Goal: Task Accomplishment & Management: Manage account settings

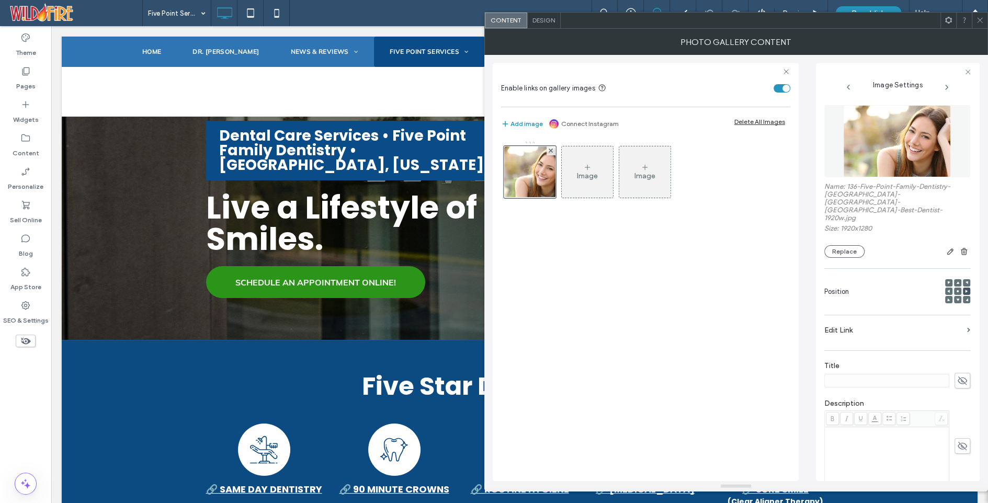
scroll to position [730, 0]
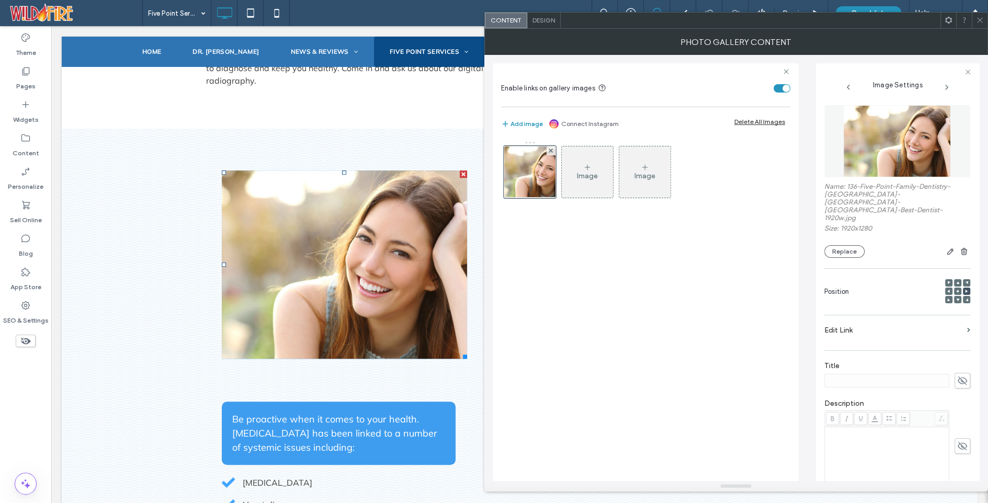
click at [983, 20] on icon at bounding box center [980, 20] width 8 height 8
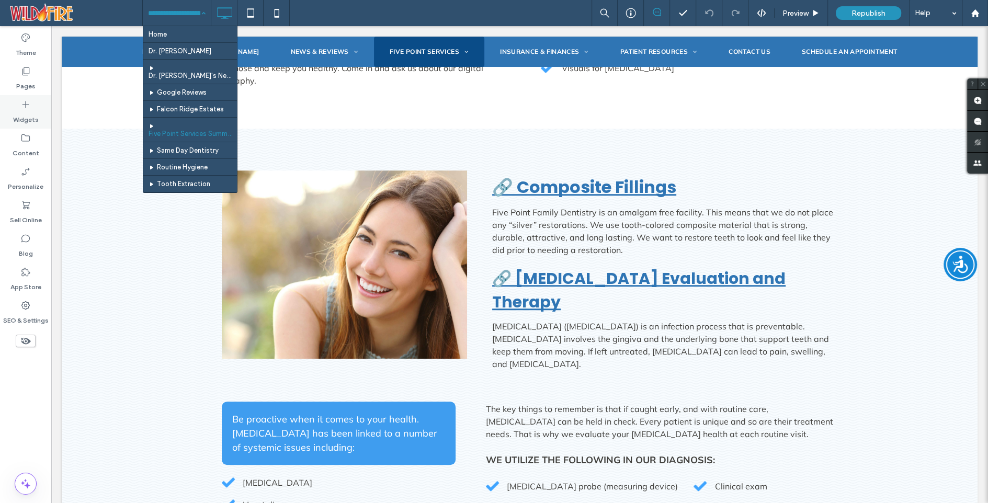
click at [24, 108] on icon at bounding box center [25, 104] width 10 height 10
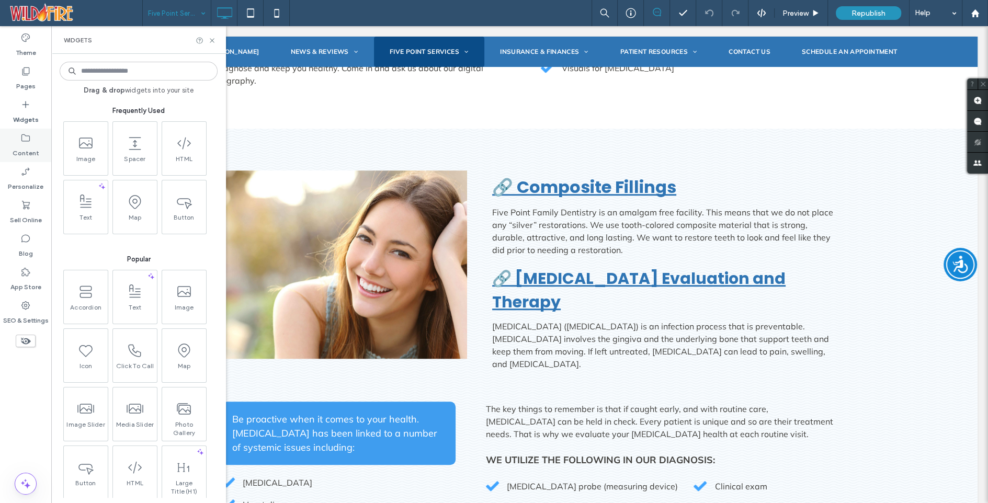
click at [28, 139] on icon at bounding box center [25, 138] width 10 height 10
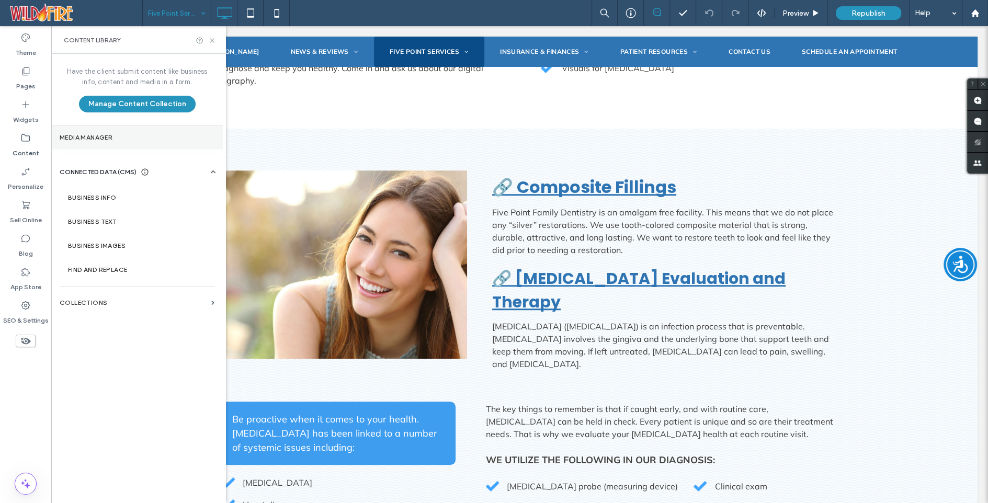
click at [98, 136] on label "Media Manager" at bounding box center [137, 137] width 155 height 7
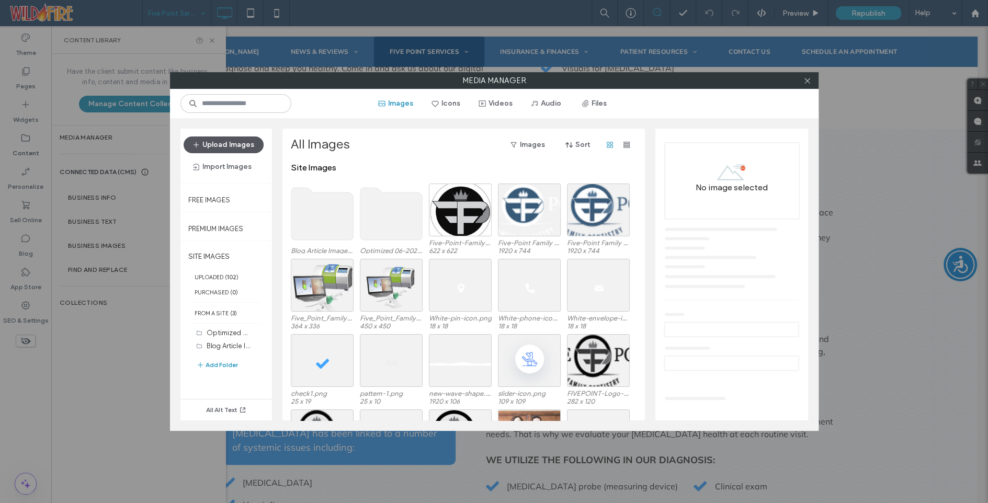
click at [224, 143] on button "Upload Images" at bounding box center [224, 145] width 80 height 17
click at [390, 217] on use at bounding box center [391, 214] width 62 height 52
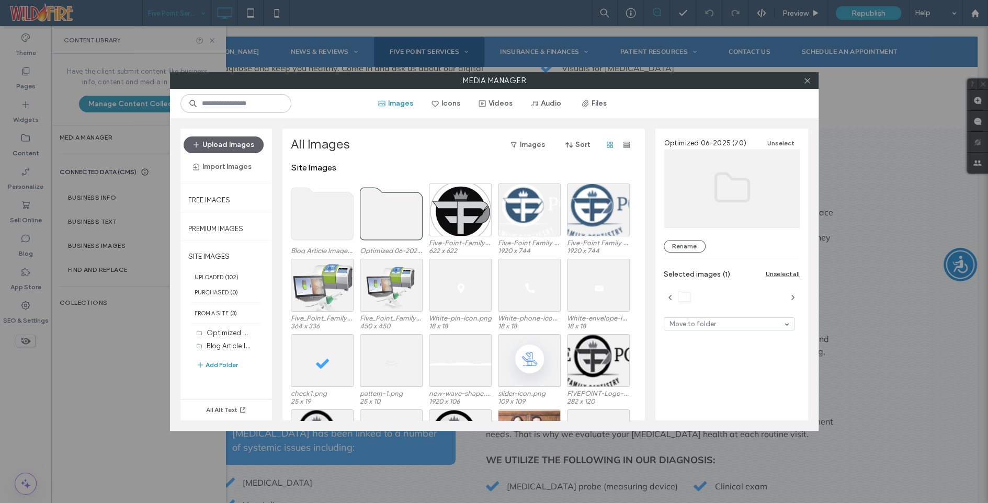
click at [390, 217] on use at bounding box center [391, 214] width 62 height 52
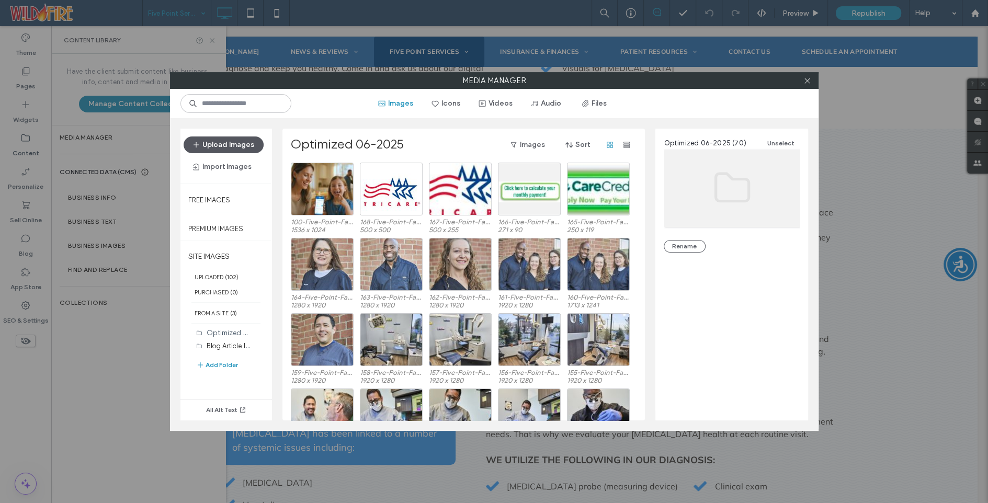
click at [222, 142] on button "Upload Images" at bounding box center [224, 145] width 80 height 17
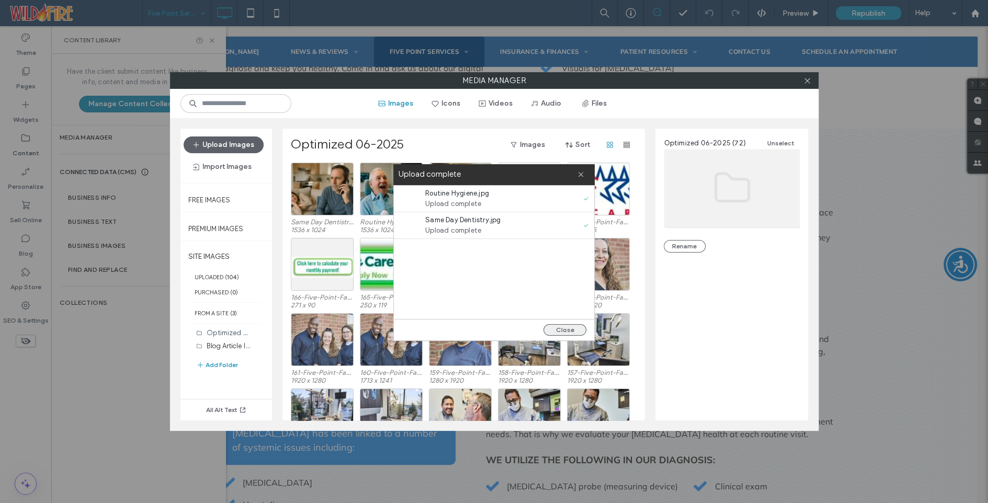
click at [560, 325] on button "Close" at bounding box center [565, 330] width 43 height 12
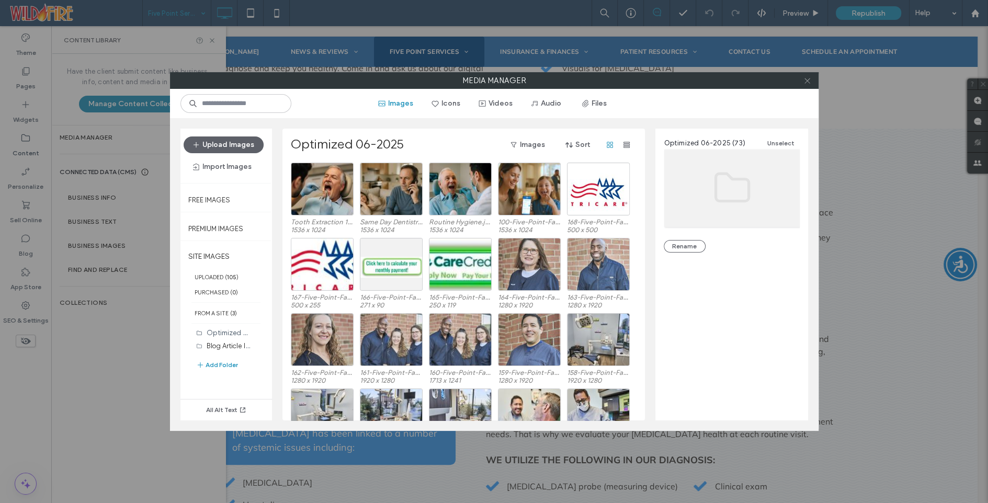
click at [810, 78] on icon at bounding box center [808, 81] width 8 height 8
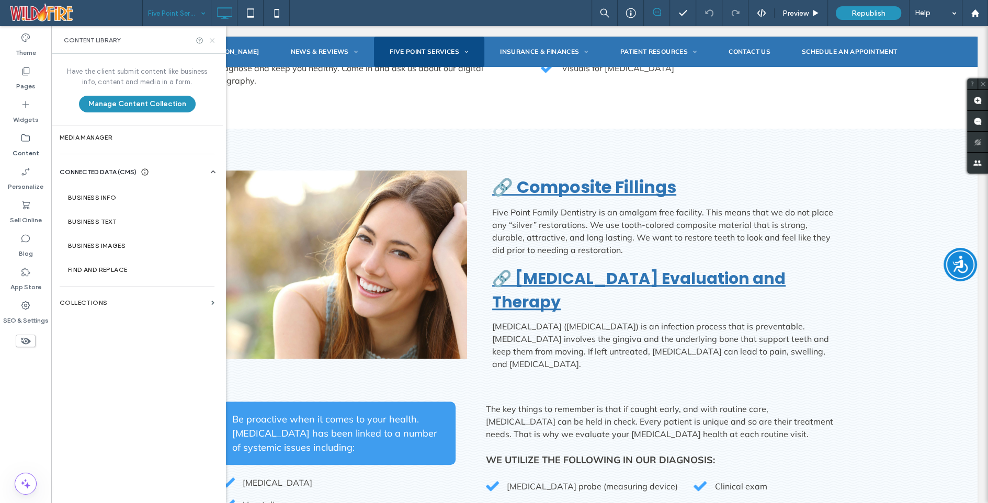
click at [211, 40] on icon at bounding box center [212, 41] width 8 height 8
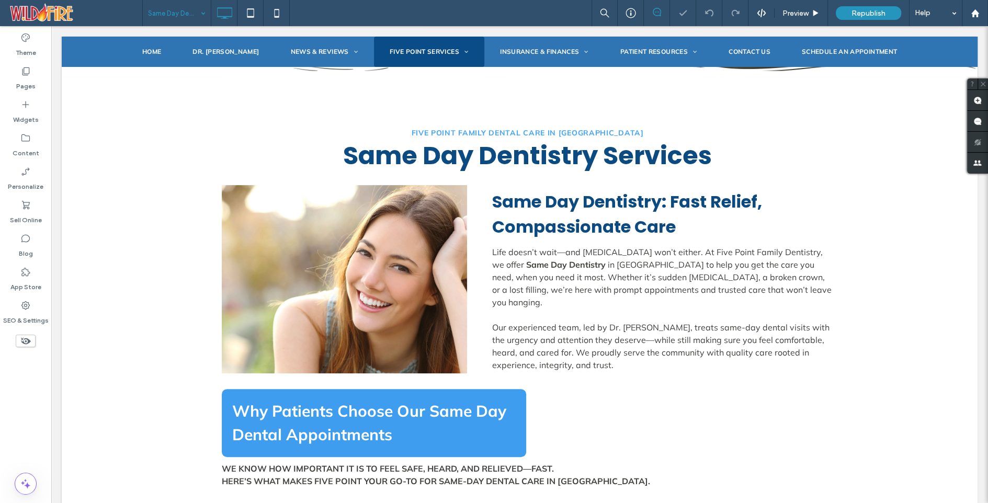
scroll to position [309, 0]
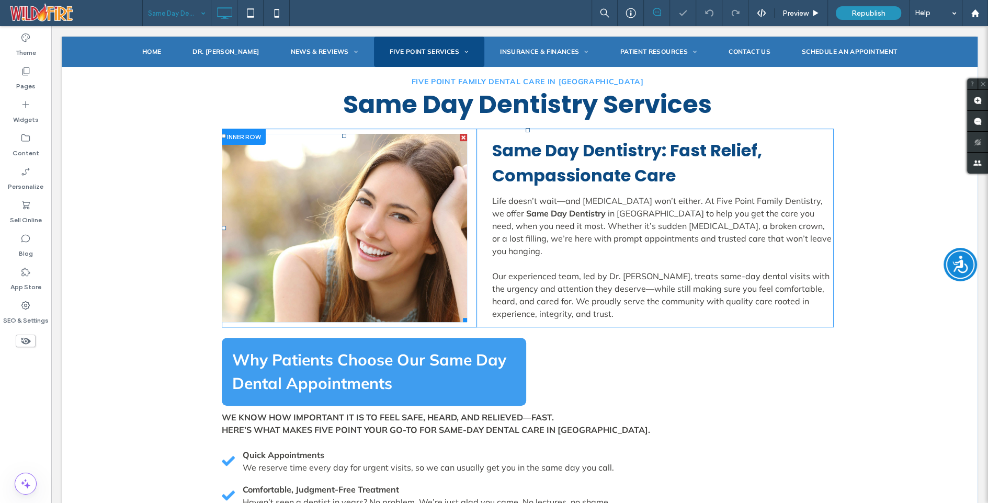
click at [347, 211] on link at bounding box center [345, 228] width 246 height 188
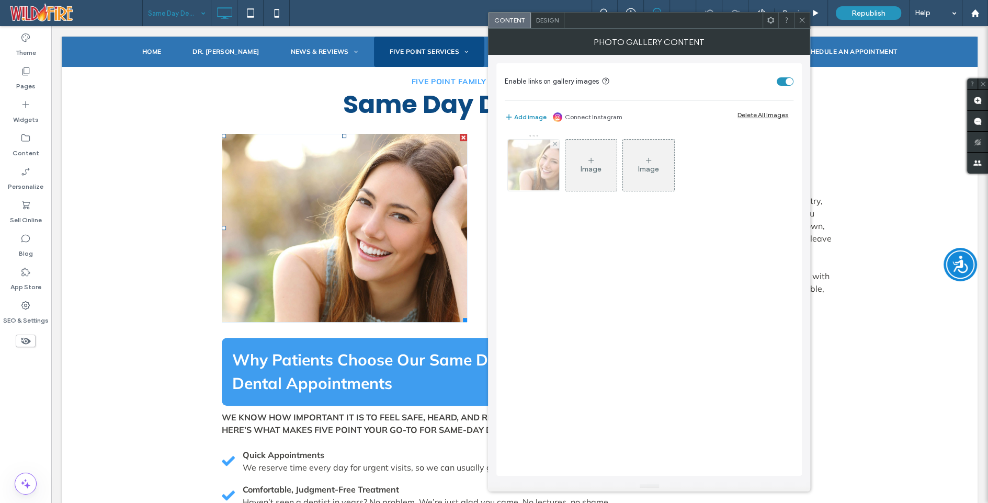
click at [543, 159] on img at bounding box center [534, 165] width 77 height 51
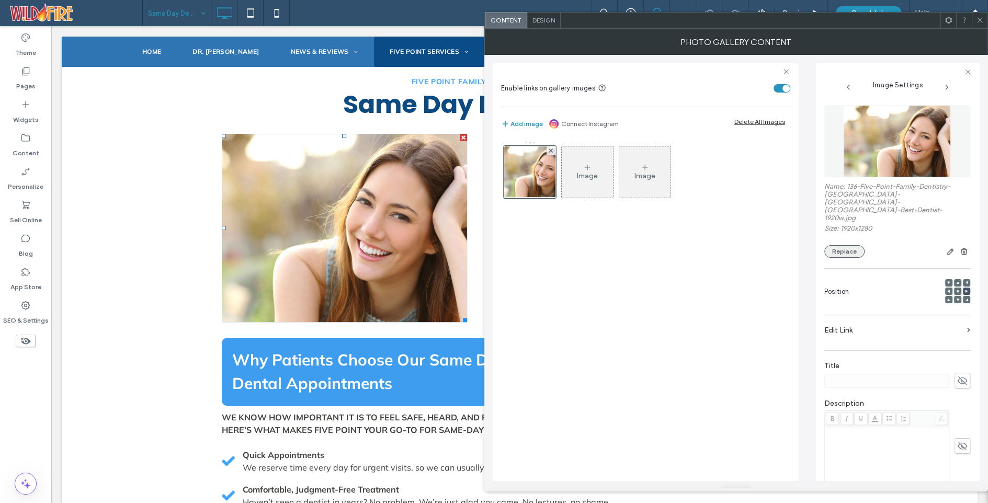
click at [841, 245] on button "Replace" at bounding box center [845, 251] width 40 height 13
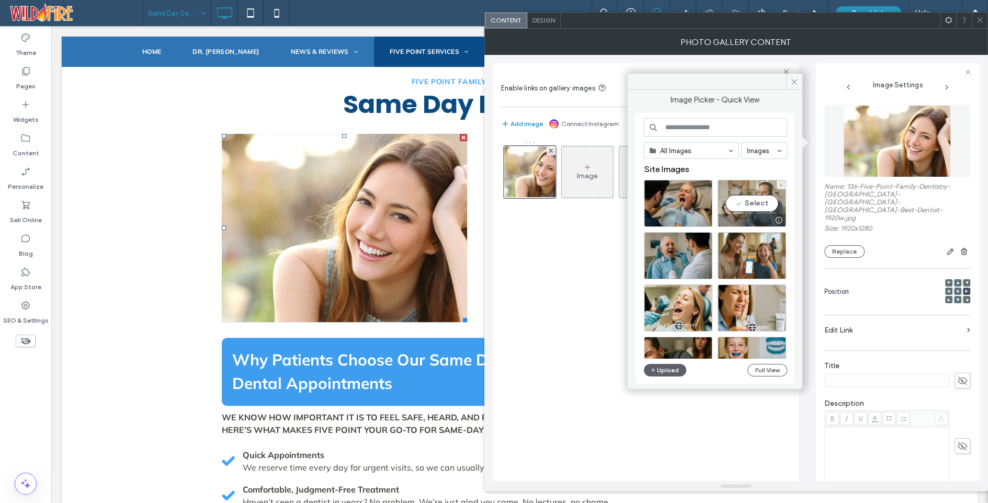
click at [757, 201] on div "Select" at bounding box center [752, 203] width 69 height 47
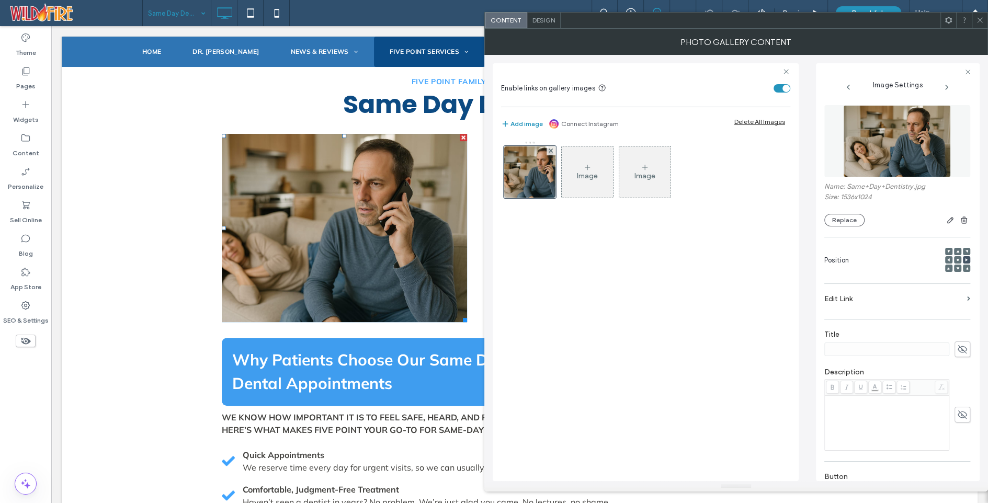
click at [957, 259] on use at bounding box center [958, 260] width 2 height 2
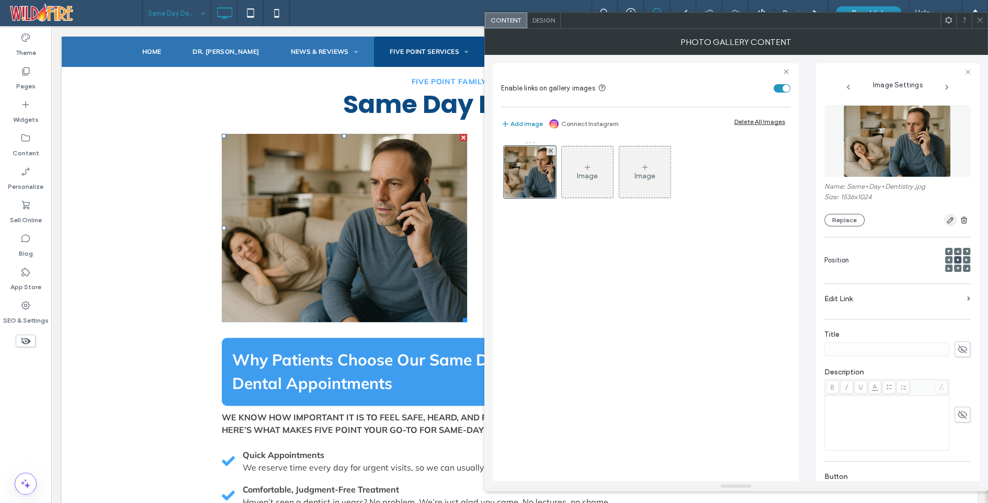
click at [947, 219] on icon "button" at bounding box center [951, 220] width 8 height 8
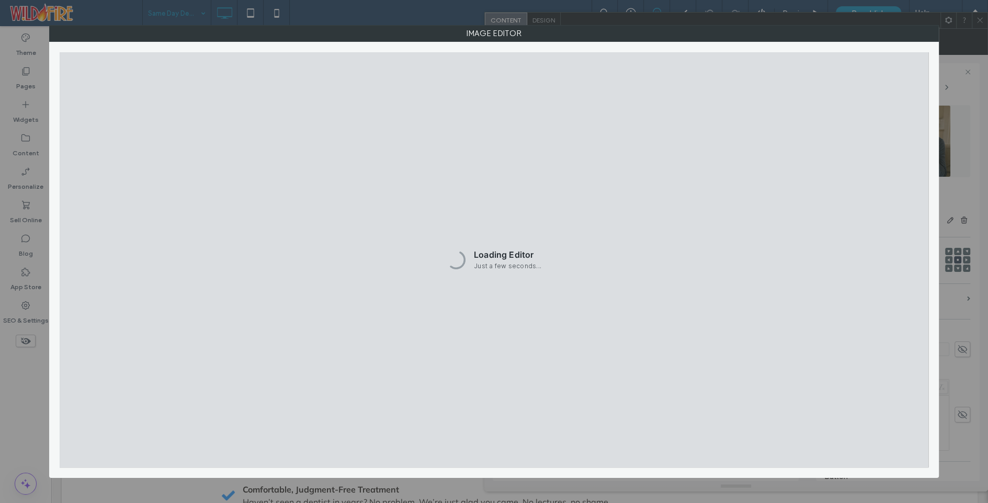
click at [951, 73] on div "Image Editor" at bounding box center [494, 251] width 988 height 503
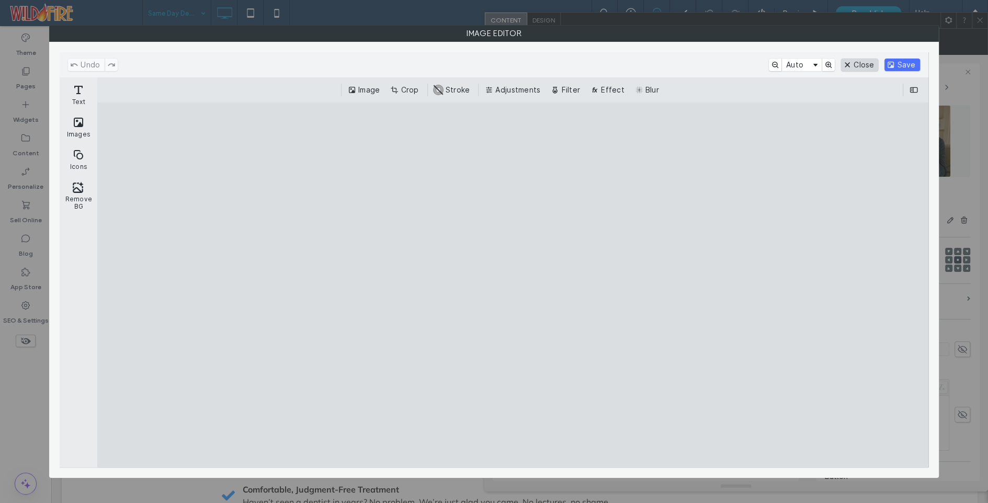
click at [857, 67] on button "Close" at bounding box center [859, 65] width 37 height 13
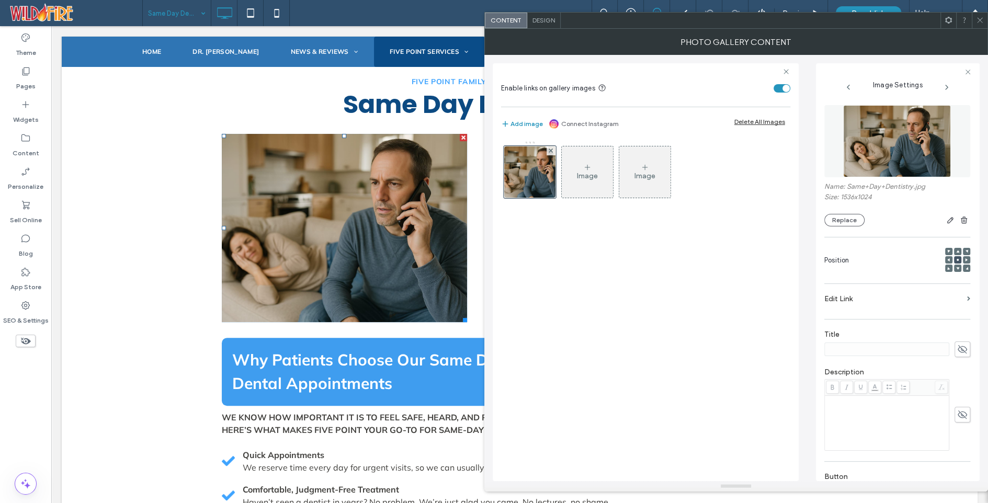
click at [977, 18] on icon at bounding box center [980, 20] width 8 height 8
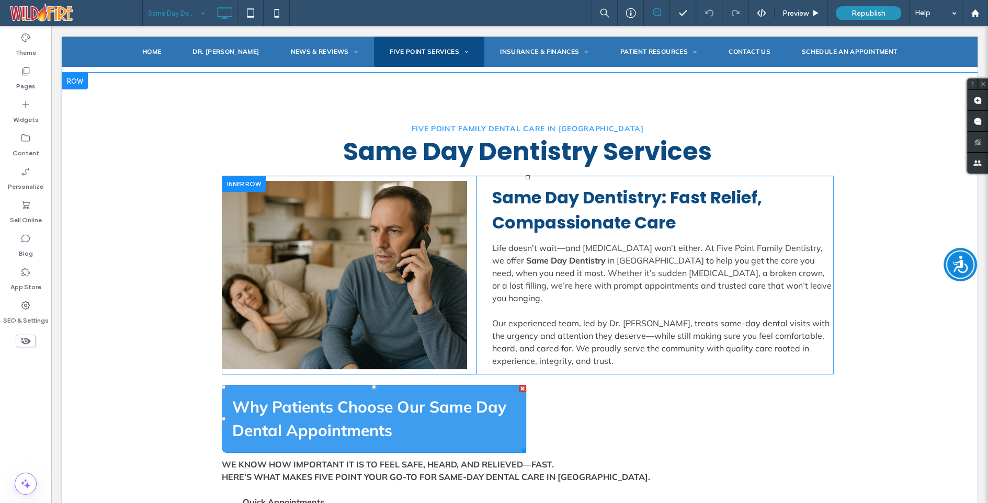
scroll to position [0, 0]
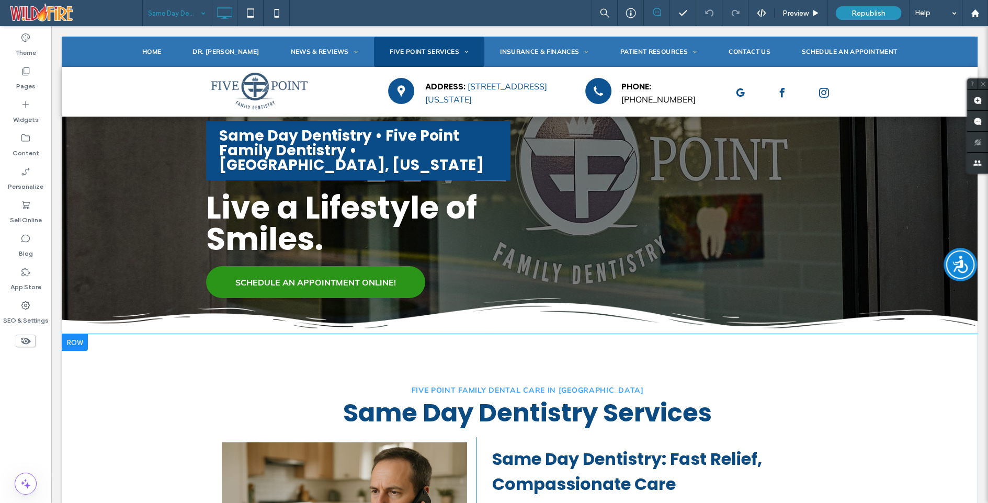
click at [74, 334] on div at bounding box center [75, 342] width 26 height 17
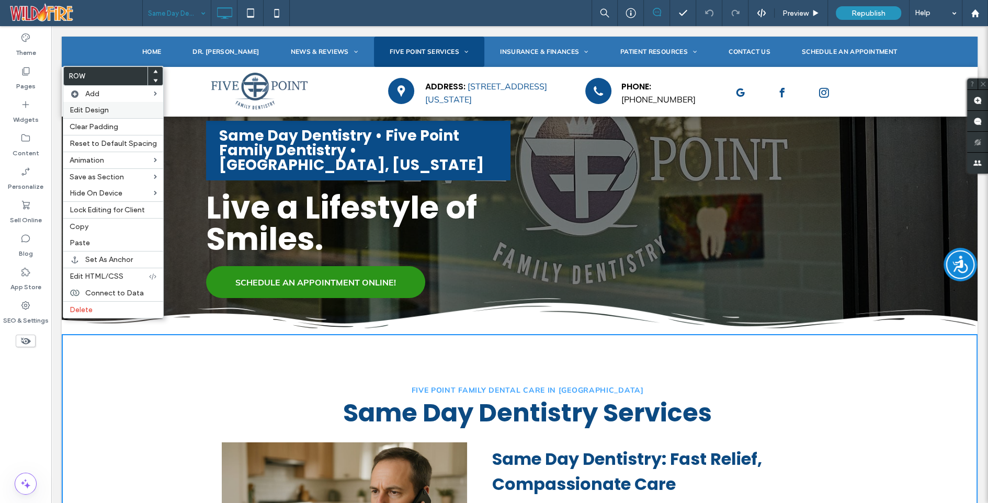
click at [109, 109] on label "Edit Design" at bounding box center [113, 110] width 87 height 9
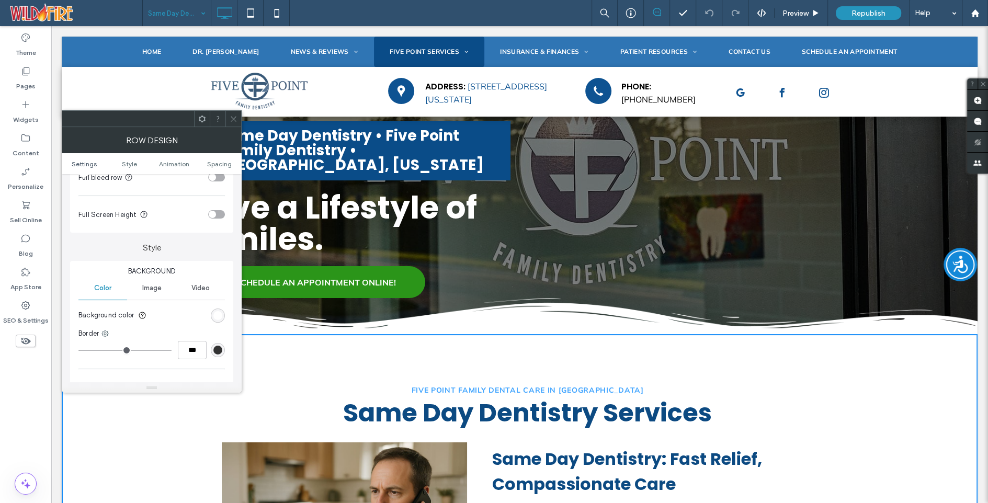
scroll to position [68, 0]
click at [154, 287] on span "Image" at bounding box center [151, 288] width 19 height 8
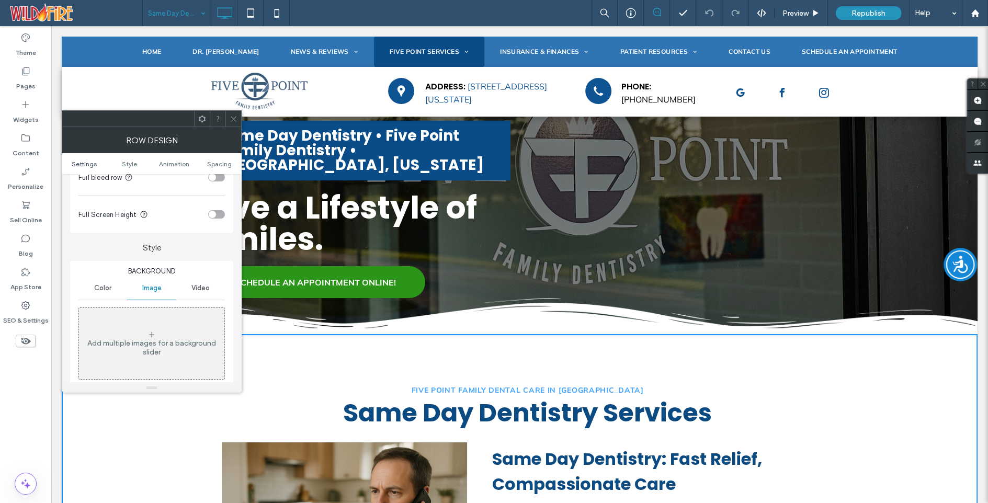
click at [236, 117] on icon at bounding box center [234, 119] width 8 height 8
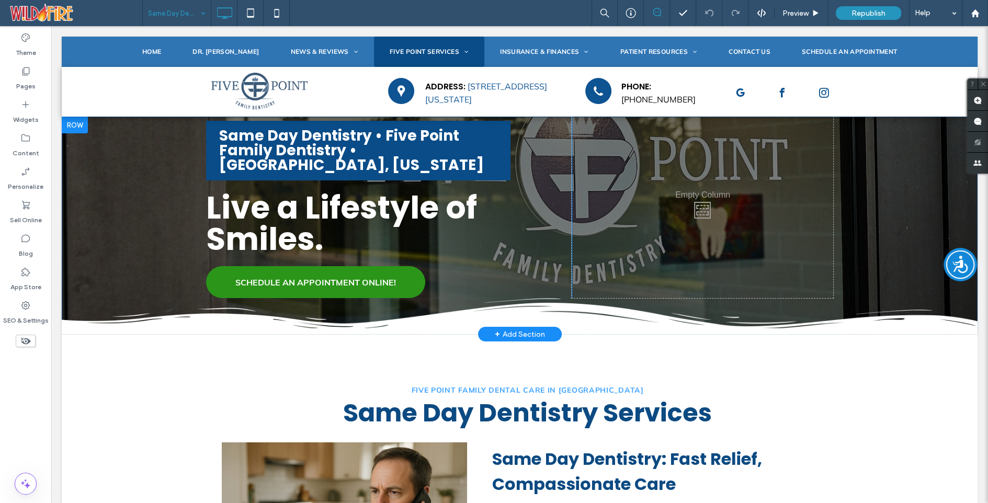
click at [67, 125] on div at bounding box center [75, 125] width 26 height 17
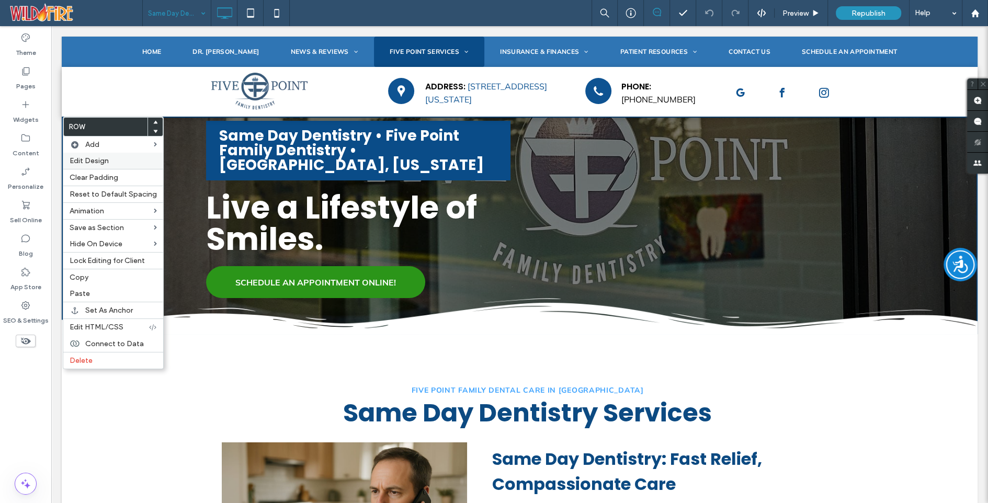
click at [92, 162] on span "Edit Design" at bounding box center [89, 160] width 39 height 9
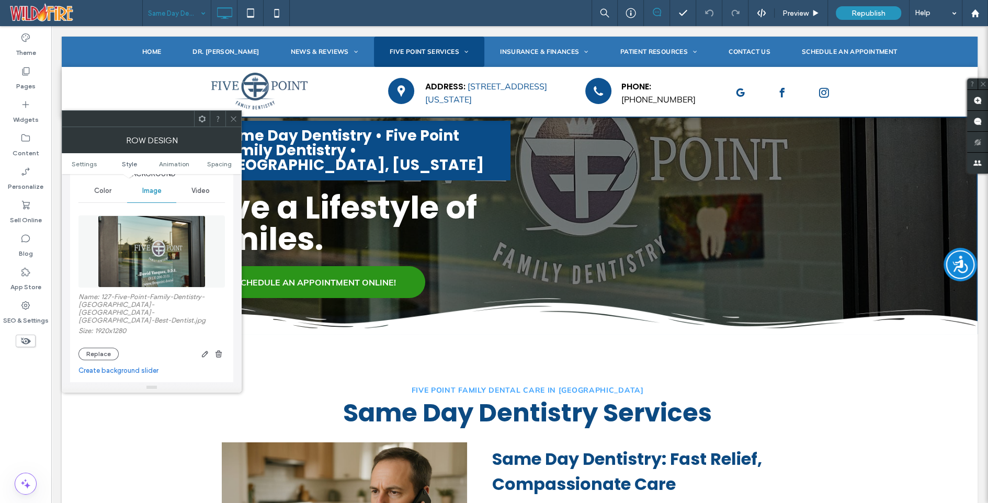
scroll to position [167, 0]
click at [93, 346] on button "Replace" at bounding box center [98, 352] width 40 height 13
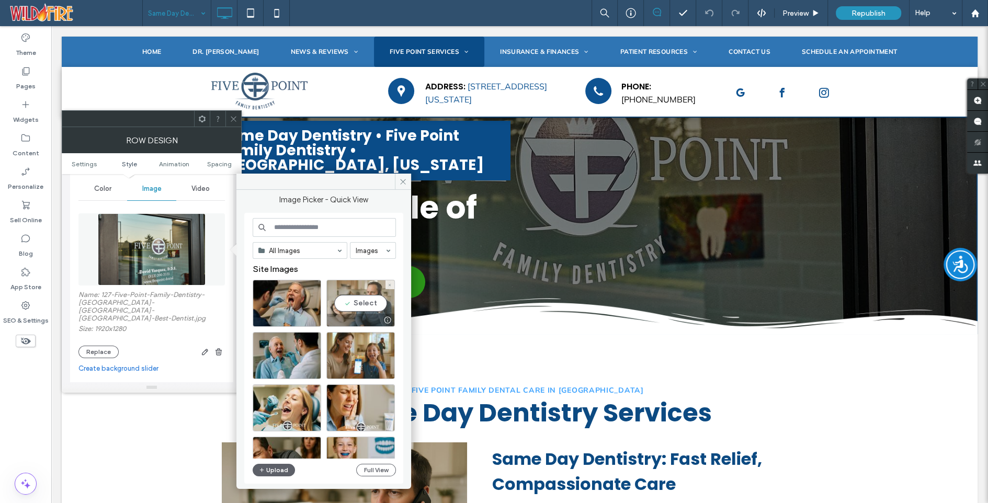
click at [365, 305] on div "Select" at bounding box center [361, 303] width 69 height 47
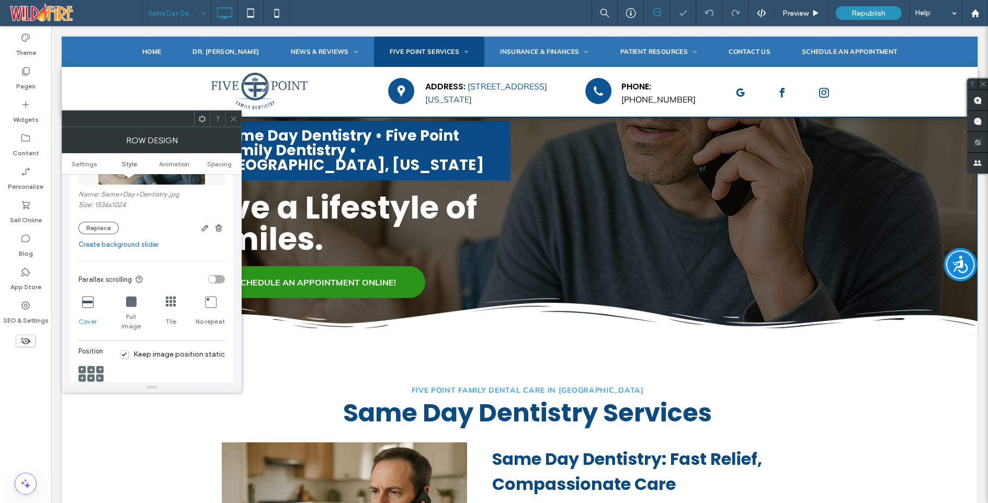
scroll to position [278, 0]
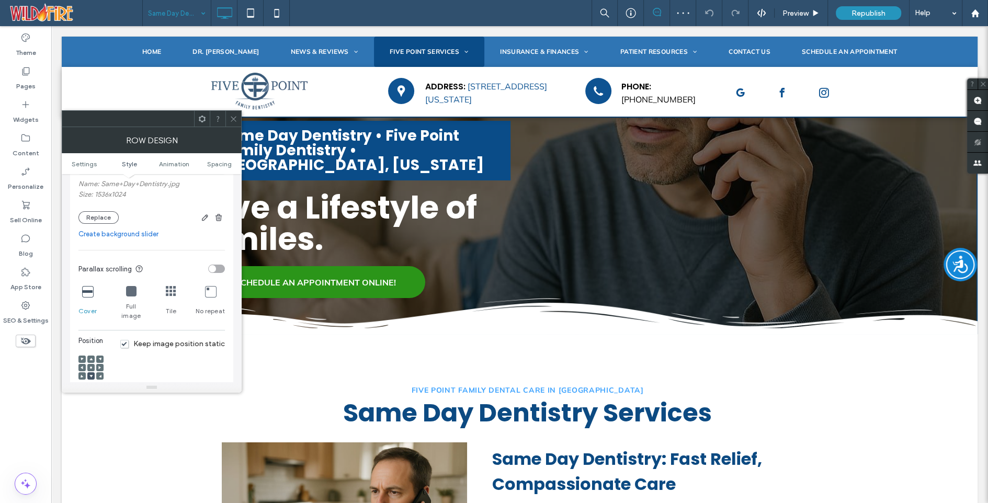
click at [91, 364] on span at bounding box center [90, 367] width 3 height 7
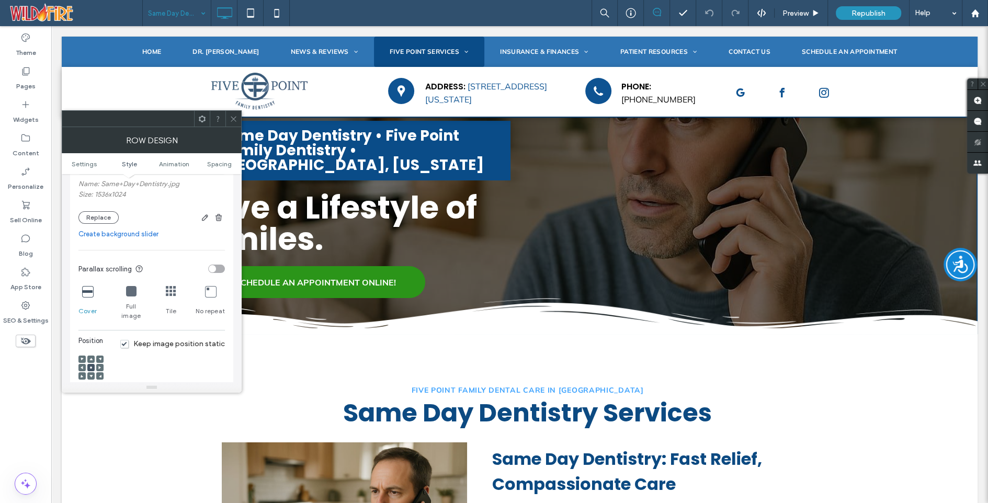
click at [232, 118] on icon at bounding box center [234, 119] width 8 height 8
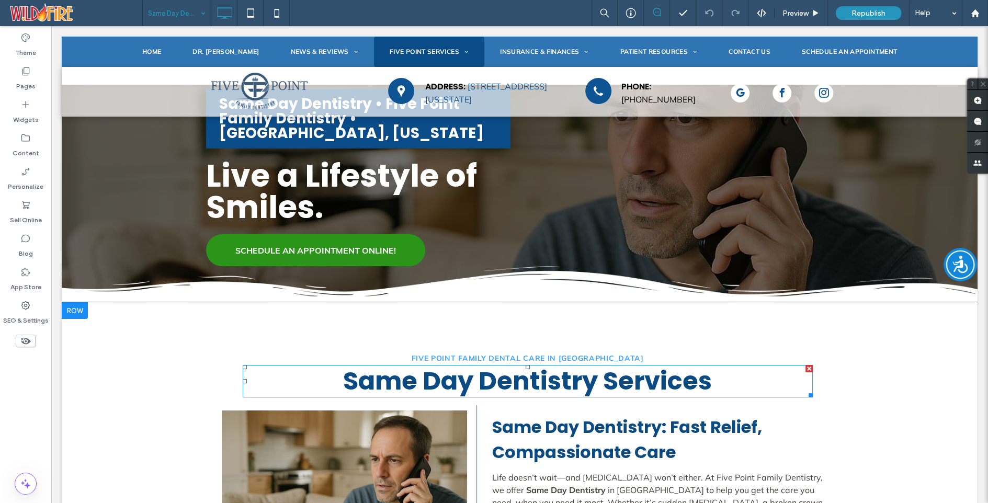
scroll to position [0, 0]
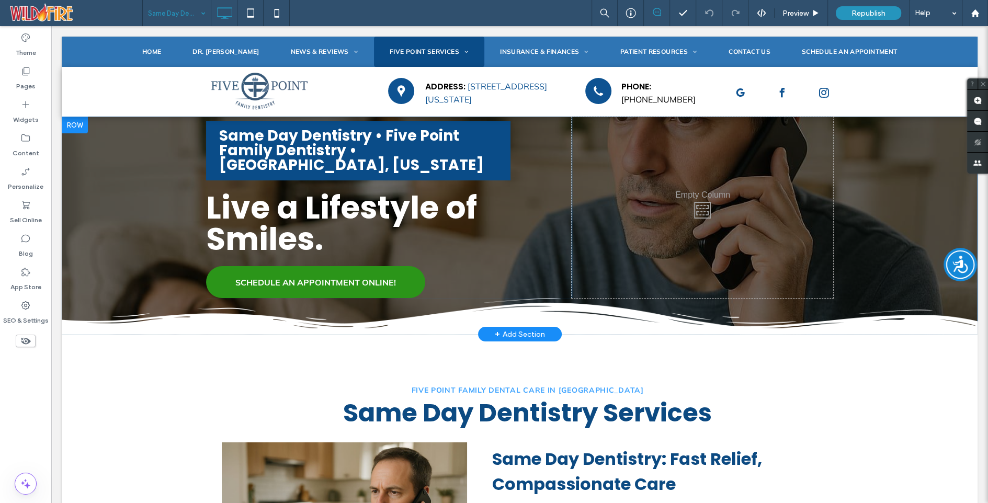
click at [72, 127] on div at bounding box center [75, 125] width 26 height 17
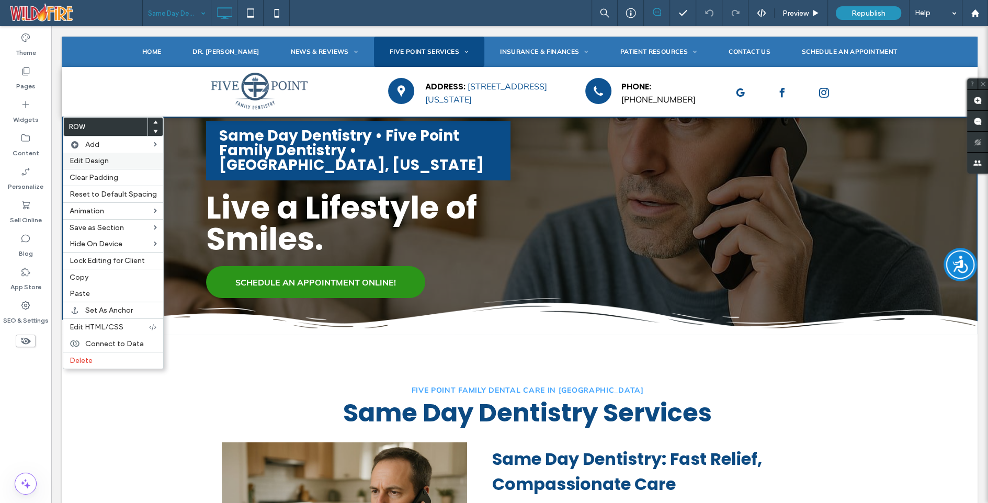
click at [88, 159] on span "Edit Design" at bounding box center [89, 160] width 39 height 9
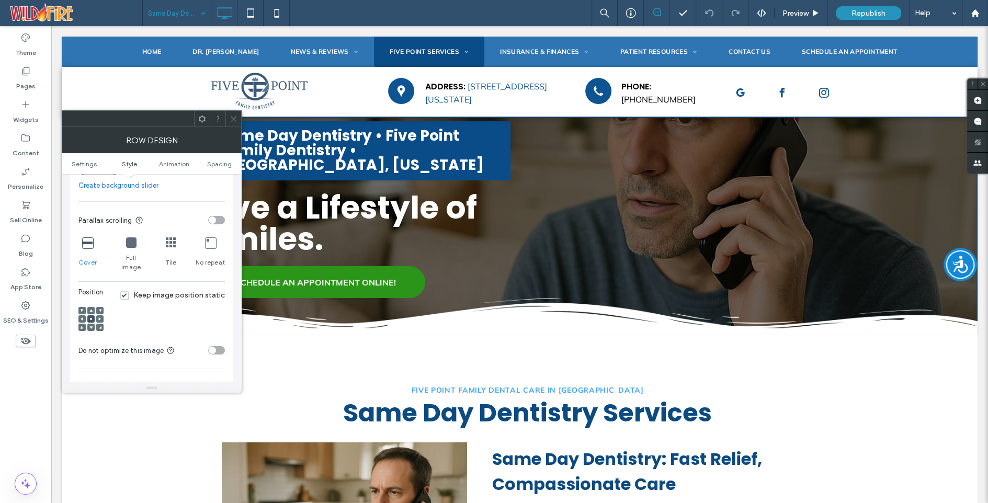
scroll to position [328, 0]
click at [92, 325] on icon at bounding box center [90, 326] width 3 height 3
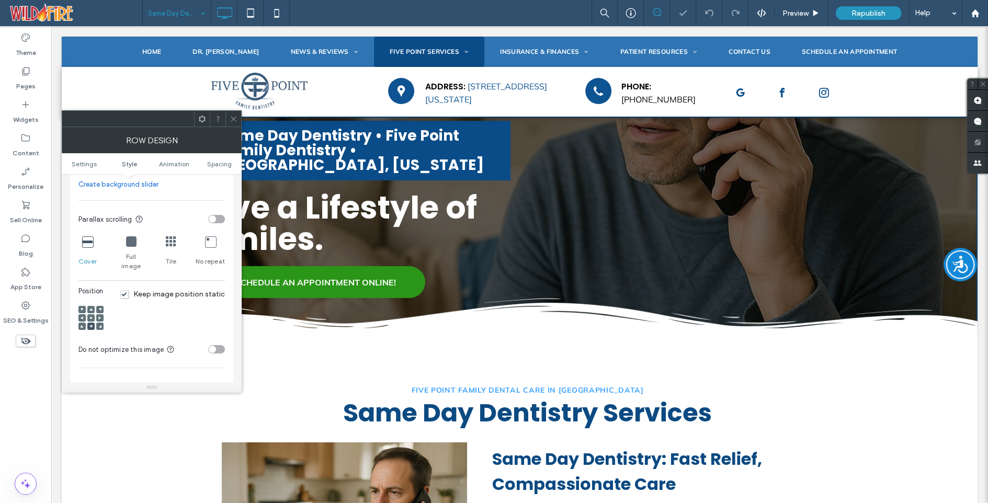
click at [236, 118] on icon at bounding box center [234, 119] width 8 height 8
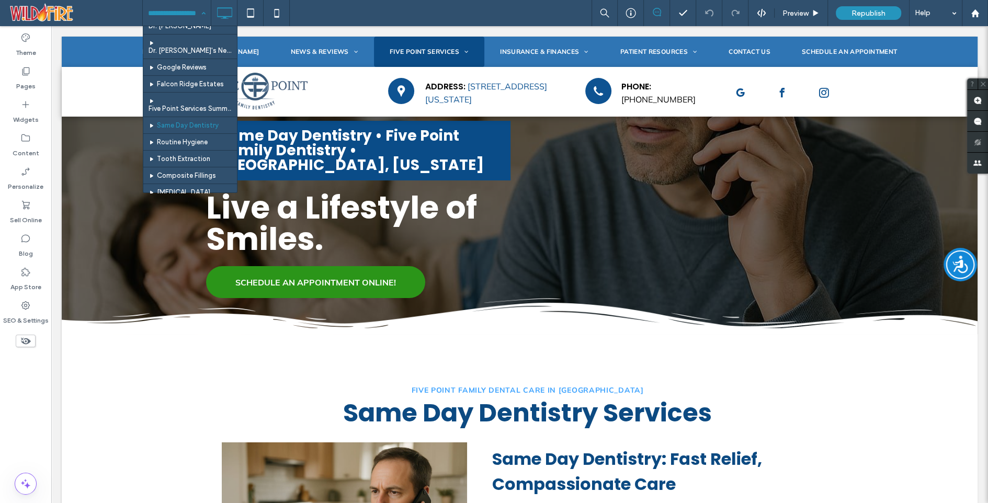
scroll to position [27, 0]
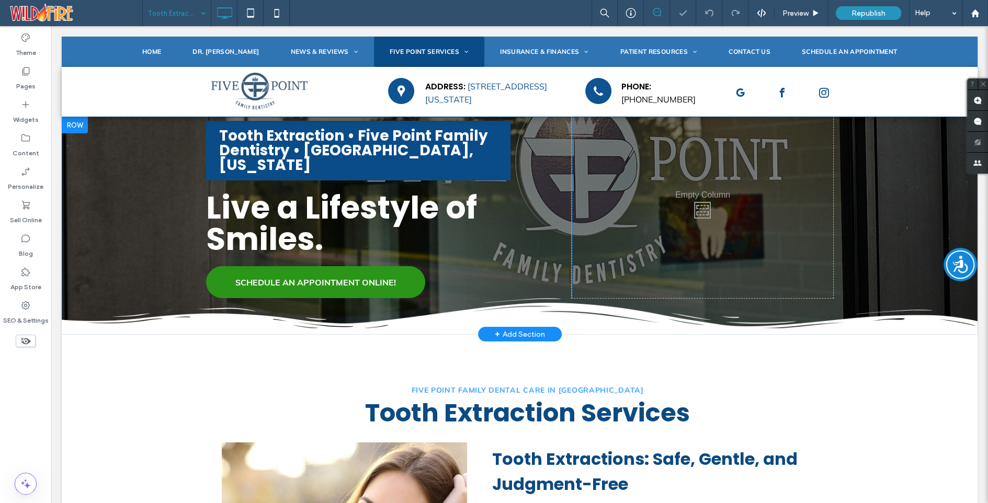
click at [72, 127] on div at bounding box center [75, 125] width 26 height 17
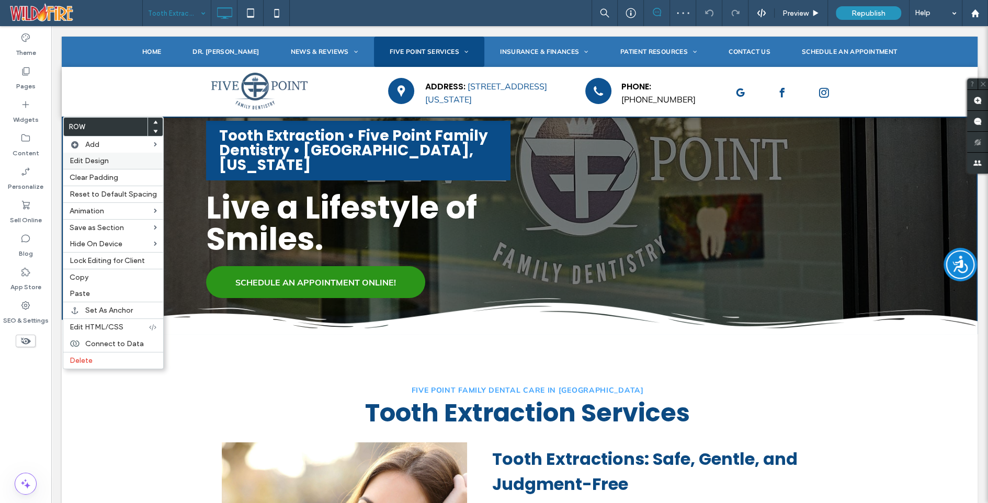
click at [79, 159] on span "Edit Design" at bounding box center [89, 160] width 39 height 9
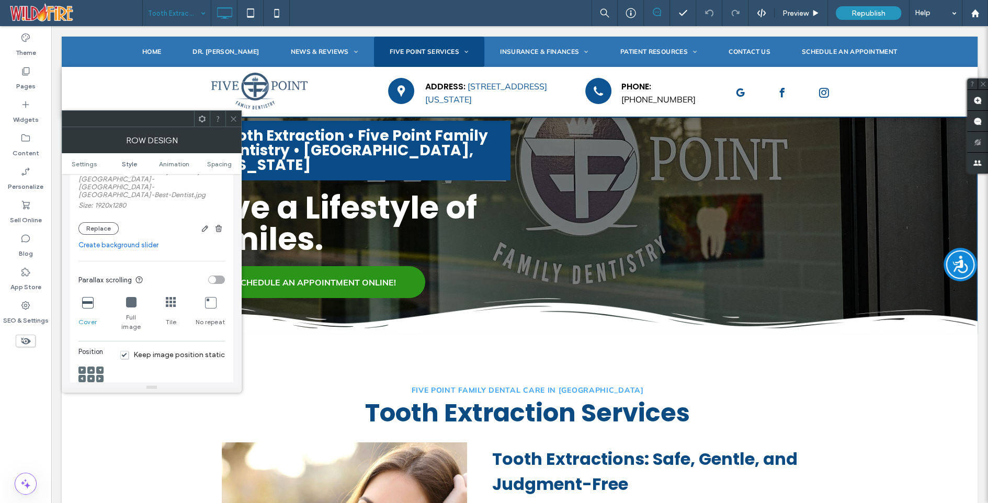
scroll to position [317, 0]
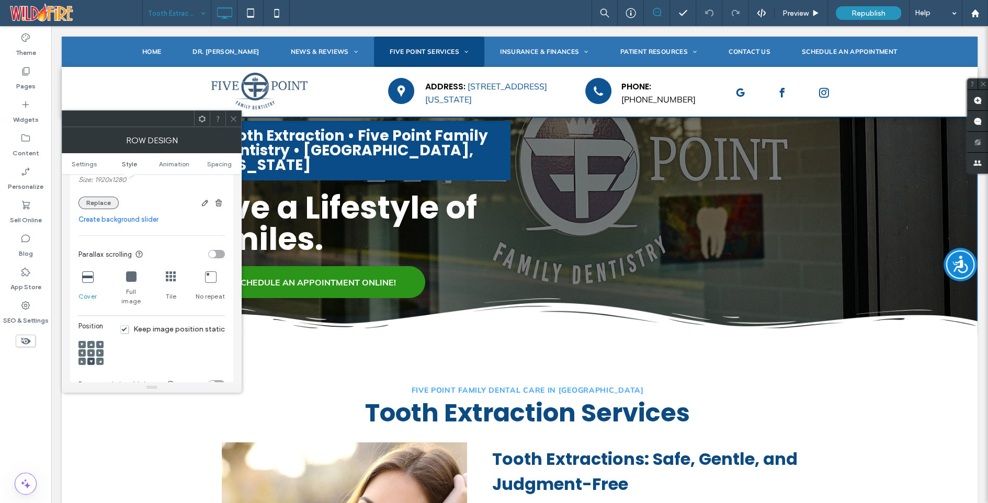
click at [99, 197] on button "Replace" at bounding box center [98, 203] width 40 height 13
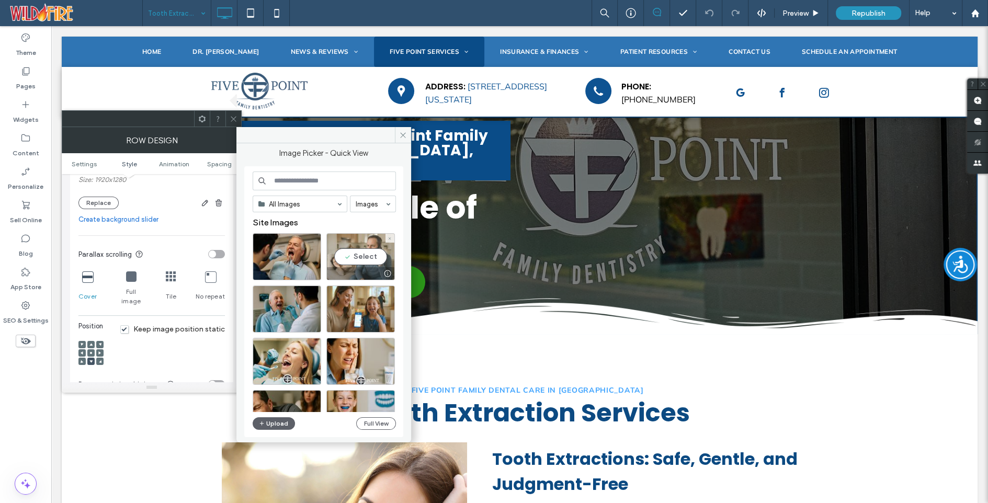
click at [370, 256] on div "Select" at bounding box center [361, 256] width 69 height 47
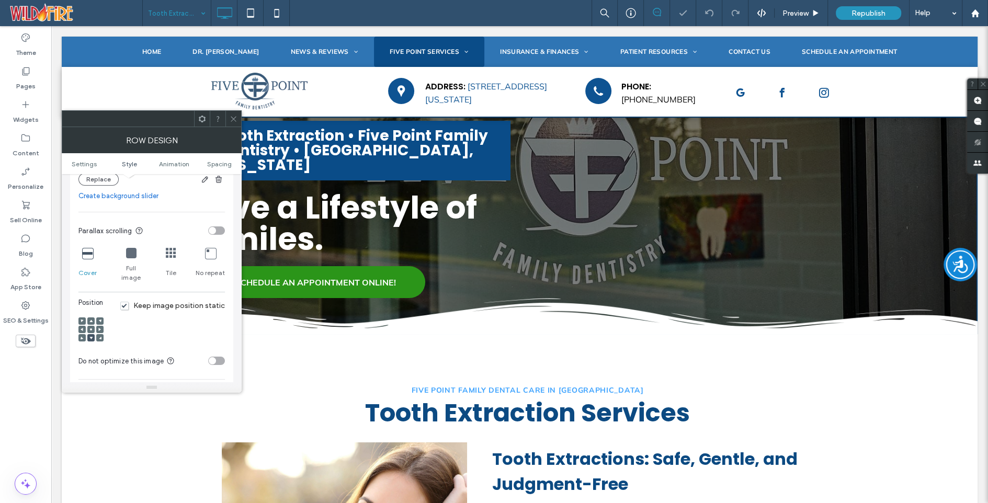
scroll to position [308, 0]
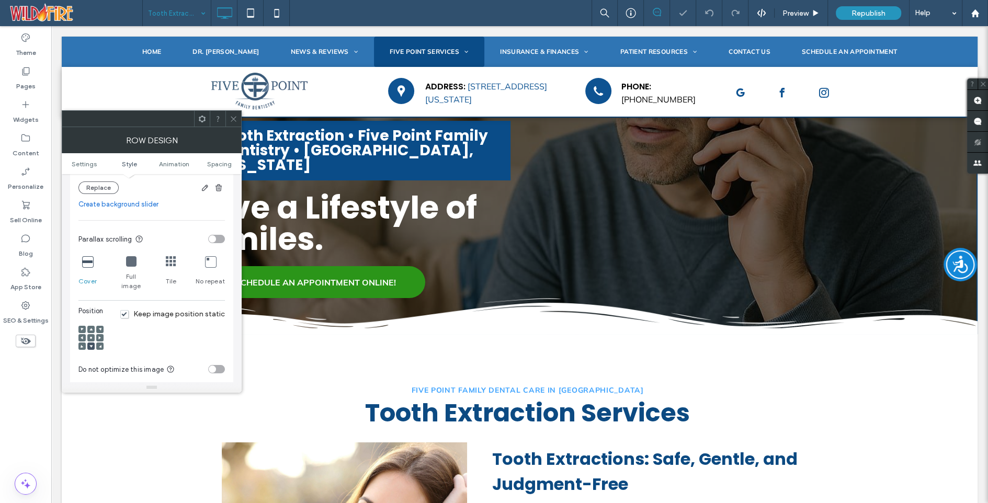
click at [234, 117] on icon at bounding box center [234, 119] width 8 height 8
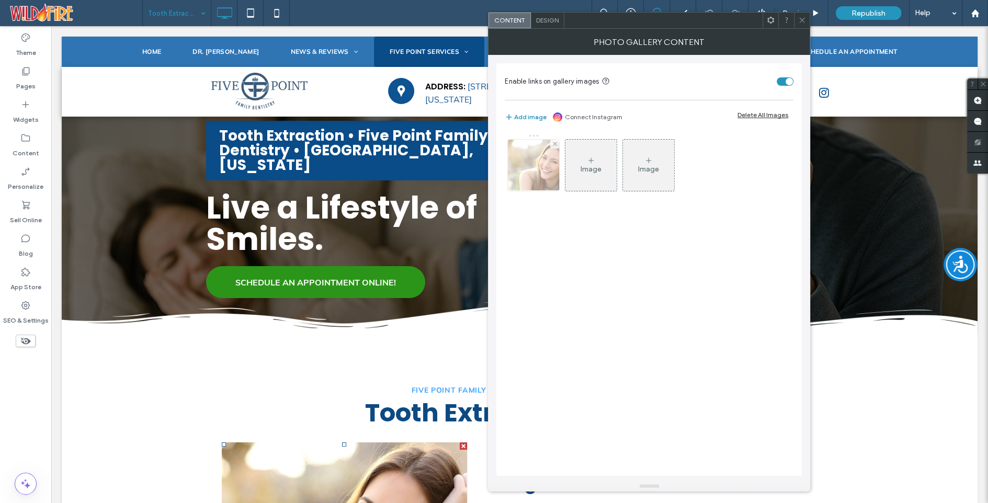
click at [540, 162] on img at bounding box center [534, 165] width 77 height 51
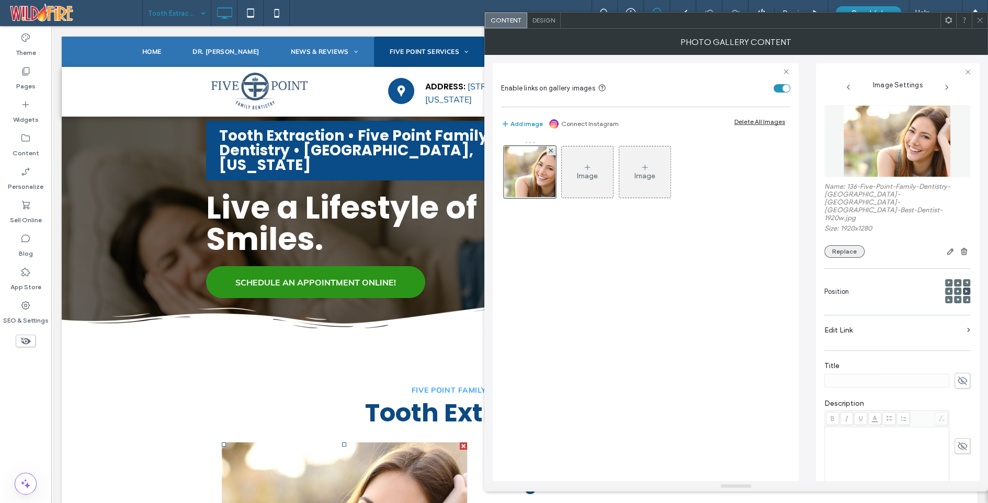
click at [846, 245] on button "Replace" at bounding box center [845, 251] width 40 height 13
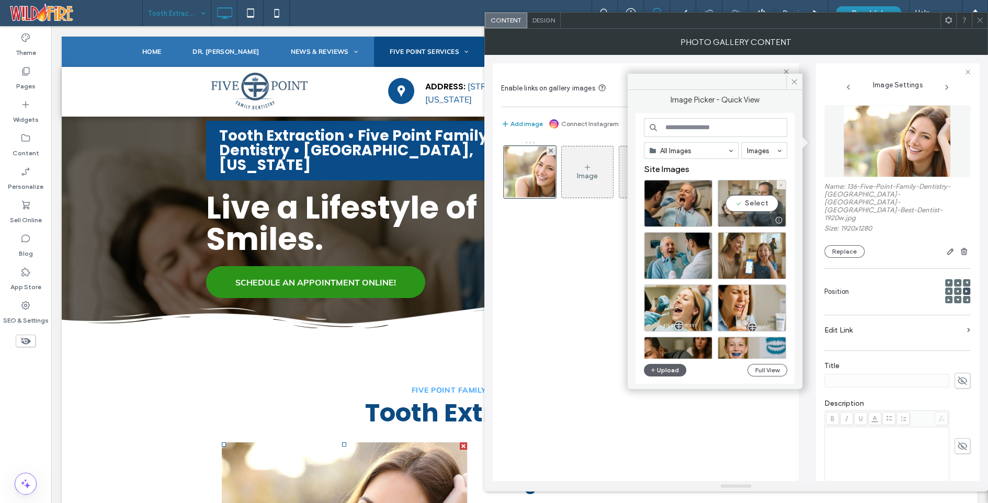
click at [751, 204] on div "Select" at bounding box center [752, 203] width 69 height 47
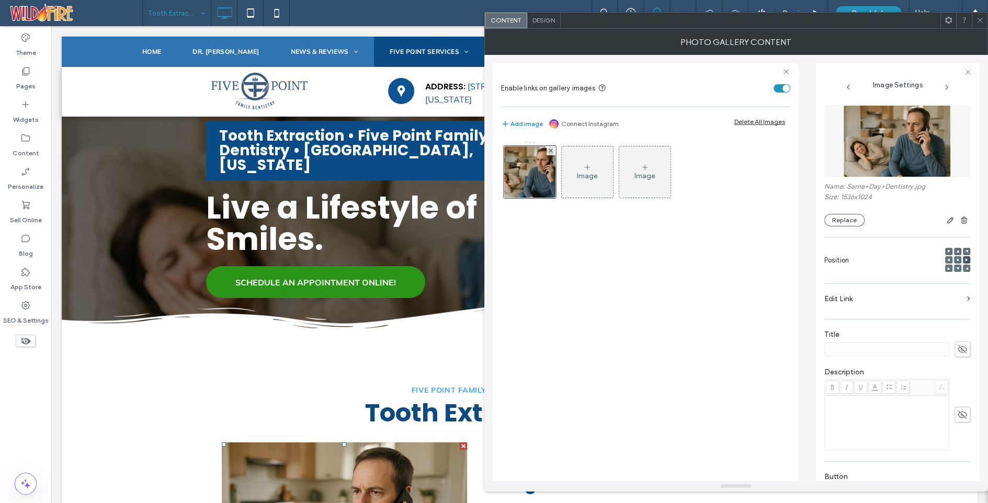
click at [957, 259] on icon at bounding box center [958, 260] width 3 height 3
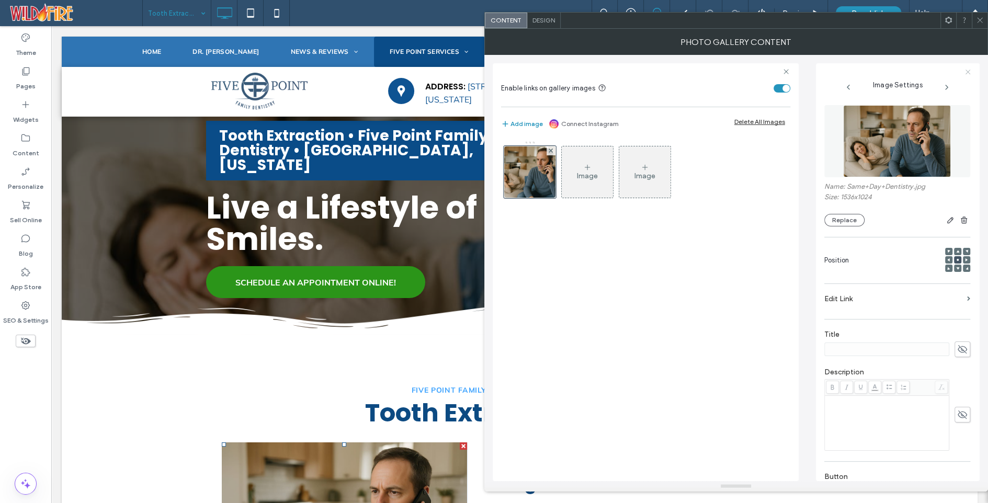
click at [966, 74] on icon at bounding box center [968, 72] width 7 height 7
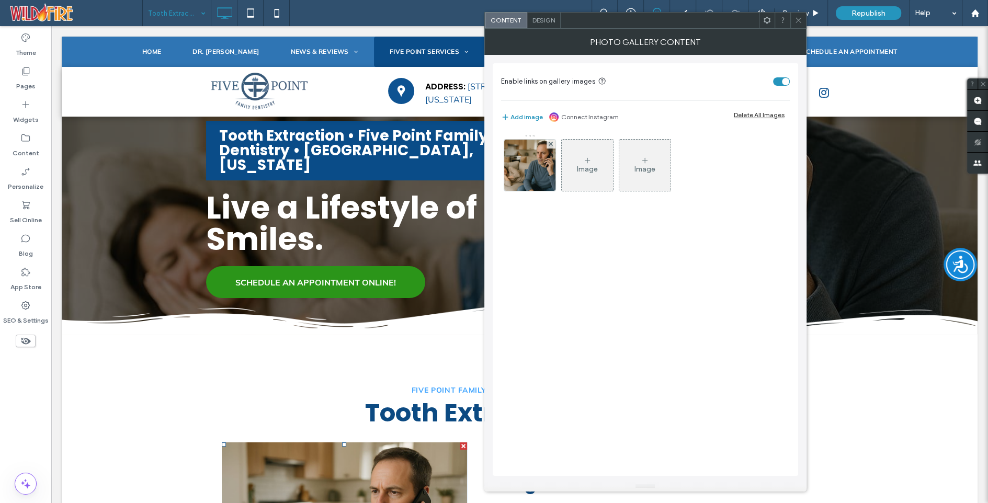
click at [799, 16] on icon at bounding box center [799, 20] width 8 height 8
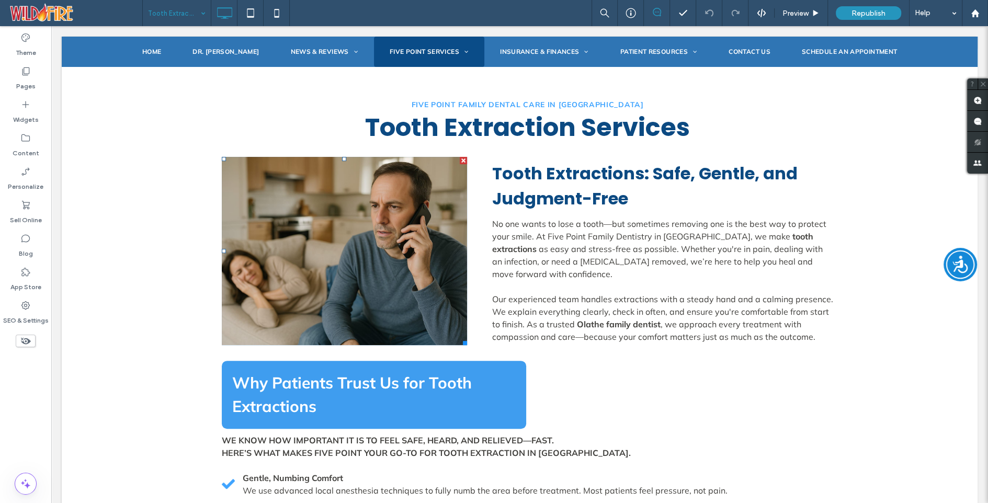
scroll to position [288, 0]
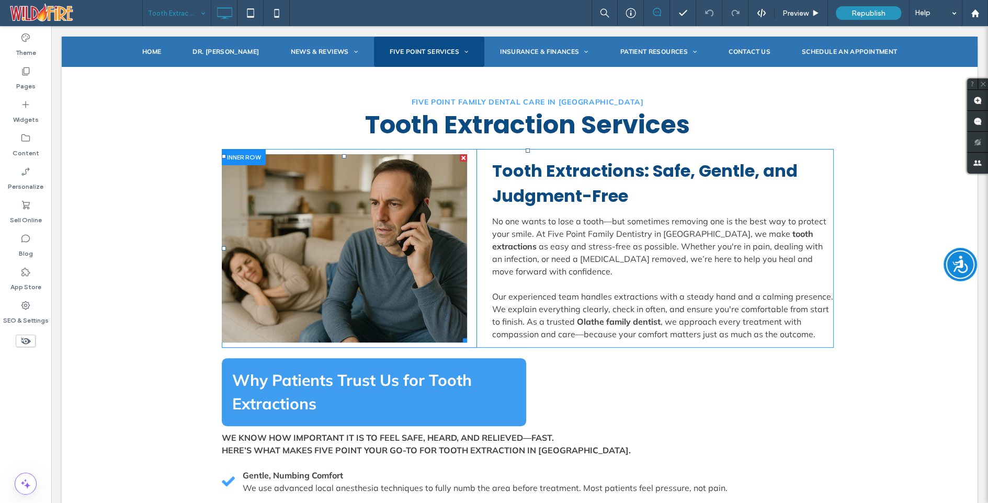
click at [325, 230] on link at bounding box center [345, 248] width 246 height 188
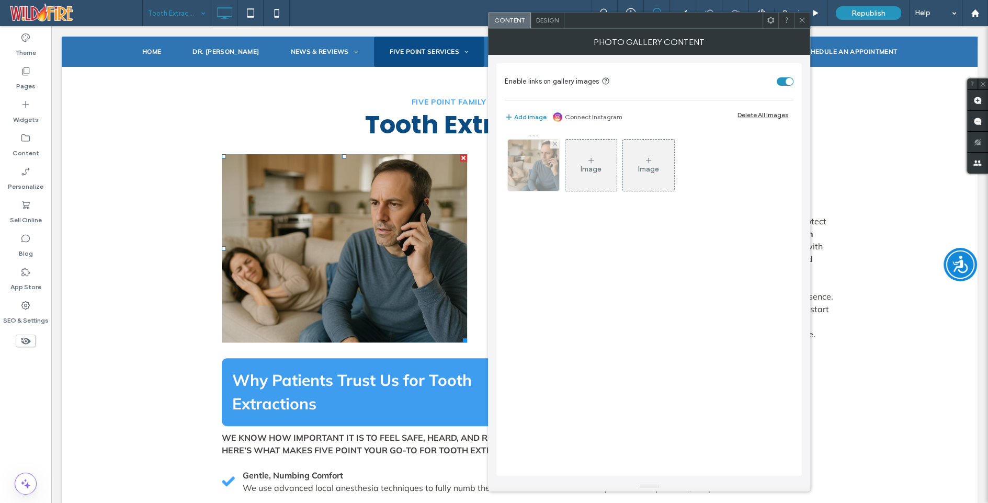
click at [537, 169] on img at bounding box center [534, 165] width 77 height 51
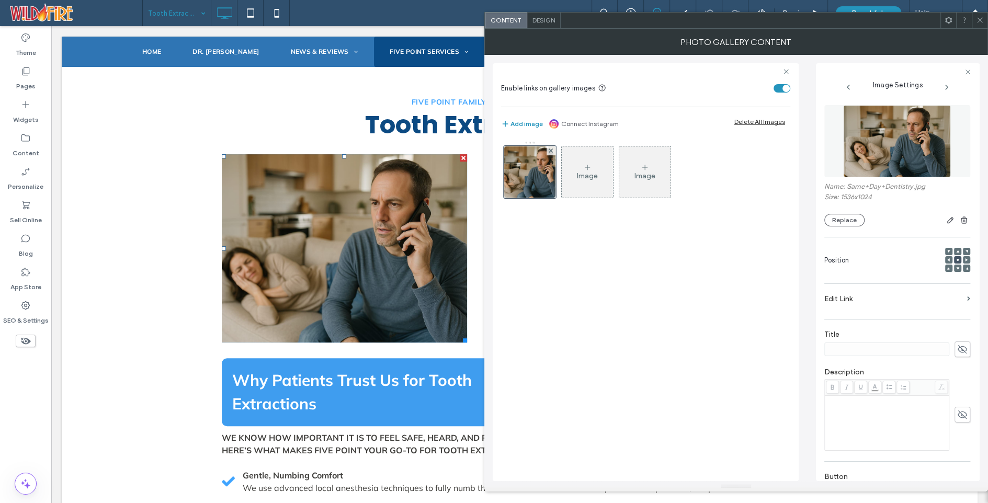
click at [946, 259] on div at bounding box center [949, 259] width 7 height 7
click at [948, 261] on use at bounding box center [949, 260] width 3 height 3
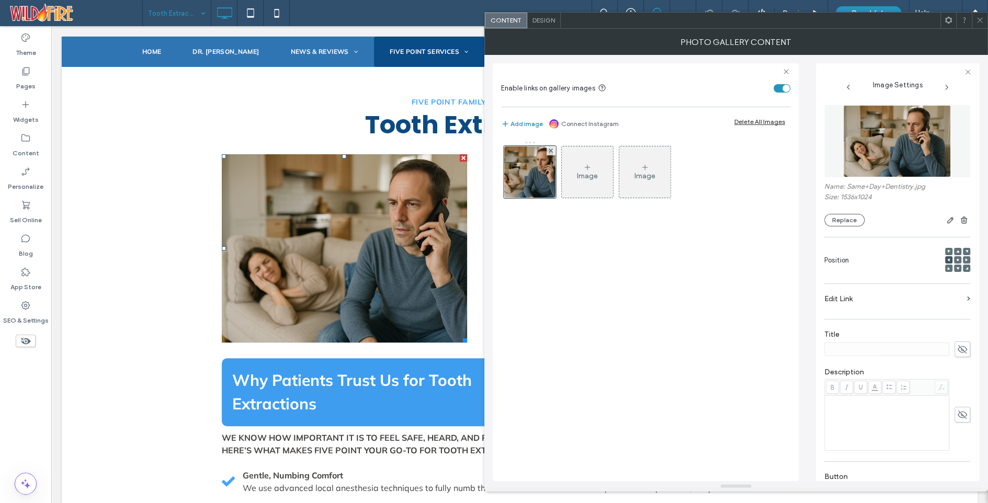
click at [982, 17] on icon at bounding box center [980, 20] width 8 height 8
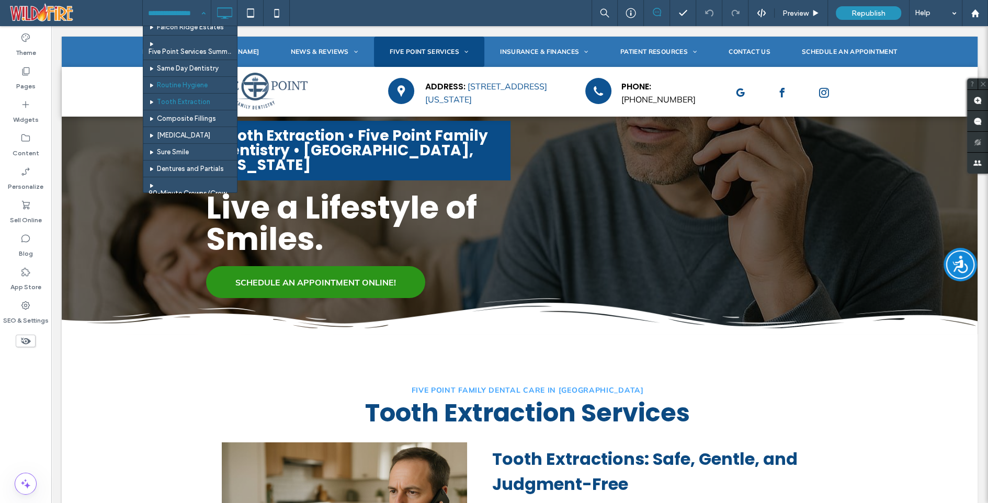
scroll to position [83, 0]
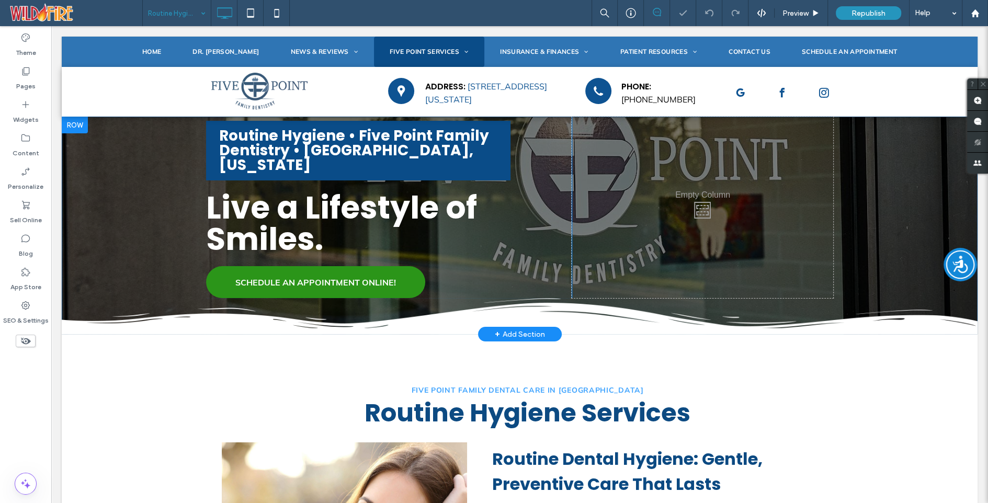
click at [68, 125] on div at bounding box center [75, 125] width 26 height 17
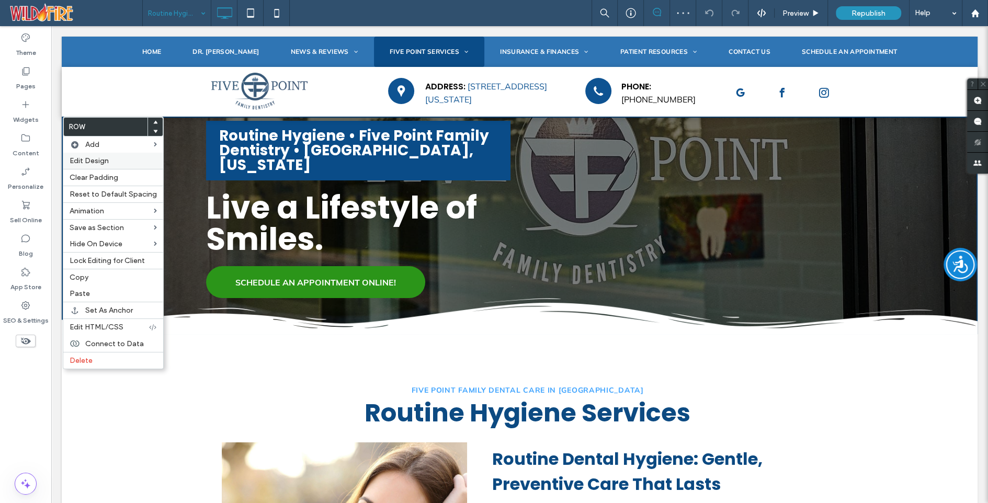
click at [87, 164] on span "Edit Design" at bounding box center [89, 160] width 39 height 9
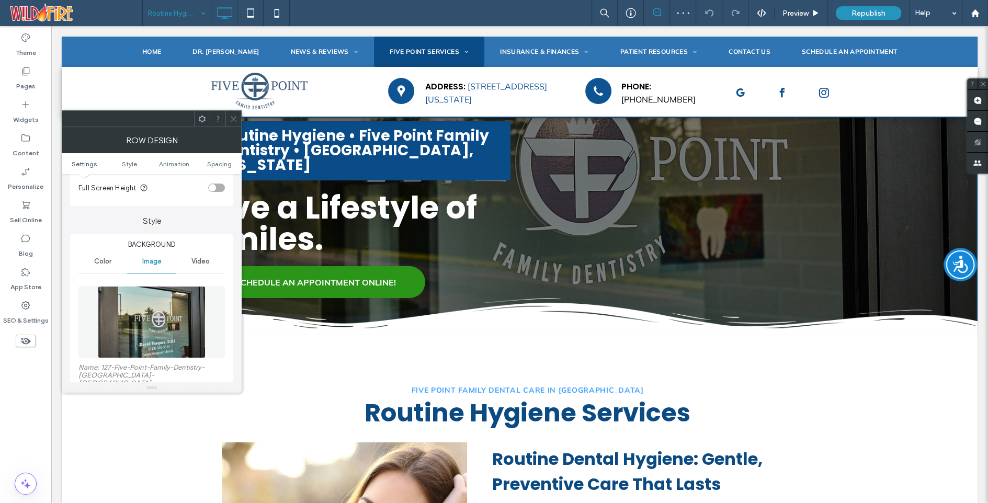
scroll to position [131, 0]
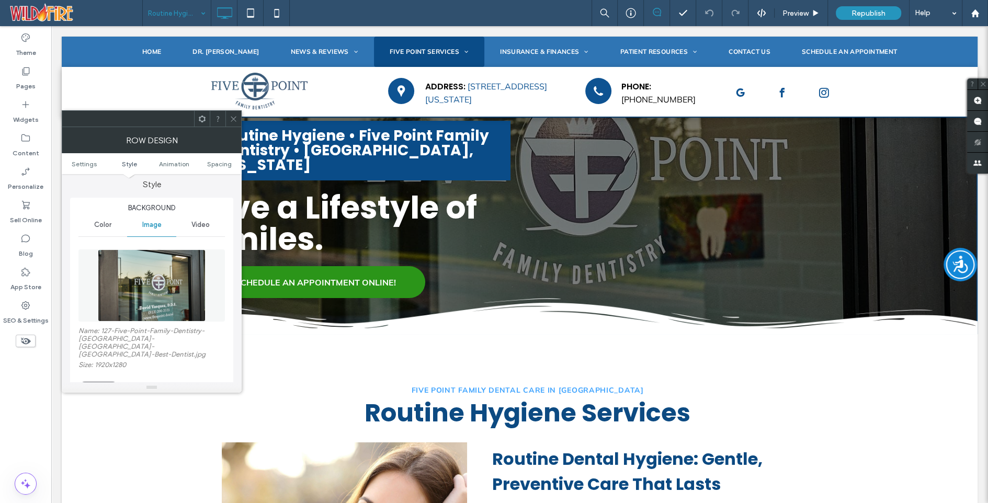
click at [100, 382] on button "Replace" at bounding box center [98, 388] width 40 height 13
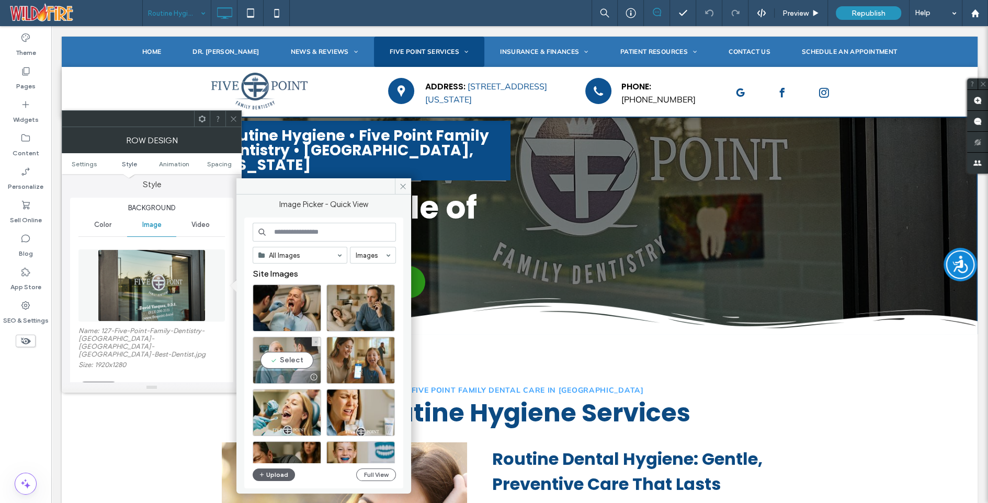
click at [288, 358] on div "Select" at bounding box center [287, 360] width 69 height 47
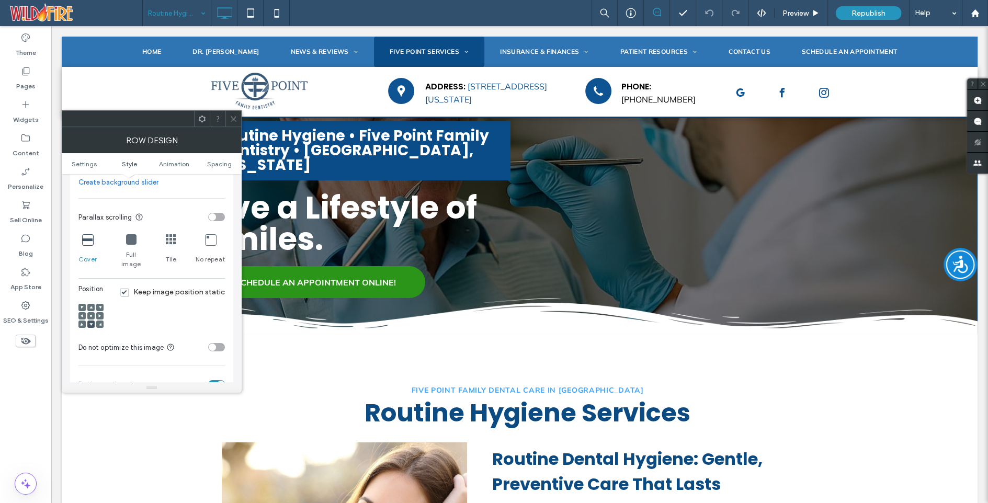
scroll to position [331, 0]
click at [91, 314] on use at bounding box center [91, 315] width 2 height 2
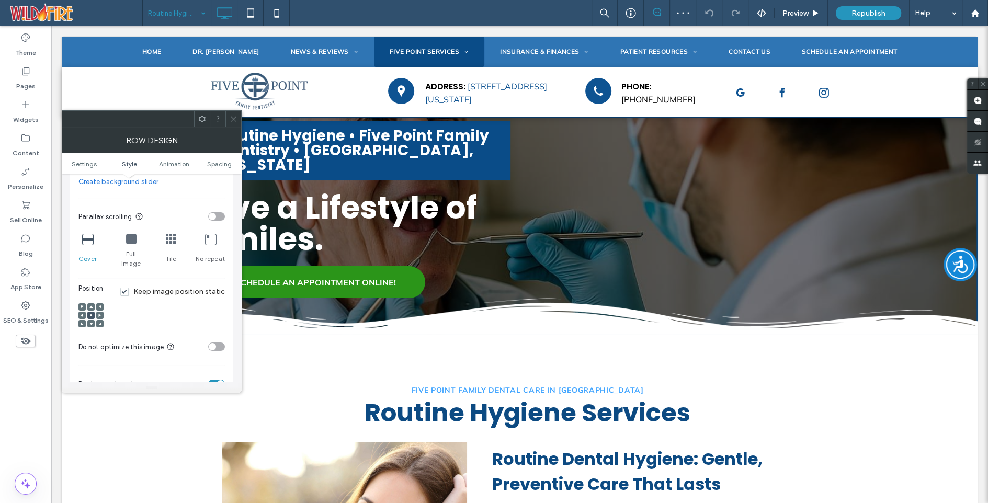
click at [236, 118] on icon at bounding box center [234, 119] width 8 height 8
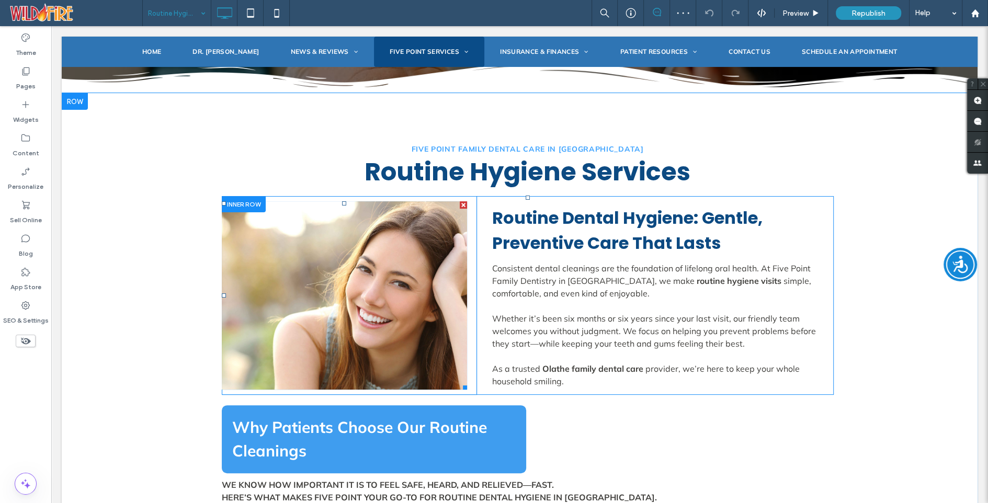
scroll to position [243, 0]
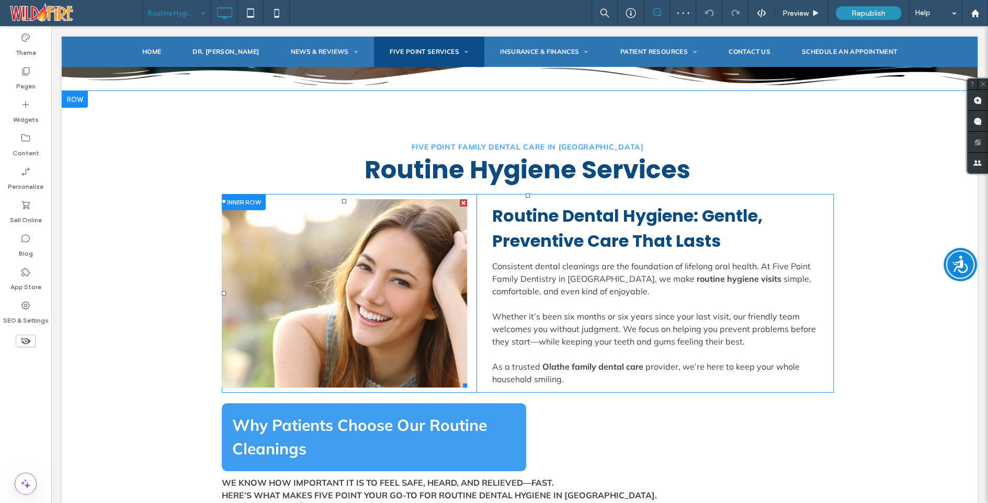
click at [328, 269] on link at bounding box center [345, 293] width 246 height 188
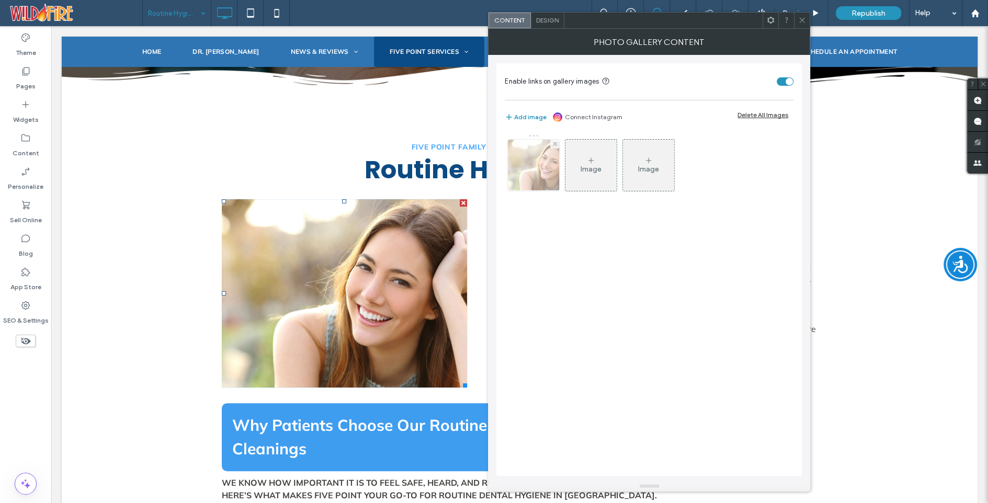
click at [545, 170] on img at bounding box center [534, 165] width 77 height 51
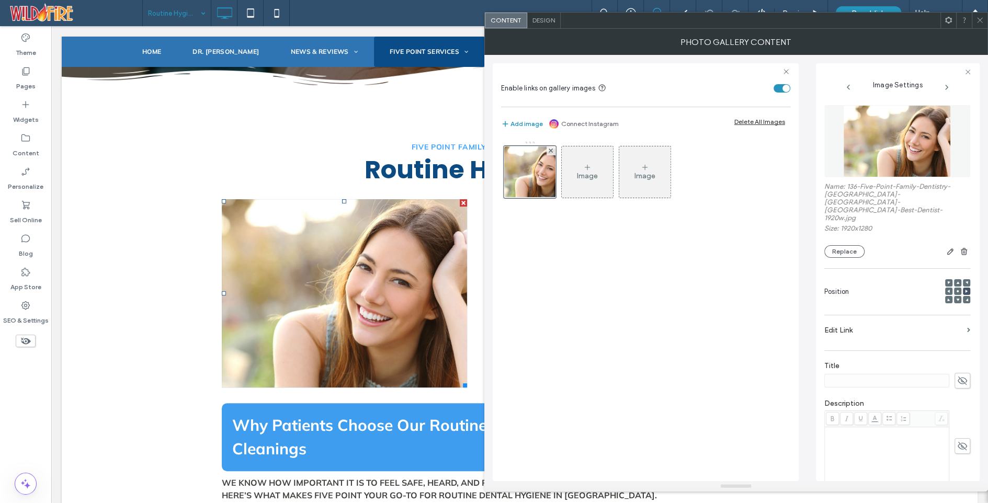
click at [948, 290] on use at bounding box center [949, 291] width 3 height 3
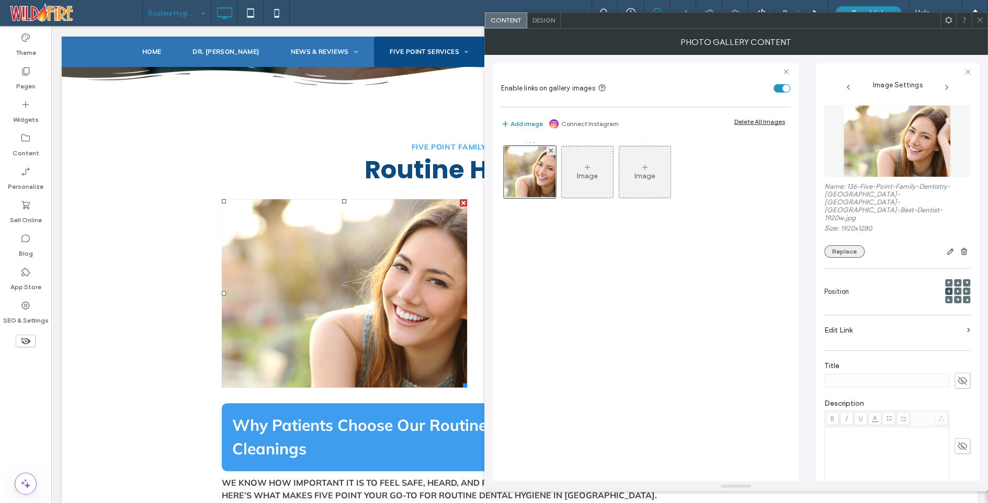
click at [848, 245] on button "Replace" at bounding box center [845, 251] width 40 height 13
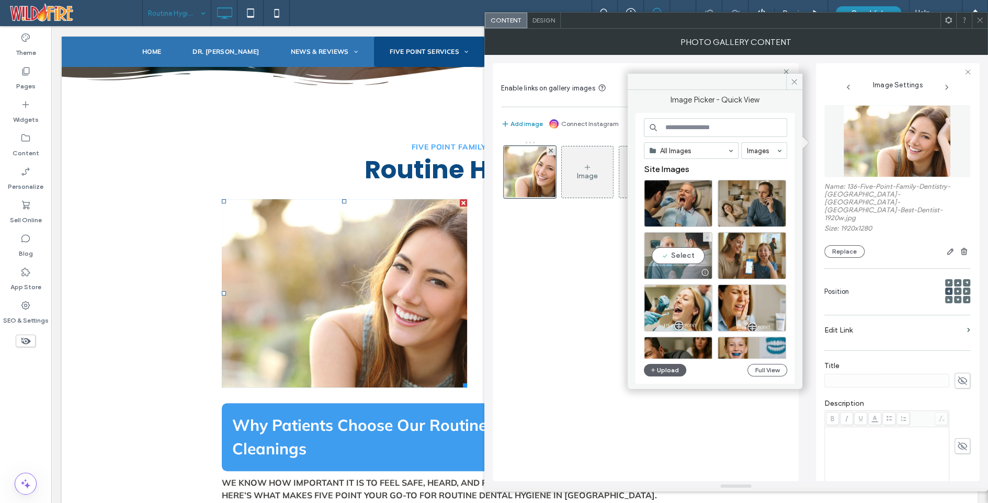
click at [677, 251] on div "Select" at bounding box center [678, 255] width 69 height 47
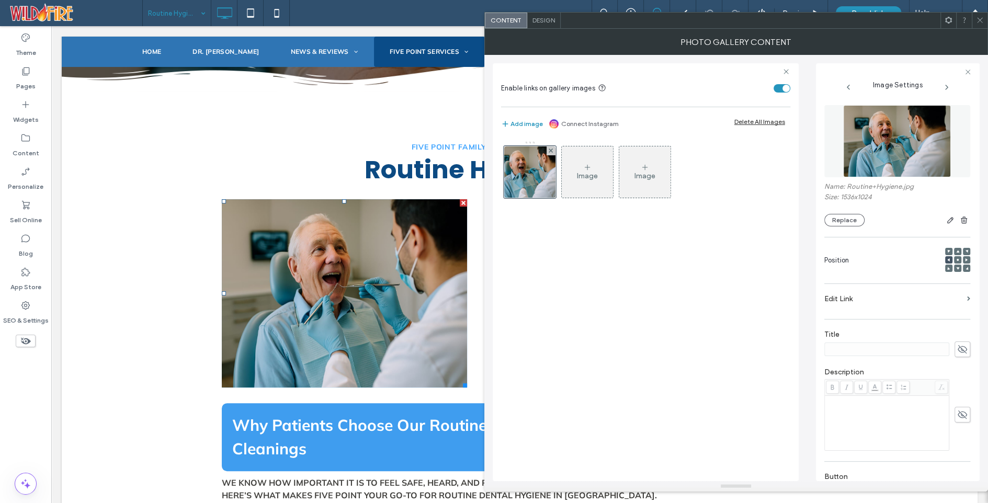
click at [957, 259] on use at bounding box center [958, 260] width 2 height 2
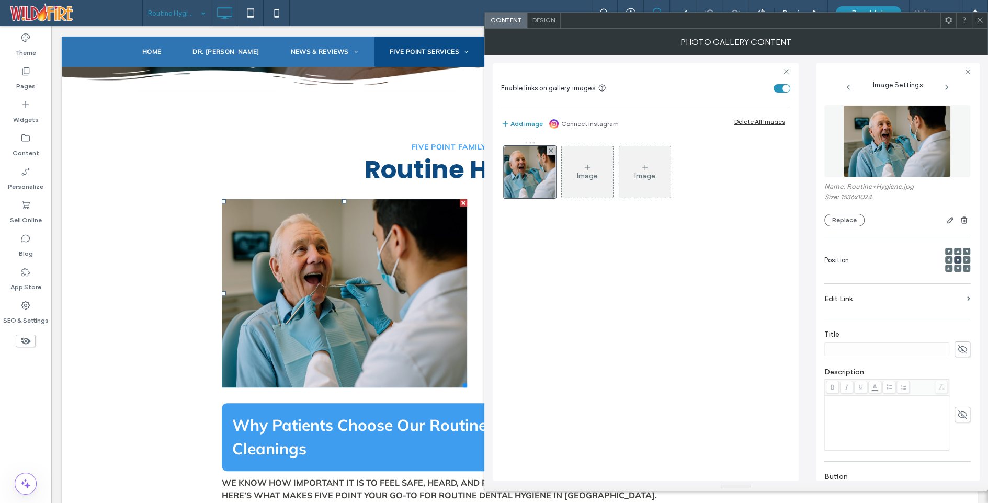
click at [948, 257] on span at bounding box center [949, 259] width 3 height 7
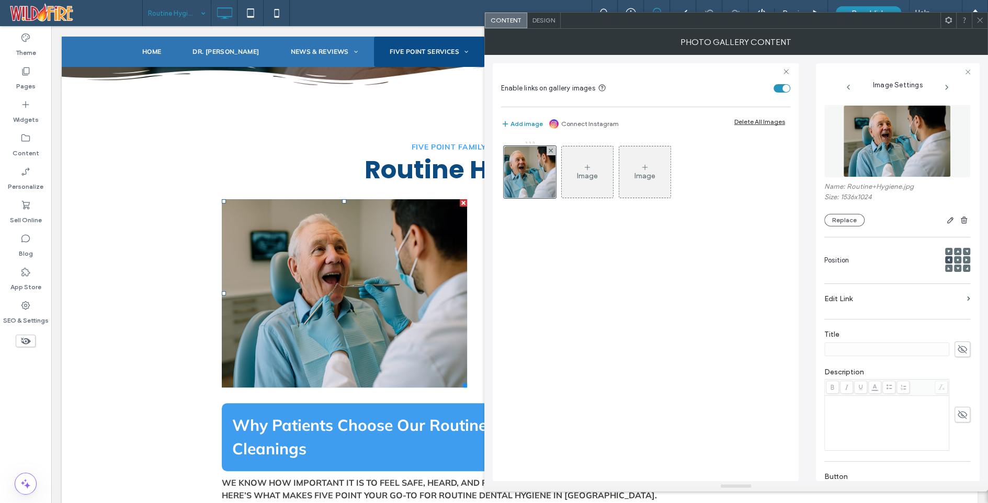
click at [981, 18] on icon at bounding box center [980, 20] width 8 height 8
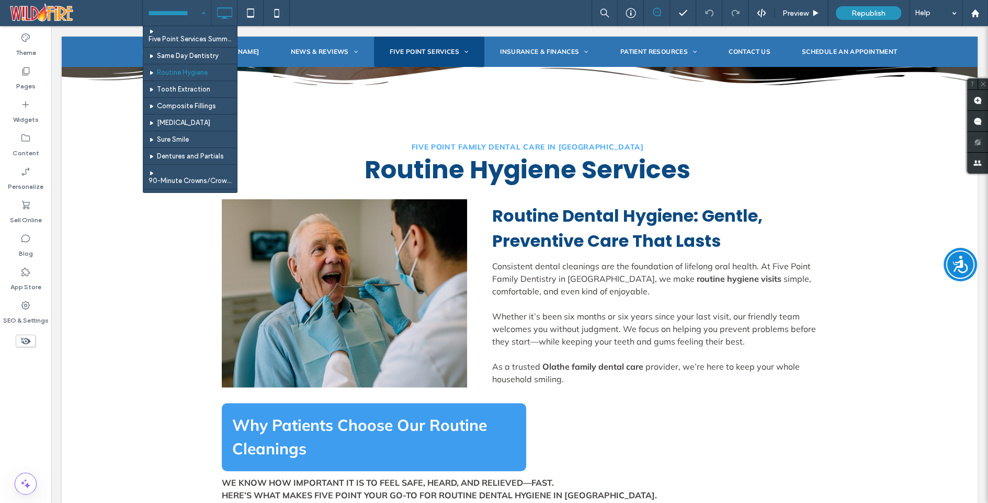
scroll to position [96, 0]
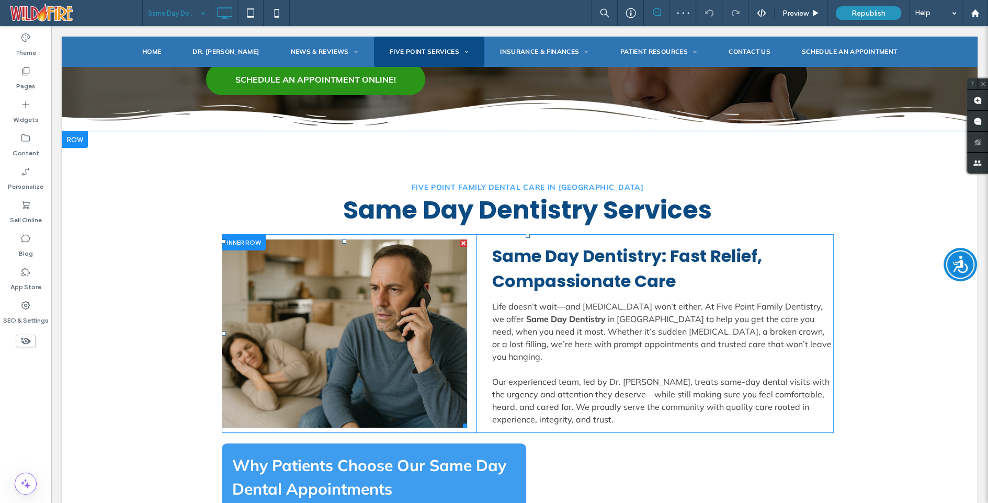
scroll to position [215, 0]
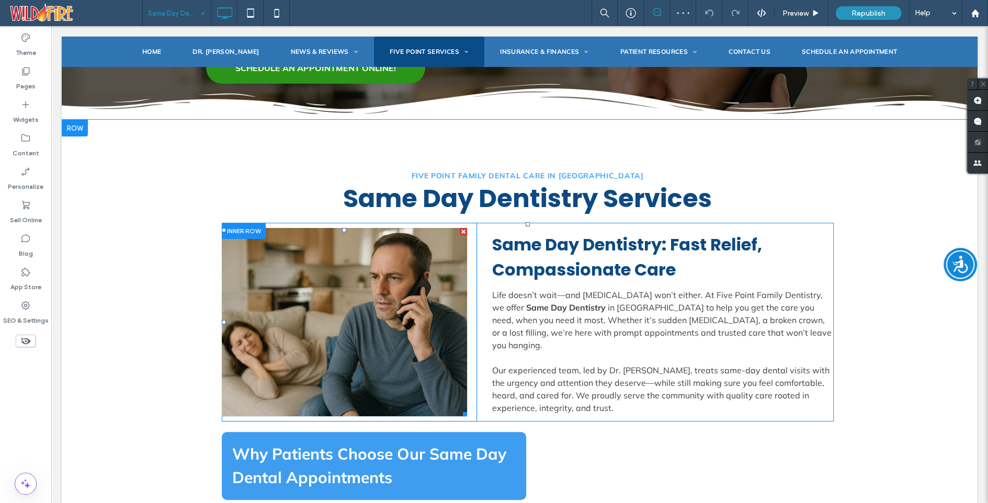
click at [288, 312] on link at bounding box center [345, 322] width 246 height 188
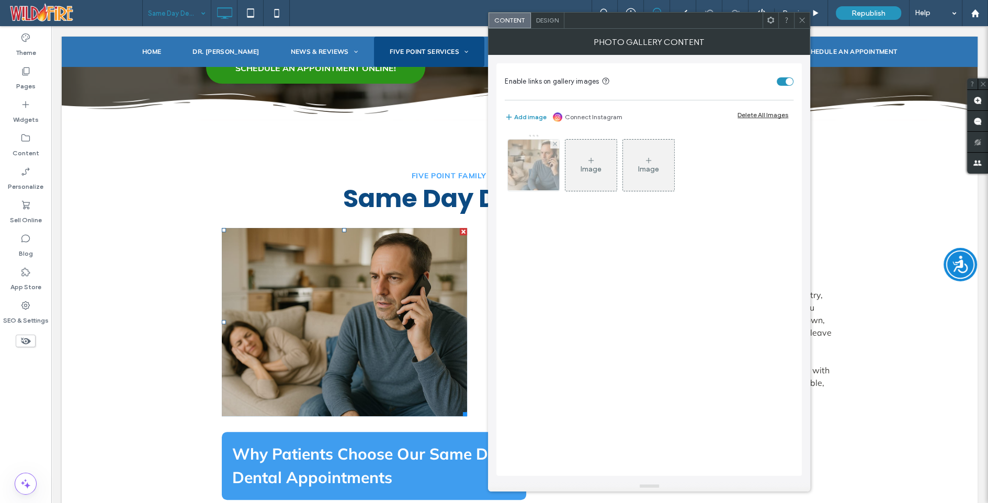
click at [541, 173] on img at bounding box center [534, 165] width 77 height 51
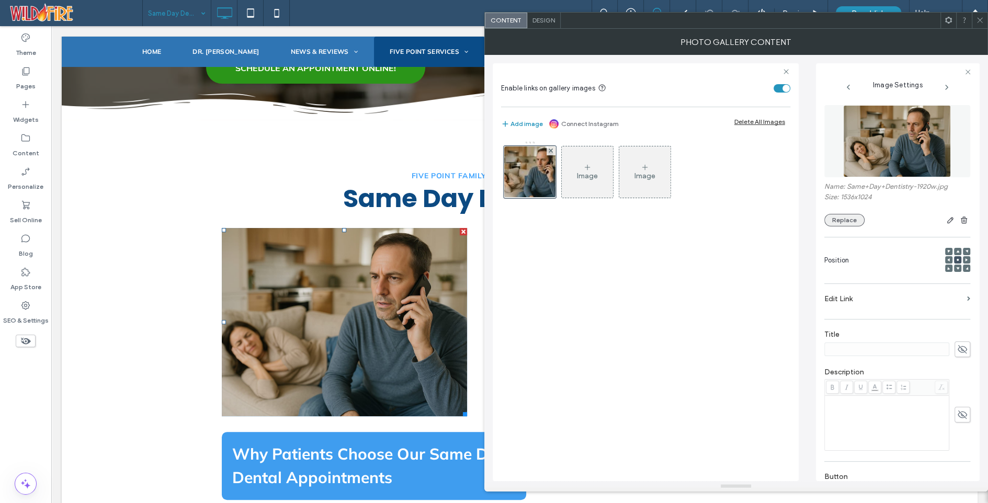
click at [849, 220] on button "Replace" at bounding box center [845, 220] width 40 height 13
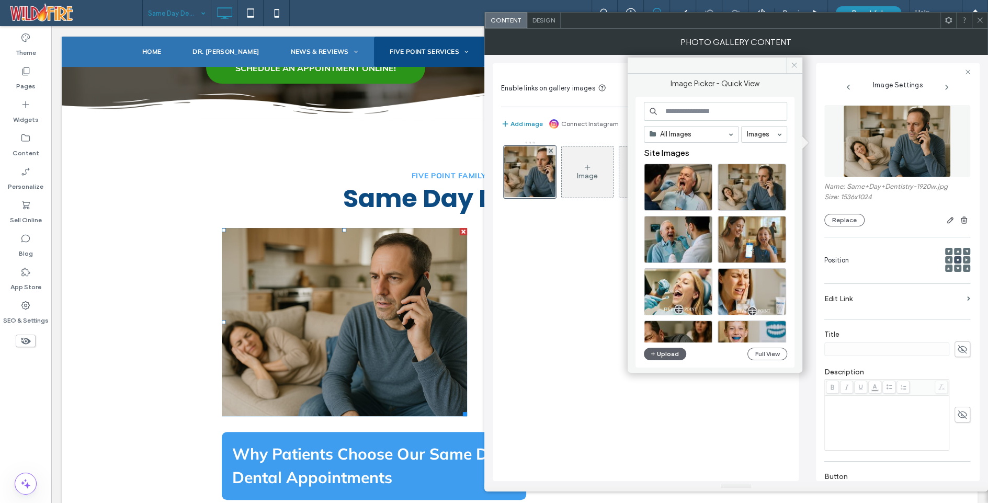
click at [796, 65] on icon at bounding box center [795, 65] width 8 height 8
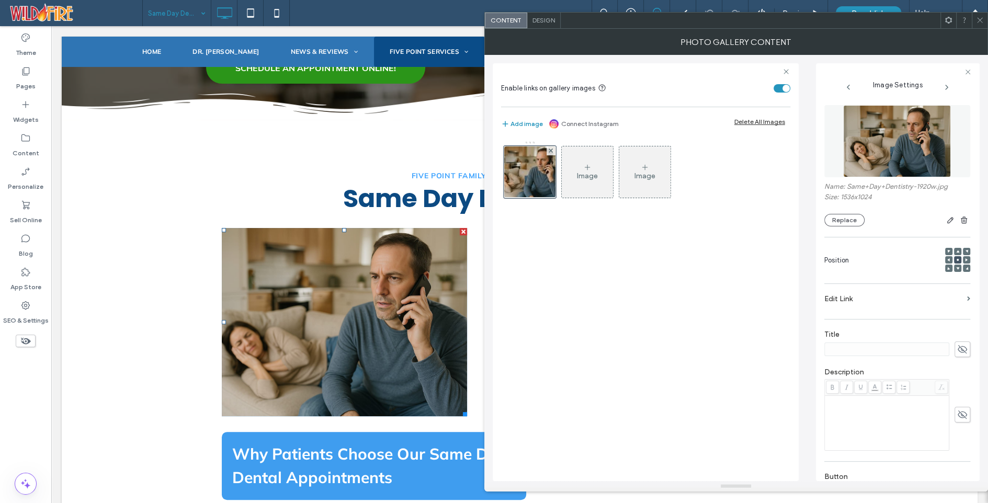
click at [982, 17] on icon at bounding box center [980, 20] width 8 height 8
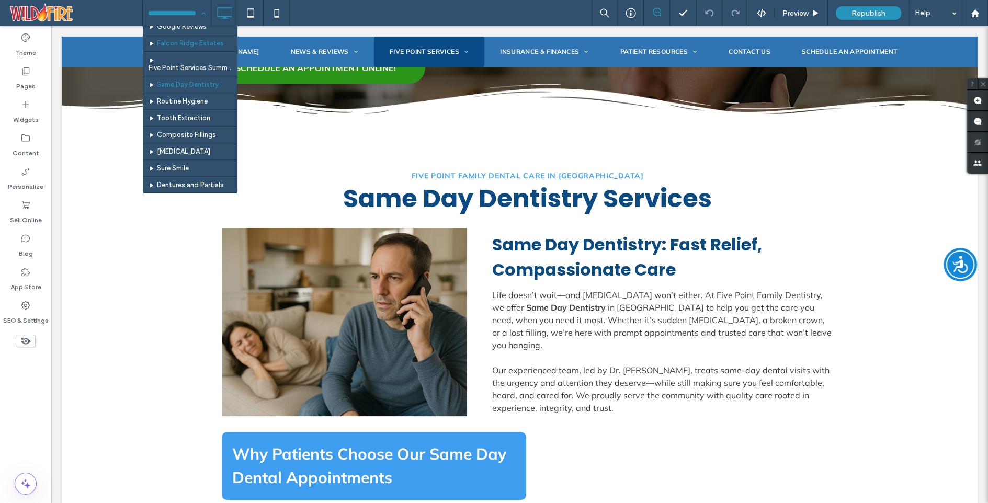
scroll to position [64, 0]
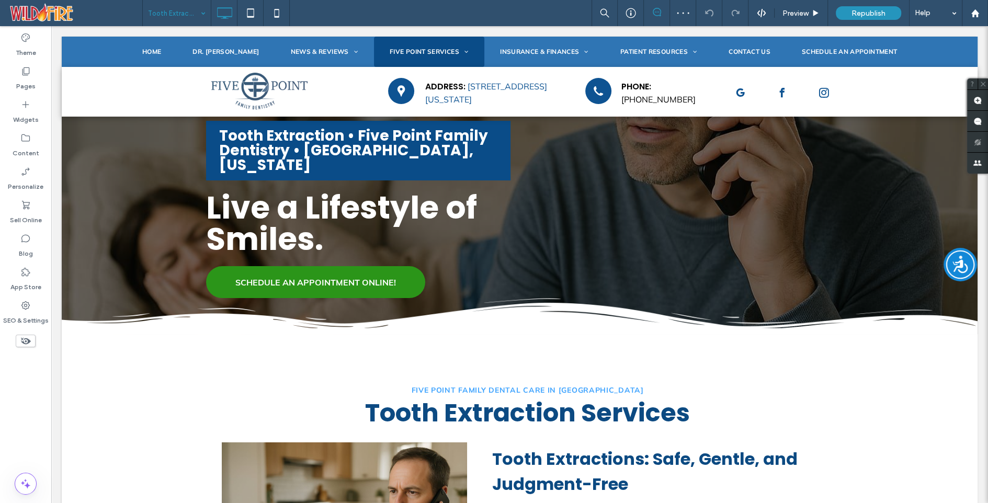
click at [166, 13] on input at bounding box center [174, 13] width 52 height 26
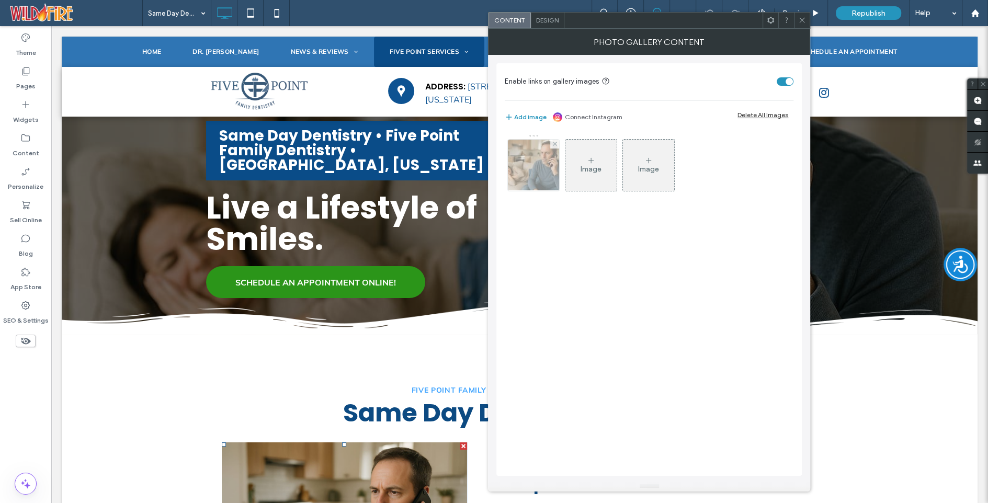
click at [537, 171] on img at bounding box center [534, 165] width 77 height 51
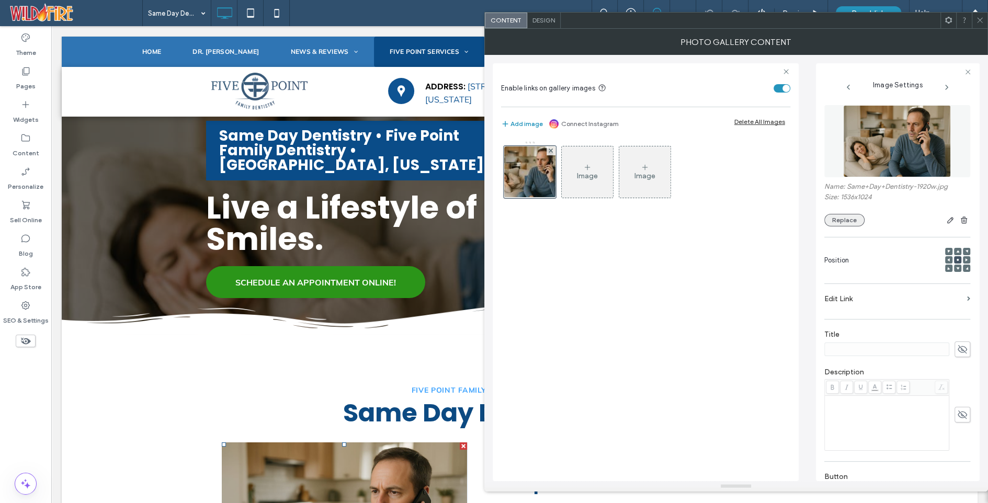
click at [842, 221] on button "Replace" at bounding box center [845, 220] width 40 height 13
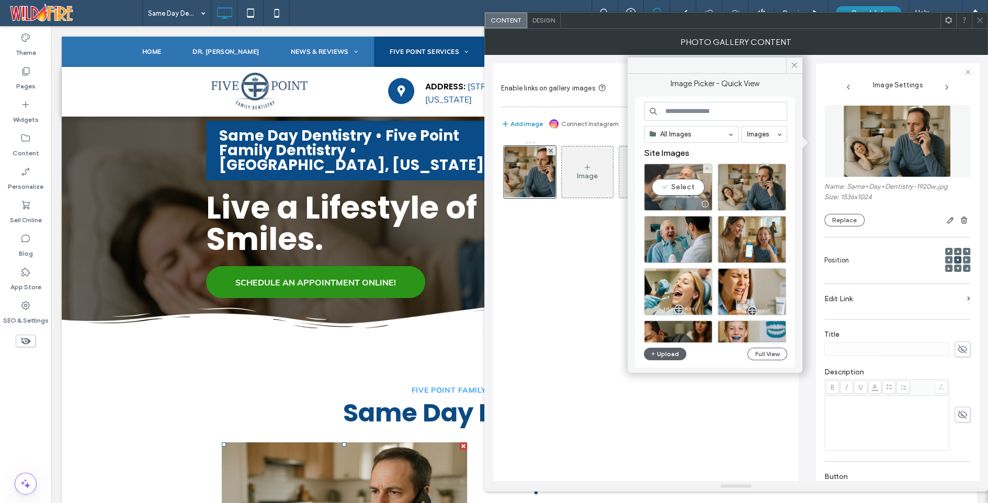
click at [686, 185] on div "Select" at bounding box center [678, 187] width 69 height 47
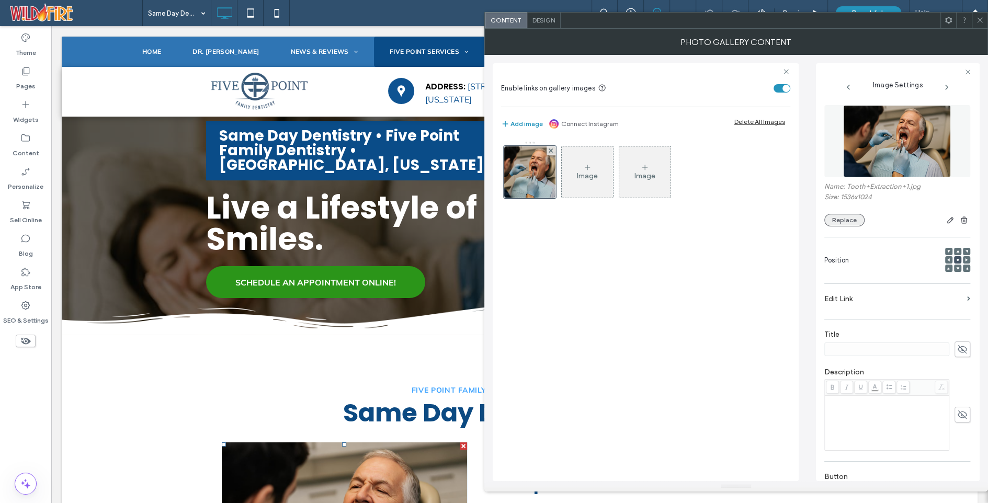
click at [846, 217] on button "Replace" at bounding box center [845, 220] width 40 height 13
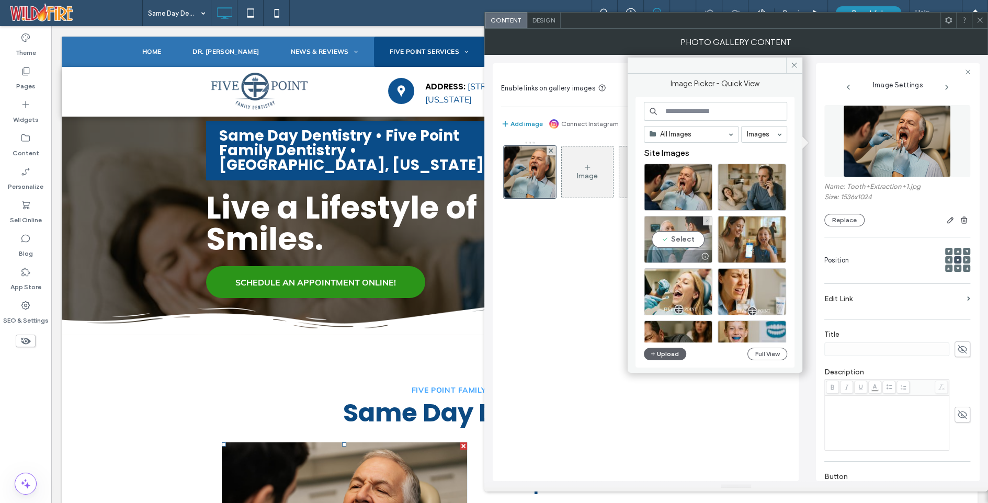
click at [687, 234] on div "Select" at bounding box center [678, 239] width 69 height 47
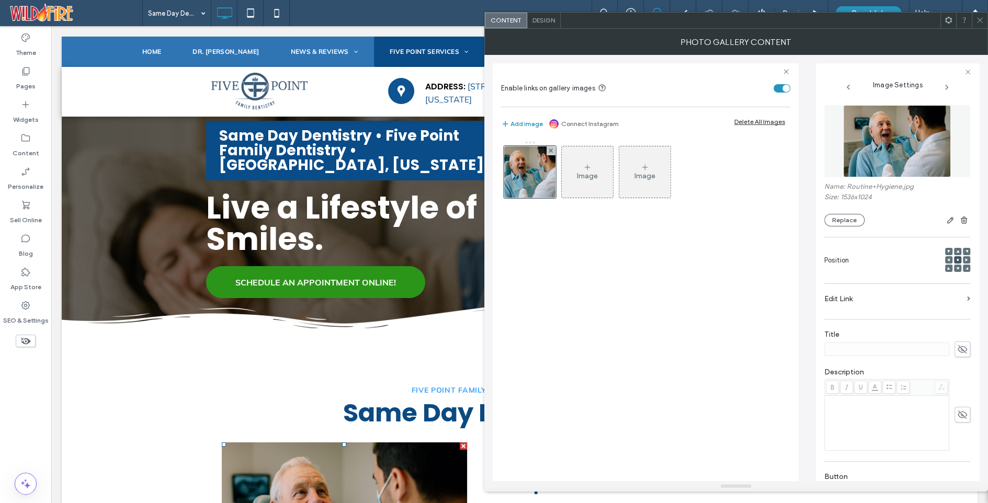
click at [980, 19] on icon at bounding box center [980, 20] width 8 height 8
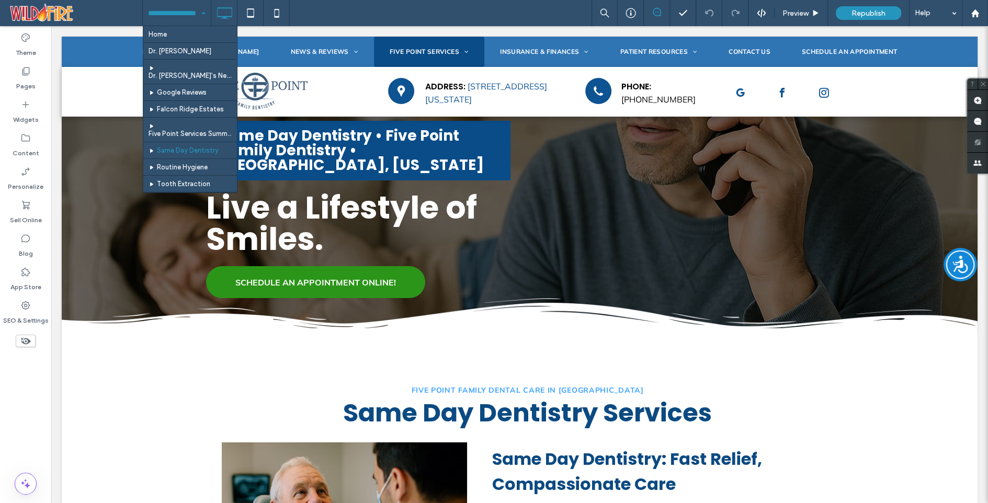
scroll to position [27, 0]
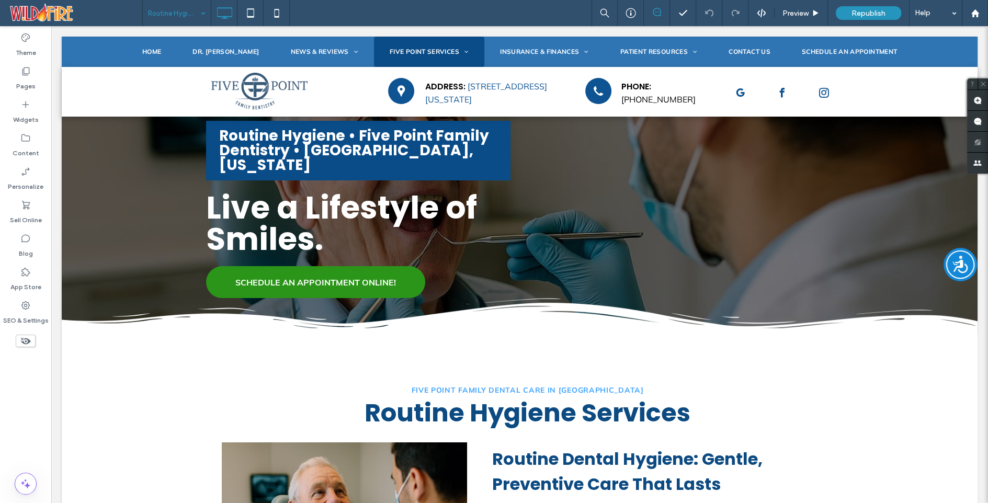
click at [194, 13] on input at bounding box center [174, 13] width 52 height 26
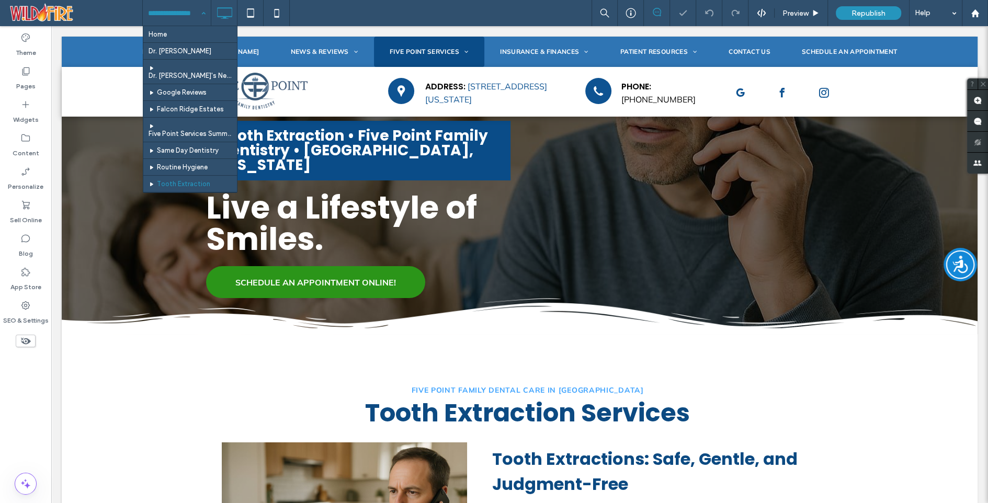
click at [176, 13] on input at bounding box center [174, 13] width 52 height 26
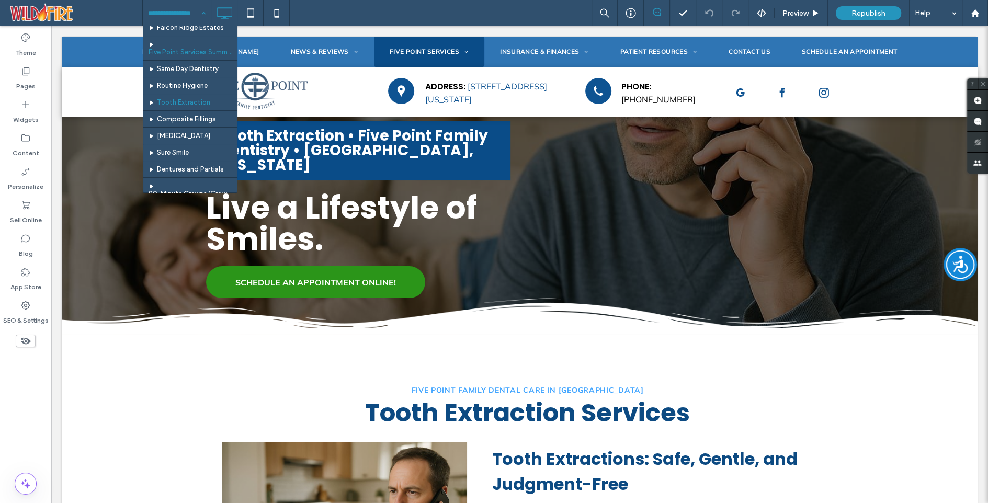
scroll to position [83, 0]
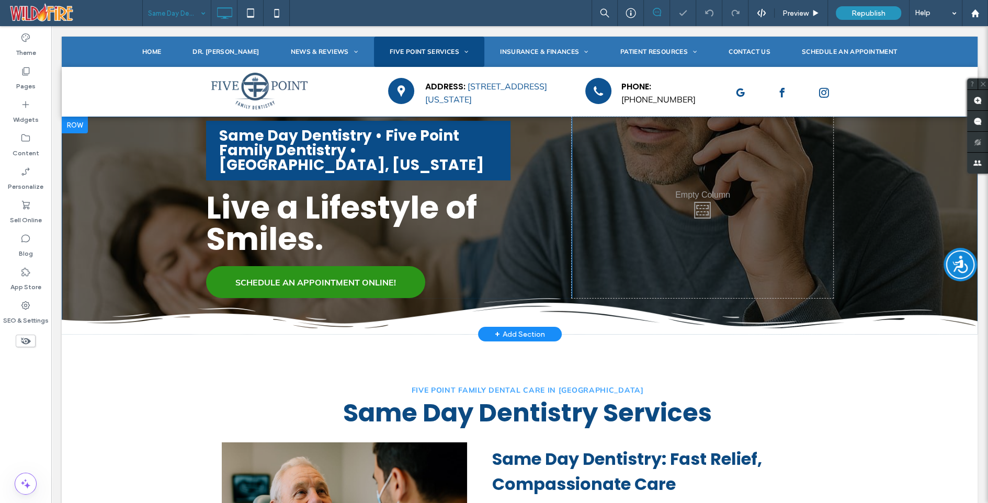
click at [76, 121] on div at bounding box center [75, 125] width 26 height 17
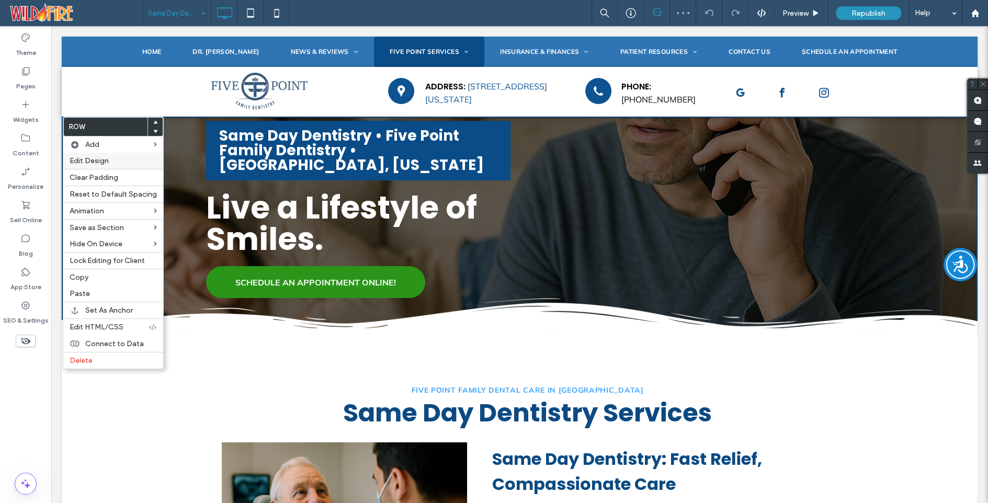
click at [87, 159] on span "Edit Design" at bounding box center [89, 160] width 39 height 9
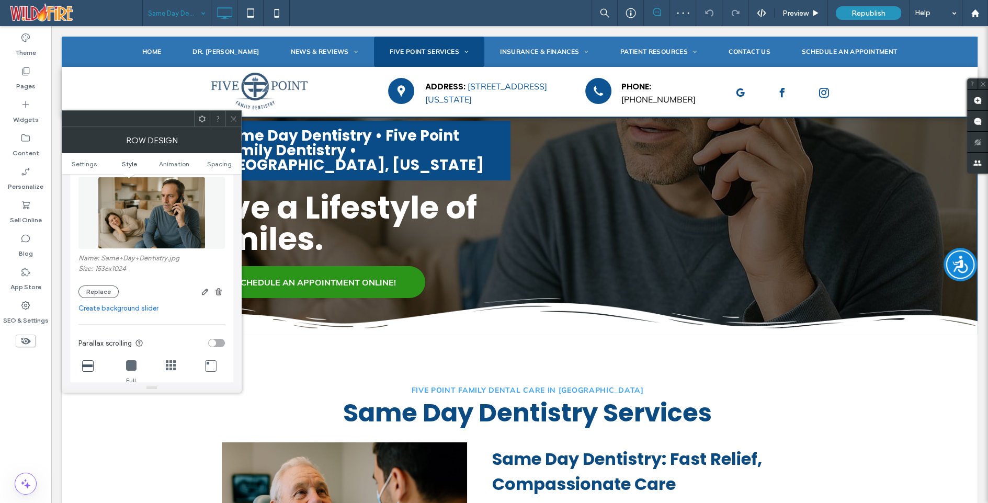
scroll to position [227, 0]
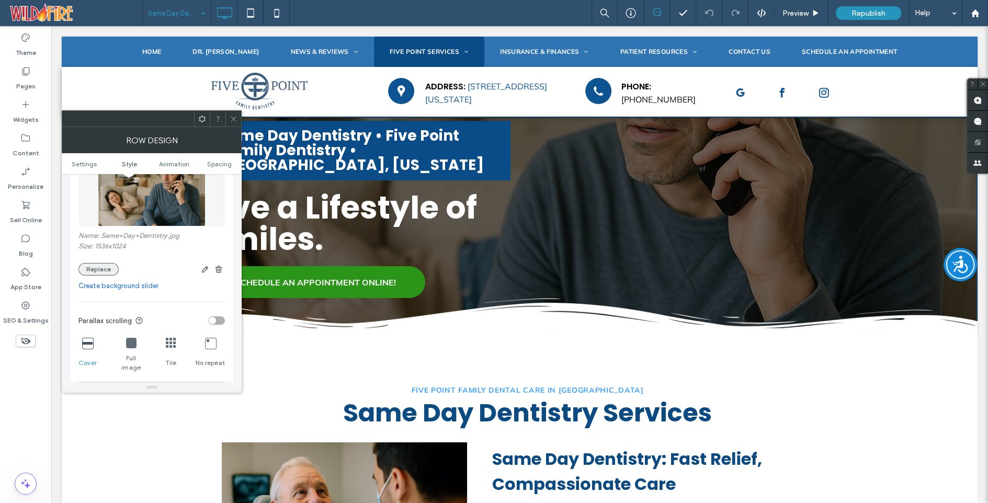
click at [104, 268] on button "Replace" at bounding box center [98, 269] width 40 height 13
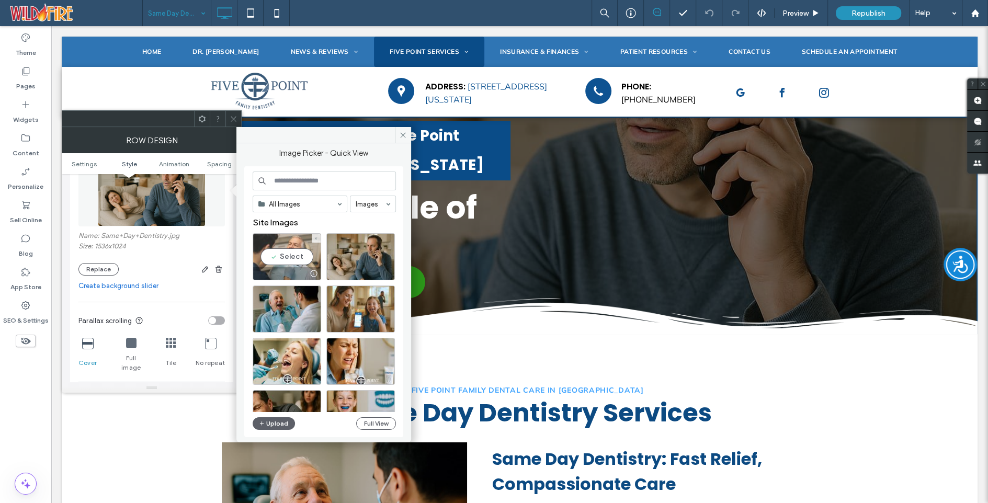
click at [283, 256] on div "Select" at bounding box center [287, 256] width 69 height 47
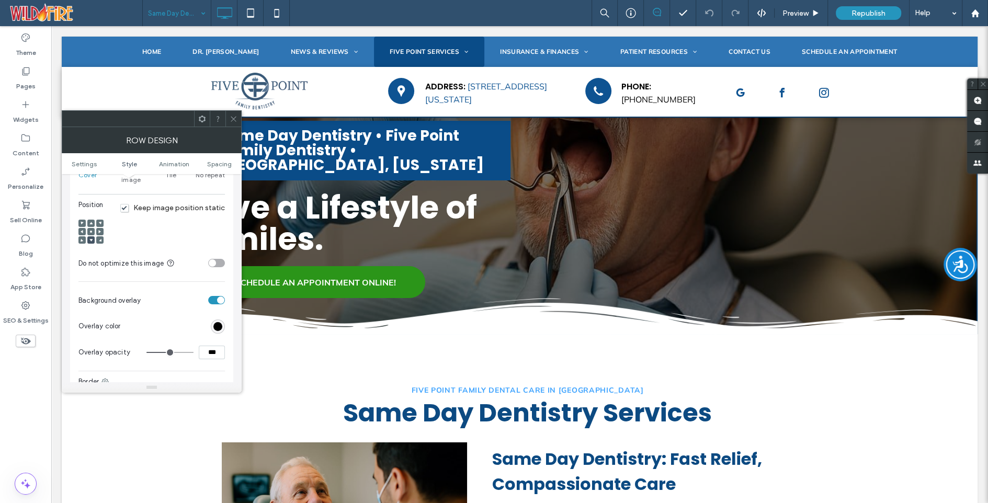
scroll to position [419, 0]
click at [90, 226] on icon at bounding box center [90, 227] width 3 height 3
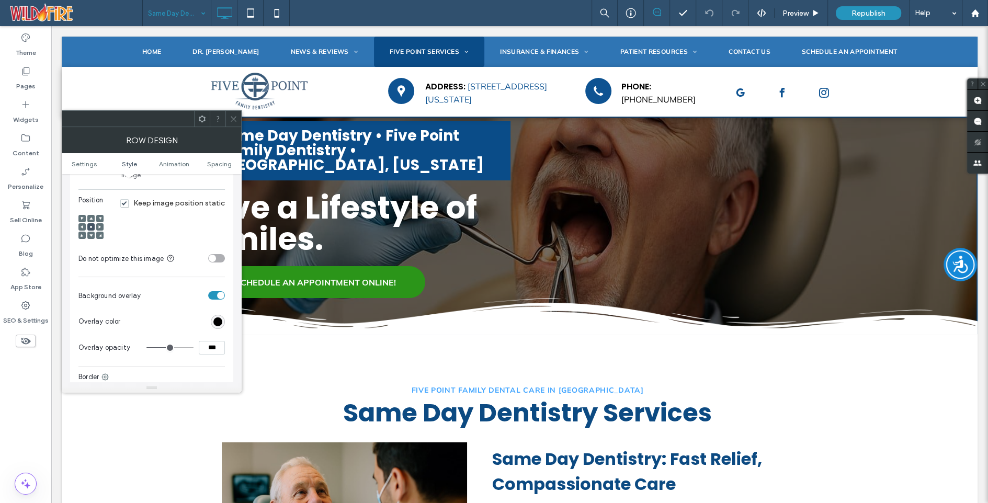
click at [233, 116] on icon at bounding box center [234, 119] width 8 height 8
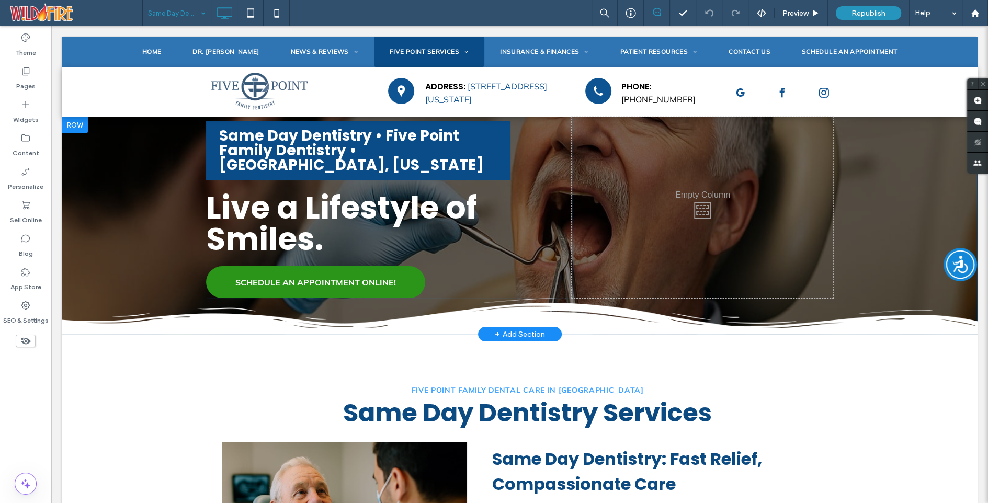
click at [73, 122] on div at bounding box center [75, 125] width 26 height 17
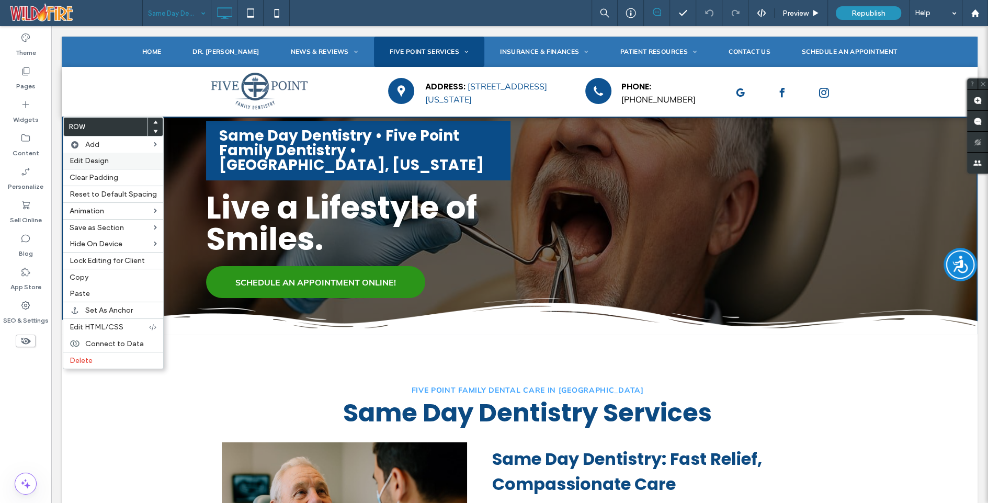
click at [88, 168] on div "Edit Design" at bounding box center [113, 161] width 100 height 16
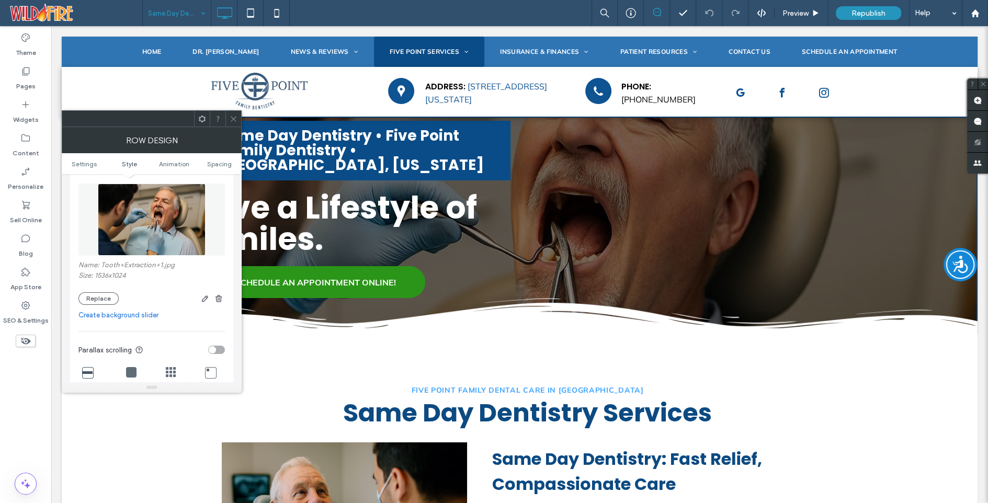
scroll to position [198, 0]
click at [98, 298] on button "Replace" at bounding box center [98, 298] width 40 height 13
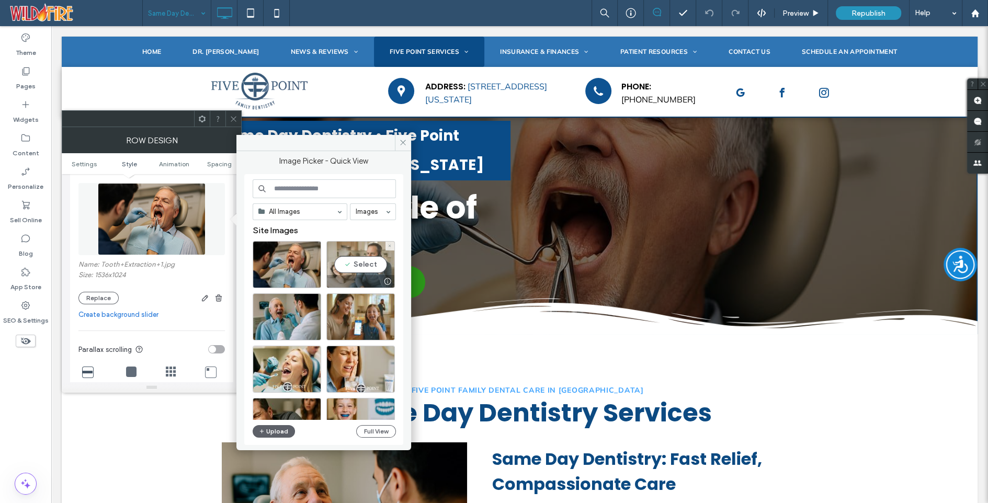
click at [360, 265] on div "Select" at bounding box center [361, 264] width 69 height 47
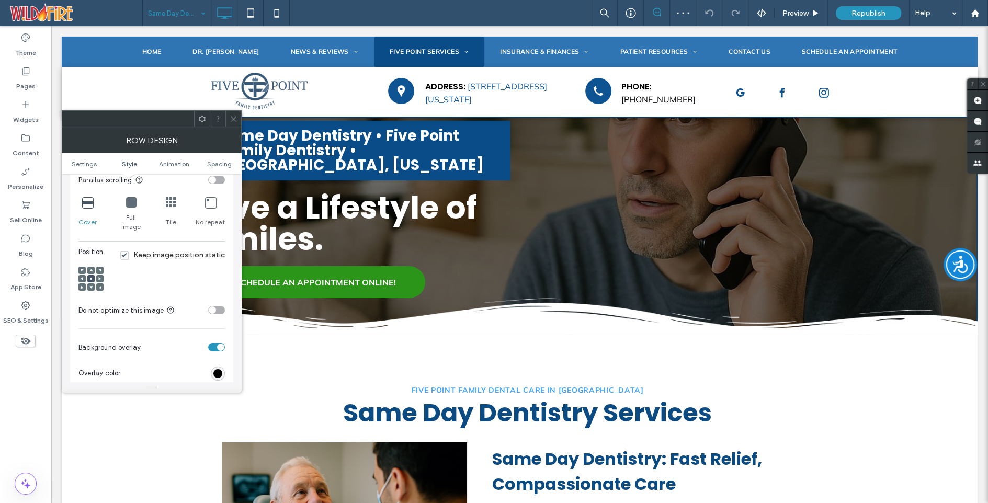
scroll to position [378, 0]
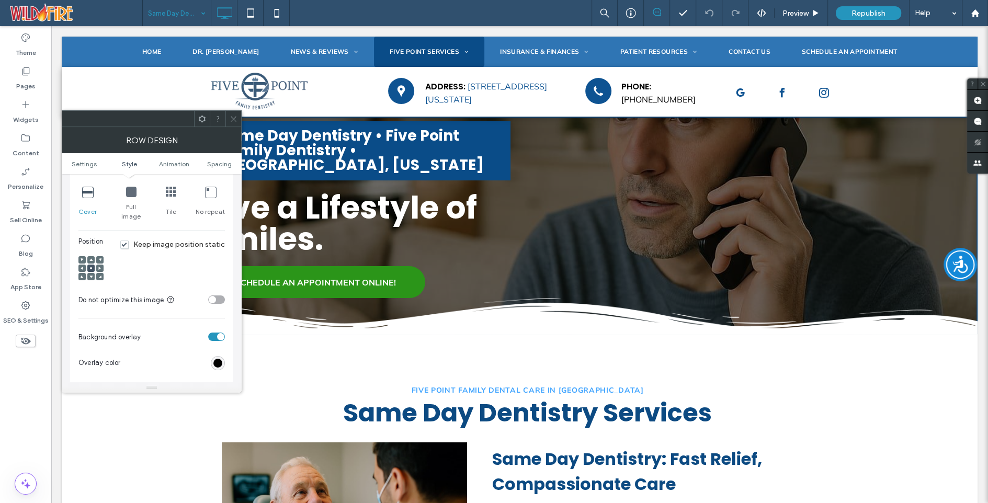
click at [234, 117] on icon at bounding box center [234, 119] width 8 height 8
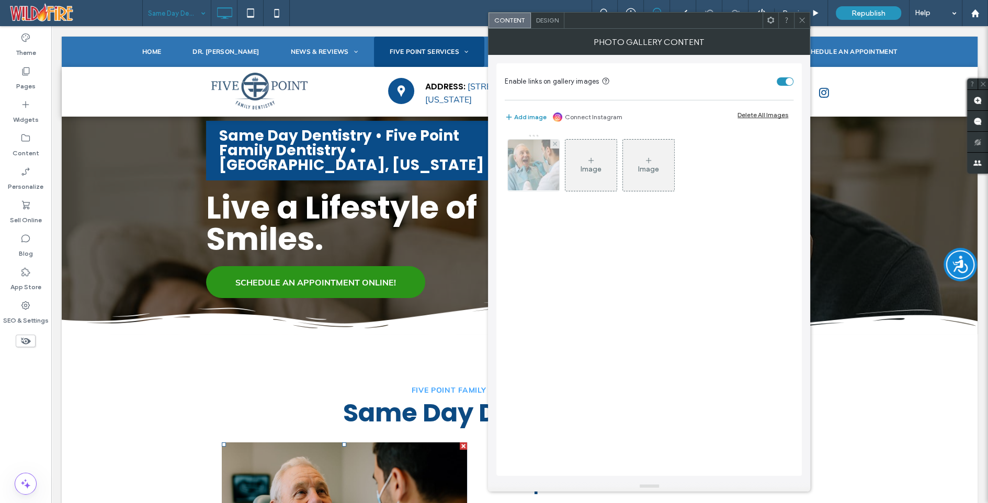
click at [531, 170] on img at bounding box center [534, 165] width 77 height 51
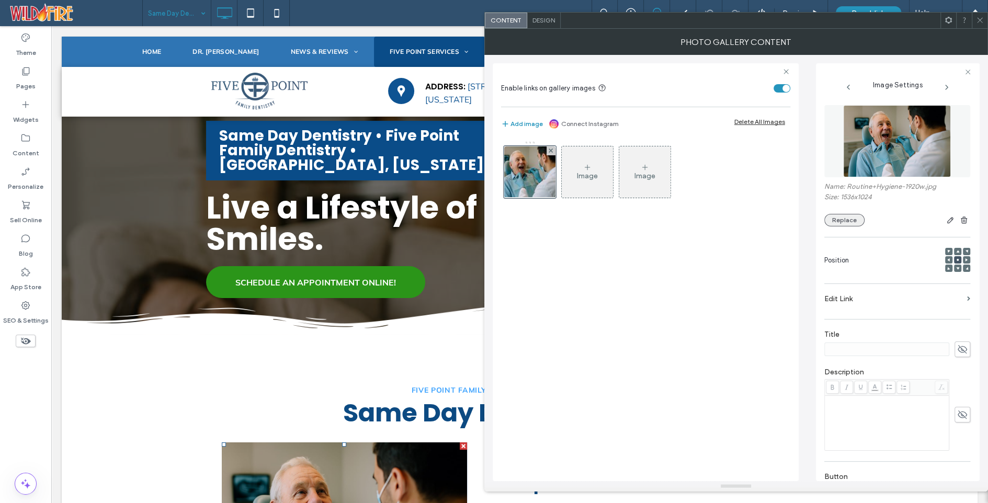
click at [840, 216] on button "Replace" at bounding box center [845, 220] width 40 height 13
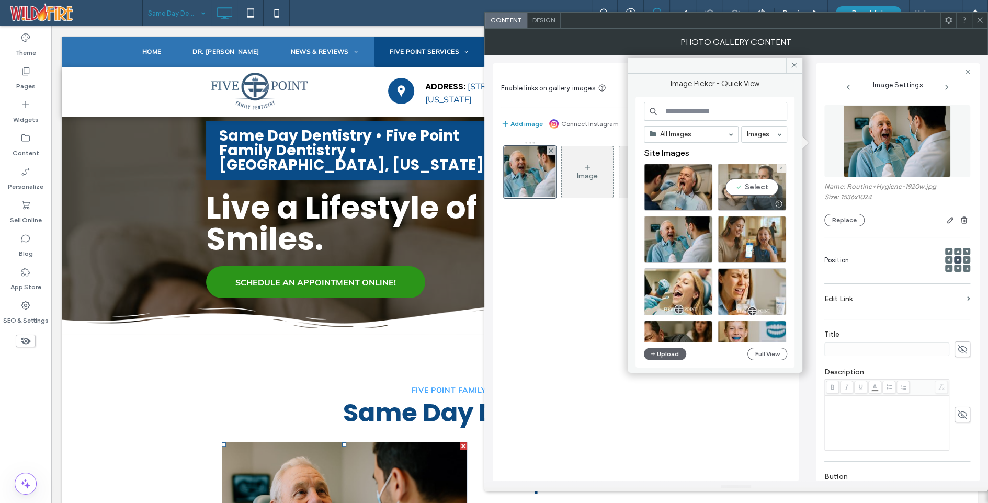
click at [748, 187] on div "Select" at bounding box center [752, 187] width 69 height 47
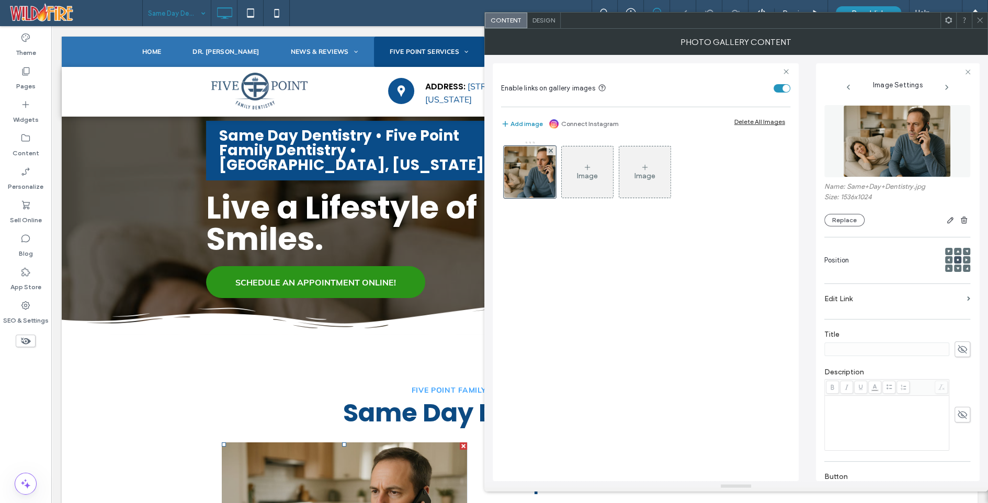
click at [980, 20] on use at bounding box center [980, 20] width 5 height 5
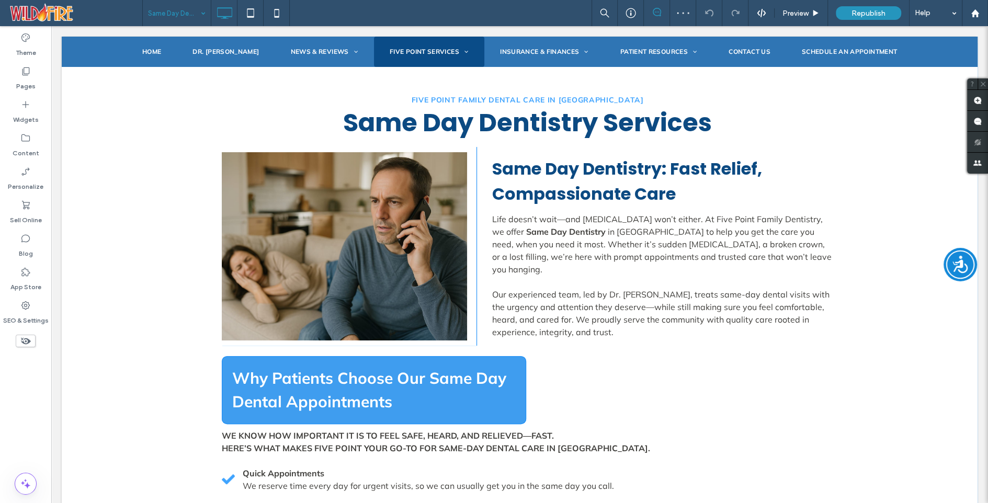
scroll to position [291, 0]
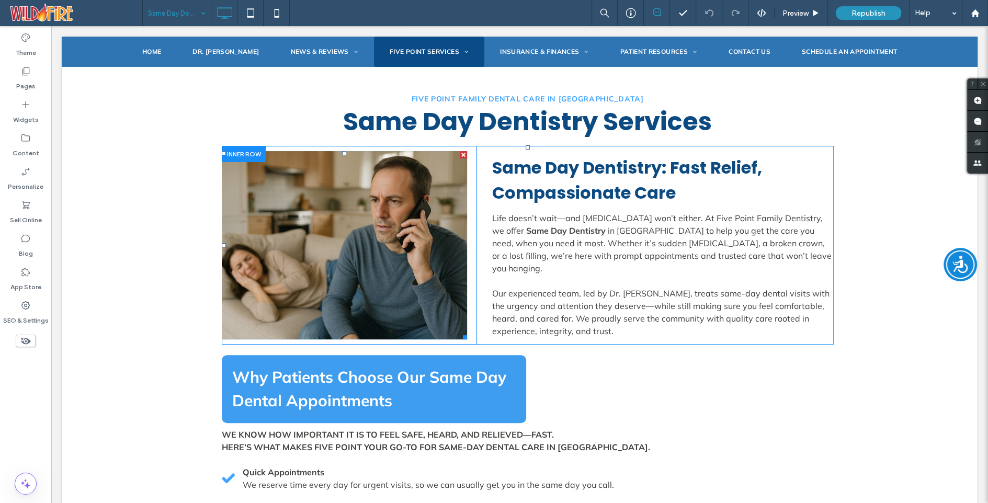
click at [282, 282] on link at bounding box center [345, 245] width 246 height 188
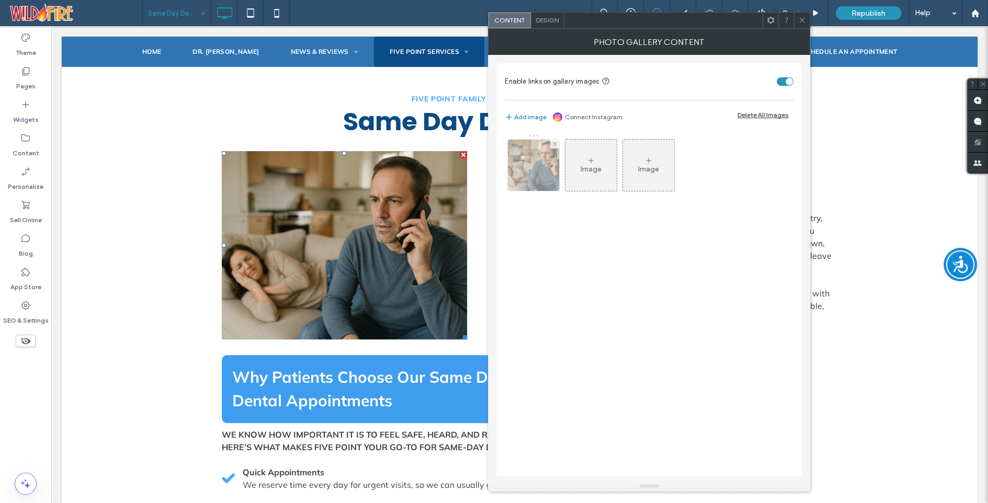
click at [537, 161] on img at bounding box center [534, 165] width 77 height 51
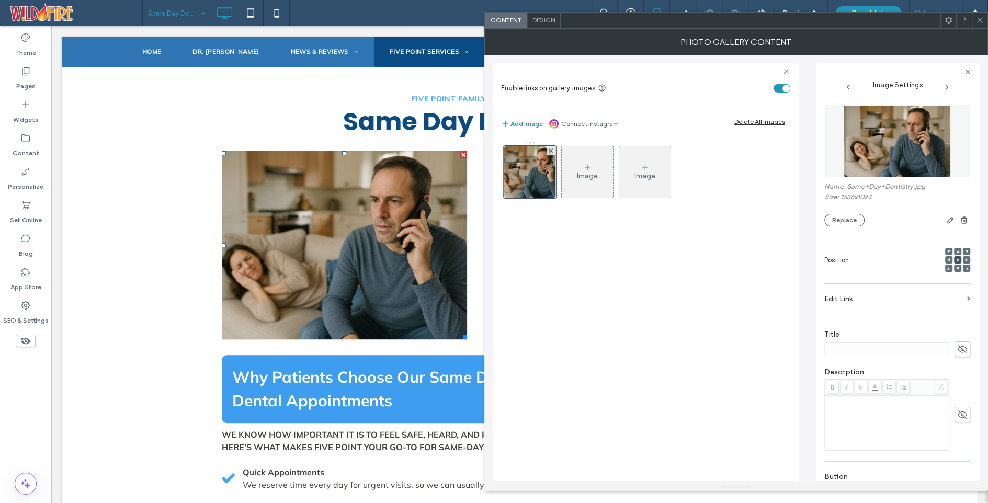
click at [948, 259] on use at bounding box center [949, 260] width 3 height 3
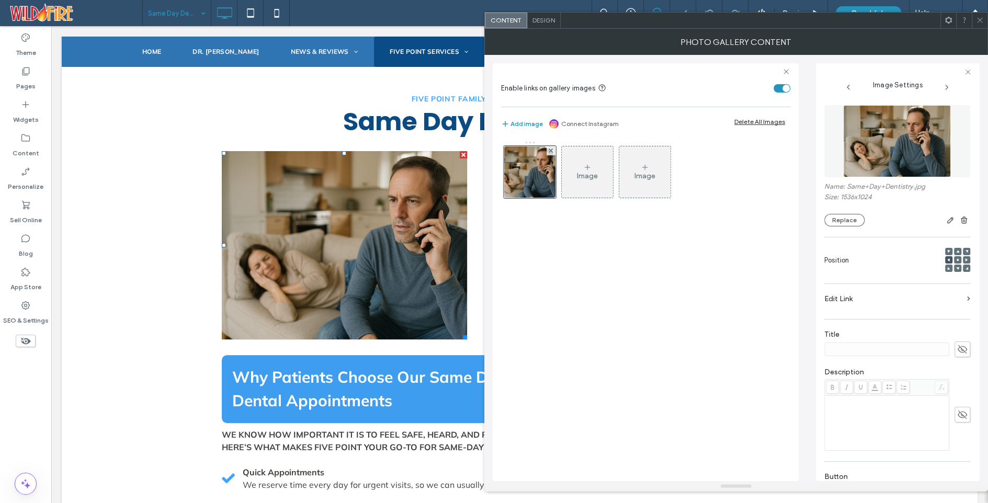
click at [982, 16] on icon at bounding box center [980, 20] width 8 height 8
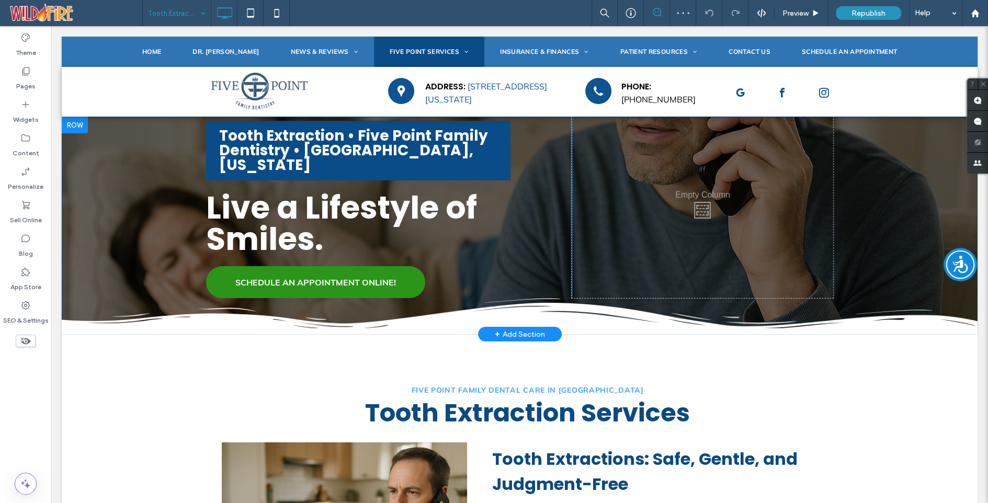
click at [75, 123] on div at bounding box center [75, 125] width 26 height 17
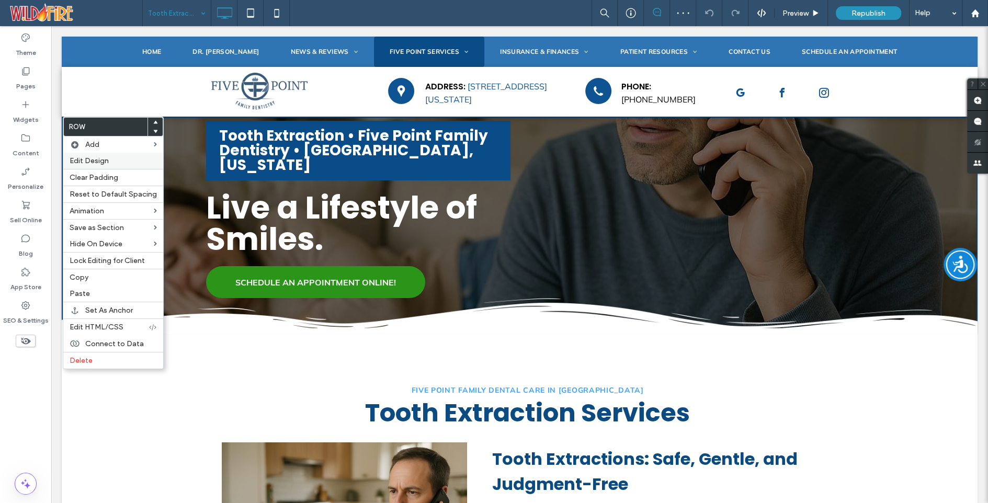
click at [86, 155] on div "Edit Design" at bounding box center [113, 161] width 100 height 16
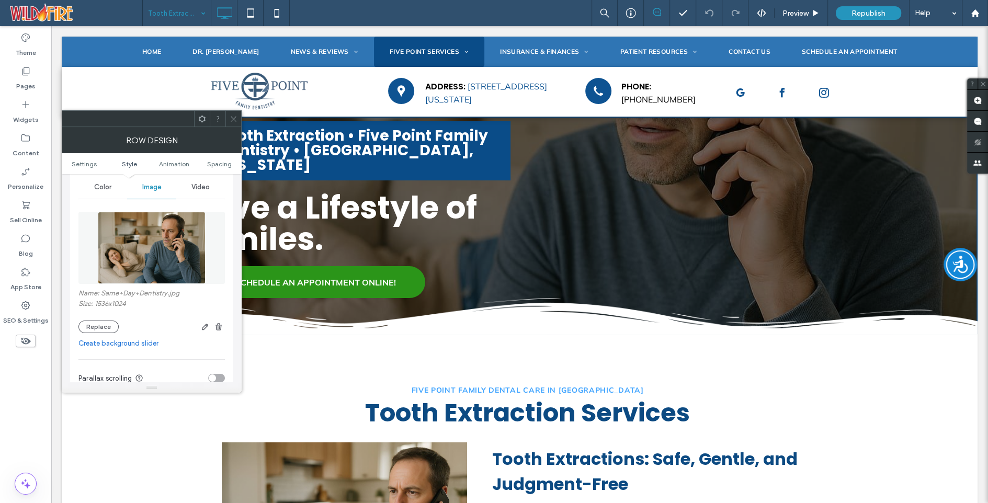
scroll to position [171, 0]
click at [104, 324] on button "Replace" at bounding box center [98, 325] width 40 height 13
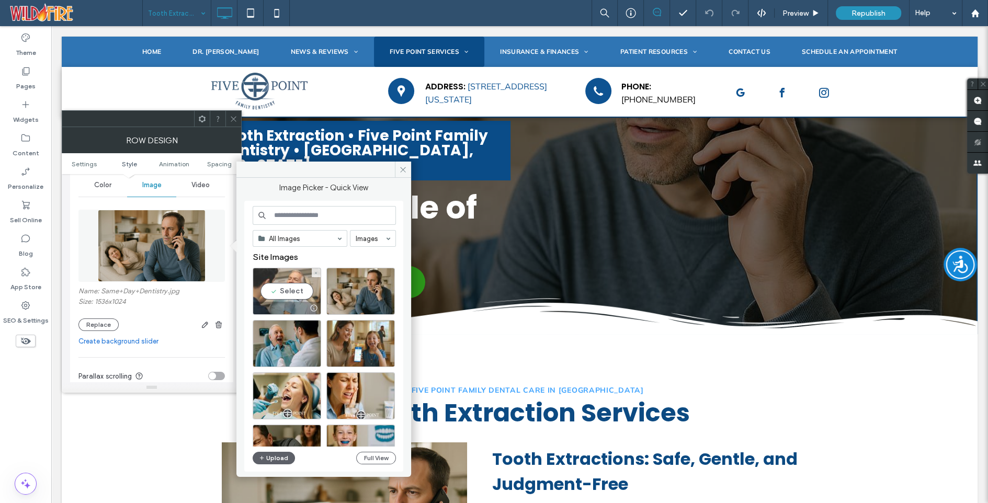
click at [273, 288] on div "Select" at bounding box center [287, 291] width 69 height 47
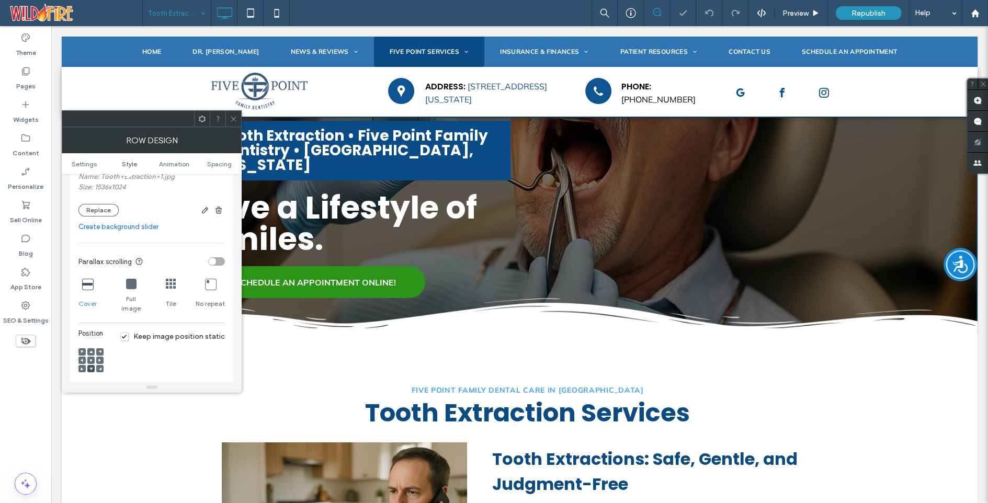
scroll to position [287, 0]
click at [91, 358] on use at bounding box center [91, 359] width 2 height 2
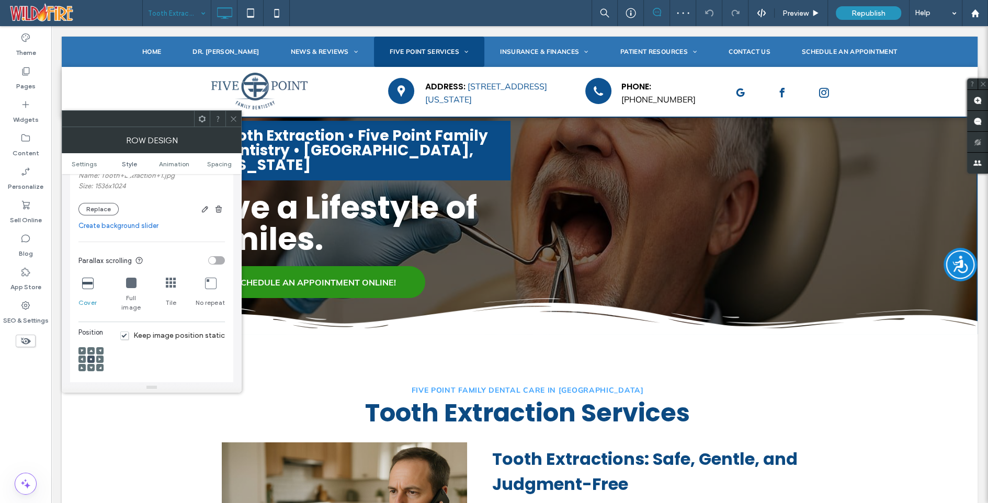
click at [238, 118] on div at bounding box center [234, 119] width 16 height 16
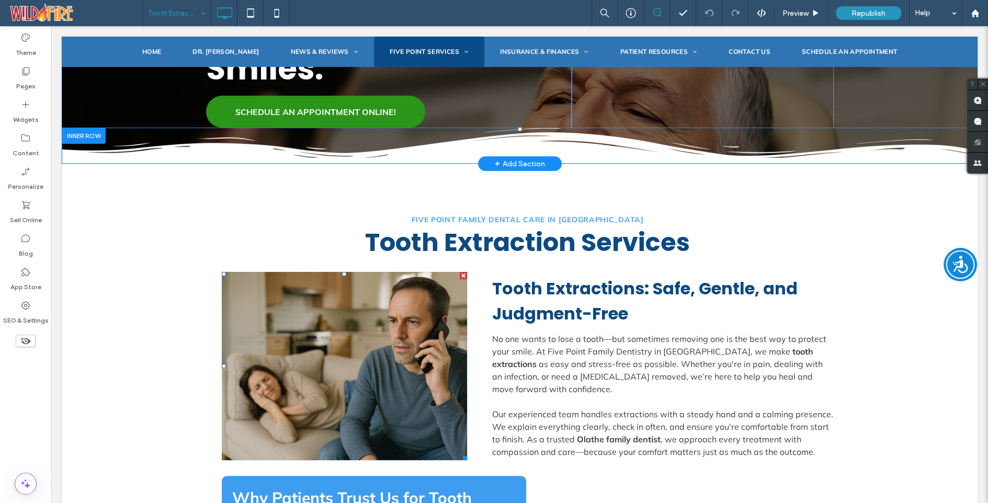
scroll to position [172, 0]
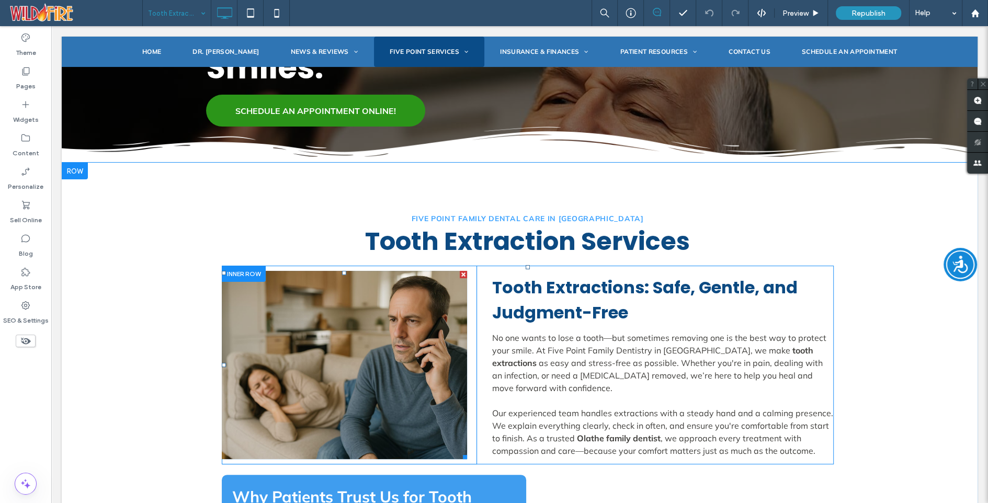
click at [252, 294] on link at bounding box center [345, 365] width 246 height 188
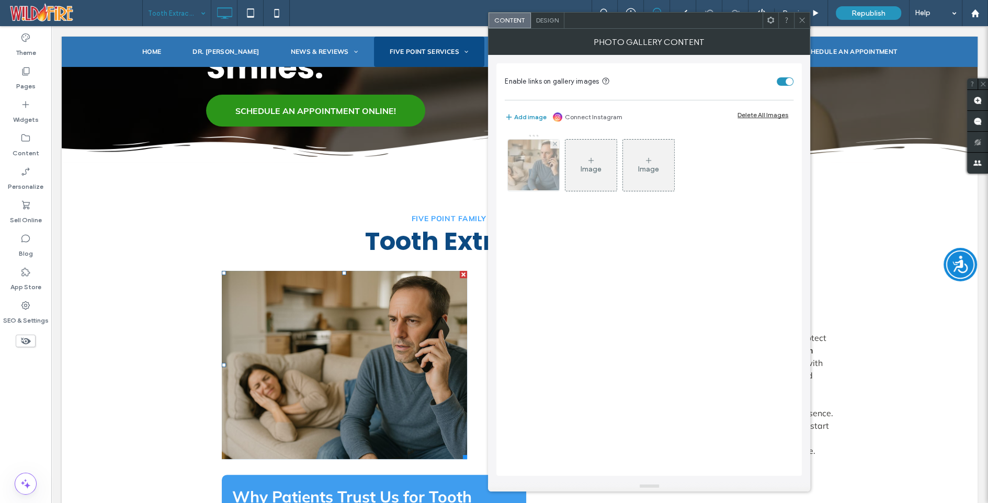
click at [531, 169] on img at bounding box center [534, 165] width 77 height 51
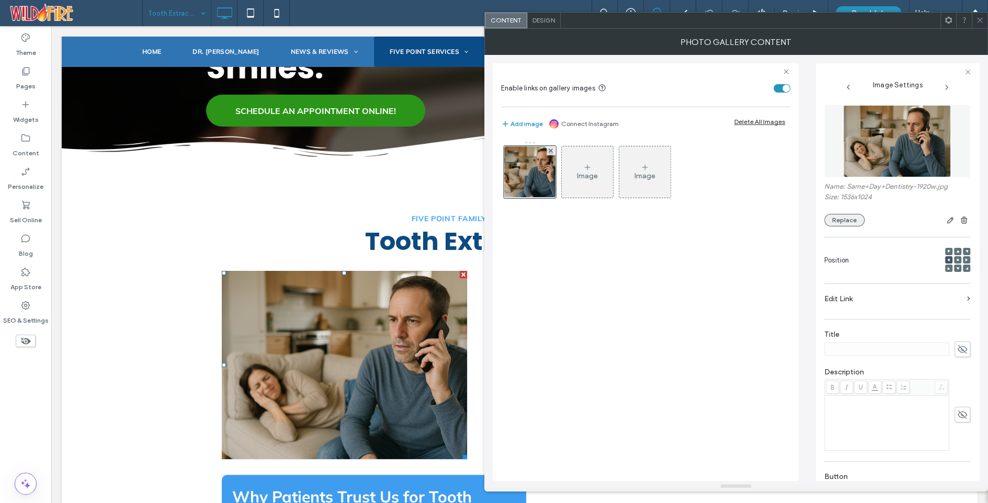
click at [850, 218] on button "Replace" at bounding box center [845, 220] width 40 height 13
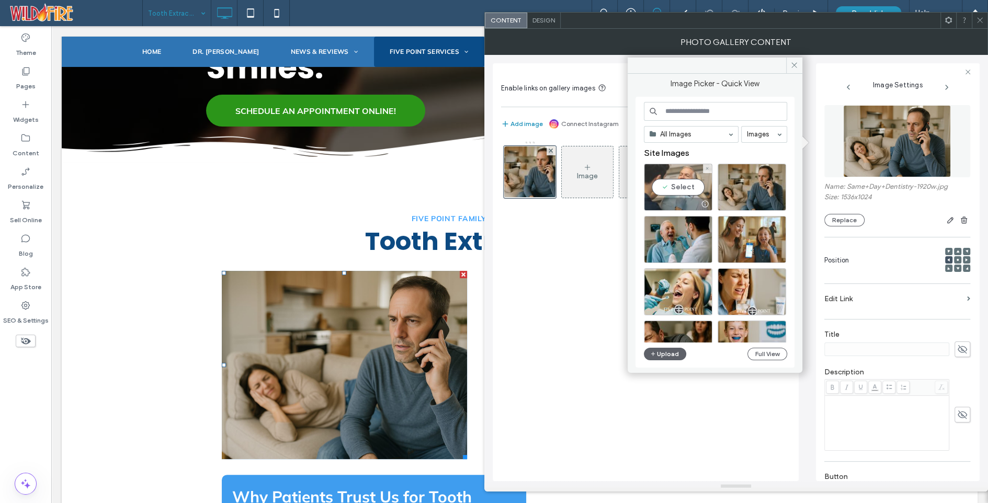
click at [681, 187] on div "Select" at bounding box center [678, 187] width 69 height 47
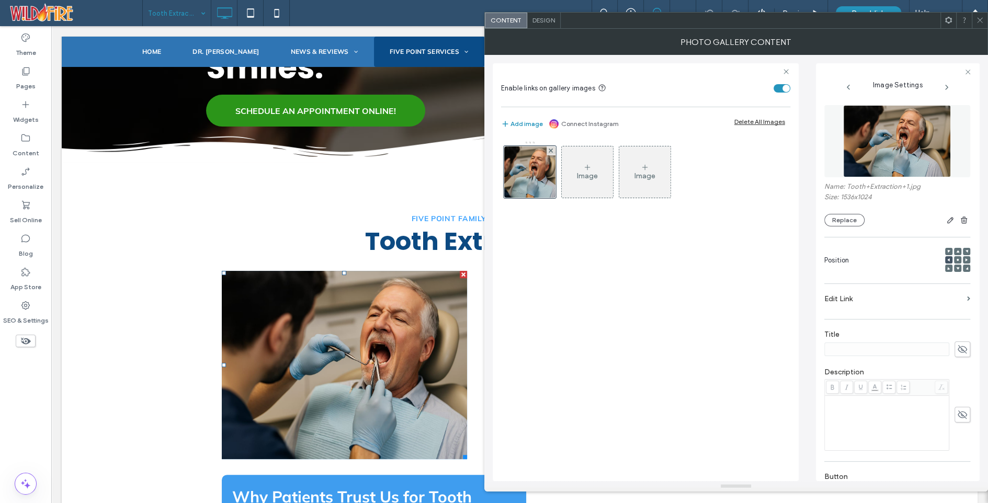
click at [980, 19] on icon at bounding box center [980, 20] width 8 height 8
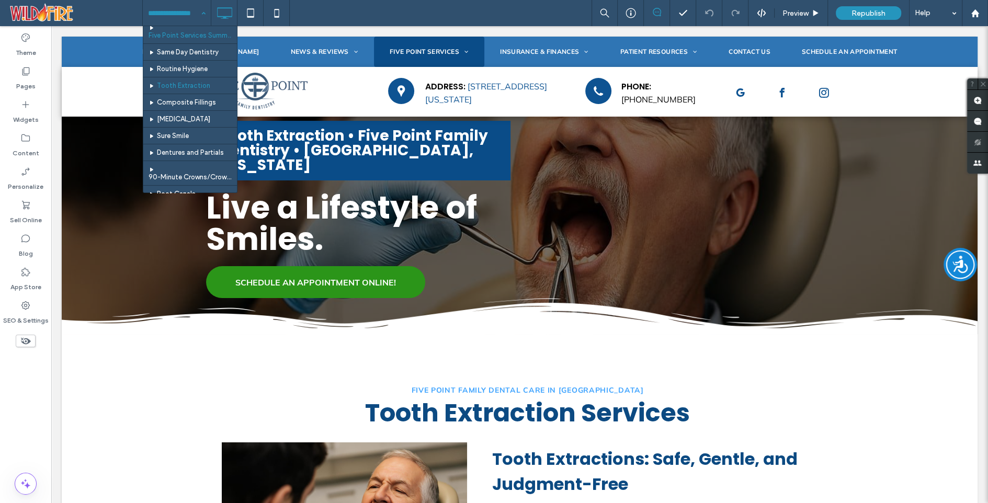
scroll to position [106, 0]
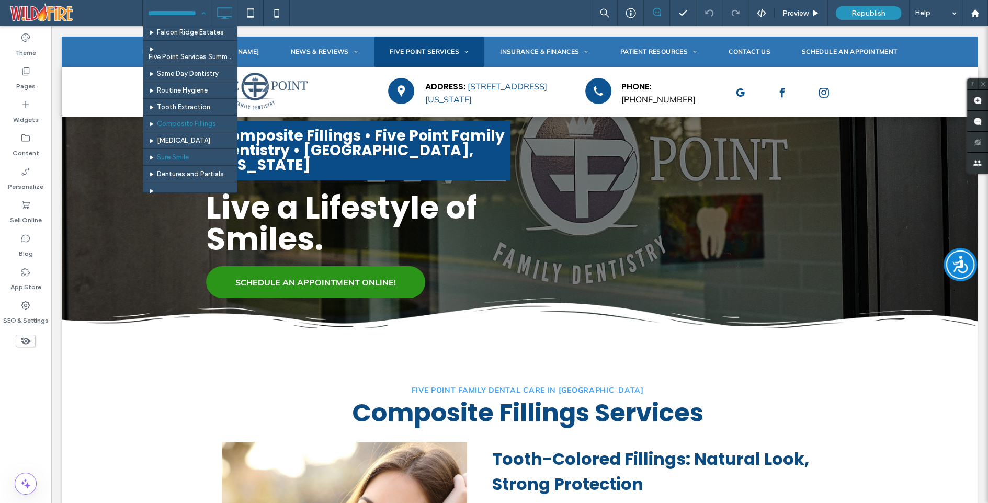
scroll to position [69, 0]
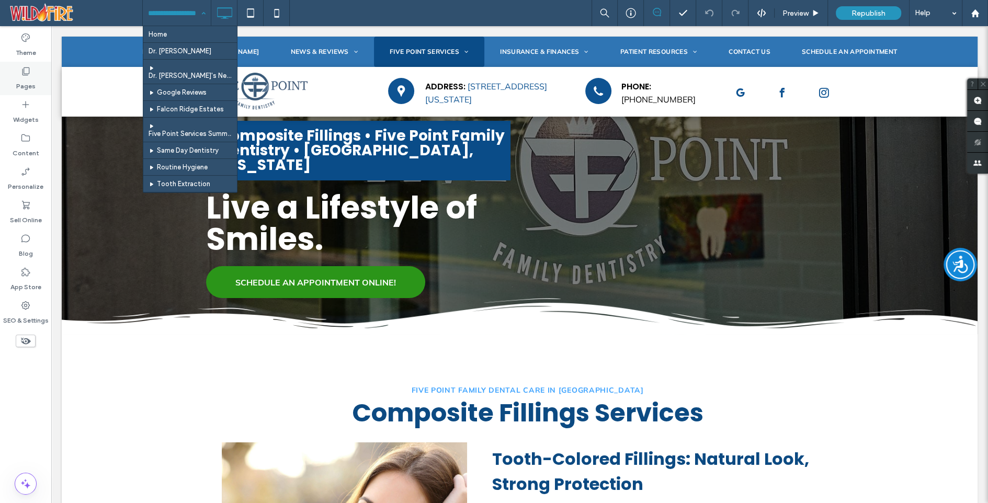
click at [27, 75] on use at bounding box center [26, 72] width 7 height 8
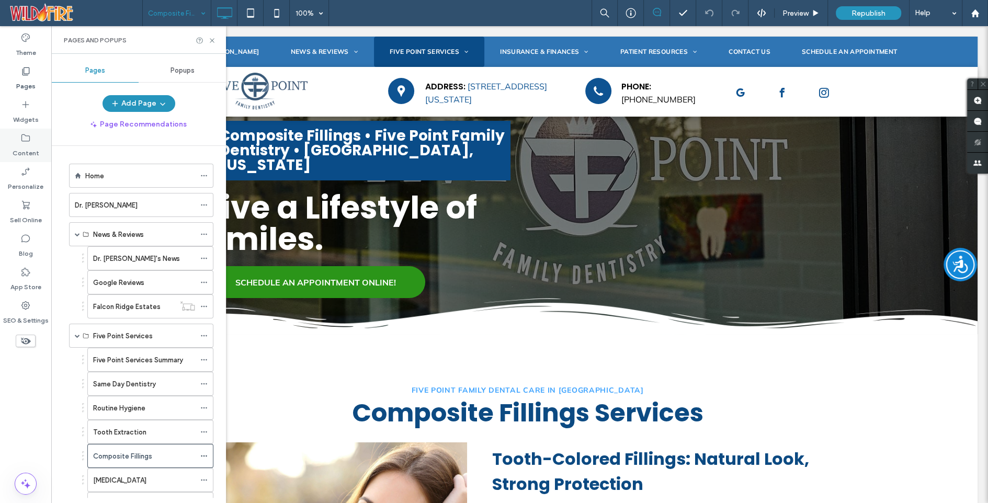
click at [25, 139] on icon at bounding box center [25, 138] width 10 height 10
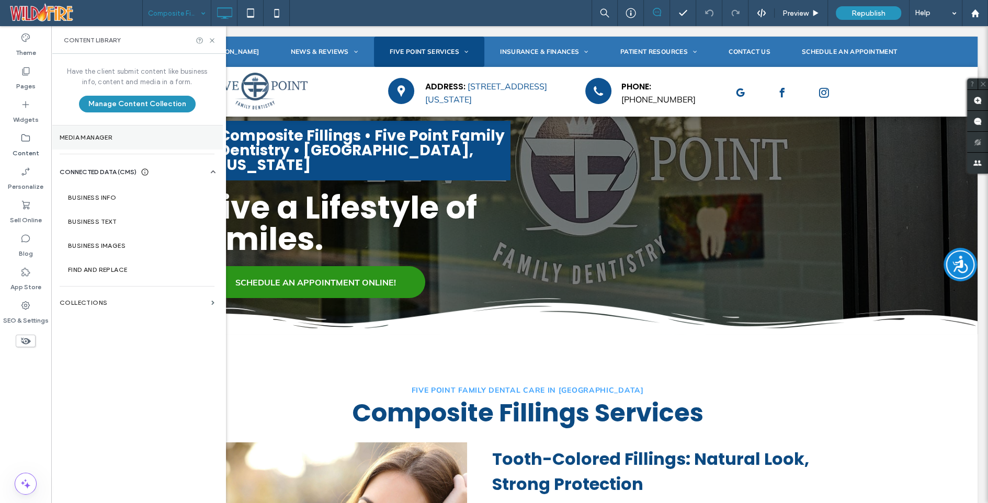
click at [91, 137] on label "Media Manager" at bounding box center [137, 137] width 155 height 7
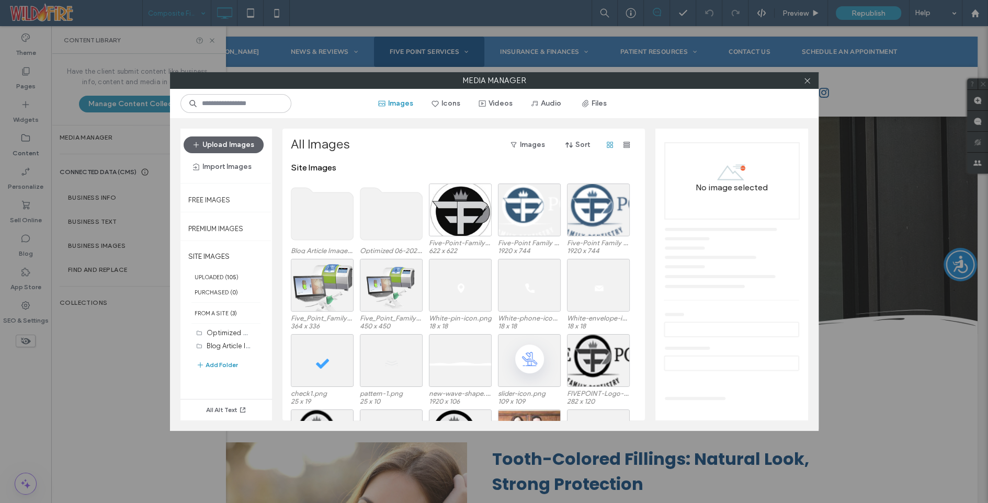
click at [384, 217] on use at bounding box center [391, 214] width 62 height 52
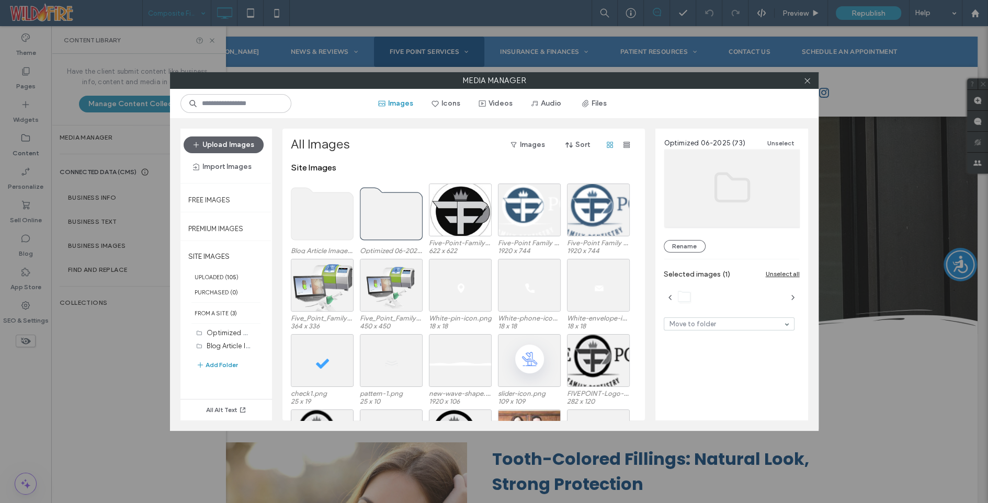
click at [384, 217] on use at bounding box center [391, 214] width 62 height 52
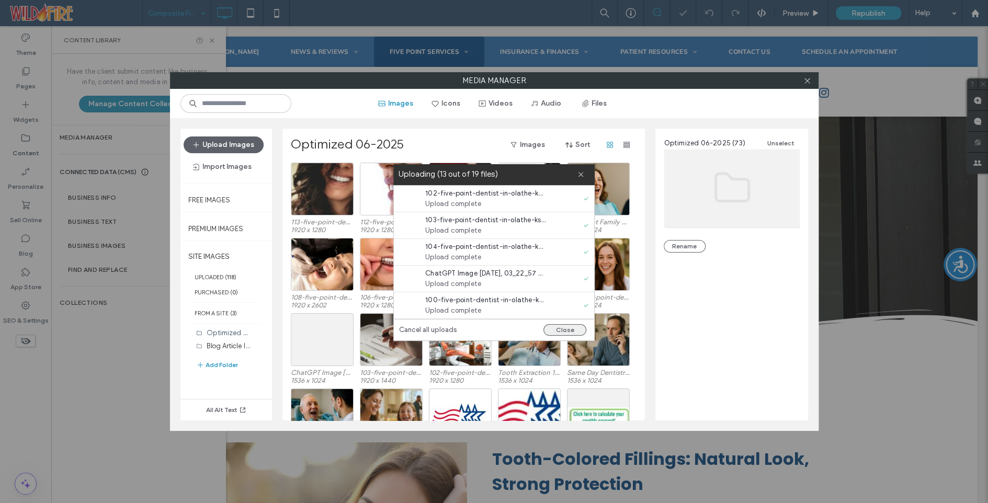
click at [568, 331] on button "Close" at bounding box center [565, 330] width 43 height 12
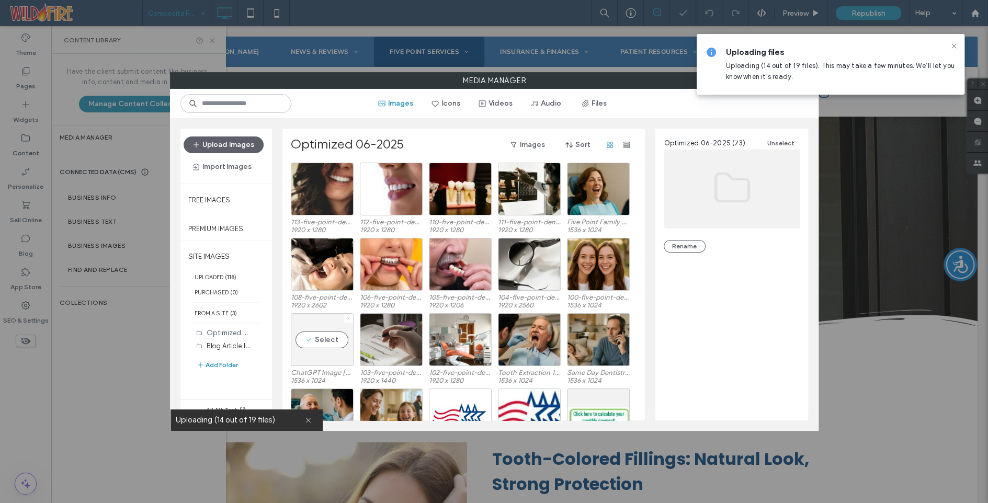
click at [349, 319] on icon at bounding box center [348, 319] width 4 height 4
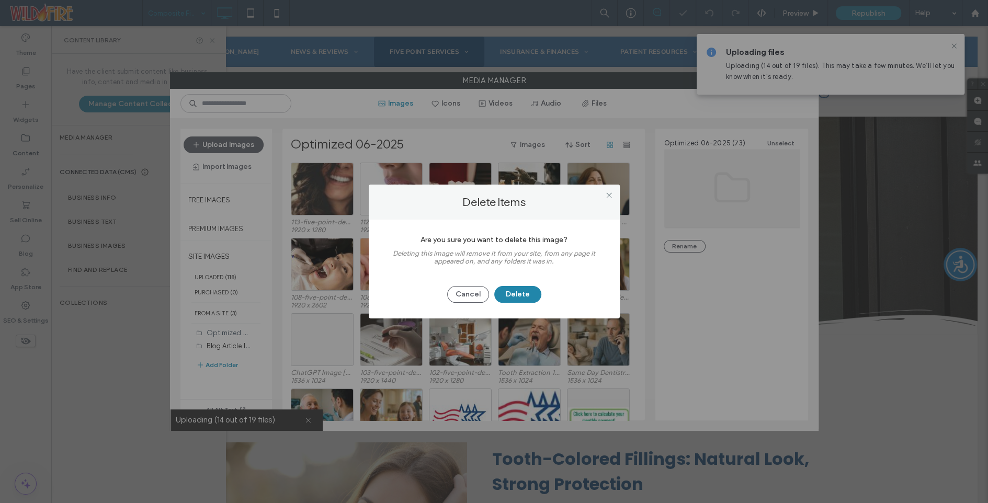
click at [518, 294] on button "Delete" at bounding box center [518, 294] width 47 height 17
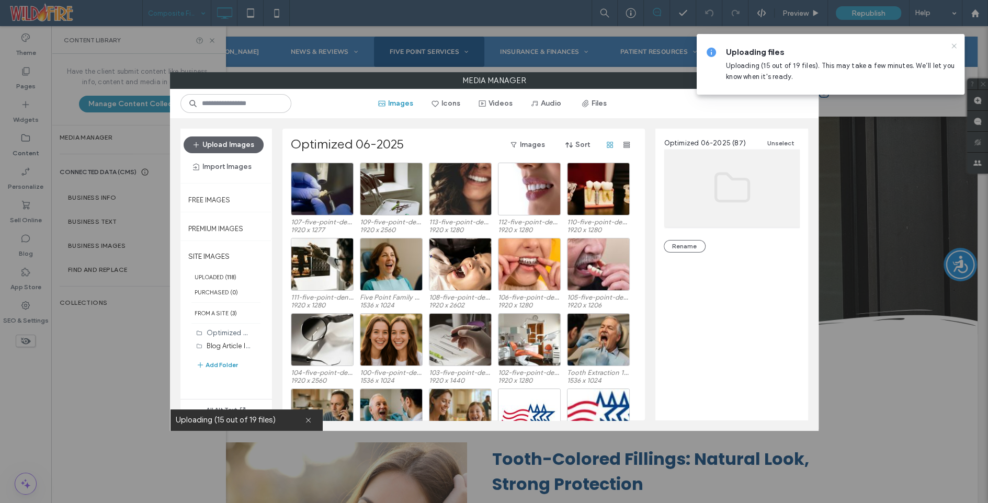
click at [955, 47] on use at bounding box center [954, 45] width 5 height 5
click at [956, 47] on icon at bounding box center [954, 46] width 8 height 8
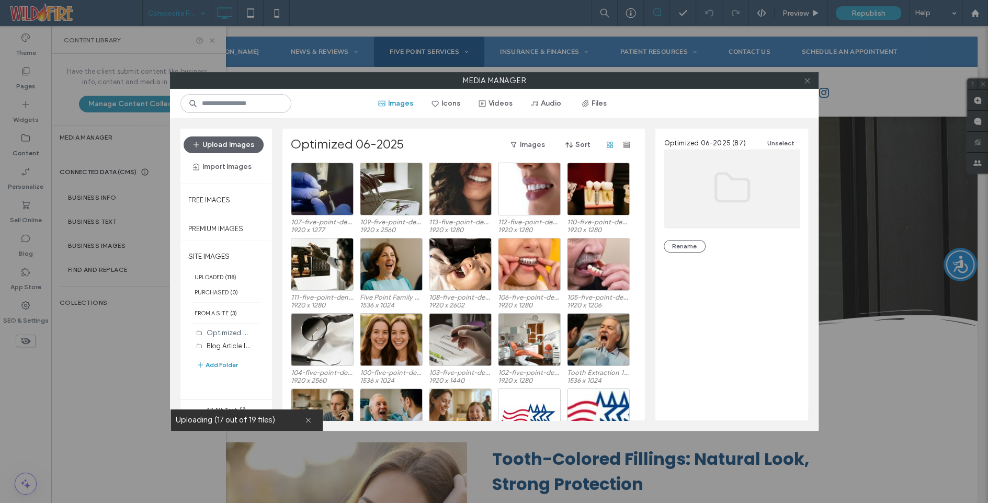
click at [808, 80] on use at bounding box center [807, 80] width 5 height 5
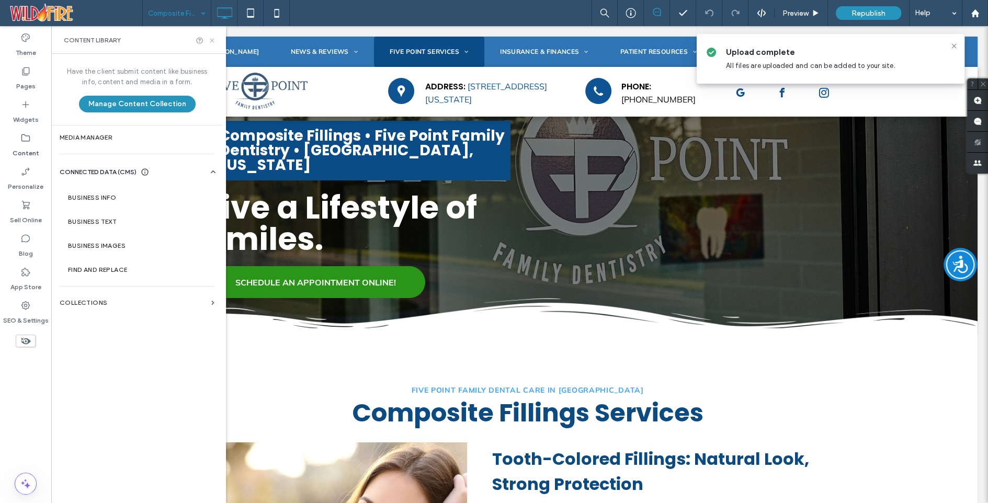
click at [212, 39] on icon at bounding box center [212, 41] width 8 height 8
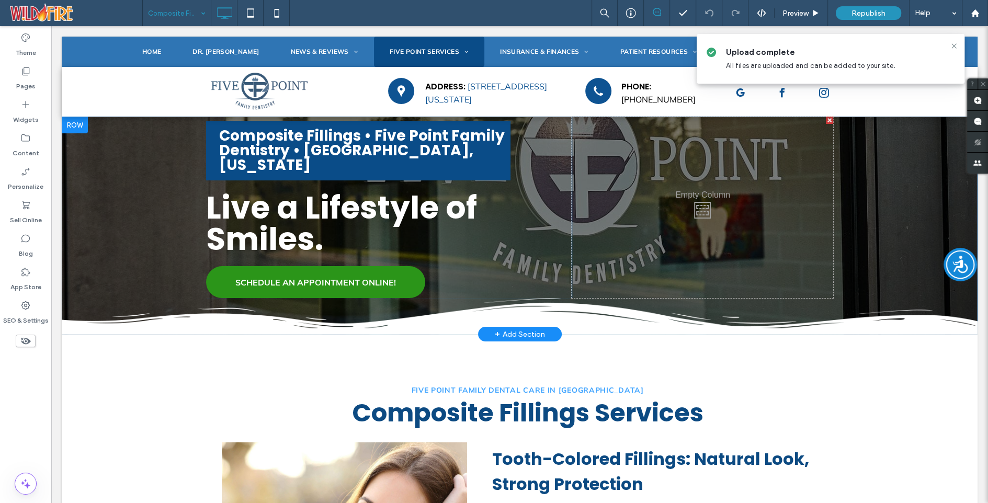
click at [71, 124] on div at bounding box center [75, 125] width 26 height 17
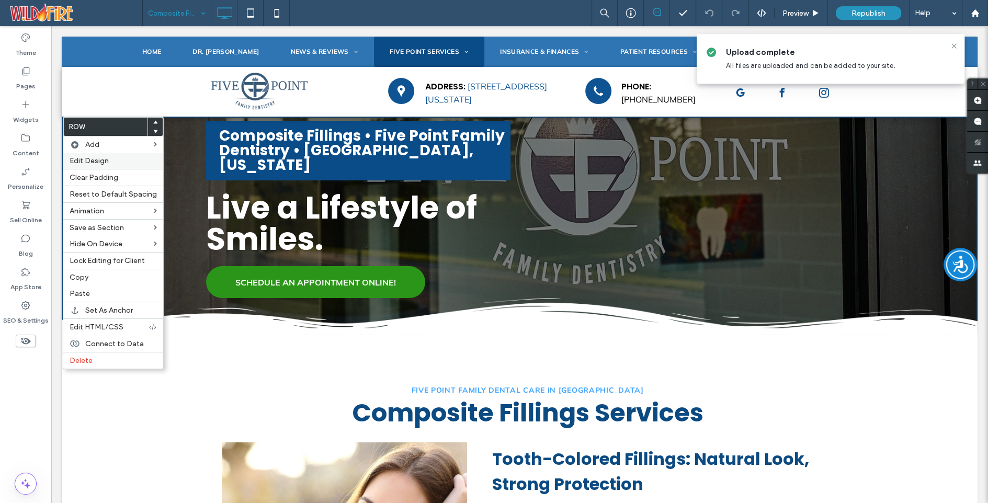
click at [83, 162] on span "Edit Design" at bounding box center [89, 160] width 39 height 9
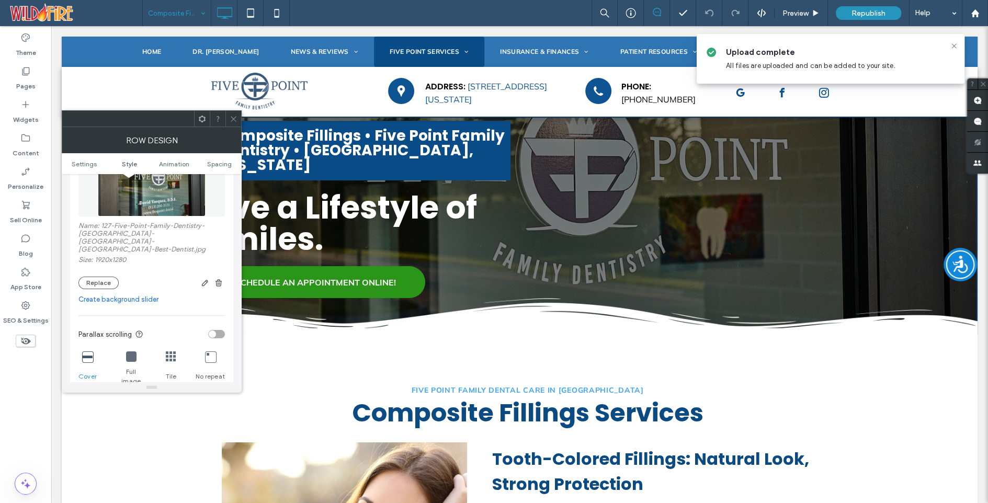
scroll to position [260, 0]
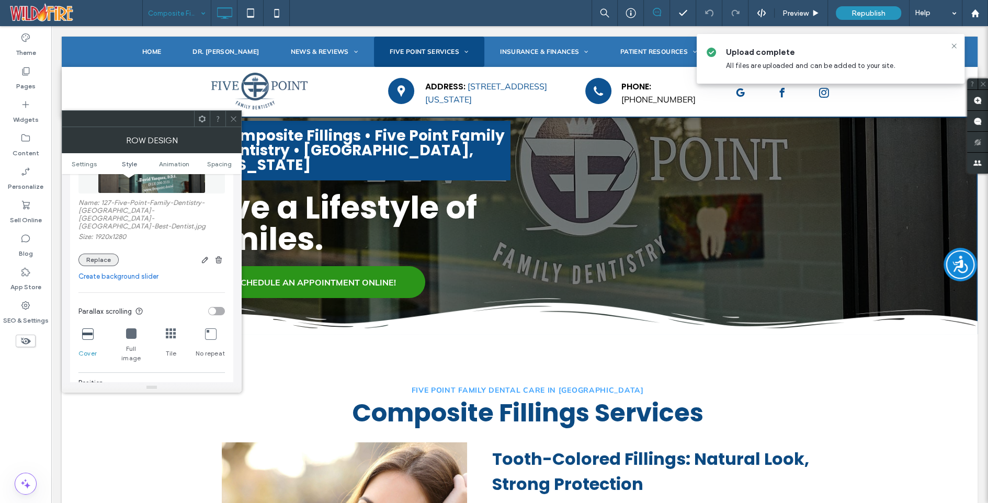
click at [100, 254] on button "Replace" at bounding box center [98, 260] width 40 height 13
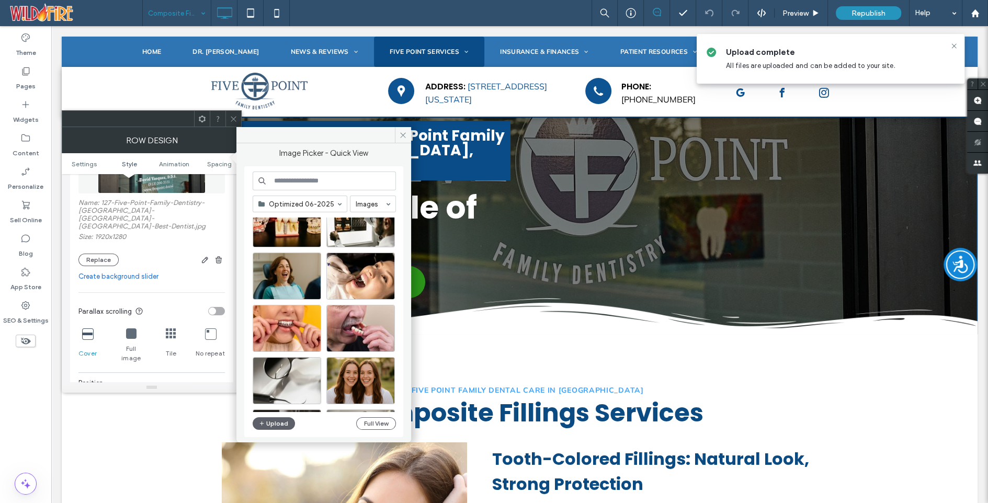
scroll to position [223, 0]
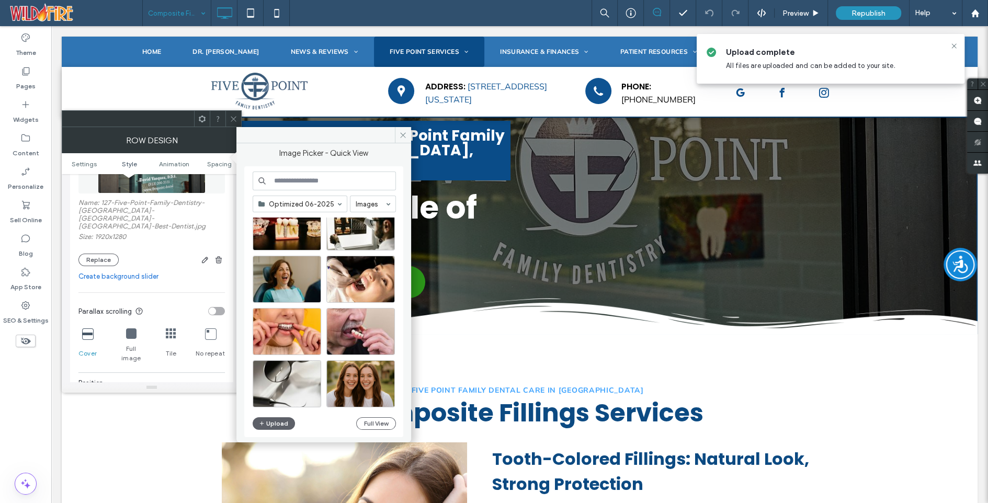
click at [233, 119] on icon at bounding box center [234, 119] width 8 height 8
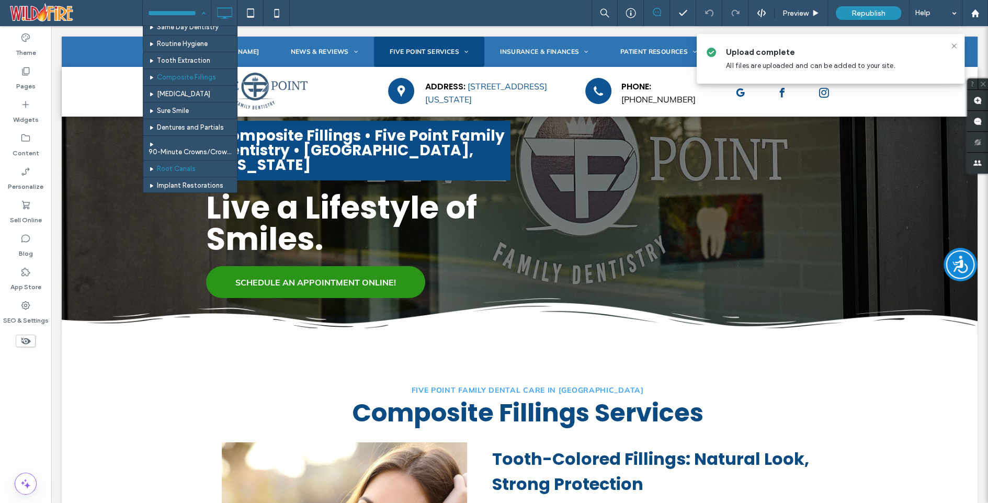
scroll to position [117, 0]
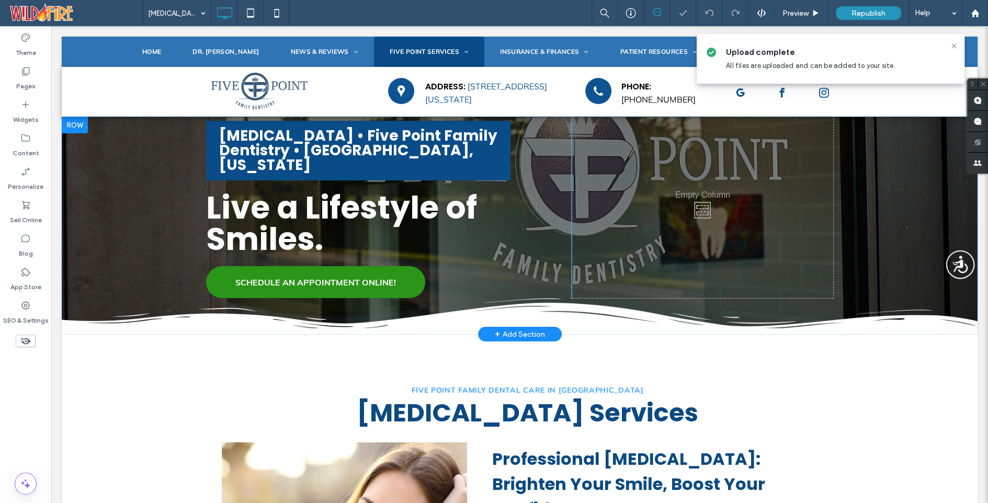
click at [70, 122] on div at bounding box center [75, 125] width 26 height 17
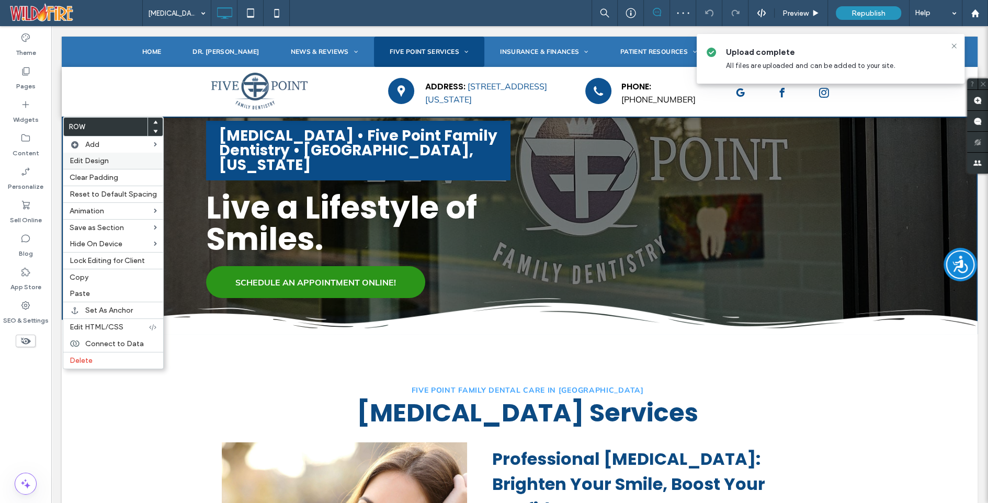
click at [82, 158] on span "Edit Design" at bounding box center [89, 160] width 39 height 9
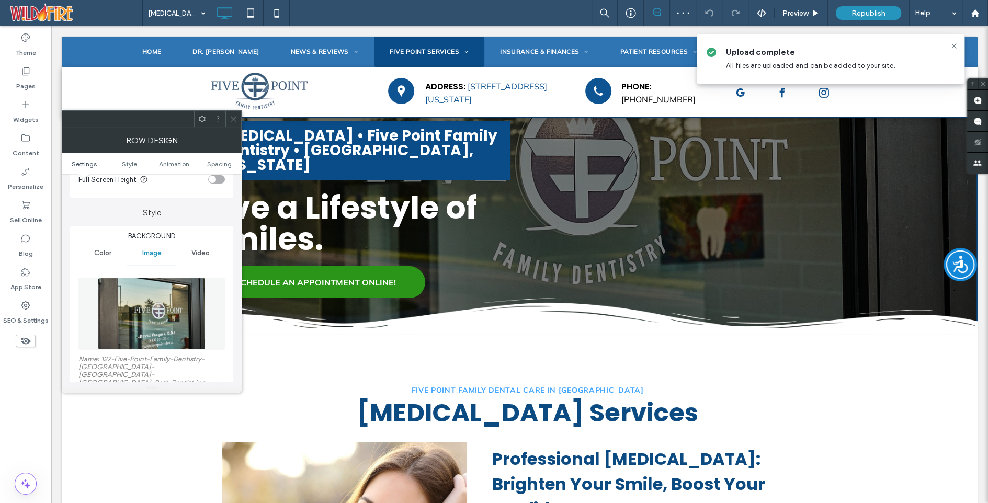
scroll to position [129, 0]
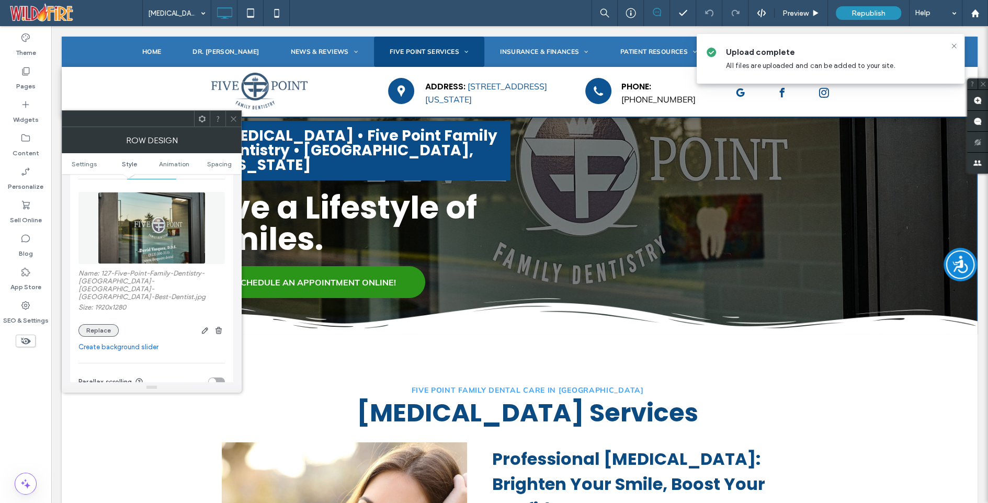
click at [98, 324] on button "Replace" at bounding box center [98, 330] width 40 height 13
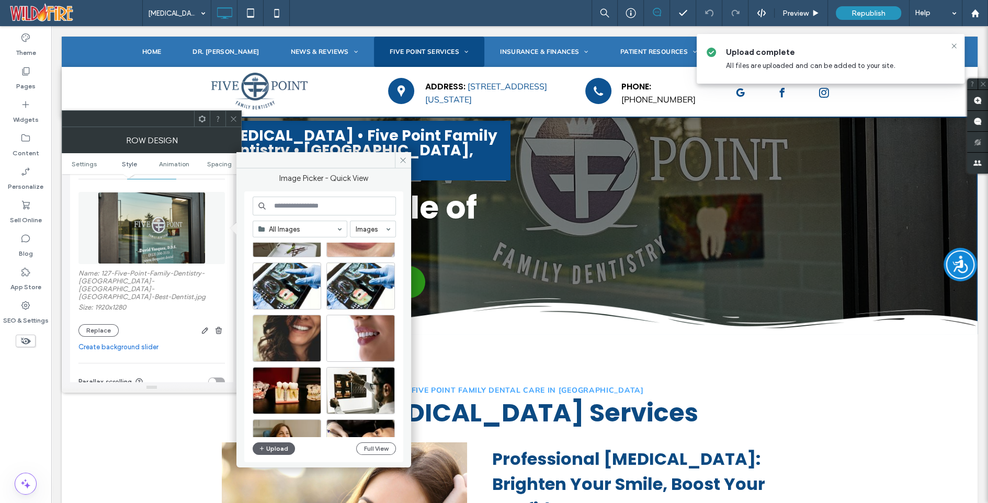
scroll to position [85, 0]
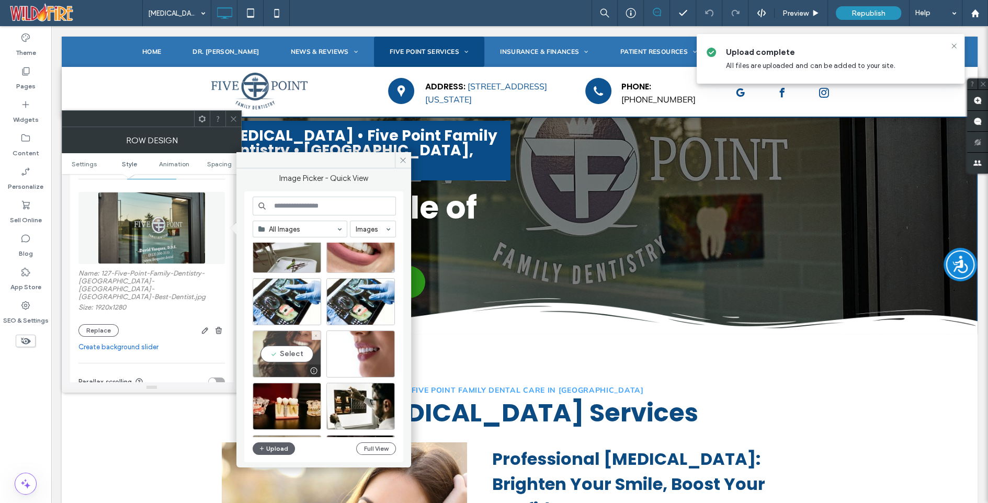
click at [295, 351] on div "Select" at bounding box center [287, 354] width 69 height 47
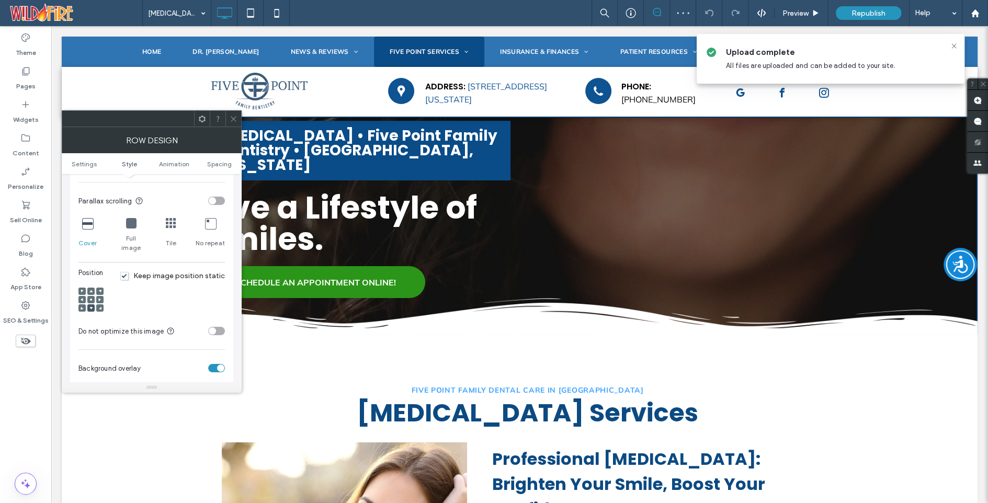
scroll to position [366, 0]
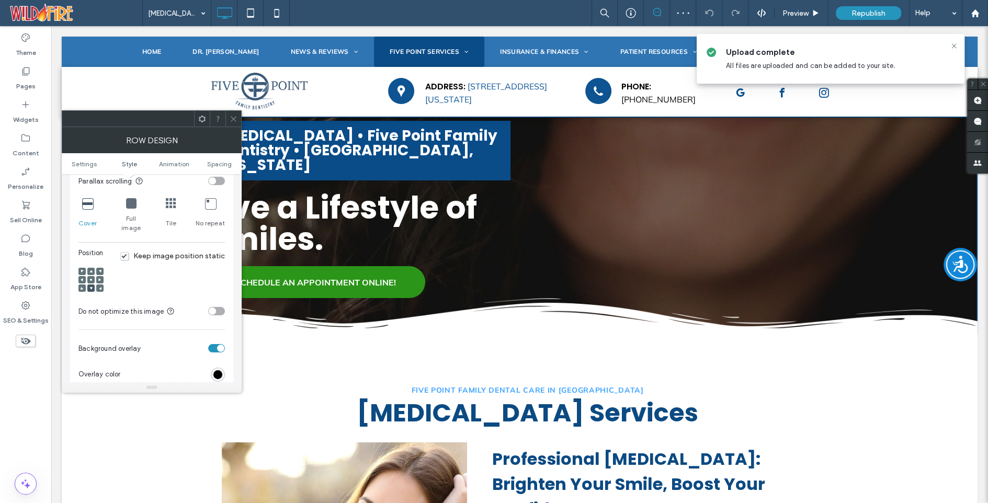
click at [91, 278] on icon at bounding box center [90, 279] width 3 height 3
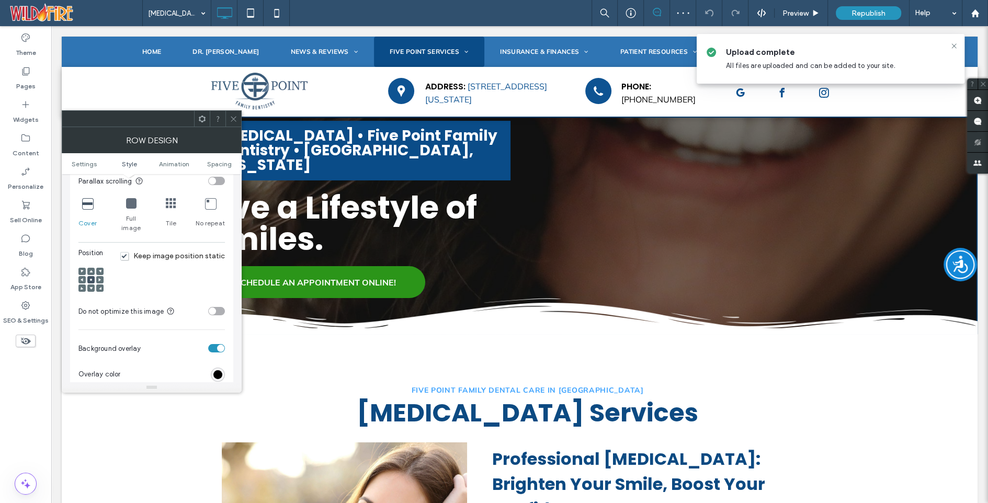
click at [92, 268] on span at bounding box center [90, 271] width 3 height 7
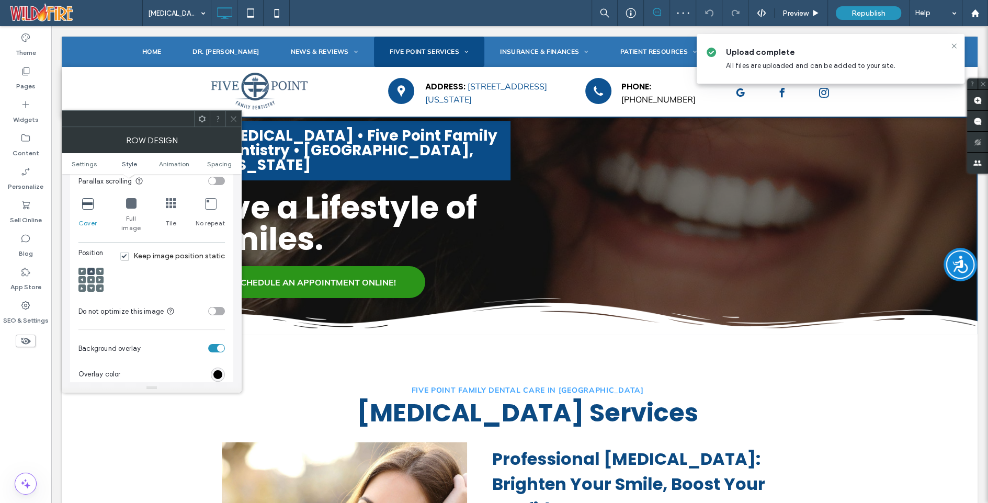
click at [231, 115] on icon at bounding box center [234, 119] width 8 height 8
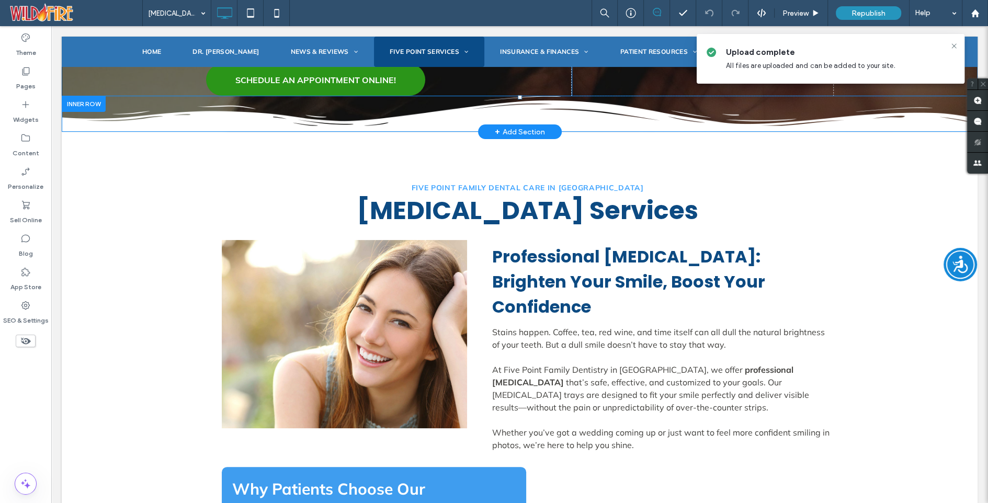
scroll to position [215, 0]
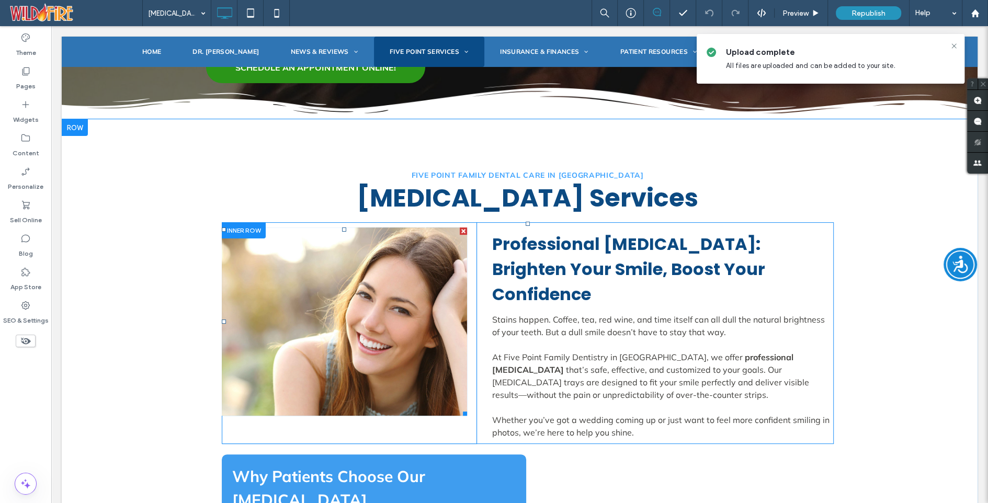
click at [359, 298] on link at bounding box center [345, 322] width 246 height 188
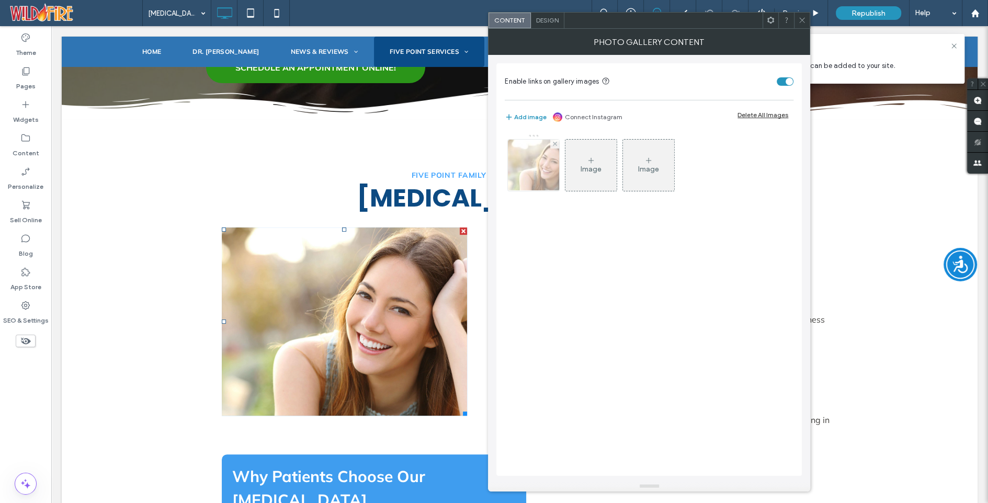
click at [541, 172] on img at bounding box center [534, 165] width 77 height 51
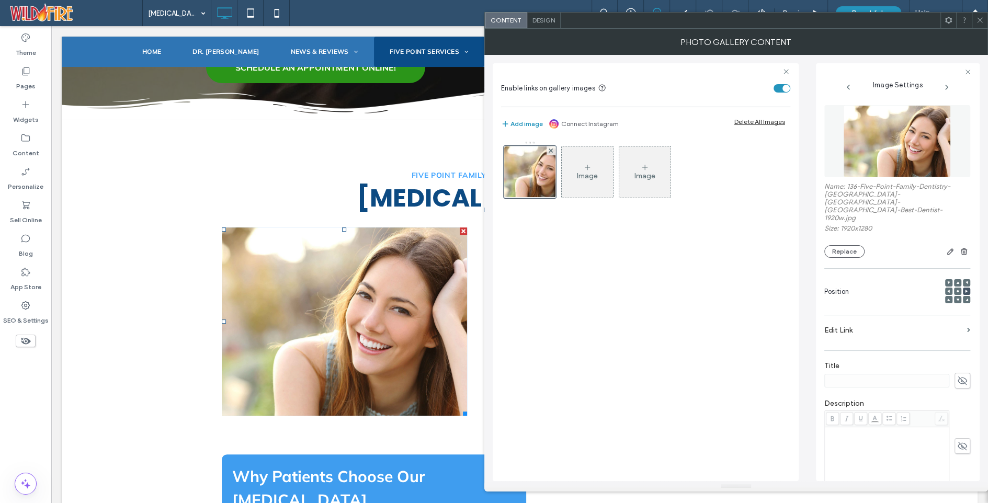
click at [852, 245] on div "Replace" at bounding box center [898, 251] width 146 height 13
click at [842, 245] on button "Replace" at bounding box center [845, 251] width 40 height 13
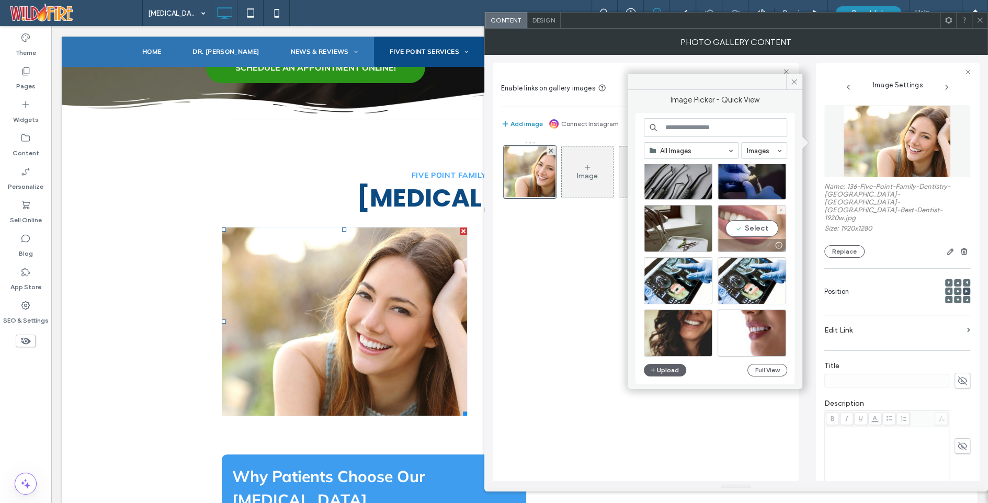
scroll to position [34, 0]
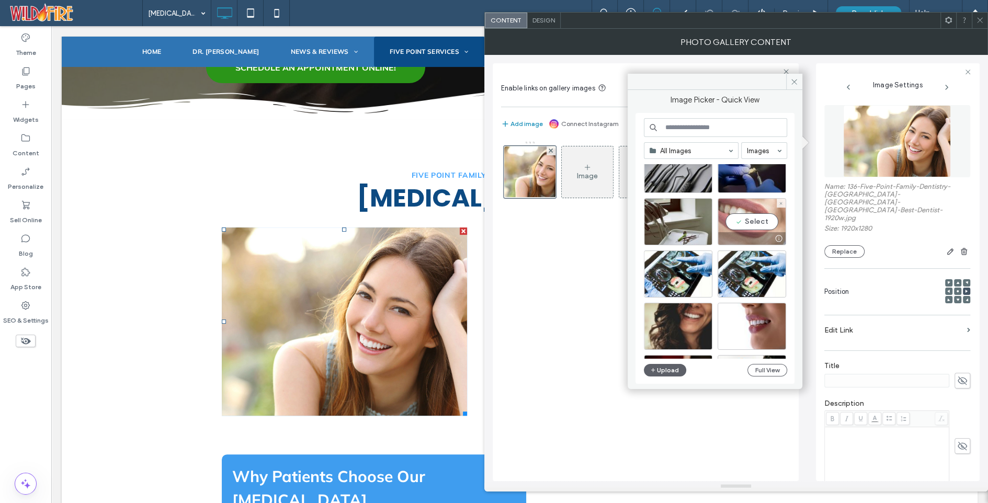
click at [754, 221] on div "Select" at bounding box center [752, 221] width 69 height 47
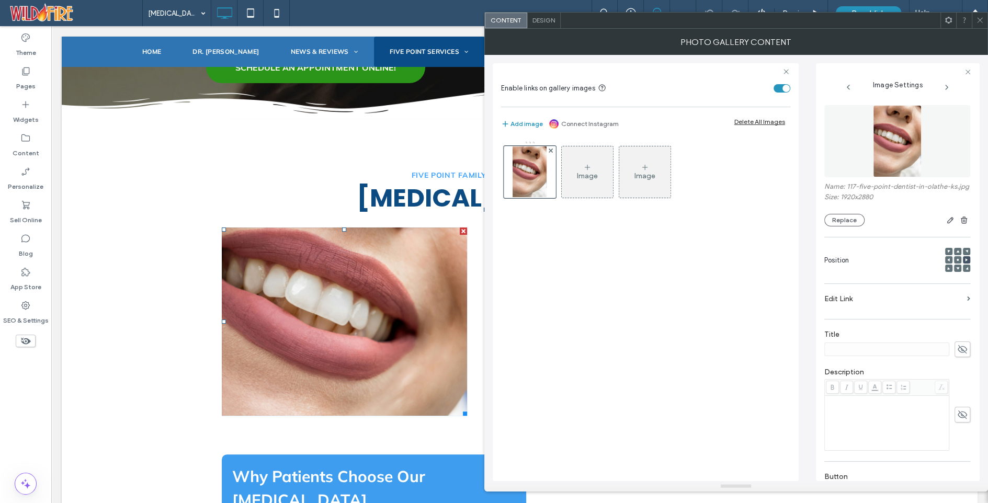
click at [957, 261] on use at bounding box center [958, 260] width 2 height 2
click at [948, 262] on icon at bounding box center [949, 260] width 3 height 3
click at [957, 261] on use at bounding box center [958, 260] width 2 height 2
click at [981, 20] on icon at bounding box center [980, 20] width 8 height 8
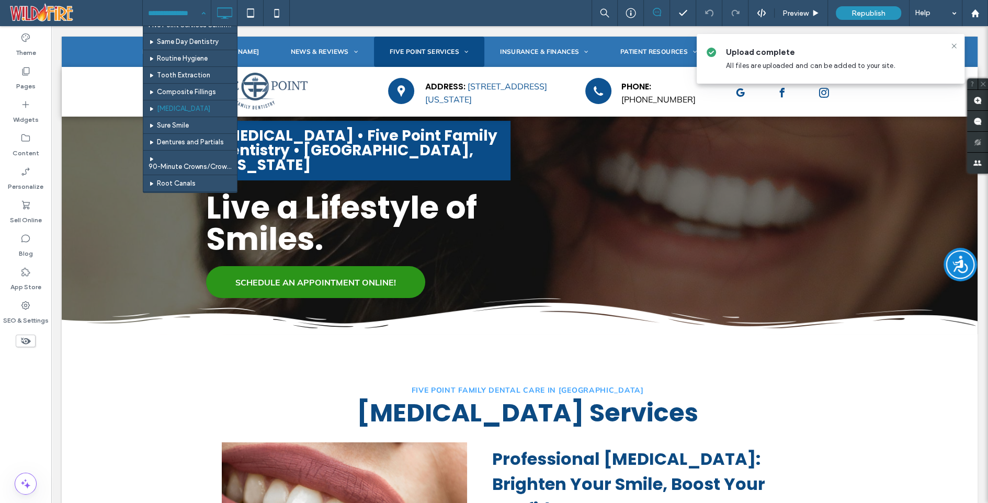
scroll to position [119, 0]
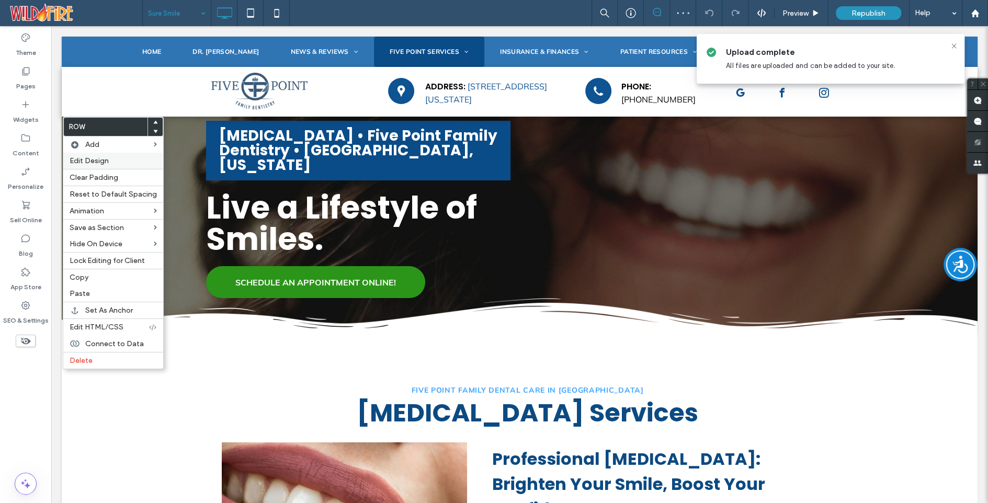
click at [85, 158] on span "Edit Design" at bounding box center [89, 160] width 39 height 9
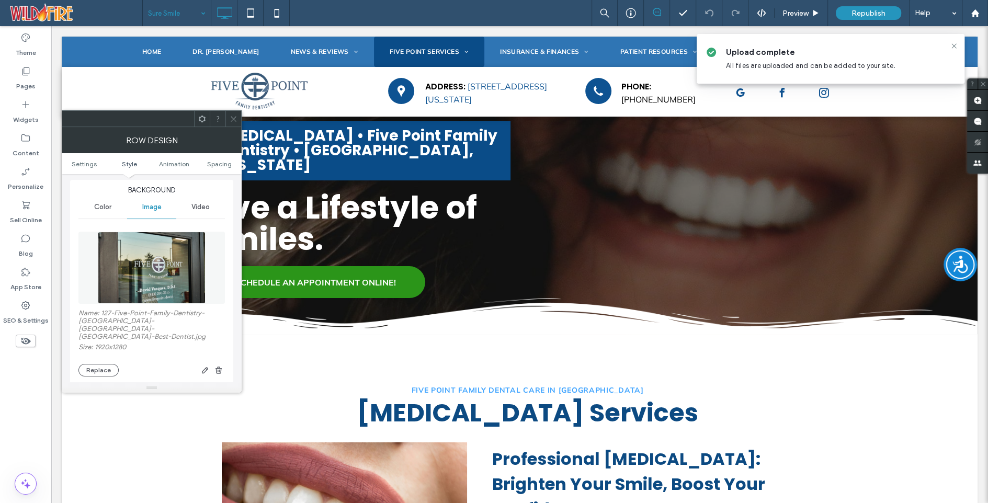
scroll to position [152, 0]
click at [99, 362] on button "Replace" at bounding box center [98, 368] width 40 height 13
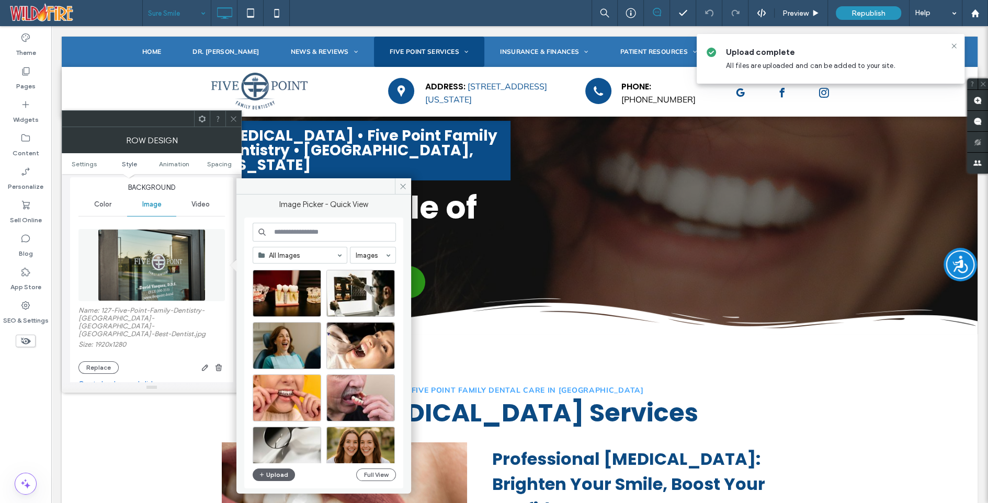
scroll to position [226, 0]
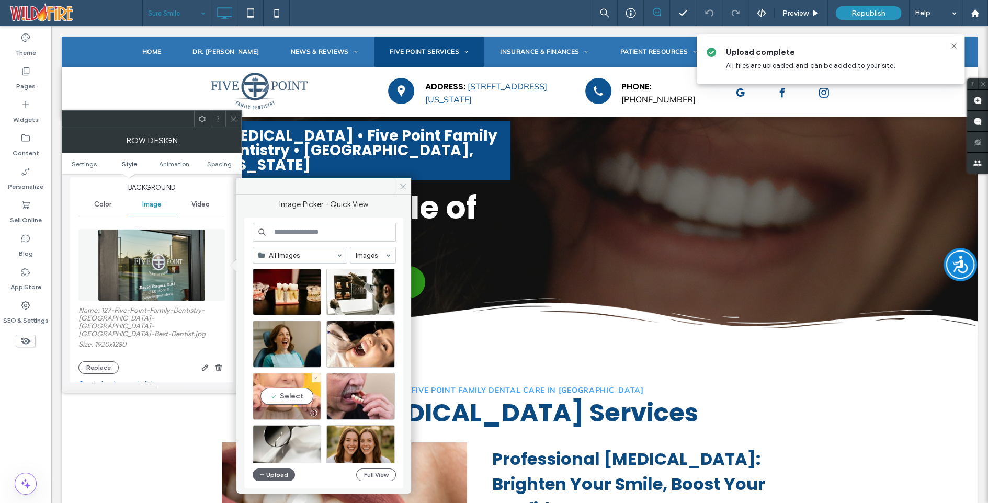
click at [282, 394] on div "Select" at bounding box center [287, 396] width 69 height 47
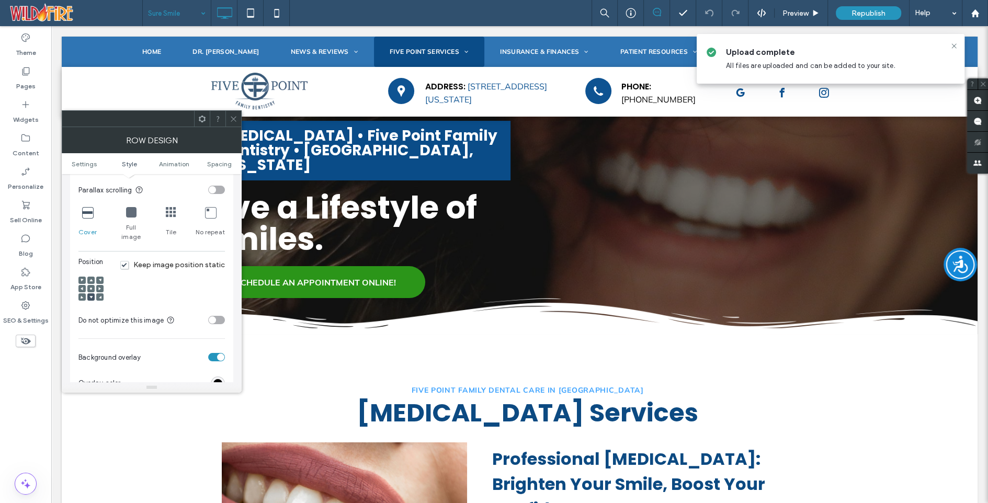
scroll to position [367, 0]
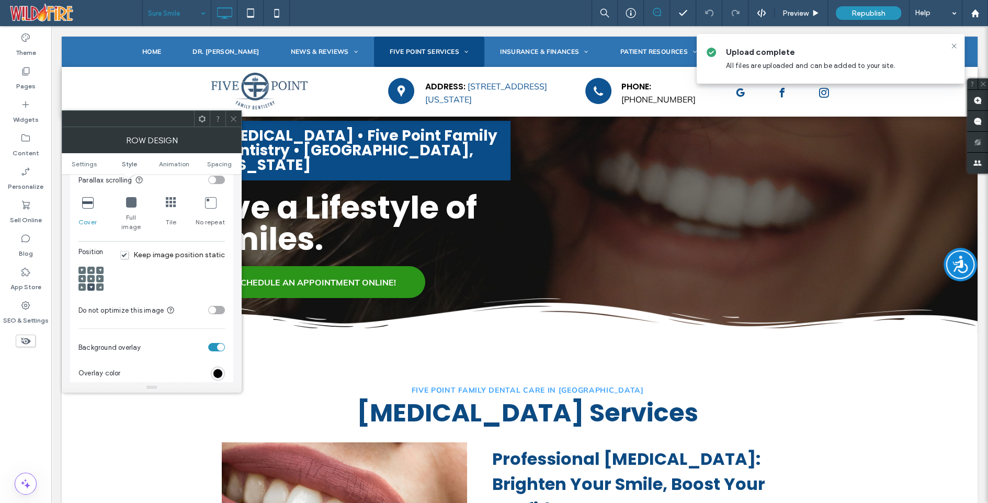
click at [91, 278] on use at bounding box center [91, 279] width 2 height 2
click at [233, 118] on use at bounding box center [233, 118] width 5 height 5
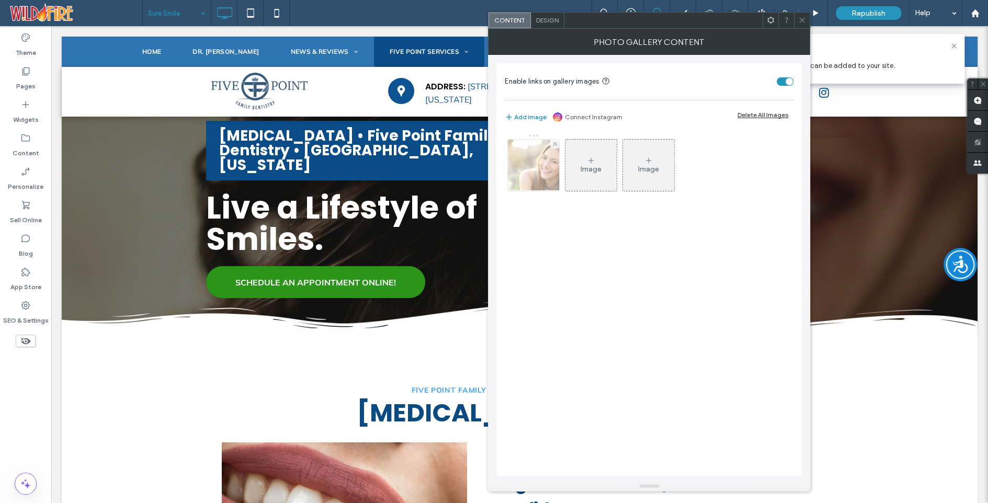
click at [520, 171] on img at bounding box center [534, 165] width 77 height 51
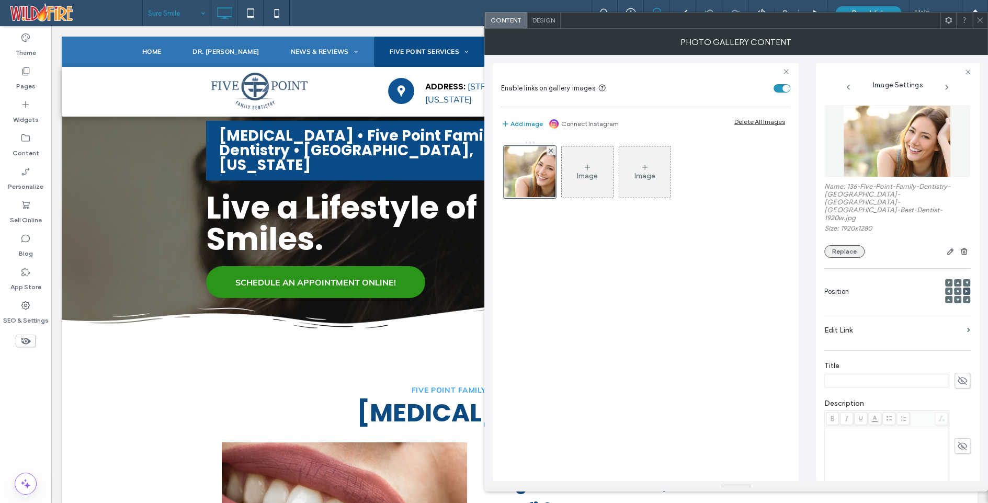
click at [845, 245] on button "Replace" at bounding box center [845, 251] width 40 height 13
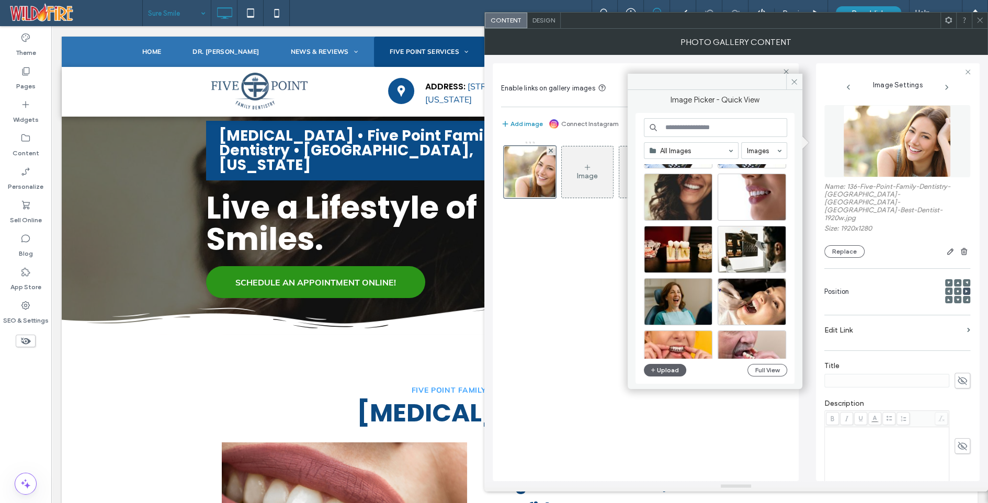
scroll to position [148, 0]
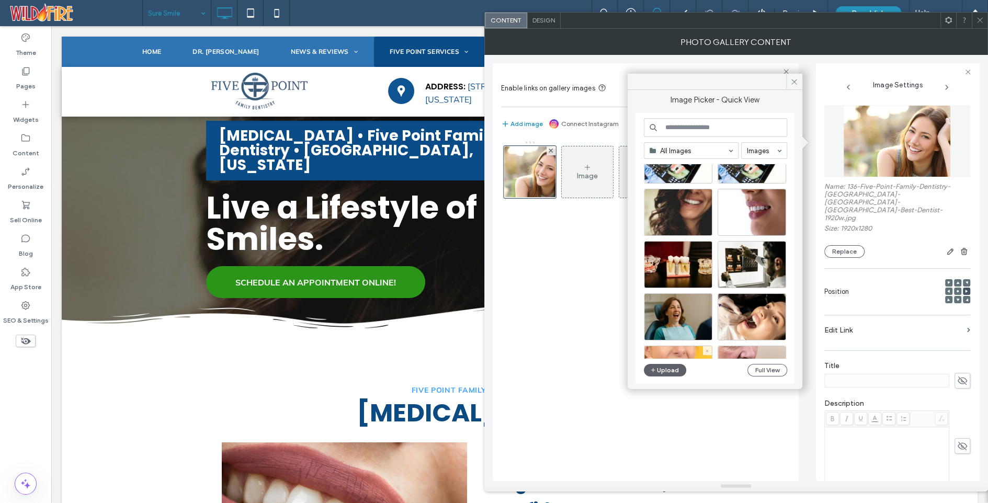
click at [680, 346] on div "Select" at bounding box center [678, 369] width 69 height 47
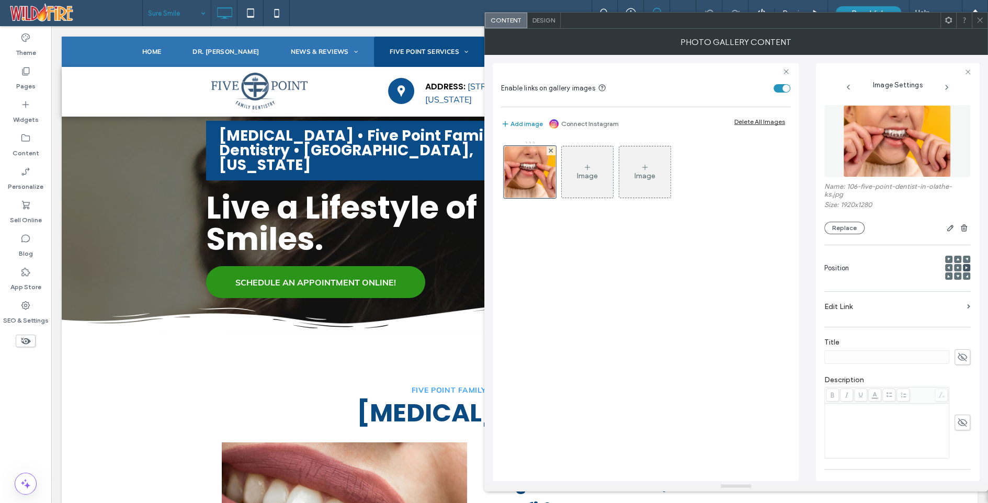
click at [957, 267] on use at bounding box center [958, 268] width 2 height 2
click at [948, 267] on icon at bounding box center [949, 267] width 3 height 3
click at [979, 17] on icon at bounding box center [980, 20] width 8 height 8
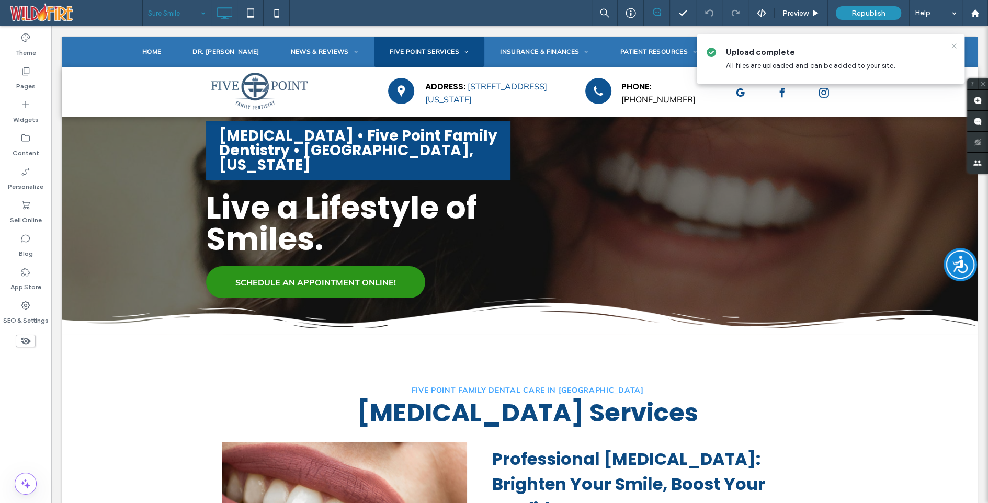
click at [954, 45] on use at bounding box center [954, 45] width 5 height 5
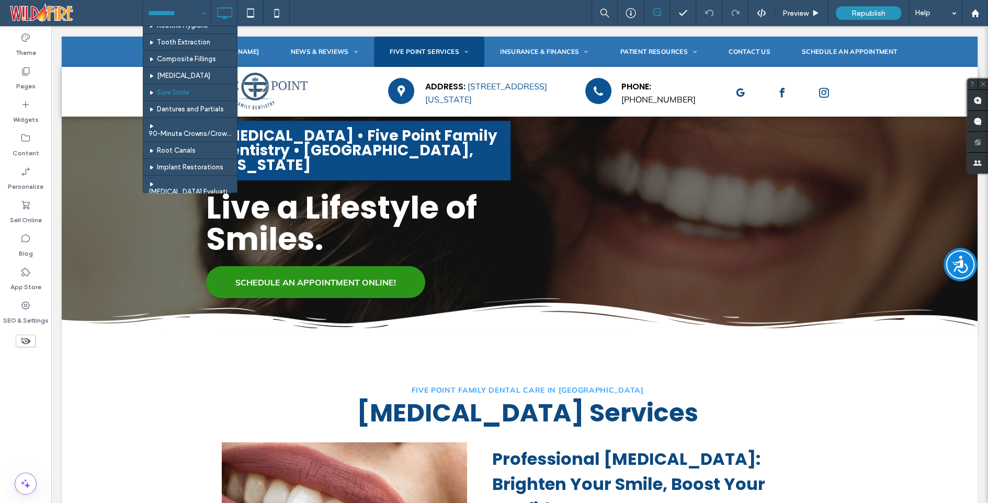
scroll to position [157, 0]
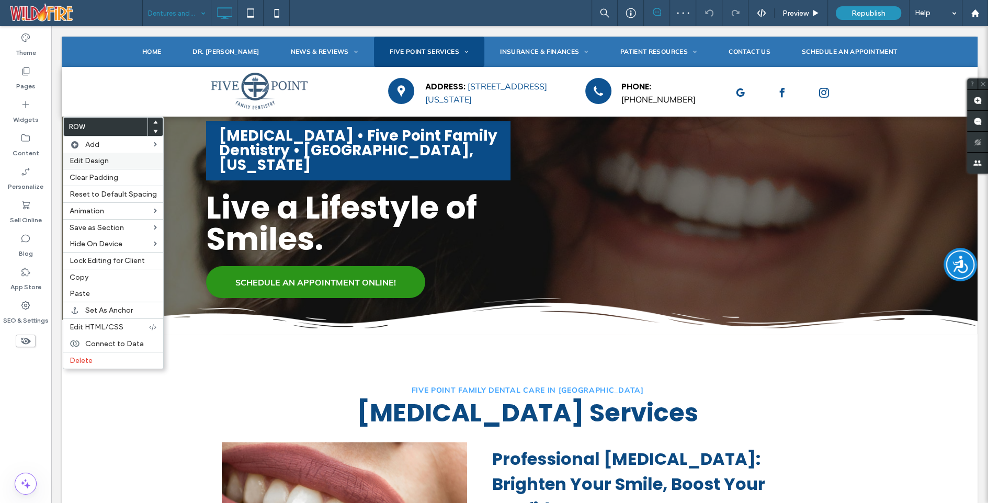
click at [93, 158] on span "Edit Design" at bounding box center [89, 160] width 39 height 9
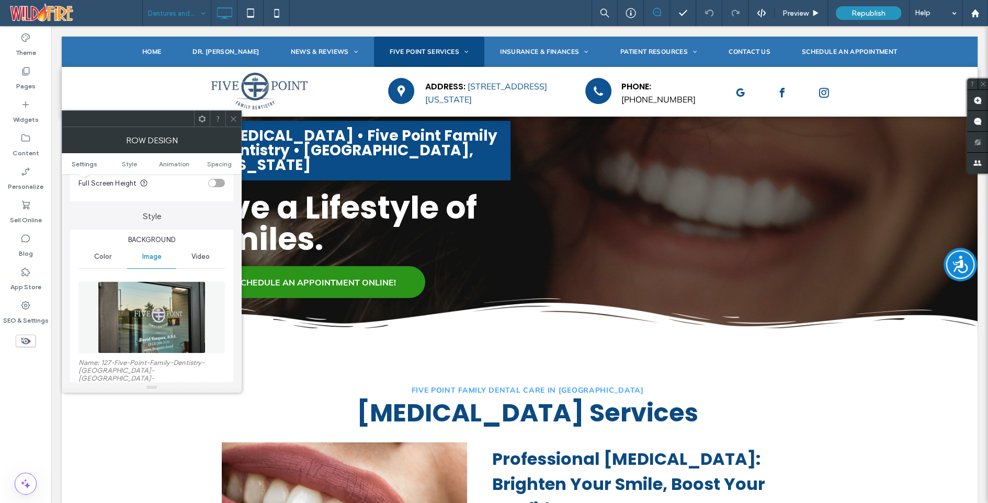
scroll to position [150, 0]
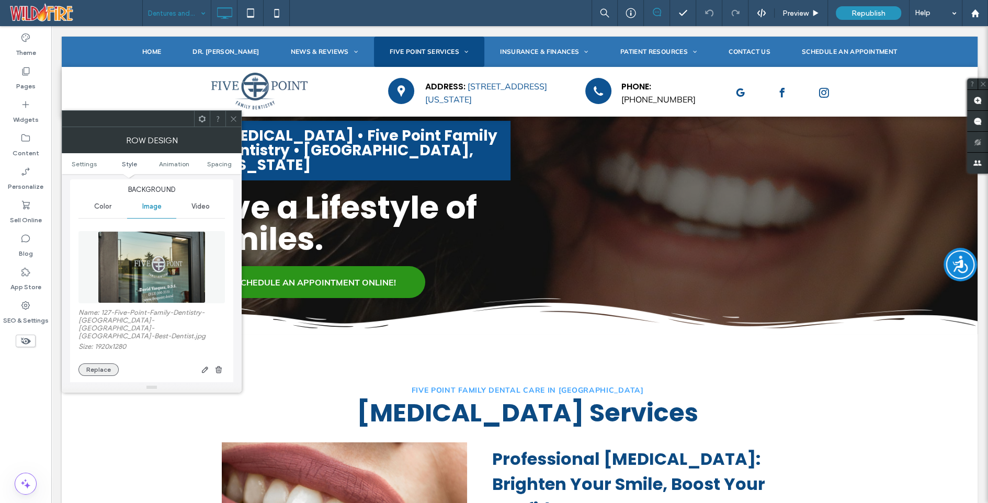
click at [105, 364] on button "Replace" at bounding box center [98, 370] width 40 height 13
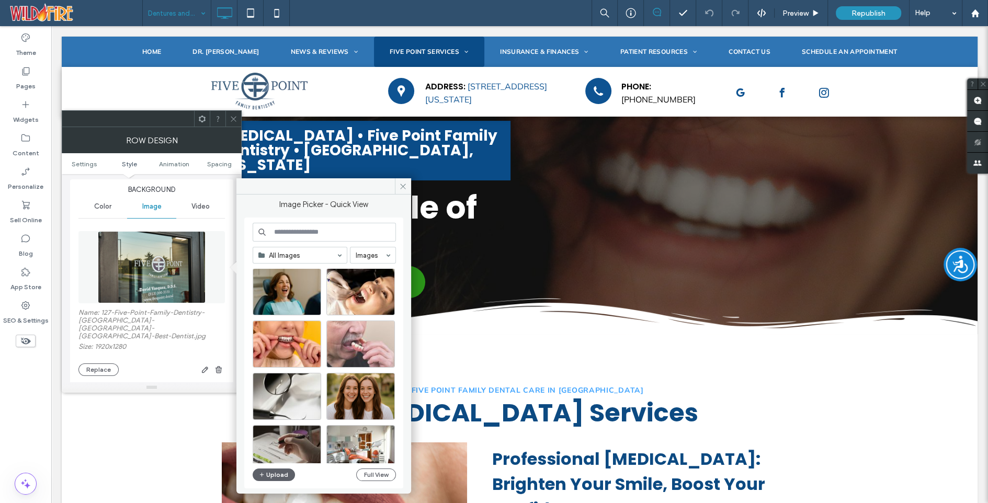
scroll to position [257, 0]
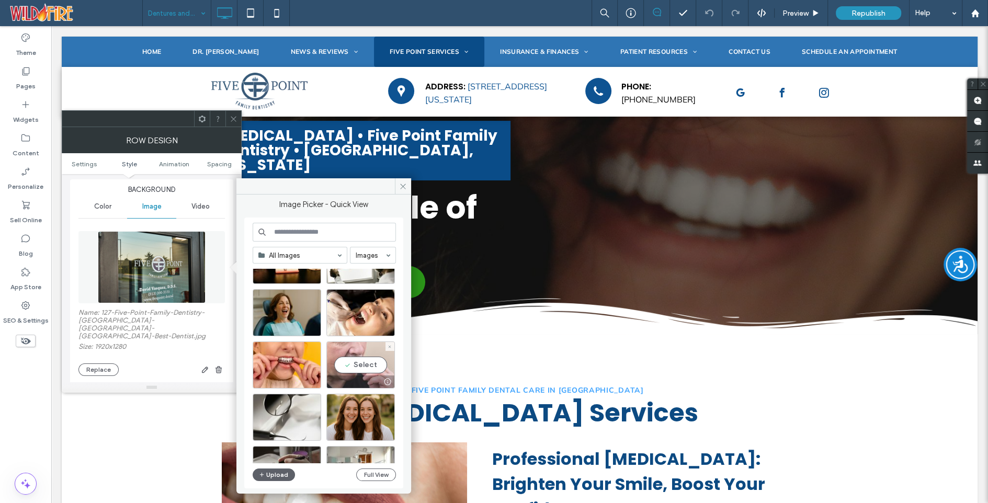
click at [365, 361] on div "Select" at bounding box center [361, 365] width 69 height 47
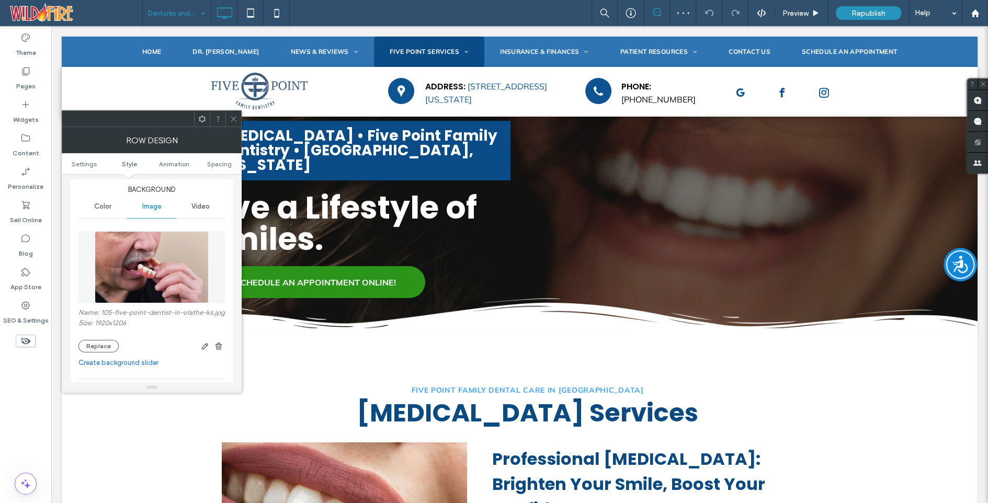
click at [232, 118] on icon at bounding box center [234, 119] width 8 height 8
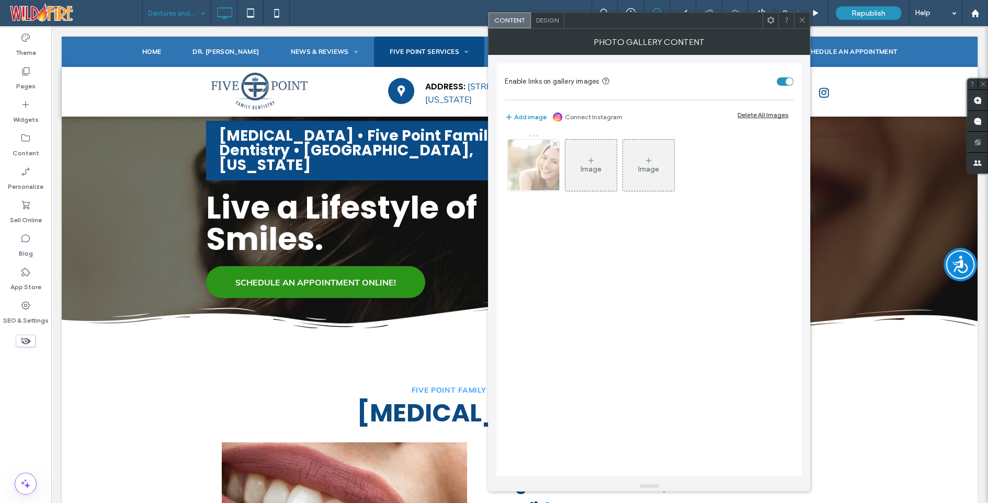
click at [540, 162] on img at bounding box center [534, 165] width 77 height 51
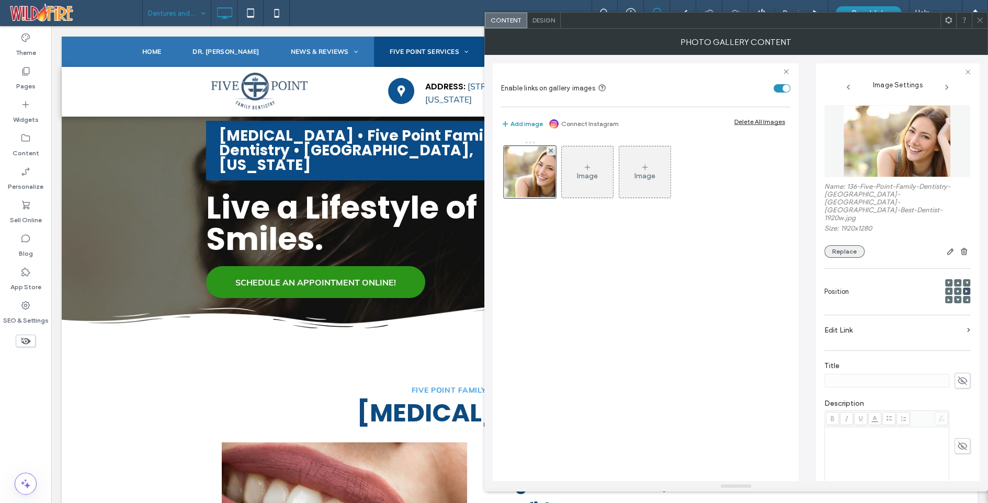
click at [846, 245] on button "Replace" at bounding box center [845, 251] width 40 height 13
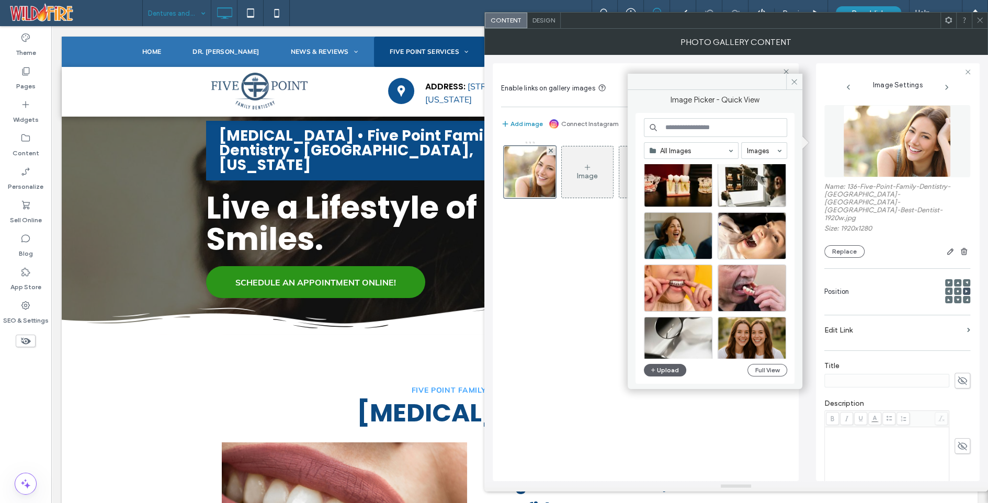
scroll to position [234, 0]
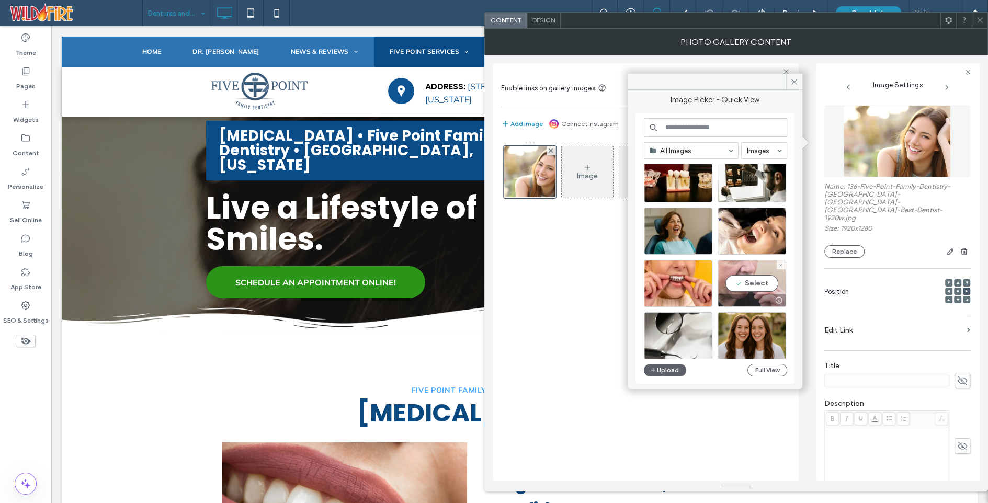
click at [760, 282] on div "Select" at bounding box center [752, 283] width 69 height 47
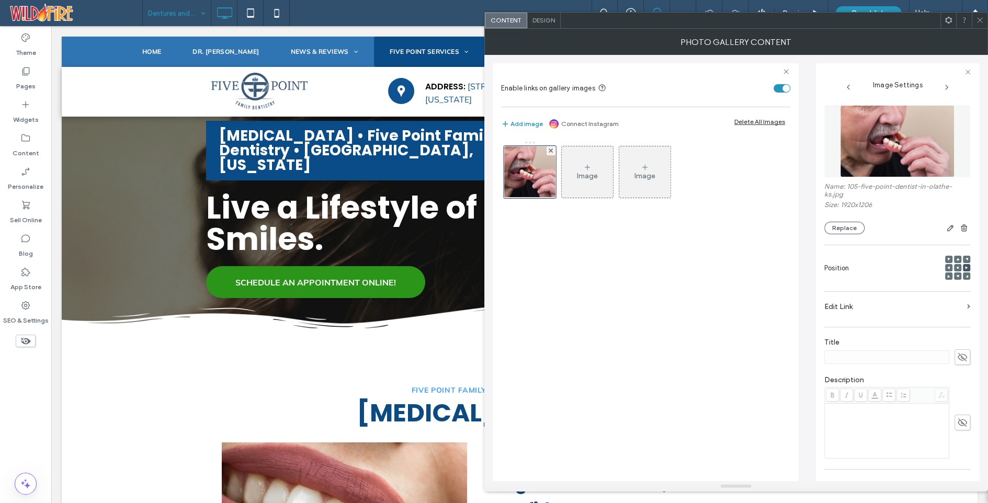
click at [948, 267] on use at bounding box center [949, 267] width 3 height 3
click at [957, 267] on use at bounding box center [958, 268] width 2 height 2
click at [965, 267] on use at bounding box center [966, 267] width 3 height 3
click at [957, 269] on icon at bounding box center [958, 267] width 3 height 3
click at [977, 21] on icon at bounding box center [980, 20] width 8 height 8
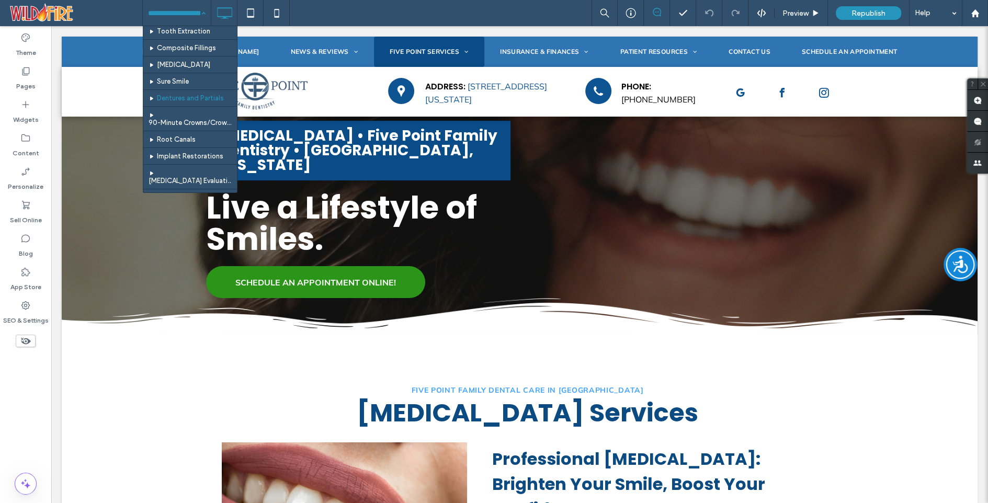
scroll to position [153, 0]
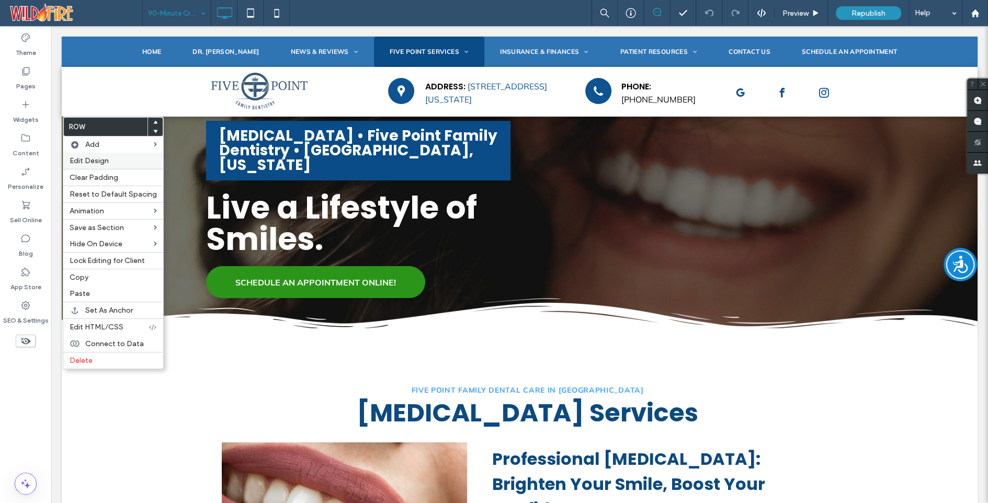
click at [80, 161] on span "Edit Design" at bounding box center [89, 160] width 39 height 9
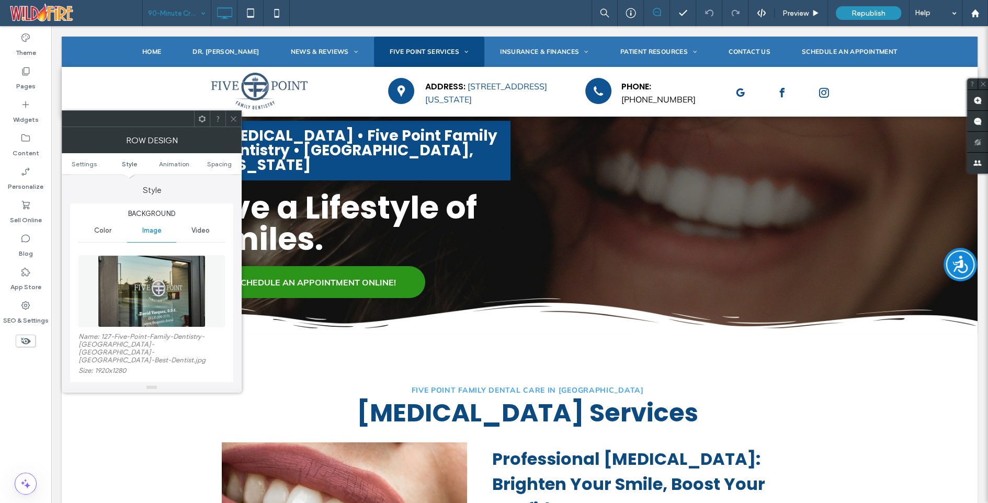
scroll to position [137, 0]
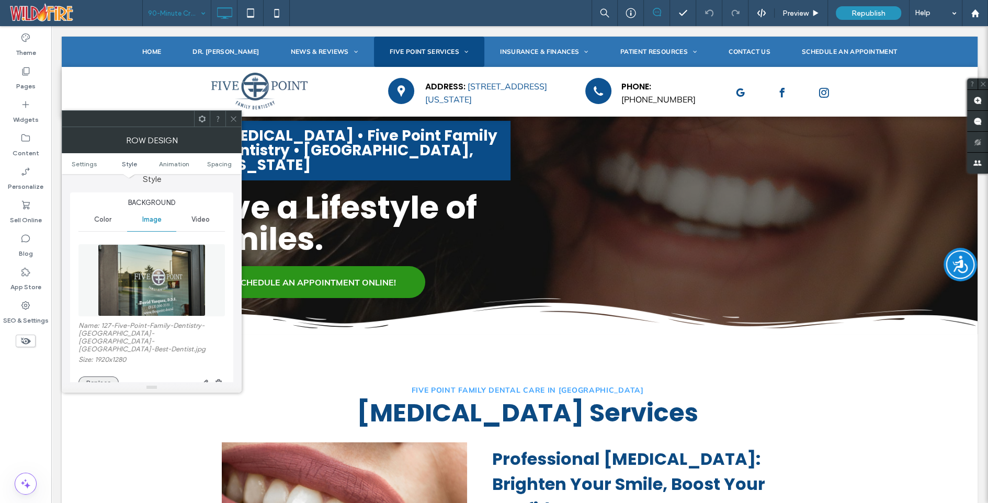
click at [103, 377] on button "Replace" at bounding box center [98, 383] width 40 height 13
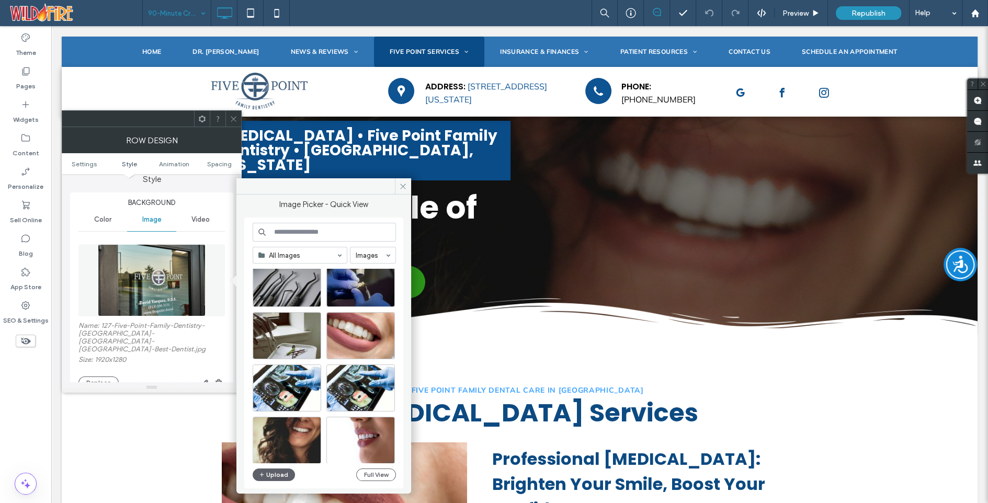
scroll to position [0, 0]
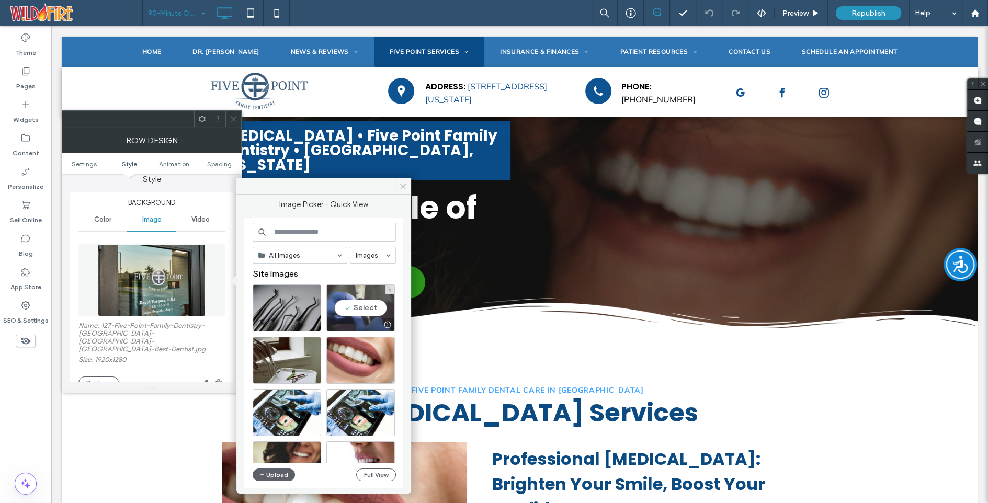
click at [362, 307] on div "Select" at bounding box center [361, 308] width 69 height 47
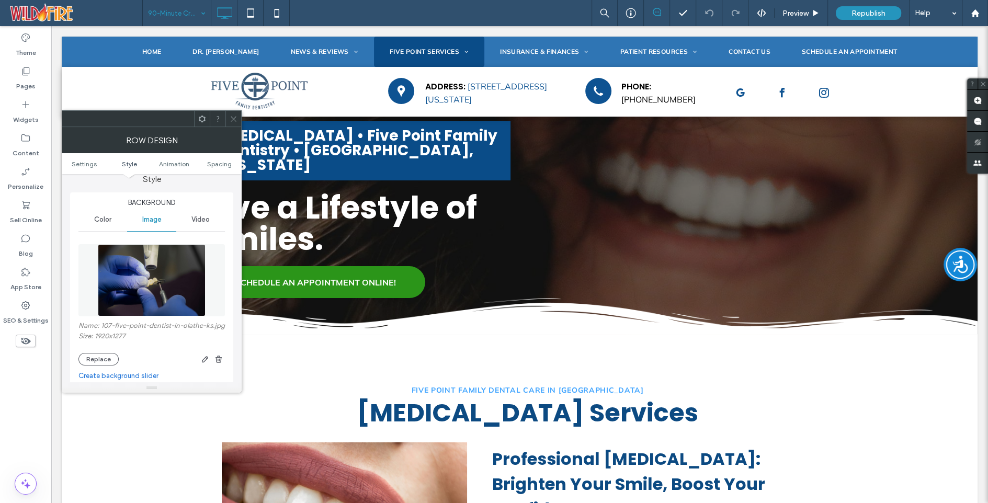
click at [232, 118] on icon at bounding box center [234, 119] width 8 height 8
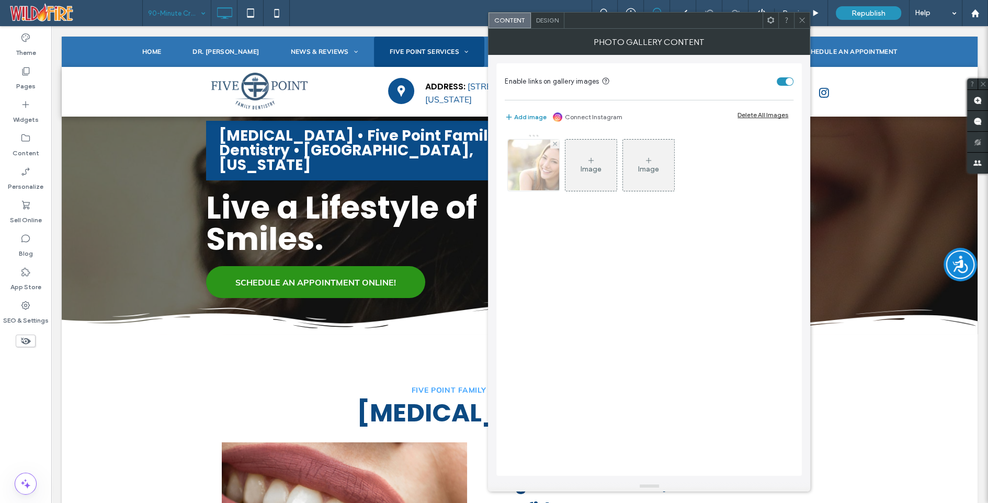
click at [533, 168] on img at bounding box center [534, 165] width 77 height 51
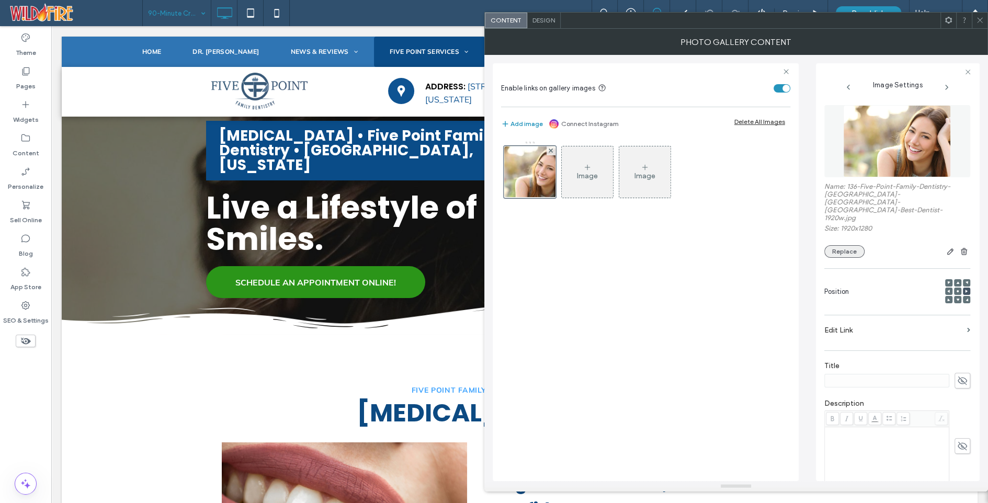
click at [852, 245] on button "Replace" at bounding box center [845, 251] width 40 height 13
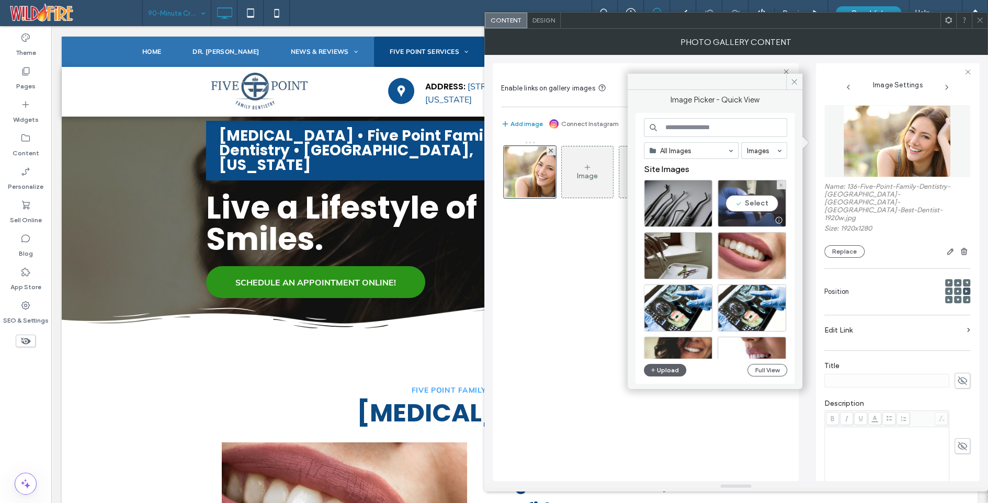
click at [762, 201] on div "Select" at bounding box center [752, 203] width 69 height 47
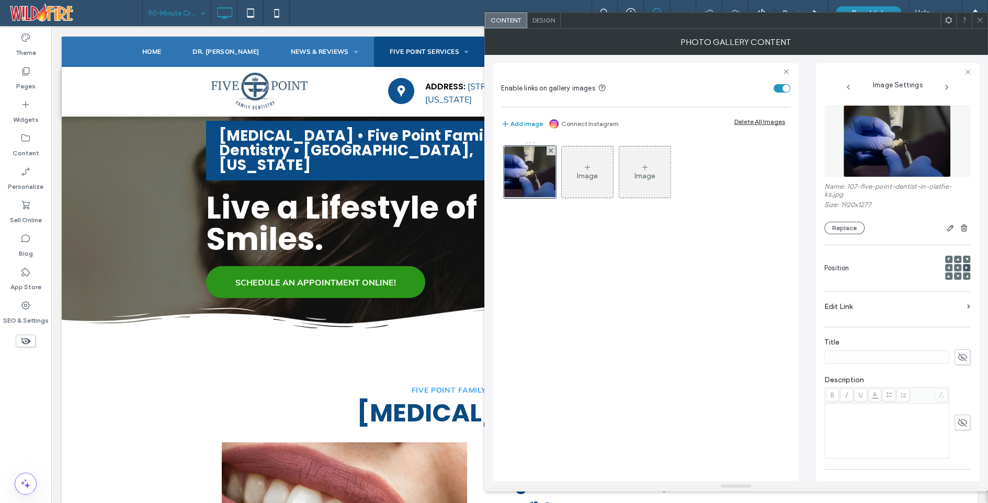
click at [957, 267] on use at bounding box center [958, 268] width 2 height 2
click at [948, 267] on icon at bounding box center [949, 267] width 3 height 3
click at [980, 20] on use at bounding box center [980, 20] width 5 height 5
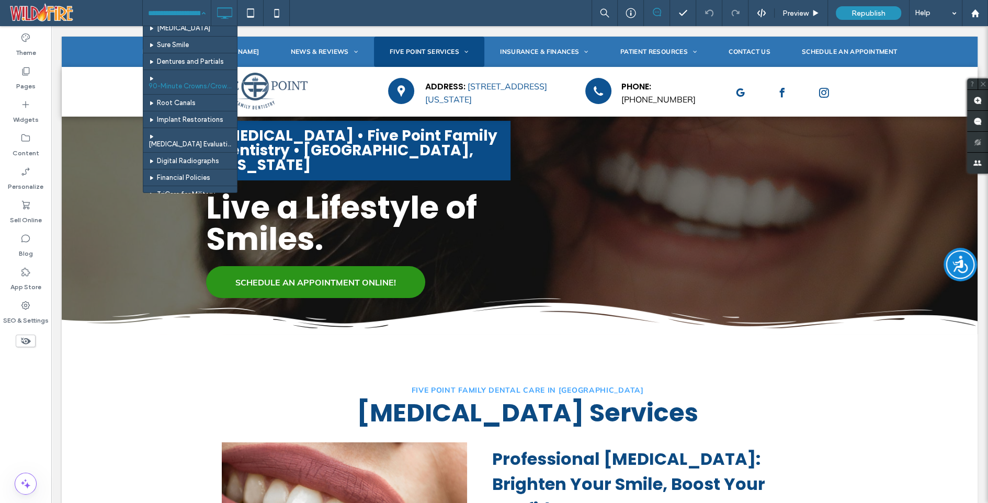
scroll to position [195, 0]
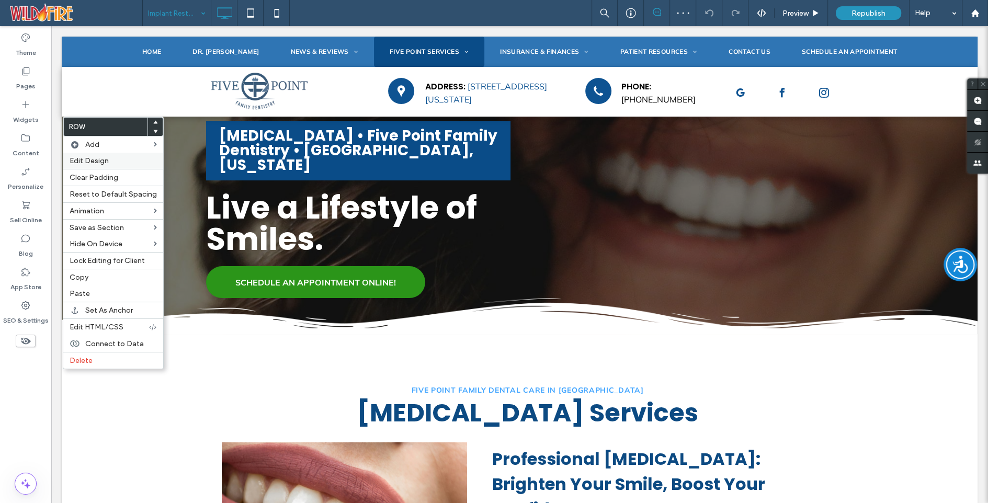
click at [80, 162] on span "Edit Design" at bounding box center [89, 160] width 39 height 9
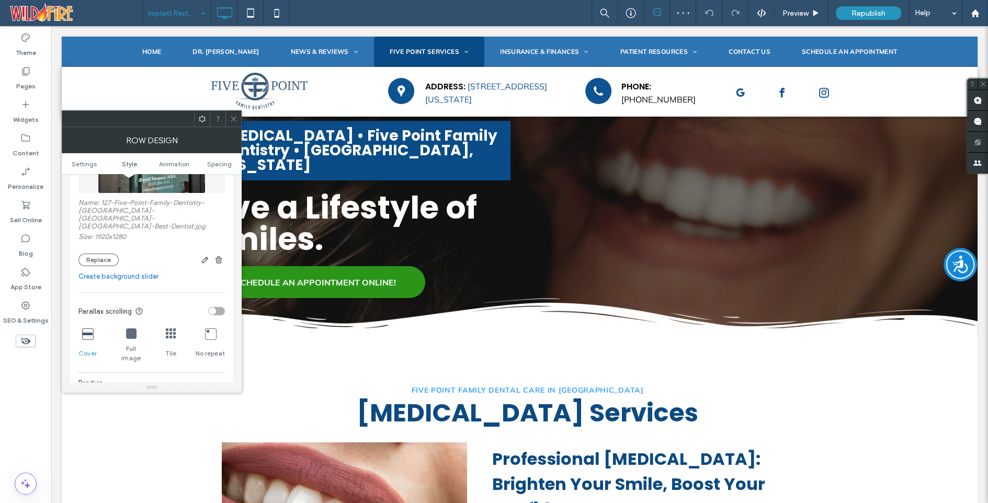
scroll to position [270, 0]
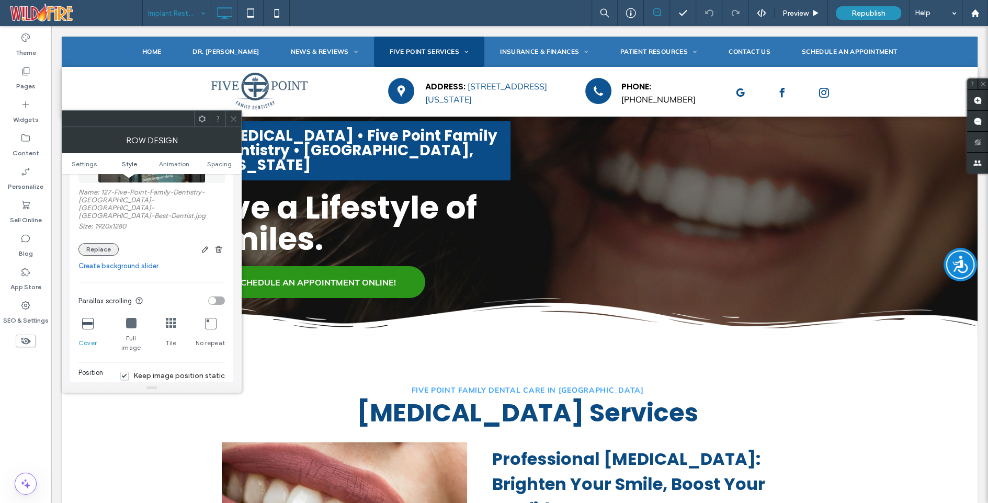
click at [101, 243] on button "Replace" at bounding box center [98, 249] width 40 height 13
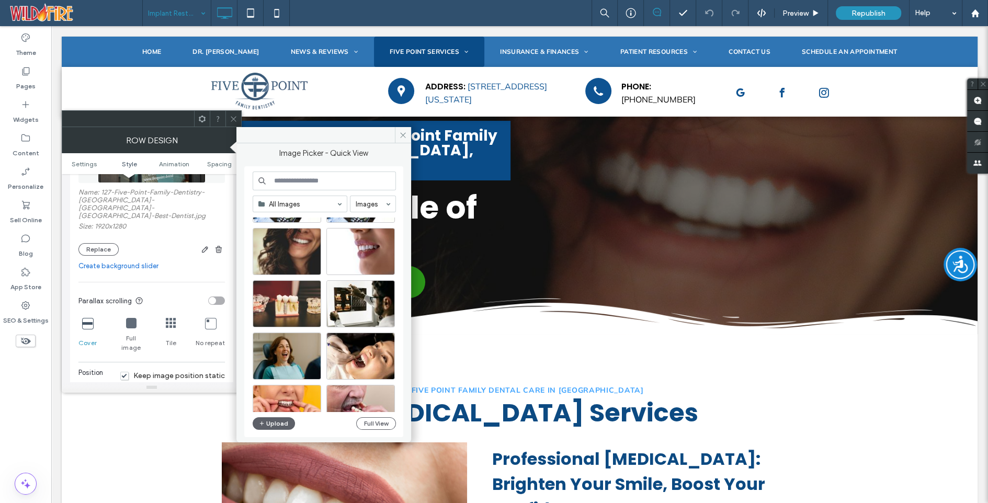
scroll to position [157, 0]
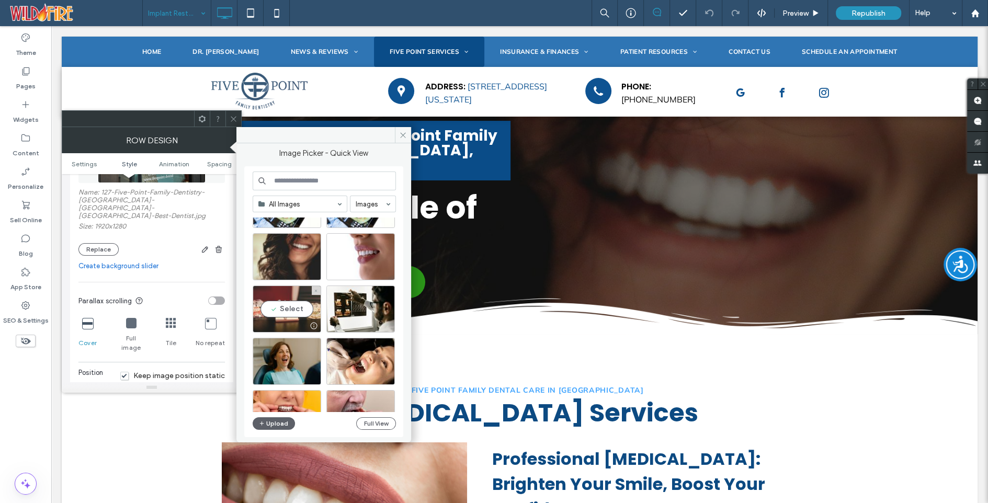
click at [286, 310] on div "Select" at bounding box center [287, 309] width 69 height 47
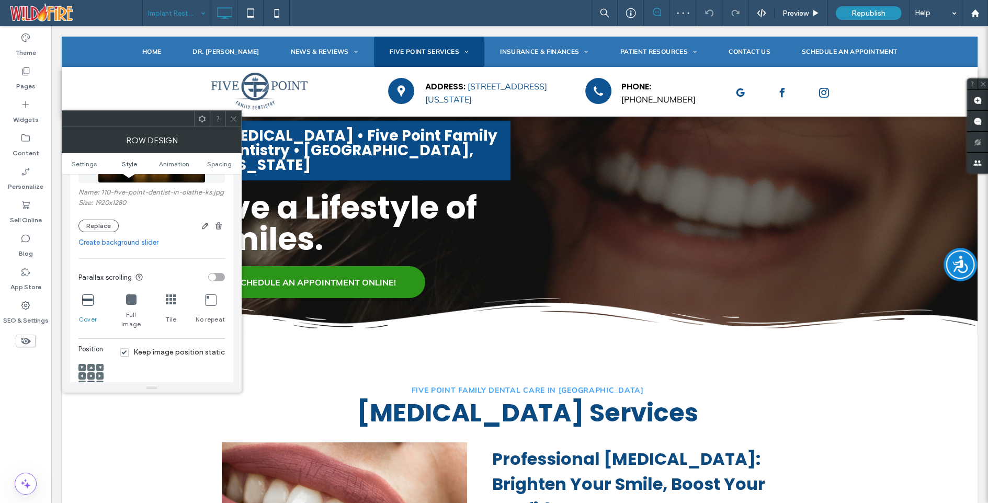
click at [234, 120] on icon at bounding box center [234, 119] width 8 height 8
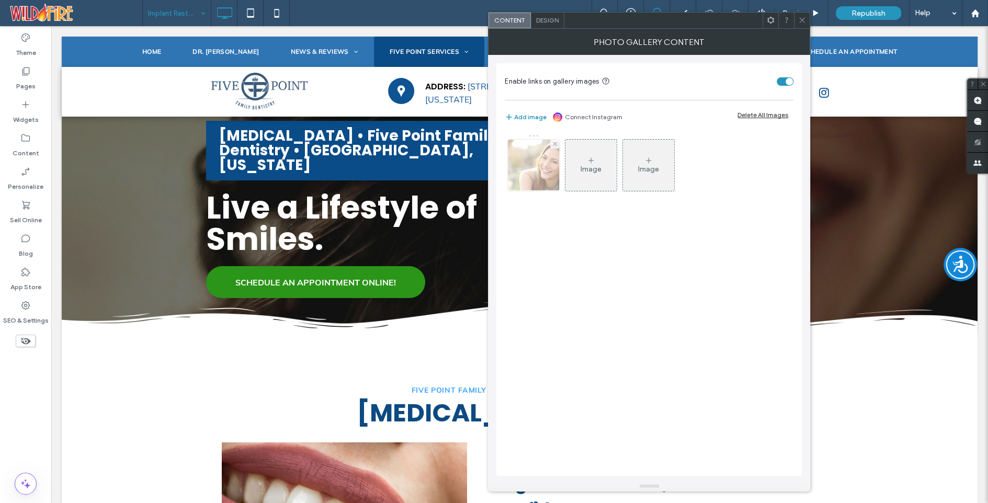
click at [541, 175] on img at bounding box center [534, 165] width 77 height 51
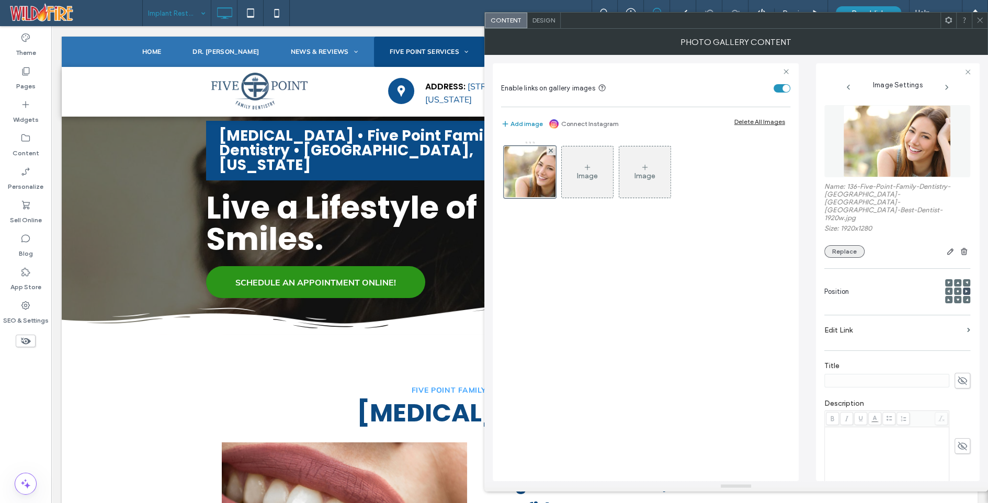
click at [841, 245] on button "Replace" at bounding box center [845, 251] width 40 height 13
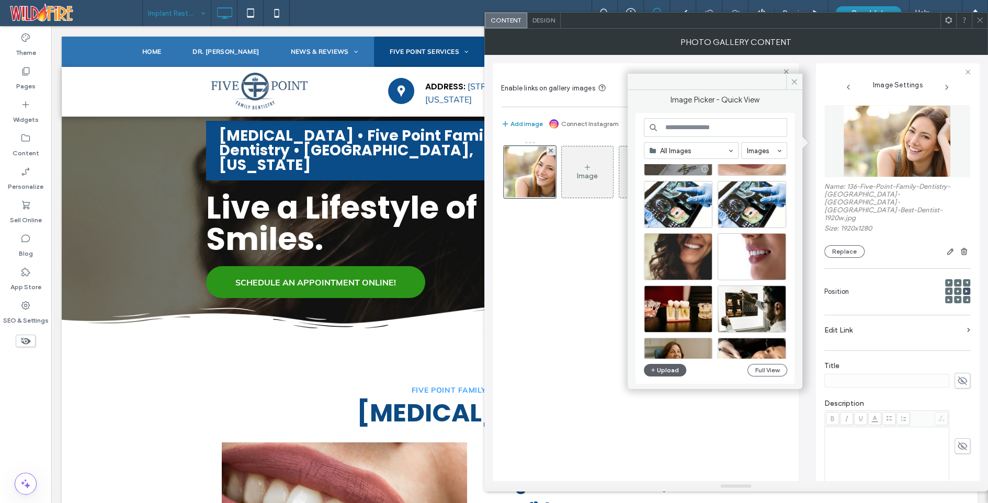
scroll to position [126, 0]
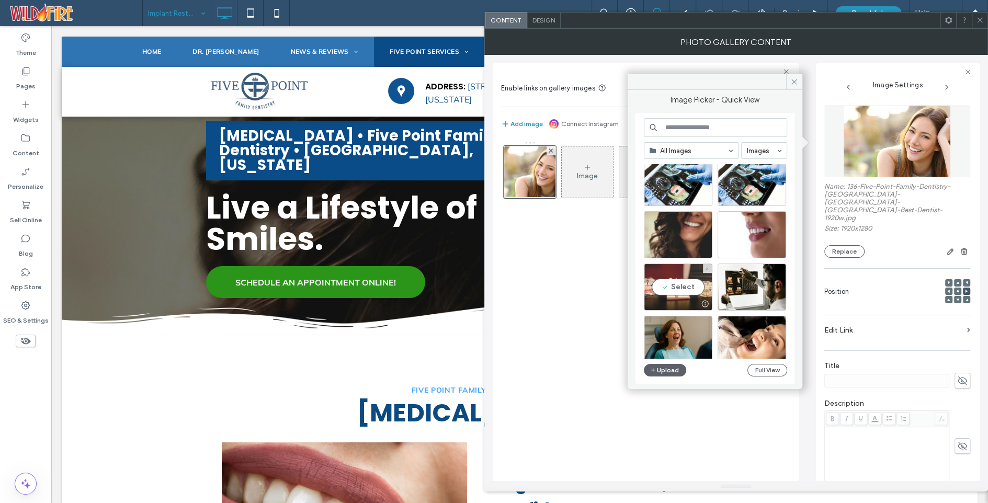
click at [677, 284] on div "Select" at bounding box center [678, 287] width 69 height 47
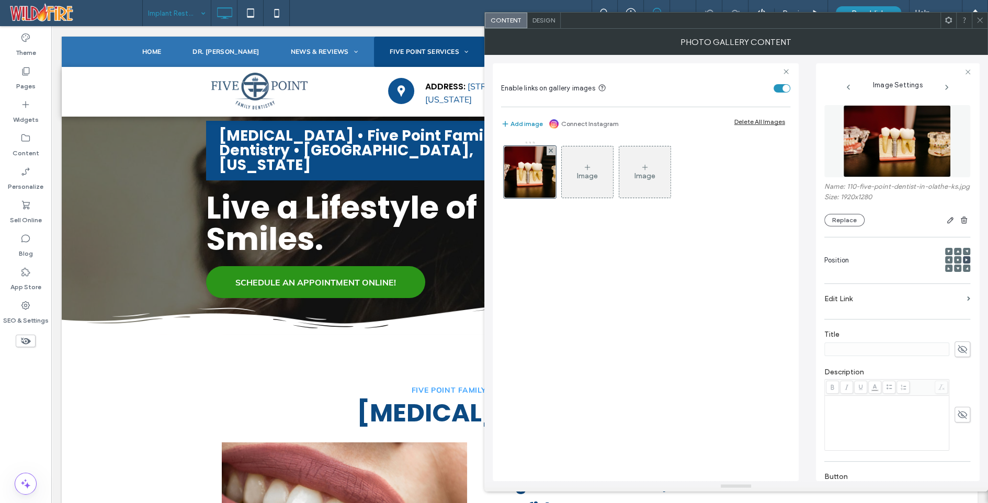
click at [948, 262] on use at bounding box center [949, 260] width 3 height 3
click at [980, 19] on icon at bounding box center [980, 20] width 8 height 8
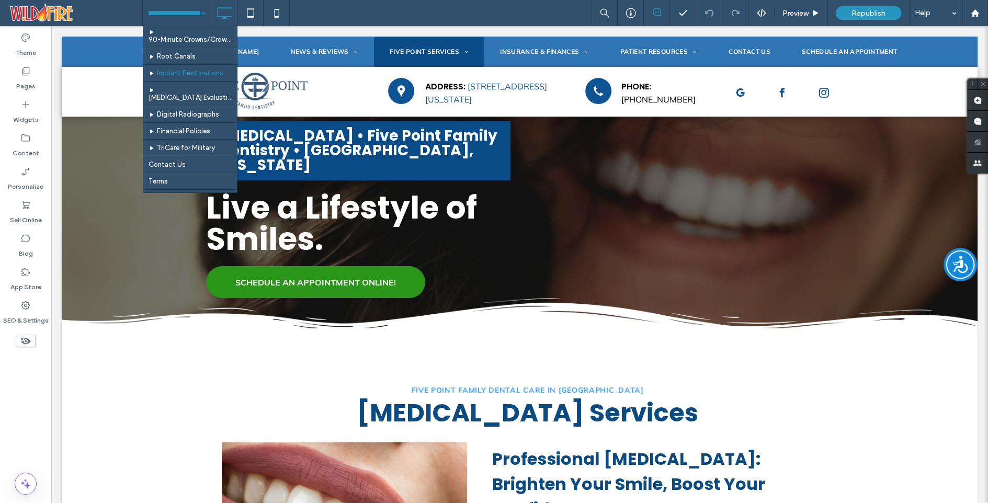
scroll to position [224, 0]
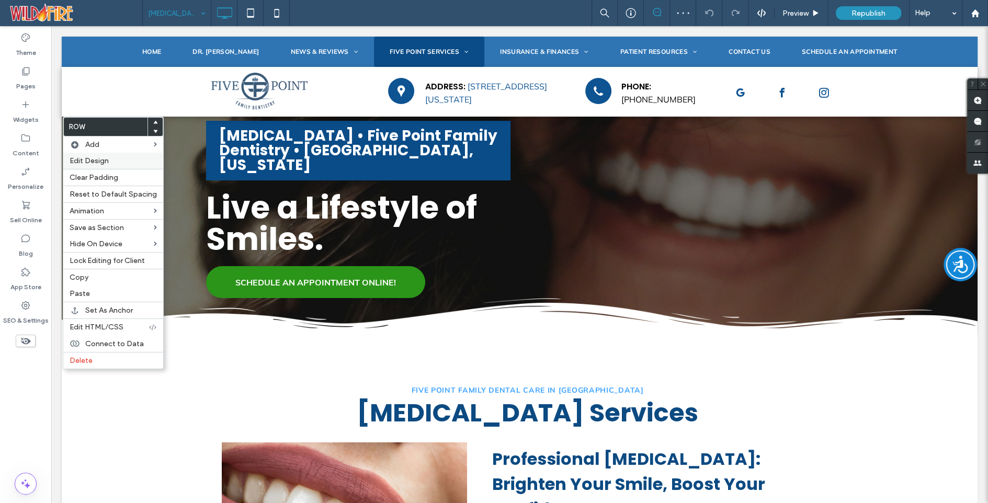
click at [83, 165] on span "Edit Design" at bounding box center [89, 160] width 39 height 9
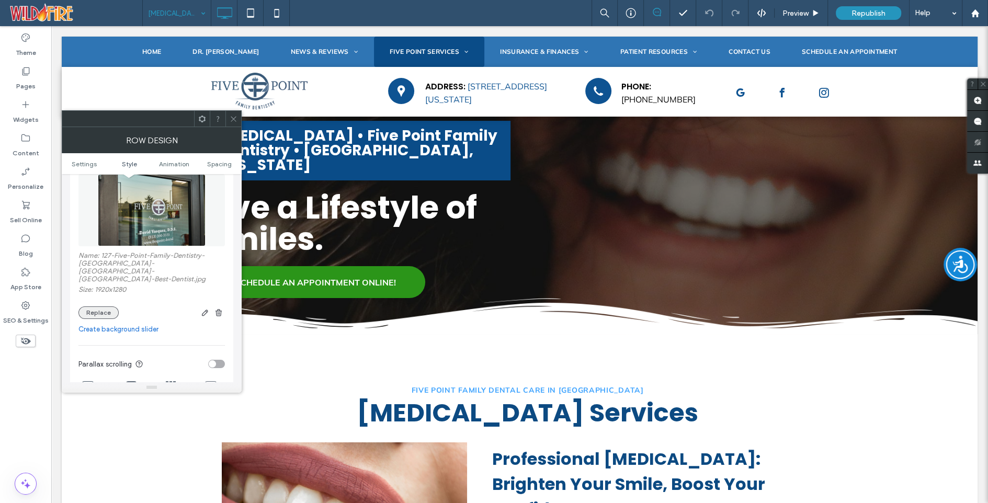
scroll to position [207, 0]
click at [98, 306] on button "Replace" at bounding box center [98, 312] width 40 height 13
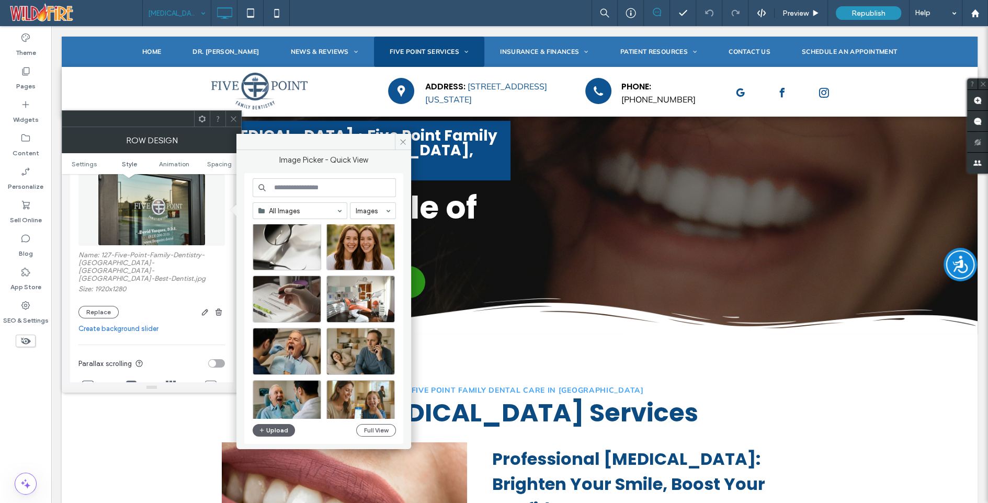
scroll to position [385, 0]
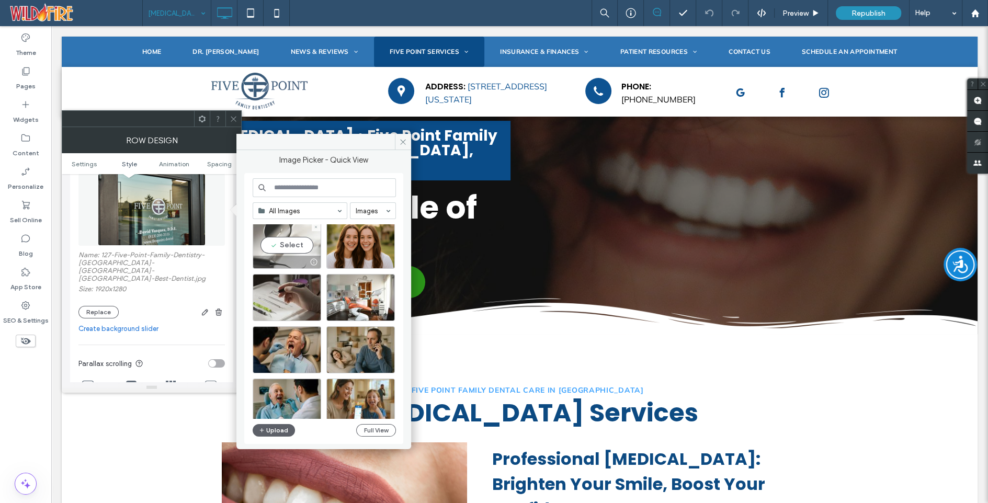
click at [297, 244] on div "Select" at bounding box center [287, 245] width 69 height 47
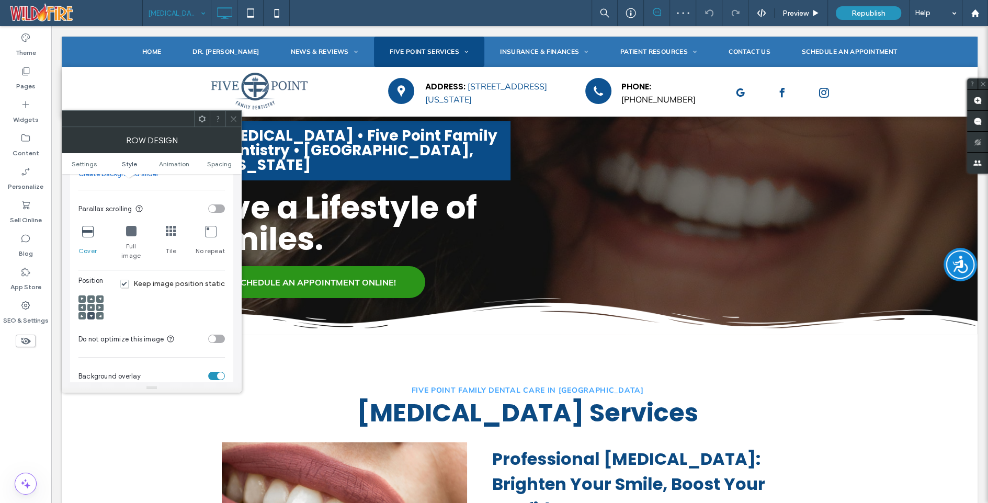
scroll to position [349, 0]
click at [90, 305] on use at bounding box center [91, 306] width 2 height 2
click at [82, 294] on span at bounding box center [82, 297] width 3 height 7
click at [84, 309] on div at bounding box center [90, 306] width 25 height 36
click at [81, 313] on use at bounding box center [82, 314] width 3 height 3
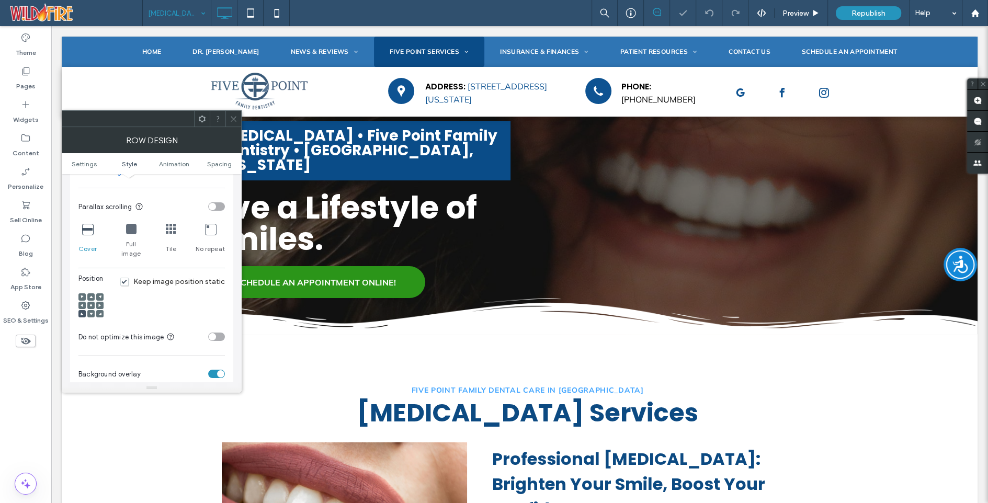
click at [81, 304] on icon at bounding box center [82, 305] width 3 height 3
click at [90, 302] on span at bounding box center [90, 305] width 3 height 7
click at [92, 312] on icon at bounding box center [90, 313] width 3 height 3
click at [92, 296] on icon at bounding box center [90, 297] width 3 height 3
click at [91, 304] on icon at bounding box center [90, 305] width 3 height 3
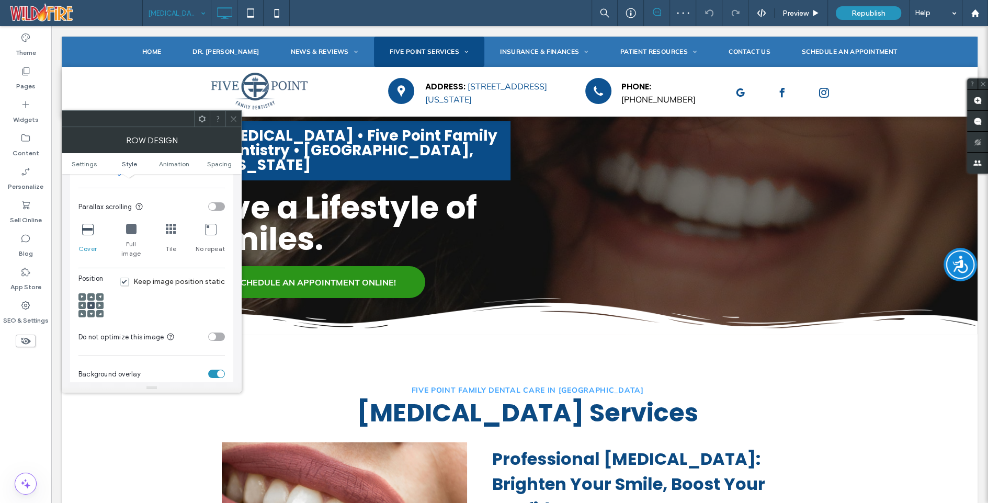
click at [235, 119] on icon at bounding box center [234, 119] width 8 height 8
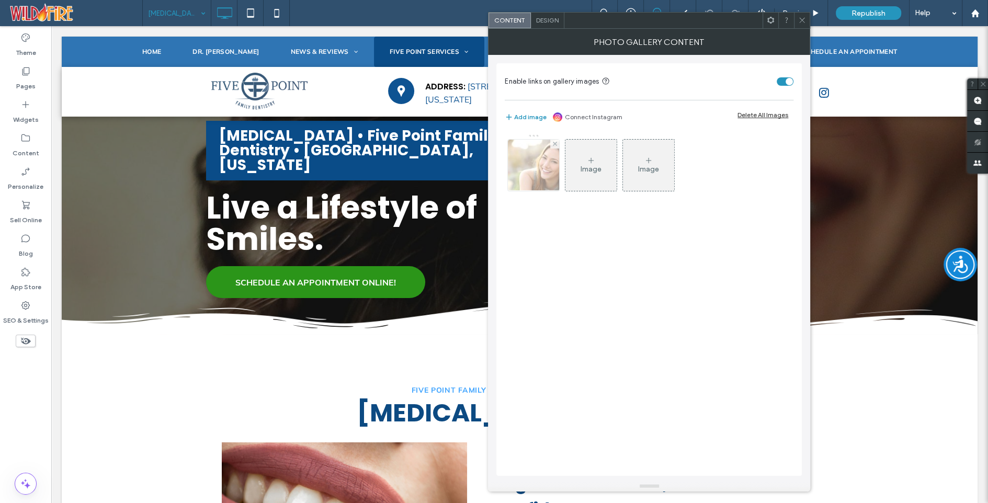
click at [536, 170] on img at bounding box center [534, 165] width 77 height 51
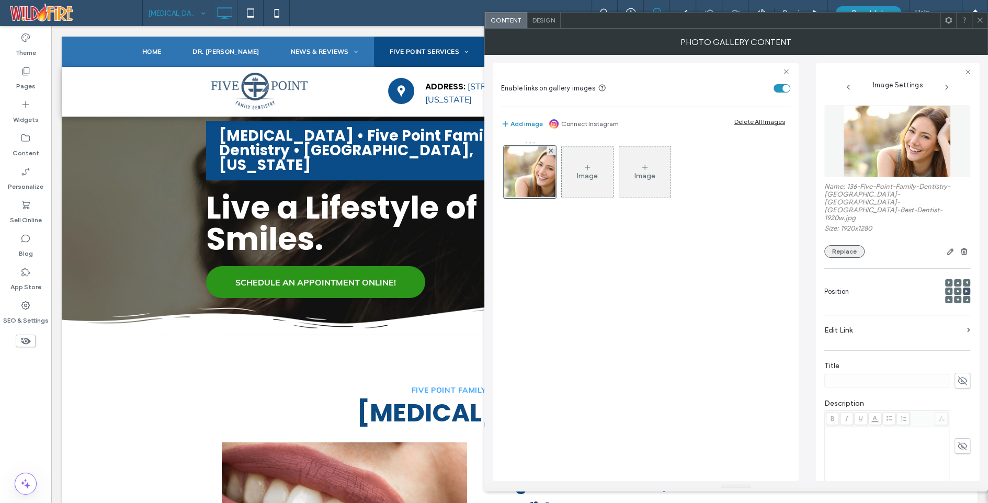
click at [842, 245] on button "Replace" at bounding box center [845, 251] width 40 height 13
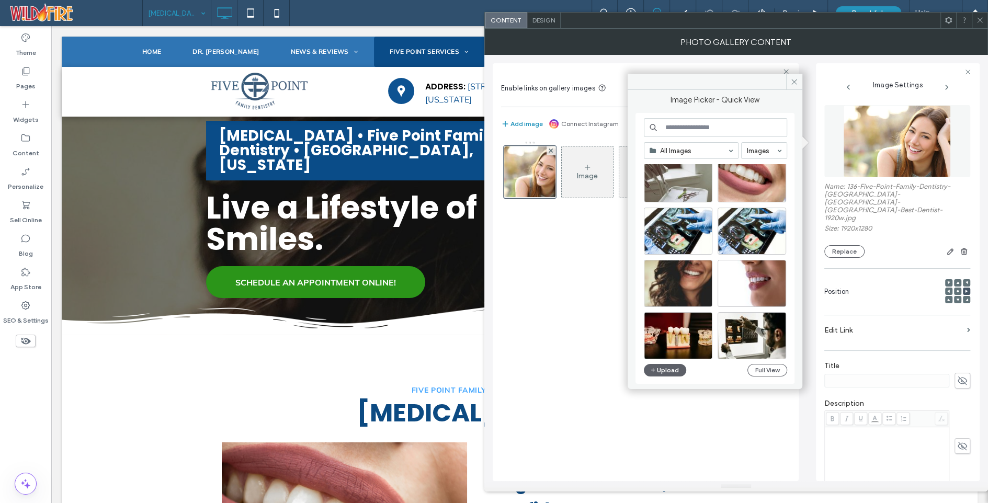
scroll to position [67, 0]
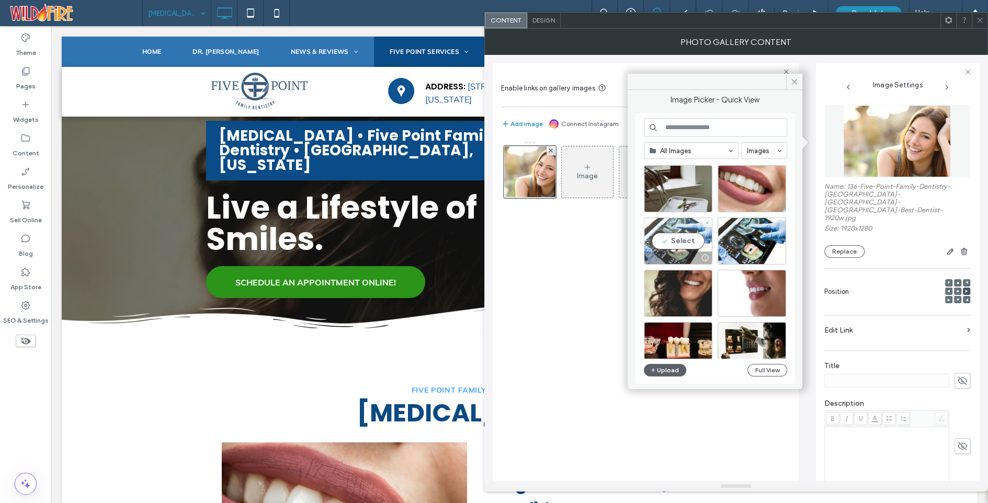
click at [684, 237] on div "Select" at bounding box center [678, 241] width 69 height 47
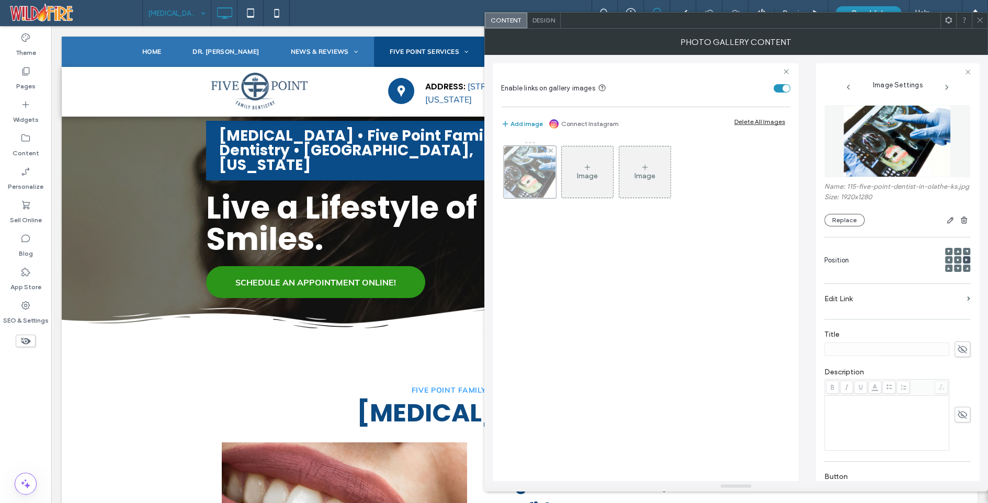
click at [530, 173] on div at bounding box center [530, 172] width 52 height 52
click at [838, 227] on button "Replace" at bounding box center [845, 220] width 40 height 13
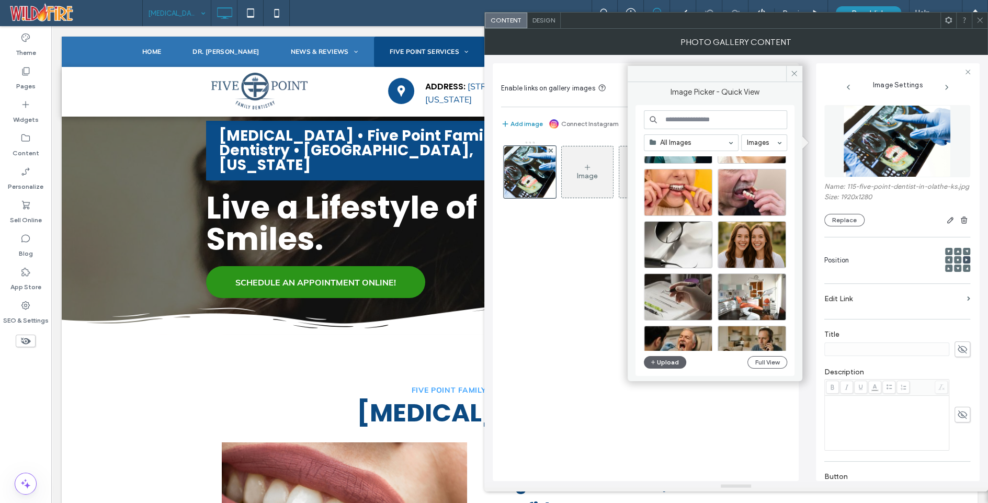
scroll to position [318, 0]
click at [672, 241] on div "Select" at bounding box center [678, 244] width 69 height 47
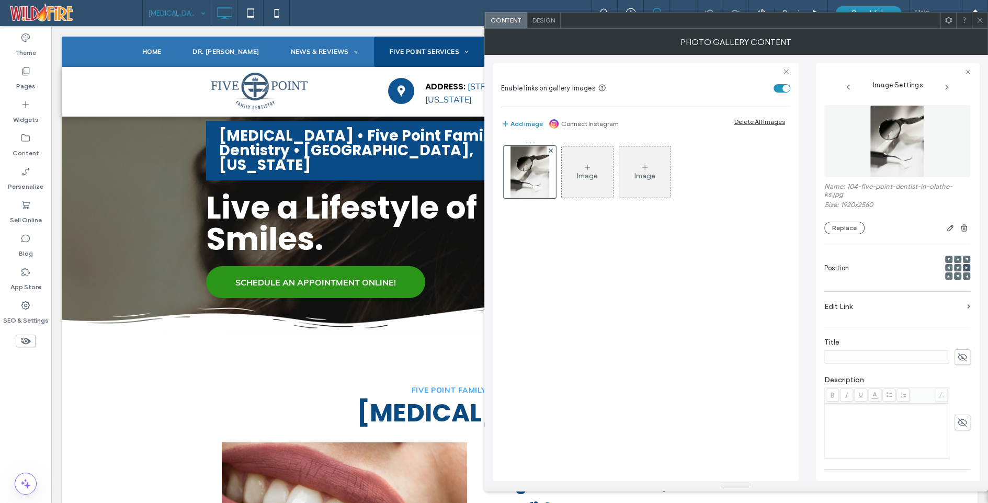
click at [957, 259] on icon at bounding box center [958, 259] width 3 height 3
click at [957, 265] on span at bounding box center [958, 267] width 3 height 7
click at [955, 277] on div at bounding box center [957, 276] width 7 height 7
click at [957, 275] on icon at bounding box center [958, 276] width 3 height 3
click at [957, 268] on use at bounding box center [958, 268] width 2 height 2
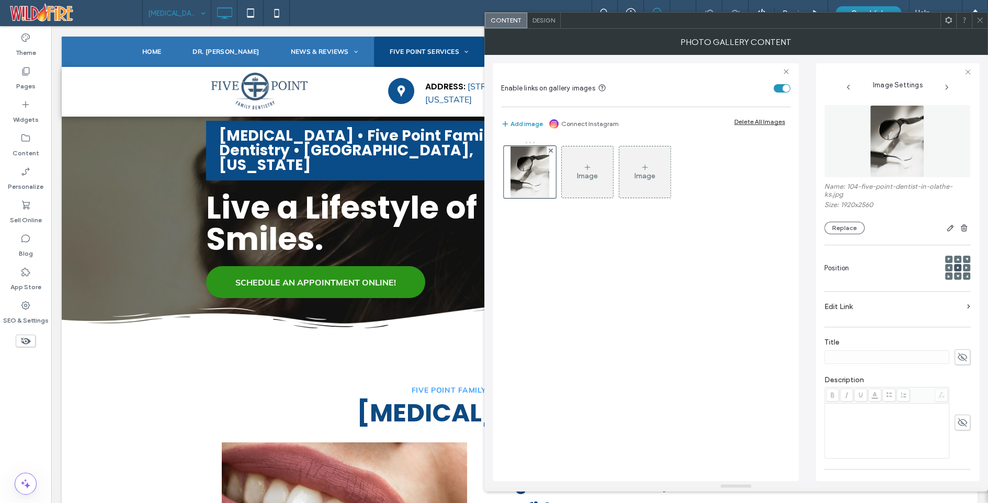
click at [948, 265] on span at bounding box center [949, 267] width 3 height 7
click at [980, 18] on icon at bounding box center [980, 20] width 8 height 8
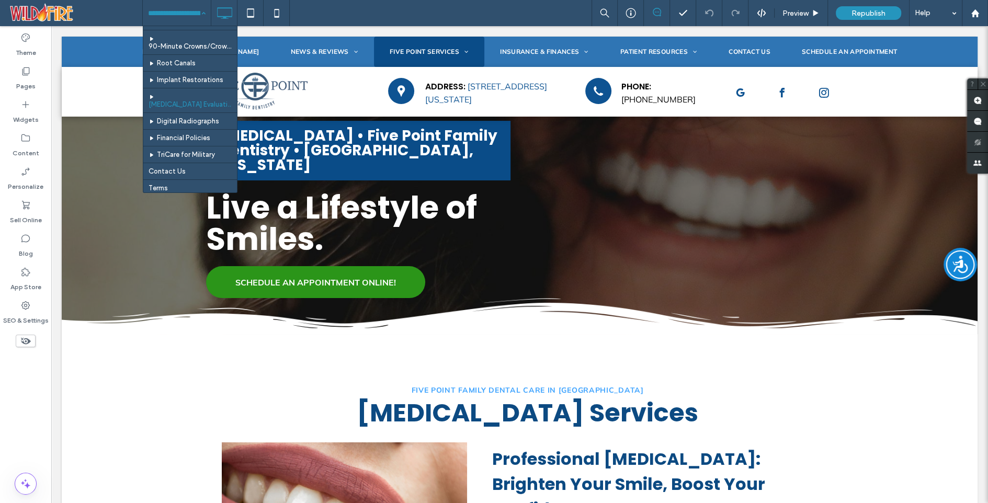
scroll to position [231, 0]
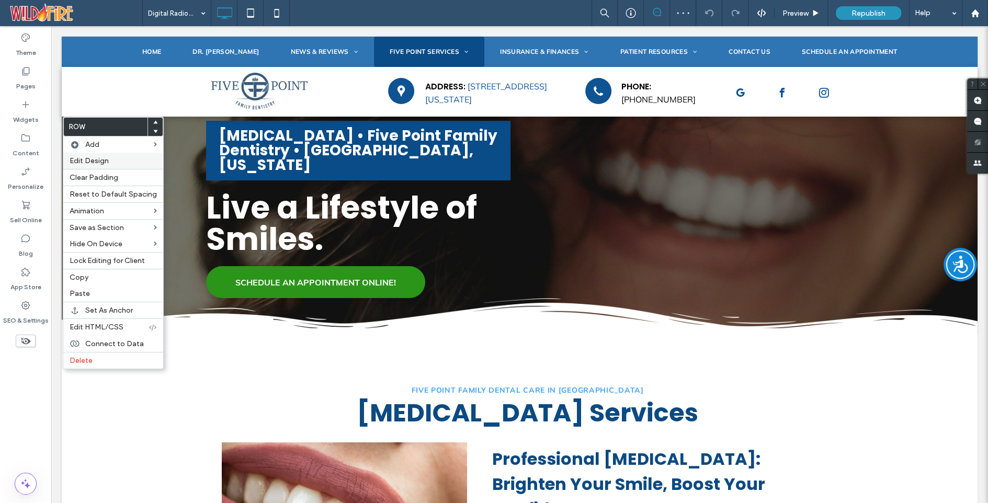
click at [84, 159] on span "Edit Design" at bounding box center [89, 160] width 39 height 9
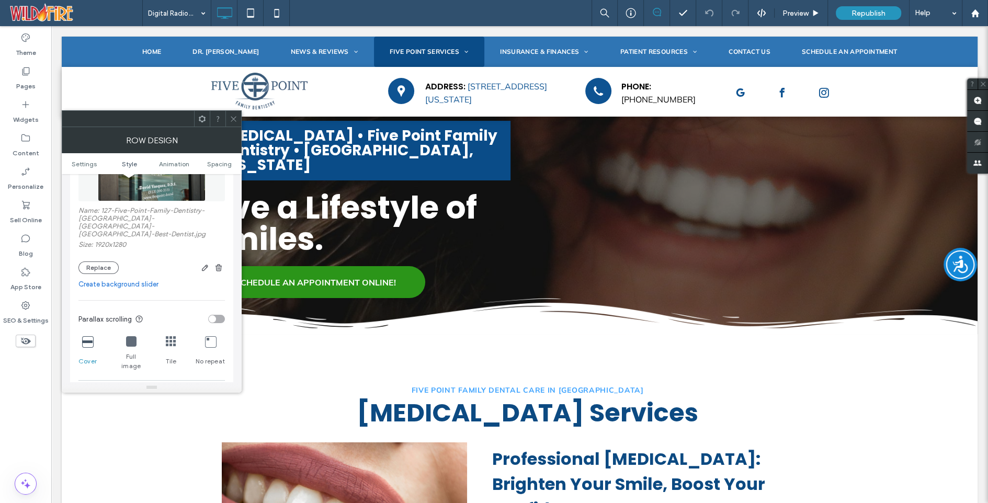
scroll to position [266, 0]
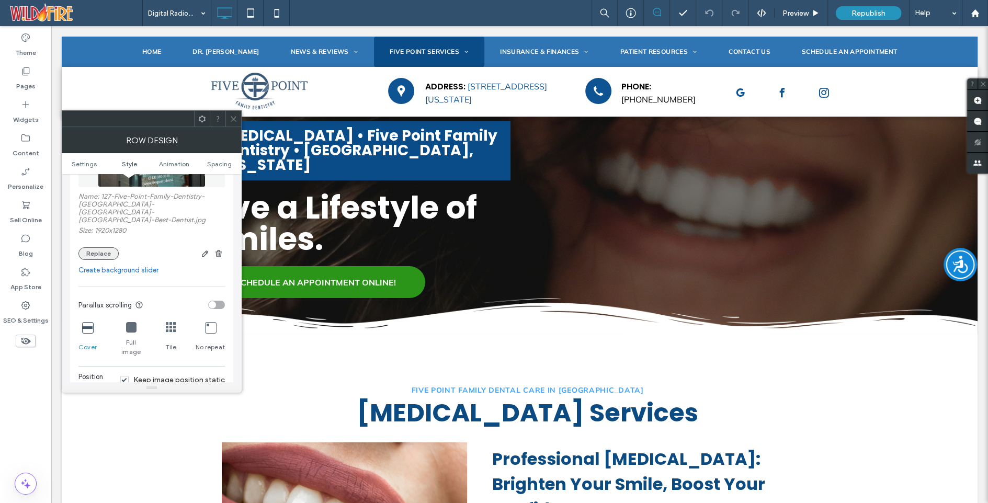
click at [109, 248] on button "Replace" at bounding box center [98, 254] width 40 height 13
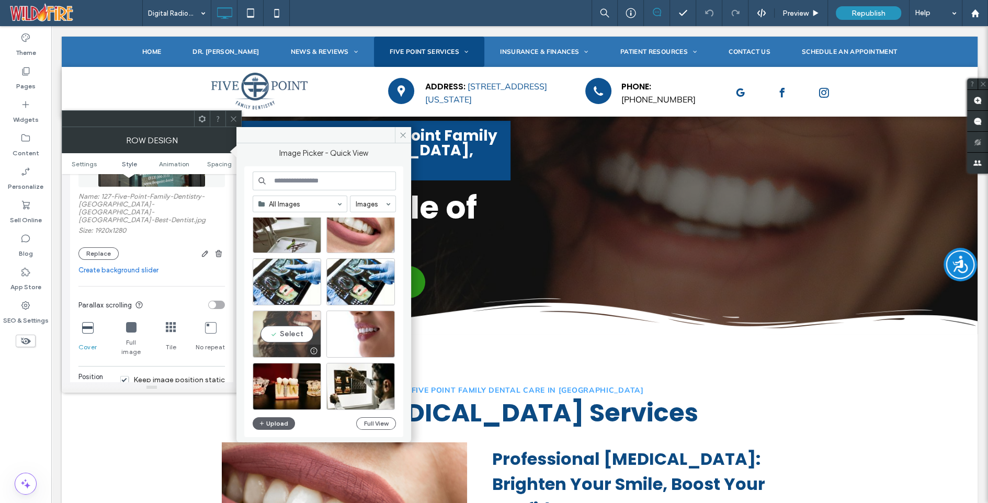
scroll to position [76, 0]
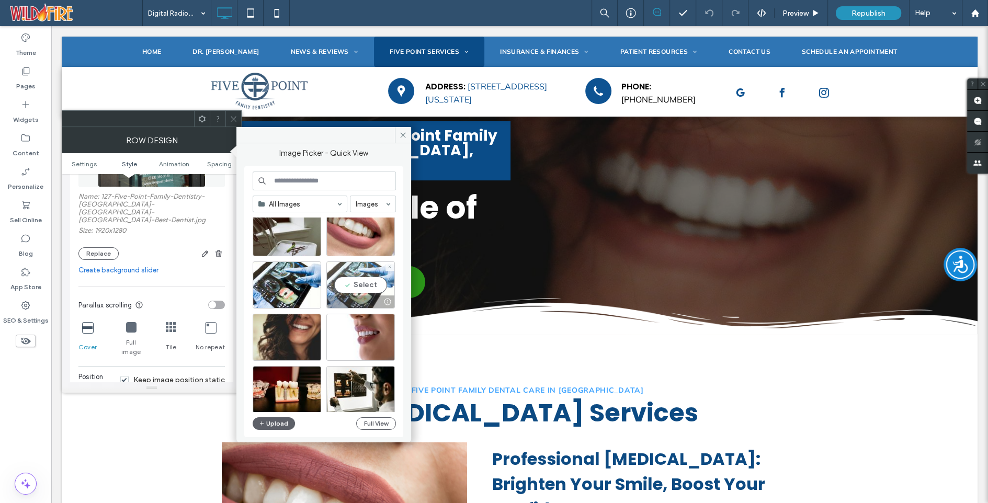
click at [353, 287] on div "Select" at bounding box center [361, 285] width 69 height 47
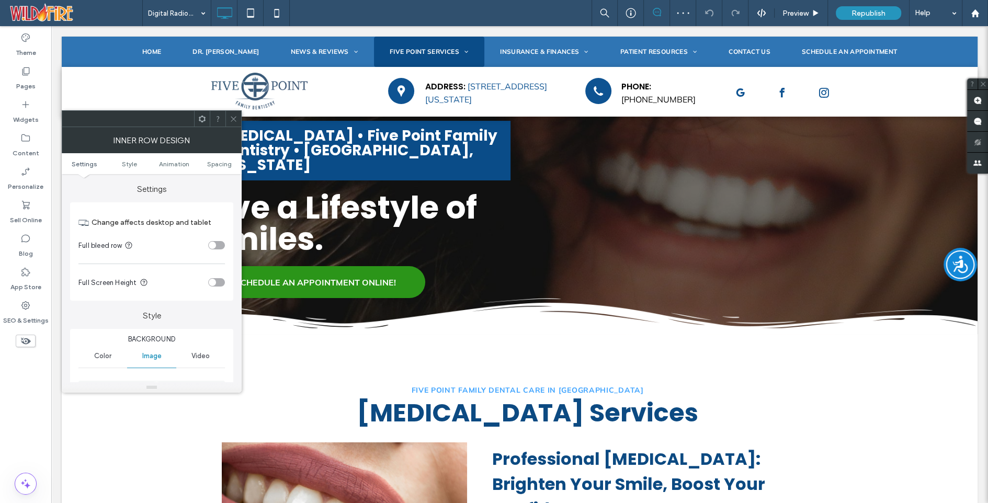
click at [234, 116] on icon at bounding box center [234, 119] width 8 height 8
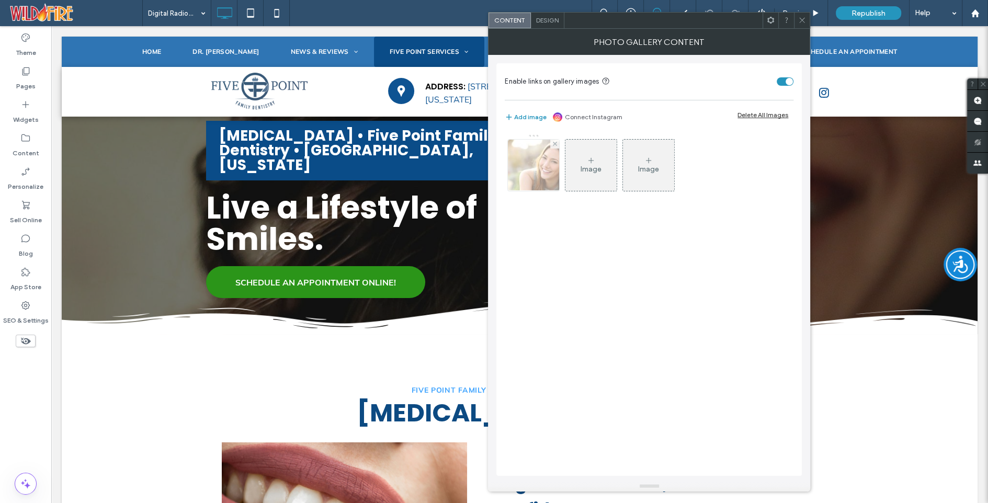
click at [535, 171] on img at bounding box center [534, 165] width 77 height 51
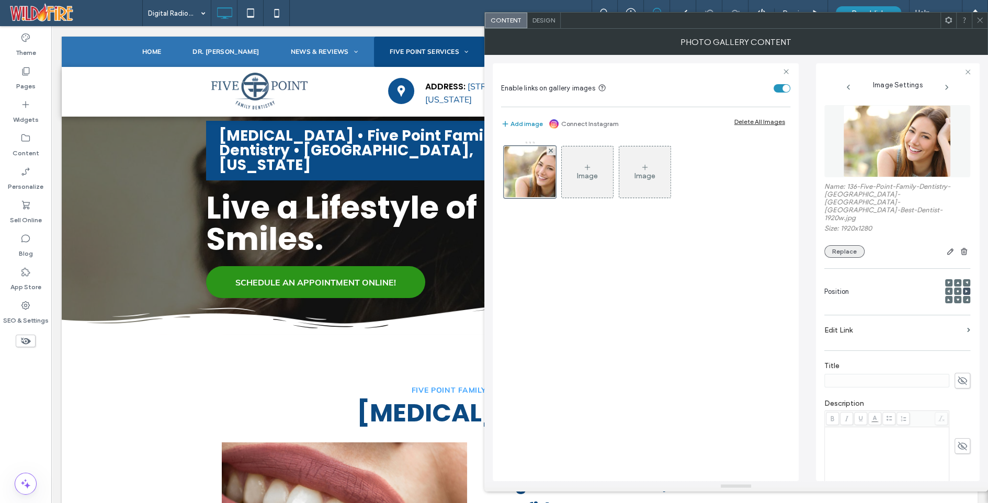
click at [849, 245] on button "Replace" at bounding box center [845, 251] width 40 height 13
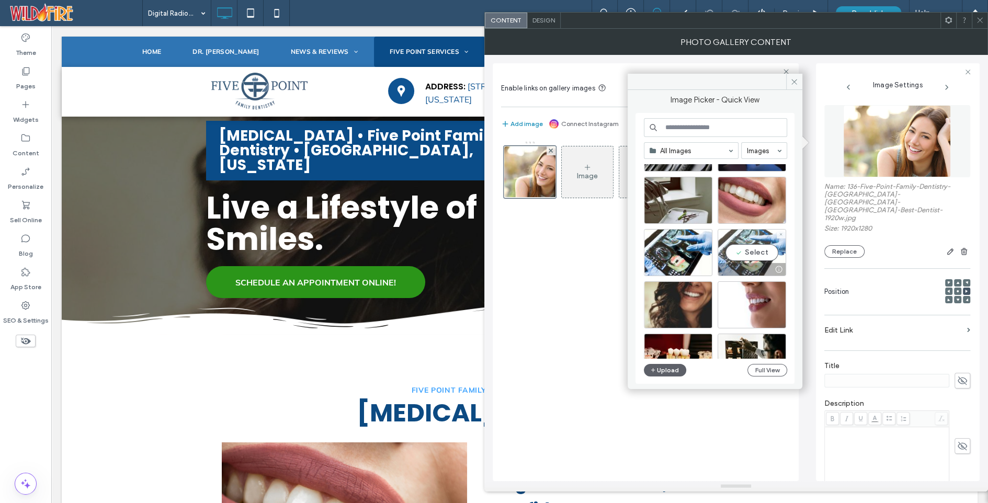
scroll to position [63, 0]
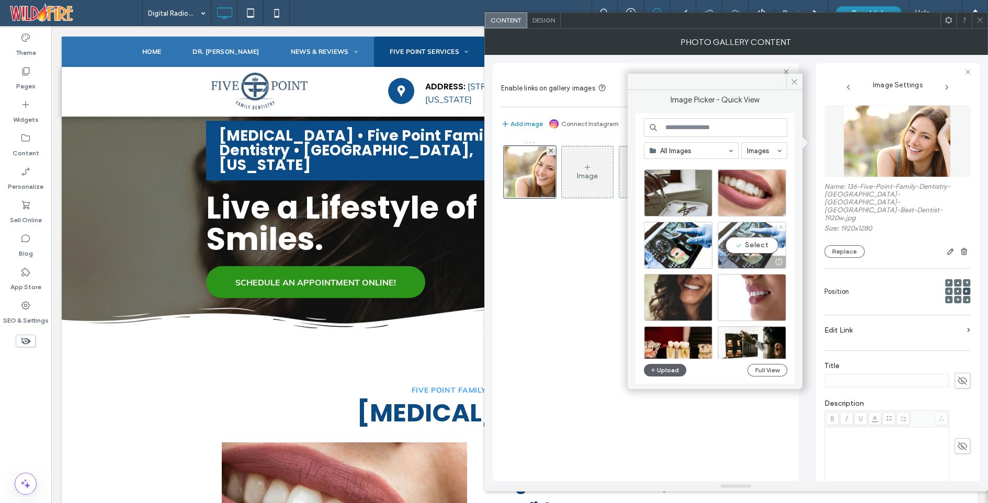
click at [748, 245] on div "Select" at bounding box center [752, 245] width 69 height 47
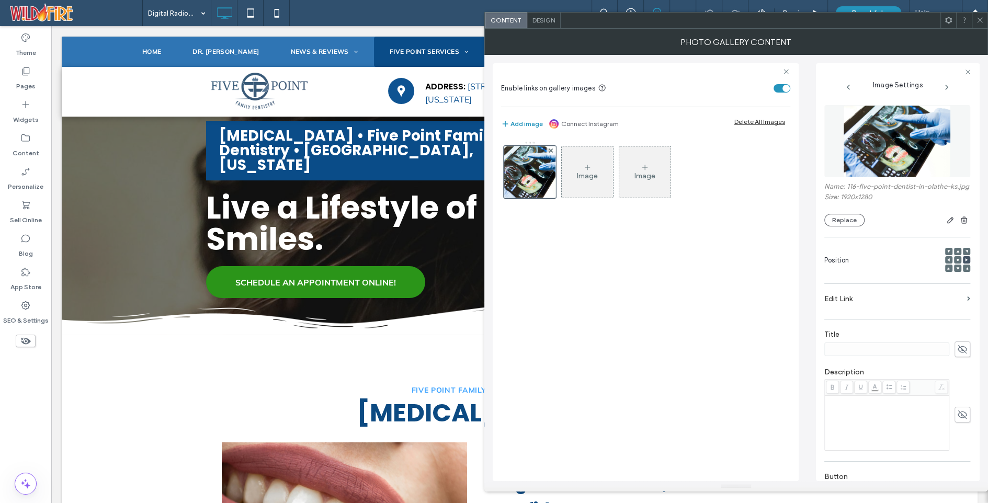
click at [948, 262] on icon at bounding box center [949, 260] width 3 height 3
click at [980, 16] on icon at bounding box center [980, 20] width 8 height 8
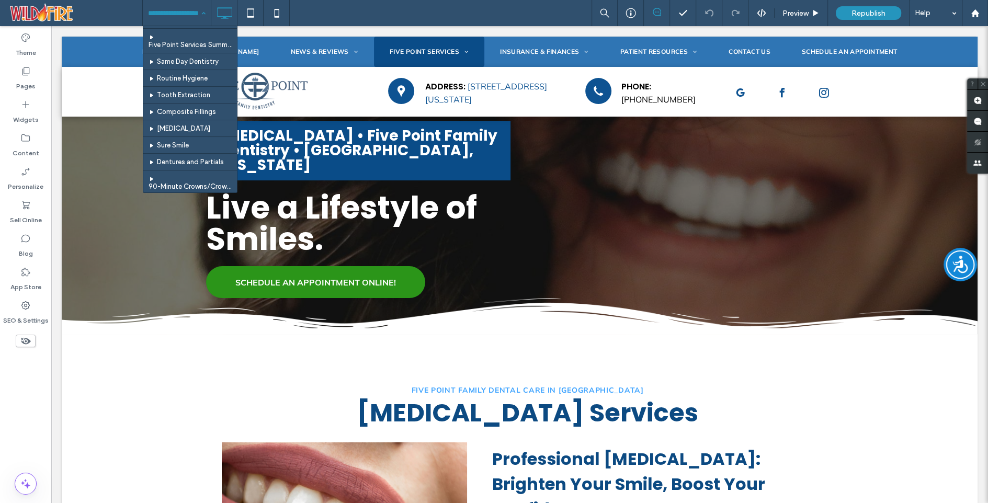
scroll to position [88, 0]
click at [172, 12] on input at bounding box center [174, 13] width 52 height 26
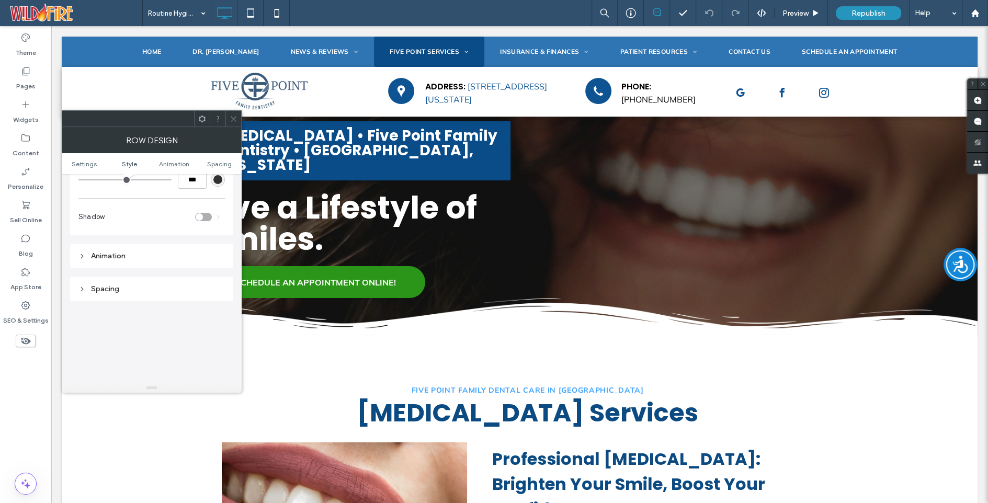
scroll to position [265, 0]
click at [235, 117] on icon at bounding box center [234, 119] width 8 height 8
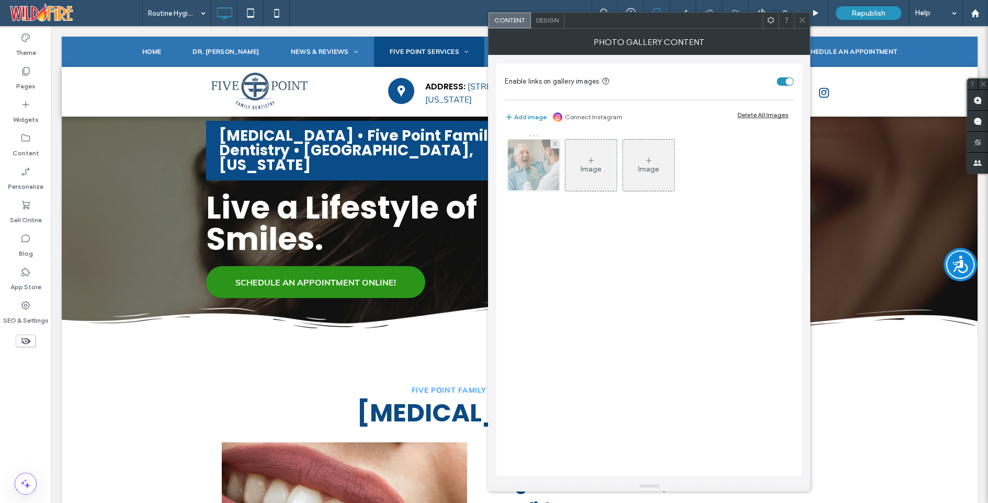
click at [543, 171] on img at bounding box center [534, 165] width 77 height 51
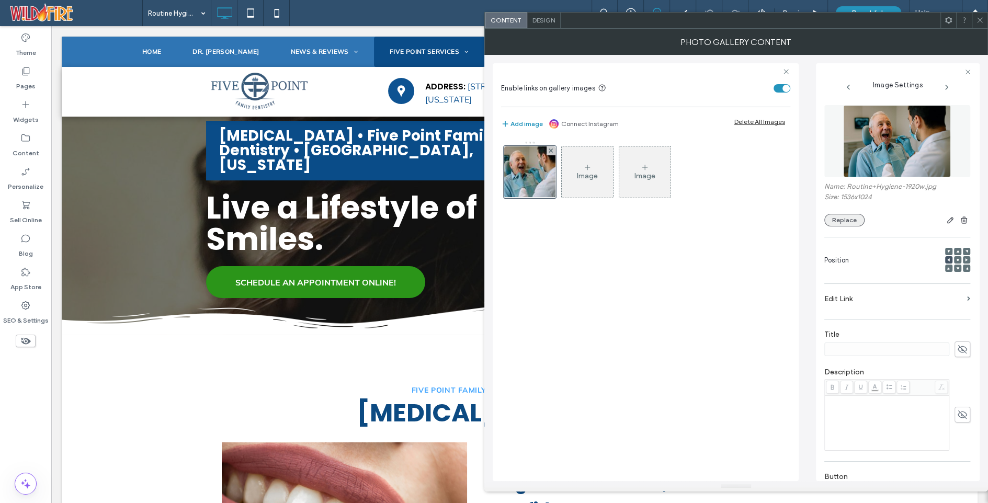
click at [841, 219] on button "Replace" at bounding box center [845, 220] width 40 height 13
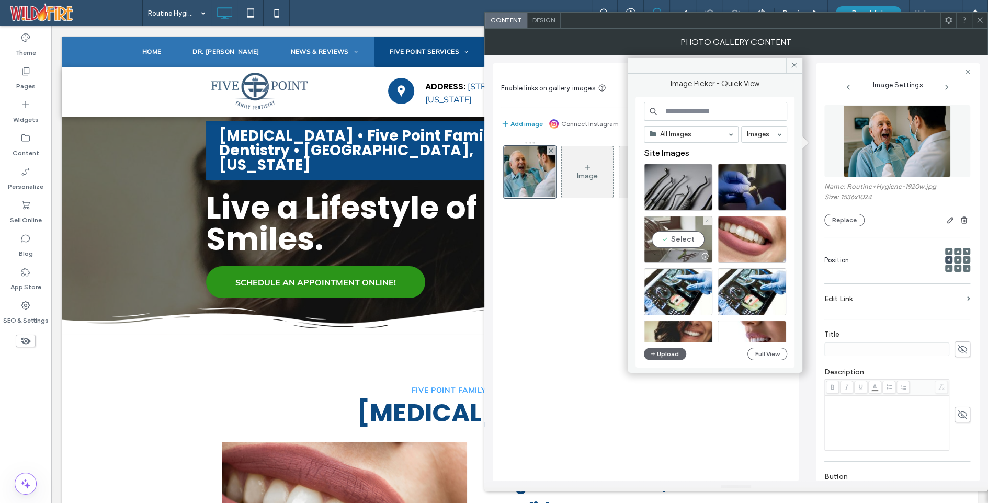
click at [682, 239] on div "Select" at bounding box center [678, 239] width 69 height 47
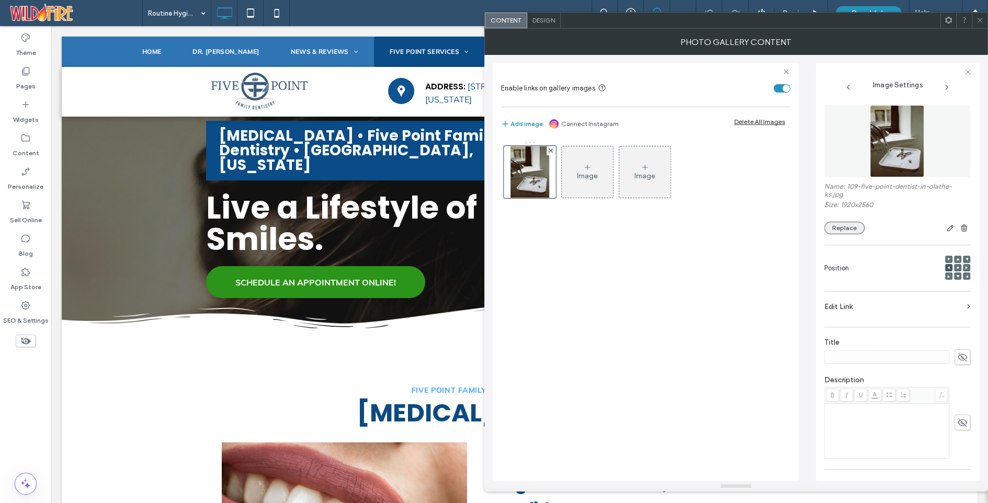
click at [847, 230] on button "Replace" at bounding box center [845, 228] width 40 height 13
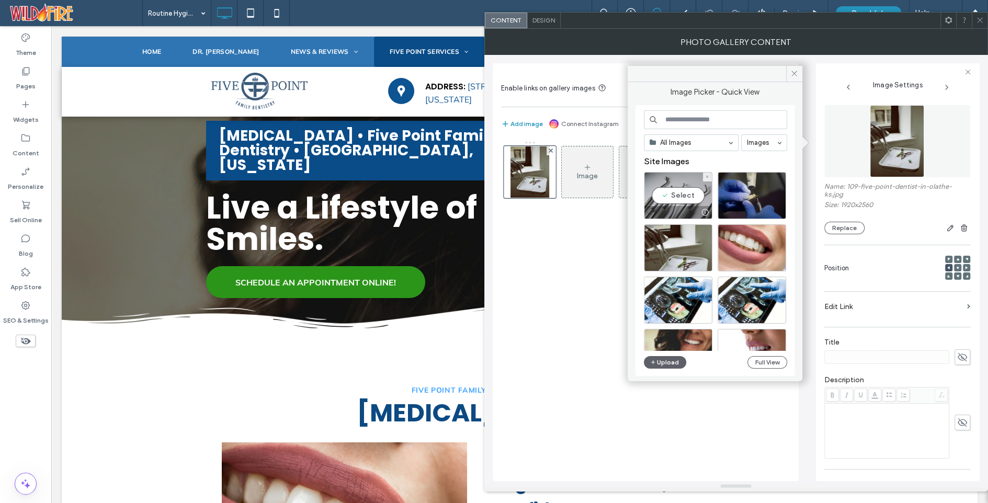
click at [681, 199] on div "Select" at bounding box center [678, 195] width 69 height 47
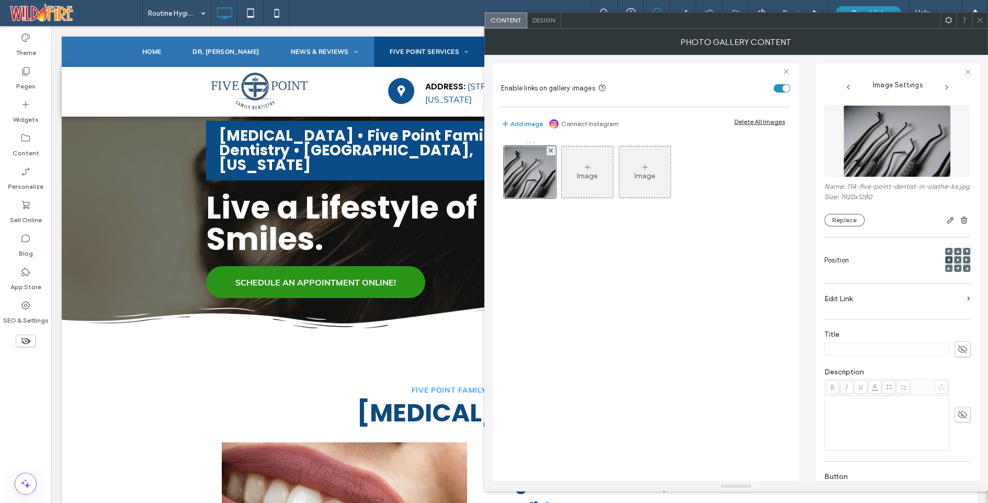
click at [978, 20] on icon at bounding box center [980, 20] width 8 height 8
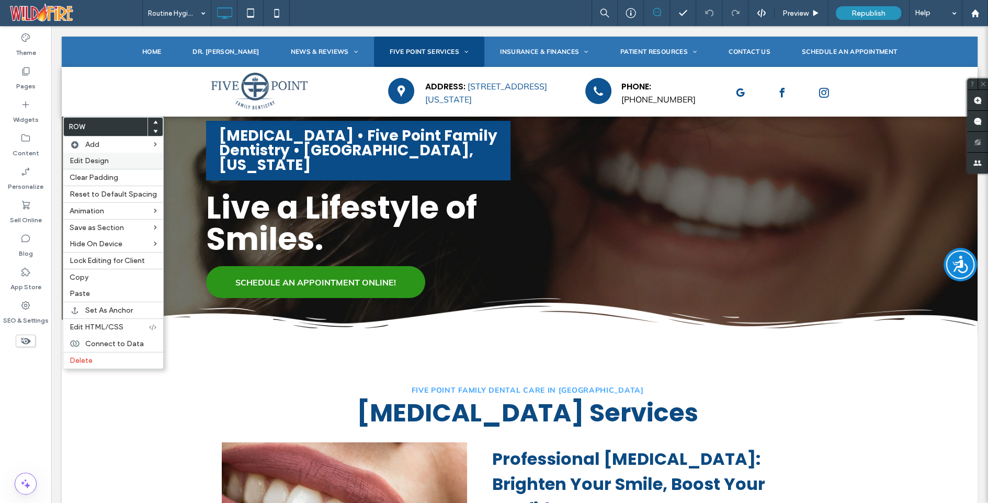
click at [87, 158] on span "Edit Design" at bounding box center [89, 160] width 39 height 9
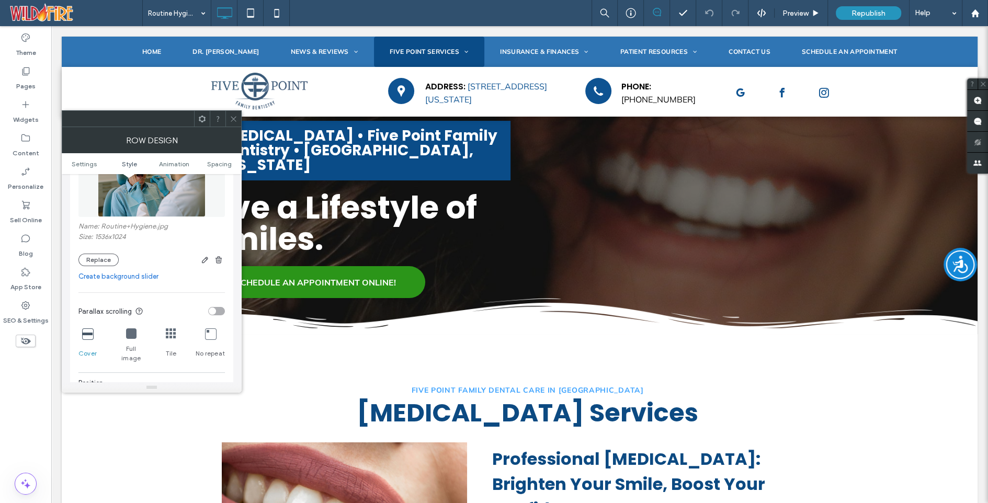
scroll to position [237, 0]
click at [106, 256] on button "Replace" at bounding box center [98, 259] width 40 height 13
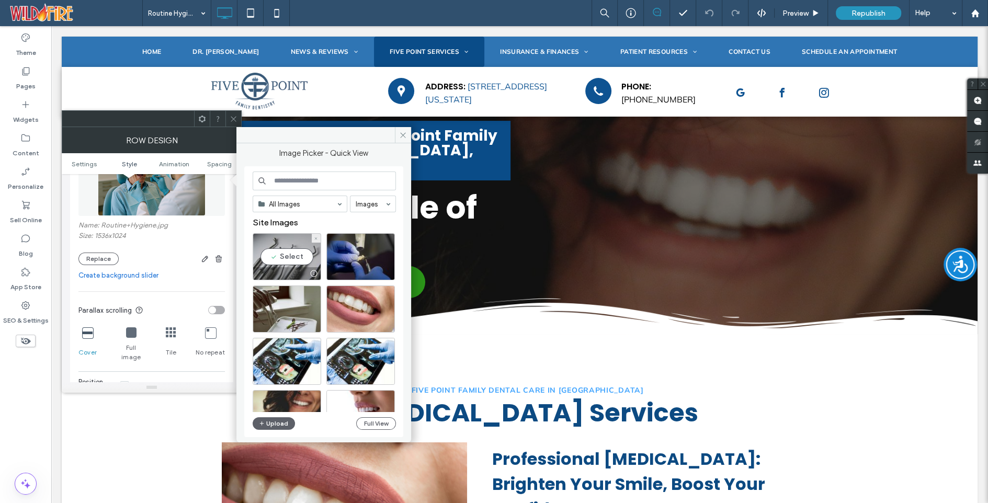
click at [290, 254] on div "Select" at bounding box center [287, 256] width 69 height 47
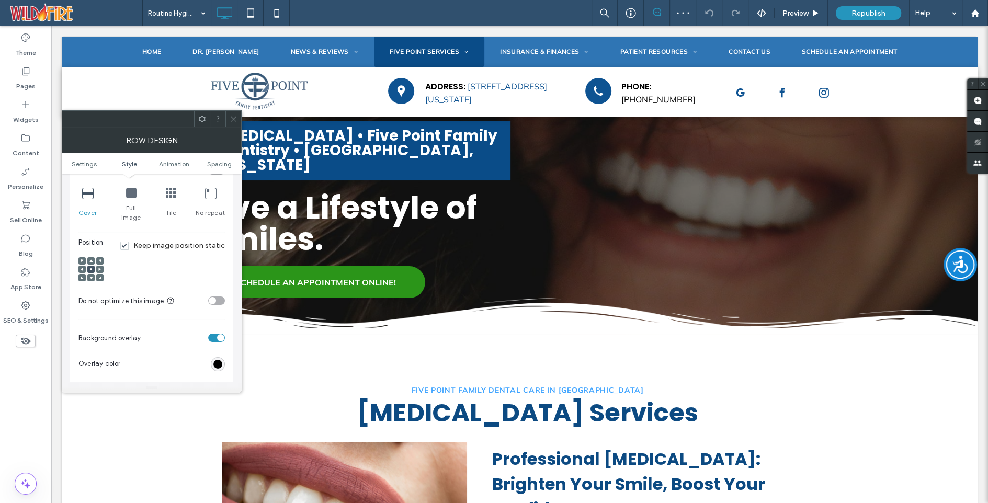
scroll to position [384, 0]
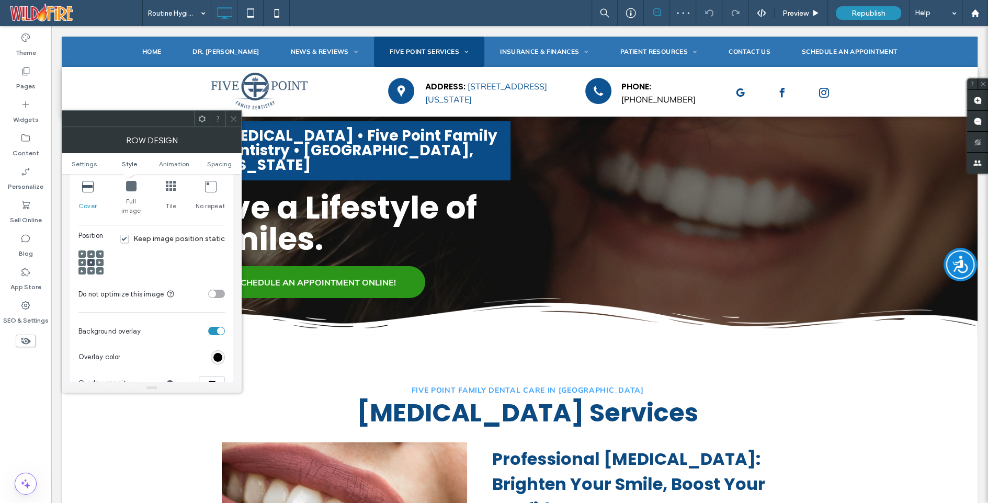
click at [93, 251] on div at bounding box center [90, 254] width 7 height 7
click at [92, 253] on icon at bounding box center [90, 254] width 3 height 3
click at [94, 259] on div at bounding box center [90, 262] width 7 height 7
click at [92, 261] on icon at bounding box center [90, 262] width 3 height 3
click at [232, 118] on icon at bounding box center [234, 119] width 8 height 8
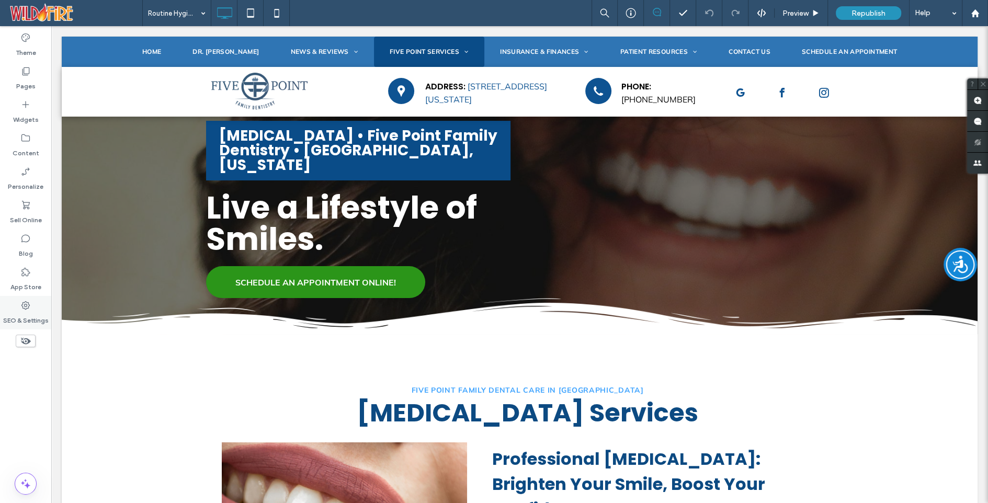
click at [21, 305] on icon at bounding box center [25, 305] width 10 height 10
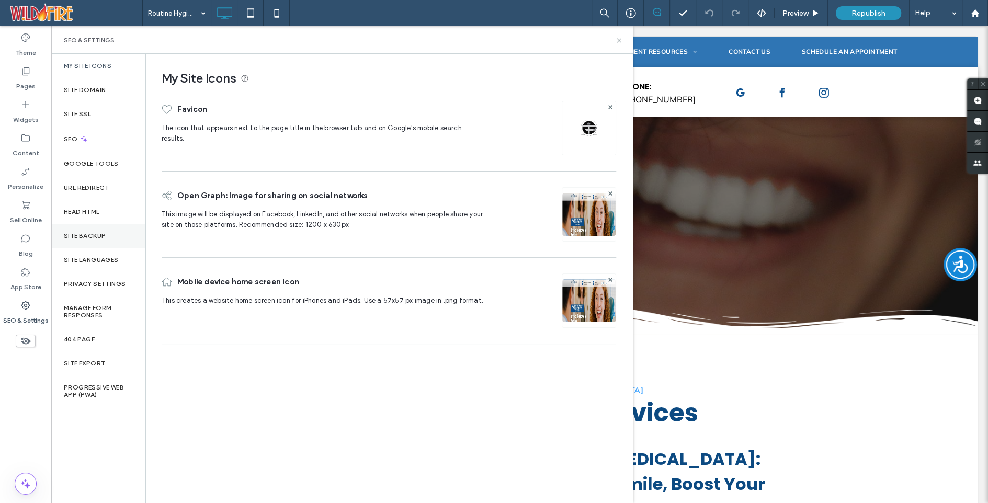
click at [82, 234] on label "Site Backup" at bounding box center [85, 235] width 42 height 7
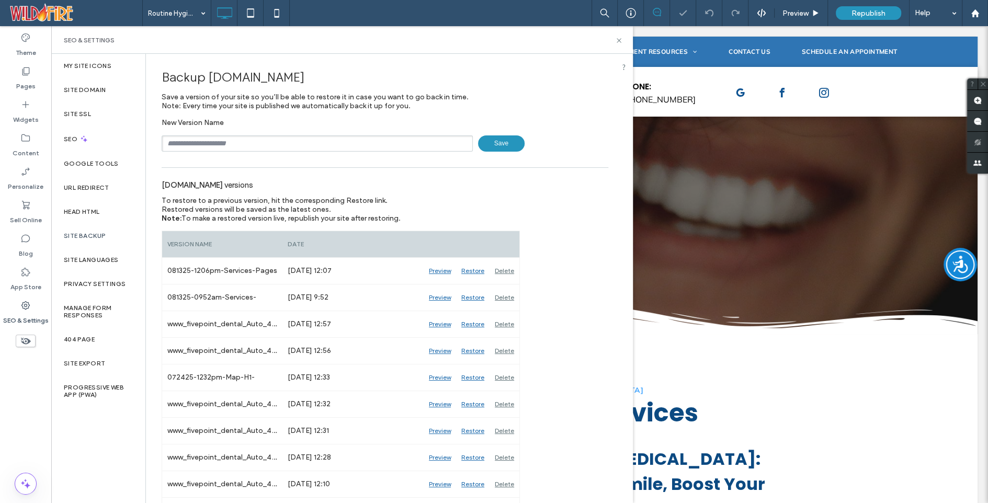
click at [250, 151] on input "text" at bounding box center [317, 144] width 311 height 16
type input "**********"
click at [494, 140] on span "Save" at bounding box center [501, 144] width 47 height 16
click at [85, 208] on label "Head HTML" at bounding box center [82, 211] width 36 height 7
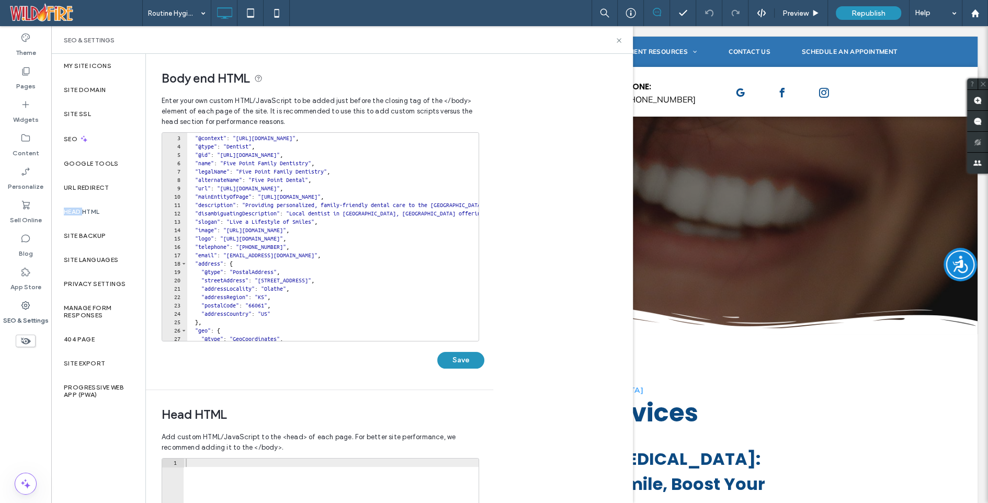
scroll to position [0, 0]
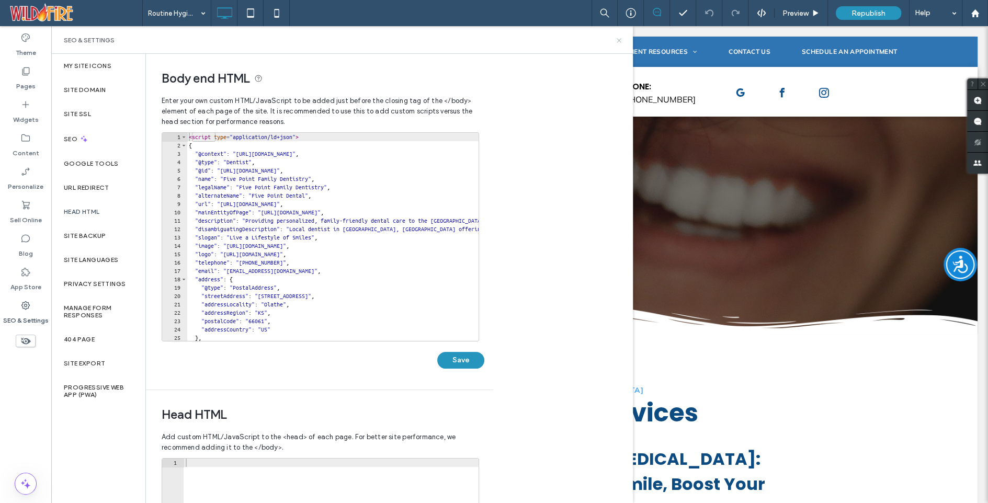
click at [619, 38] on icon at bounding box center [619, 41] width 8 height 8
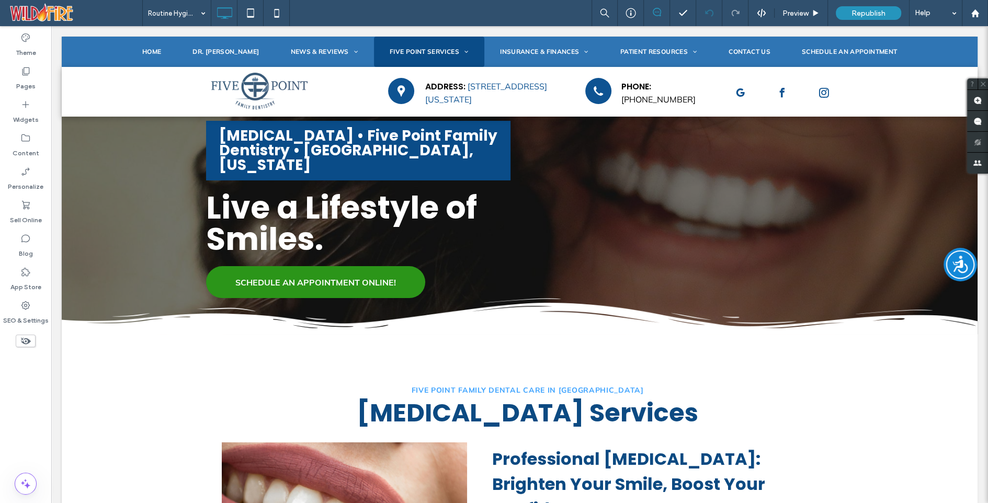
type input "*******"
type input "**"
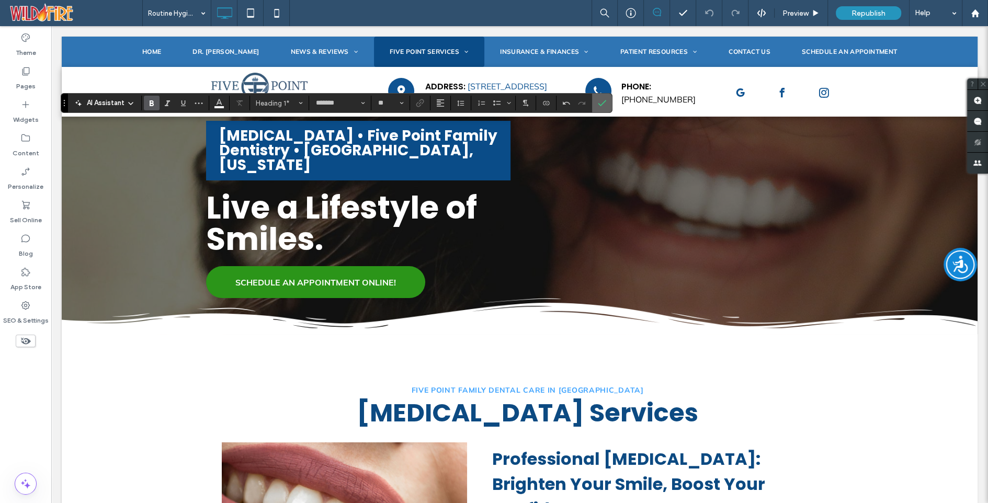
click at [600, 103] on use "Confirm" at bounding box center [602, 103] width 8 height 6
click at [457, 103] on icon "Line Height" at bounding box center [461, 103] width 8 height 8
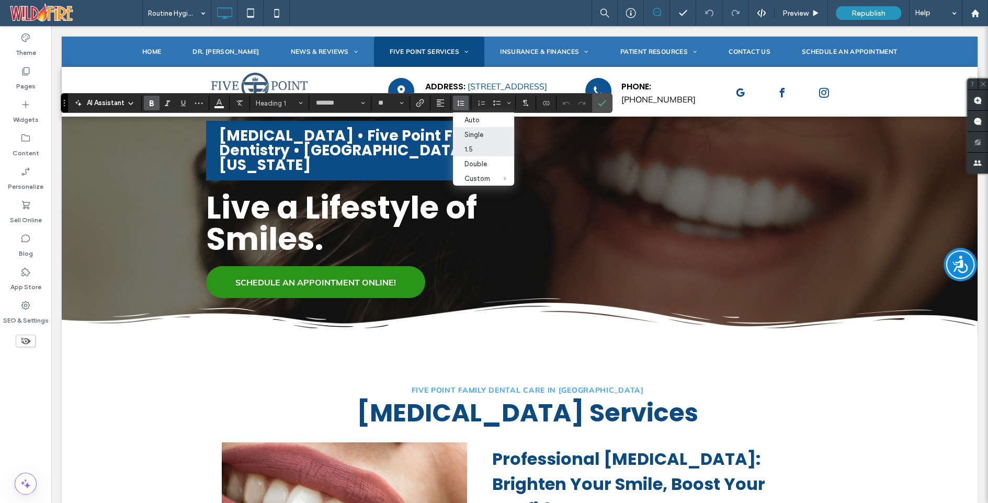
click at [472, 152] on div "1.5" at bounding box center [478, 149] width 26 height 8
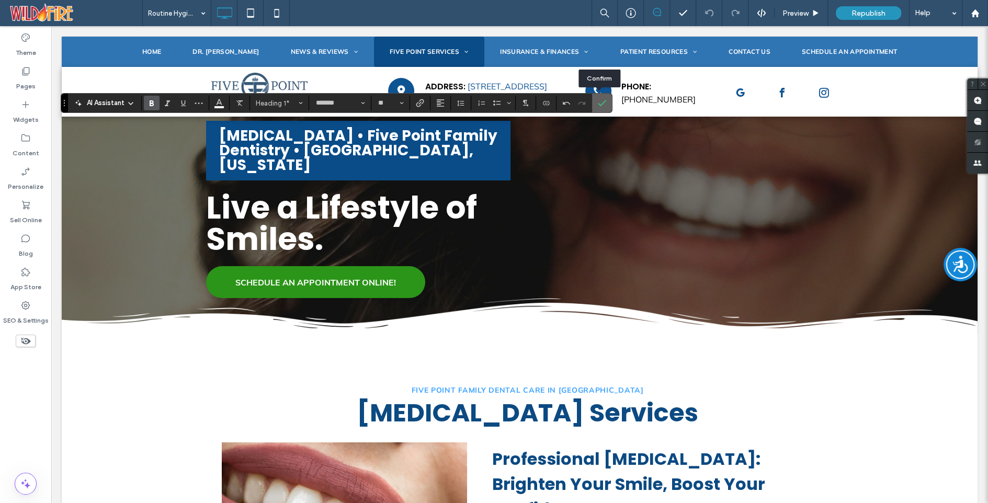
click at [599, 104] on use "Confirm" at bounding box center [602, 103] width 8 height 6
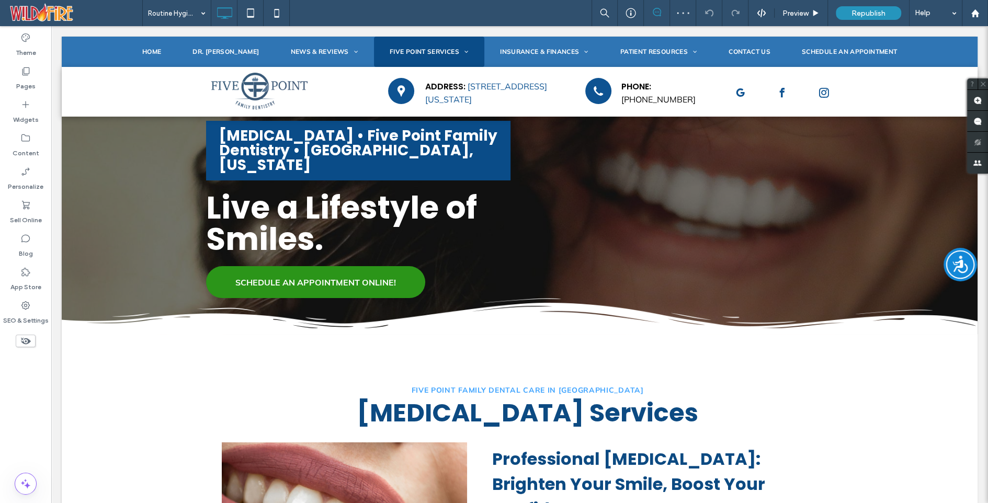
type input "*******"
type input "**"
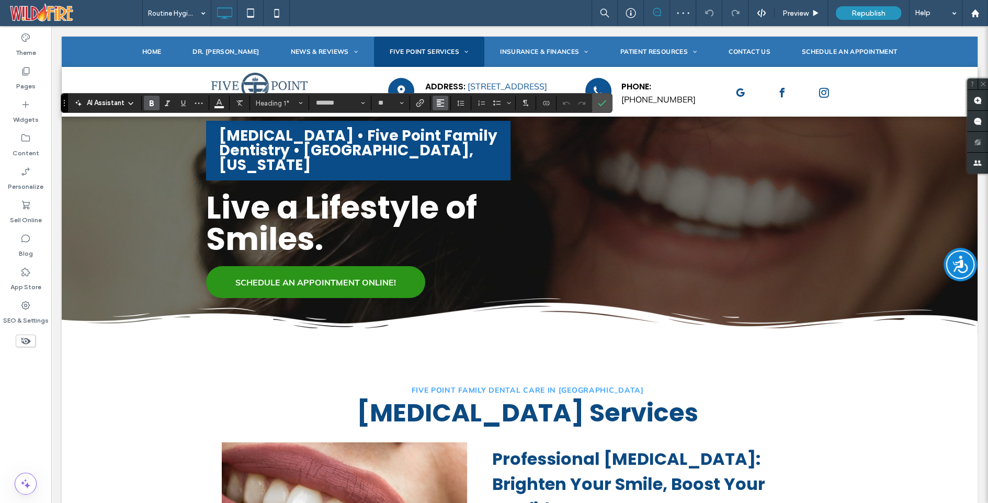
click at [441, 106] on use "Alignment" at bounding box center [440, 102] width 7 height 7
click at [445, 135] on use "ui.textEditor.alignment.center" at bounding box center [448, 135] width 7 height 7
click at [437, 101] on icon "Alignment" at bounding box center [440, 103] width 8 height 8
click at [441, 119] on label "ui.textEditor.alignment.left" at bounding box center [451, 120] width 37 height 15
click at [598, 104] on use "Confirm" at bounding box center [602, 103] width 8 height 6
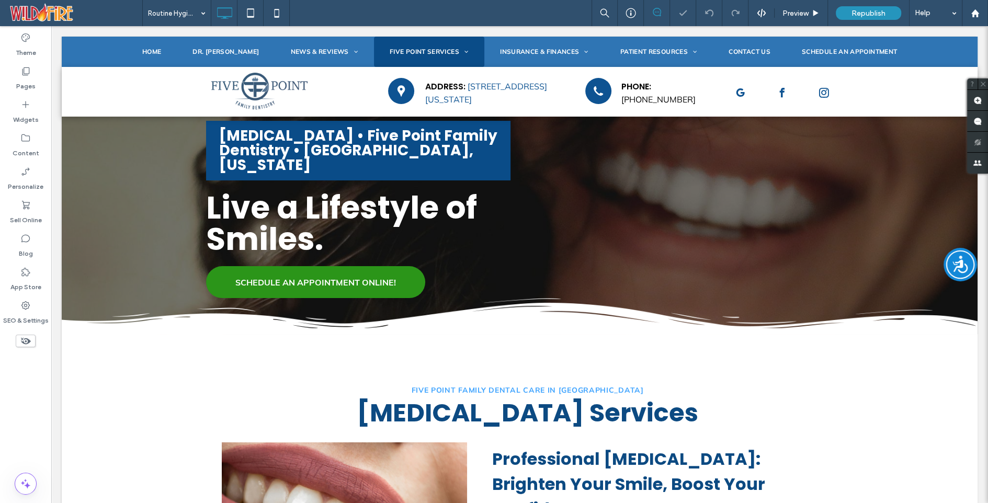
type input "*******"
type input "**"
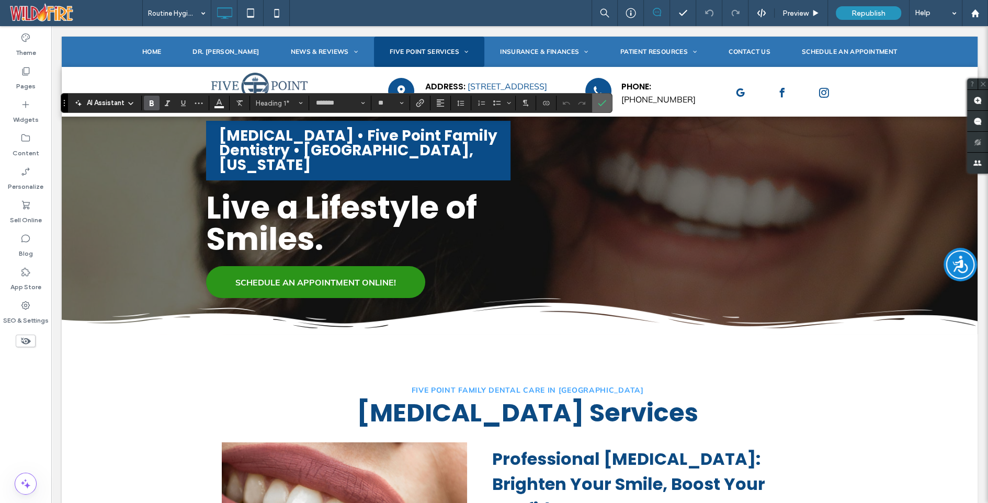
click at [598, 102] on icon "Confirm" at bounding box center [602, 103] width 8 height 8
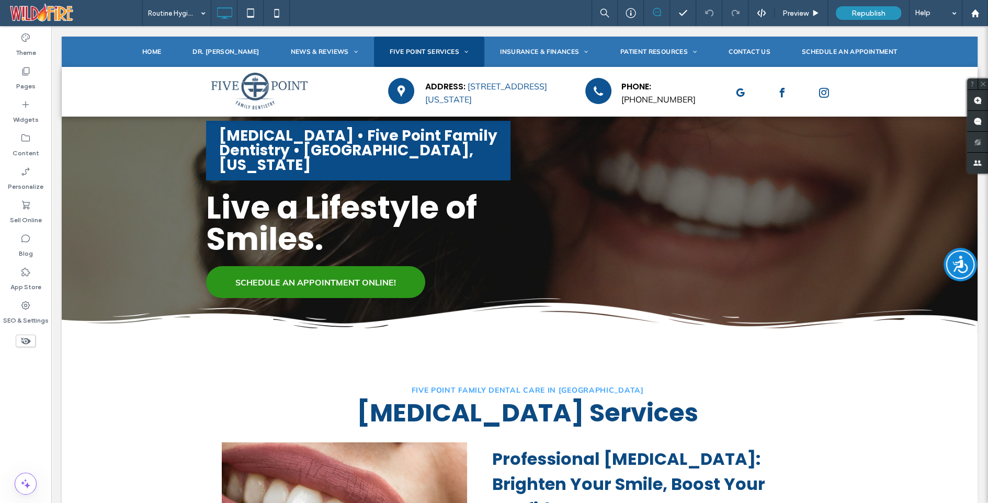
type input "*******"
type input "**"
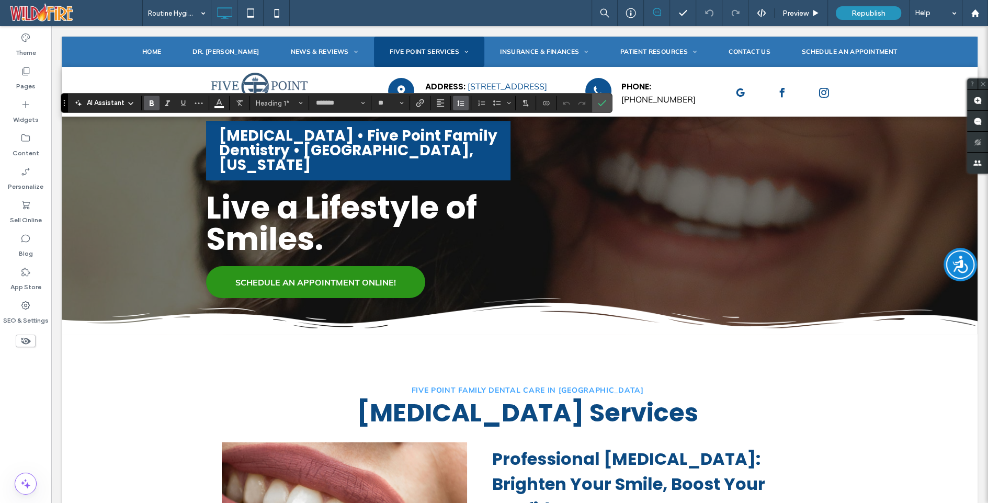
click at [463, 102] on icon "Line Height" at bounding box center [461, 103] width 8 height 8
click at [471, 134] on div "Single" at bounding box center [478, 135] width 26 height 8
click at [457, 100] on use "Line Height" at bounding box center [460, 103] width 7 height 6
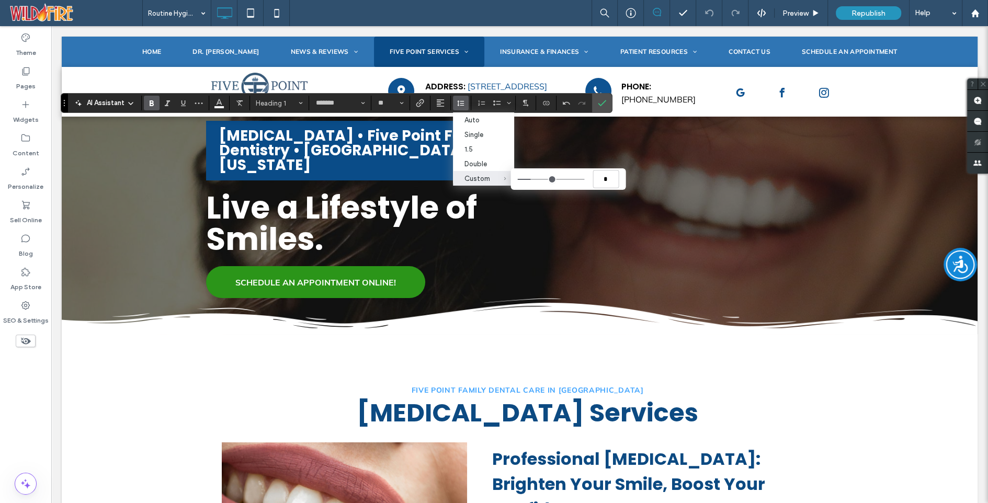
type input "***"
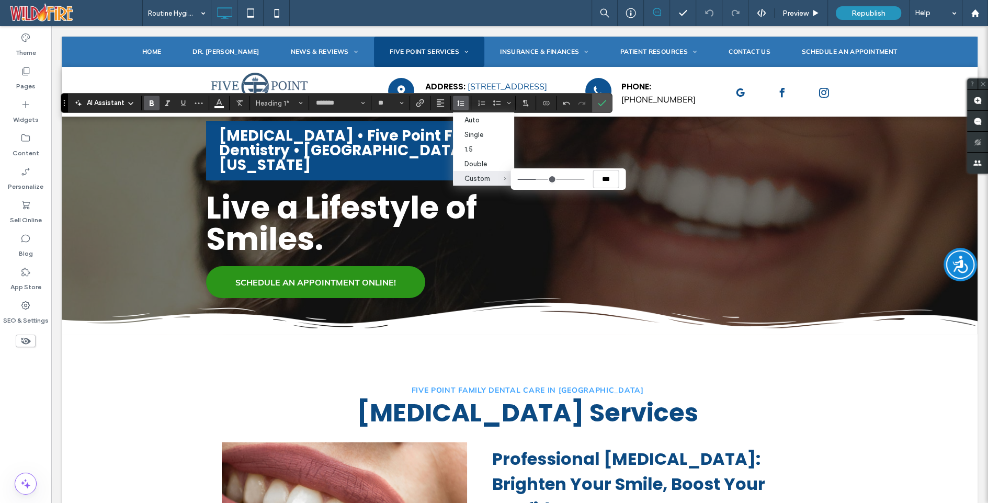
click at [535, 179] on input "Custom ***" at bounding box center [551, 179] width 67 height 1
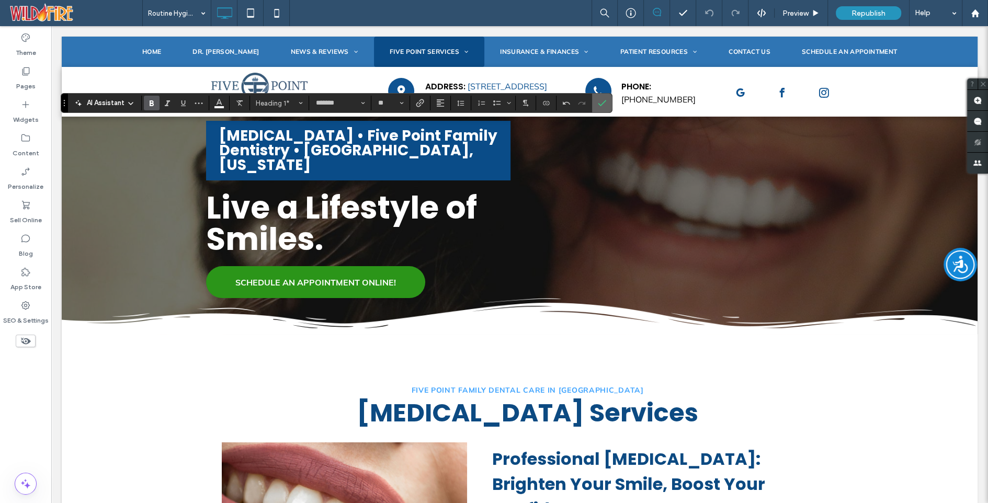
click at [600, 103] on use "Confirm" at bounding box center [602, 103] width 8 height 6
click at [459, 104] on icon "Line Height" at bounding box center [461, 103] width 8 height 8
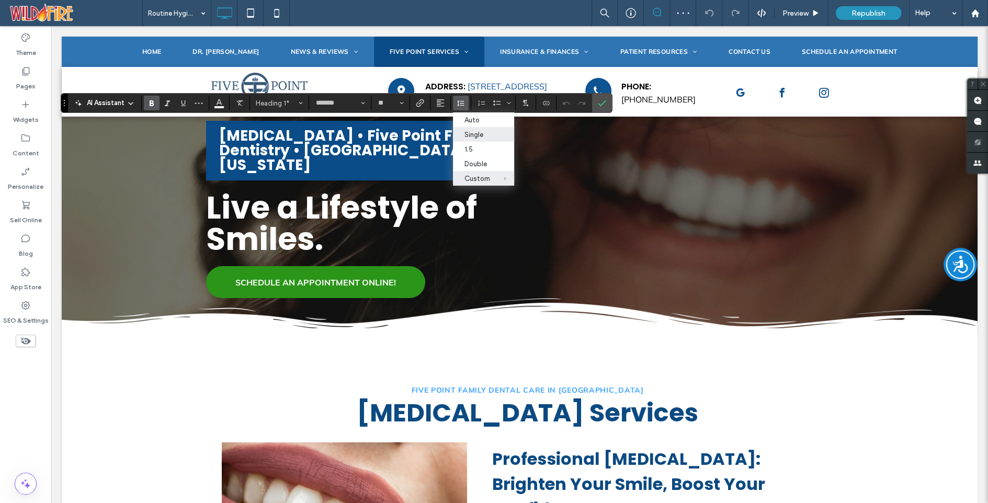
click at [466, 135] on div "Single" at bounding box center [478, 135] width 26 height 8
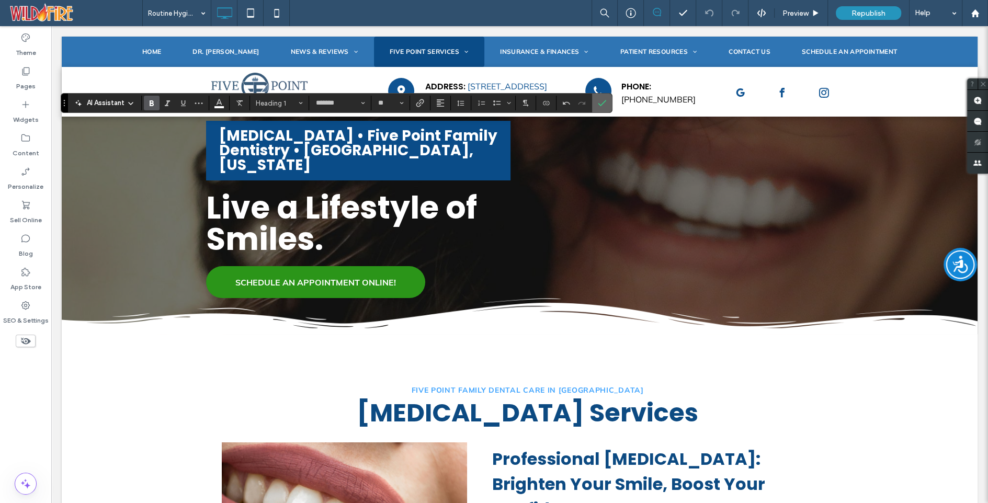
click at [602, 102] on icon "Confirm" at bounding box center [602, 103] width 8 height 8
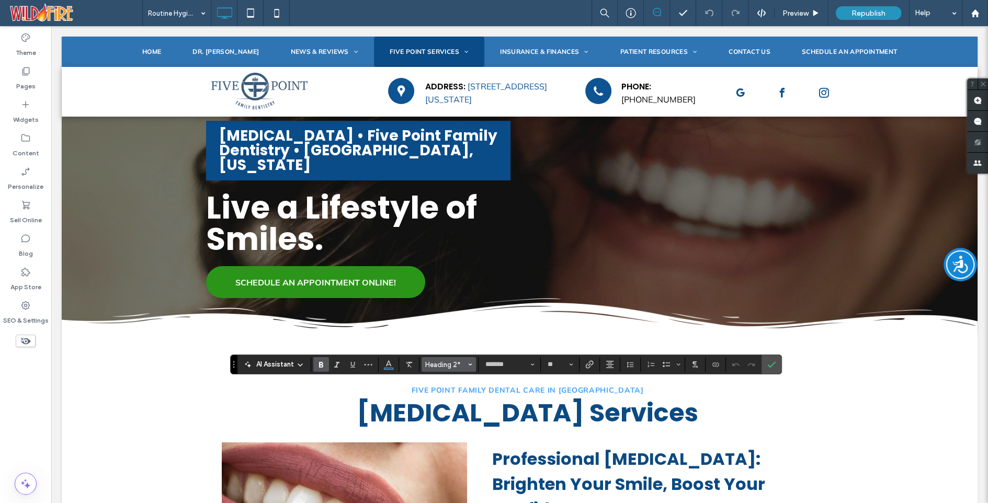
click at [471, 365] on button "Heading 2*" at bounding box center [449, 364] width 54 height 15
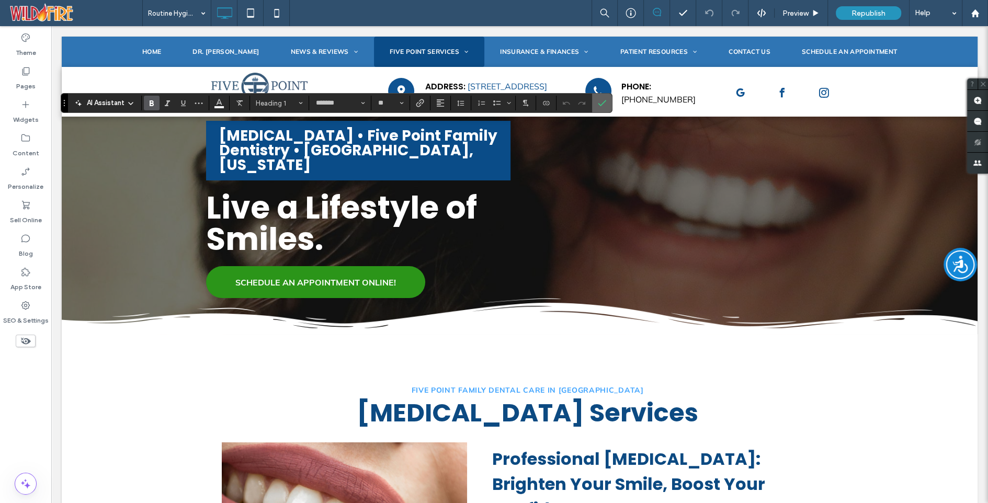
click at [598, 102] on icon "Confirm" at bounding box center [602, 103] width 8 height 8
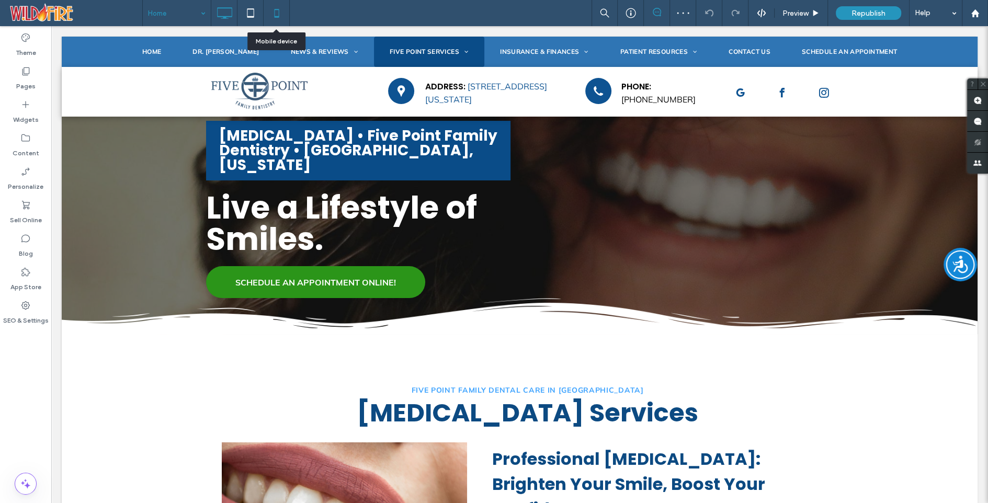
click at [278, 9] on use at bounding box center [276, 13] width 5 height 8
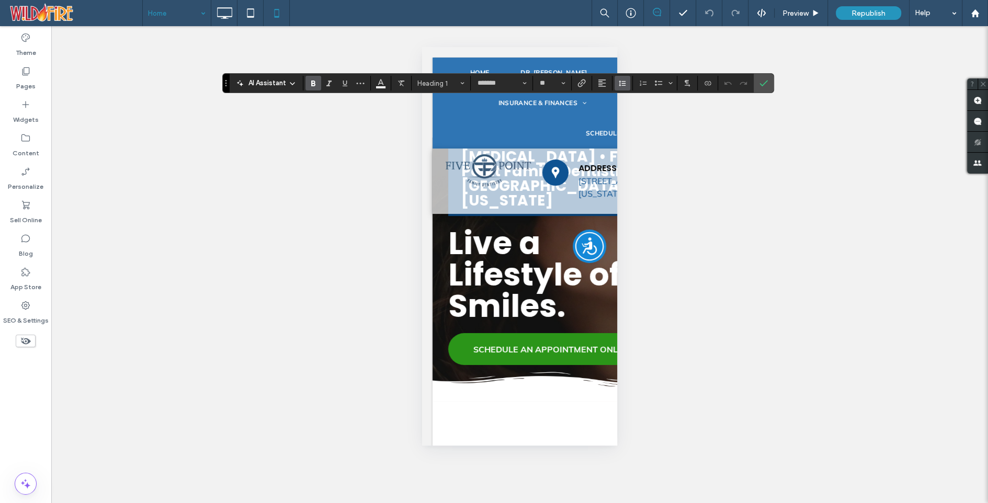
click at [623, 86] on use "Line Height" at bounding box center [622, 84] width 7 height 6
click at [636, 114] on div "Single" at bounding box center [639, 115] width 26 height 8
click at [763, 84] on icon "Confirm" at bounding box center [764, 83] width 8 height 8
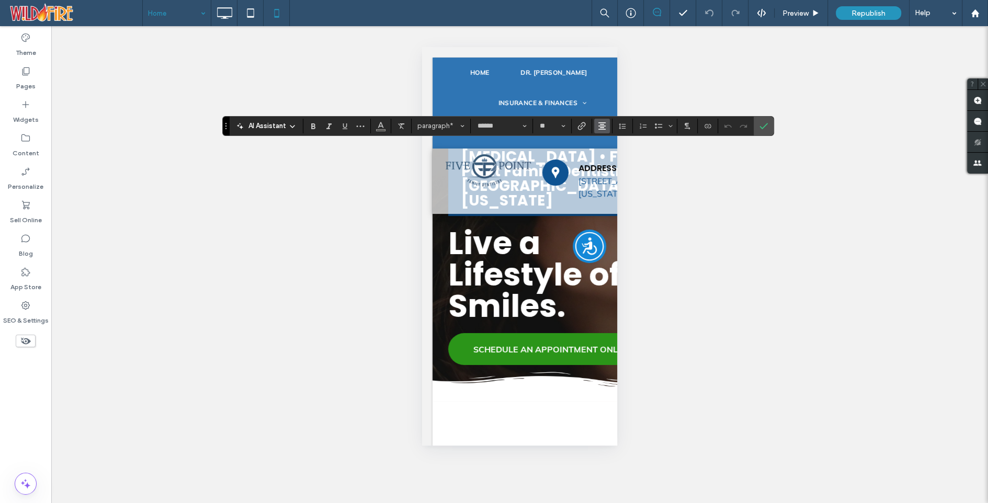
click at [602, 128] on icon "Alignment" at bounding box center [602, 126] width 8 height 8
click at [609, 141] on icon "ui.textEditor.alignment.left" at bounding box center [610, 143] width 8 height 8
click at [760, 122] on icon "Confirm" at bounding box center [764, 126] width 8 height 8
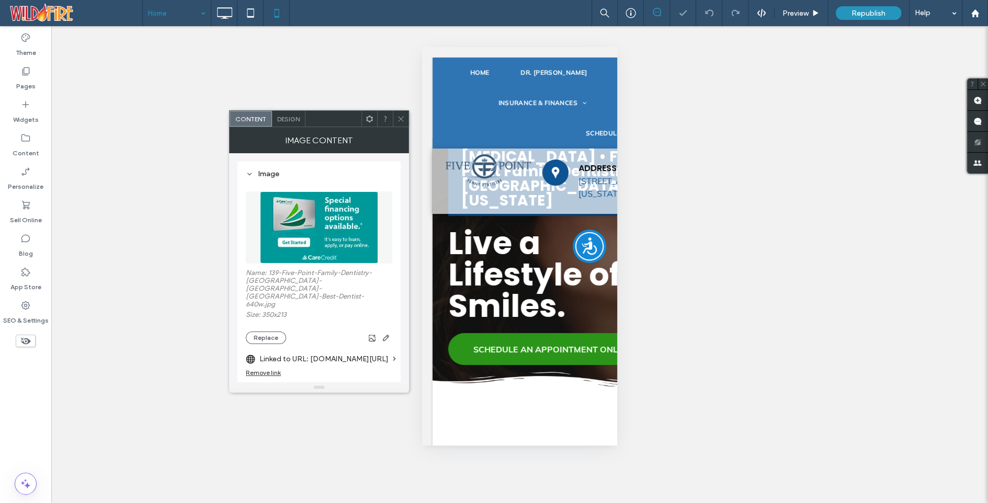
click at [397, 118] on icon at bounding box center [401, 119] width 8 height 8
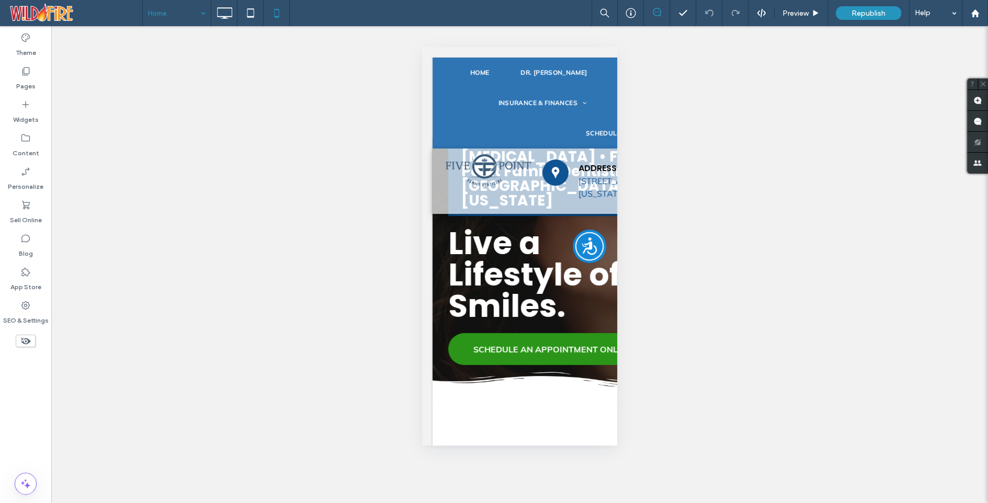
type input "*******"
type input "**"
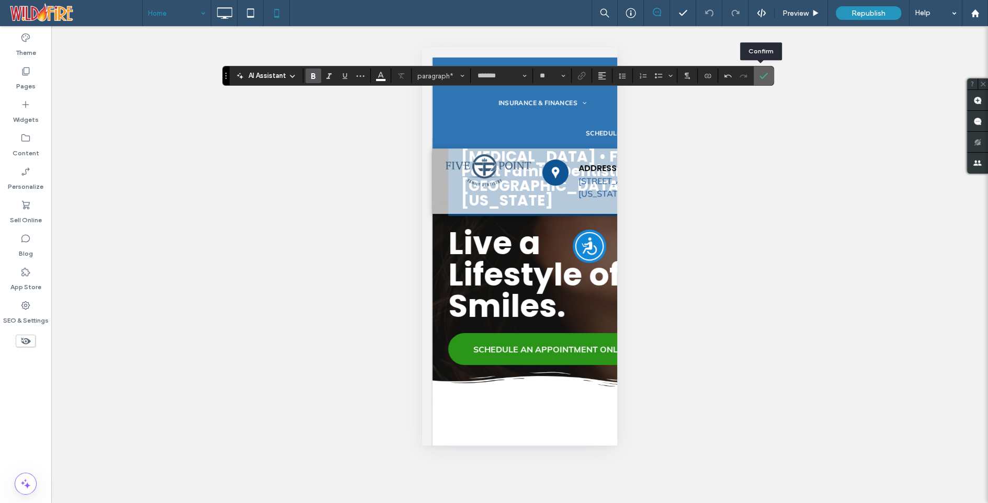
click at [762, 75] on use "Confirm" at bounding box center [764, 76] width 8 height 6
click at [606, 75] on button "Alignment" at bounding box center [602, 76] width 16 height 15
click at [611, 110] on icon "ui.textEditor.alignment.center" at bounding box center [610, 108] width 8 height 8
click at [763, 74] on use "Confirm" at bounding box center [764, 76] width 8 height 6
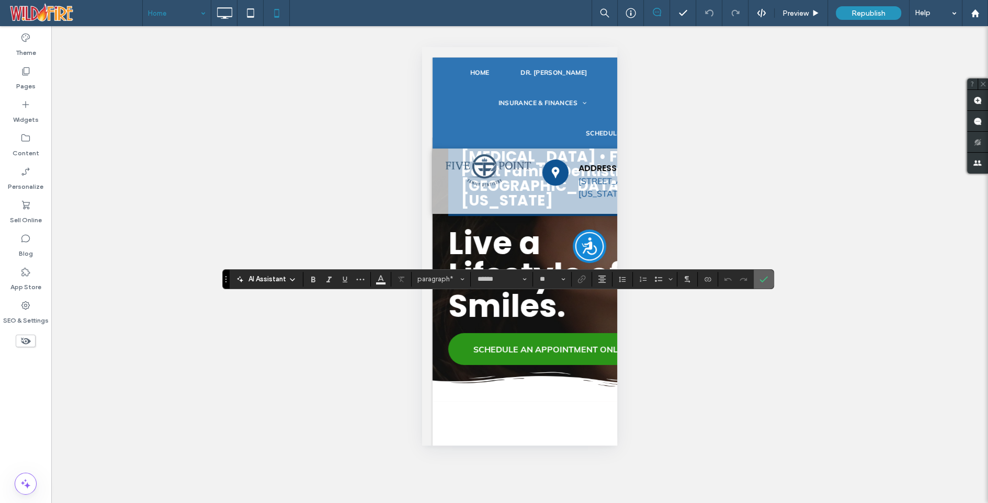
click at [760, 278] on icon "Confirm" at bounding box center [764, 279] width 8 height 8
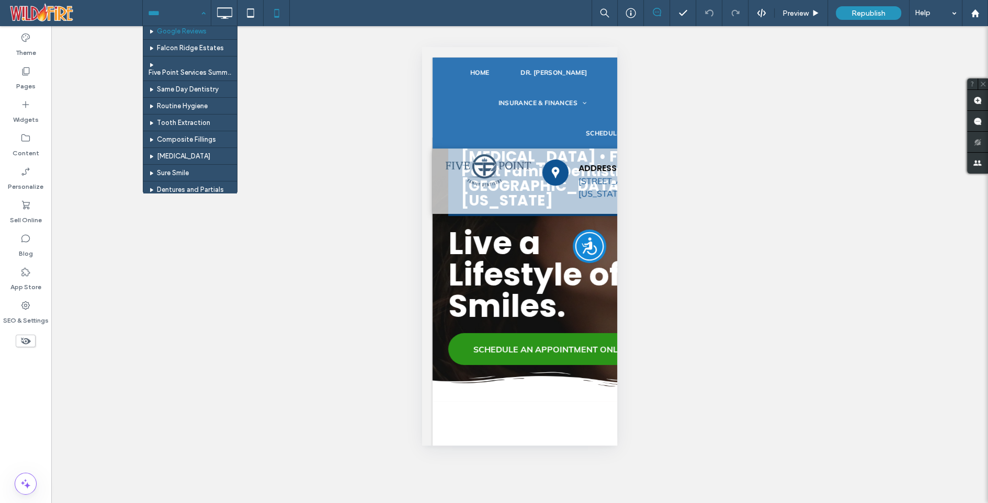
scroll to position [51, 0]
click at [181, 9] on input at bounding box center [174, 13] width 52 height 26
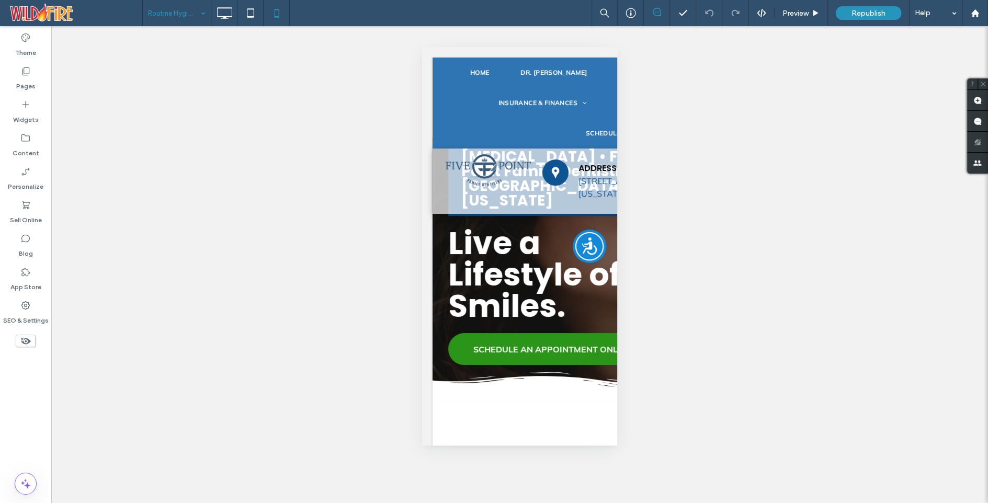
click at [179, 17] on input at bounding box center [174, 13] width 52 height 26
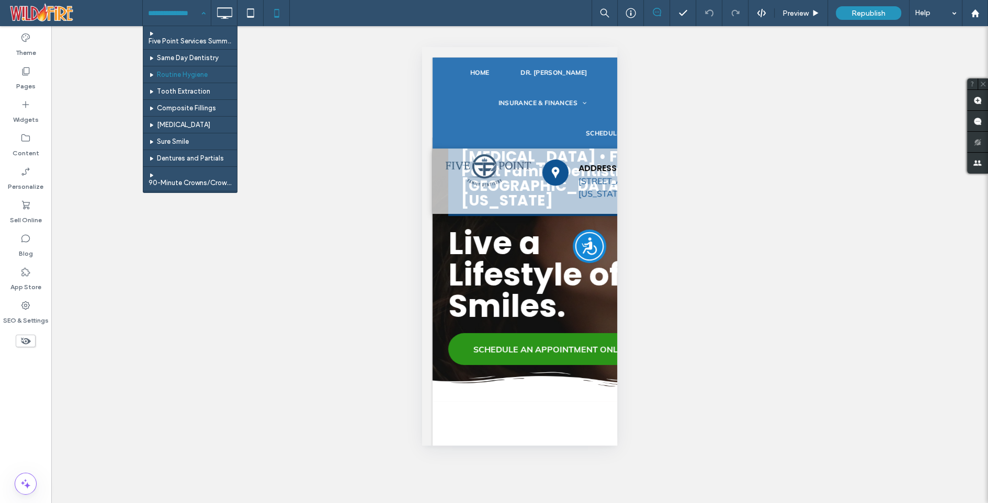
scroll to position [98, 0]
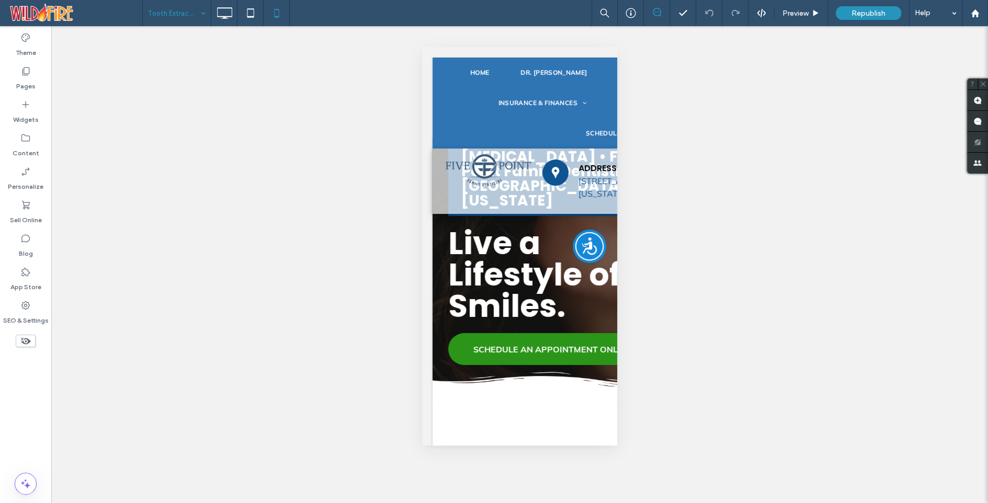
type input "**"
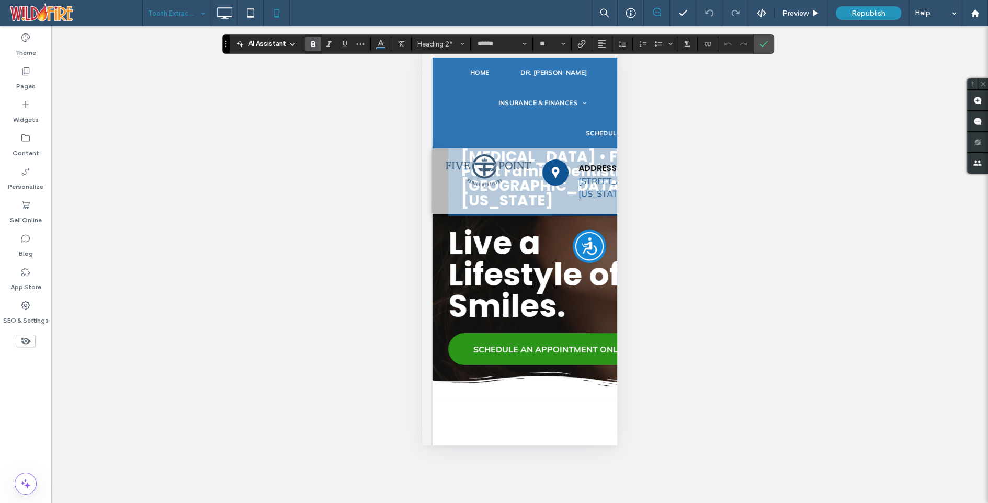
type input "*******"
click at [561, 38] on span "Size" at bounding box center [563, 44] width 4 height 14
type input "**"
click at [760, 42] on icon "Confirm" at bounding box center [764, 44] width 8 height 8
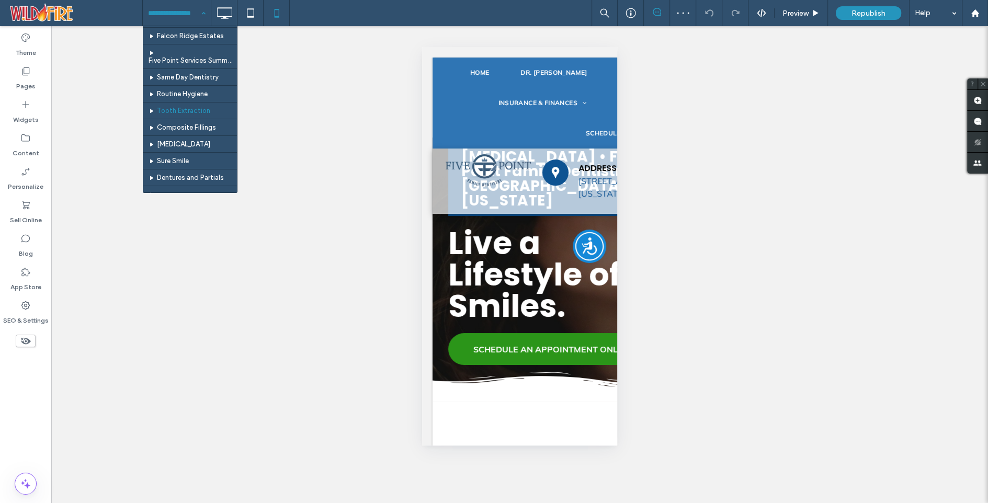
scroll to position [74, 0]
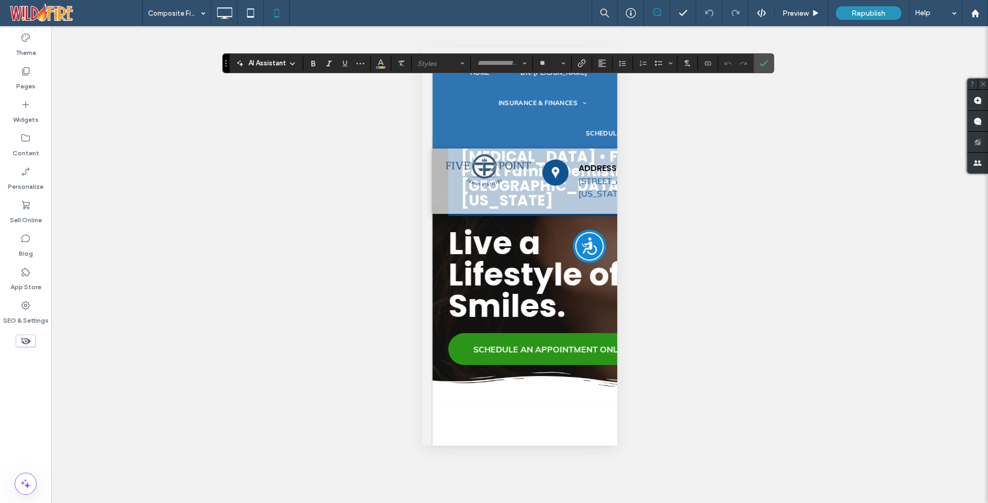
type input "*******"
click at [541, 62] on input "**" at bounding box center [549, 63] width 20 height 8
type input "**"
click at [760, 67] on icon "Confirm" at bounding box center [764, 63] width 8 height 8
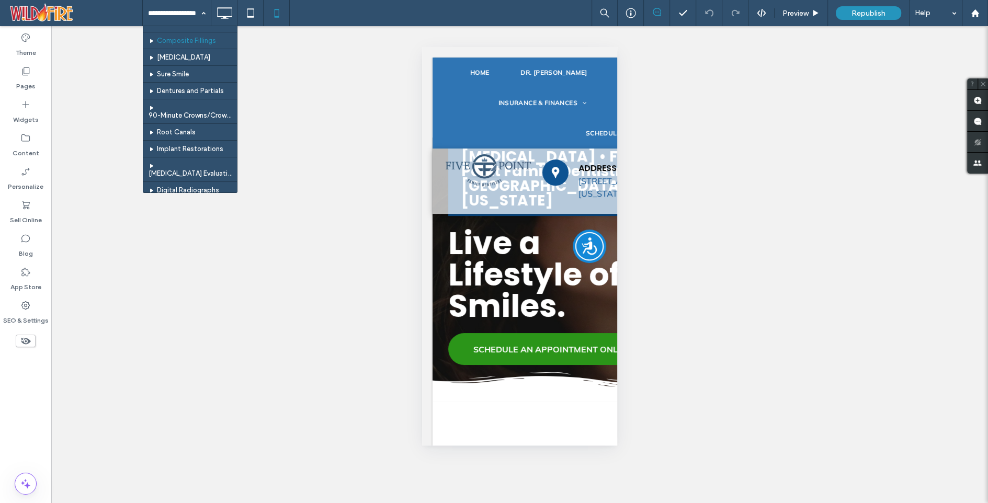
scroll to position [172, 0]
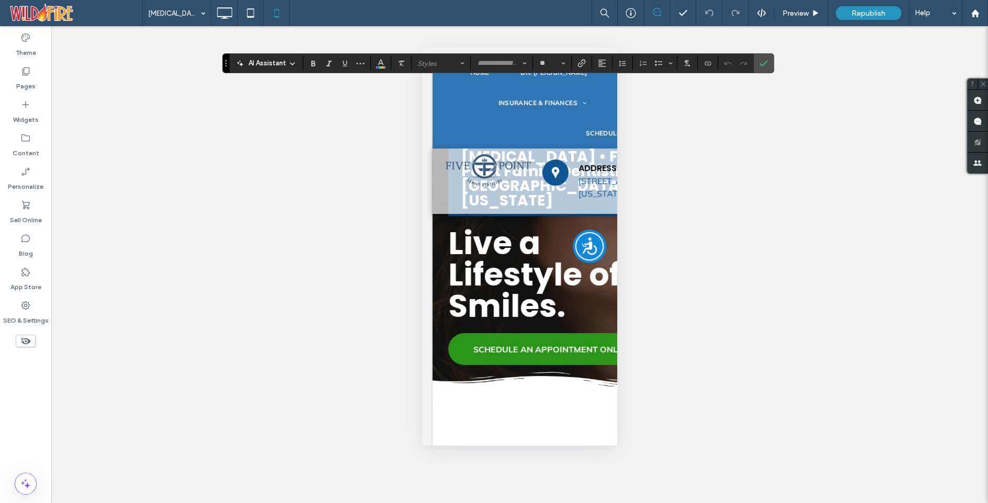
type input "*******"
click at [540, 64] on input "**" at bounding box center [549, 63] width 20 height 8
type input "**"
click at [761, 62] on icon "Confirm" at bounding box center [764, 63] width 8 height 8
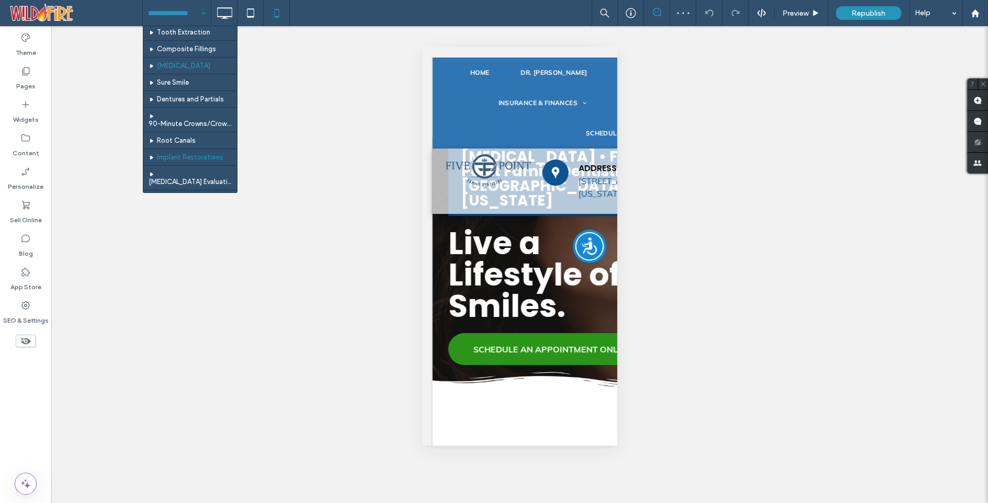
scroll to position [148, 0]
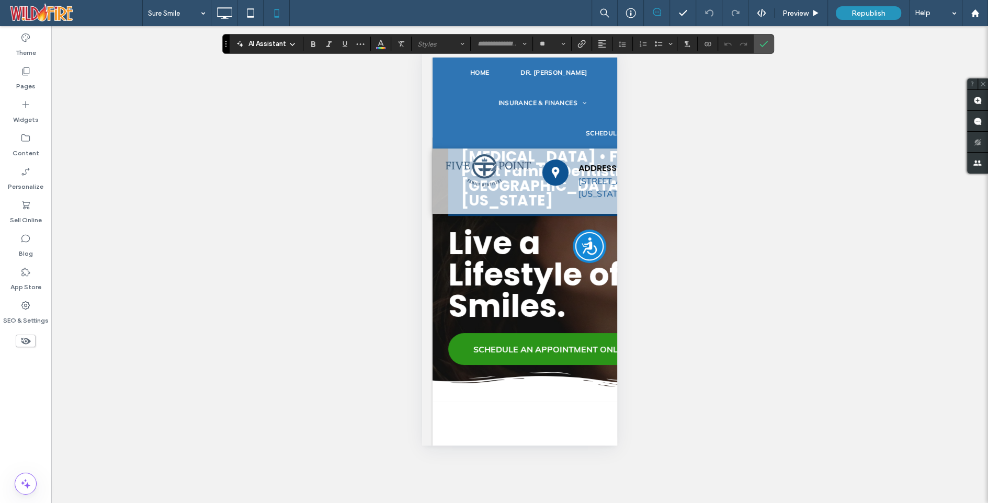
type input "*******"
click at [542, 44] on input "**" at bounding box center [549, 44] width 20 height 8
type input "**"
click at [763, 44] on icon "Confirm" at bounding box center [764, 44] width 8 height 8
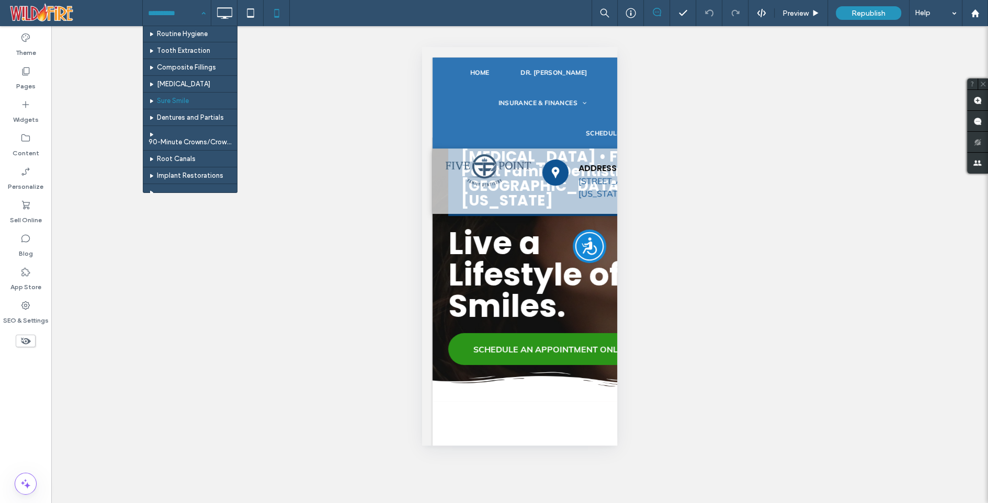
scroll to position [136, 0]
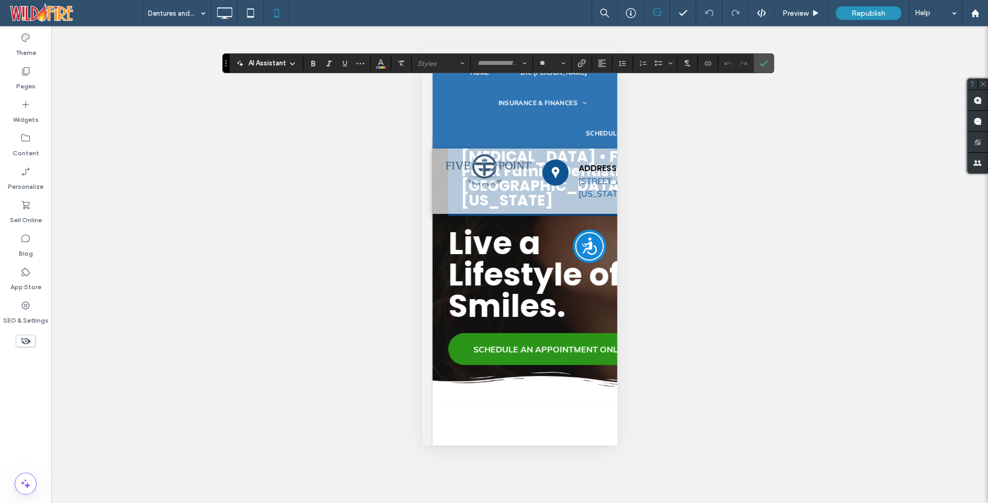
type input "*******"
click at [545, 63] on input "**" at bounding box center [549, 63] width 20 height 8
type input "**"
click at [760, 64] on icon "Confirm" at bounding box center [764, 63] width 8 height 8
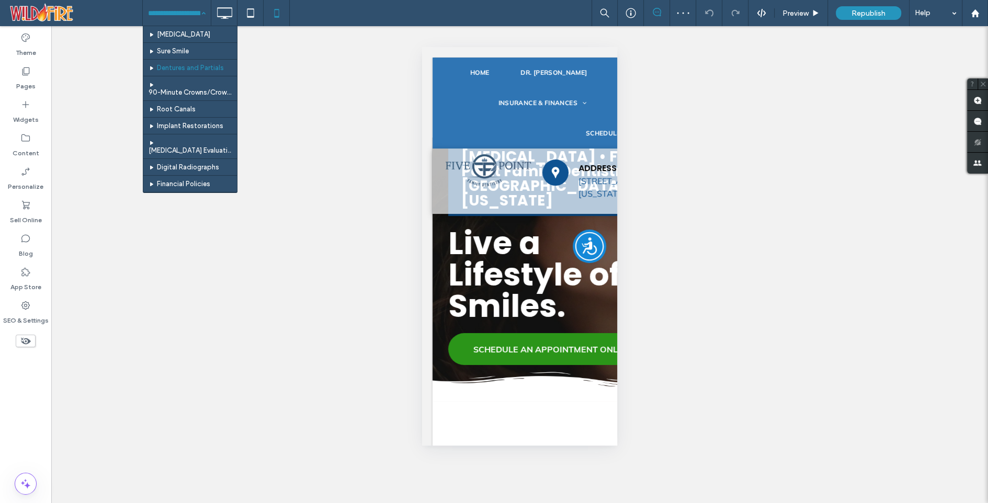
scroll to position [185, 0]
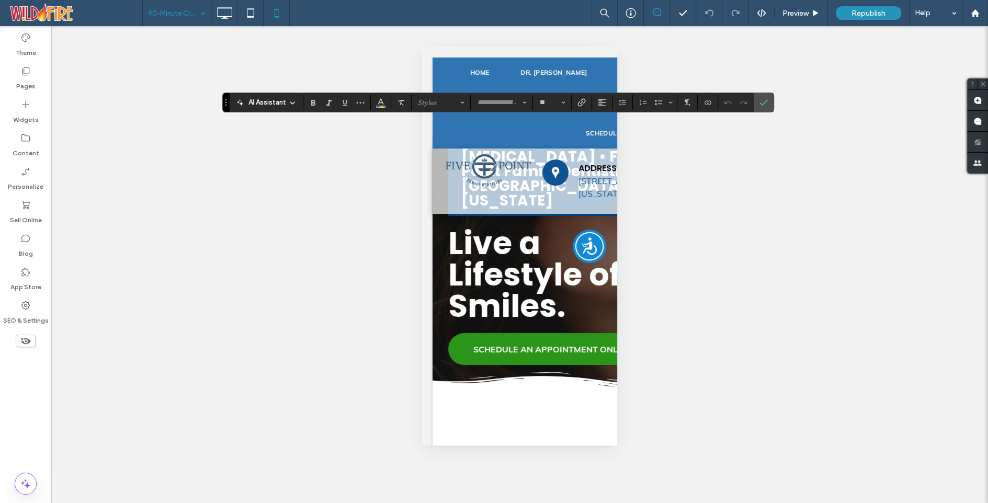
type input "*******"
click at [543, 100] on input "**" at bounding box center [549, 102] width 20 height 8
type input "**"
click at [760, 105] on icon "Confirm" at bounding box center [764, 102] width 8 height 8
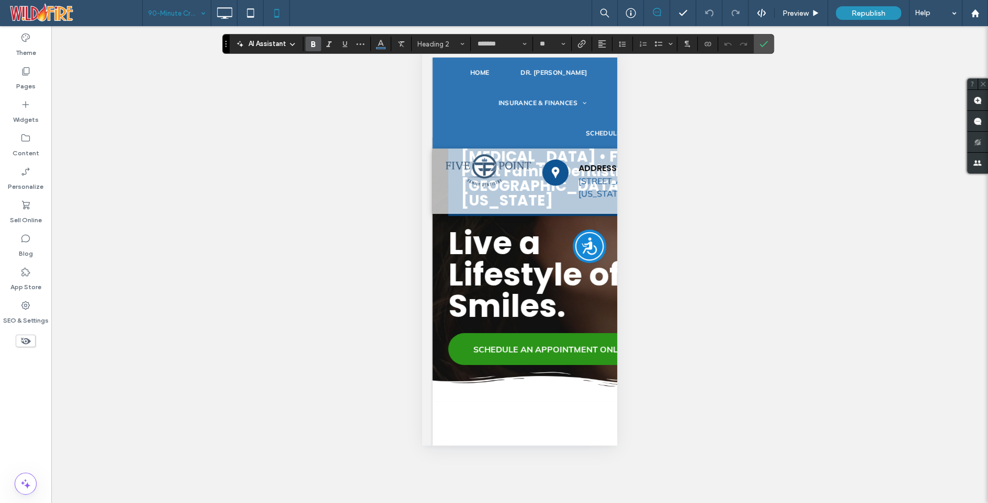
type input "**"
click at [544, 45] on input "**" at bounding box center [549, 44] width 20 height 8
type input "**"
click at [760, 45] on icon "Confirm" at bounding box center [764, 44] width 8 height 8
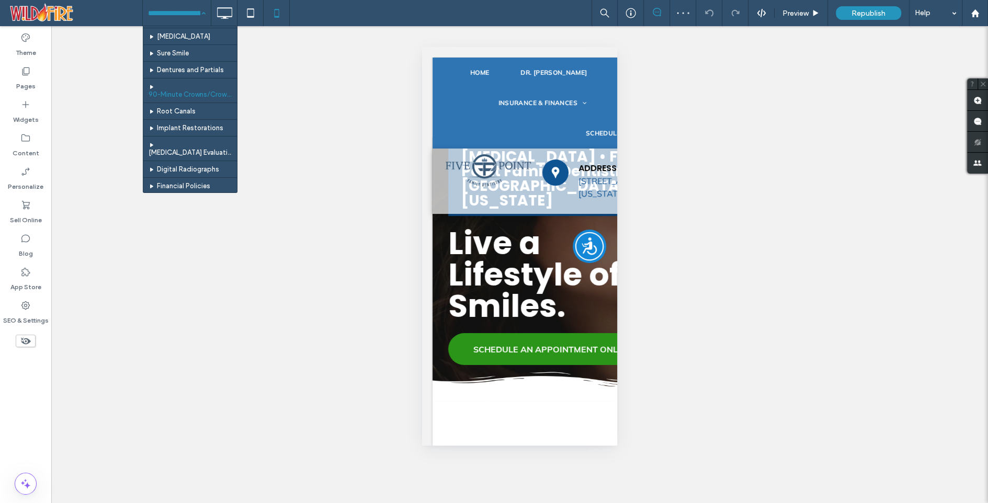
scroll to position [233, 0]
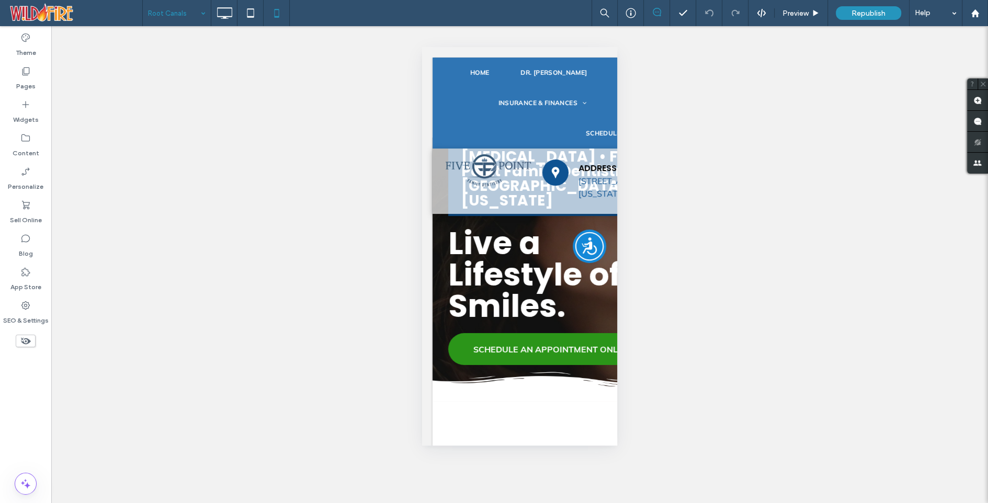
click at [166, 14] on input at bounding box center [174, 13] width 52 height 26
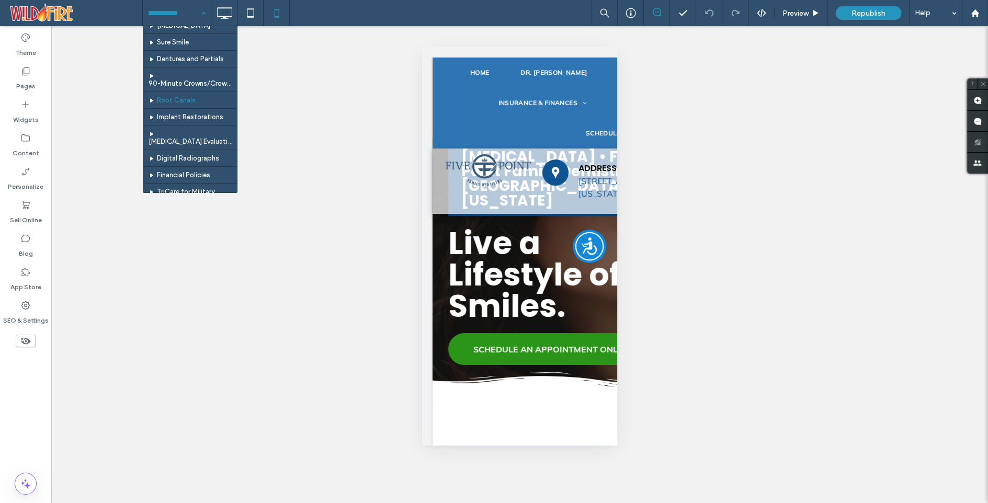
scroll to position [193, 0]
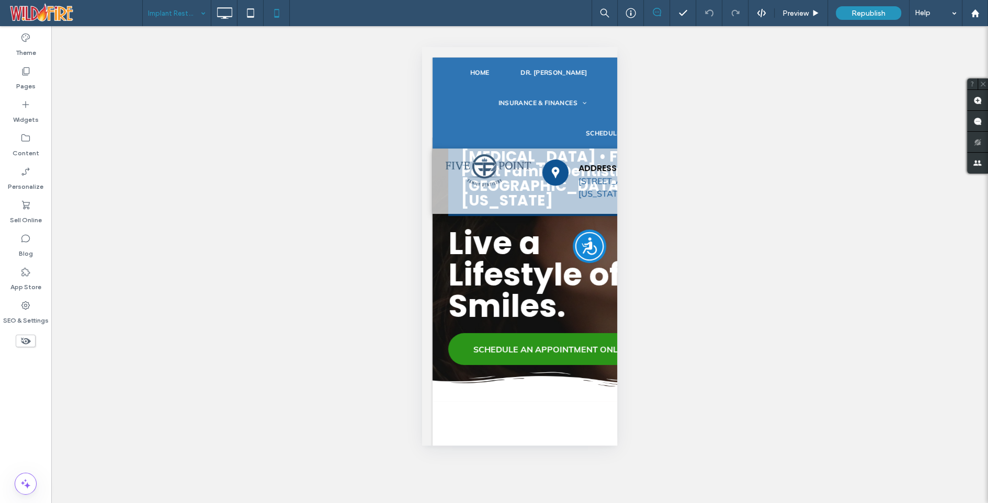
click at [172, 11] on input at bounding box center [174, 13] width 52 height 26
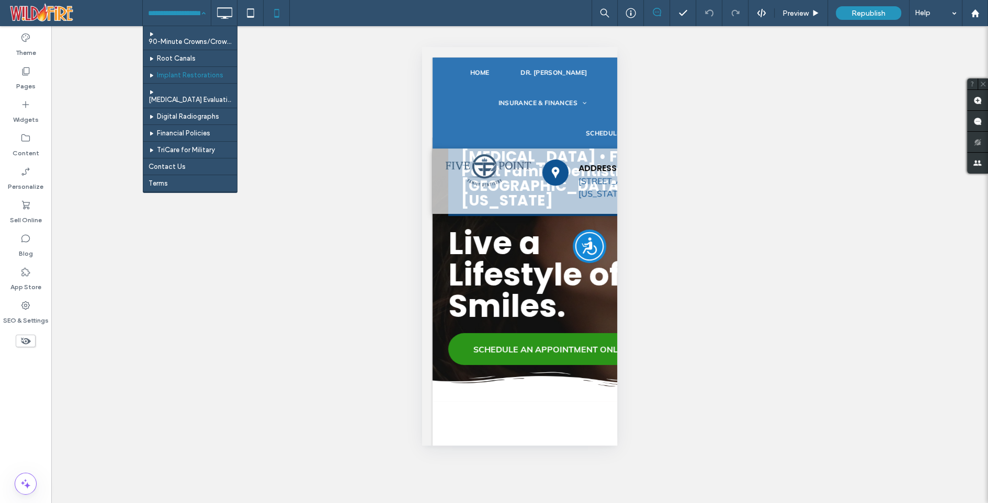
scroll to position [220, 0]
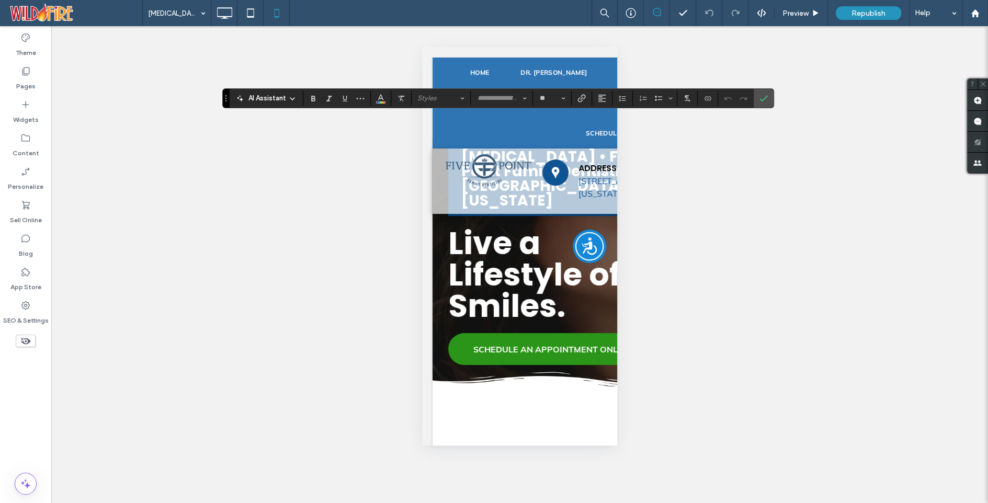
type input "*******"
click at [542, 100] on input "**" at bounding box center [549, 98] width 20 height 8
type input "**"
click at [763, 96] on icon "Confirm" at bounding box center [764, 98] width 8 height 8
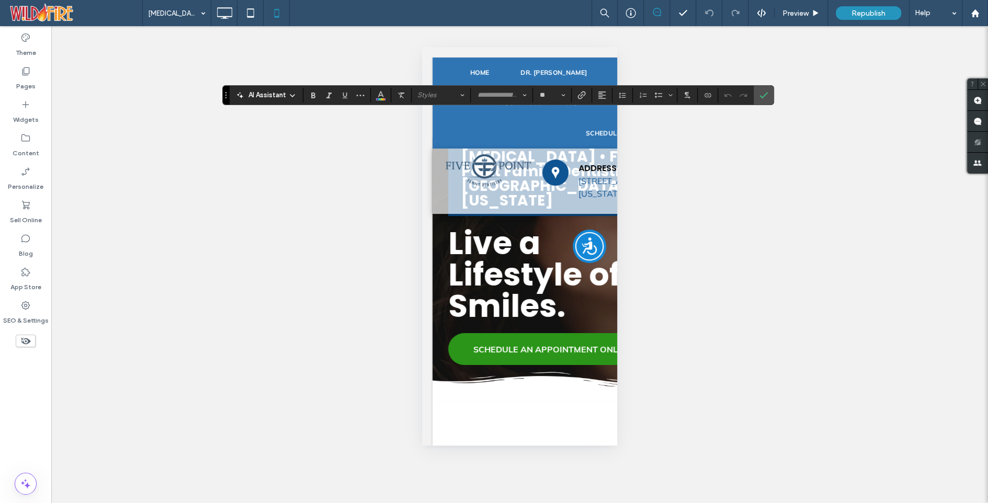
type input "*******"
click at [543, 95] on input "**" at bounding box center [549, 95] width 20 height 8
type input "**"
click at [762, 96] on icon "Confirm" at bounding box center [764, 95] width 8 height 8
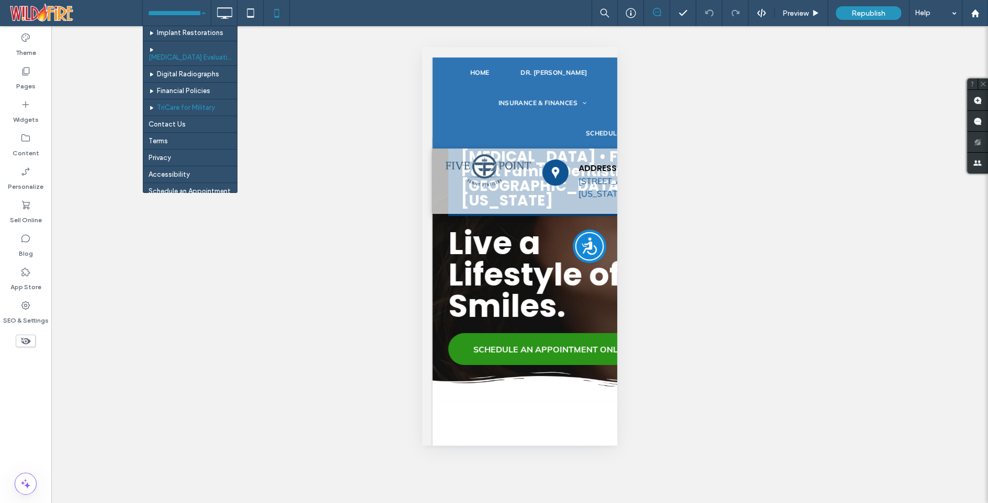
scroll to position [295, 0]
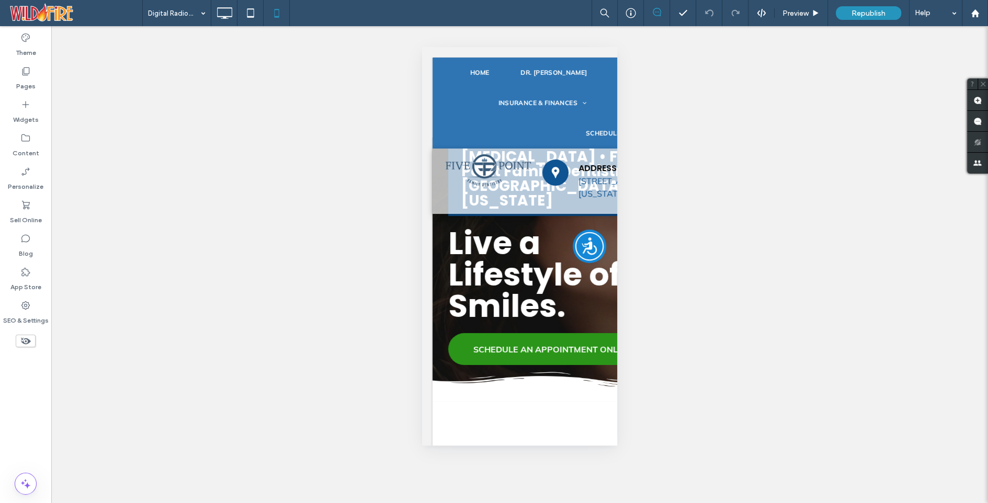
type input "**"
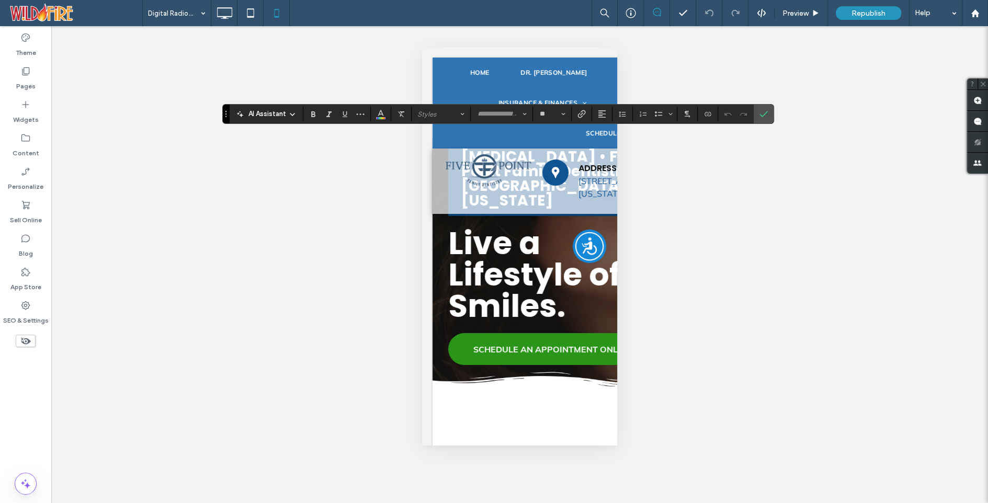
type input "*******"
click at [544, 117] on input "**" at bounding box center [549, 114] width 20 height 8
type input "**"
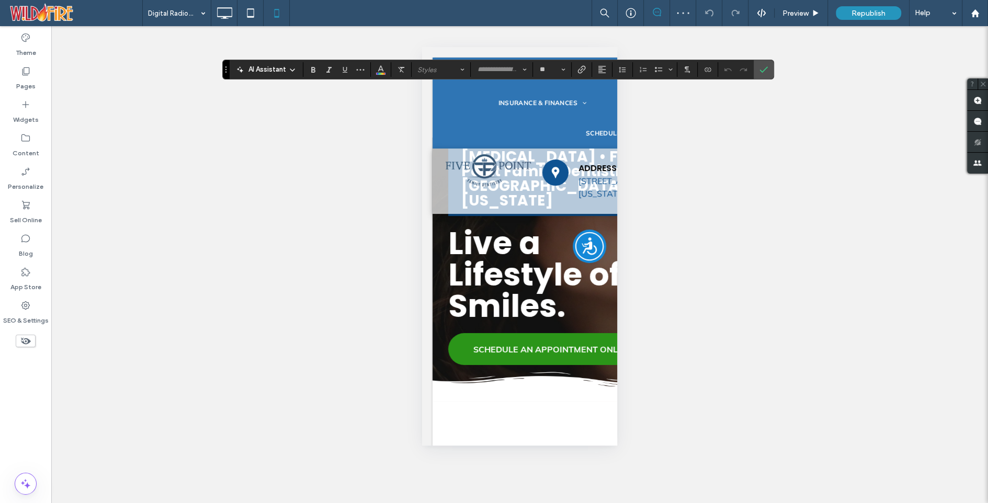
type input "*******"
click at [545, 65] on input "**" at bounding box center [549, 69] width 20 height 8
type input "**"
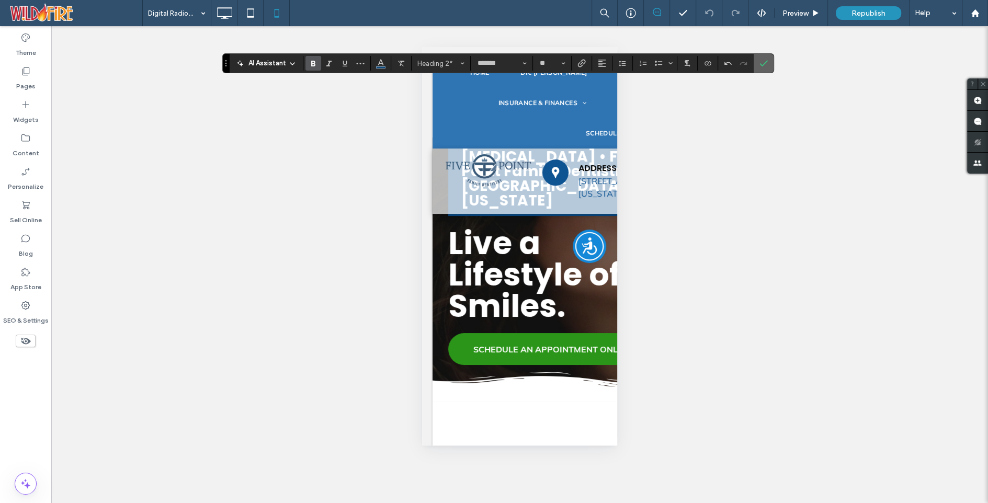
click at [760, 64] on use "Confirm" at bounding box center [764, 63] width 8 height 6
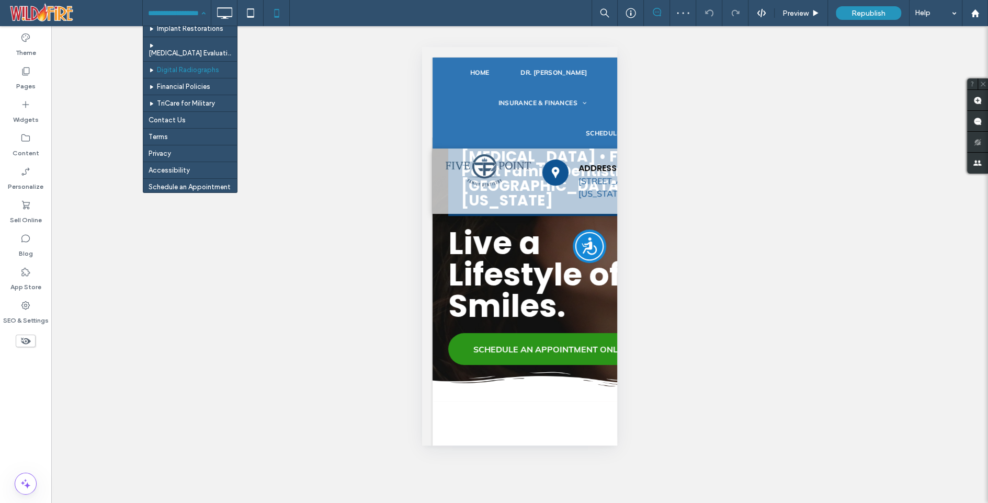
scroll to position [281, 0]
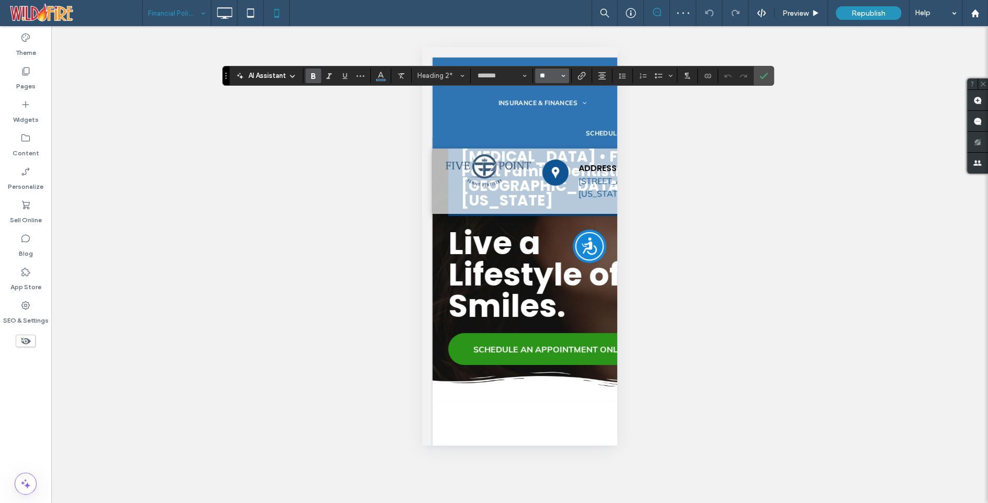
click at [544, 80] on input "**" at bounding box center [549, 76] width 20 height 8
type input "**"
click at [763, 72] on icon "Confirm" at bounding box center [764, 76] width 8 height 8
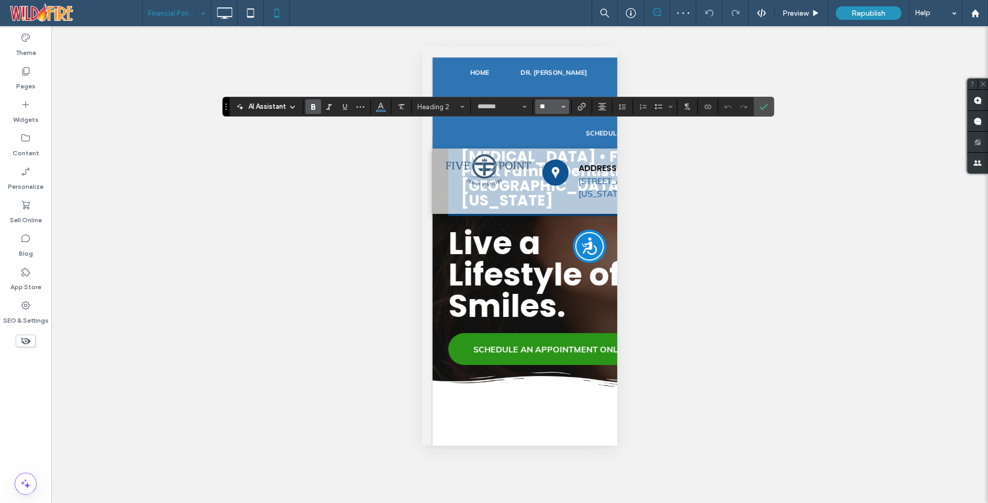
click at [541, 108] on input "**" at bounding box center [549, 107] width 20 height 8
type input "**"
click at [761, 105] on icon "Confirm" at bounding box center [764, 107] width 8 height 8
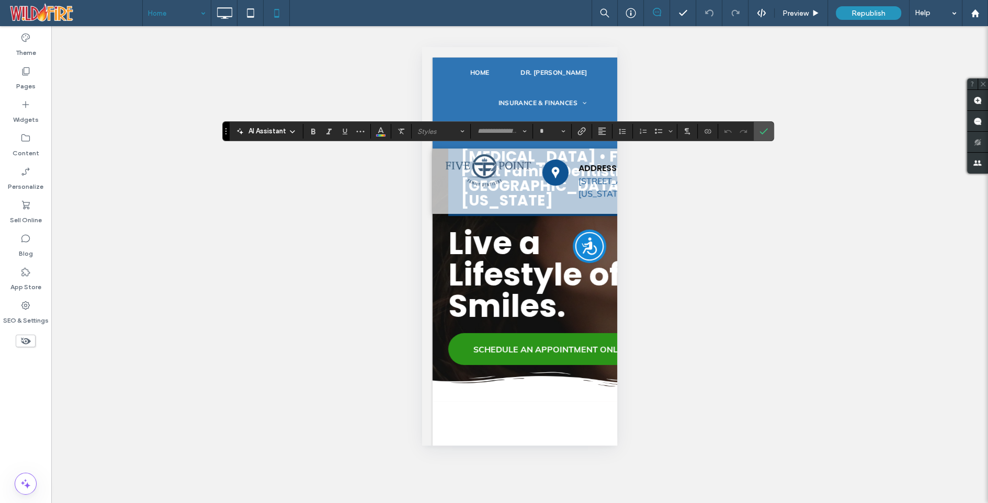
type input "*******"
type input "**"
click at [541, 133] on input "**" at bounding box center [549, 131] width 20 height 8
type input "**"
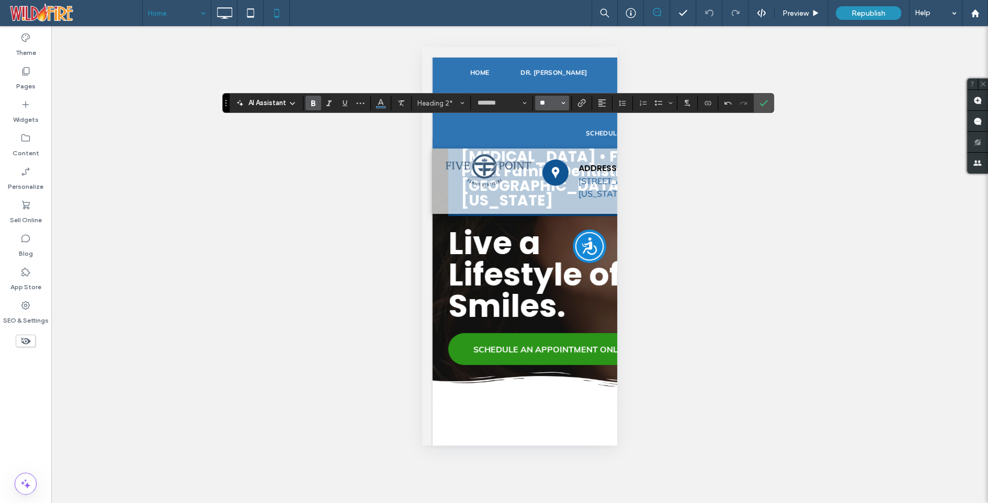
click at [543, 101] on input "**" at bounding box center [549, 103] width 20 height 8
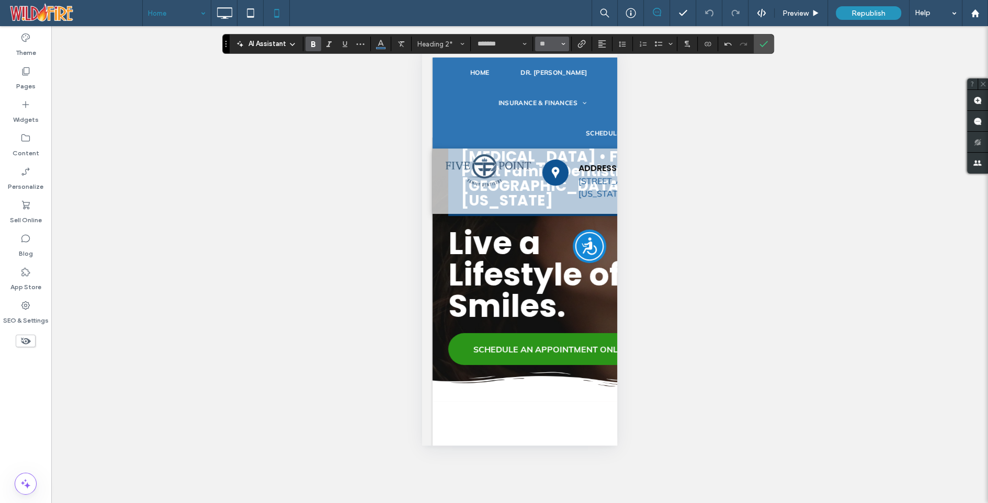
type input "**"
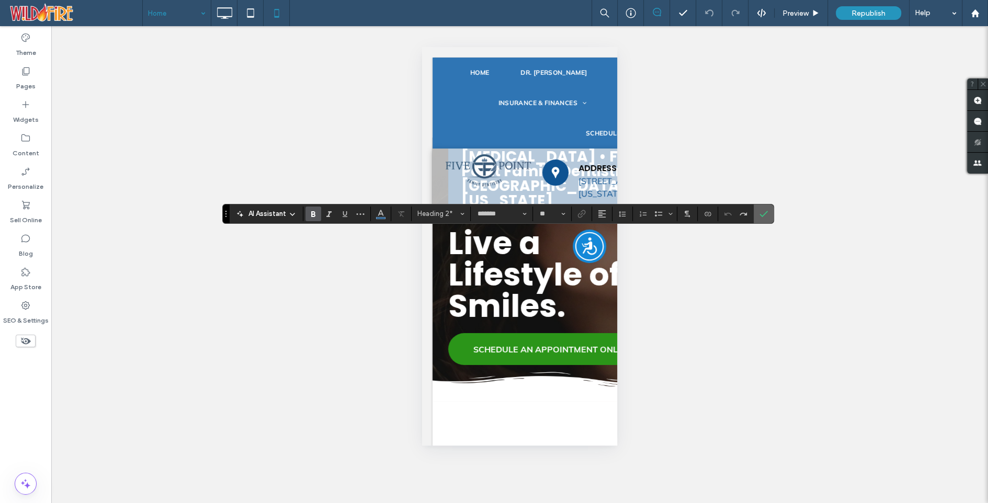
click at [760, 212] on icon "Confirm" at bounding box center [764, 214] width 8 height 8
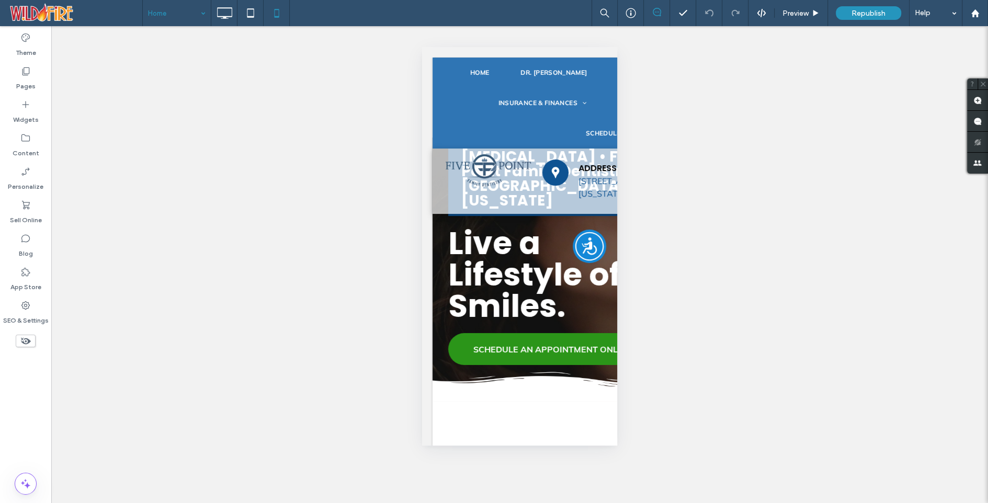
type input "*******"
type input "**"
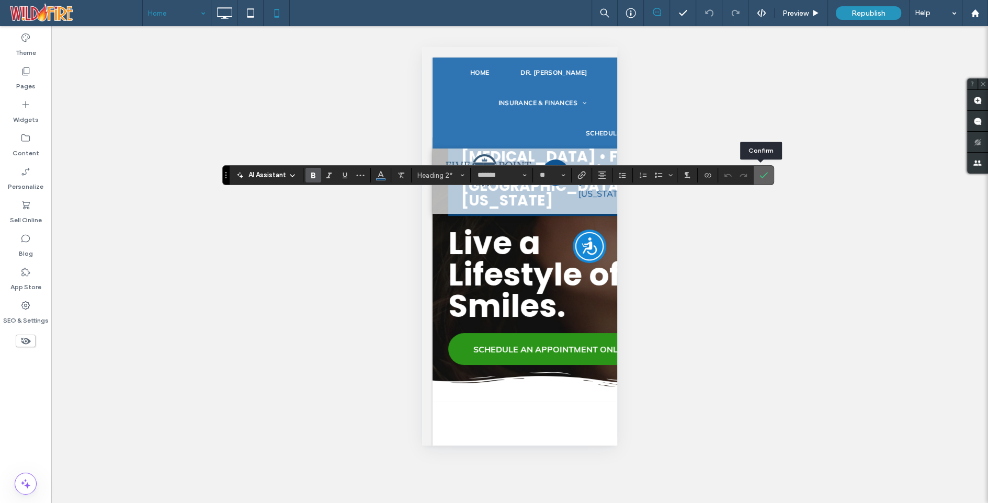
click at [760, 173] on icon "Confirm" at bounding box center [764, 175] width 8 height 8
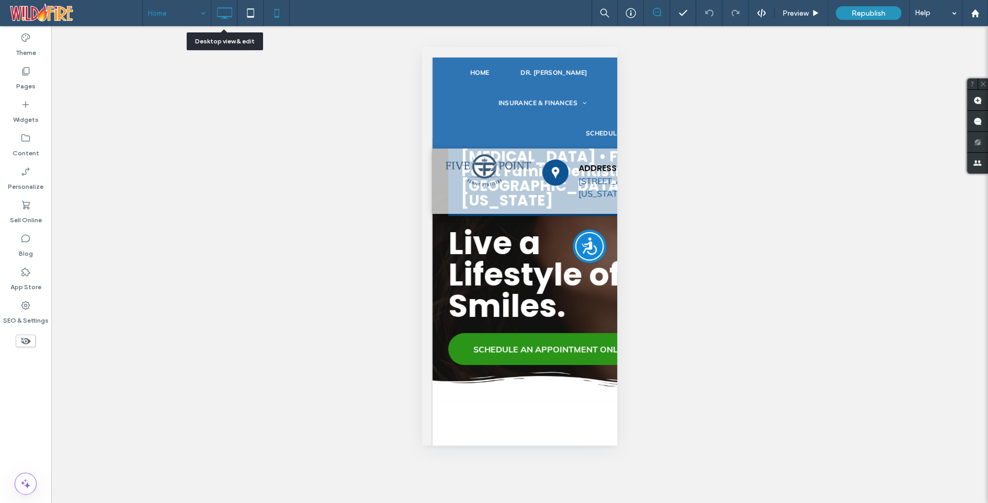
click at [225, 17] on use at bounding box center [224, 13] width 15 height 12
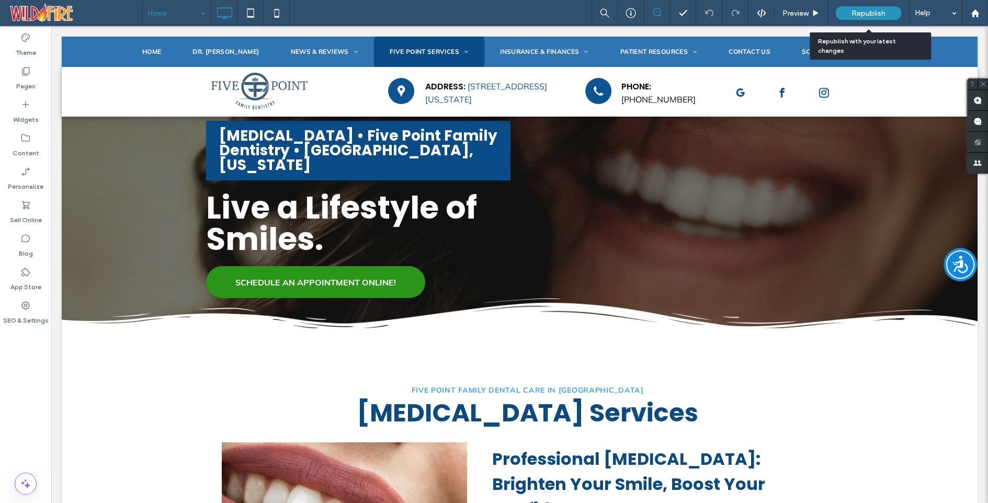
click at [879, 12] on span "Republish" at bounding box center [869, 13] width 34 height 9
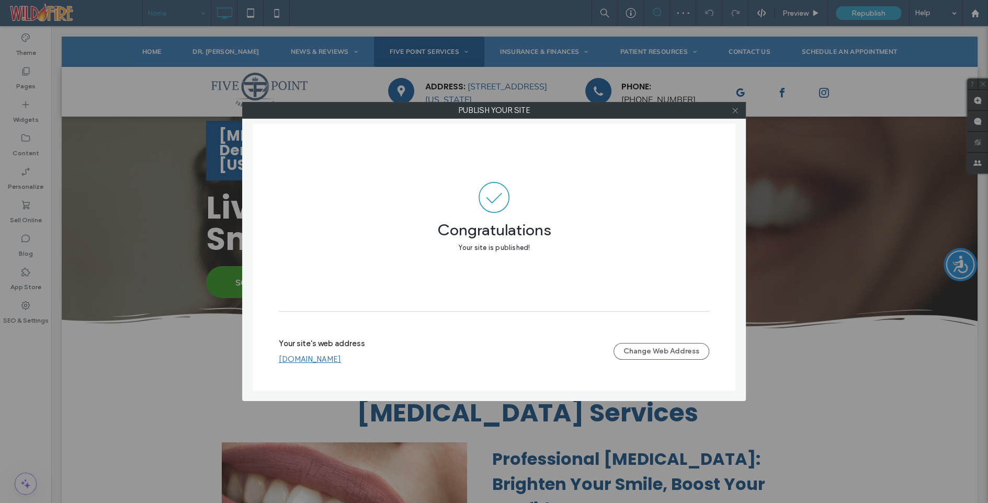
click at [735, 110] on use at bounding box center [735, 110] width 5 height 5
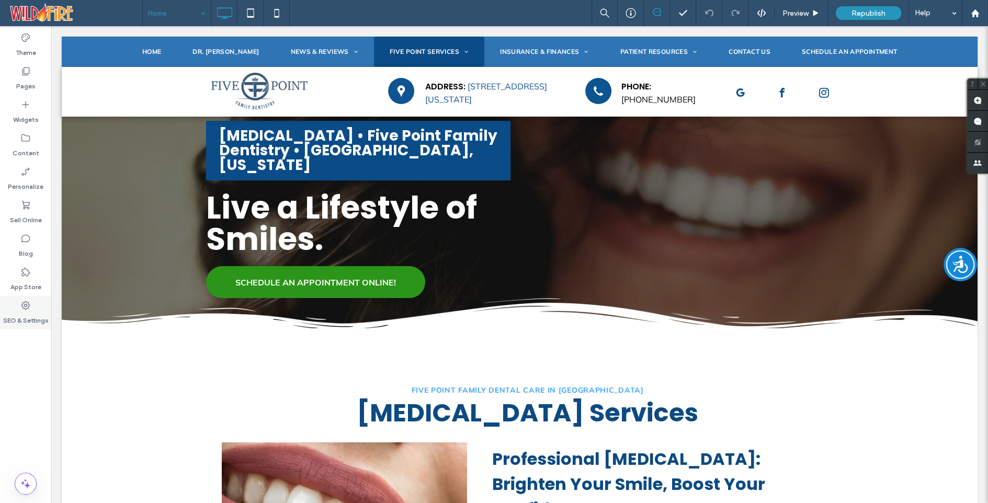
click at [30, 305] on icon at bounding box center [25, 305] width 10 height 10
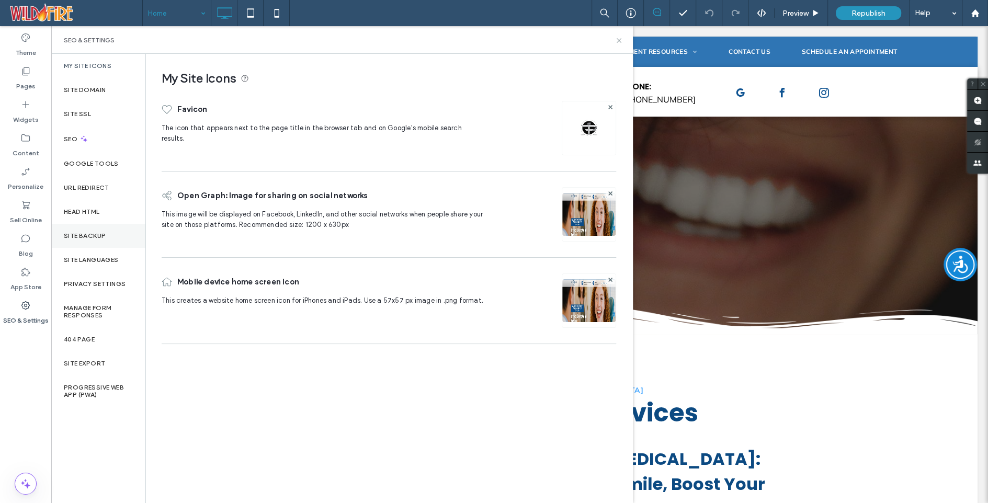
click at [83, 230] on div "Site Backup" at bounding box center [98, 236] width 94 height 24
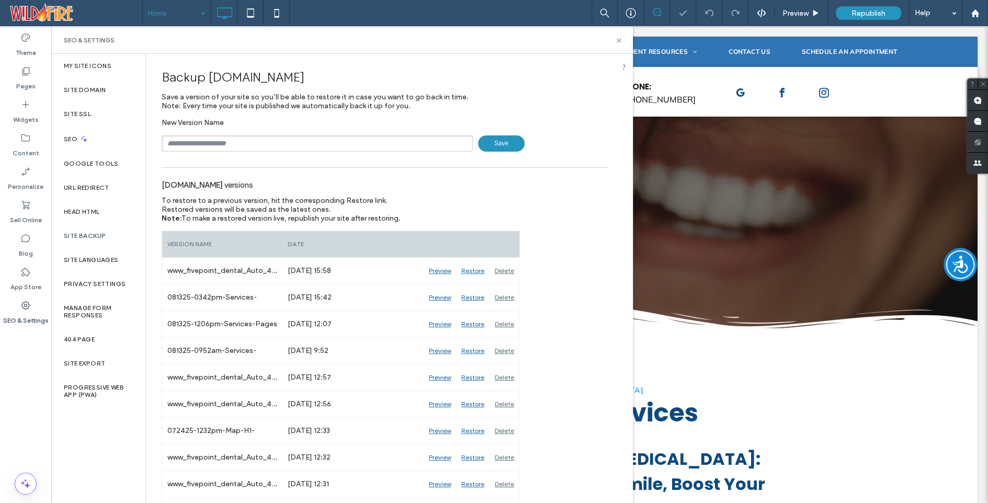
click at [235, 143] on input "text" at bounding box center [317, 144] width 311 height 16
type input "**********"
click at [501, 142] on span "Save" at bounding box center [501, 144] width 47 height 16
click at [620, 38] on icon at bounding box center [619, 41] width 8 height 8
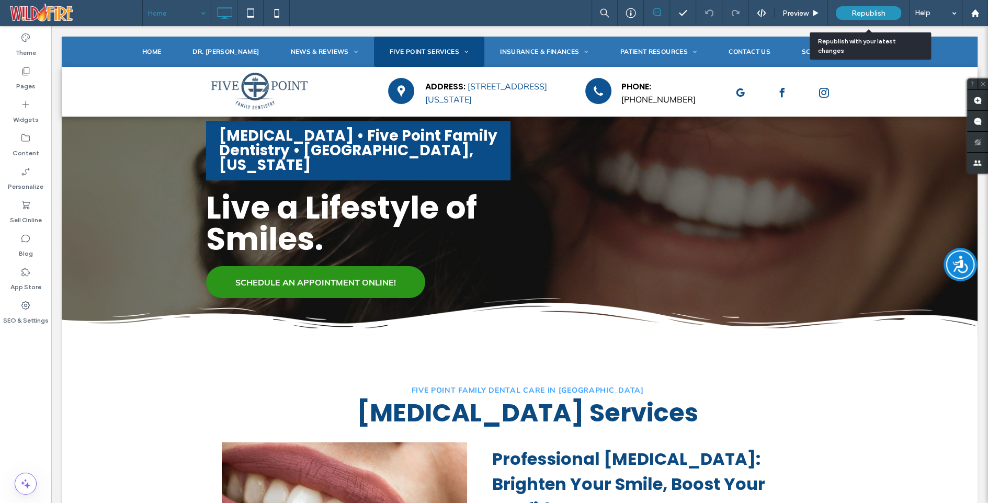
click at [863, 9] on span "Republish" at bounding box center [869, 13] width 34 height 9
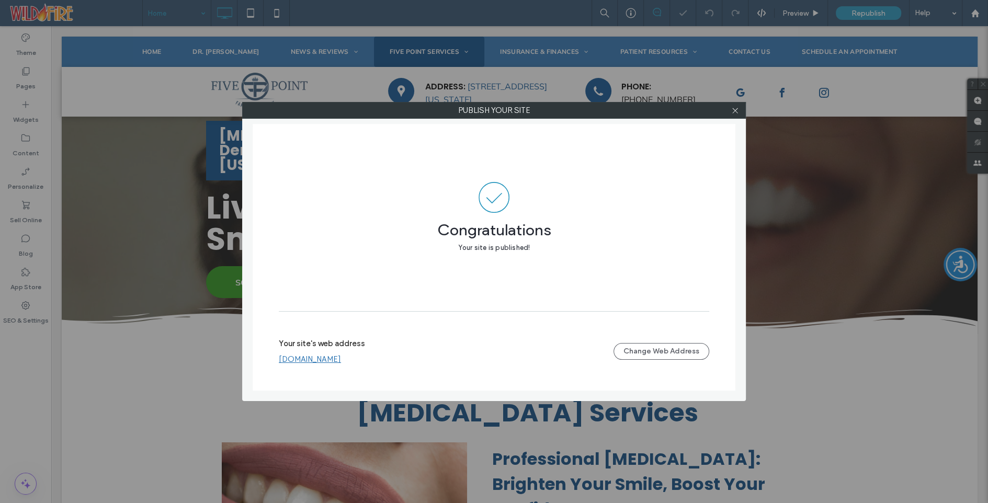
click at [316, 360] on link "[DOMAIN_NAME]" at bounding box center [310, 359] width 62 height 9
click at [738, 110] on icon at bounding box center [736, 111] width 8 height 8
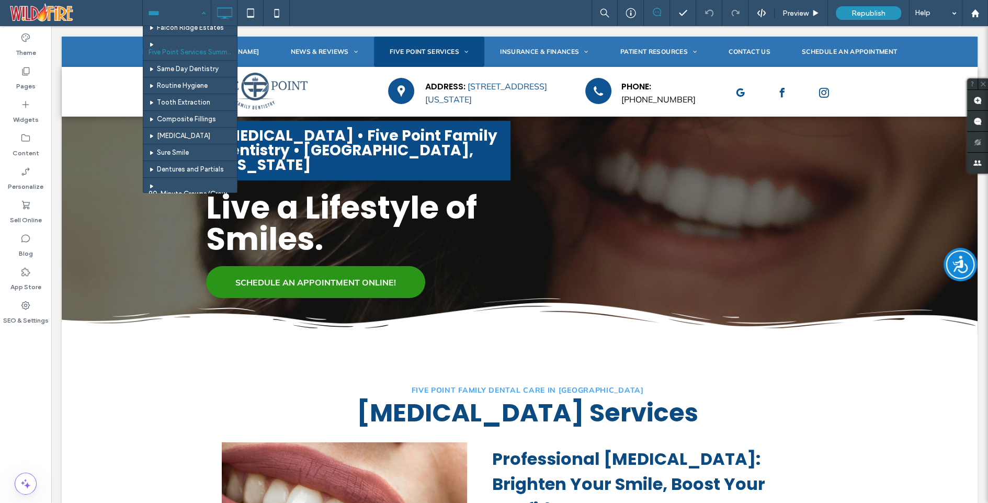
scroll to position [85, 0]
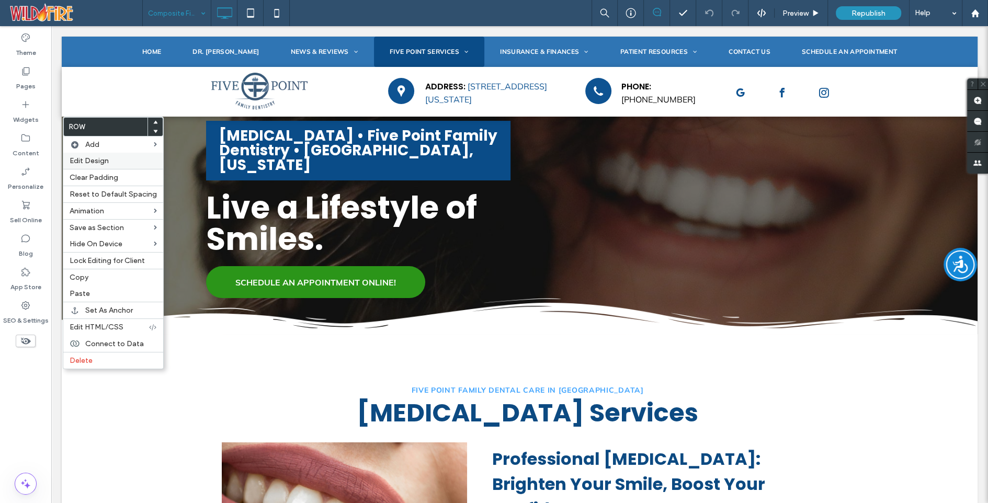
click at [86, 156] on span "Edit Design" at bounding box center [89, 160] width 39 height 9
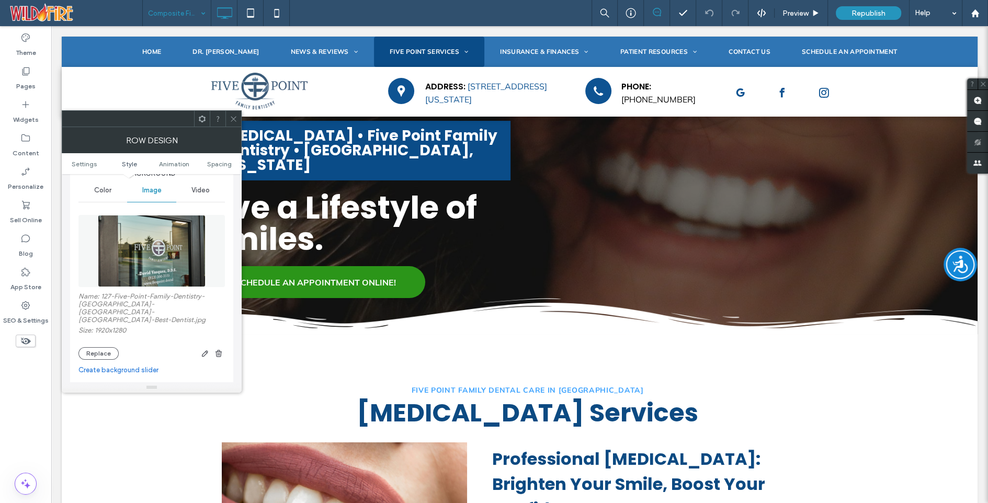
scroll to position [181, 0]
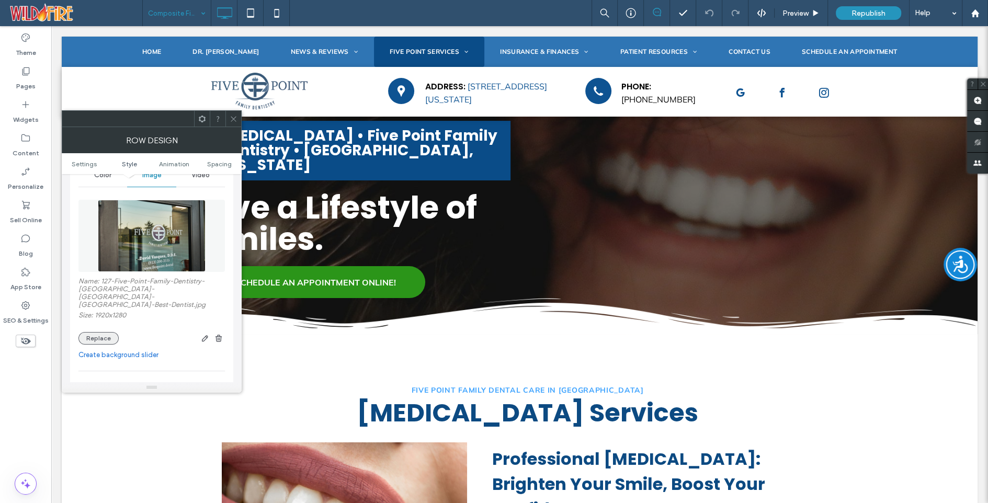
click at [92, 332] on button "Replace" at bounding box center [98, 338] width 40 height 13
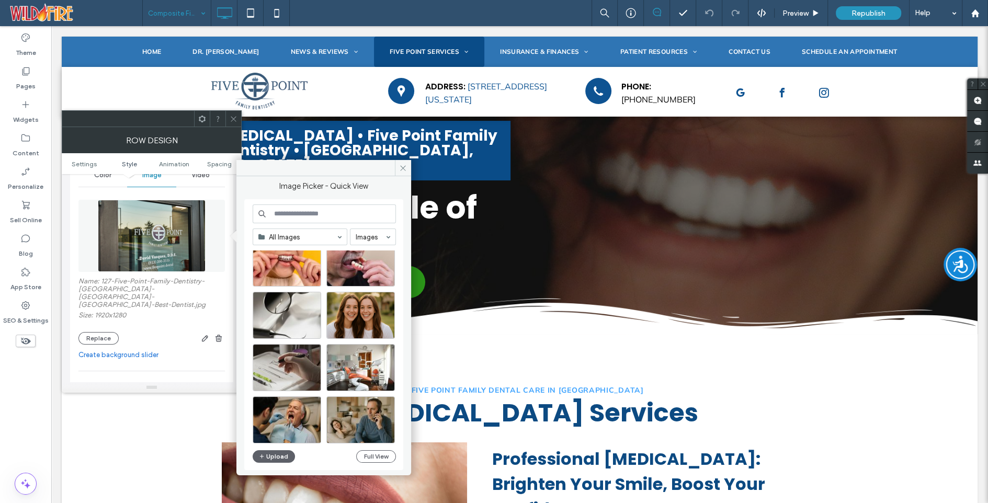
scroll to position [342, 0]
click at [357, 312] on div "Select" at bounding box center [361, 314] width 69 height 47
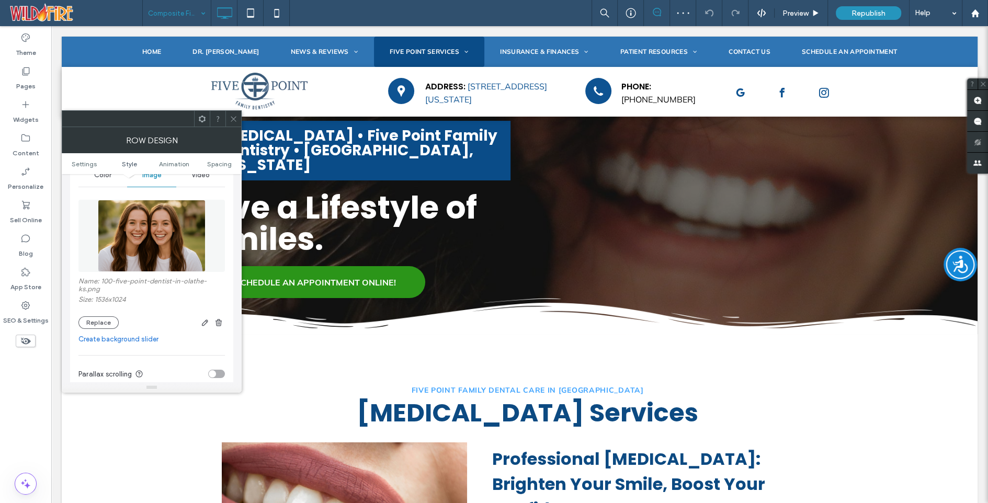
click at [233, 118] on use at bounding box center [233, 118] width 5 height 5
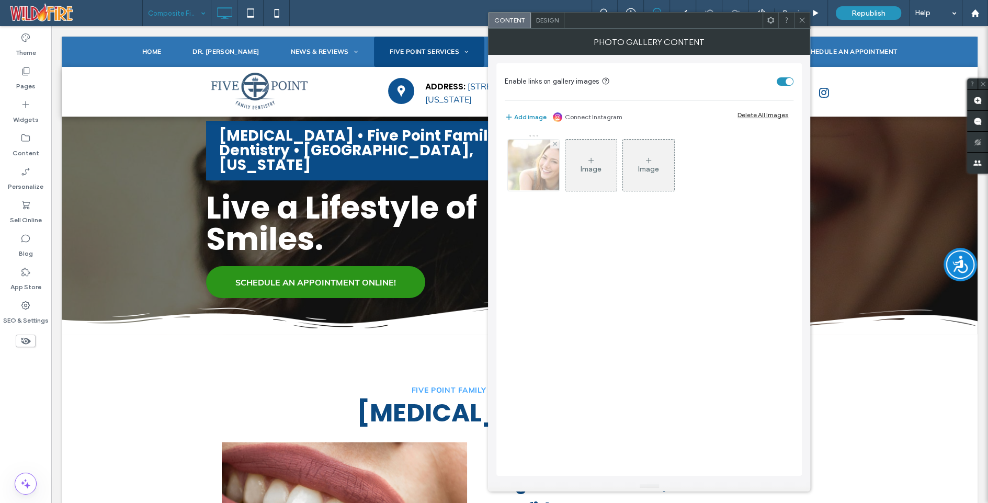
click at [527, 162] on img at bounding box center [534, 165] width 77 height 51
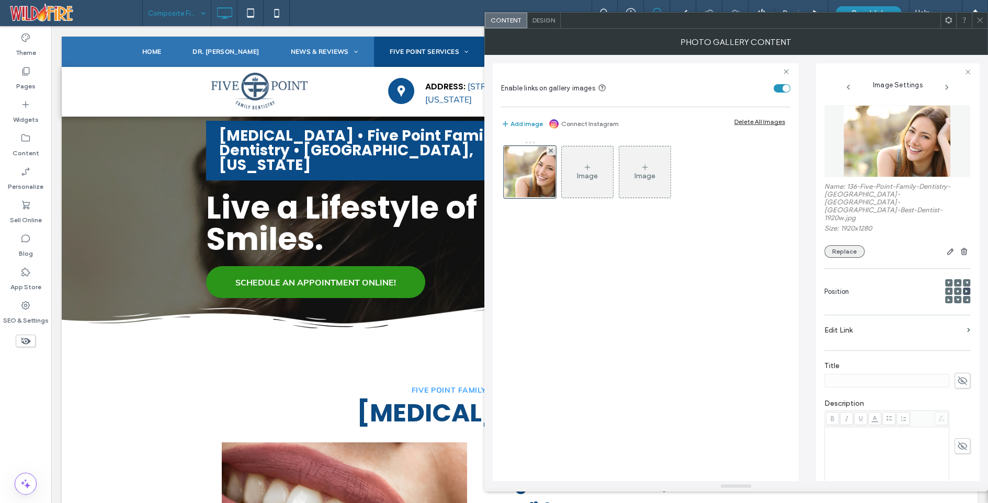
click at [844, 245] on button "Replace" at bounding box center [845, 251] width 40 height 13
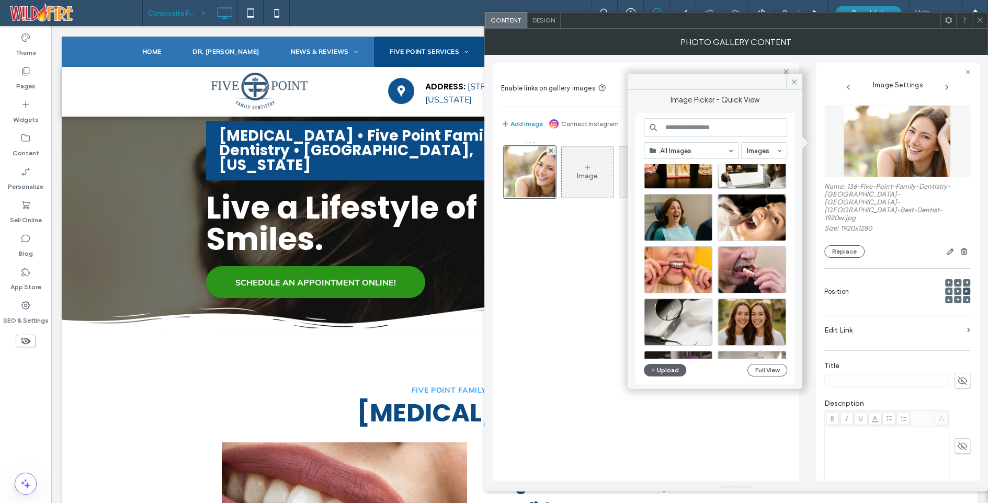
scroll to position [255, 0]
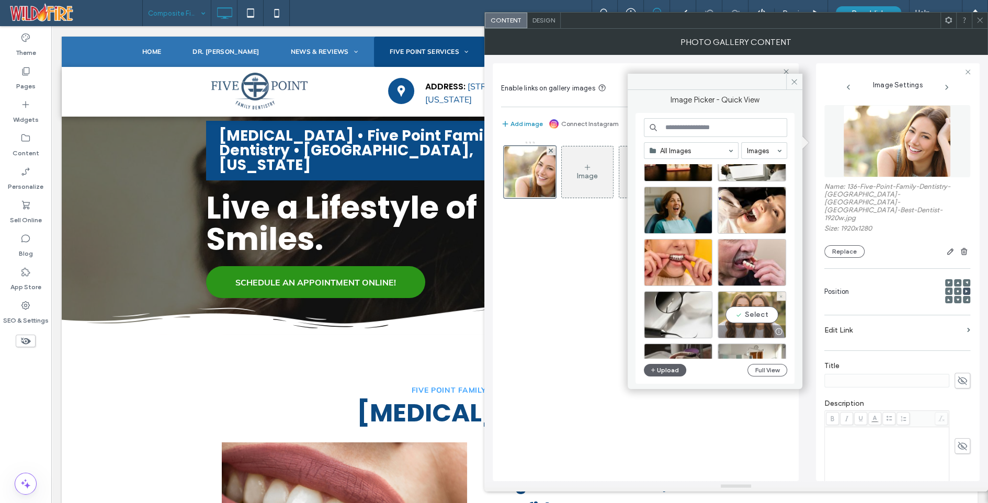
click at [752, 310] on div "Select" at bounding box center [752, 314] width 69 height 47
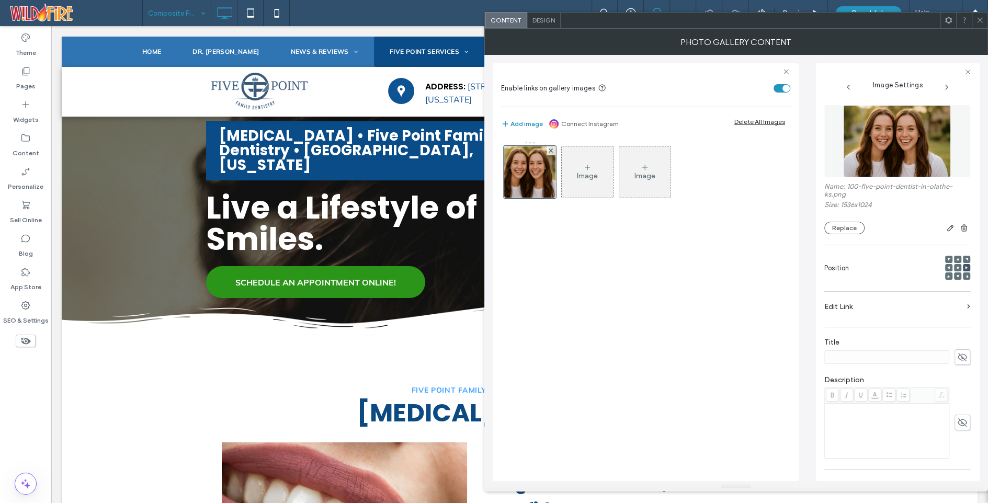
click at [982, 21] on icon at bounding box center [980, 20] width 8 height 8
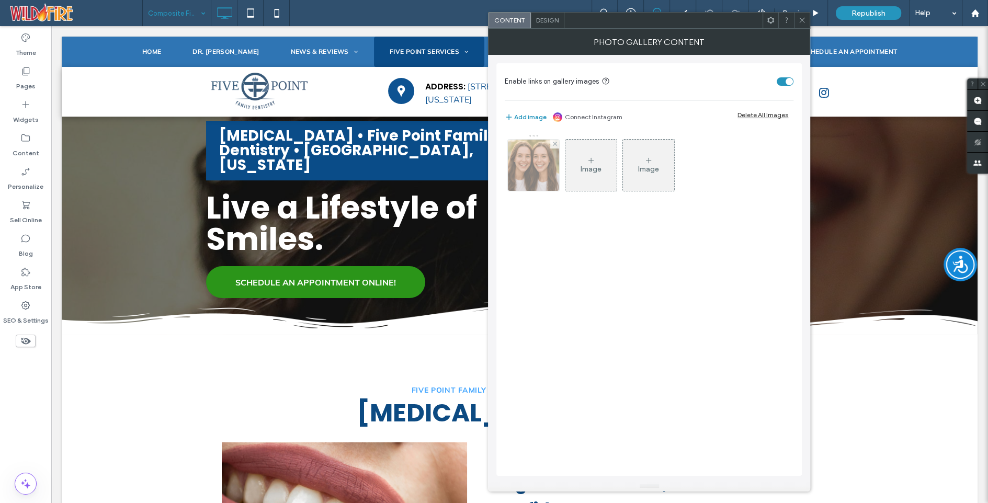
click at [531, 168] on img at bounding box center [534, 165] width 77 height 51
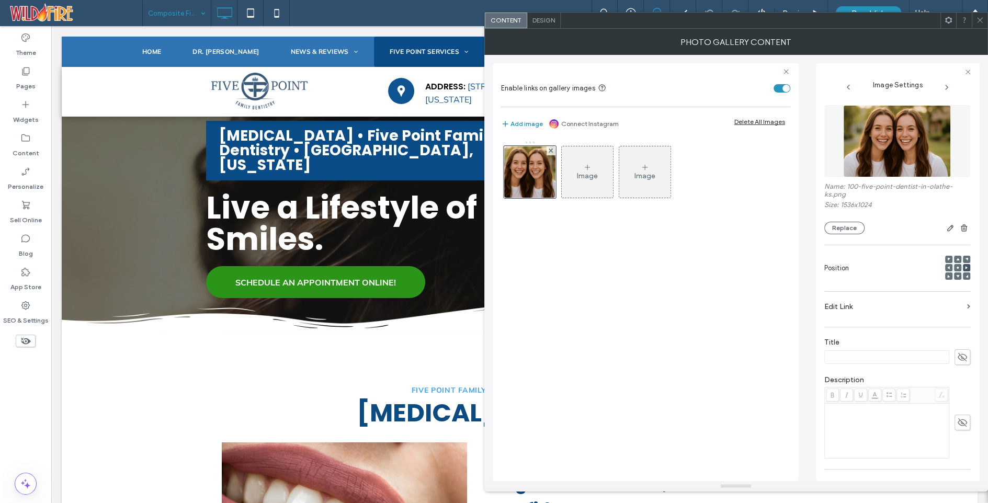
click at [957, 267] on use at bounding box center [958, 268] width 2 height 2
click at [948, 267] on use at bounding box center [949, 267] width 3 height 3
click at [957, 265] on span at bounding box center [958, 267] width 3 height 7
click at [979, 19] on icon at bounding box center [980, 20] width 8 height 8
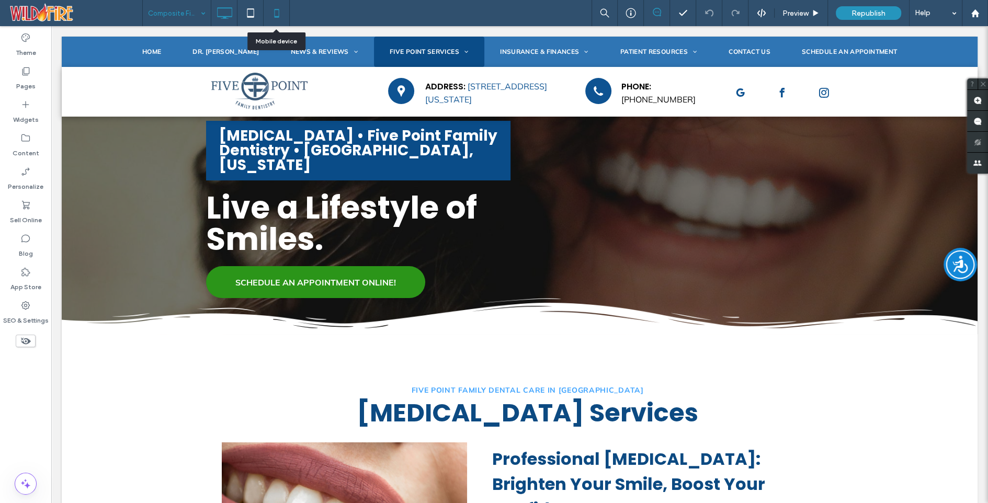
click at [276, 15] on icon at bounding box center [276, 13] width 21 height 21
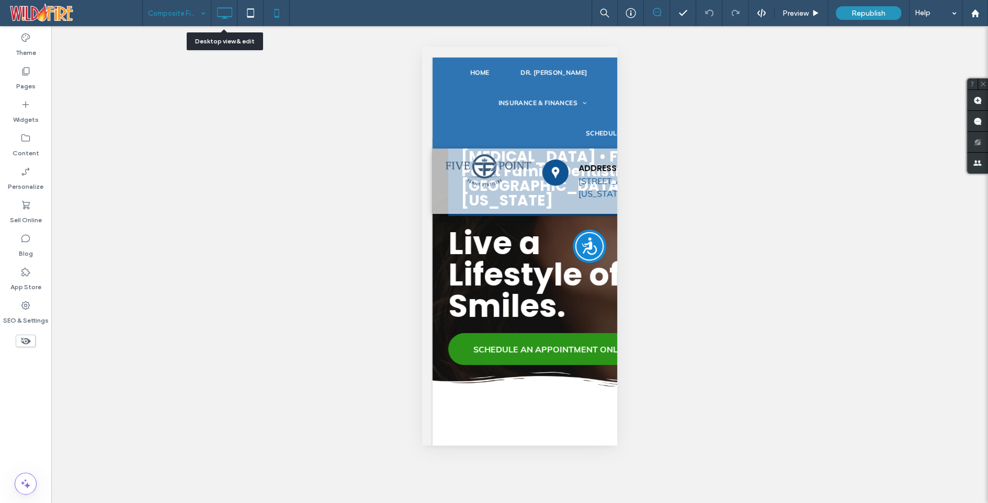
click at [229, 17] on icon at bounding box center [224, 13] width 21 height 21
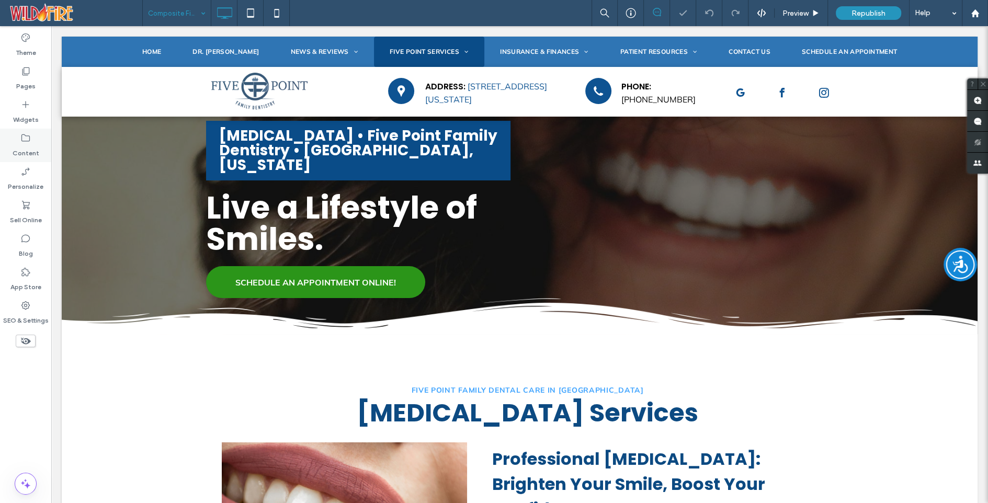
click at [24, 145] on label "Content" at bounding box center [26, 150] width 27 height 15
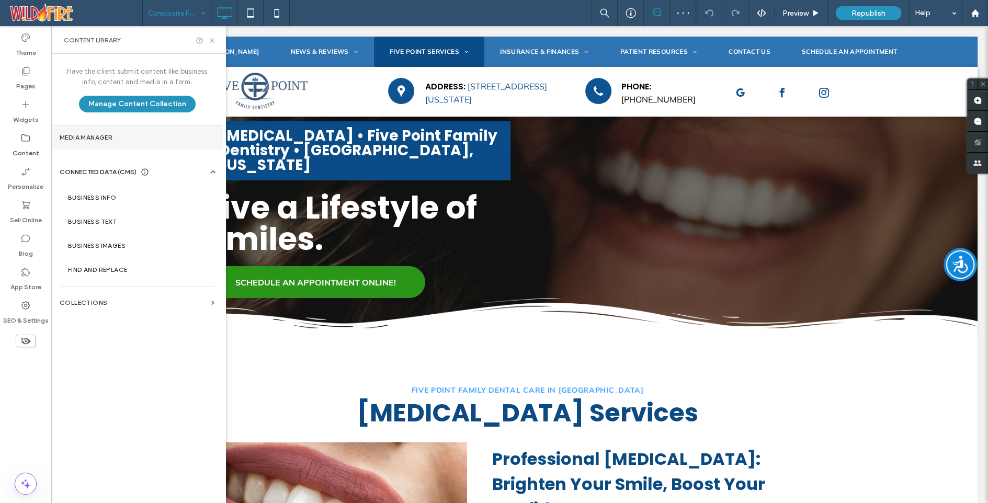
click at [88, 137] on label "Media Manager" at bounding box center [137, 137] width 155 height 7
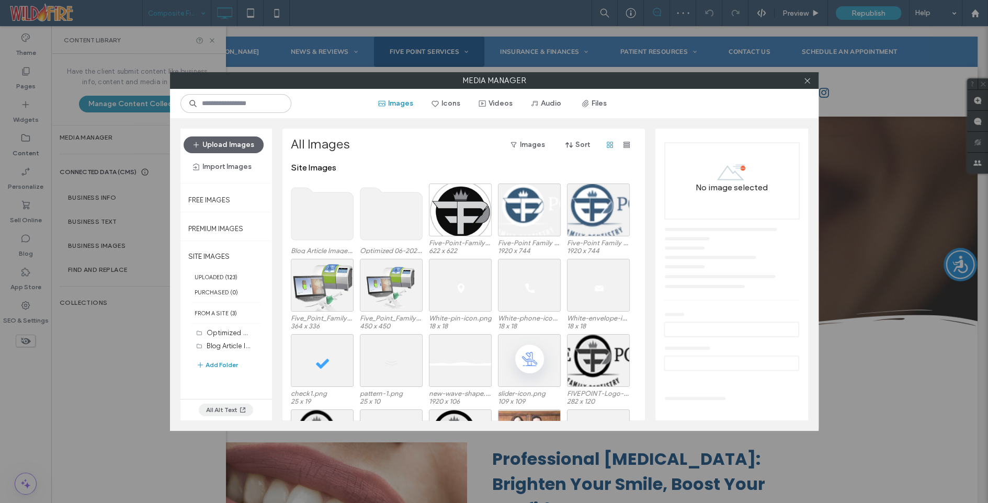
click at [242, 406] on icon "button" at bounding box center [243, 410] width 8 height 8
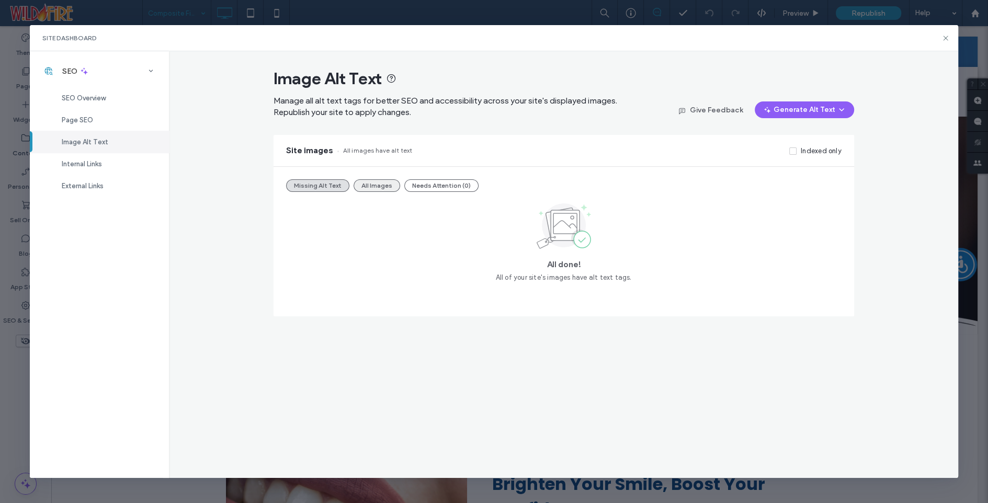
click at [367, 184] on button "All Images" at bounding box center [377, 185] width 47 height 13
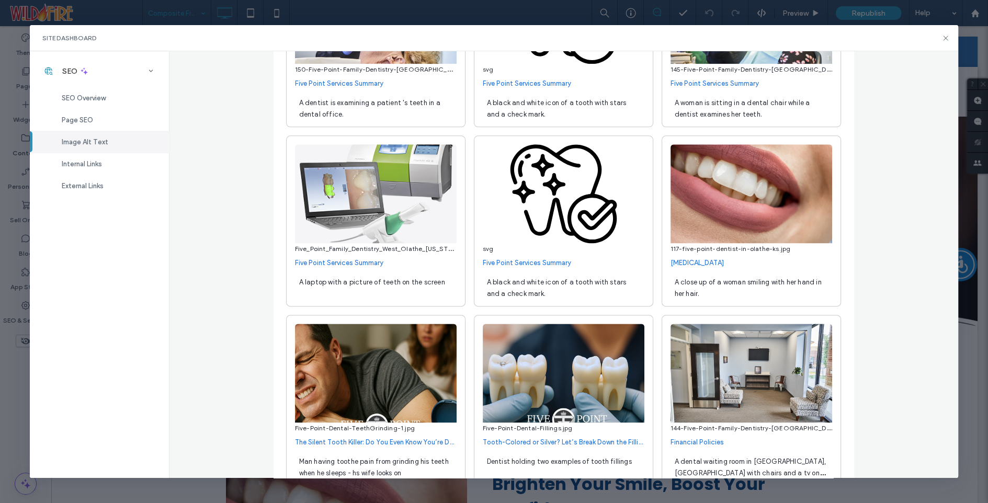
scroll to position [1337, 0]
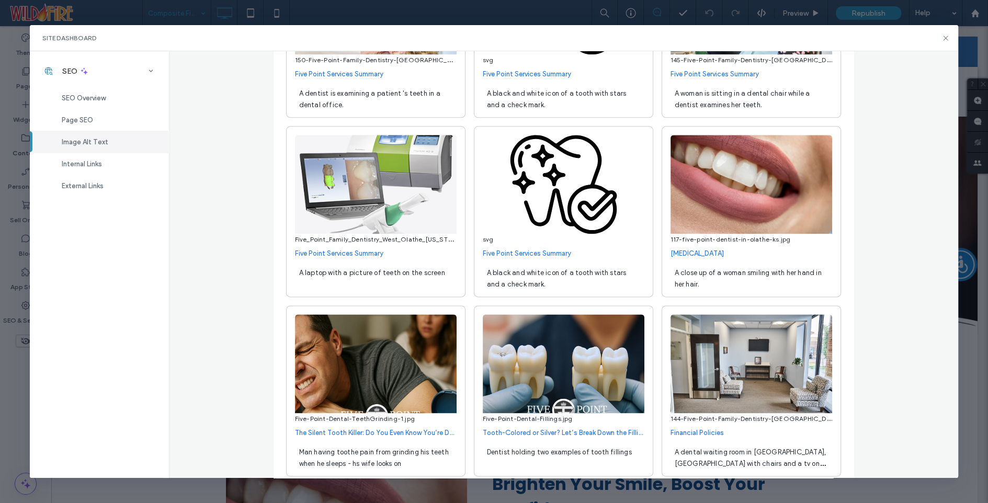
click at [705, 275] on span "A close up of a woman smiling with her hand in her hair." at bounding box center [748, 278] width 147 height 19
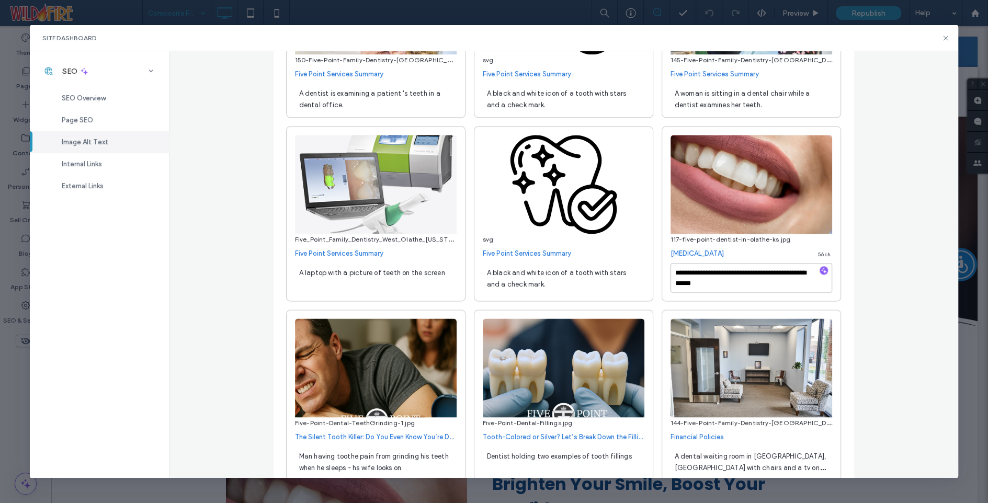
scroll to position [1, 0]
drag, startPoint x: 772, startPoint y: 274, endPoint x: 782, endPoint y: 305, distance: 31.9
type textarea "**********"
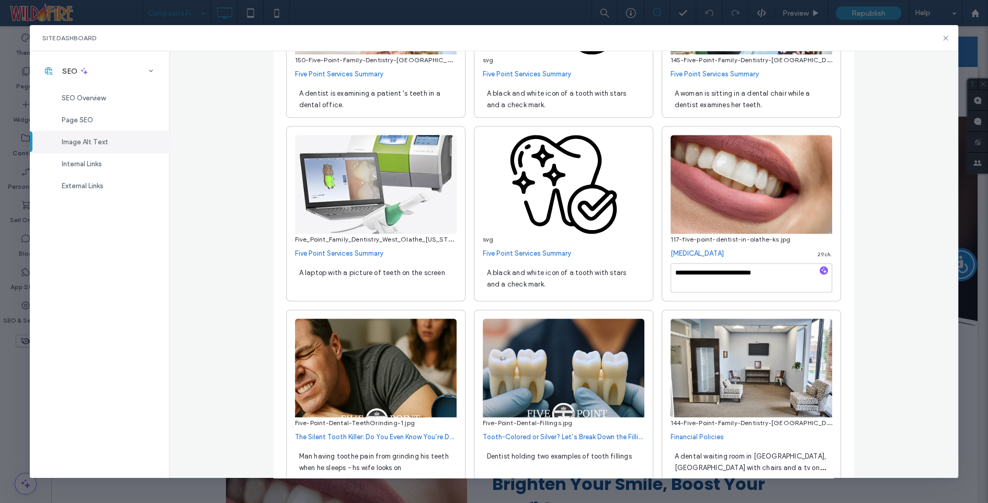
click at [590, 282] on div "A black and white icon of a tooth with stars and a check mark." at bounding box center [564, 277] width 162 height 29
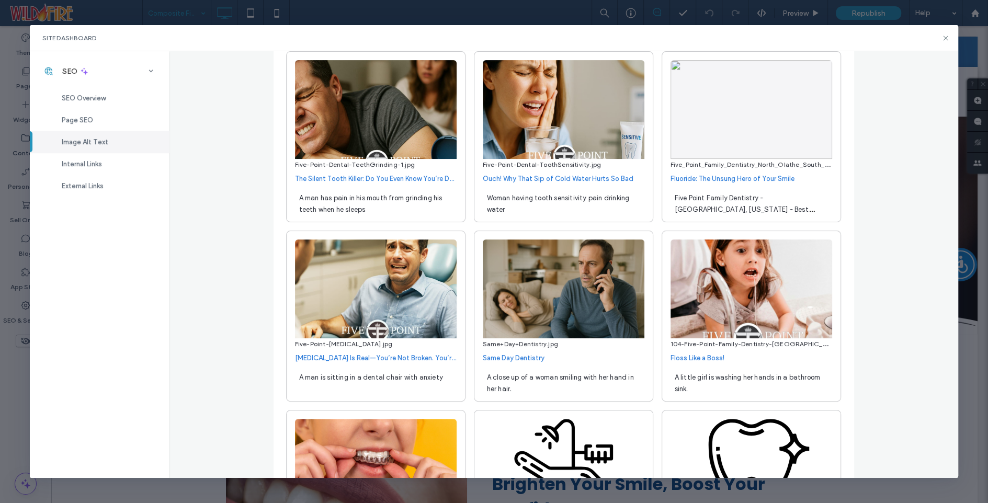
scroll to position [184, 0]
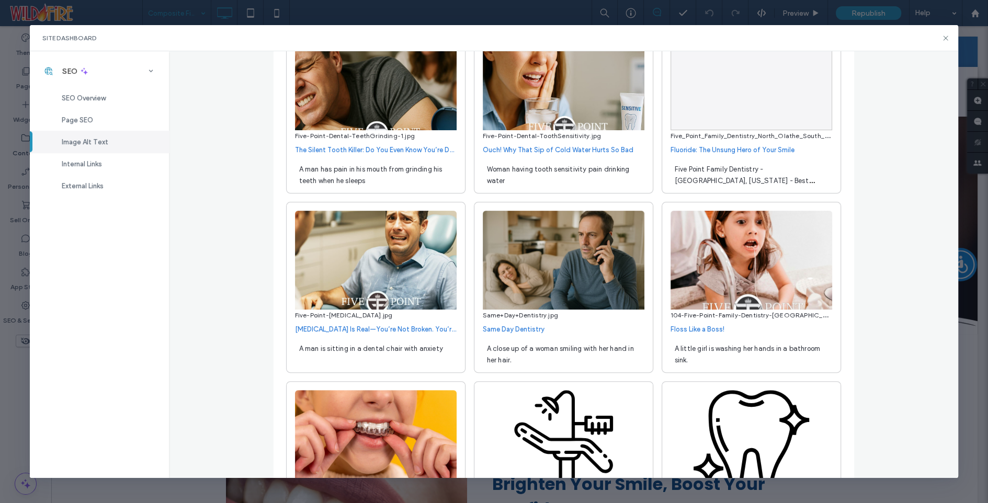
click at [546, 348] on span "A close up of a woman smiling with her hand in her hair." at bounding box center [560, 354] width 147 height 19
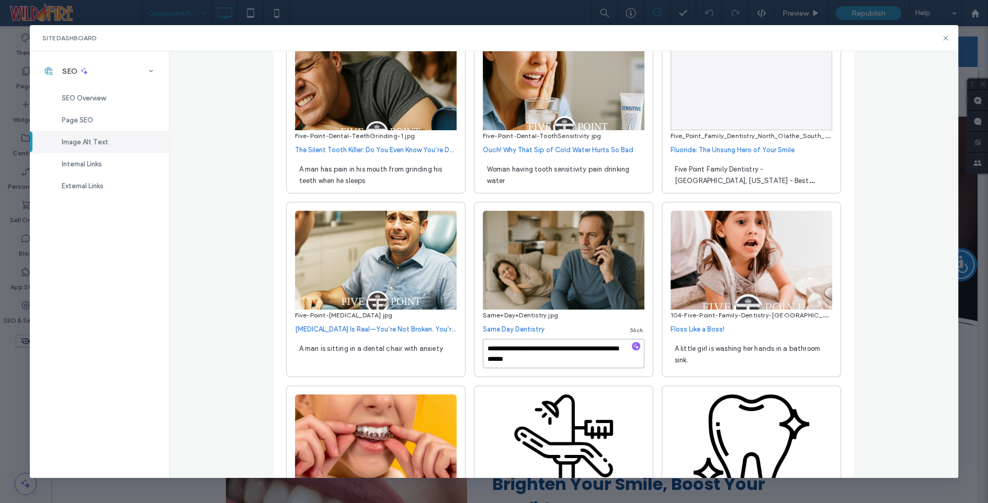
scroll to position [1, 0]
drag, startPoint x: 560, startPoint y: 351, endPoint x: 574, endPoint y: 379, distance: 31.1
type textarea "**********"
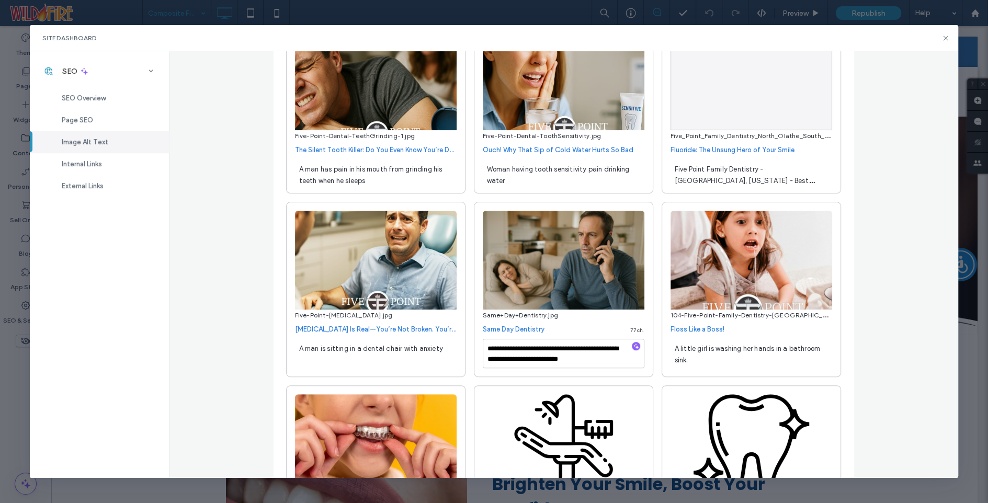
click at [605, 280] on img at bounding box center [564, 260] width 162 height 99
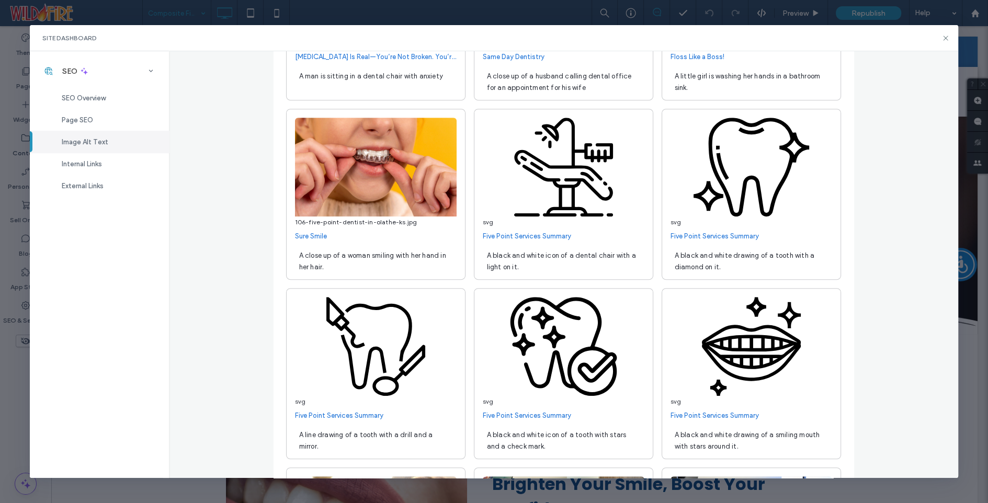
scroll to position [459, 0]
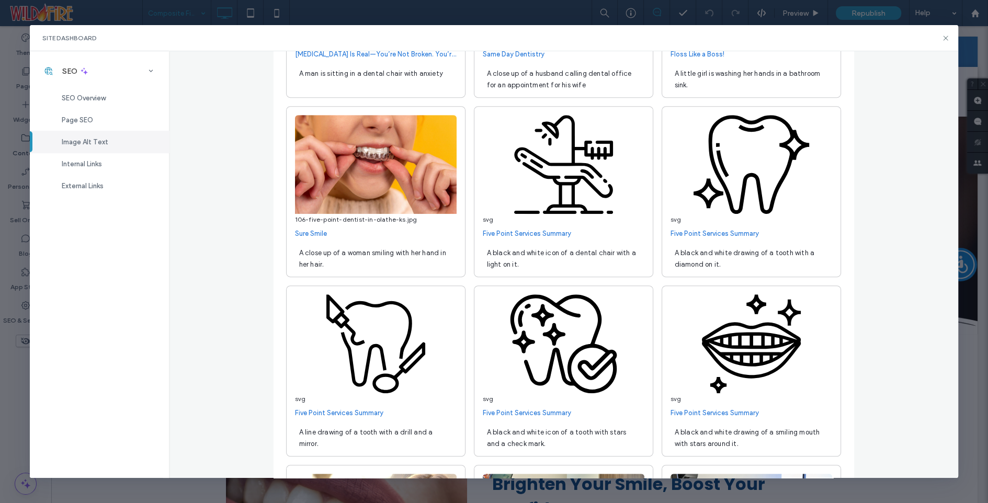
click at [363, 252] on span "A close up of a woman smiling with her hand in her hair." at bounding box center [372, 258] width 147 height 19
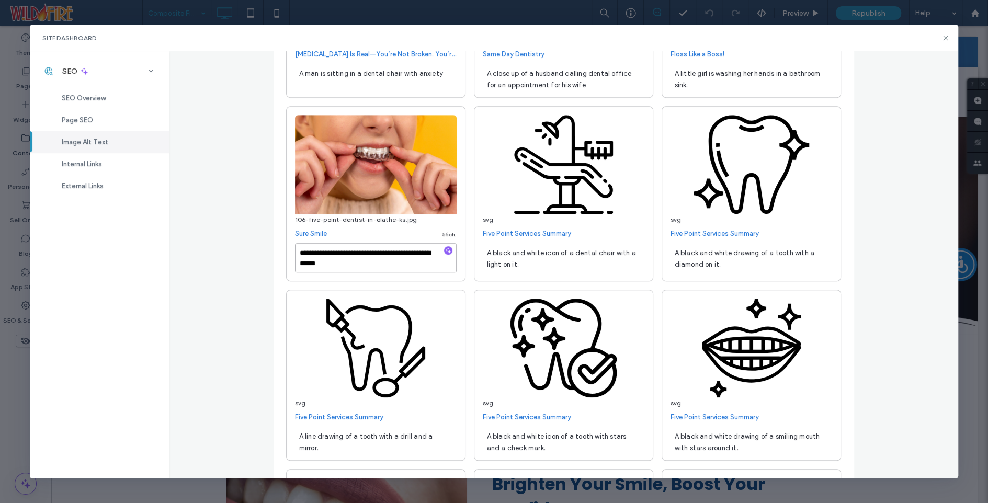
scroll to position [1, 0]
drag, startPoint x: 342, startPoint y: 256, endPoint x: 364, endPoint y: 284, distance: 35.8
type textarea "**********"
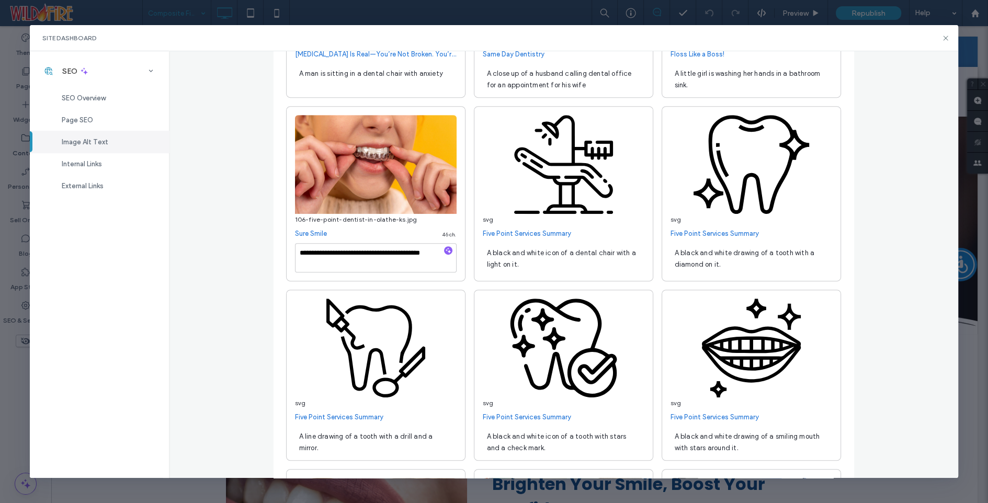
click at [372, 198] on img at bounding box center [376, 164] width 162 height 99
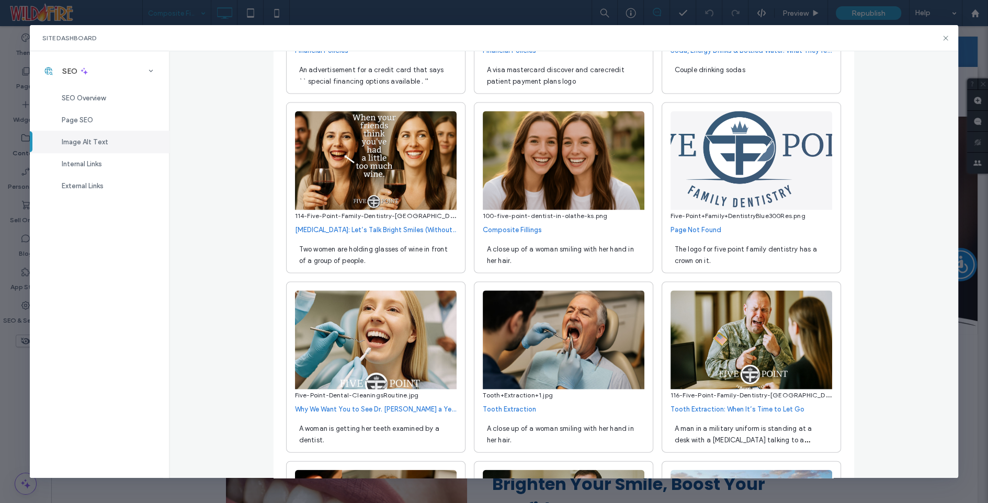
scroll to position [2081, 0]
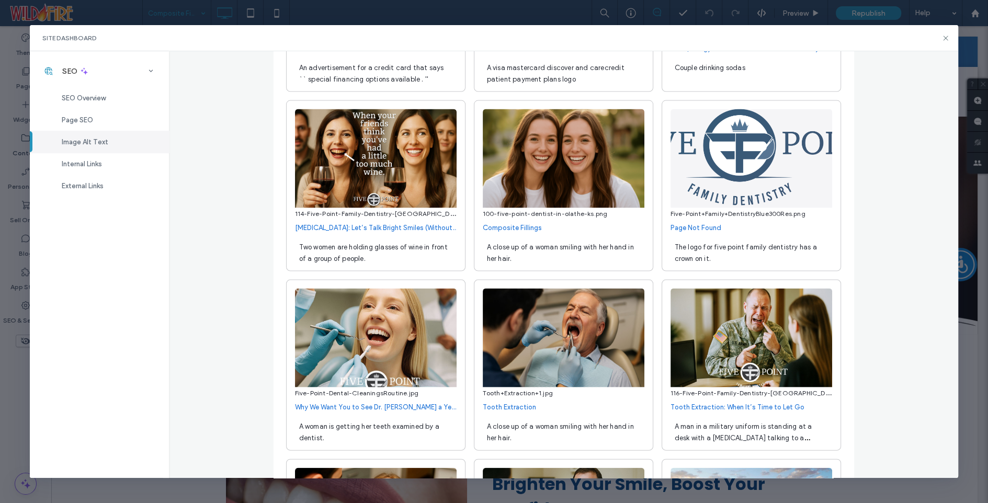
click at [520, 252] on span "A close up of a woman smiling with her hand in her hair." at bounding box center [560, 252] width 147 height 19
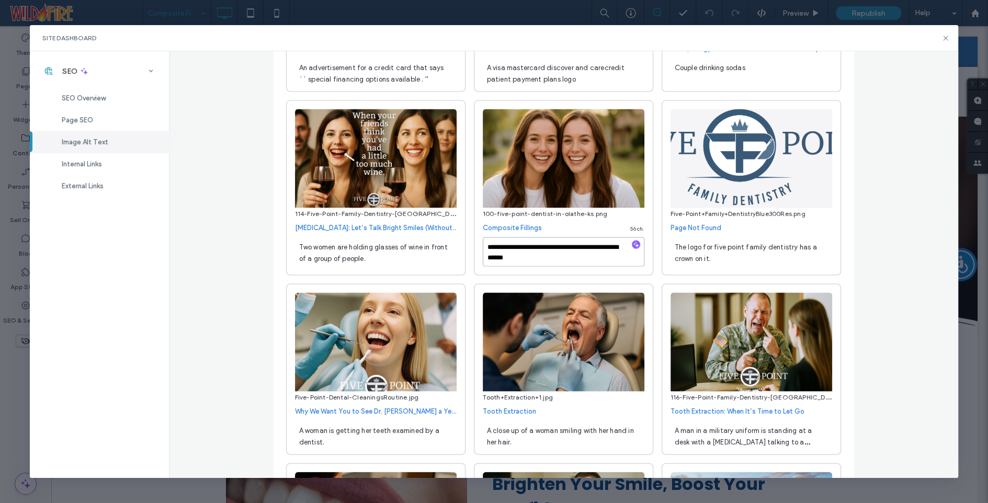
drag, startPoint x: 532, startPoint y: 251, endPoint x: 555, endPoint y: 279, distance: 36.4
drag, startPoint x: 530, startPoint y: 249, endPoint x: 567, endPoint y: 285, distance: 52.5
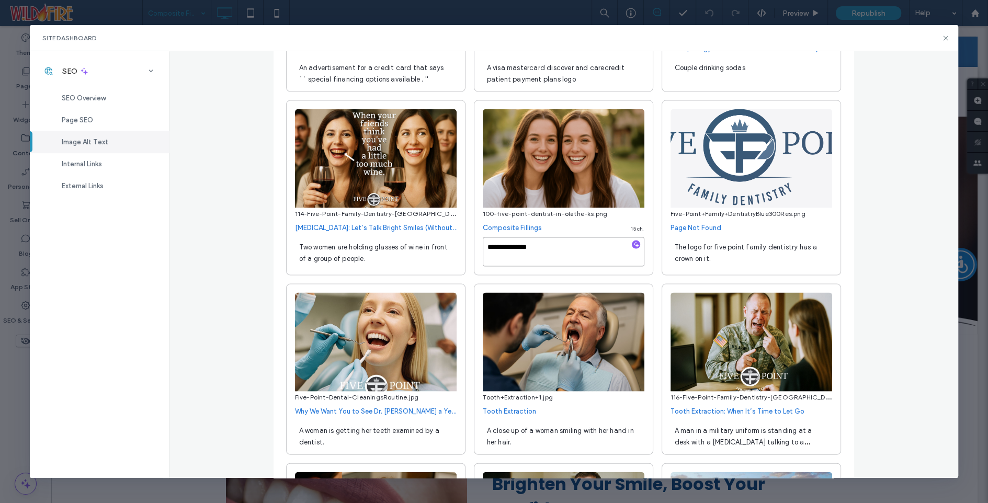
scroll to position [0, 0]
type textarea "**********"
click at [591, 201] on img at bounding box center [564, 158] width 162 height 99
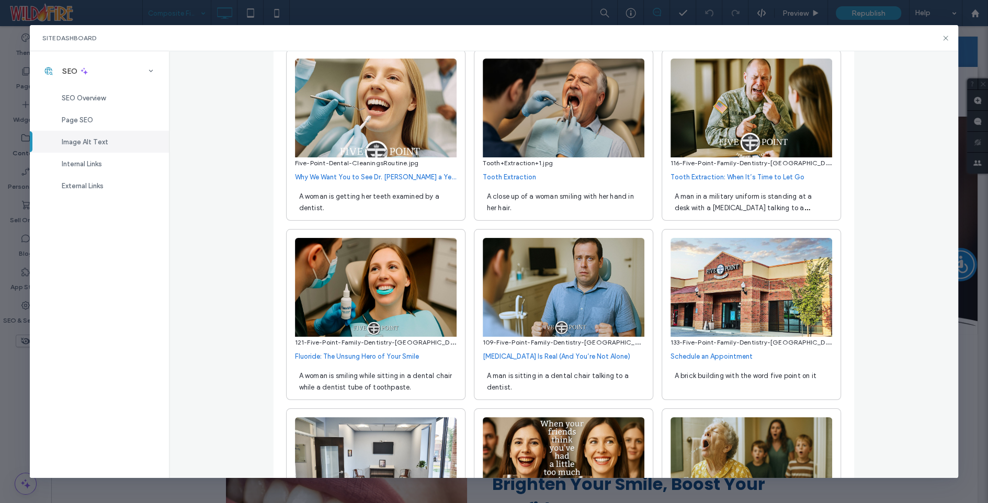
scroll to position [2308, 0]
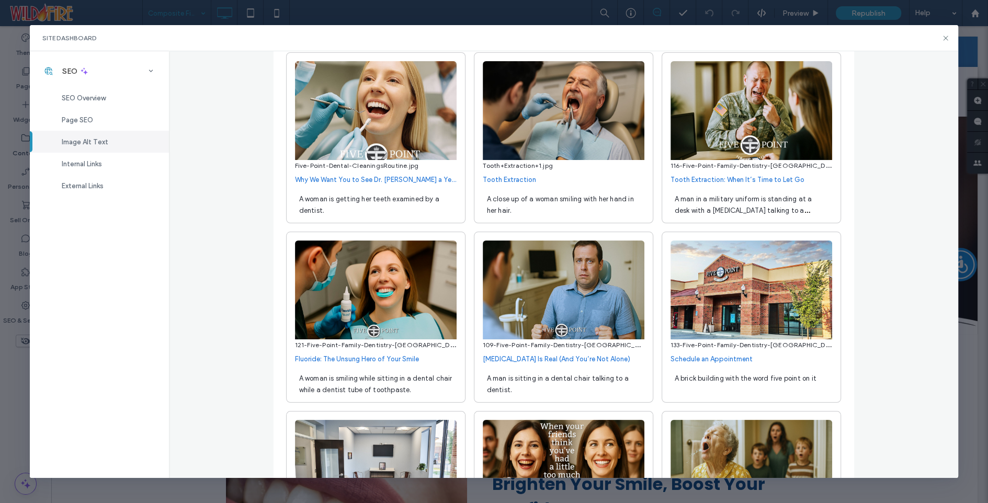
click at [557, 204] on span "A close up of a woman smiling with her hand in her hair." at bounding box center [560, 204] width 147 height 19
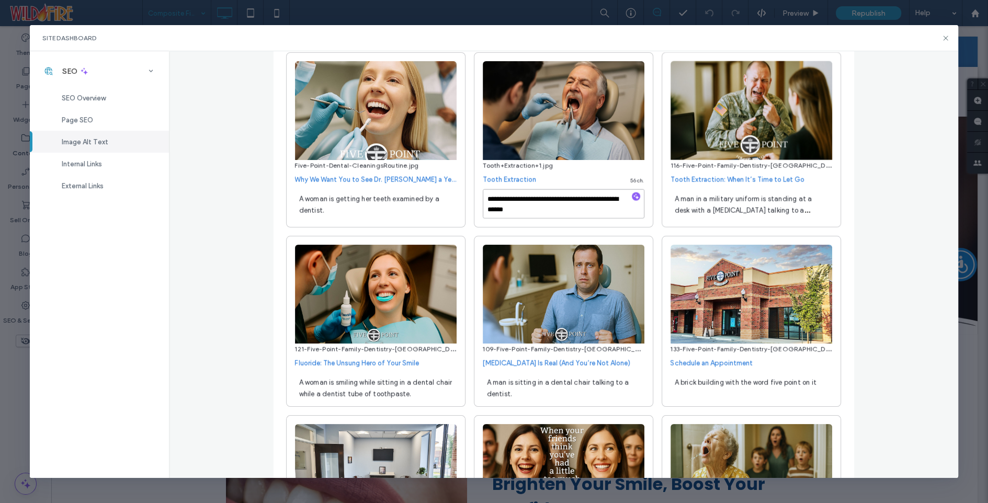
drag, startPoint x: 542, startPoint y: 212, endPoint x: 477, endPoint y: 195, distance: 66.6
click at [477, 195] on div "**********" at bounding box center [563, 139] width 179 height 175
click at [488, 204] on textarea "**********" at bounding box center [564, 203] width 162 height 29
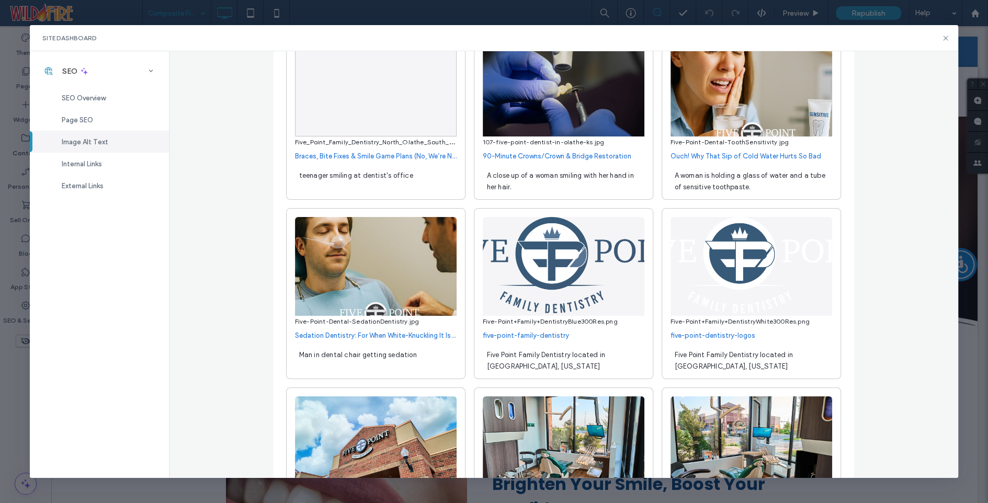
scroll to position [2875, 0]
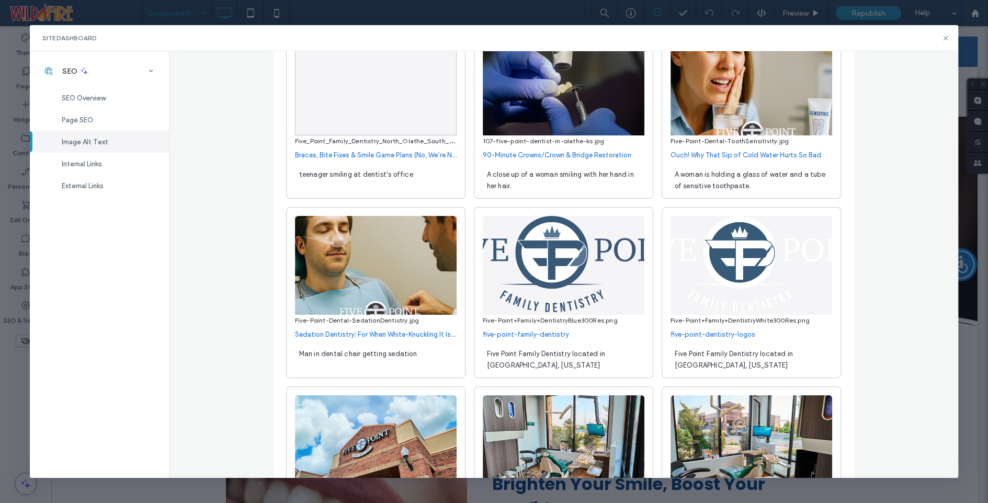
type textarea "**********"
click at [549, 181] on span "A close up of a woman smiling with her hand in her hair." at bounding box center [560, 180] width 147 height 19
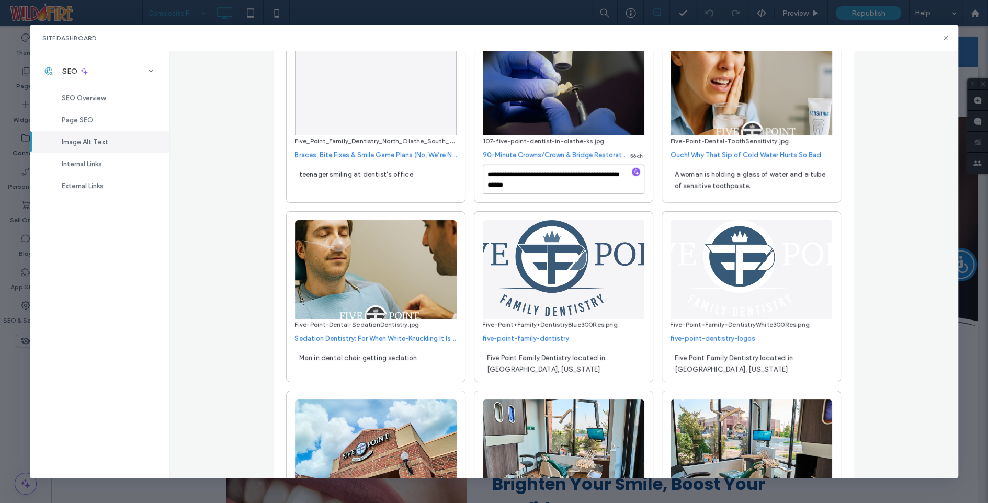
scroll to position [2871, 0]
drag, startPoint x: 542, startPoint y: 189, endPoint x: 458, endPoint y: 161, distance: 88.9
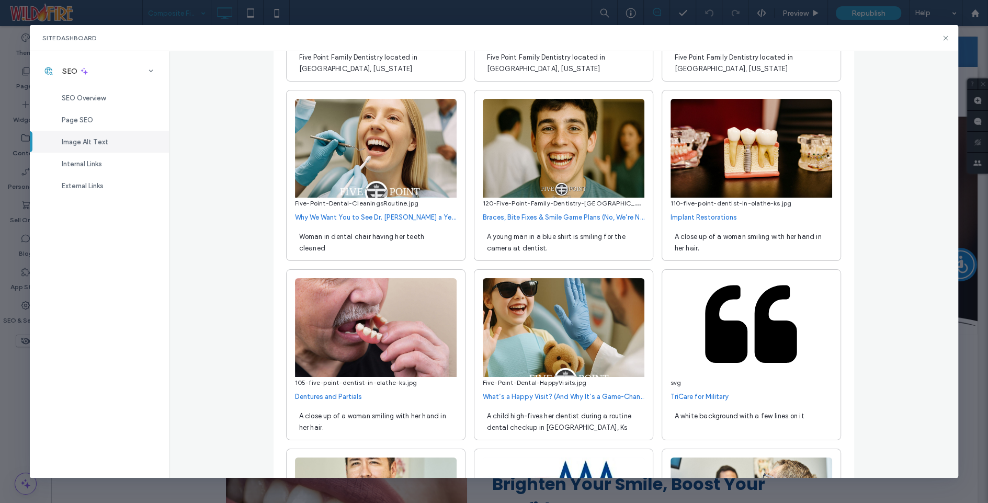
scroll to position [3381, 0]
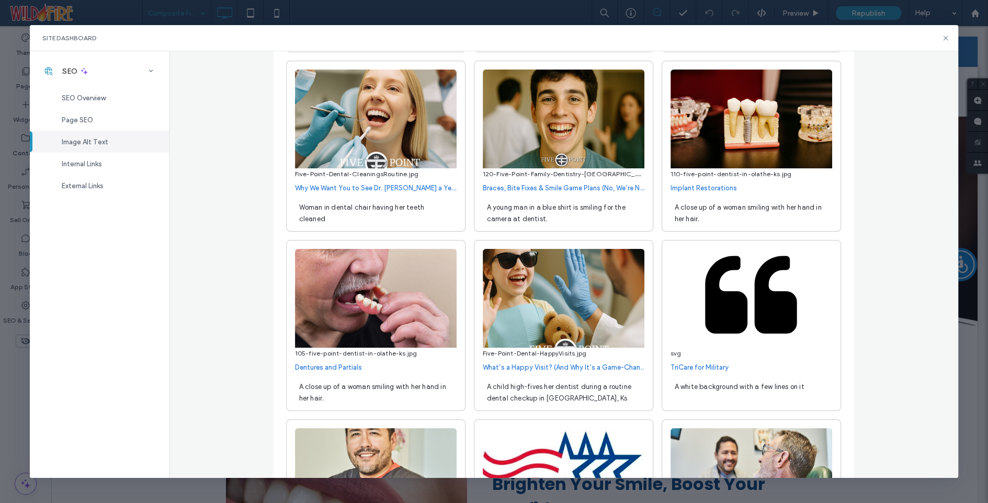
type textarea "**********"
click at [704, 213] on span "A close up of a woman smiling with her hand in her hair." at bounding box center [748, 213] width 147 height 19
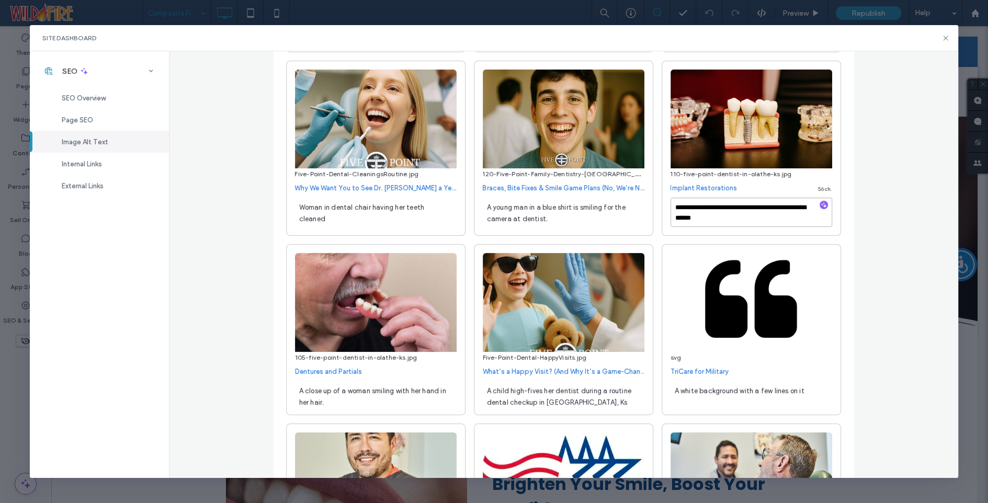
scroll to position [3377, 0]
drag, startPoint x: 744, startPoint y: 223, endPoint x: 653, endPoint y: 209, distance: 92.1
click at [653, 209] on div "**********" at bounding box center [564, 328] width 556 height 6996
type textarea "*"
type textarea "**********"
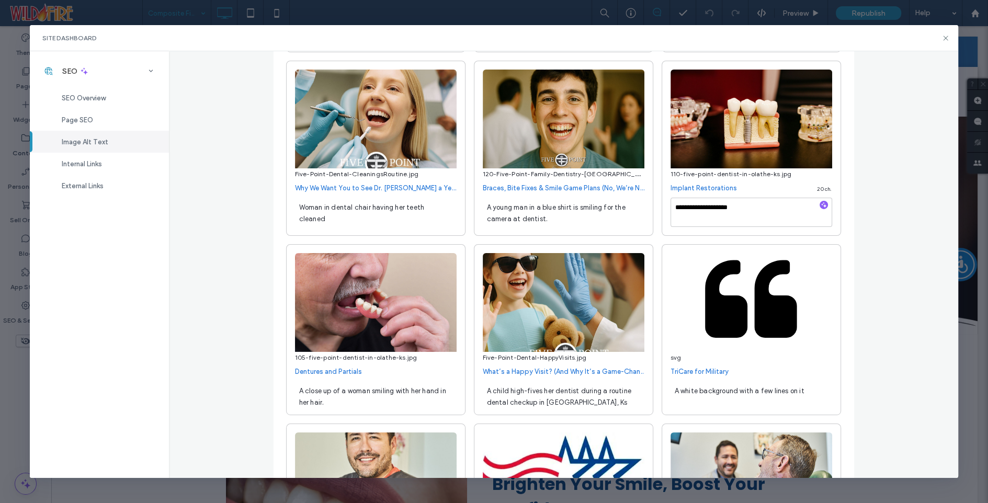
click at [703, 187] on link "Implant Restorations" at bounding box center [704, 188] width 66 height 10
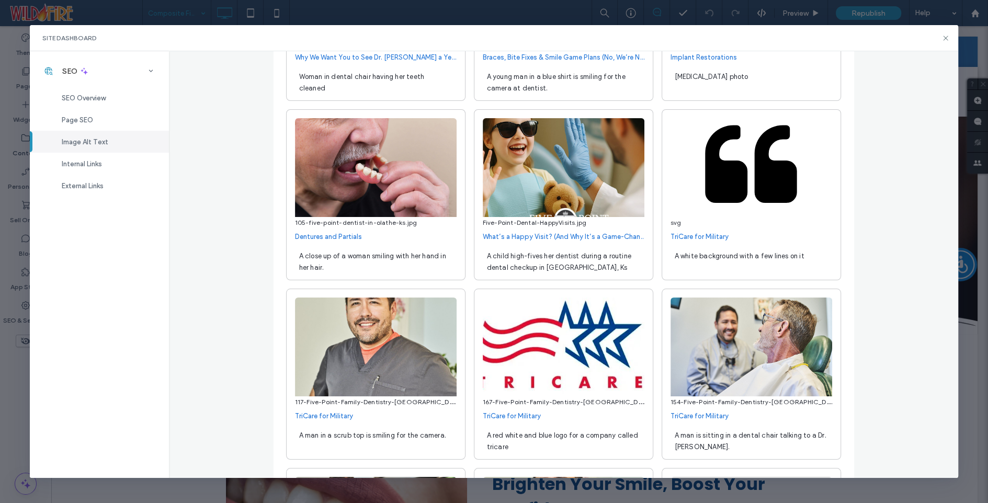
scroll to position [3510, 0]
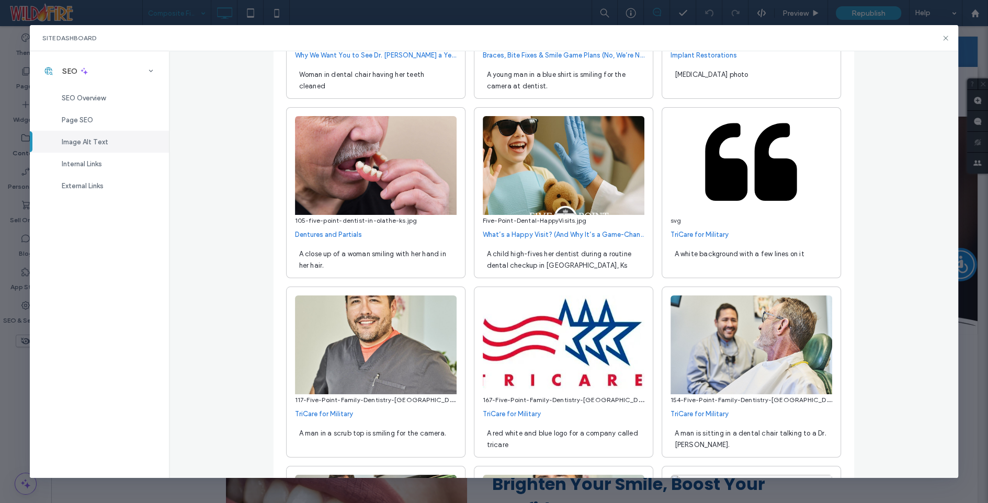
click at [322, 255] on span "A close up of a woman smiling with her hand in her hair." at bounding box center [372, 259] width 147 height 19
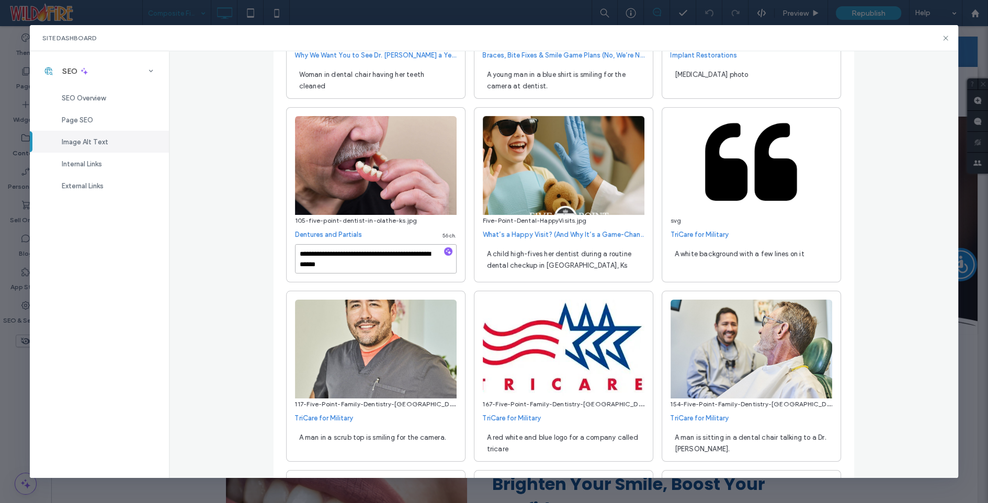
drag, startPoint x: 357, startPoint y: 266, endPoint x: 283, endPoint y: 258, distance: 74.8
click at [283, 258] on div "**********" at bounding box center [564, 181] width 581 height 7048
type textarea "**********"
click at [395, 232] on div "**********" at bounding box center [375, 194] width 179 height 175
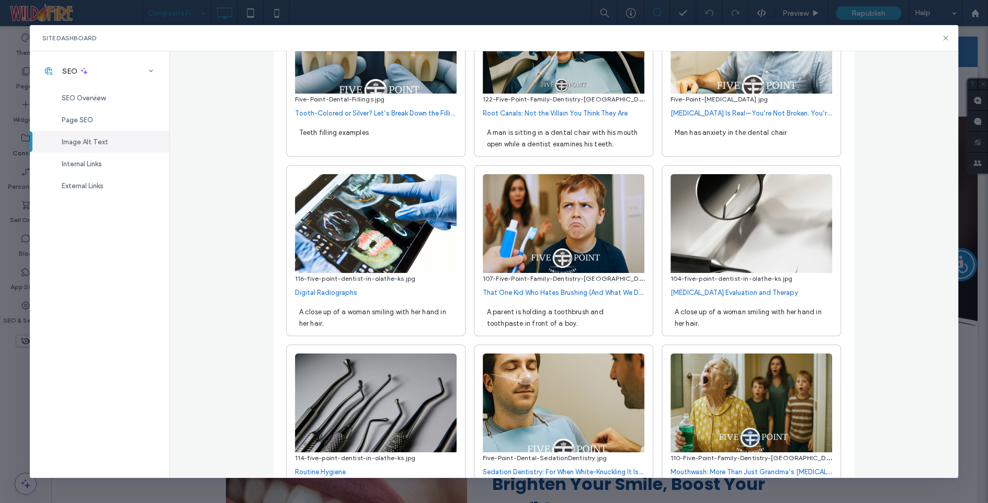
scroll to position [6503, 0]
click at [716, 331] on div "A close up of a woman smiling with her hand in her hair." at bounding box center [752, 316] width 162 height 29
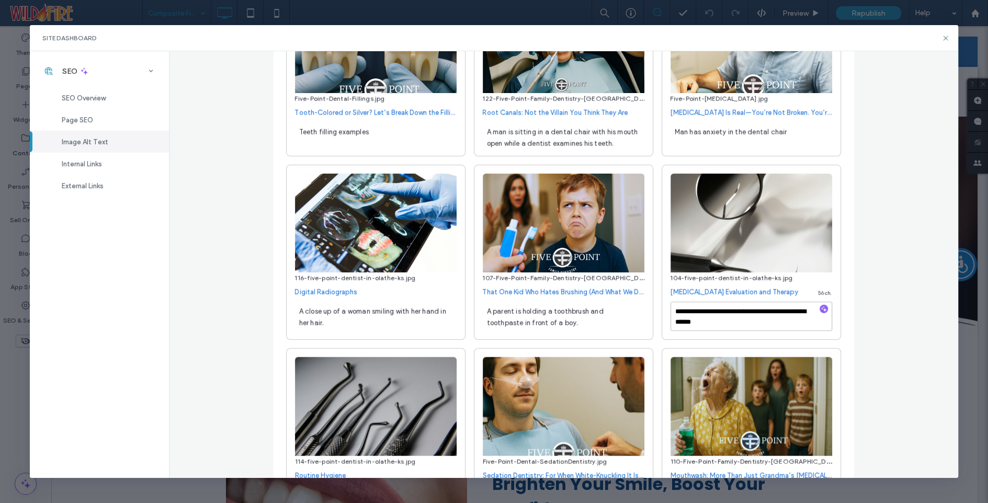
drag, startPoint x: 742, startPoint y: 330, endPoint x: 651, endPoint y: 312, distance: 92.3
type textarea "**********"
click at [378, 318] on span "A close up of a woman smiling with her hand in her hair." at bounding box center [372, 317] width 147 height 19
drag, startPoint x: 362, startPoint y: 330, endPoint x: 236, endPoint y: 294, distance: 130.7
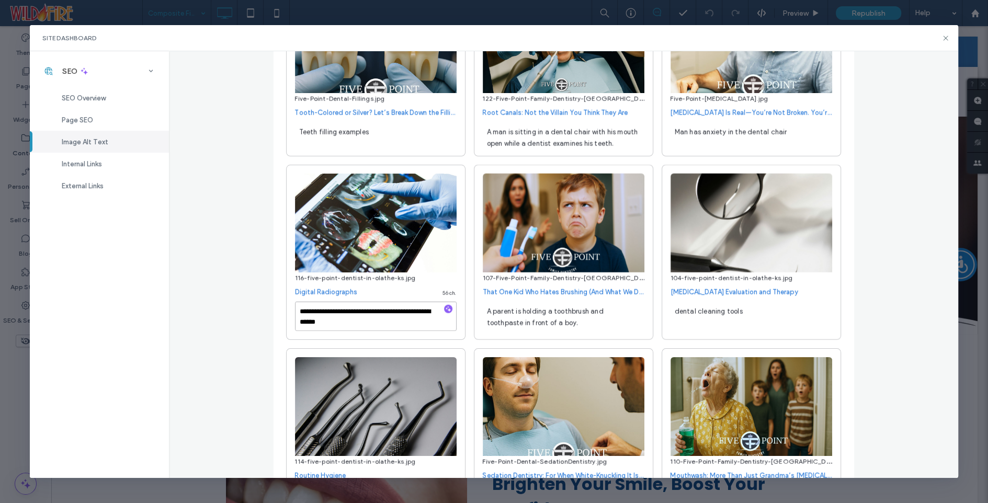
click at [236, 294] on div "**********" at bounding box center [564, 264] width 790 height 427
type textarea "**********"
click at [357, 340] on div "**********" at bounding box center [375, 252] width 179 height 175
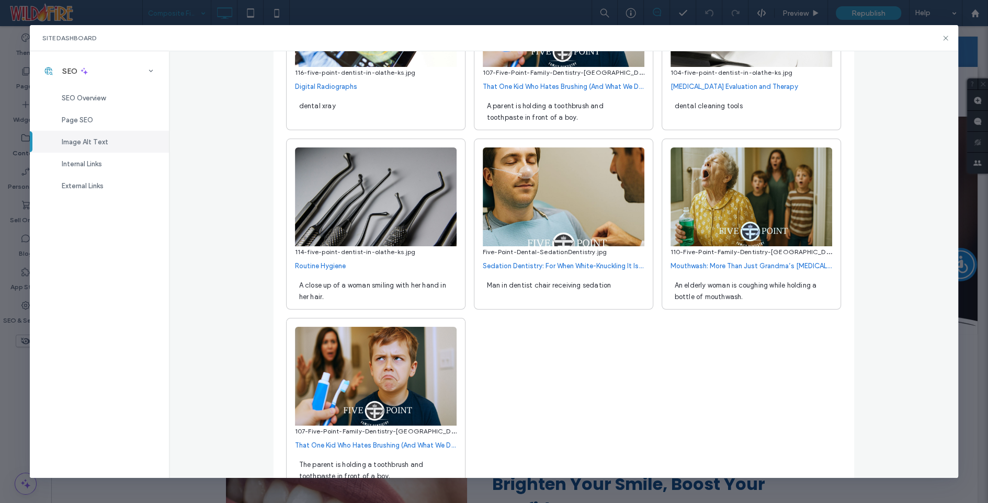
scroll to position [6739, 0]
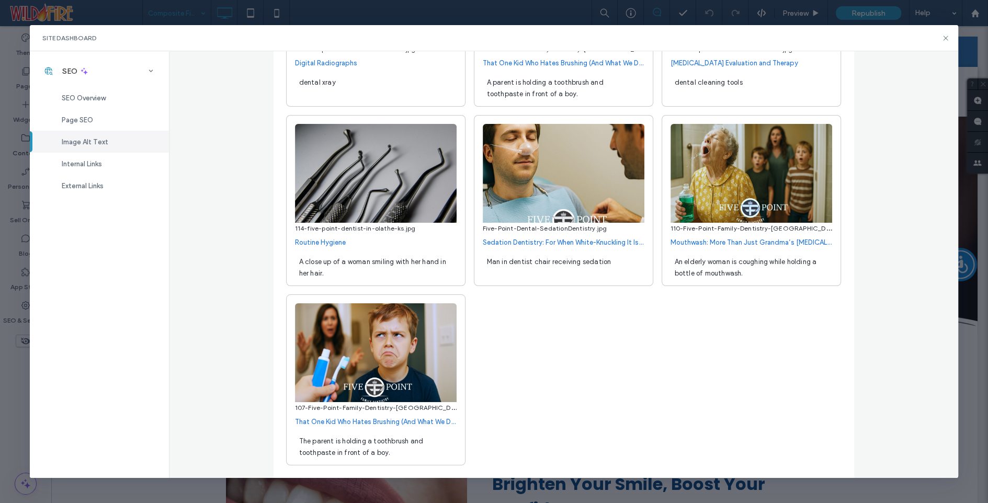
click at [359, 267] on div "A close up of a woman smiling with her hand in her hair." at bounding box center [376, 266] width 162 height 29
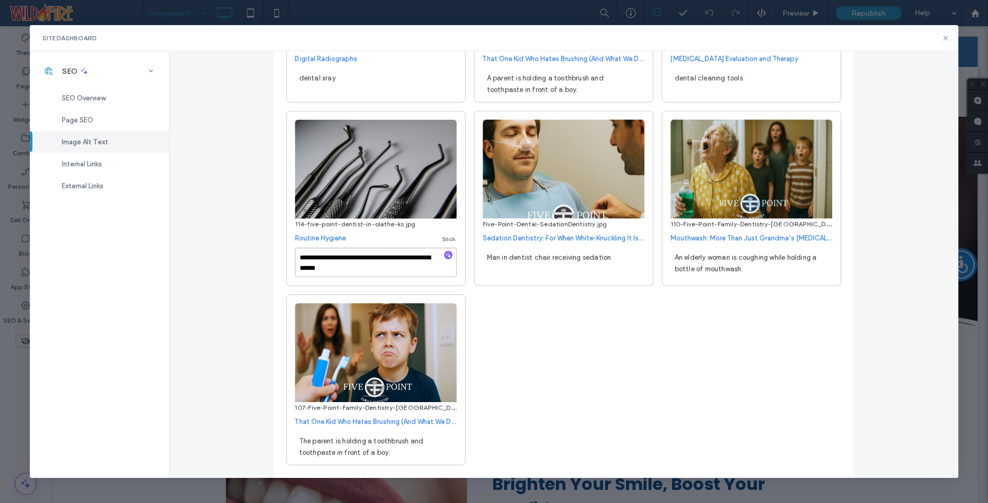
scroll to position [1, 0]
drag, startPoint x: 299, startPoint y: 260, endPoint x: 421, endPoint y: 299, distance: 128.1
type textarea "**********"
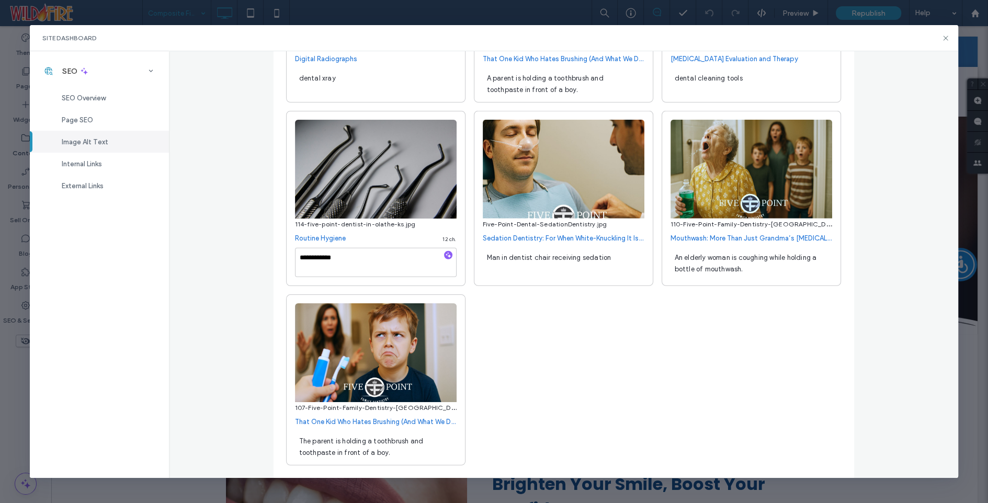
click at [856, 195] on div "**********" at bounding box center [564, 264] width 790 height 427
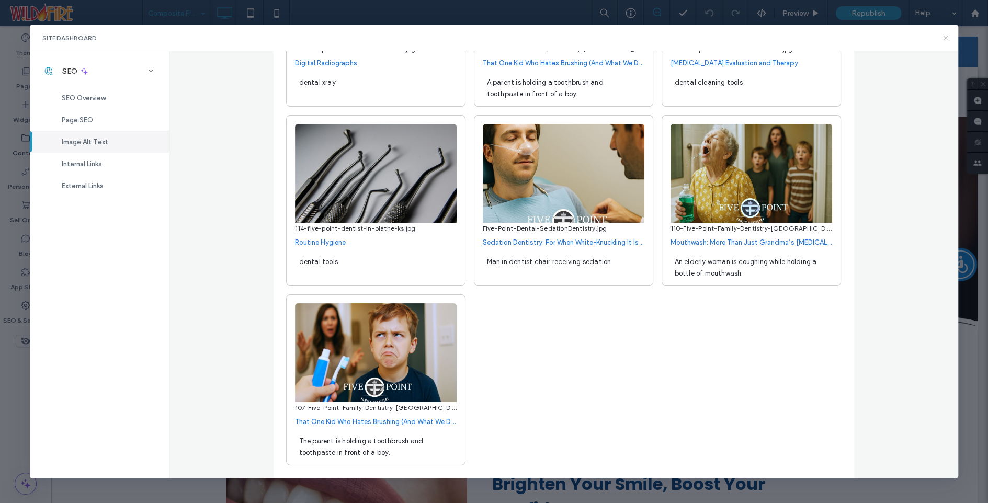
click at [947, 38] on icon at bounding box center [946, 38] width 8 height 8
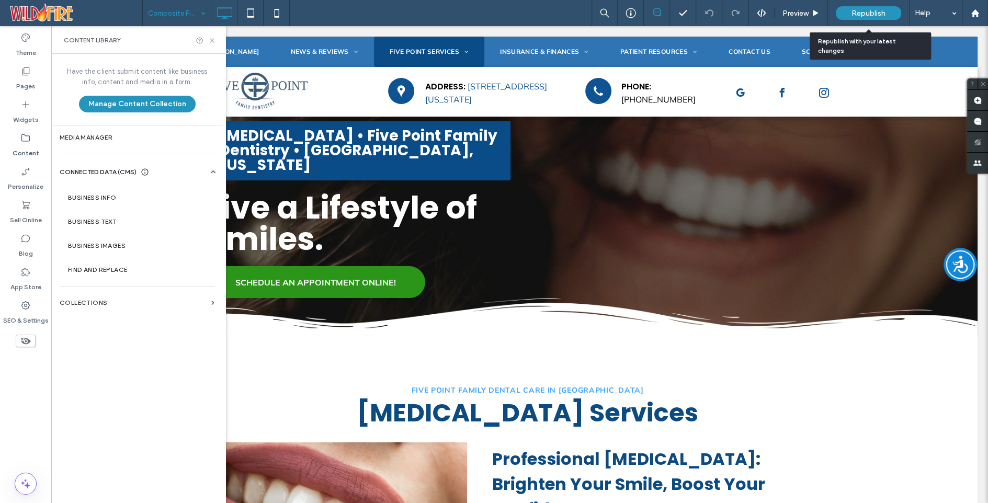
click at [864, 10] on span "Republish" at bounding box center [869, 13] width 34 height 9
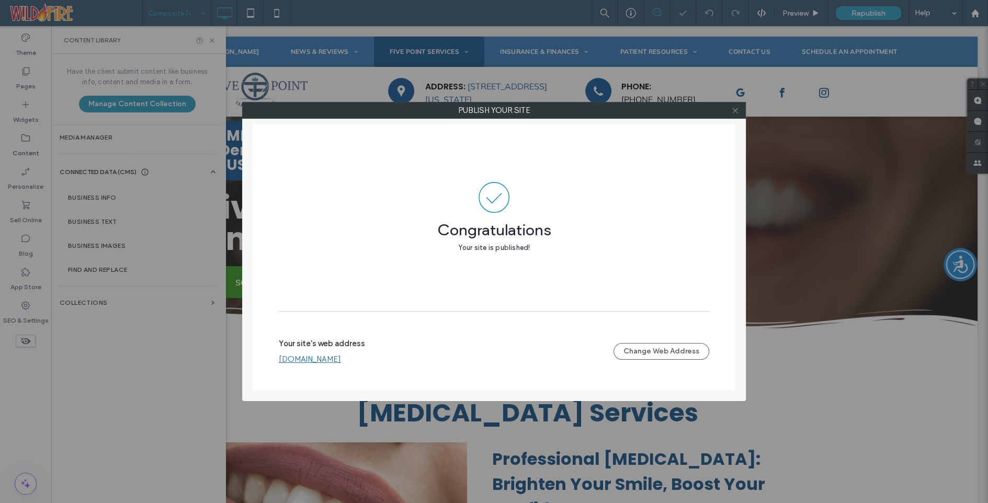
click at [737, 109] on use at bounding box center [735, 110] width 5 height 5
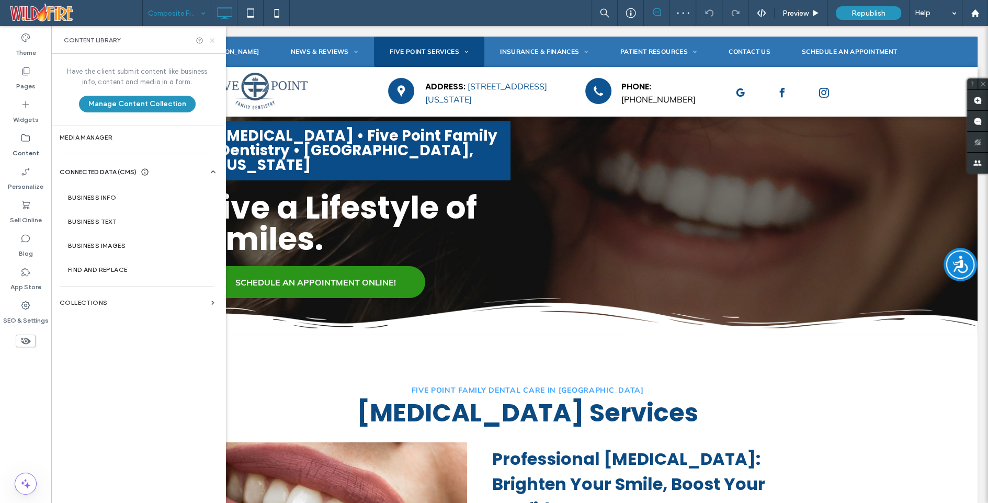
click at [211, 38] on icon at bounding box center [212, 41] width 8 height 8
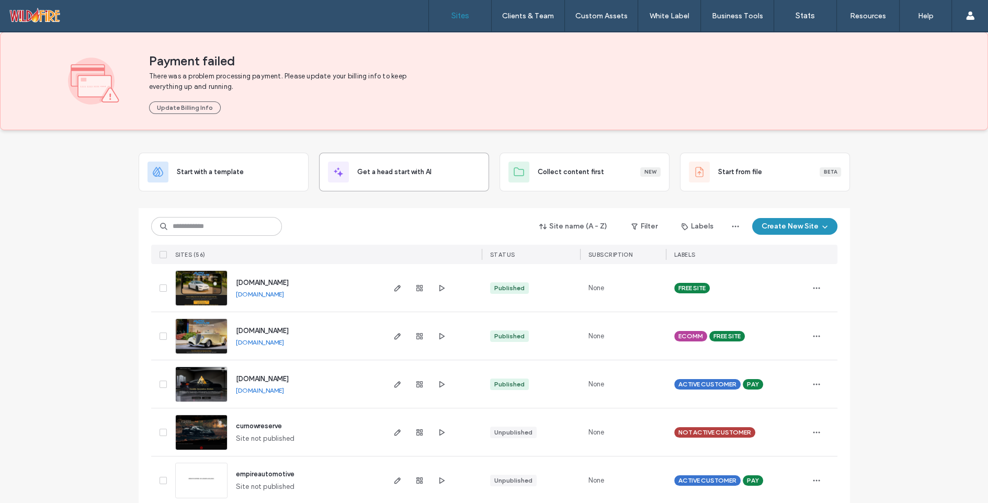
scroll to position [38, 0]
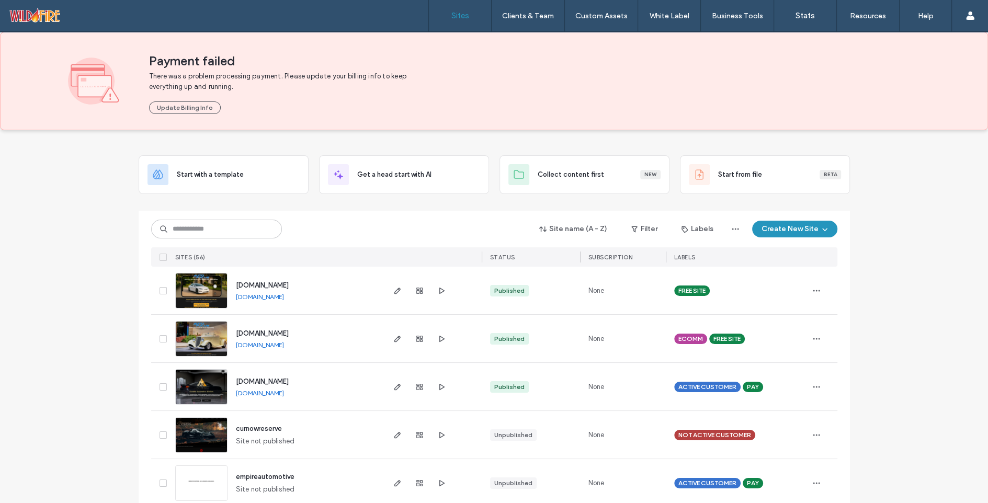
click at [206, 239] on div "Site name (A - Z) Filter Labels Create New Site SITES (56) STATUS SUBSCRIPTION …" at bounding box center [494, 239] width 687 height 56
click at [203, 233] on input at bounding box center [216, 229] width 131 height 19
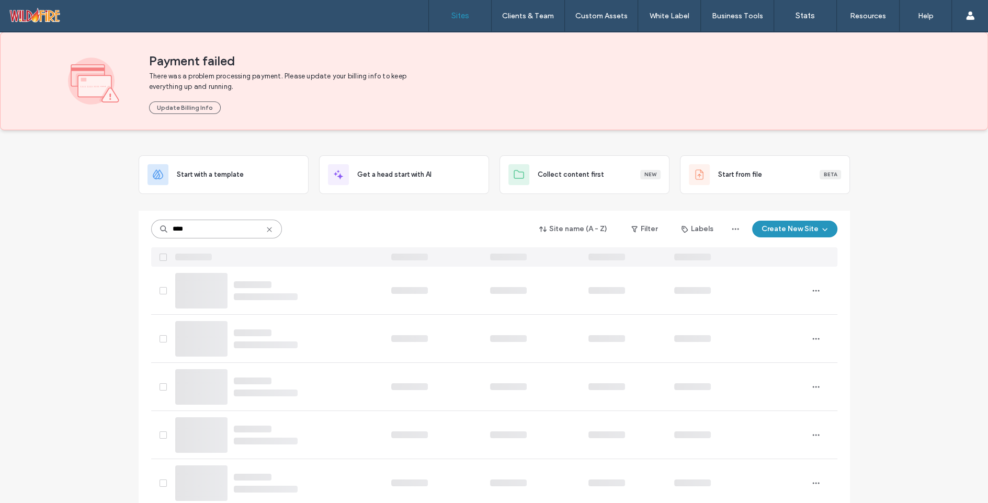
scroll to position [0, 0]
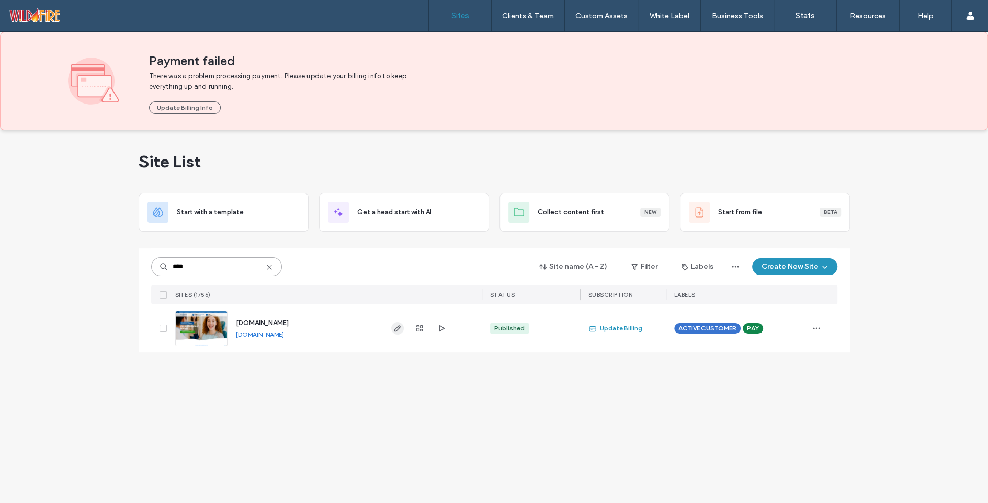
type input "****"
click at [398, 325] on use "button" at bounding box center [397, 328] width 6 height 6
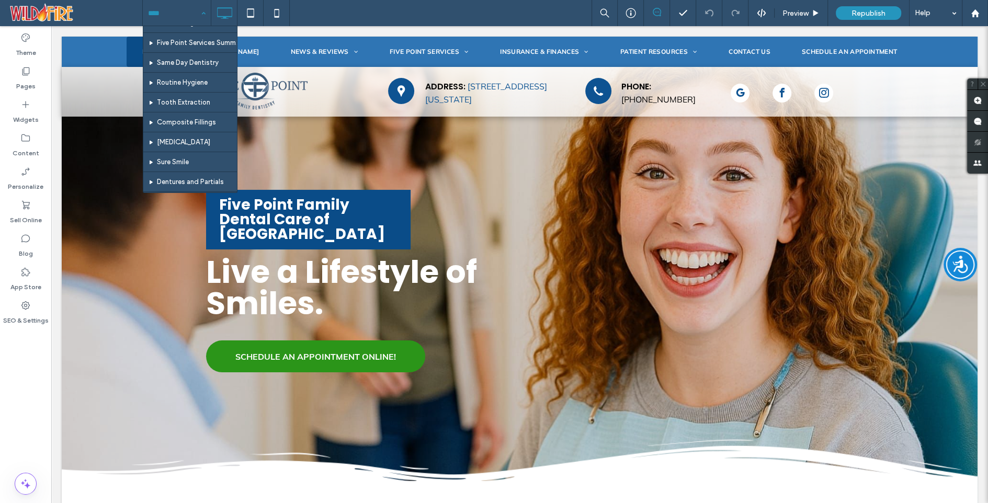
scroll to position [97, 0]
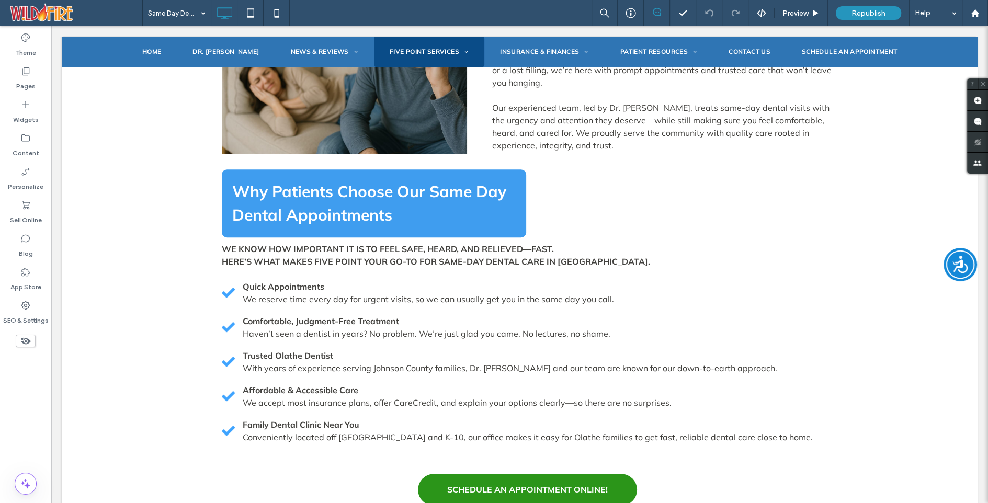
scroll to position [471, 0]
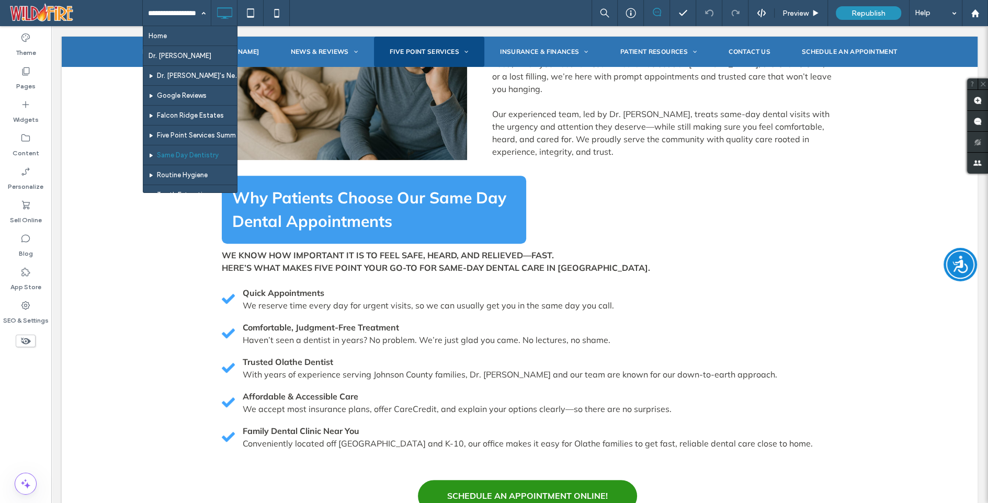
click at [187, 12] on input at bounding box center [174, 13] width 52 height 26
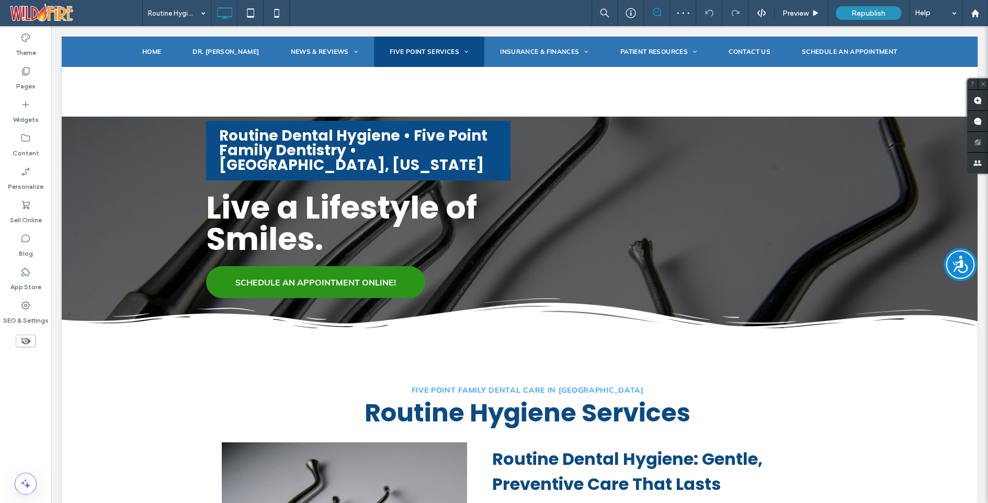
scroll to position [986, 0]
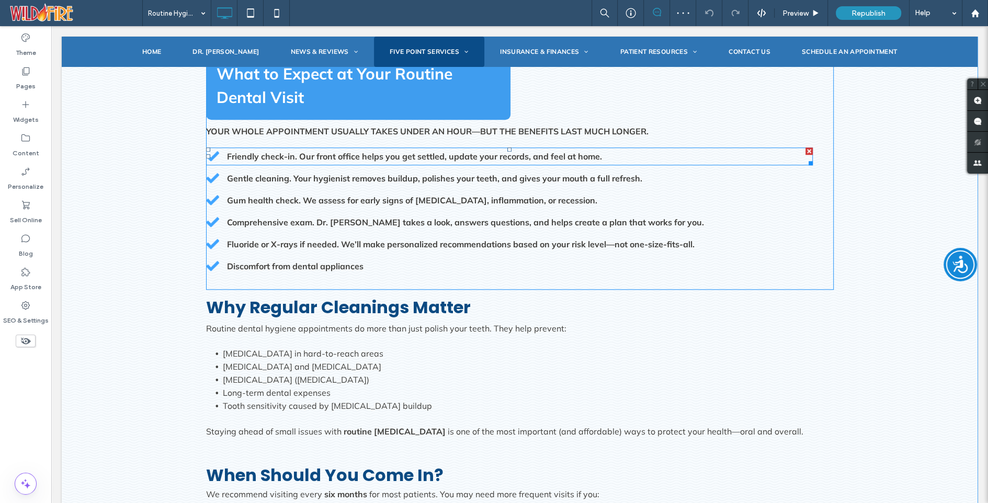
click at [313, 151] on strong "Friendly check-in. Our front office helps you get settled, update your records,…" at bounding box center [414, 156] width 375 height 10
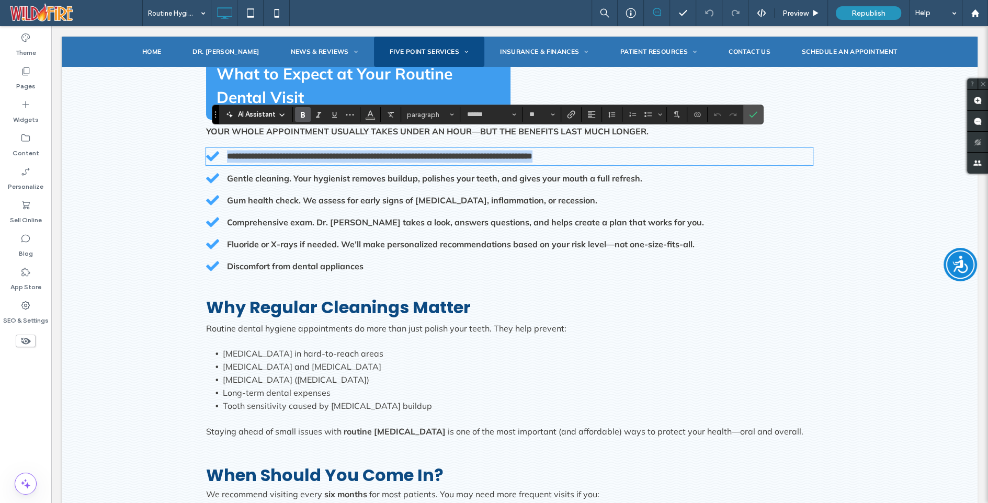
click at [300, 152] on strong "**********" at bounding box center [380, 156] width 306 height 8
click at [302, 111] on icon "Bold" at bounding box center [303, 114] width 8 height 8
click at [293, 173] on strong "Gentle cleaning. Your hygienist removes buildup, polishes your teeth, and gives…" at bounding box center [434, 178] width 415 height 10
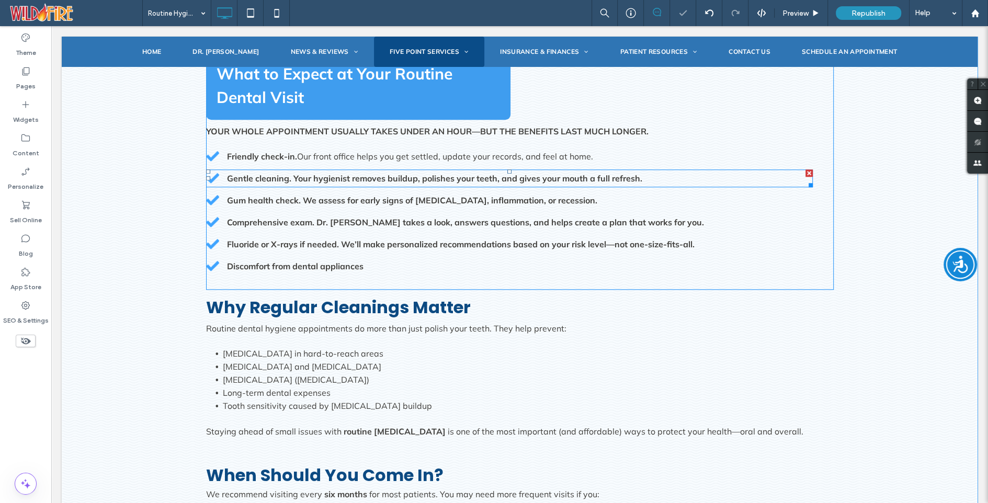
click at [294, 173] on strong "Gentle cleaning. Your hygienist removes buildup, polishes your teeth, and gives…" at bounding box center [434, 178] width 415 height 10
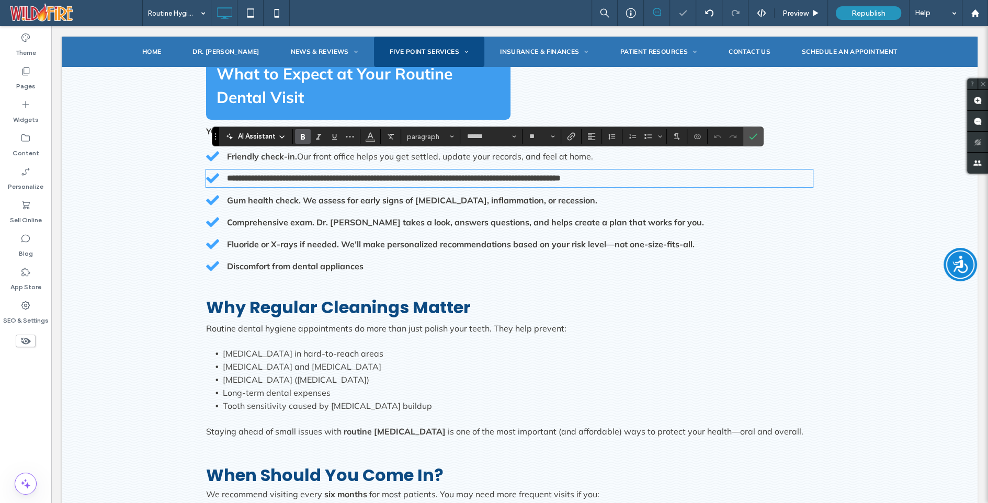
click at [294, 174] on strong "**********" at bounding box center [394, 178] width 334 height 8
click at [306, 133] on icon "Bold" at bounding box center [303, 136] width 8 height 8
click at [311, 195] on strong "Gum health check. We assess for early signs of gum disease, inflammation, or re…" at bounding box center [412, 200] width 370 height 10
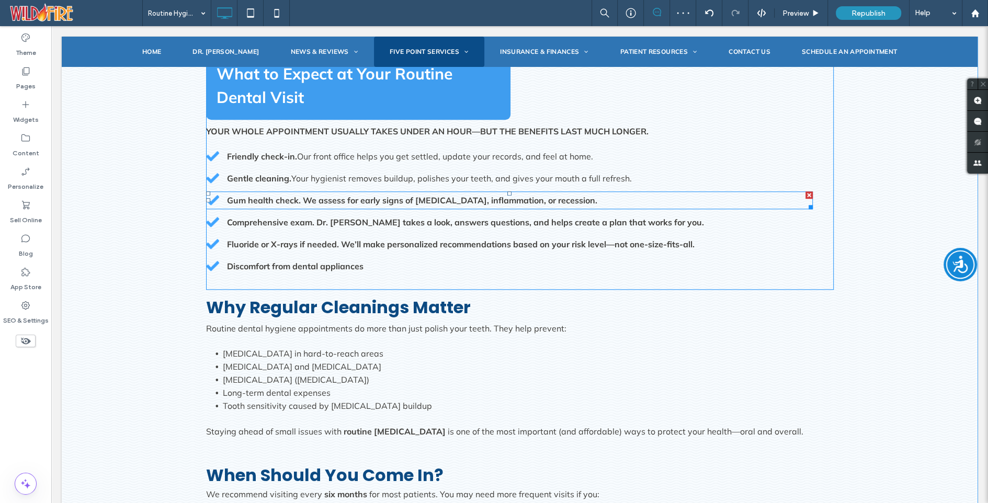
click at [311, 195] on strong "Gum health check. We assess for early signs of gum disease, inflammation, or re…" at bounding box center [412, 200] width 370 height 10
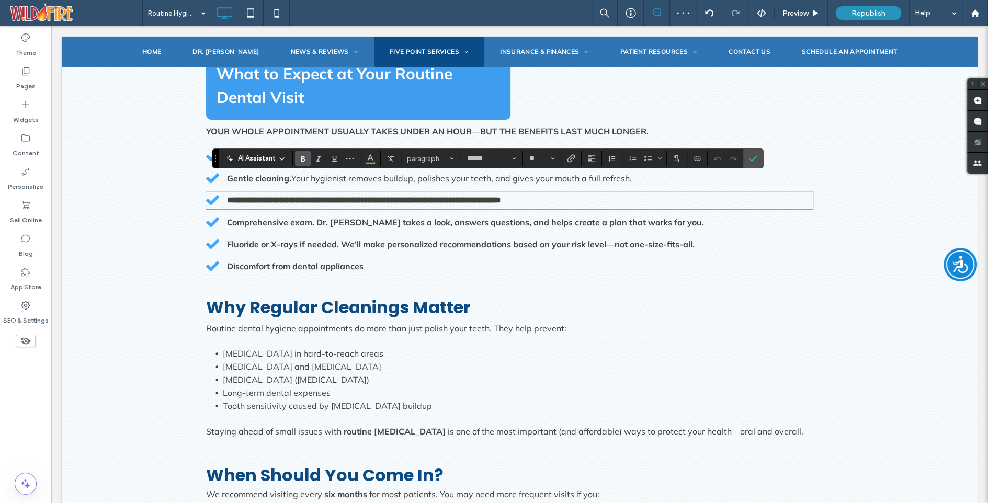
click at [303, 196] on strong "**********" at bounding box center [364, 200] width 274 height 8
click at [302, 151] on span "Bold" at bounding box center [301, 158] width 5 height 15
click at [325, 217] on strong "Comprehensive exam. Dr. Dave takes a look, answers questions, and helps create …" at bounding box center [465, 222] width 477 height 10
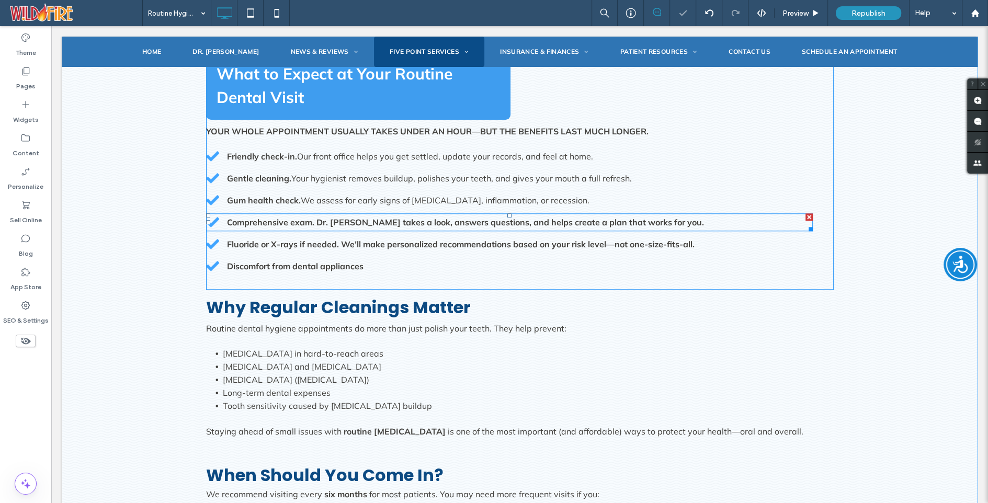
click at [325, 217] on strong "Comprehensive exam. Dr. Dave takes a look, answers questions, and helps create …" at bounding box center [465, 222] width 477 height 10
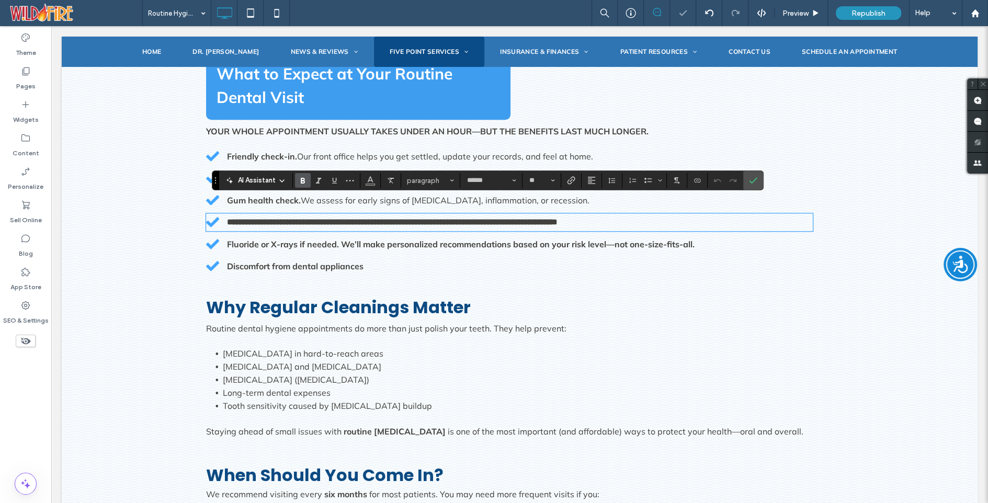
click at [317, 218] on strong "**********" at bounding box center [392, 222] width 331 height 8
click at [304, 179] on use "Bold" at bounding box center [303, 181] width 4 height 6
click at [353, 239] on strong "Fluoride or X-rays if needed. We’ll make personalized recommendations based on …" at bounding box center [461, 244] width 468 height 10
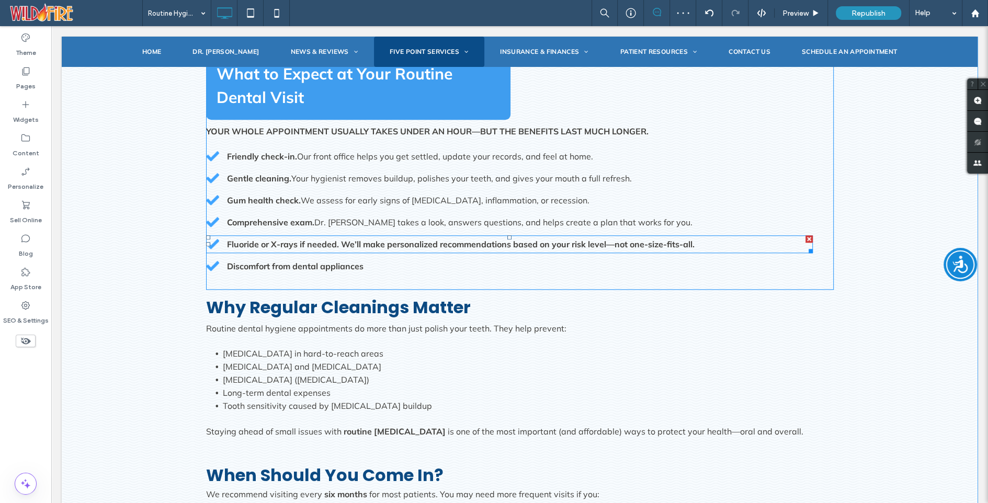
click at [353, 239] on strong "Fluoride or X-rays if needed. We’ll make personalized recommendations based on …" at bounding box center [461, 244] width 468 height 10
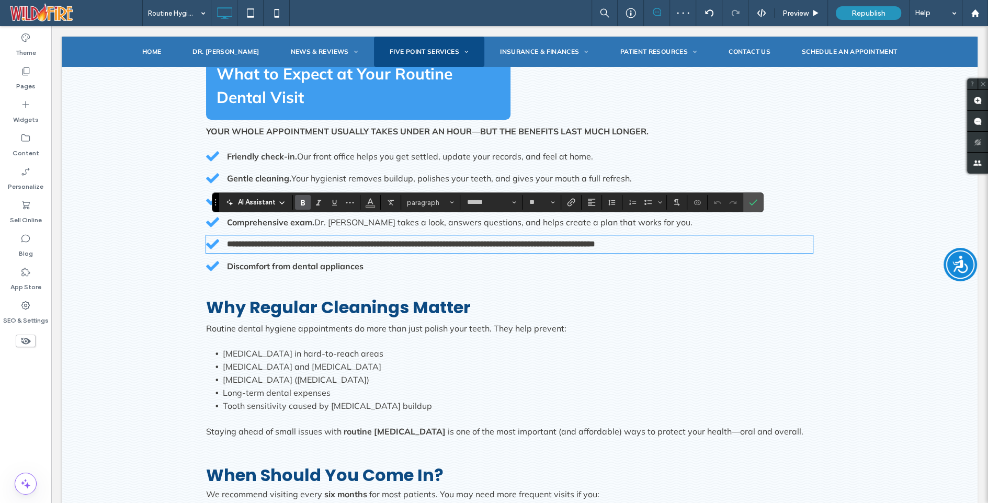
click at [342, 240] on strong "**********" at bounding box center [411, 244] width 368 height 8
click at [299, 198] on icon "Bold" at bounding box center [303, 202] width 8 height 8
click at [343, 261] on strong "Discomfort from dental appliances" at bounding box center [295, 266] width 137 height 10
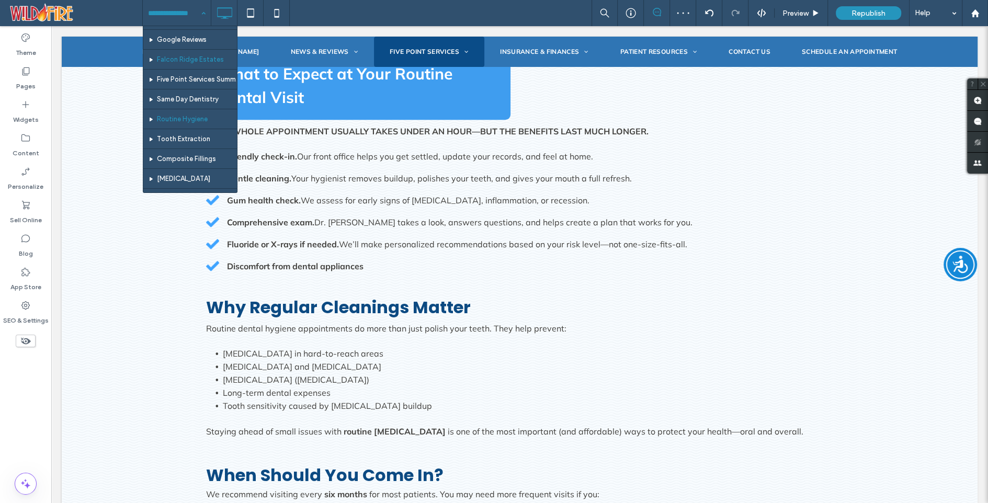
scroll to position [69, 0]
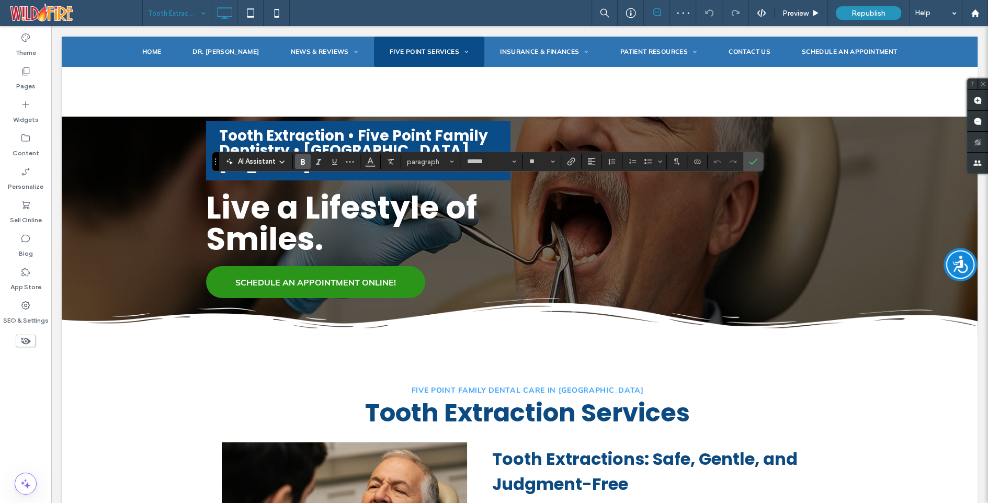
scroll to position [939, 0]
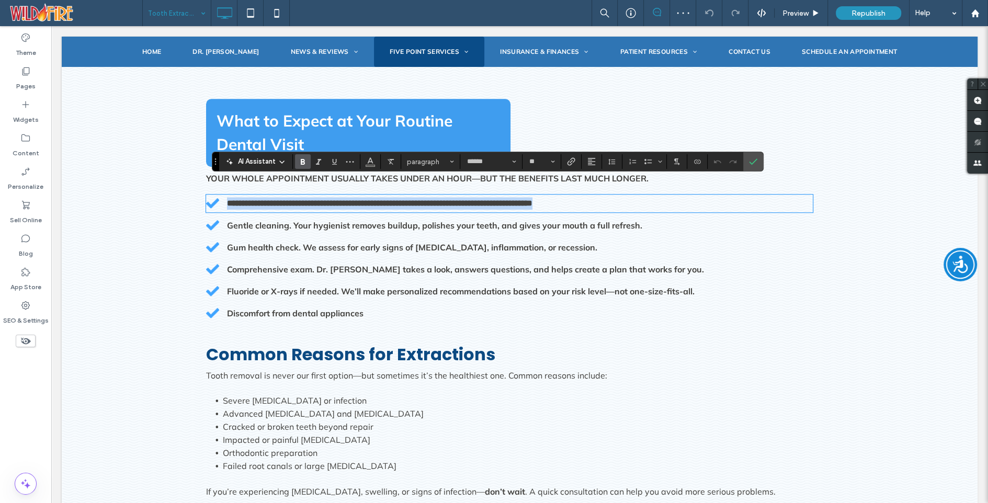
click at [299, 199] on strong "**********" at bounding box center [380, 203] width 306 height 8
click at [301, 162] on use "Bold" at bounding box center [303, 162] width 4 height 6
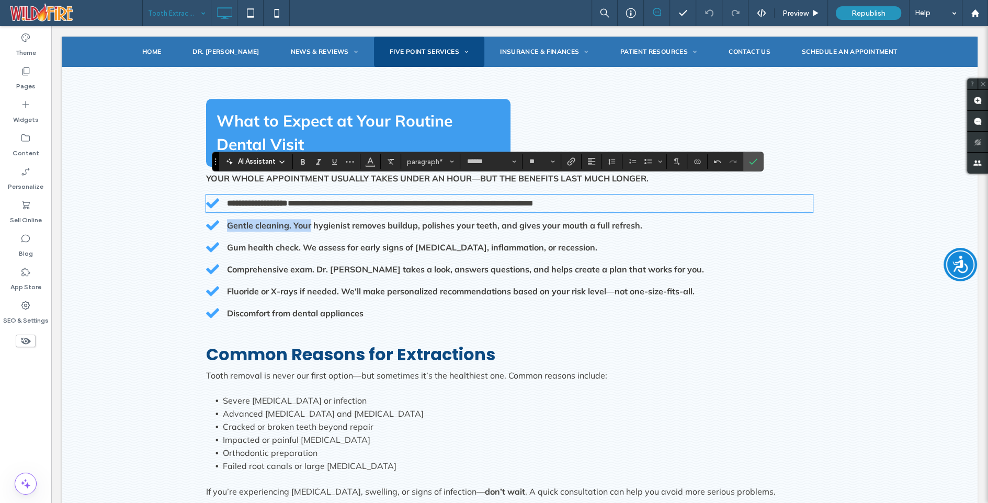
click at [310, 219] on p "Gentle cleaning. Your hygienist removes buildup, polishes your teeth, and gives…" at bounding box center [520, 225] width 586 height 13
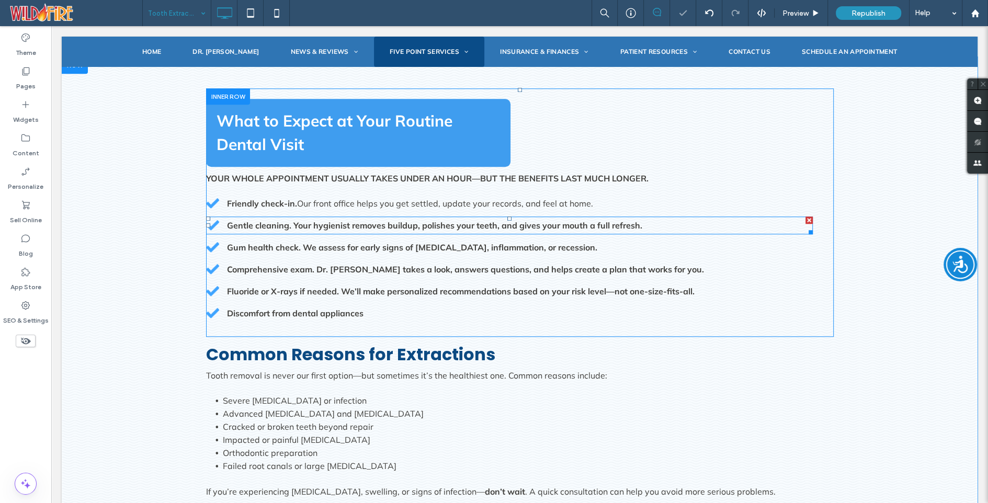
click at [310, 219] on p "Gentle cleaning. Your hygienist removes buildup, polishes your teeth, and gives…" at bounding box center [520, 225] width 586 height 13
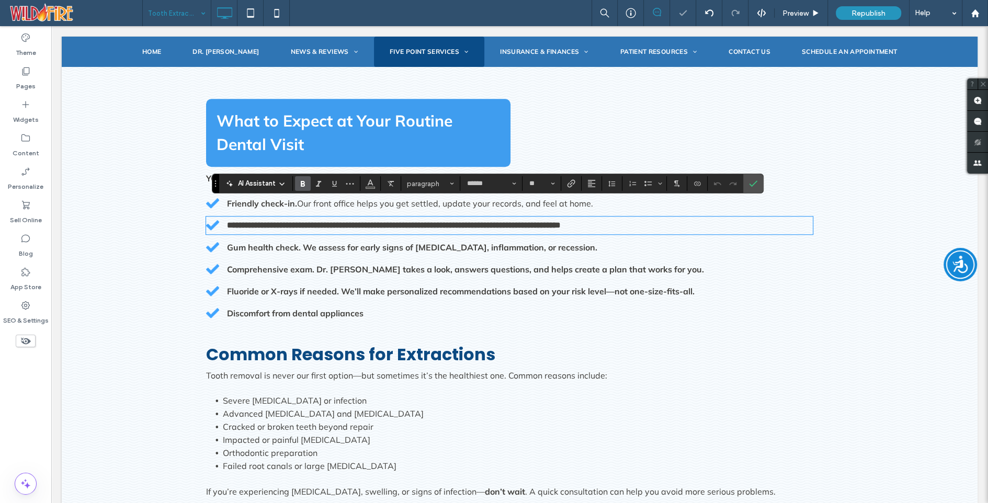
click at [294, 221] on strong "**********" at bounding box center [394, 225] width 334 height 8
click at [302, 180] on icon "Bold" at bounding box center [303, 183] width 8 height 8
click at [319, 242] on strong "Gum health check. We assess for early signs of gum disease, inflammation, or re…" at bounding box center [412, 247] width 370 height 10
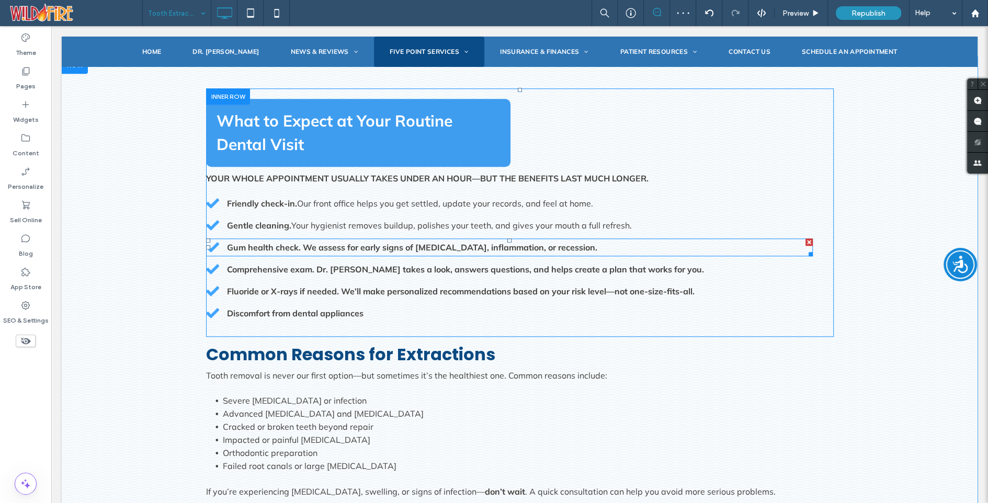
click at [319, 242] on strong "Gum health check. We assess for early signs of gum disease, inflammation, or re…" at bounding box center [412, 247] width 370 height 10
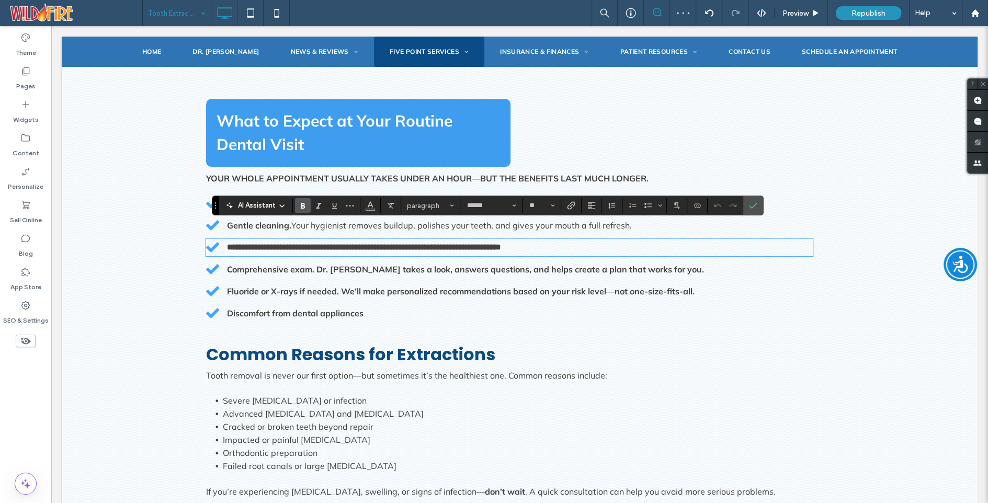
click at [305, 243] on strong "**********" at bounding box center [364, 247] width 274 height 8
click at [305, 206] on icon "Bold" at bounding box center [303, 205] width 8 height 8
click at [327, 264] on strong "Comprehensive exam. Dr. Dave takes a look, answers questions, and helps create …" at bounding box center [465, 269] width 477 height 10
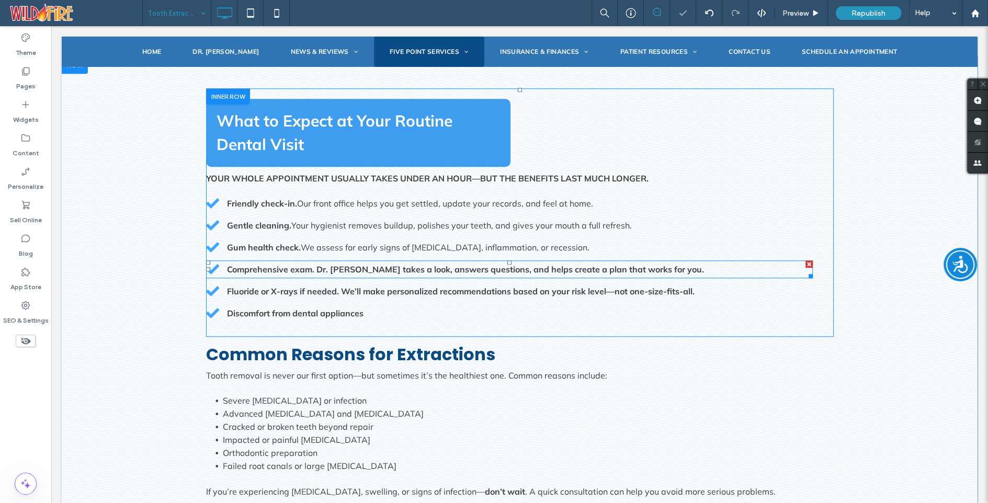
click at [327, 264] on strong "Comprehensive exam. Dr. Dave takes a look, answers questions, and helps create …" at bounding box center [465, 269] width 477 height 10
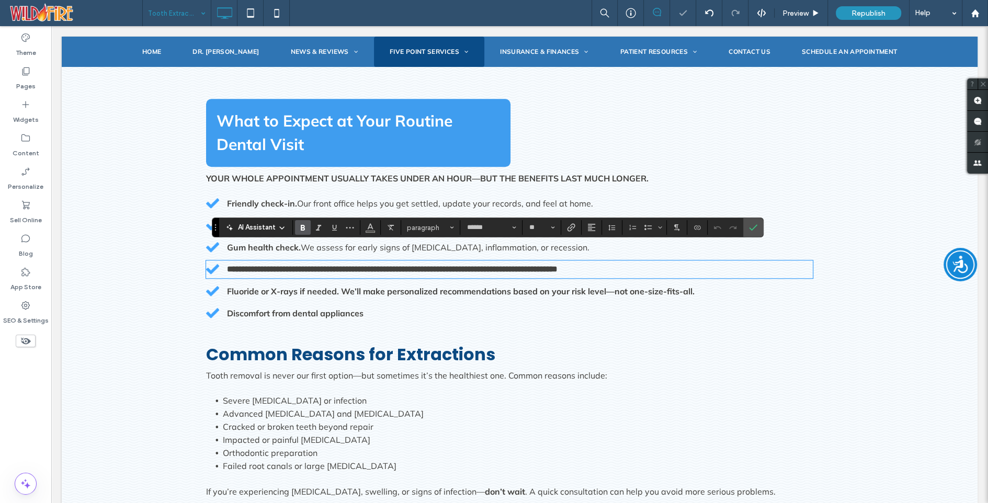
click at [317, 265] on strong "**********" at bounding box center [392, 269] width 331 height 8
click at [305, 226] on icon "Bold" at bounding box center [303, 227] width 8 height 8
click at [328, 286] on strong "Fluoride or X-rays if needed. We’ll make personalized recommendations based on …" at bounding box center [461, 291] width 468 height 10
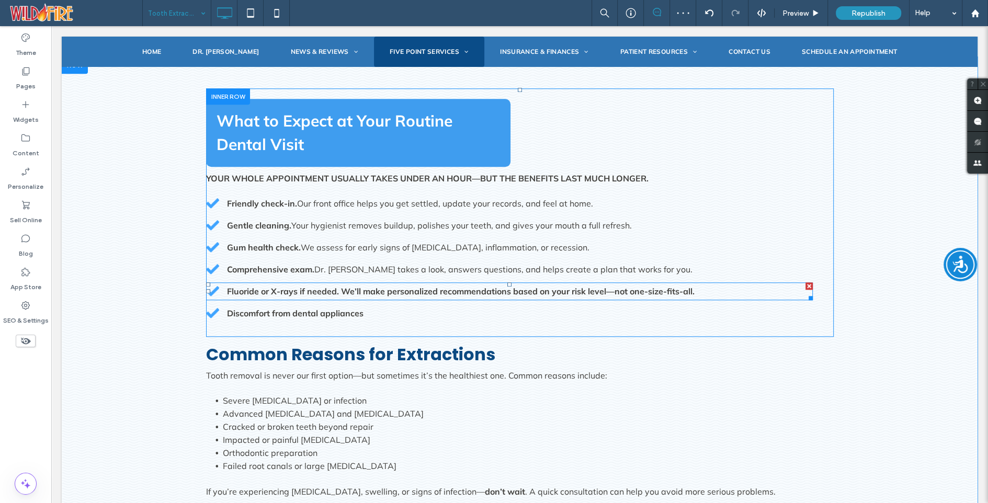
click at [328, 286] on strong "Fluoride or X-rays if needed. We’ll make personalized recommendations based on …" at bounding box center [461, 291] width 468 height 10
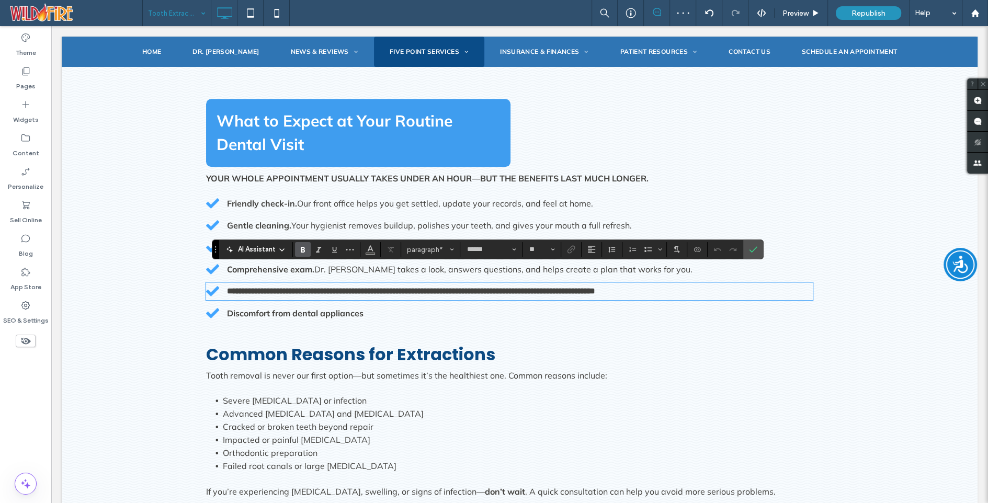
click at [343, 287] on strong "**********" at bounding box center [411, 291] width 368 height 8
click at [302, 245] on span "Bold" at bounding box center [301, 249] width 5 height 15
click at [408, 198] on span "Our front office helps you get settled, update your records, and feel at home." at bounding box center [445, 203] width 296 height 10
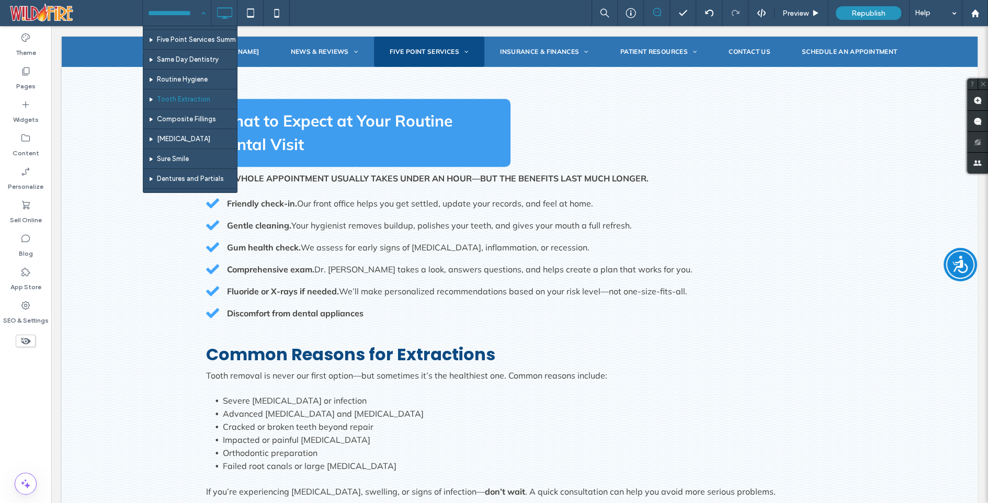
scroll to position [118, 0]
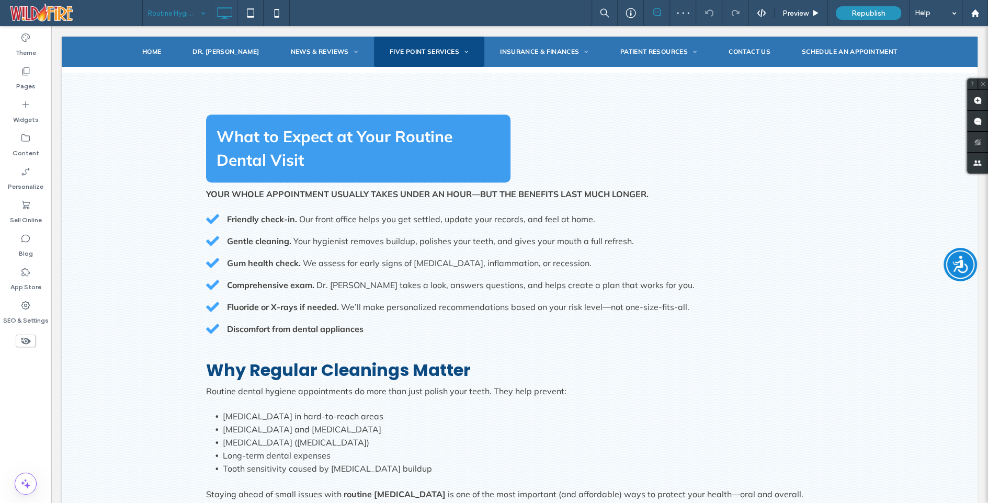
scroll to position [939, 0]
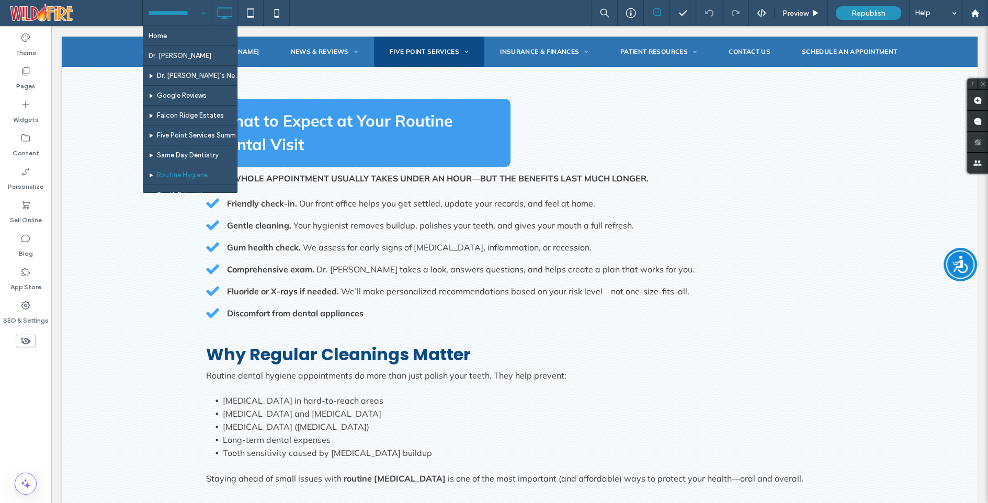
click at [174, 10] on input at bounding box center [174, 13] width 52 height 26
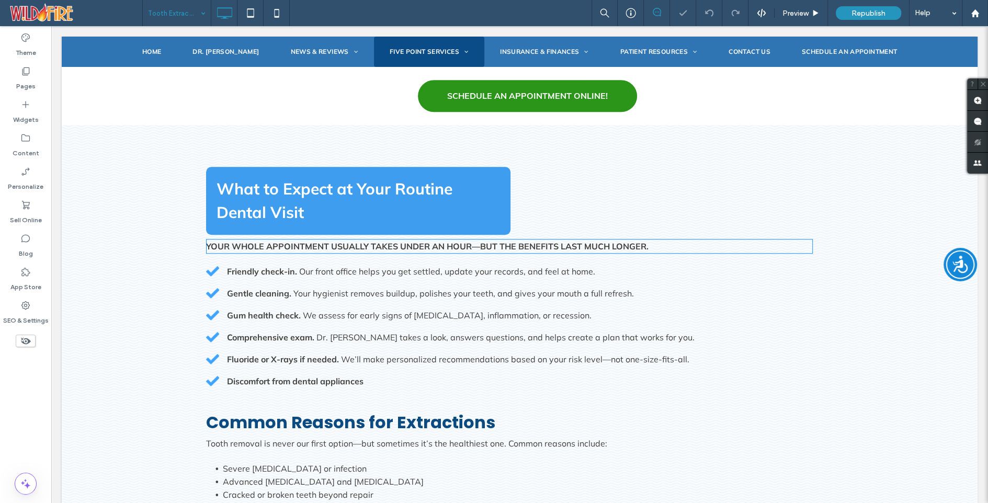
scroll to position [917, 0]
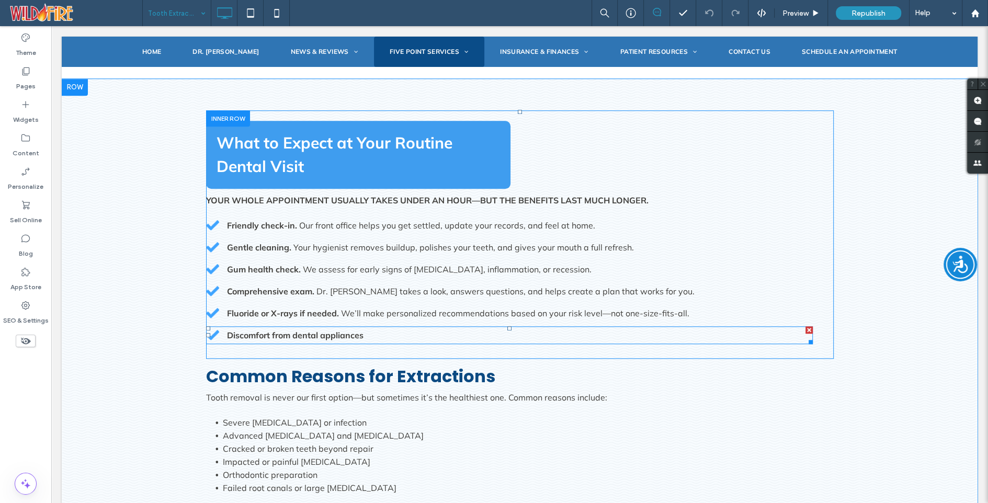
click at [809, 327] on div at bounding box center [809, 330] width 7 height 7
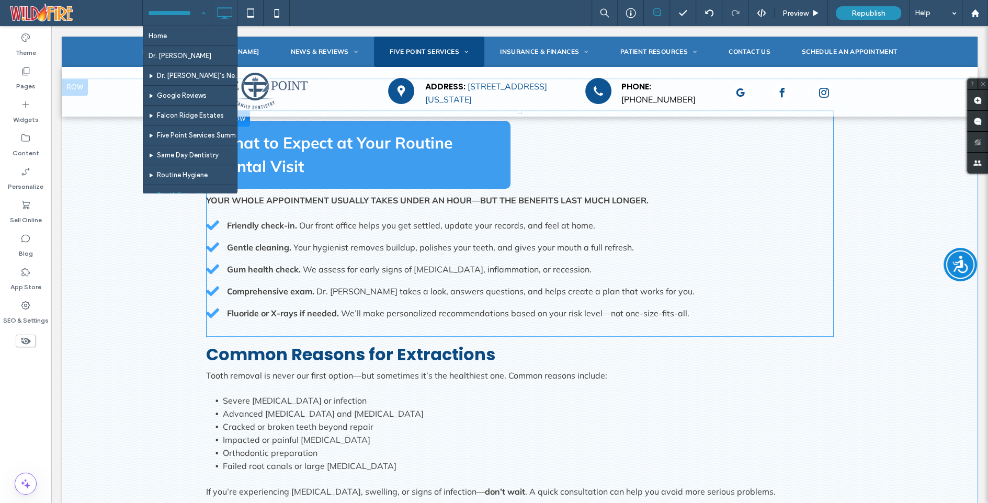
click at [175, 8] on input at bounding box center [174, 13] width 52 height 26
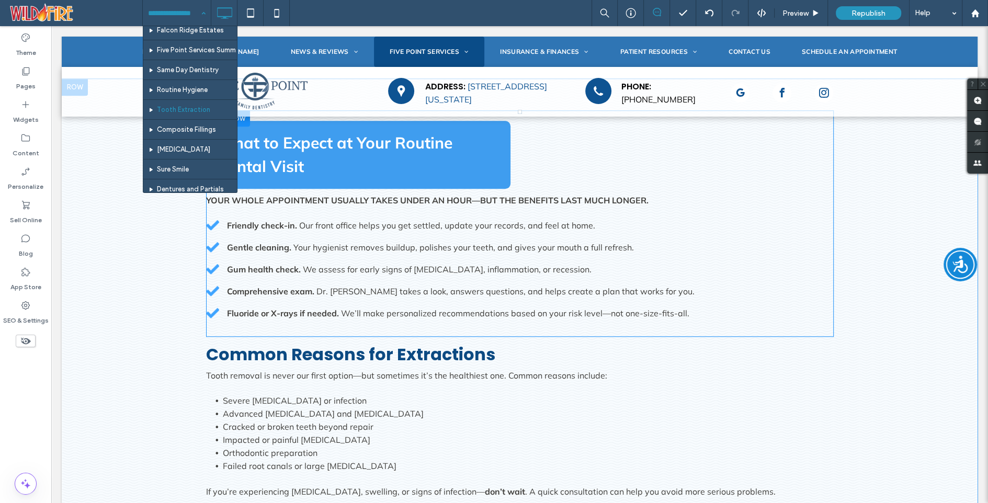
scroll to position [95, 0]
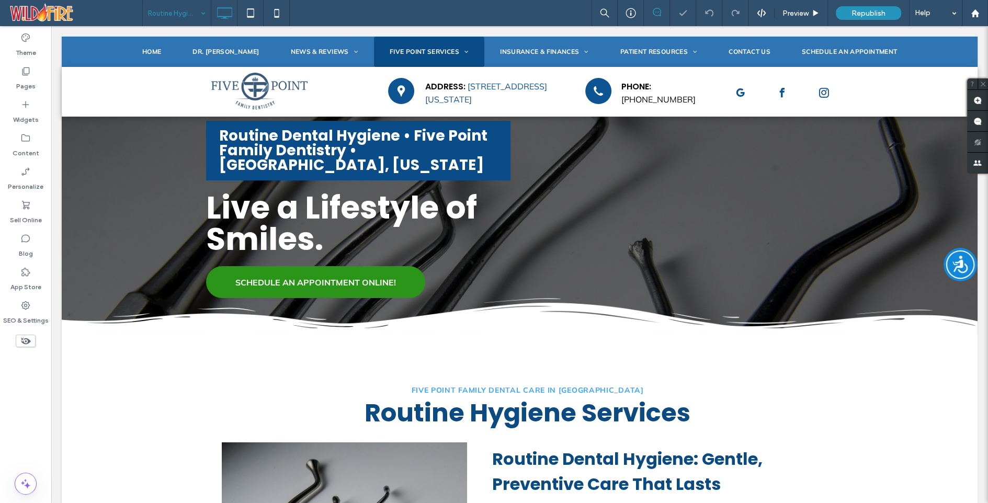
click at [170, 12] on input at bounding box center [174, 13] width 52 height 26
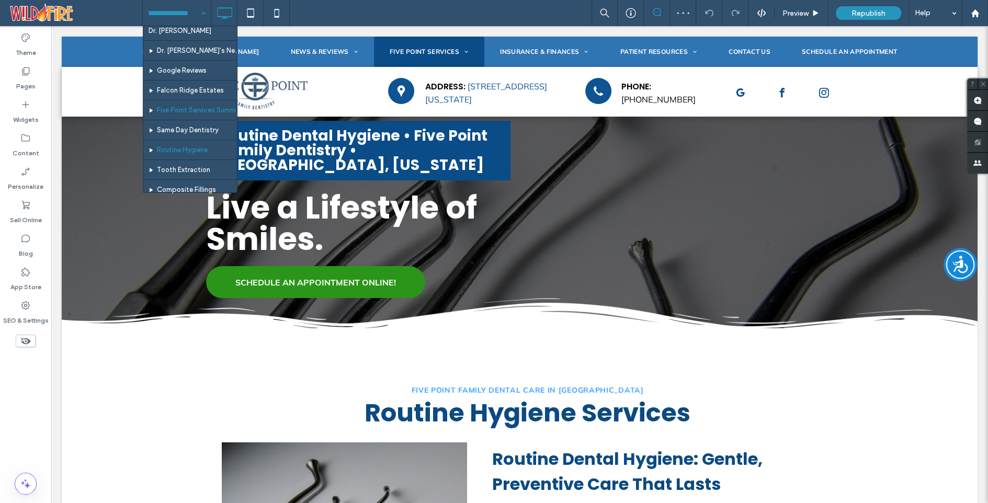
scroll to position [50, 0]
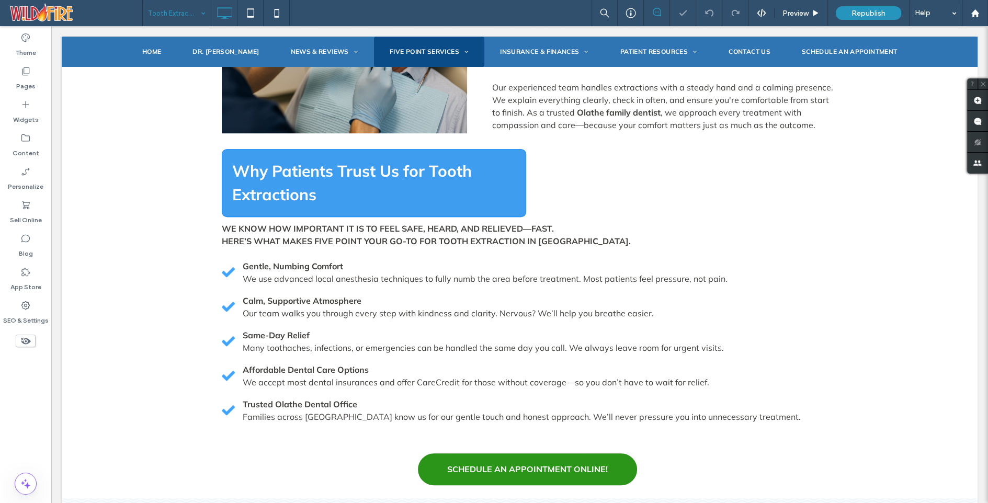
scroll to position [560, 0]
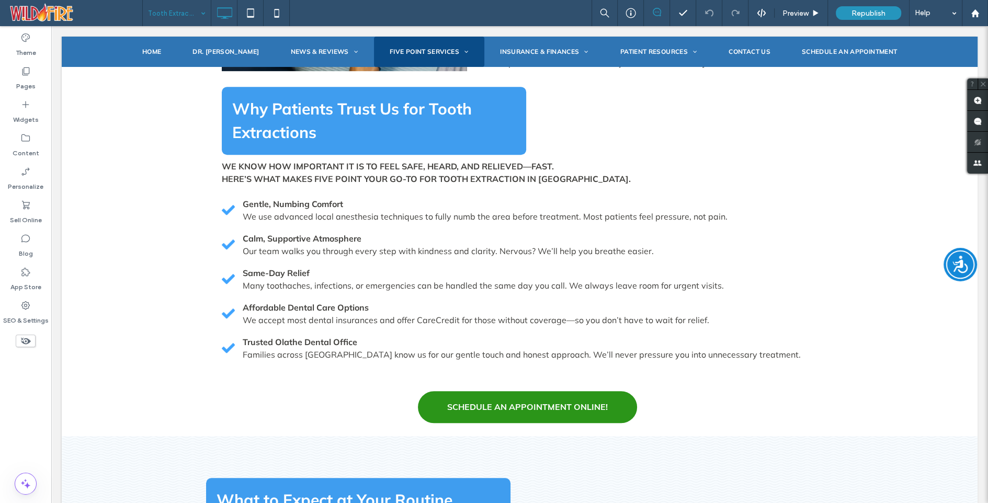
click at [167, 10] on input at bounding box center [174, 13] width 52 height 26
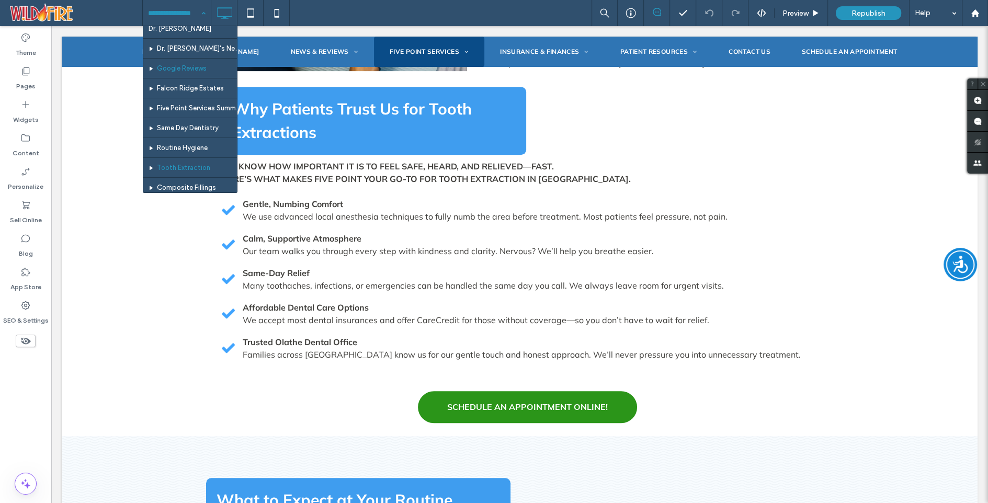
scroll to position [40, 0]
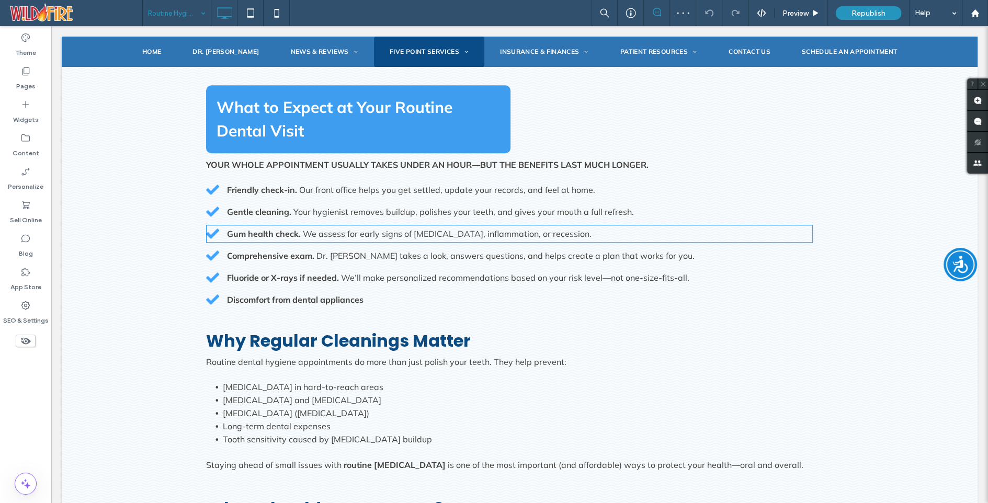
scroll to position [953, 0]
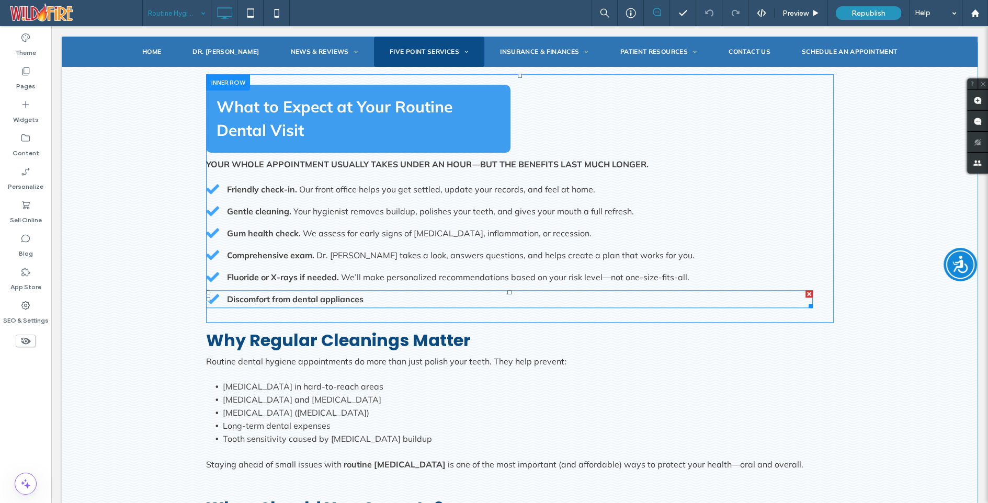
click at [808, 290] on div at bounding box center [809, 293] width 7 height 7
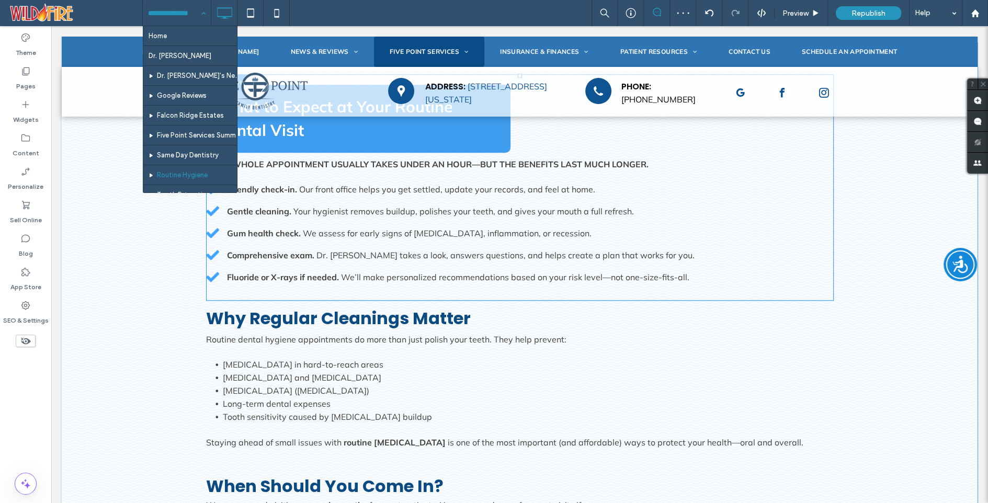
click at [167, 10] on input at bounding box center [174, 13] width 52 height 26
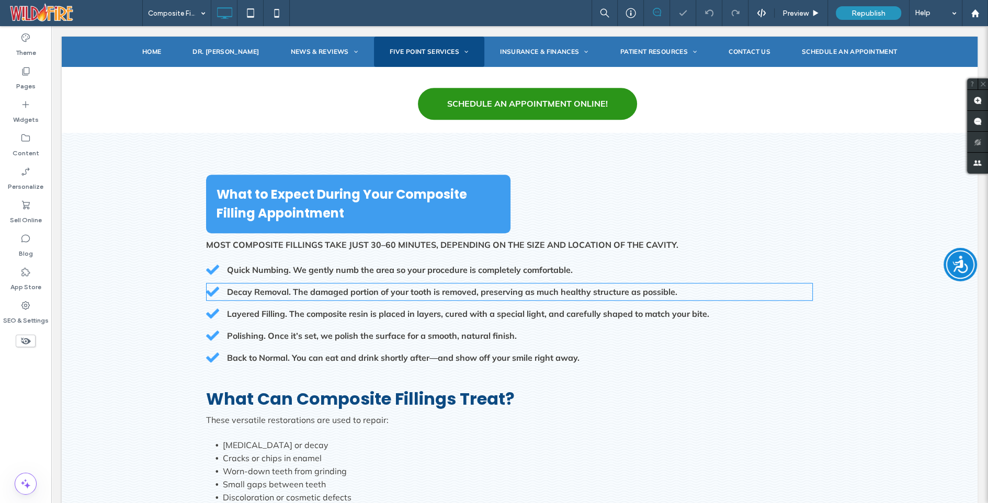
scroll to position [870, 0]
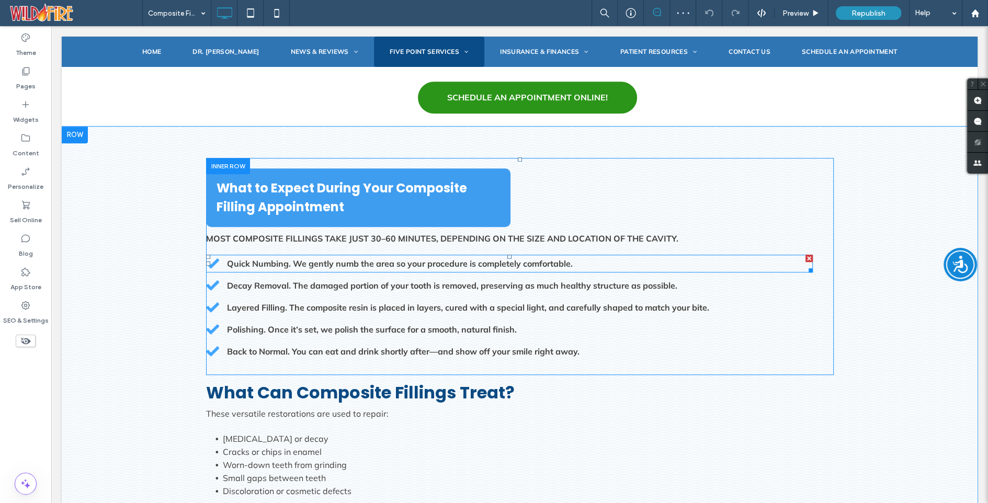
click at [308, 259] on strong "Quick Numbing. We gently numb the area so your procedure is completely comforta…" at bounding box center [400, 264] width 346 height 10
type input "******"
type input "**"
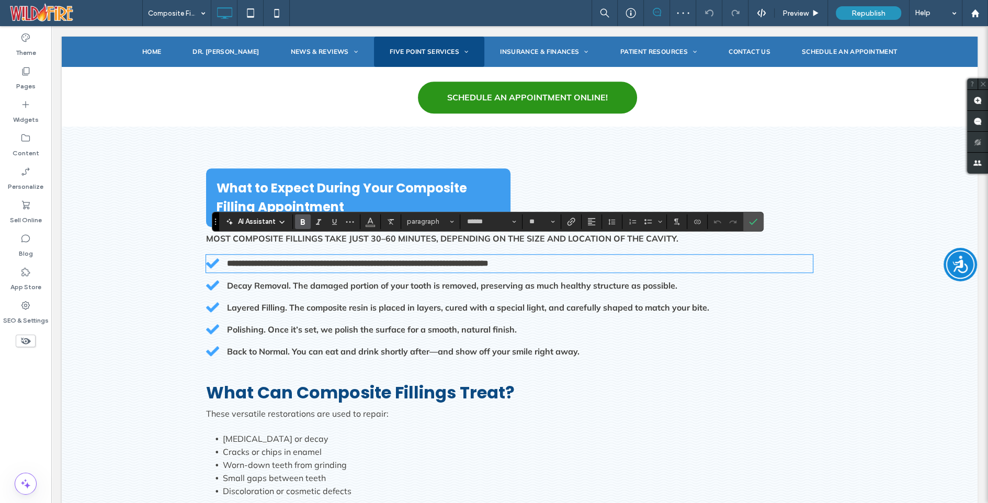
click at [293, 260] on strong "**********" at bounding box center [358, 264] width 262 height 8
click at [301, 221] on use "Bold" at bounding box center [303, 222] width 4 height 6
click at [297, 280] on strong "Decay Removal. The damaged portion of your tooth is removed, preserving as much…" at bounding box center [452, 285] width 451 height 10
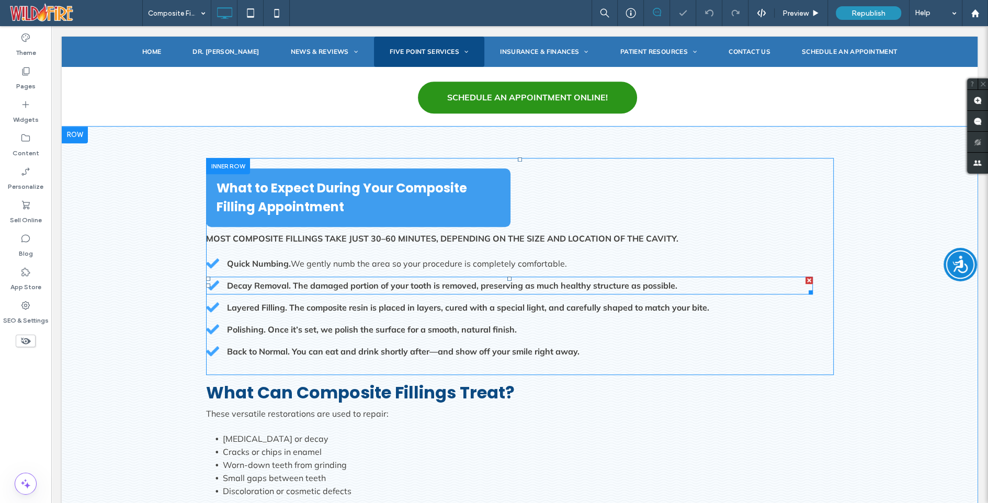
click at [297, 280] on strong "Decay Removal. The damaged portion of your tooth is removed, preserving as much…" at bounding box center [452, 285] width 451 height 10
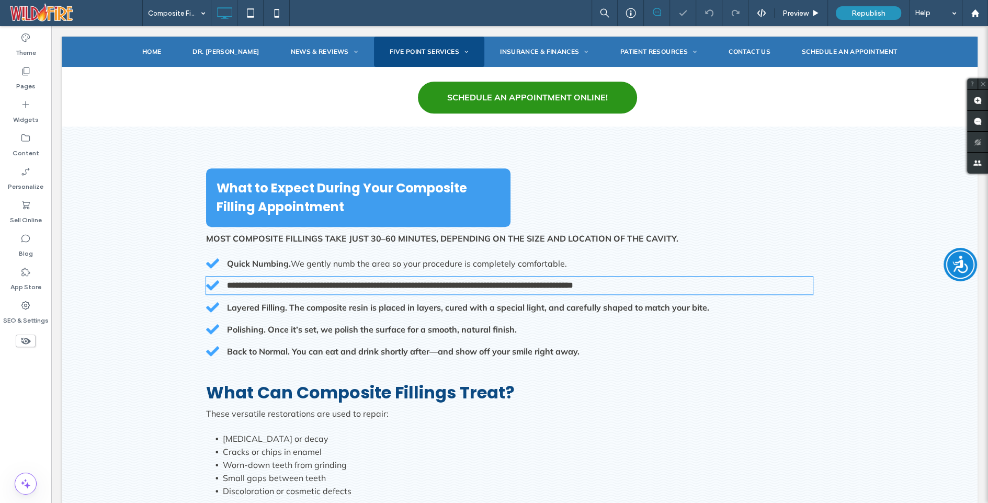
type input "******"
type input "**"
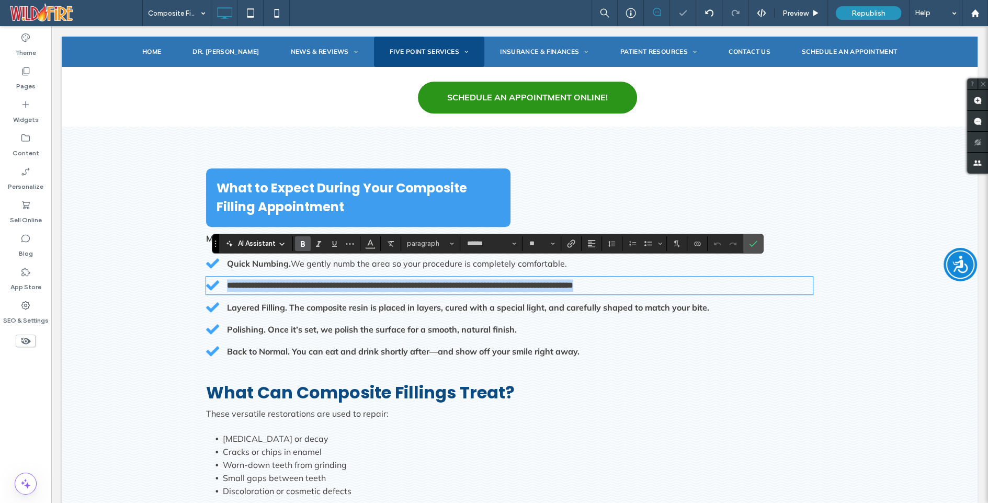
click at [297, 282] on strong "**********" at bounding box center [400, 286] width 346 height 8
click at [293, 282] on strong "**********" at bounding box center [400, 286] width 346 height 8
click at [302, 242] on icon "Bold" at bounding box center [303, 244] width 8 height 8
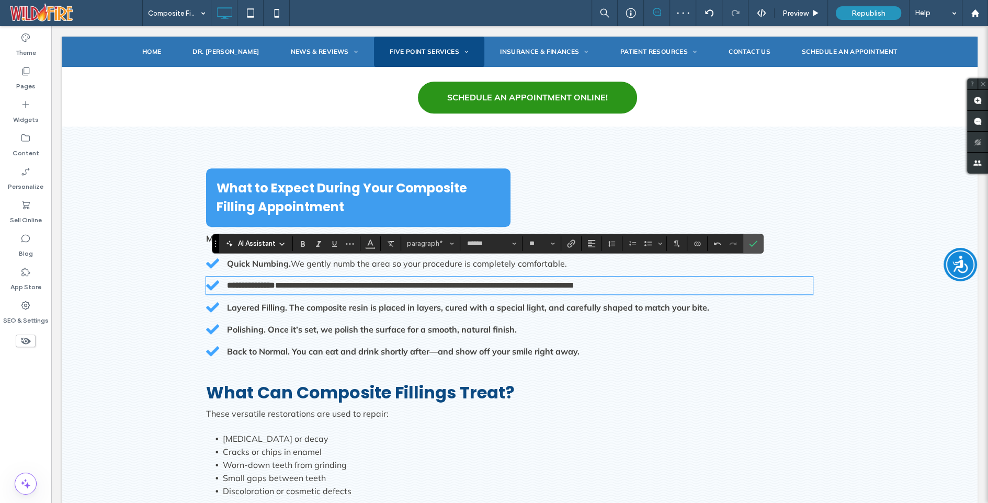
click at [293, 302] on strong "Layered Filling. The composite resin is placed in layers, cured with a special …" at bounding box center [468, 307] width 482 height 10
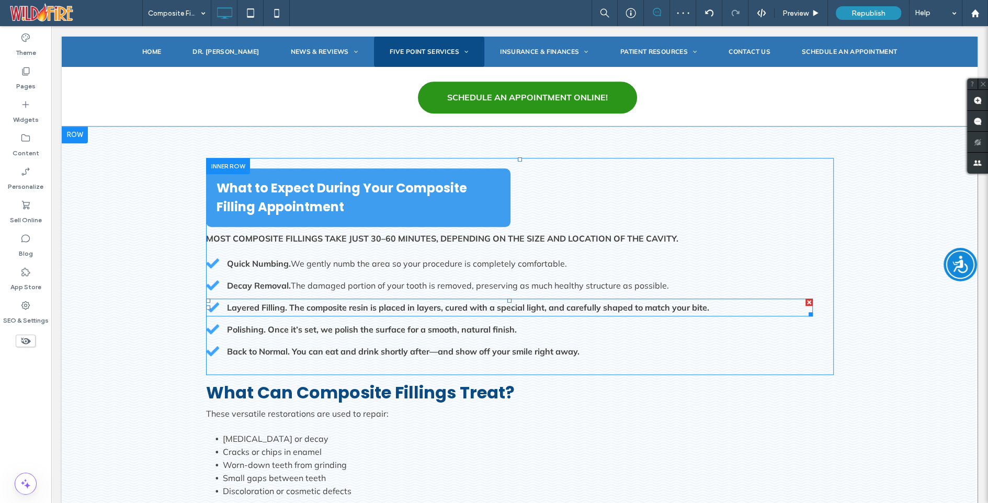
click at [289, 302] on strong "Layered Filling. The composite resin is placed in layers, cured with a special …" at bounding box center [468, 307] width 482 height 10
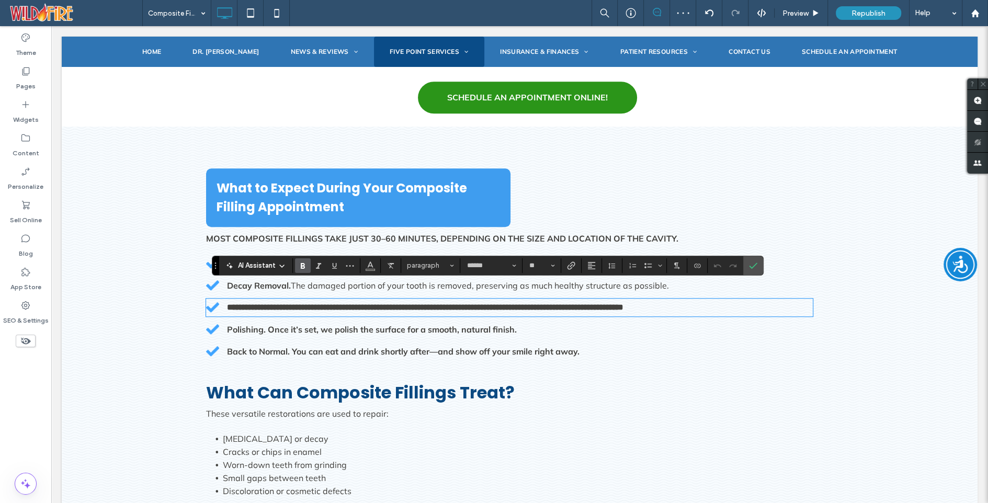
click at [286, 304] on strong "**********" at bounding box center [425, 308] width 397 height 8
click at [305, 259] on label "Bold" at bounding box center [303, 266] width 16 height 15
click at [298, 324] on strong "Polishing. Once it’s set, we polish the surface for a smooth, natural finish." at bounding box center [372, 329] width 290 height 10
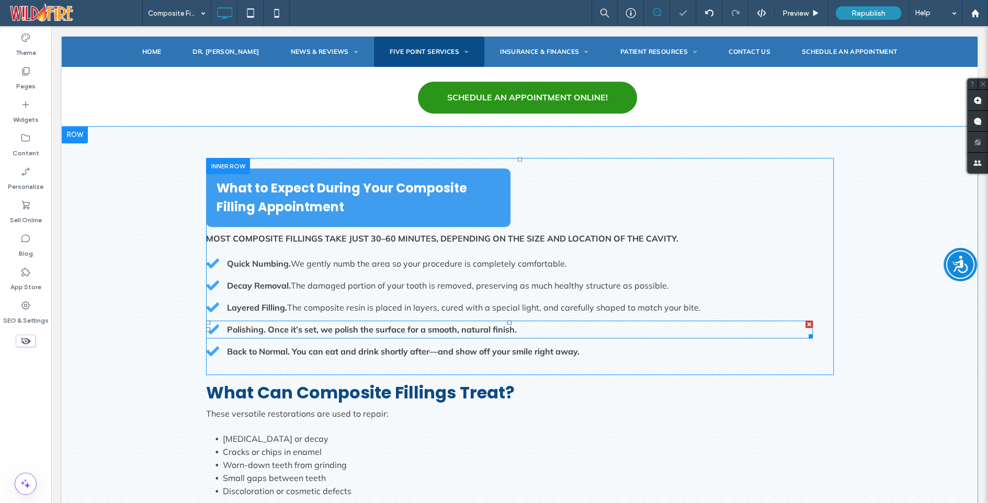
click at [298, 324] on strong "Polishing. Once it’s set, we polish the surface for a smooth, natural finish." at bounding box center [372, 329] width 290 height 10
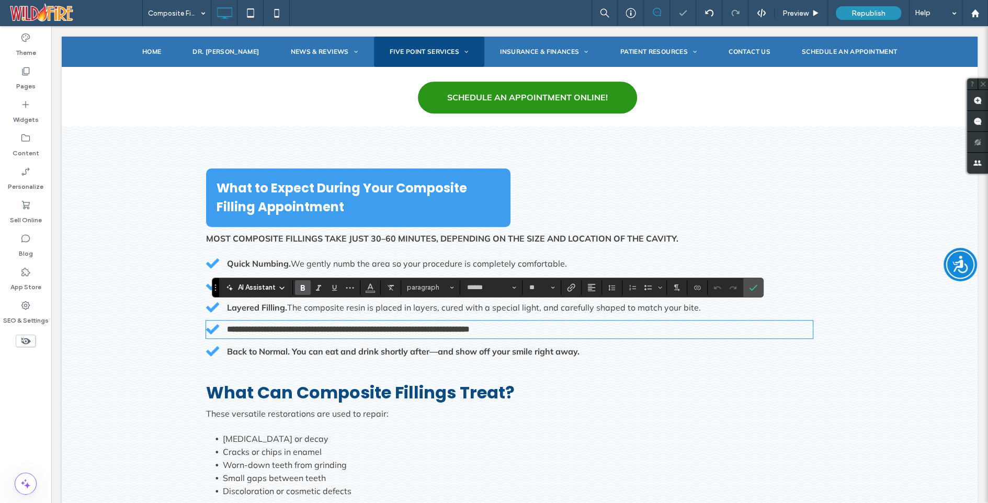
click at [268, 325] on strong "**********" at bounding box center [348, 329] width 243 height 8
click at [302, 287] on icon "Bold" at bounding box center [303, 288] width 8 height 8
click at [293, 346] on strong "Back to Normal. You can eat and drink shortly after—and show off your smile rig…" at bounding box center [403, 351] width 353 height 10
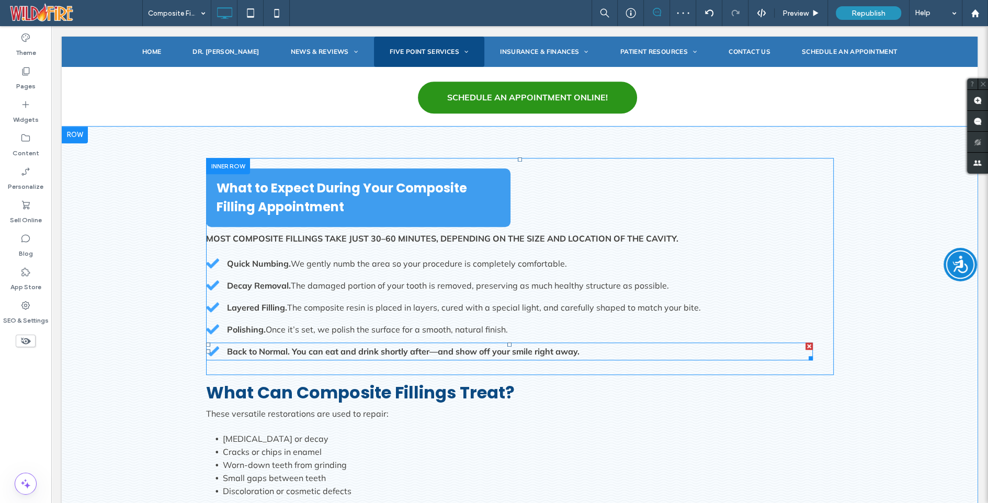
click at [302, 346] on strong "Back to Normal. You can eat and drink shortly after—and show off your smile rig…" at bounding box center [403, 351] width 353 height 10
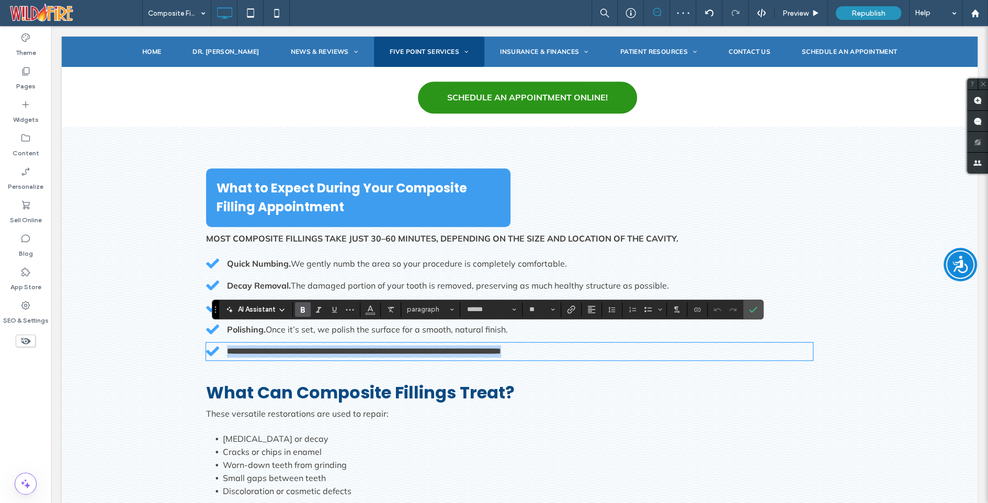
click at [295, 347] on strong "**********" at bounding box center [364, 351] width 274 height 8
click at [307, 307] on label "Bold" at bounding box center [303, 309] width 16 height 15
click at [686, 186] on div "**********" at bounding box center [520, 266] width 628 height 217
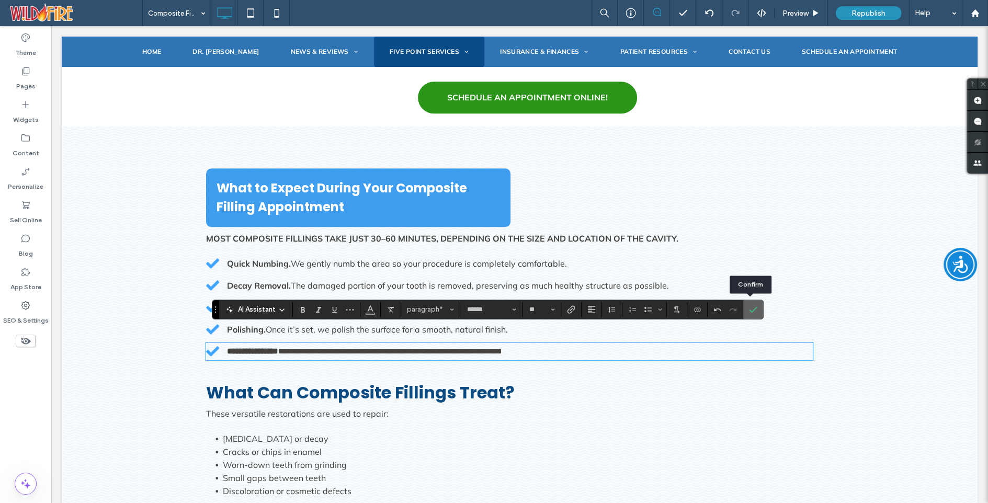
click at [750, 311] on use "Confirm" at bounding box center [753, 310] width 8 height 6
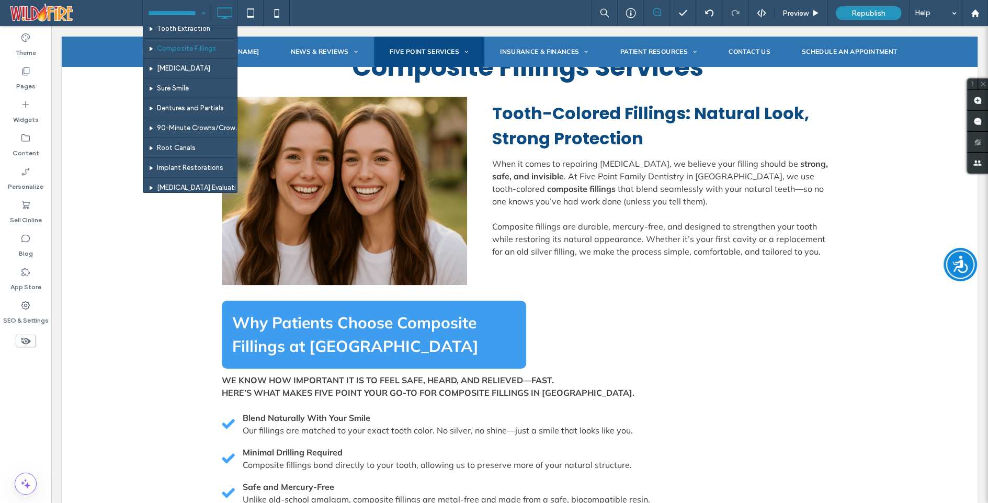
scroll to position [173, 0]
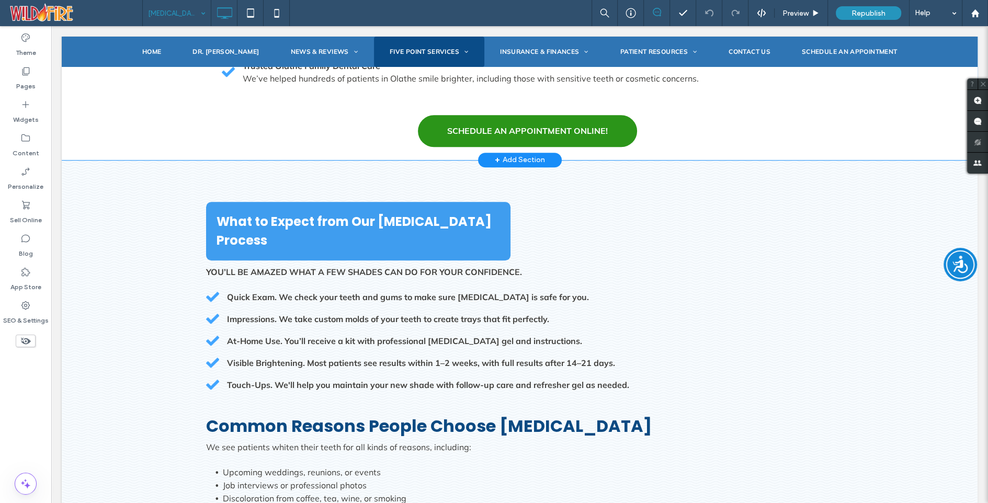
scroll to position [867, 0]
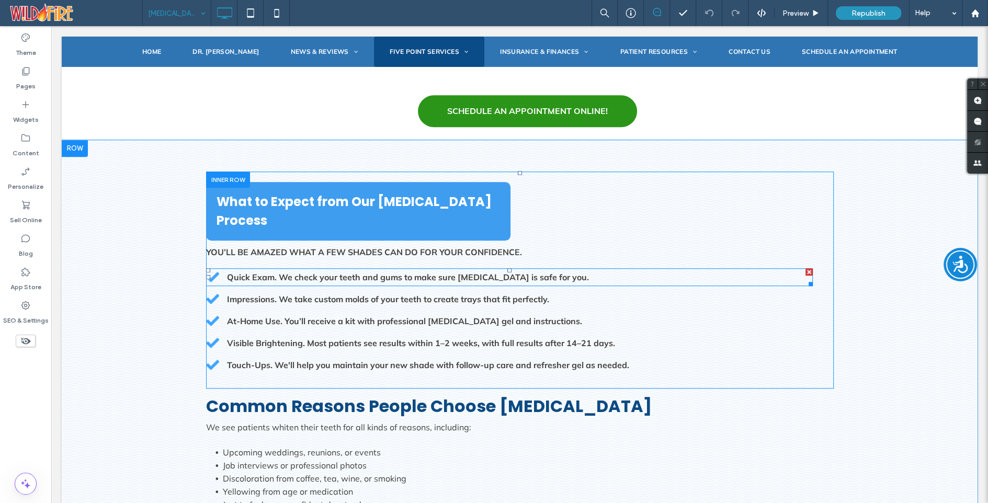
click at [349, 272] on strong "Quick Exam. We check your teeth and gums to make sure whitening is safe for you." at bounding box center [408, 277] width 362 height 10
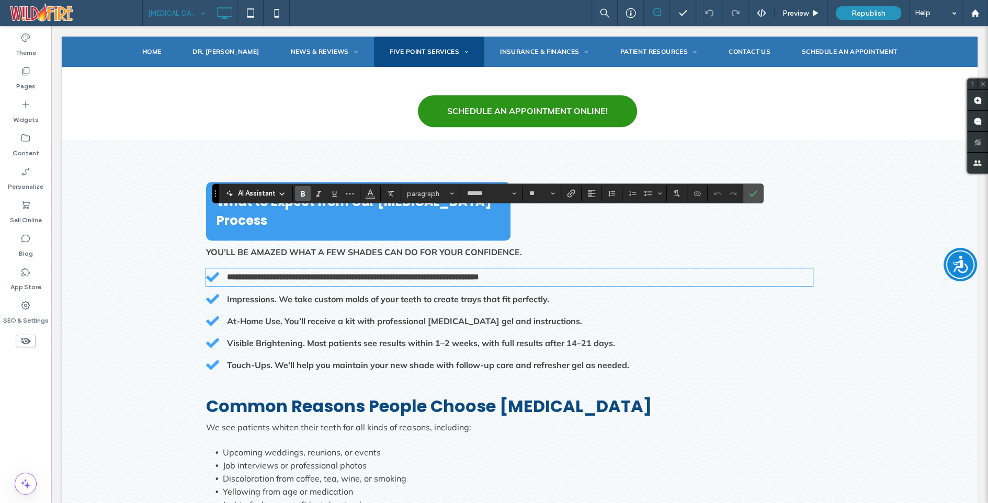
click at [281, 273] on strong "**********" at bounding box center [353, 277] width 252 height 8
click at [301, 192] on use "Bold" at bounding box center [303, 194] width 4 height 6
click at [298, 290] on div "Impressions. We take custom molds of your teeth to create trays that fit perfec…" at bounding box center [509, 299] width 607 height 18
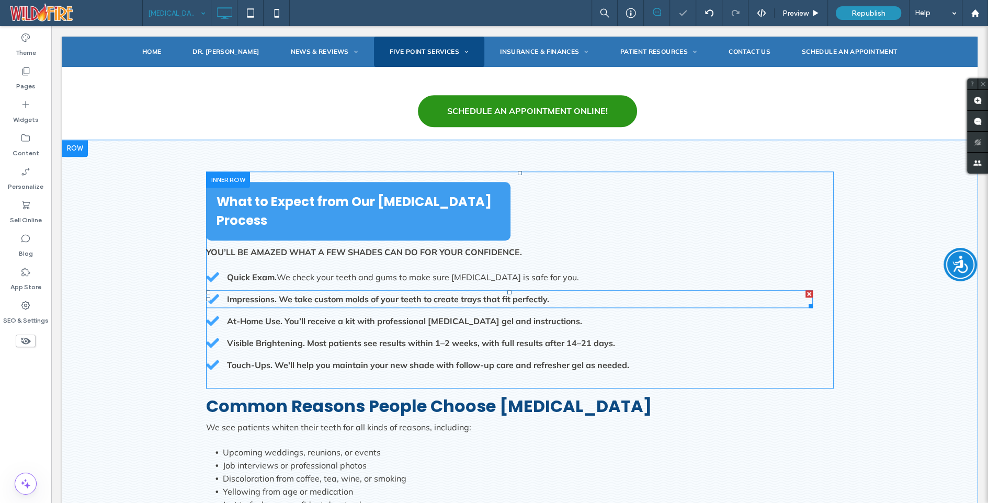
click at [297, 294] on strong "Impressions. We take custom molds of your teeth to create trays that fit perfec…" at bounding box center [388, 299] width 322 height 10
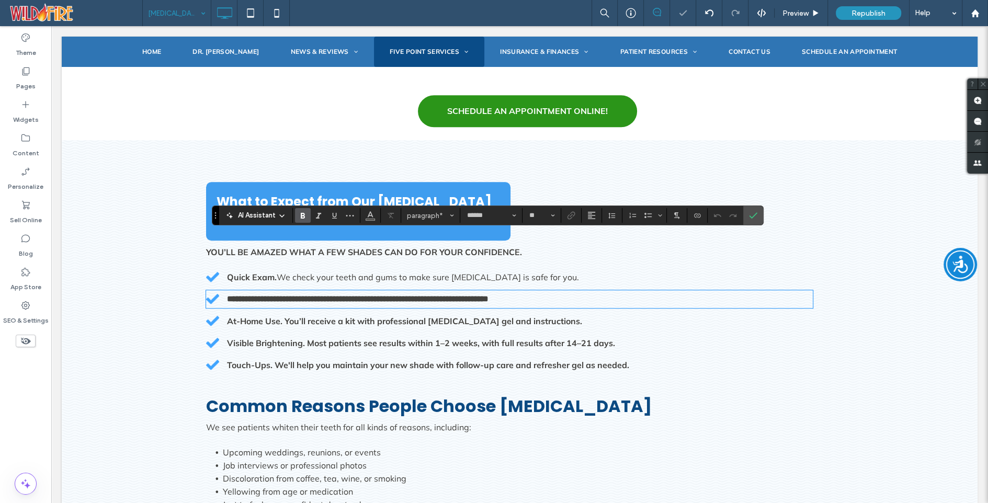
click at [278, 295] on strong "**********" at bounding box center [358, 299] width 262 height 8
click at [301, 212] on icon "Bold" at bounding box center [303, 215] width 8 height 8
click at [303, 312] on div "At-Home Use. You’ll receive a kit with professional whitening gel and instructi…" at bounding box center [509, 321] width 607 height 18
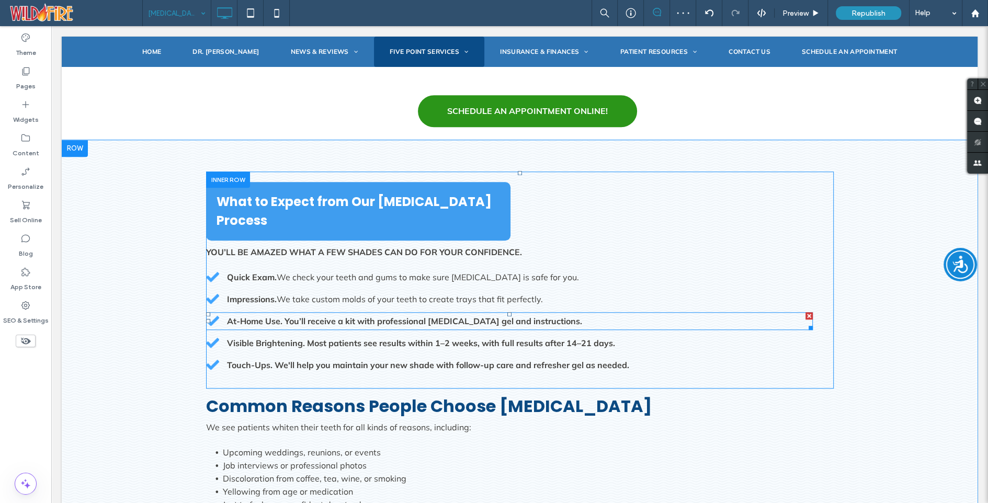
click at [303, 316] on strong "At-Home Use. You’ll receive a kit with professional whitening gel and instructi…" at bounding box center [404, 321] width 355 height 10
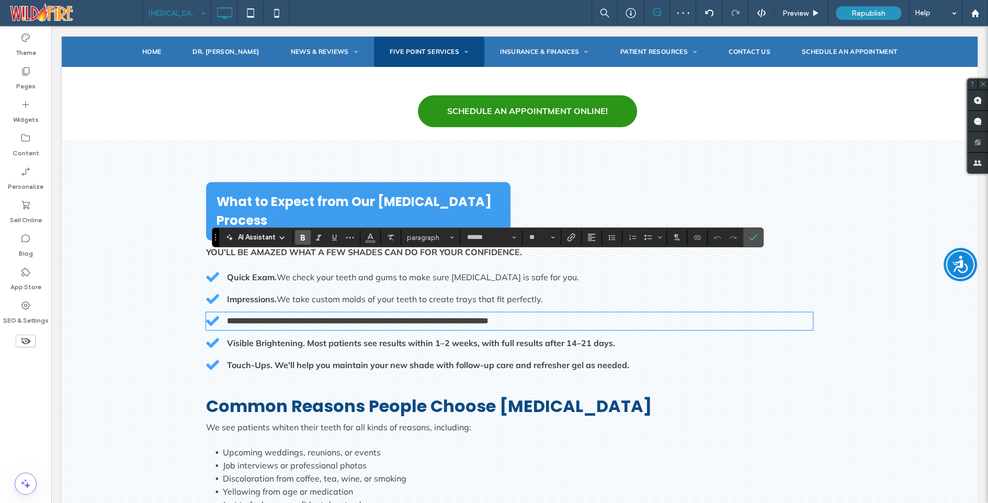
click at [285, 317] on strong "**********" at bounding box center [358, 321] width 262 height 8
click at [302, 234] on icon "Bold" at bounding box center [303, 237] width 8 height 8
click at [319, 338] on strong "Visible Brightening. Most patients see results within 1–2 weeks, with full resu…" at bounding box center [421, 343] width 388 height 10
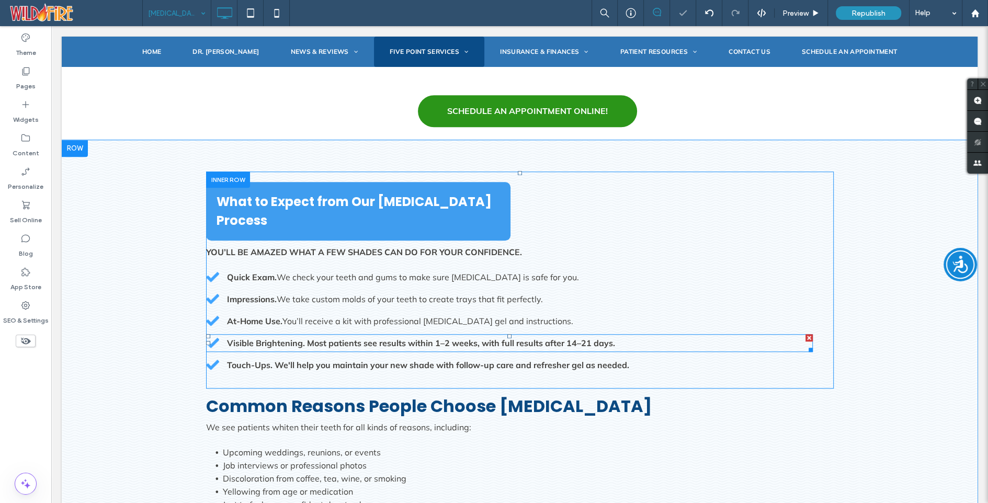
click at [319, 338] on strong "Visible Brightening. Most patients see results within 1–2 weeks, with full resu…" at bounding box center [421, 343] width 388 height 10
type input "******"
type input "**"
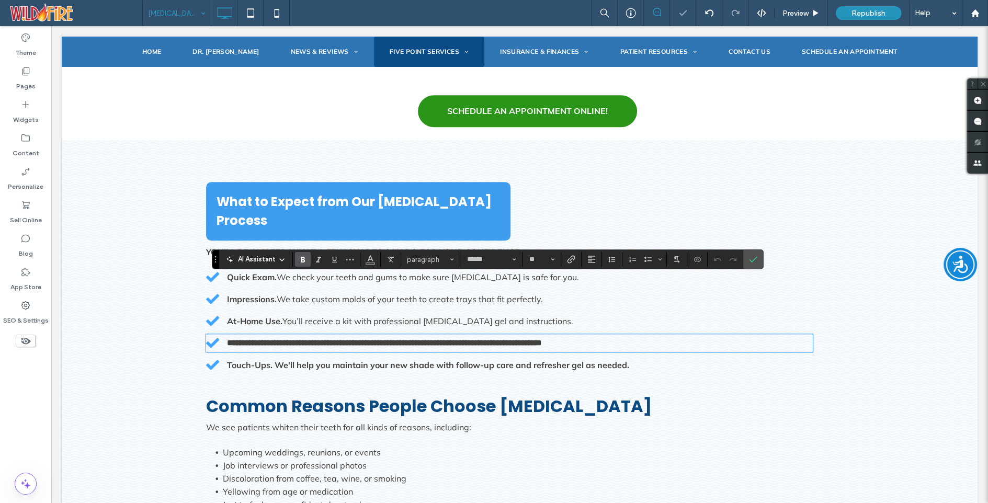
click at [305, 339] on strong "**********" at bounding box center [384, 343] width 315 height 8
click at [301, 255] on icon "Bold" at bounding box center [303, 259] width 8 height 8
click at [310, 356] on div "Touch-Ups. We'll help you maintain your new shade with follow-up care and refre…" at bounding box center [509, 365] width 607 height 18
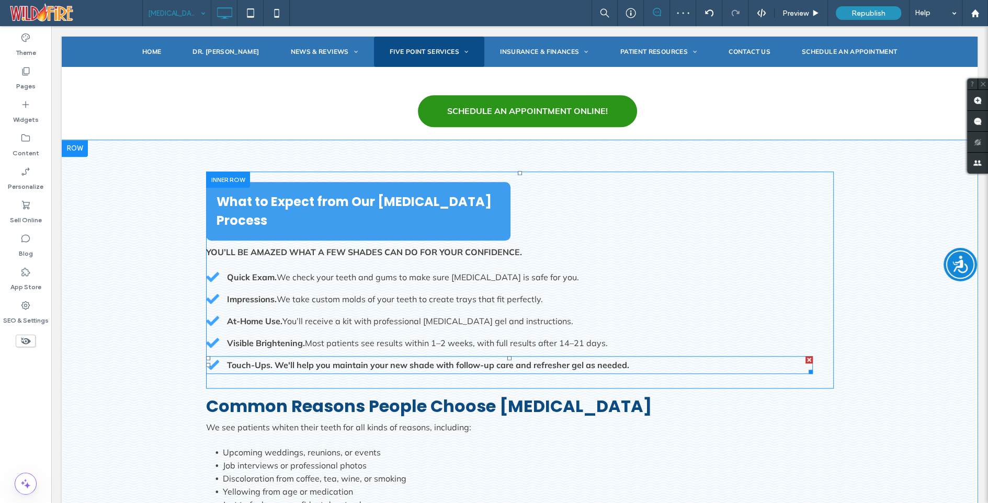
click at [310, 356] on div "Touch-Ups. We'll help you maintain your new shade with follow-up care and refre…" at bounding box center [509, 365] width 607 height 18
type input "******"
type input "**"
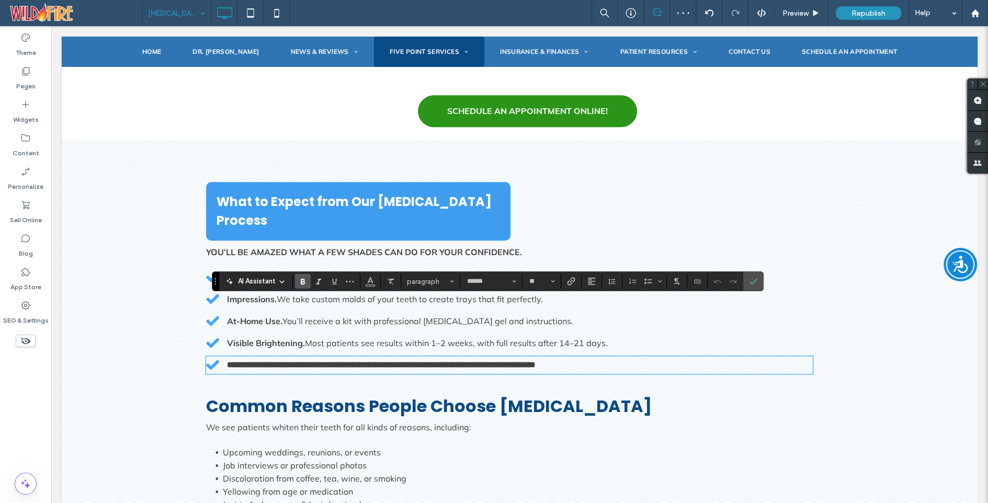
click at [273, 361] on strong "**********" at bounding box center [381, 365] width 309 height 8
click at [297, 282] on label "Bold" at bounding box center [303, 281] width 16 height 15
click at [380, 140] on div "**********" at bounding box center [520, 512] width 916 height 745
click at [749, 279] on icon "Confirm" at bounding box center [753, 281] width 8 height 8
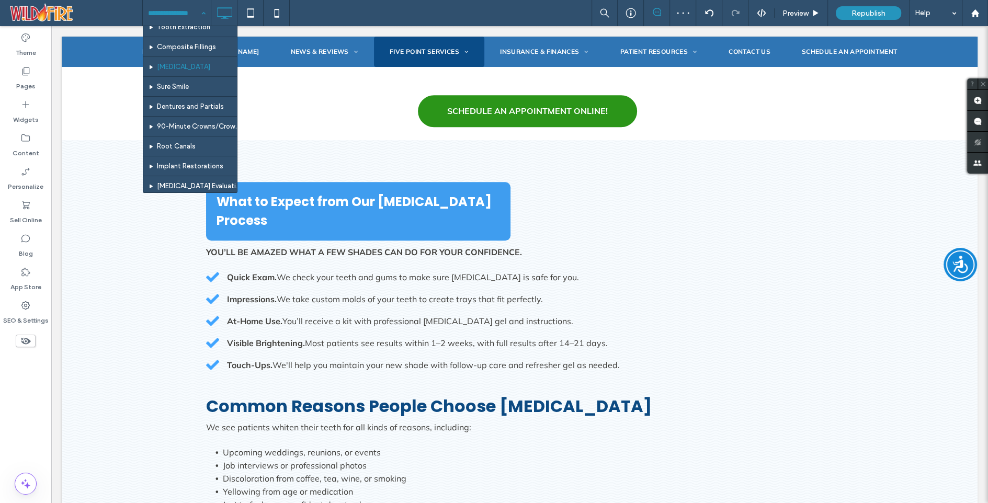
scroll to position [178, 0]
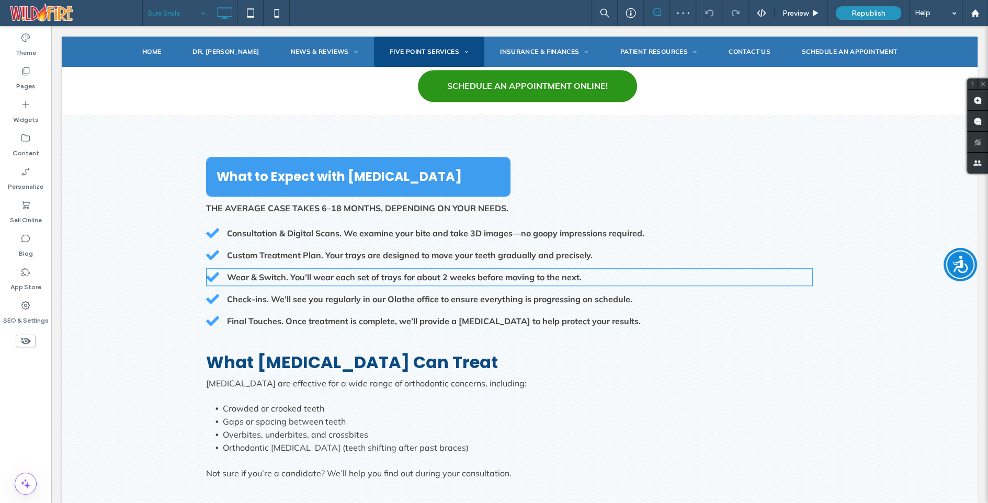
scroll to position [893, 0]
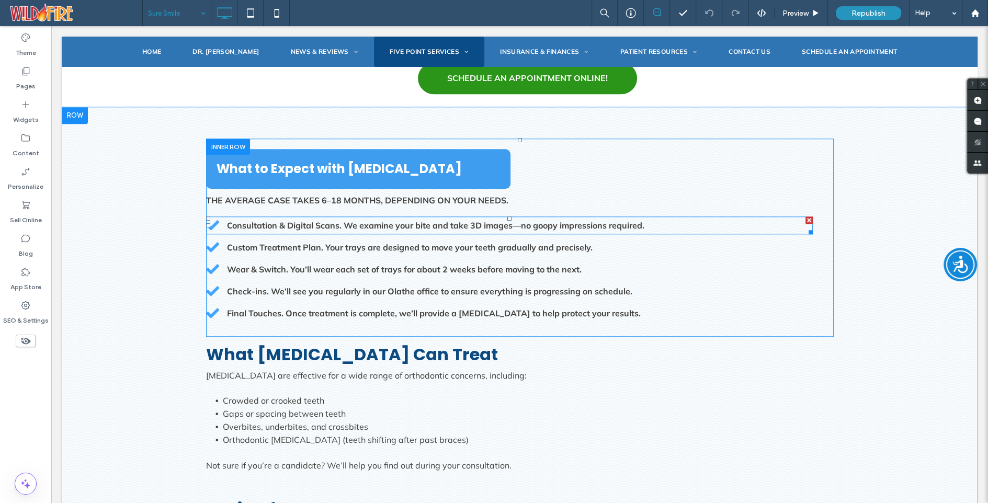
click at [339, 220] on strong "Consultation & Digital Scans. We examine your bite and take 3D images—no goopy …" at bounding box center [436, 225] width 418 height 10
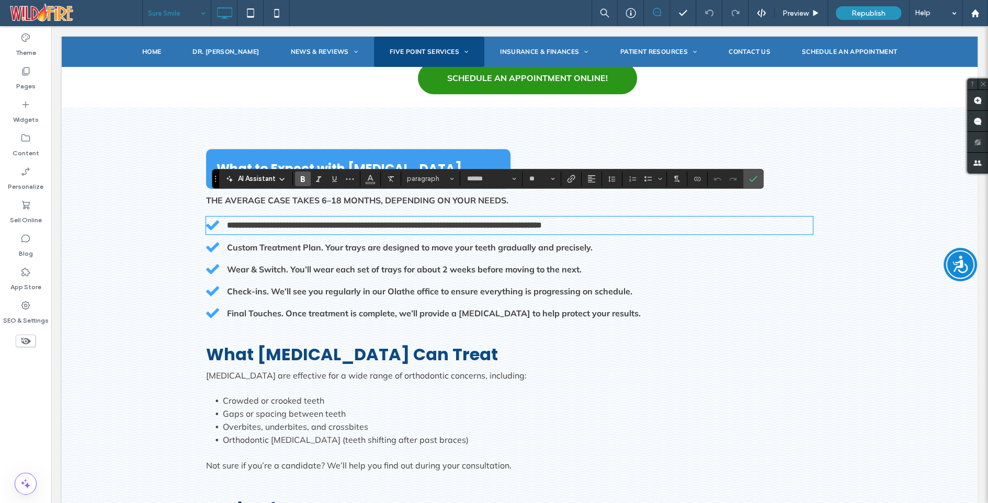
click at [345, 221] on strong "**********" at bounding box center [384, 225] width 315 height 8
click at [302, 176] on icon "Bold" at bounding box center [303, 179] width 8 height 8
click at [330, 242] on strong "Custom Treatment Plan. Your trays are designed to move your teeth gradually and…" at bounding box center [410, 247] width 366 height 10
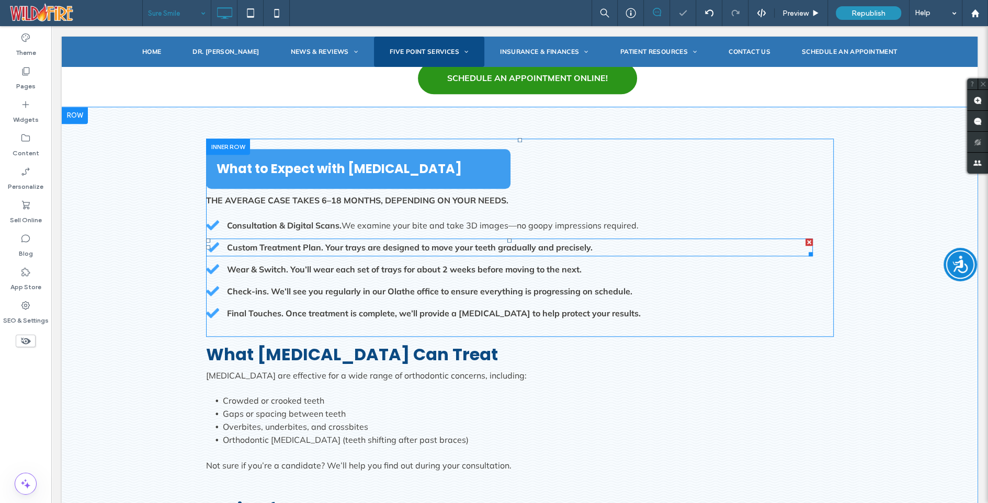
click at [330, 242] on strong "Custom Treatment Plan. Your trays are designed to move your teeth gradually and…" at bounding box center [410, 247] width 366 height 10
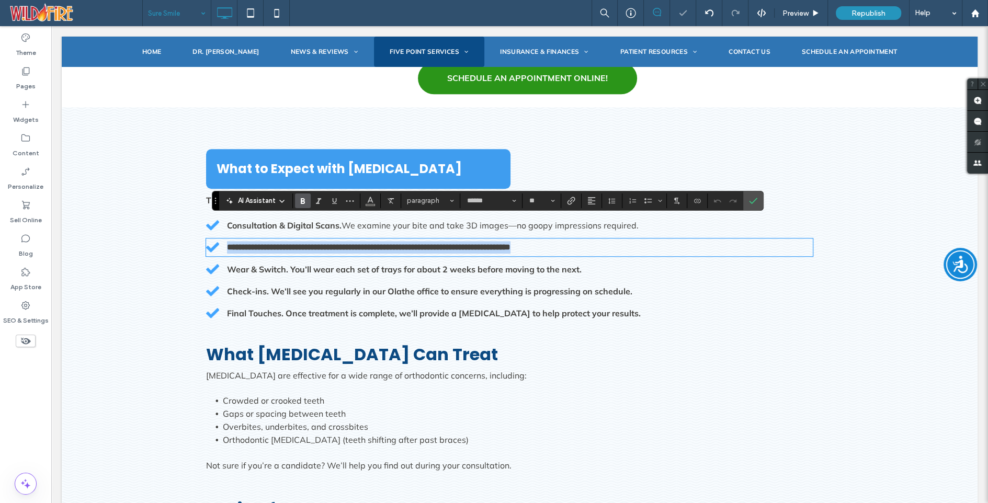
click at [325, 243] on strong "**********" at bounding box center [369, 247] width 284 height 8
click at [302, 199] on use "Bold" at bounding box center [303, 201] width 4 height 6
click at [331, 261] on div "Wear & Switch. You’ll wear each set of trays for about 2 weeks before moving to…" at bounding box center [509, 270] width 607 height 18
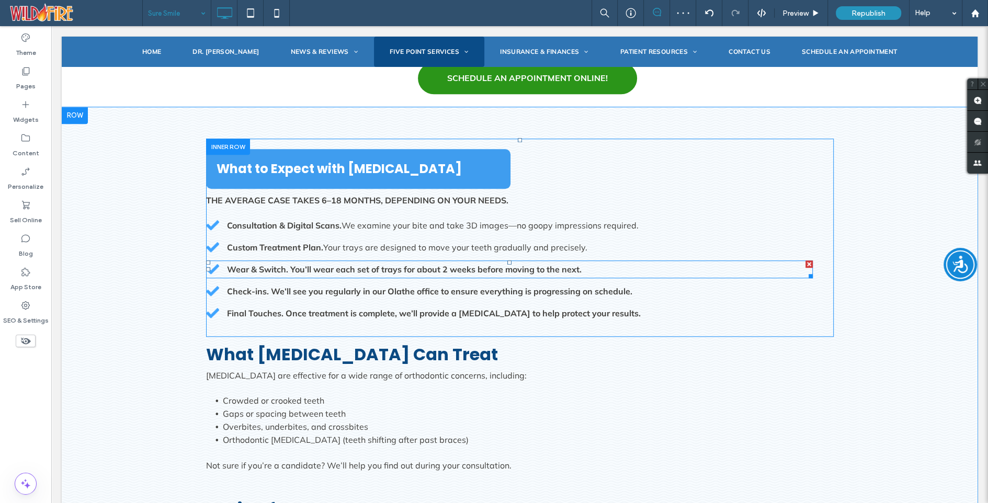
click at [327, 264] on strong "Wear & Switch. You’ll wear each set of trays for about 2 weeks before moving to…" at bounding box center [404, 269] width 355 height 10
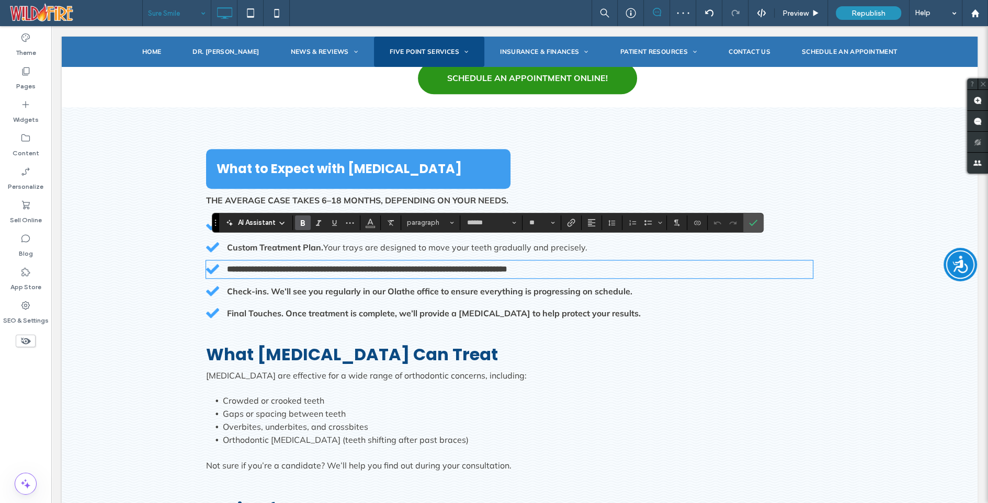
click at [291, 265] on strong "**********" at bounding box center [367, 269] width 280 height 8
click at [305, 222] on icon "Bold" at bounding box center [303, 223] width 8 height 8
click at [311, 286] on strong "Check-ins. We’ll see you regularly in our Olathe office to ensure everything is…" at bounding box center [430, 291] width 406 height 10
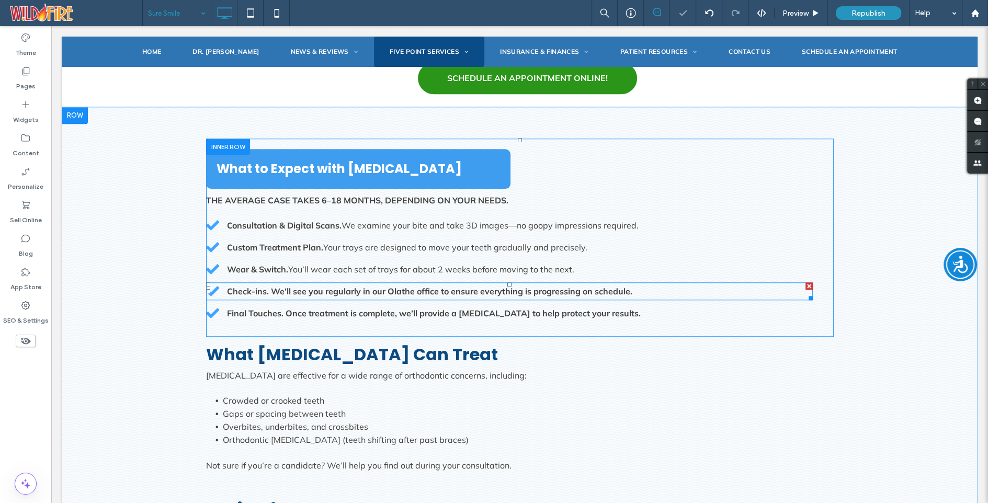
click at [311, 286] on strong "Check-ins. We’ll see you regularly in our Olathe office to ensure everything is…" at bounding box center [430, 291] width 406 height 10
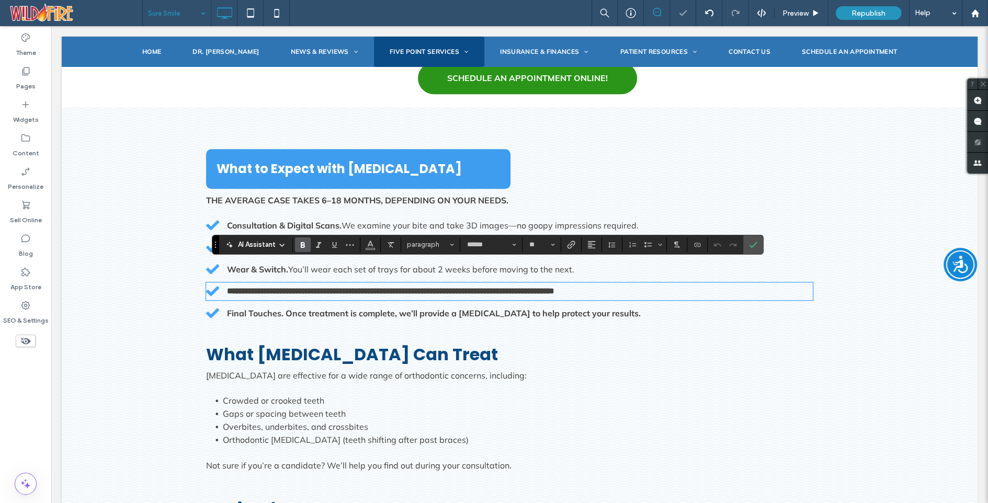
click at [269, 287] on strong "**********" at bounding box center [391, 291] width 328 height 8
click at [301, 243] on use "Bold" at bounding box center [303, 245] width 4 height 6
click at [338, 308] on strong "Final Touches. Once treatment is complete, we’ll provide a retainer to help pro…" at bounding box center [434, 313] width 414 height 10
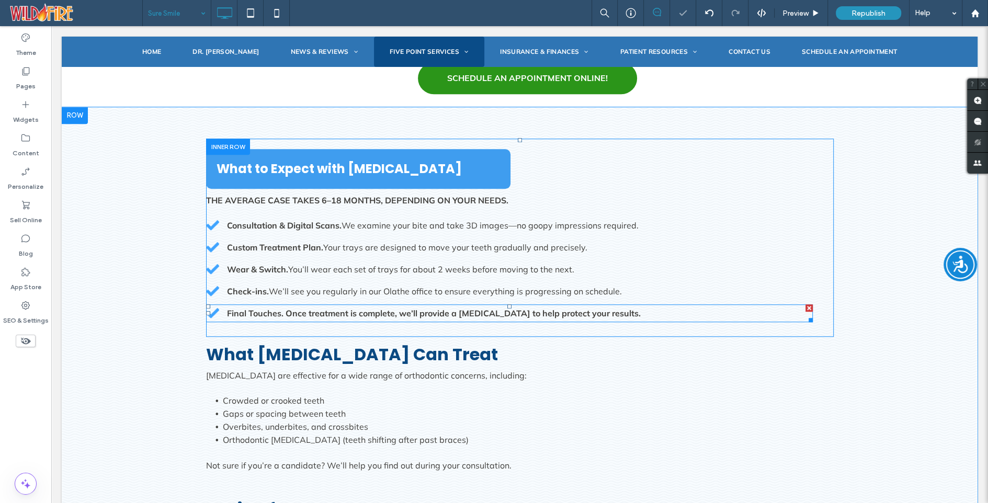
click at [338, 308] on strong "Final Touches. Once treatment is complete, we’ll provide a retainer to help pro…" at bounding box center [434, 313] width 414 height 10
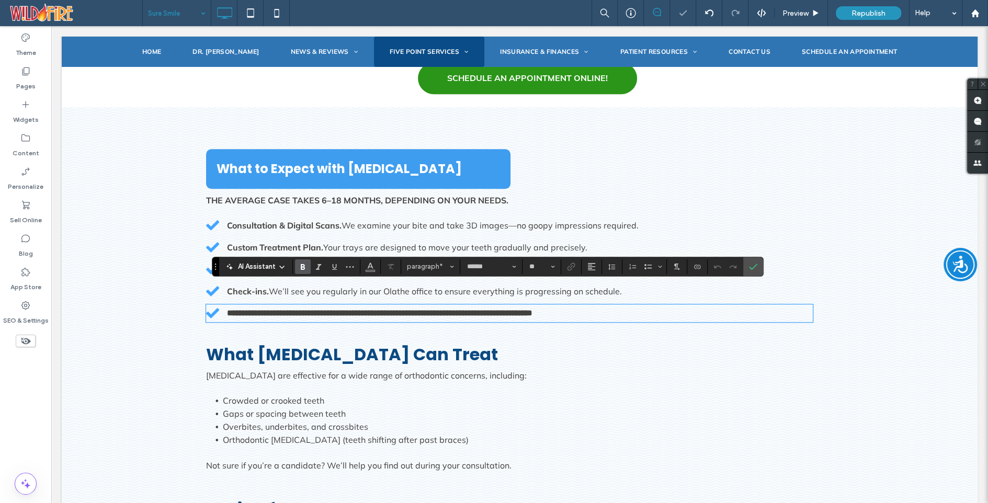
click at [286, 309] on strong "**********" at bounding box center [380, 313] width 306 height 8
click at [301, 266] on use "Bold" at bounding box center [303, 267] width 4 height 6
click at [300, 107] on div "**********" at bounding box center [520, 463] width 916 height 713
click at [160, 160] on div "**********" at bounding box center [520, 463] width 916 height 713
click at [751, 265] on icon "Confirm" at bounding box center [753, 267] width 8 height 8
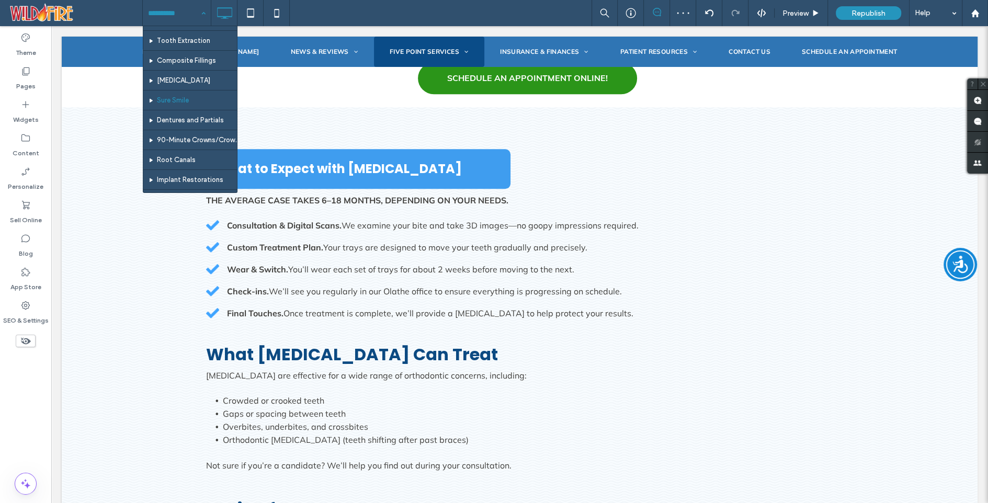
scroll to position [165, 0]
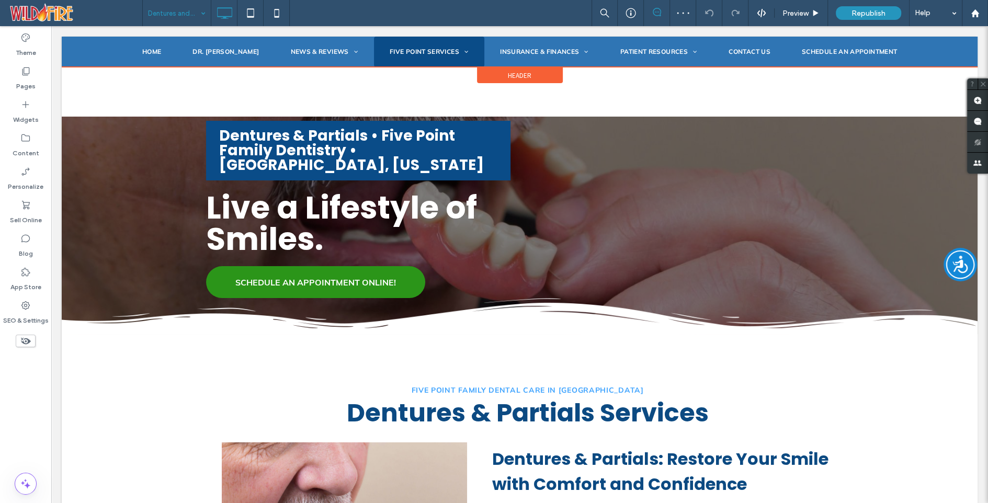
scroll to position [896, 0]
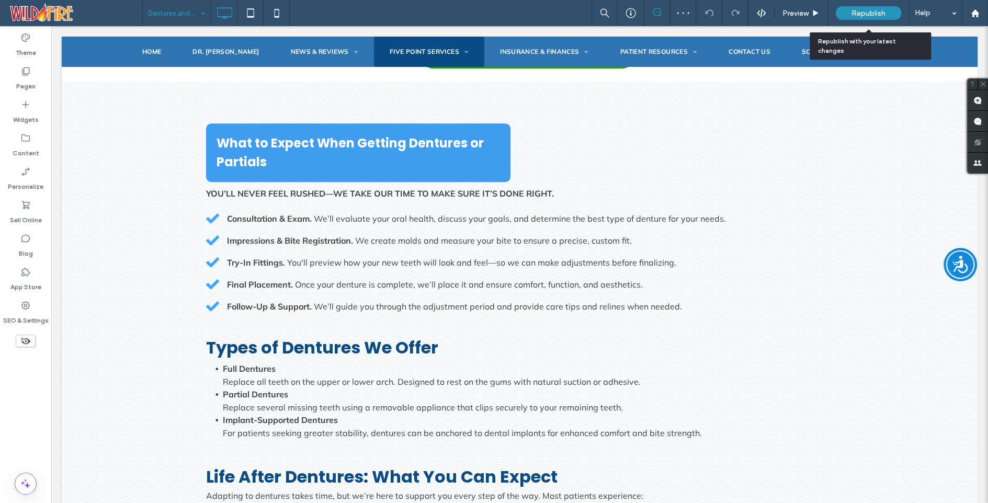
click at [871, 14] on span "Republish" at bounding box center [869, 13] width 34 height 9
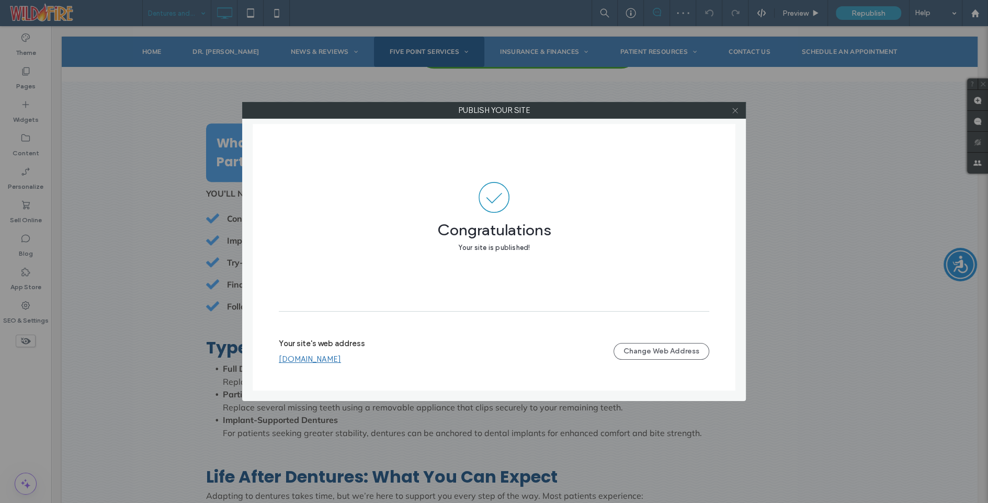
click at [733, 110] on icon at bounding box center [736, 111] width 8 height 8
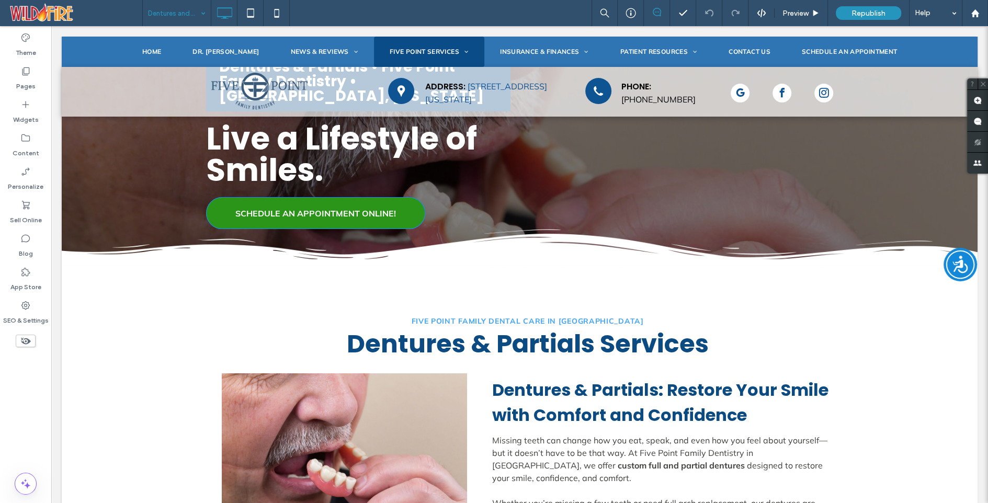
scroll to position [0, 0]
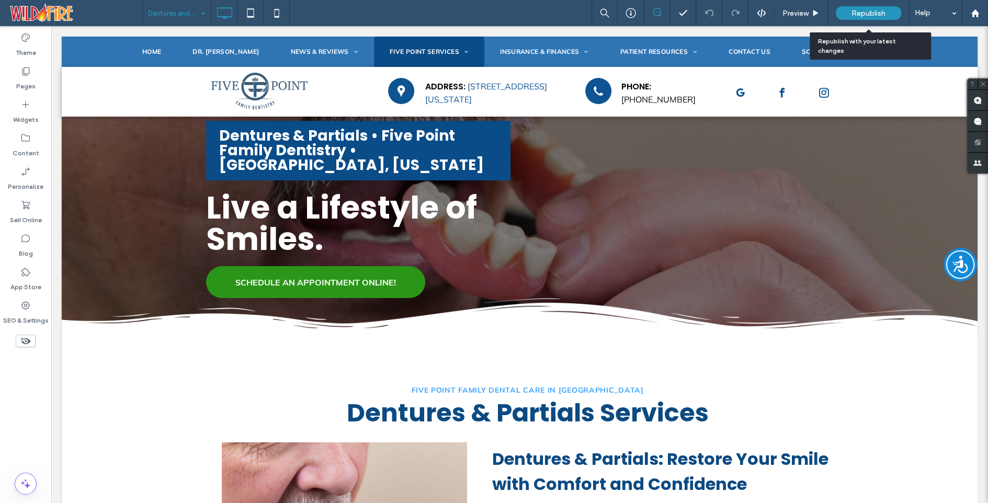
click at [870, 14] on span "Republish" at bounding box center [869, 13] width 34 height 9
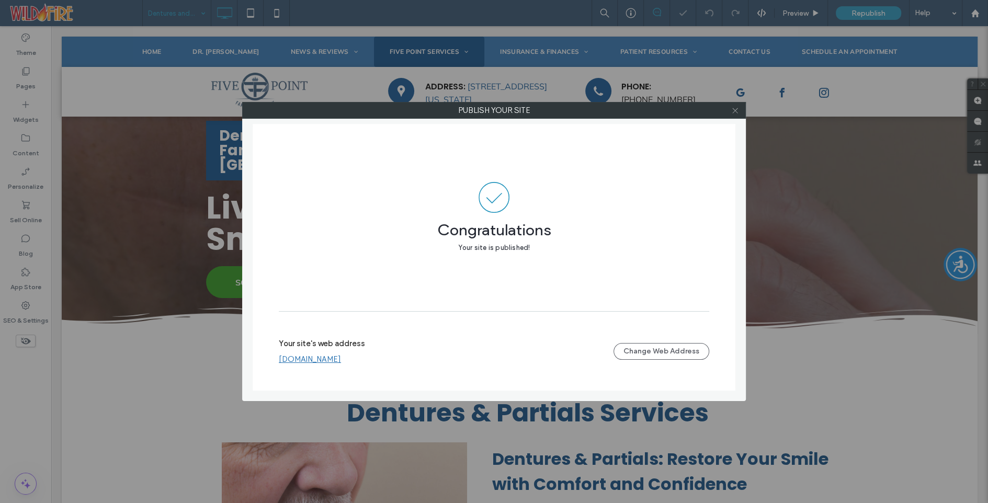
click at [735, 111] on icon at bounding box center [736, 111] width 8 height 8
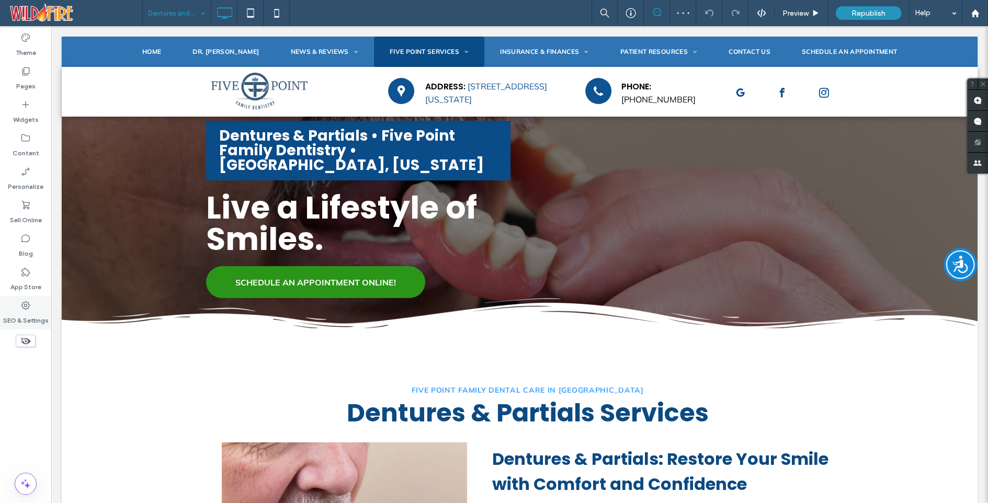
click at [27, 313] on label "SEO & Settings" at bounding box center [26, 318] width 46 height 15
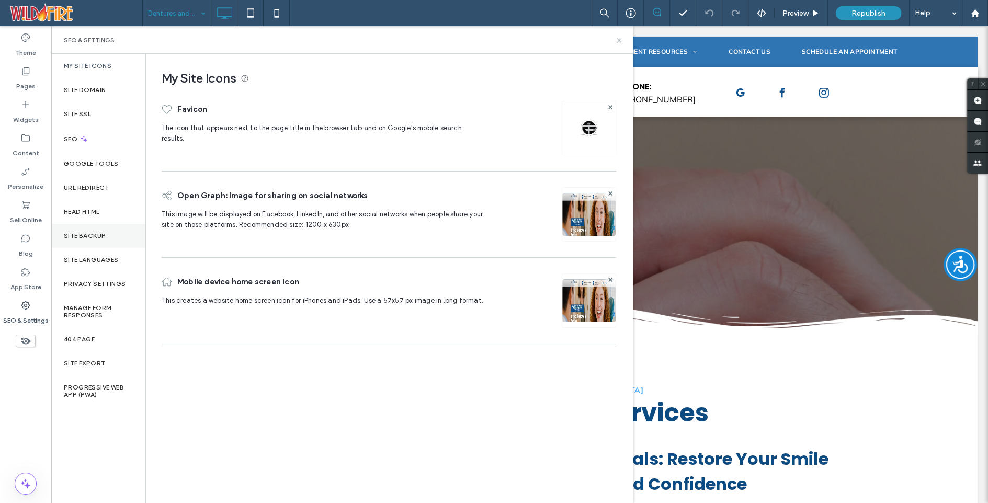
click at [75, 231] on div "Site Backup" at bounding box center [98, 236] width 94 height 24
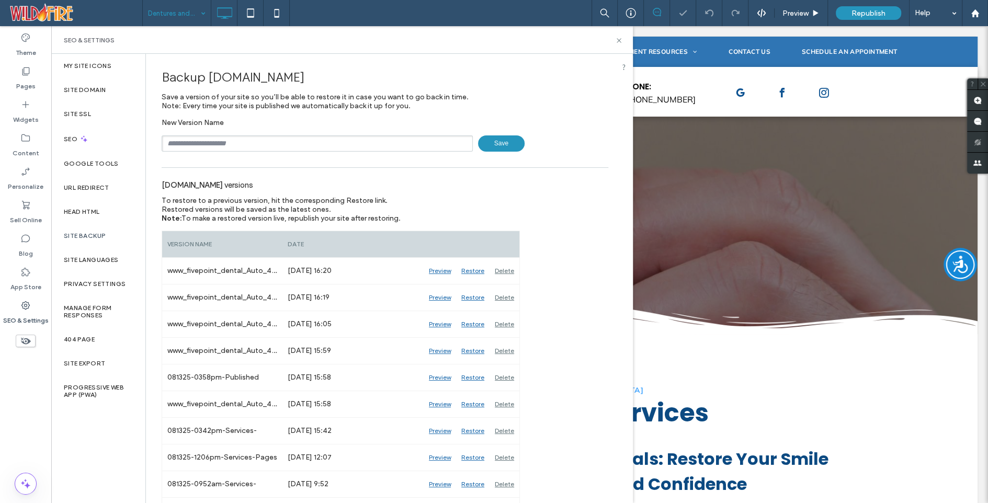
click at [220, 146] on input "text" at bounding box center [317, 144] width 311 height 16
type input "**********"
click at [500, 142] on span "Save" at bounding box center [501, 144] width 47 height 16
click at [618, 40] on icon at bounding box center [619, 41] width 8 height 8
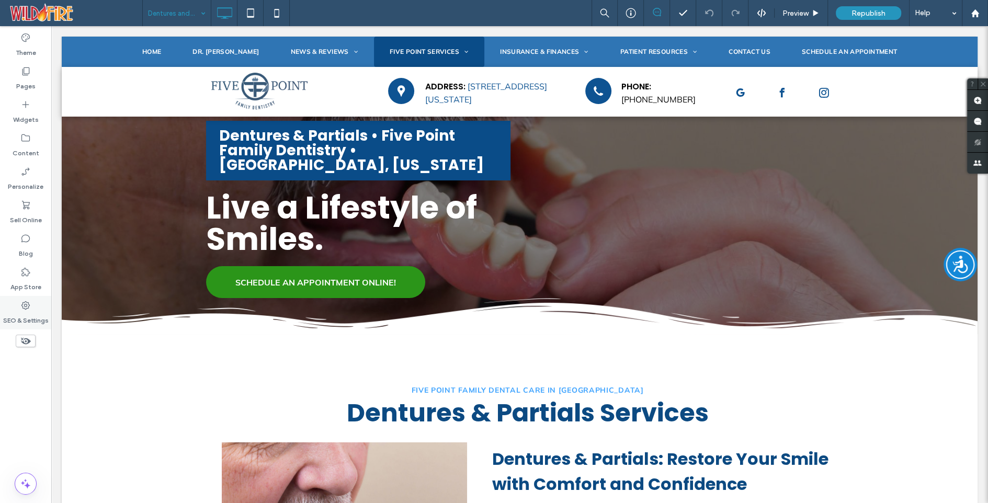
click at [26, 316] on label "SEO & Settings" at bounding box center [26, 318] width 46 height 15
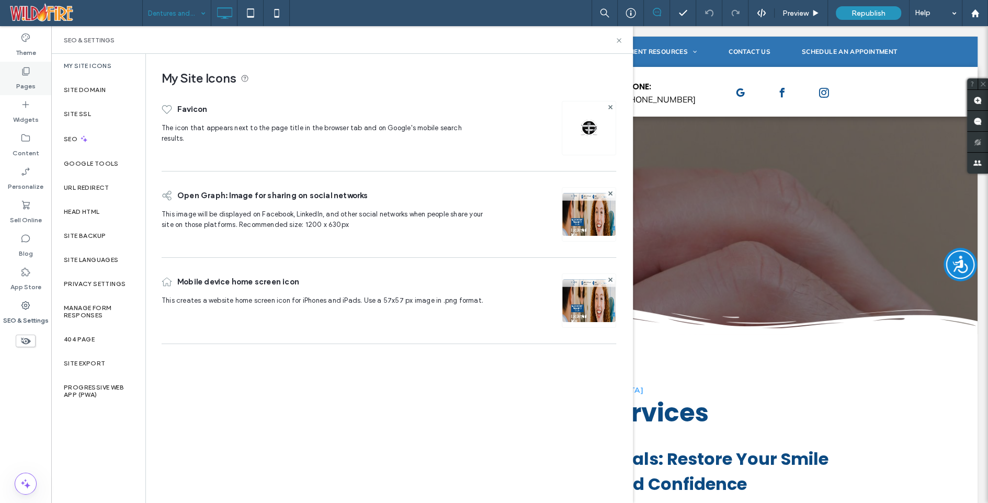
click at [23, 81] on label "Pages" at bounding box center [25, 83] width 19 height 15
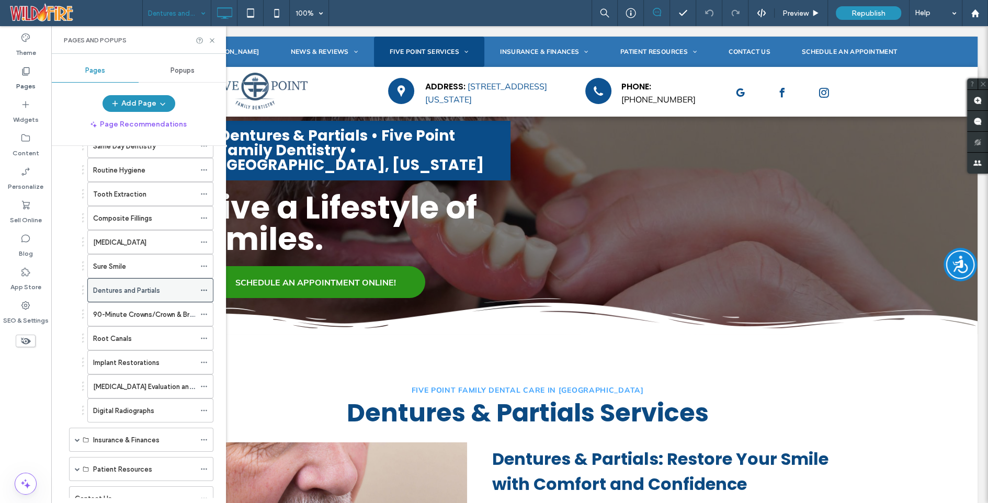
scroll to position [165, 0]
click at [207, 408] on icon at bounding box center [203, 411] width 7 height 7
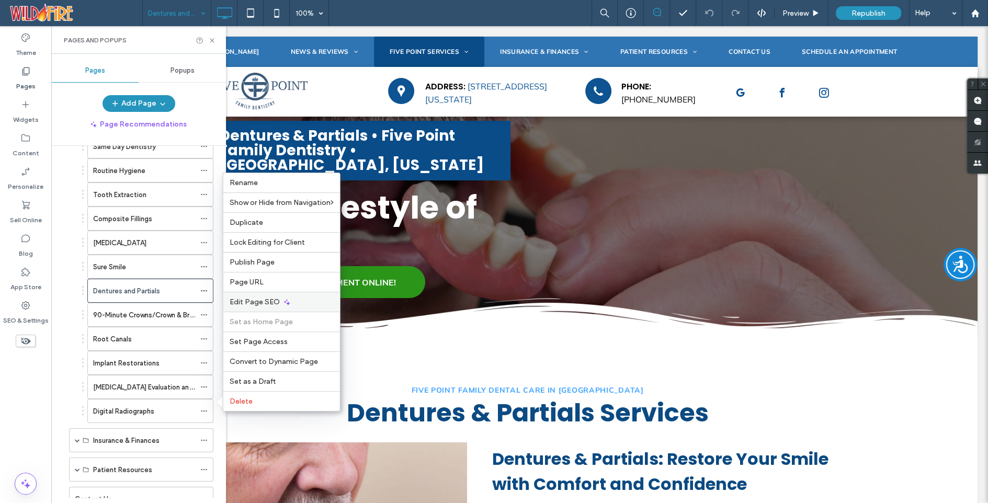
click at [267, 298] on span "Edit Page SEO" at bounding box center [255, 302] width 50 height 9
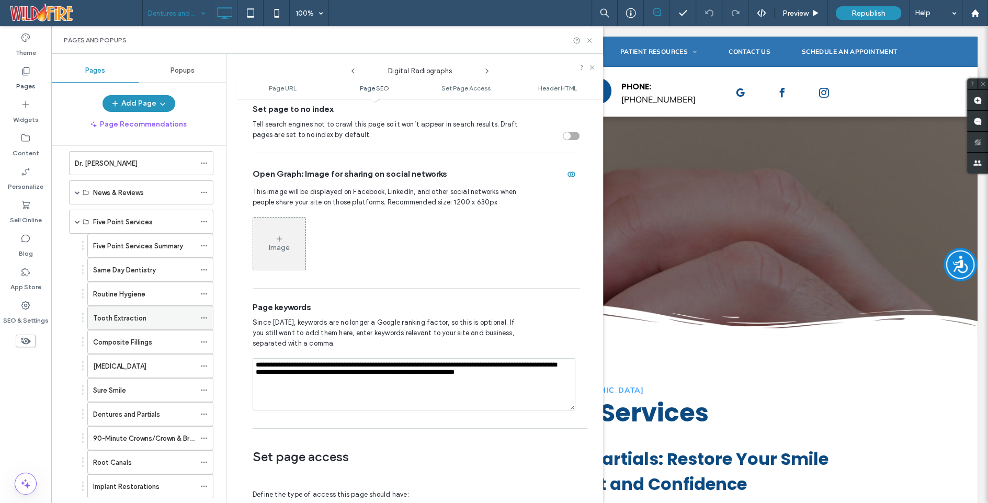
scroll to position [31, 0]
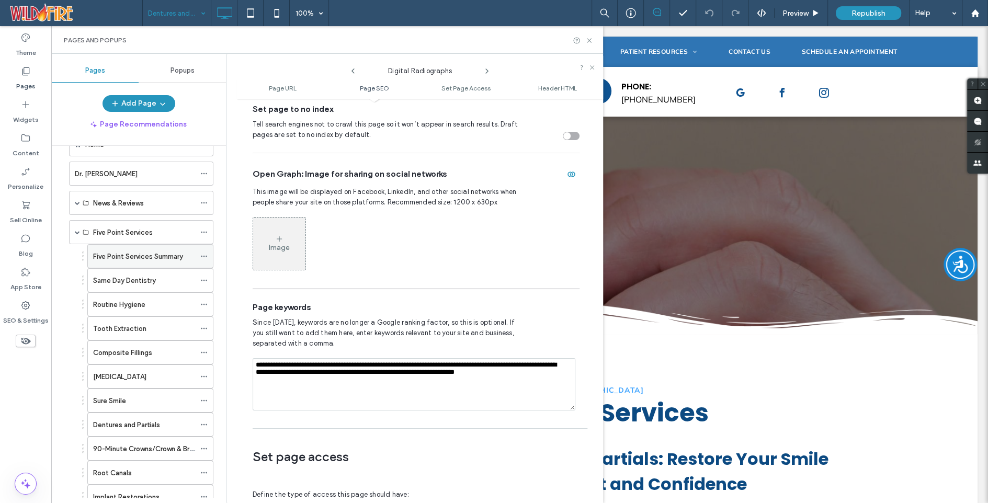
click at [204, 253] on icon at bounding box center [203, 256] width 7 height 7
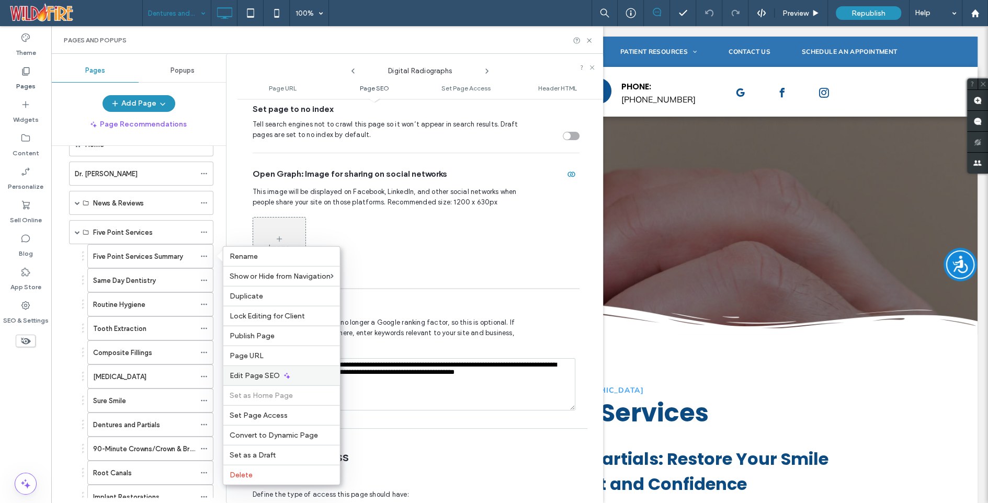
click at [265, 377] on span "Edit Page SEO" at bounding box center [255, 376] width 50 height 9
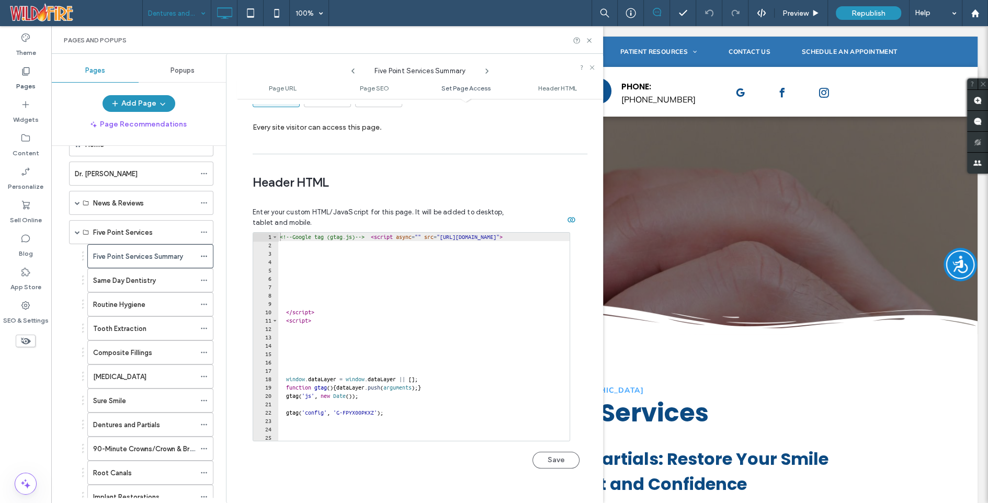
scroll to position [963, 0]
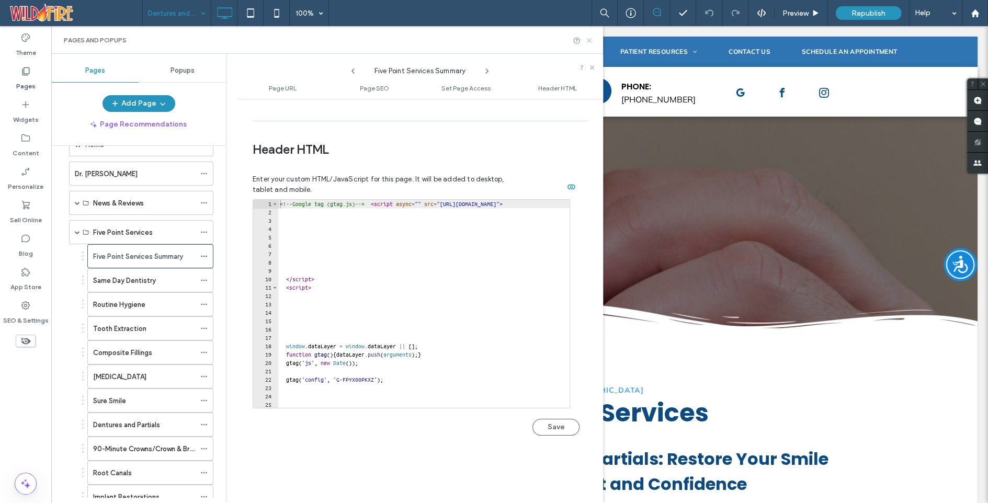
click at [588, 40] on icon at bounding box center [590, 41] width 8 height 8
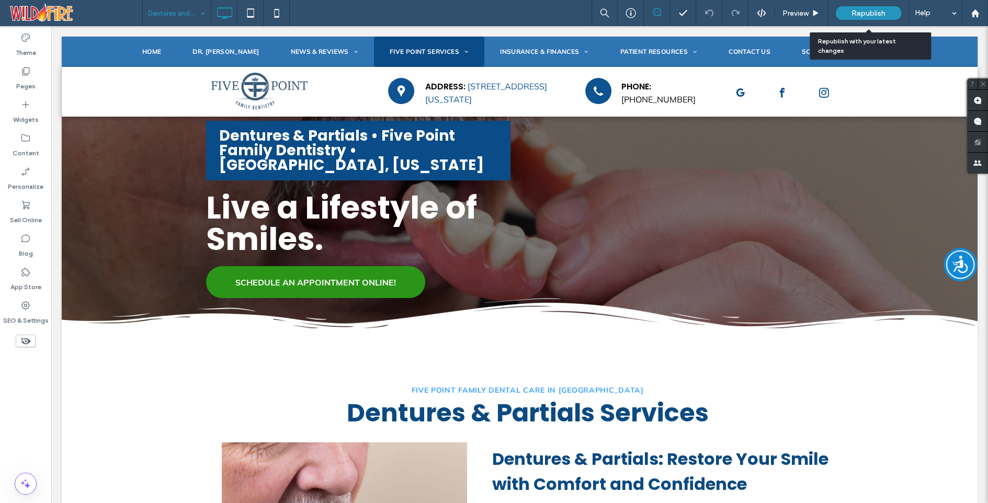
click at [864, 9] on span "Republish" at bounding box center [869, 13] width 34 height 9
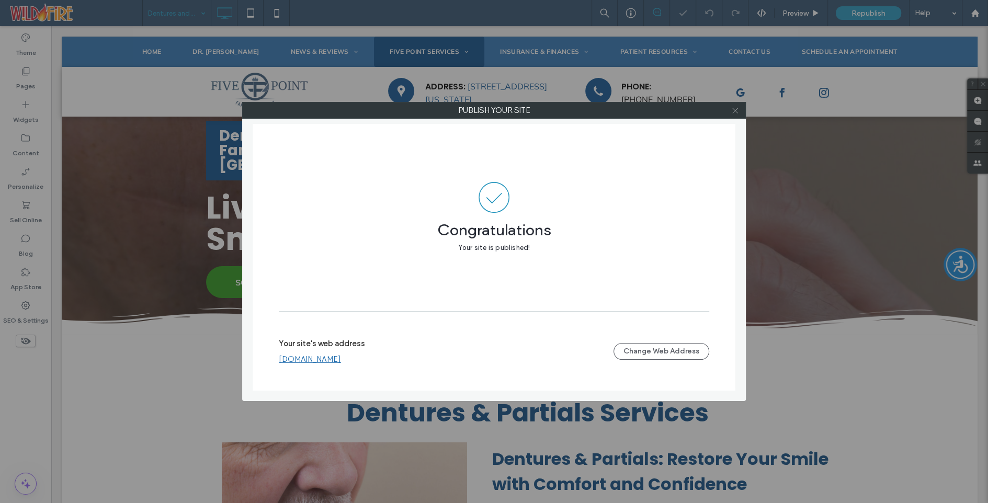
click at [735, 111] on icon at bounding box center [736, 111] width 8 height 8
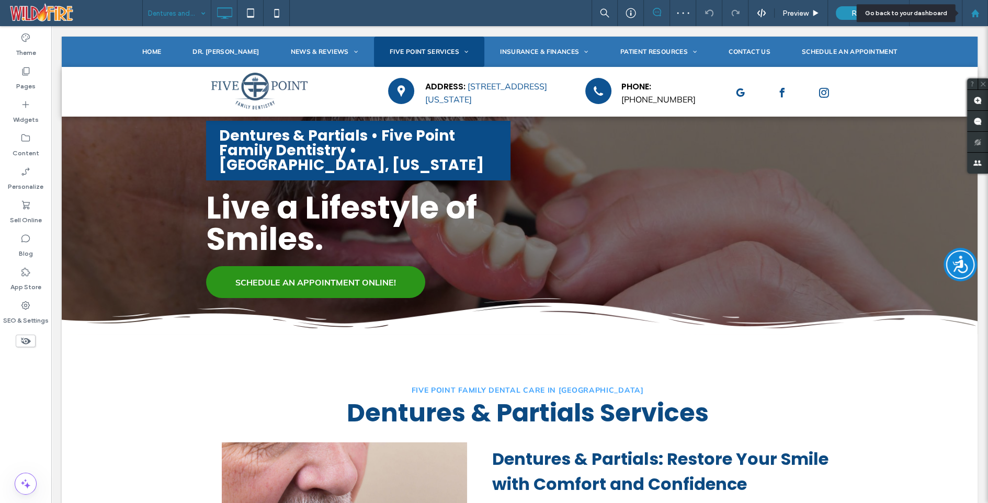
click at [977, 16] on use at bounding box center [975, 13] width 8 height 8
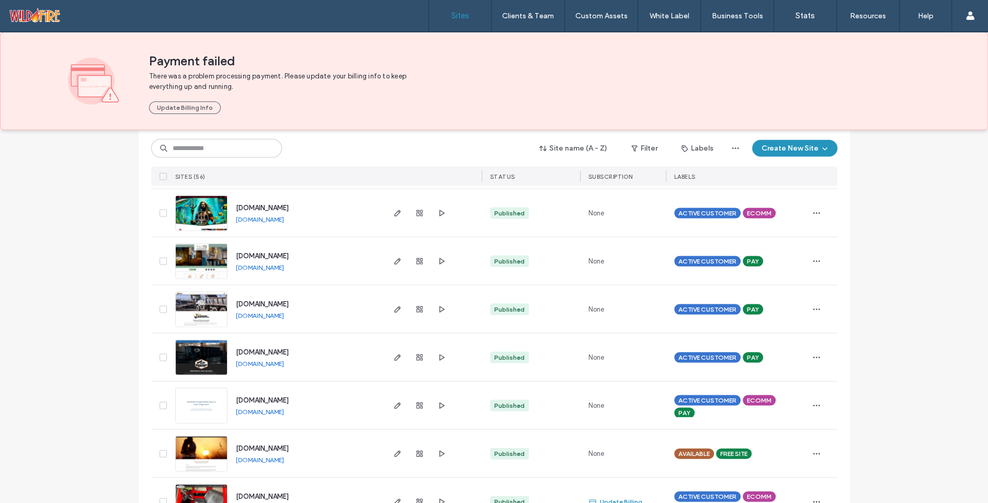
scroll to position [2177, 0]
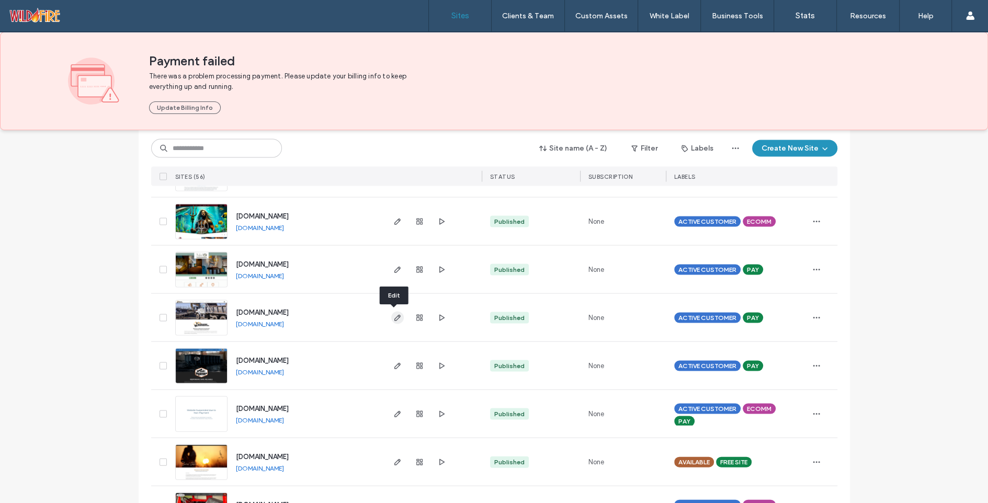
click at [394, 315] on use "button" at bounding box center [397, 318] width 6 height 6
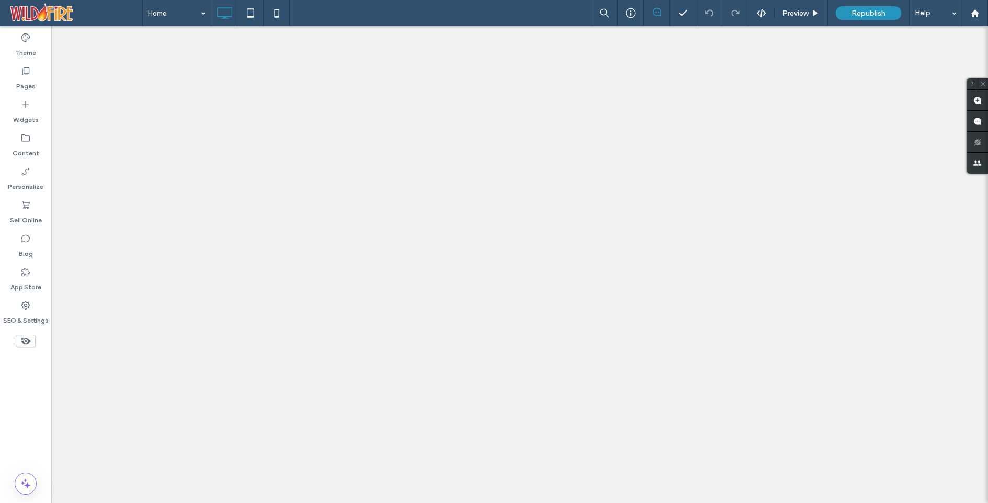
click at [24, 69] on use at bounding box center [26, 72] width 7 height 8
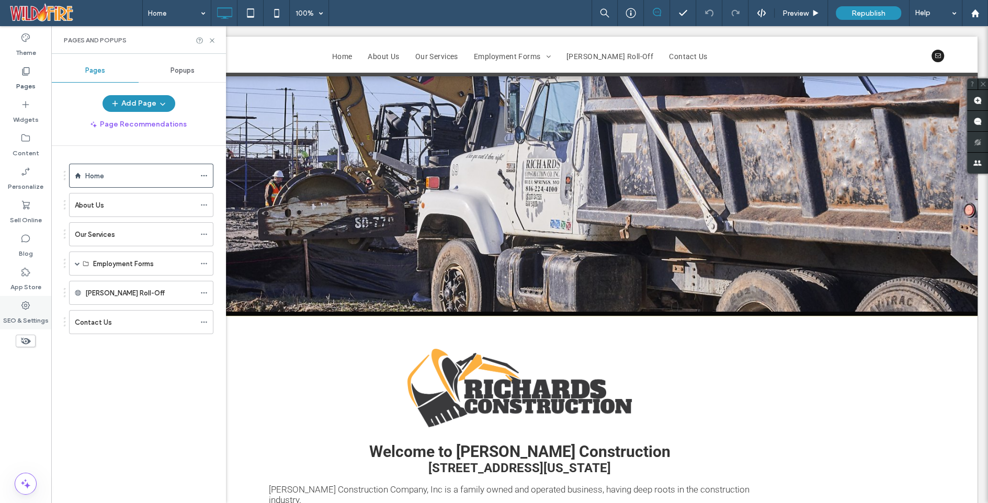
click at [24, 310] on icon at bounding box center [25, 305] width 10 height 10
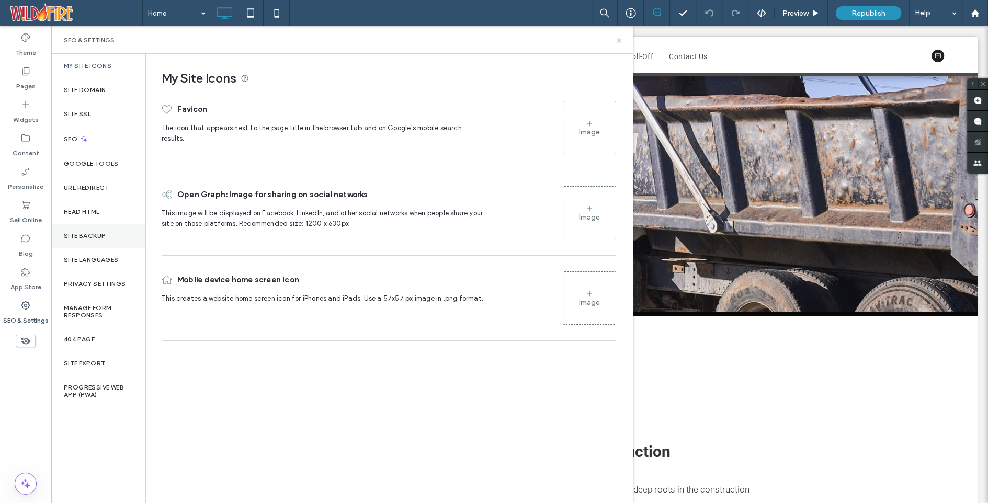
click at [93, 232] on label "Site Backup" at bounding box center [85, 235] width 42 height 7
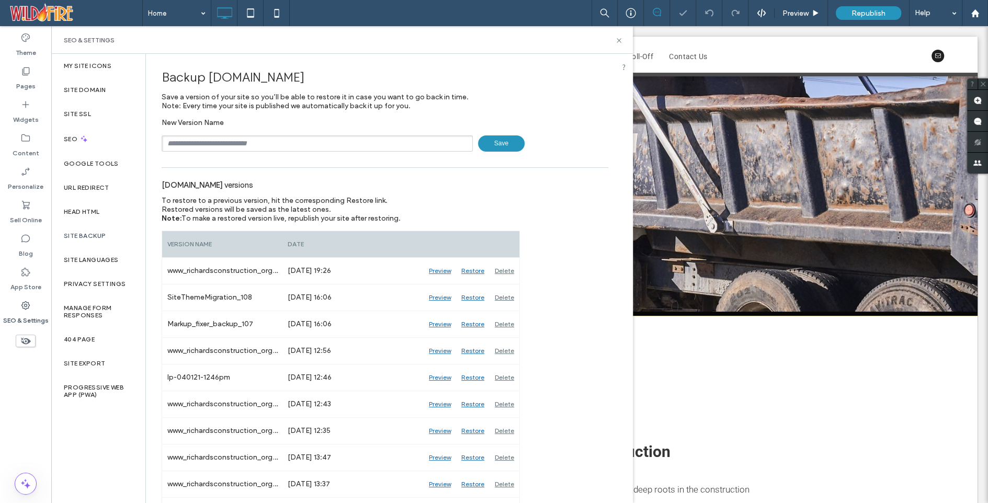
click at [199, 143] on input "text" at bounding box center [317, 144] width 311 height 16
click at [194, 143] on input "**********" at bounding box center [317, 144] width 311 height 16
type input "**********"
click at [491, 145] on span "Save" at bounding box center [501, 144] width 47 height 16
click at [26, 76] on icon at bounding box center [25, 71] width 10 height 10
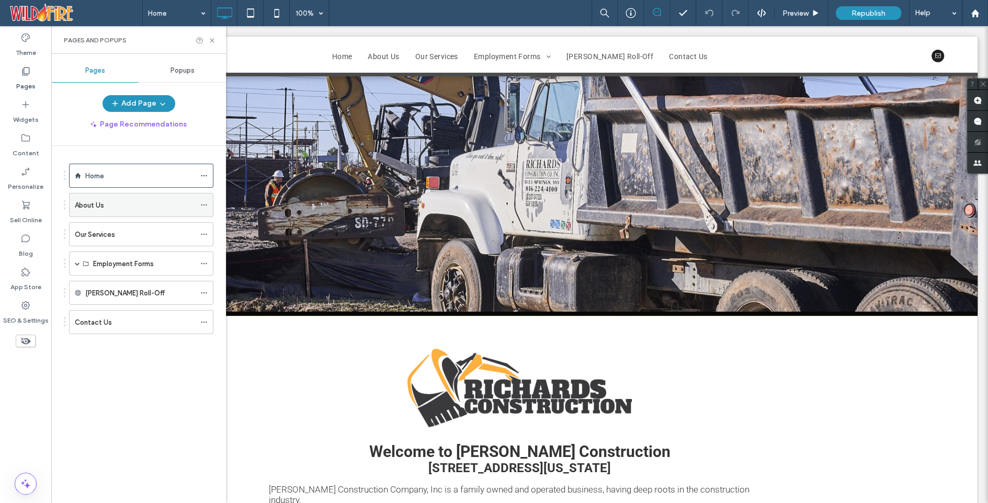
click at [202, 201] on icon at bounding box center [203, 204] width 7 height 7
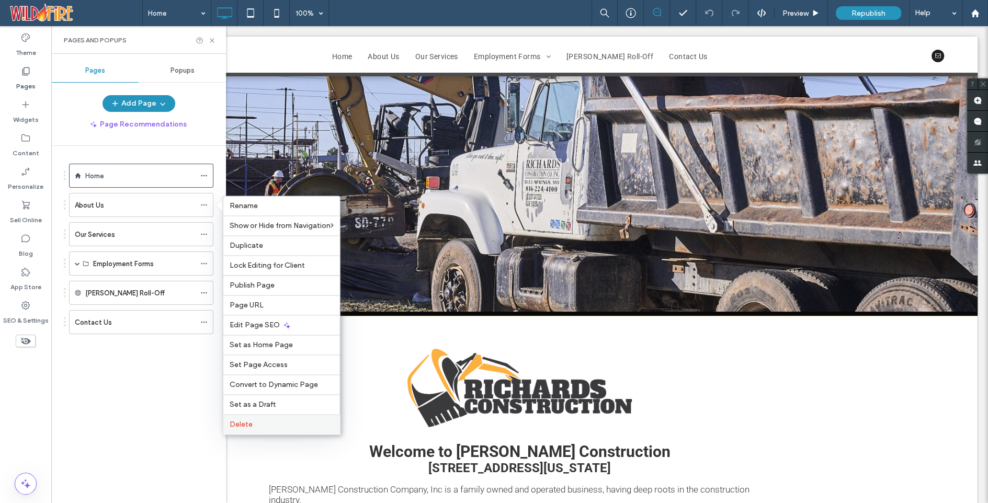
click at [251, 428] on span "Delete" at bounding box center [241, 424] width 23 height 9
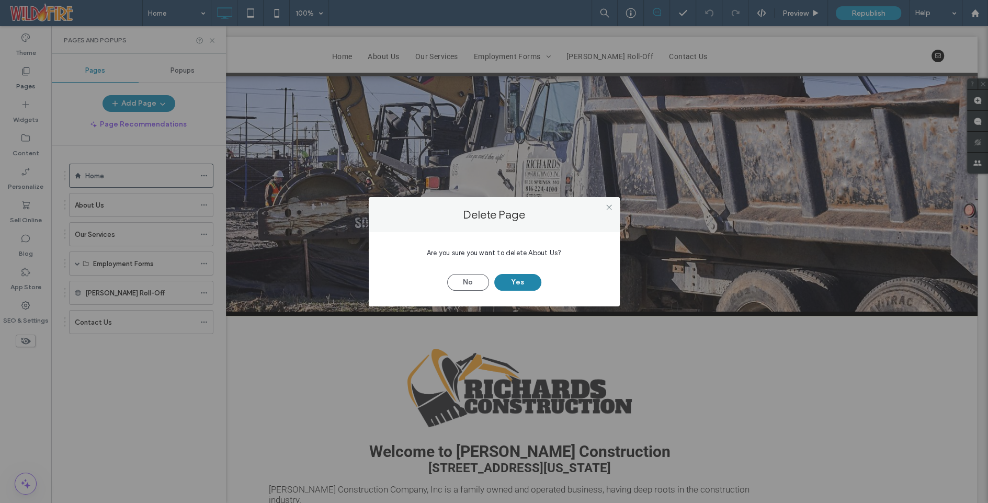
click at [513, 283] on button "Yes" at bounding box center [518, 282] width 47 height 17
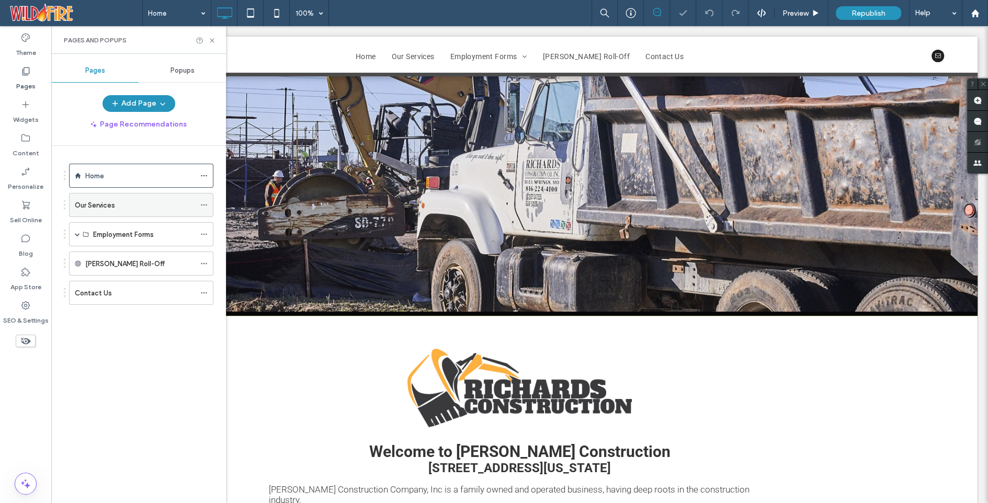
click at [206, 205] on icon at bounding box center [203, 204] width 7 height 7
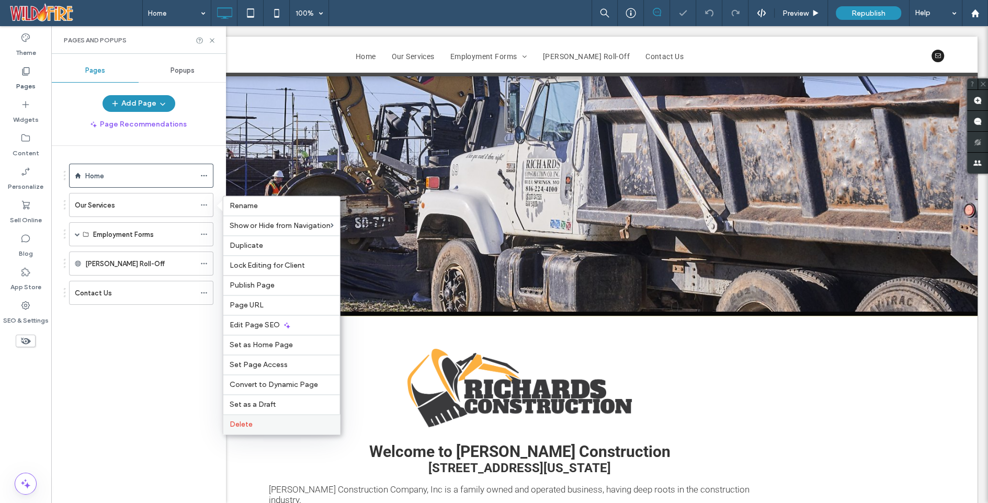
click at [282, 423] on label "Delete" at bounding box center [282, 424] width 104 height 9
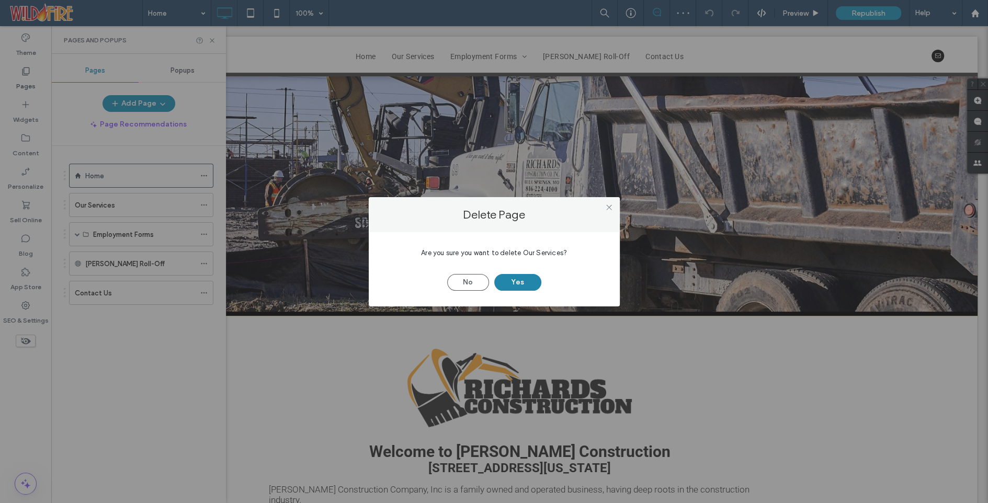
click at [513, 278] on button "Yes" at bounding box center [518, 282] width 47 height 17
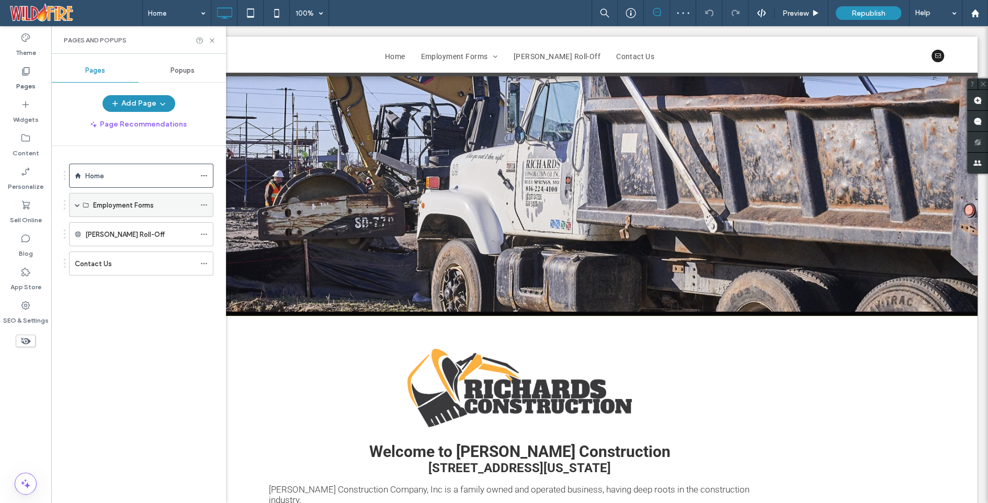
click at [204, 201] on icon at bounding box center [203, 204] width 7 height 7
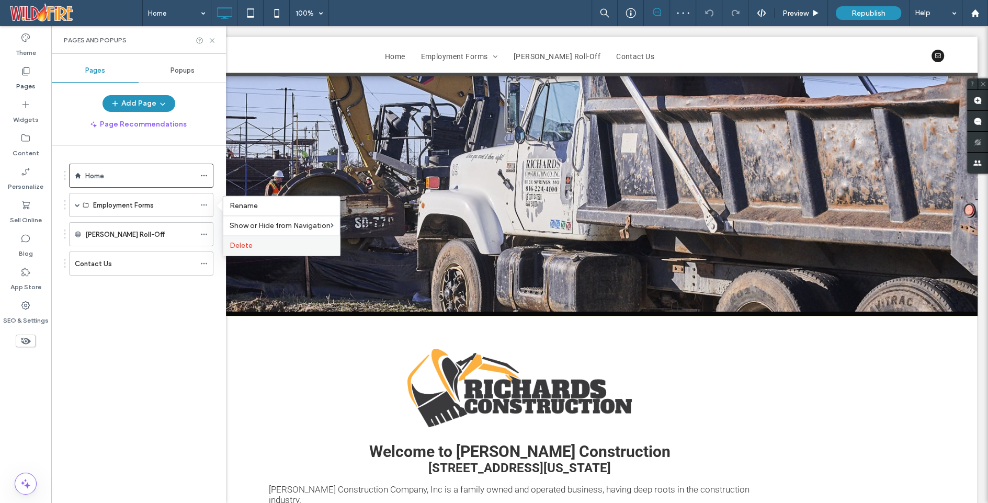
click at [263, 245] on label "Delete" at bounding box center [282, 245] width 104 height 9
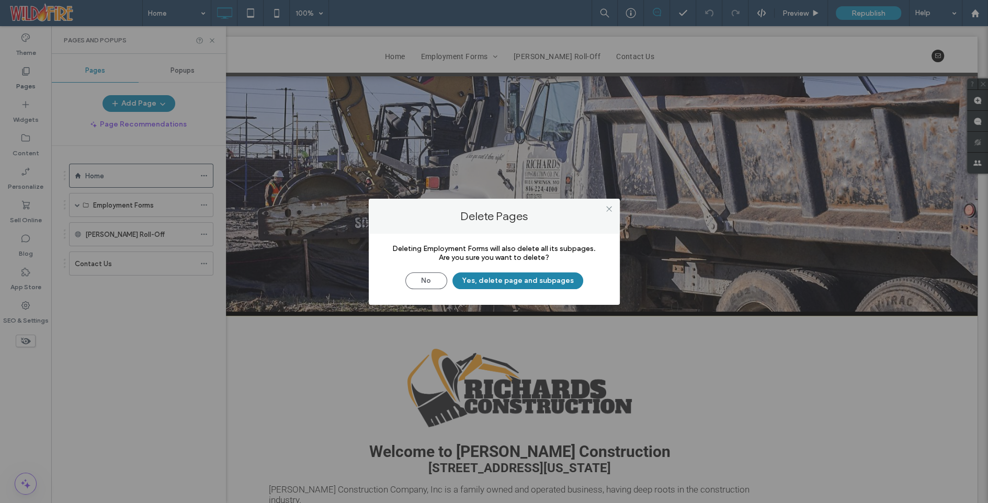
click at [531, 283] on button "Yes, delete page and subpages" at bounding box center [518, 281] width 131 height 17
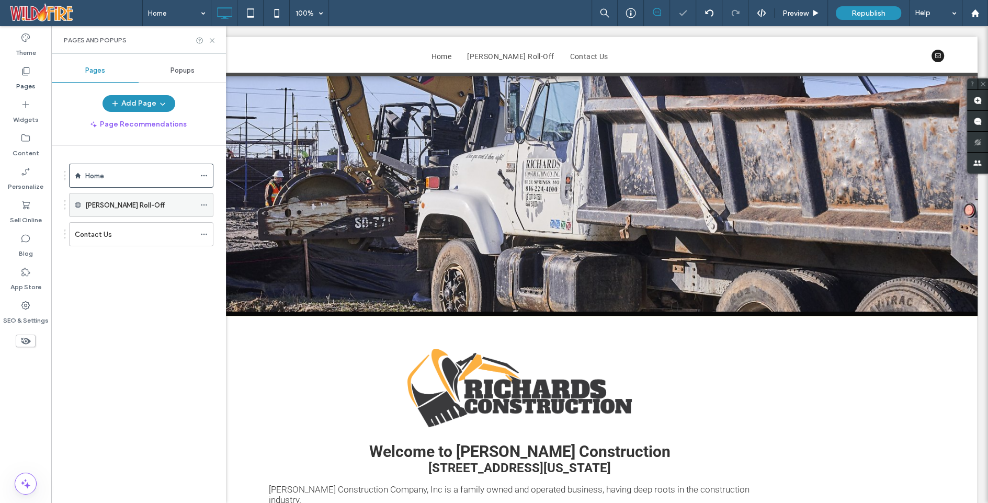
click at [202, 201] on icon at bounding box center [203, 204] width 7 height 7
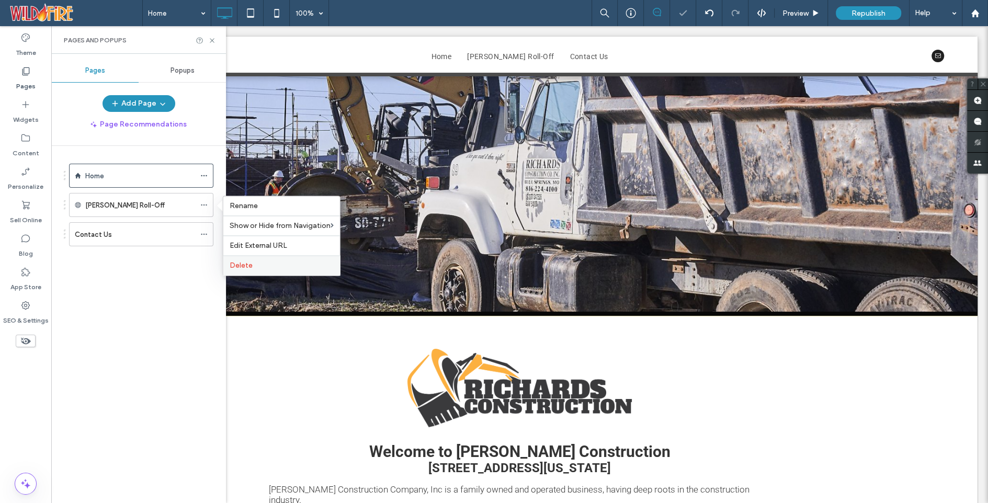
click at [274, 268] on label "Delete" at bounding box center [282, 265] width 104 height 9
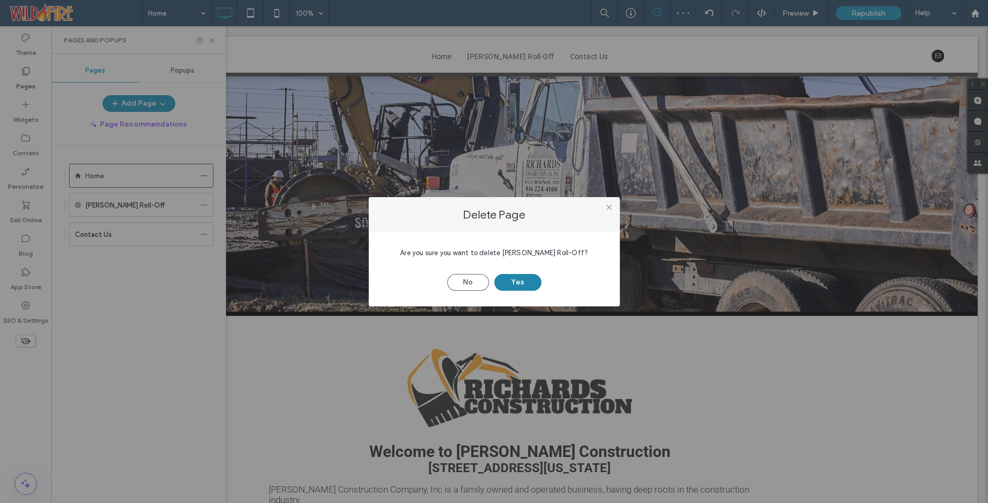
click at [526, 280] on button "Yes" at bounding box center [518, 282] width 47 height 17
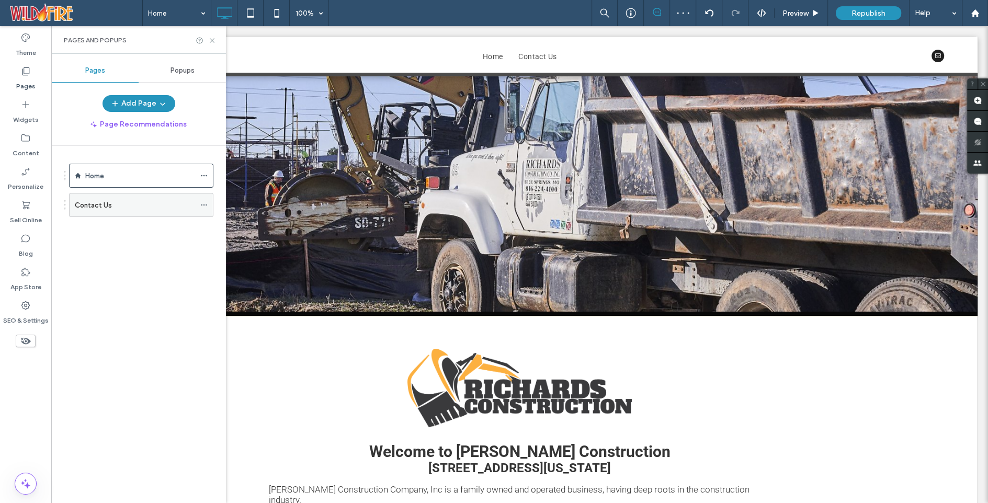
click at [203, 201] on icon at bounding box center [203, 204] width 7 height 7
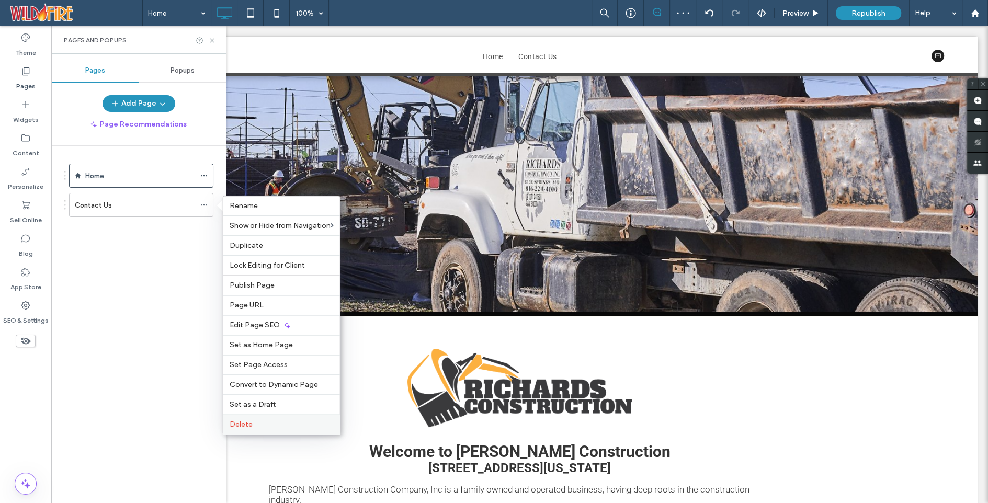
click at [268, 424] on label "Delete" at bounding box center [282, 424] width 104 height 9
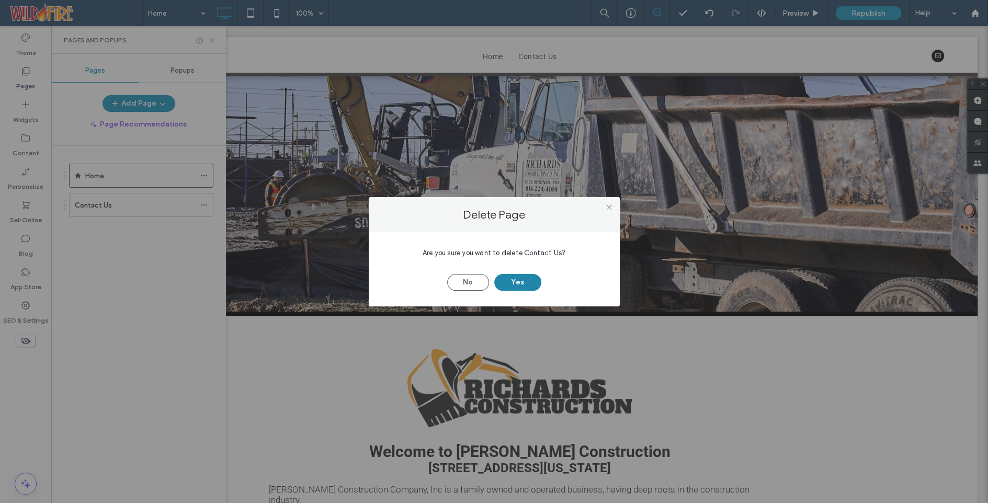
click at [527, 280] on button "Yes" at bounding box center [518, 282] width 47 height 17
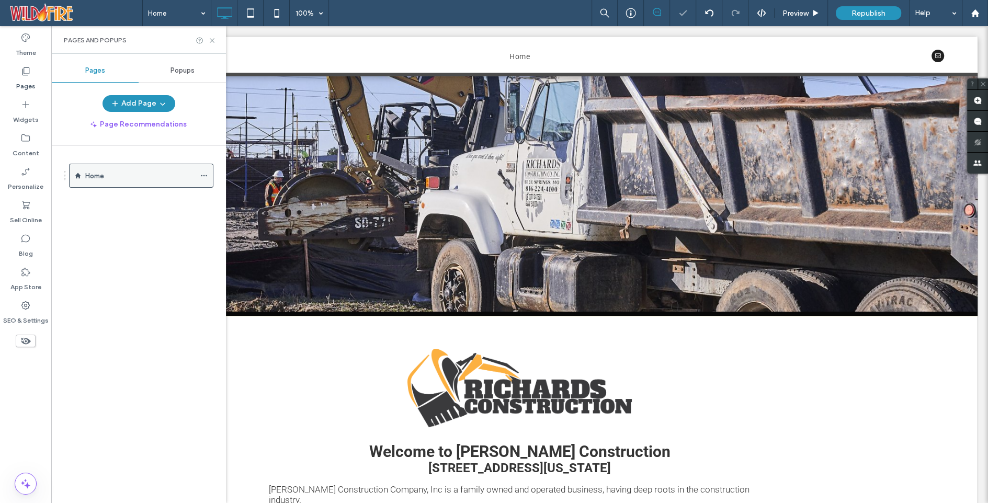
click at [204, 175] on use at bounding box center [204, 176] width 6 height 2
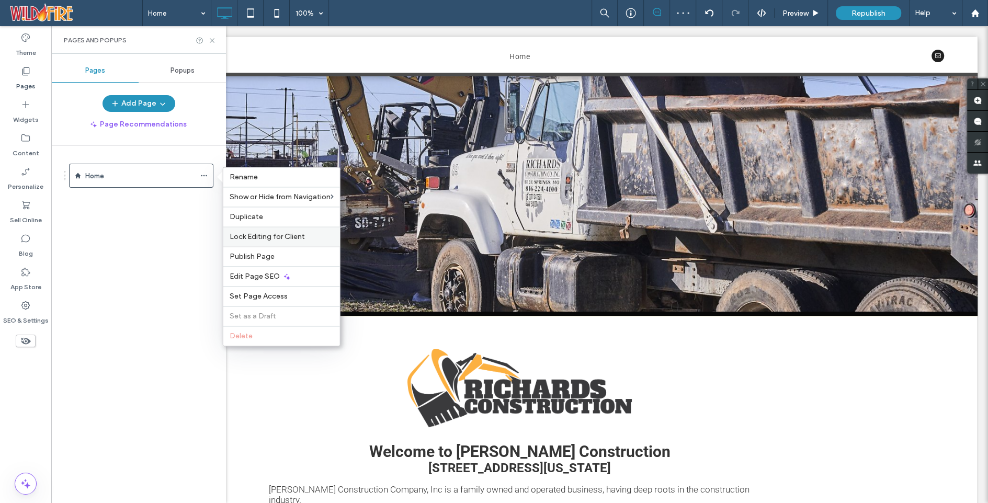
click at [275, 231] on div "Lock Editing for Client" at bounding box center [281, 237] width 117 height 20
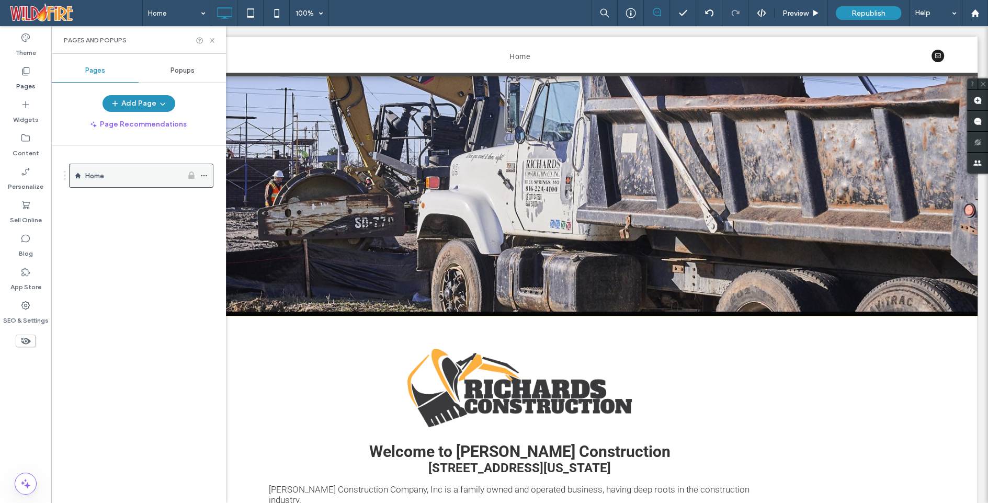
click at [206, 174] on icon at bounding box center [203, 175] width 7 height 7
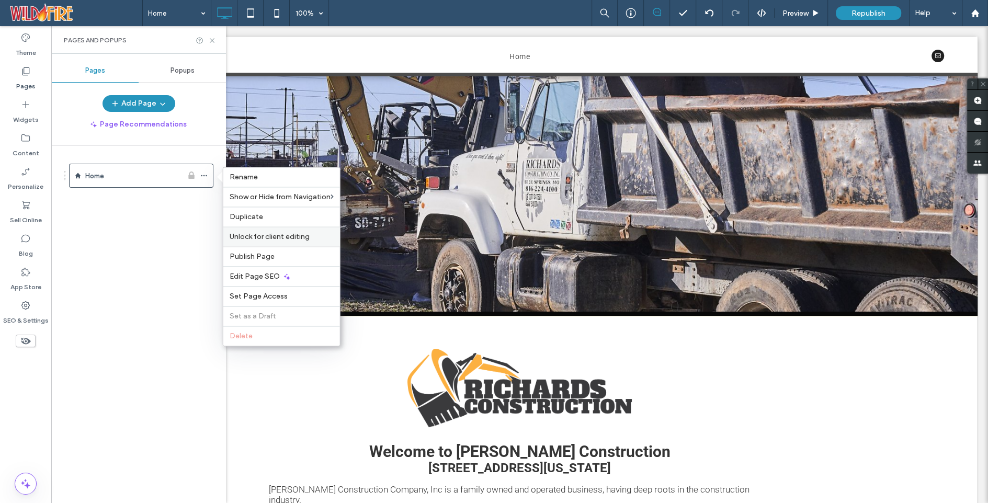
click at [263, 238] on span "Unlock for client editing" at bounding box center [270, 236] width 80 height 9
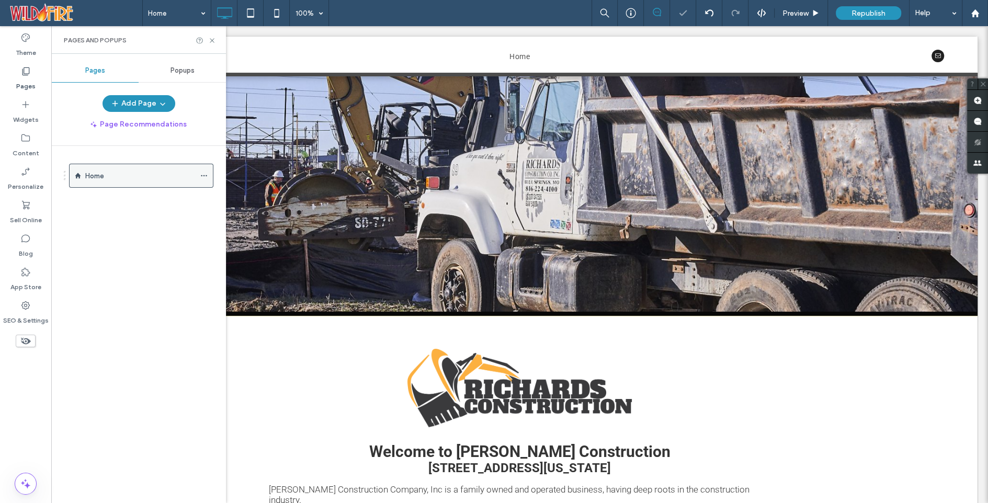
click at [205, 172] on icon at bounding box center [203, 175] width 7 height 7
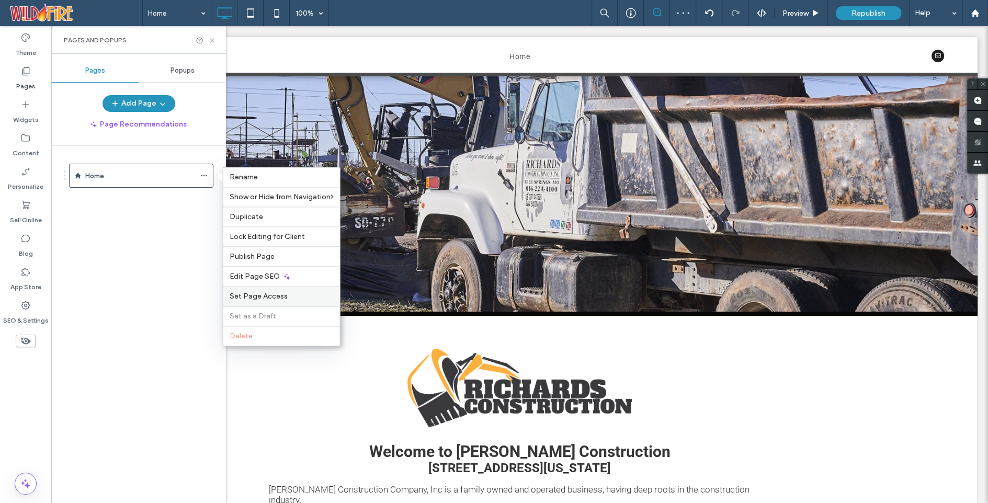
click at [262, 296] on span "Set Page Access" at bounding box center [259, 296] width 58 height 9
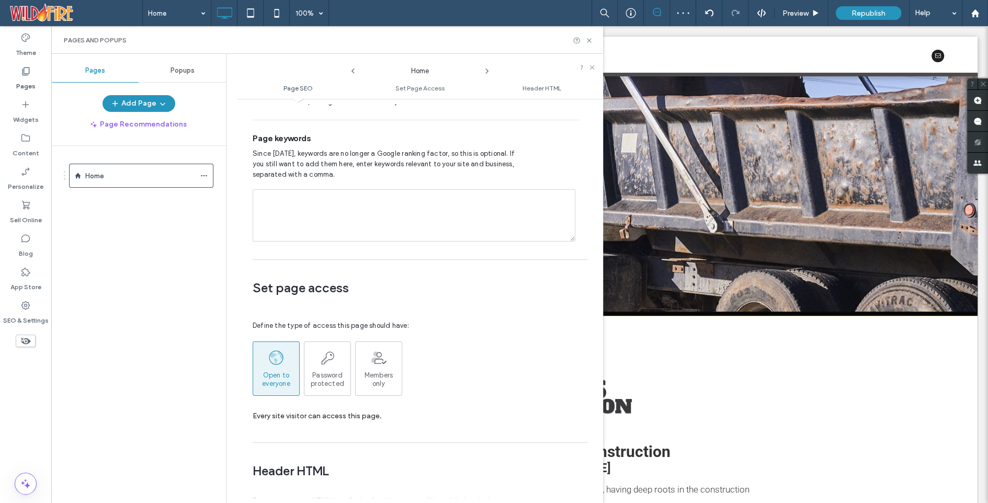
scroll to position [709, 0]
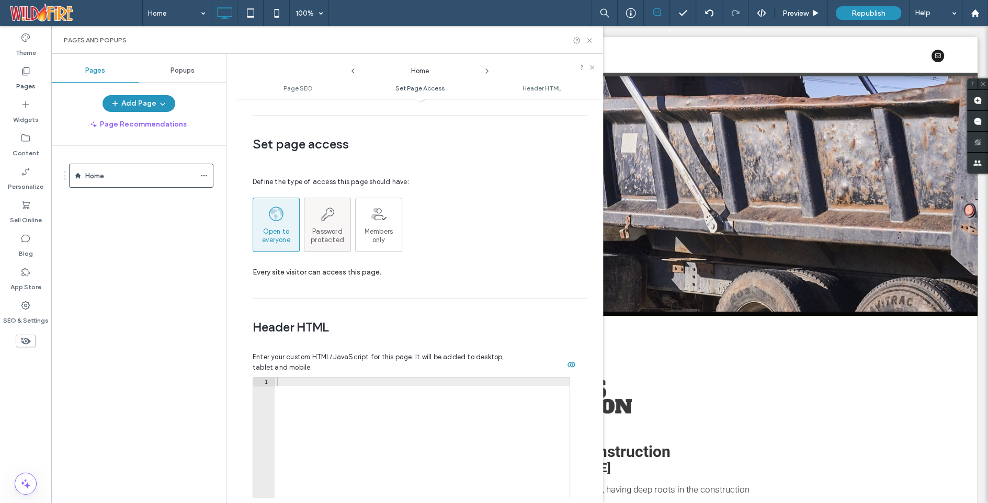
click at [327, 228] on span "Password protected" at bounding box center [328, 236] width 46 height 17
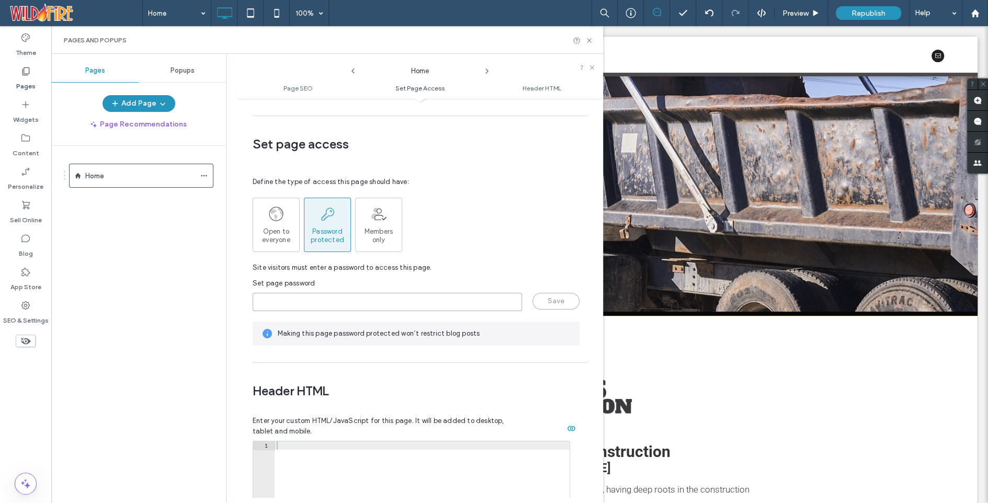
click at [307, 293] on input "page-password" at bounding box center [387, 302] width 269 height 18
type input "********"
click at [549, 293] on button "Save" at bounding box center [556, 301] width 47 height 17
click at [586, 40] on icon at bounding box center [590, 41] width 8 height 8
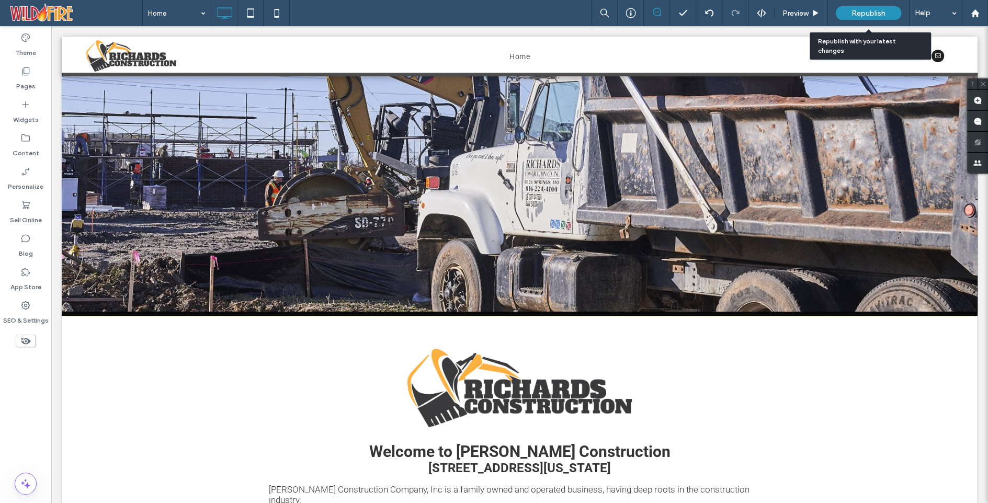
click at [868, 17] on span "Republish" at bounding box center [869, 13] width 34 height 9
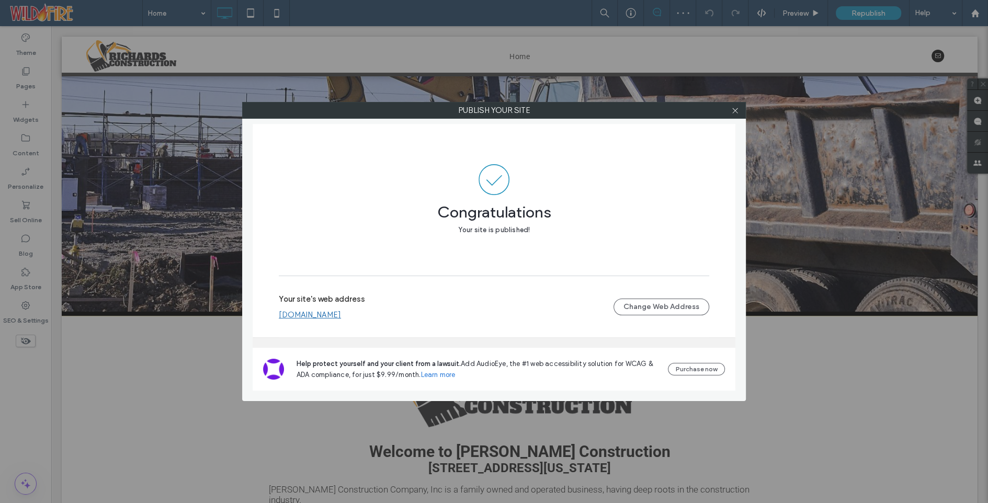
click at [336, 314] on link "[DOMAIN_NAME]" at bounding box center [310, 314] width 62 height 9
click at [736, 111] on icon at bounding box center [736, 111] width 8 height 8
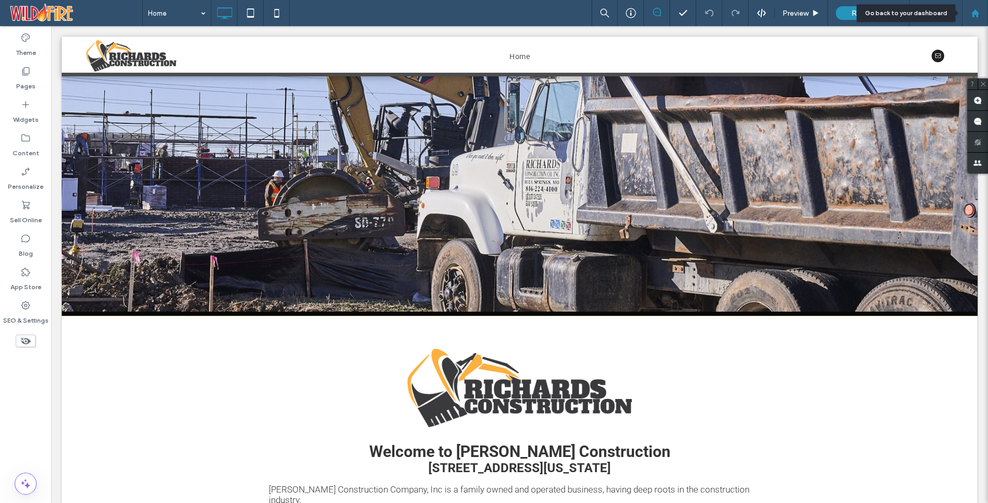
click at [979, 10] on icon at bounding box center [975, 13] width 9 height 9
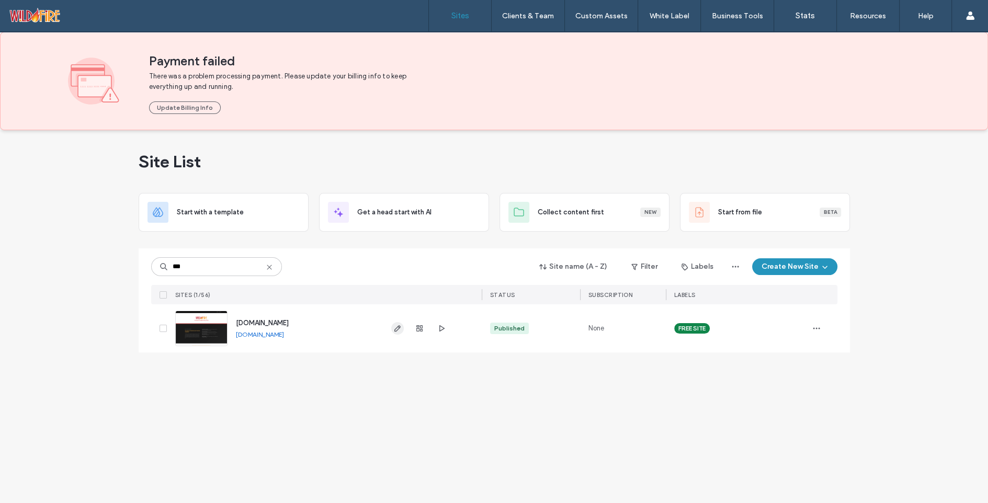
type input "***"
click at [398, 324] on icon "button" at bounding box center [398, 328] width 8 height 8
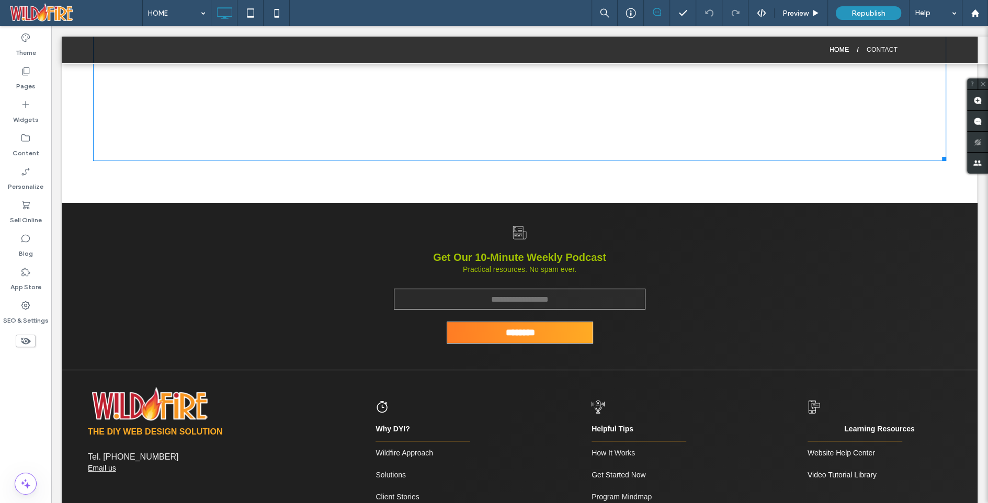
scroll to position [27930, 0]
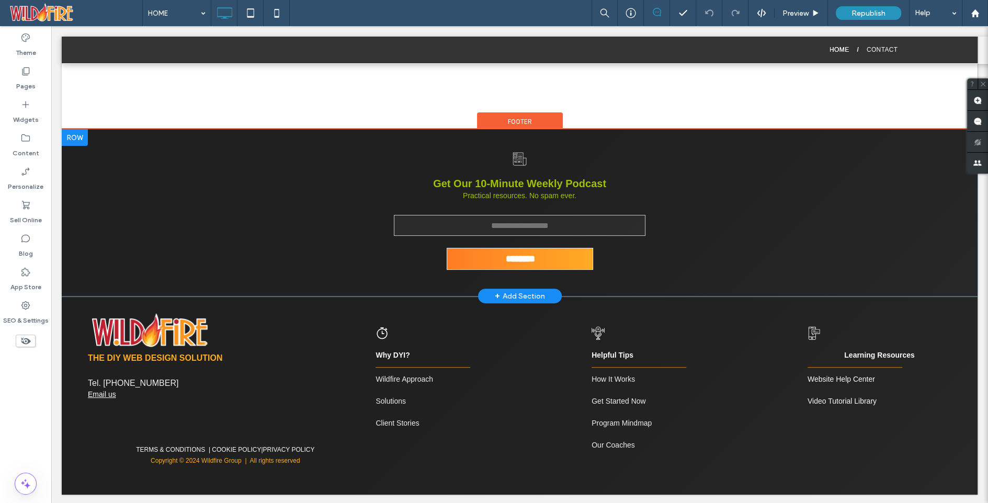
click at [75, 136] on div at bounding box center [75, 137] width 26 height 17
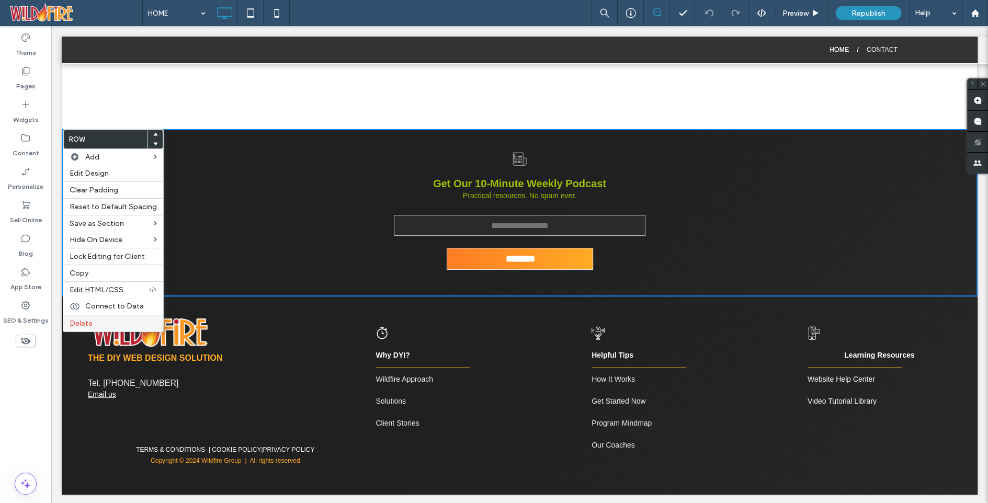
click at [104, 320] on label "Delete" at bounding box center [113, 323] width 87 height 9
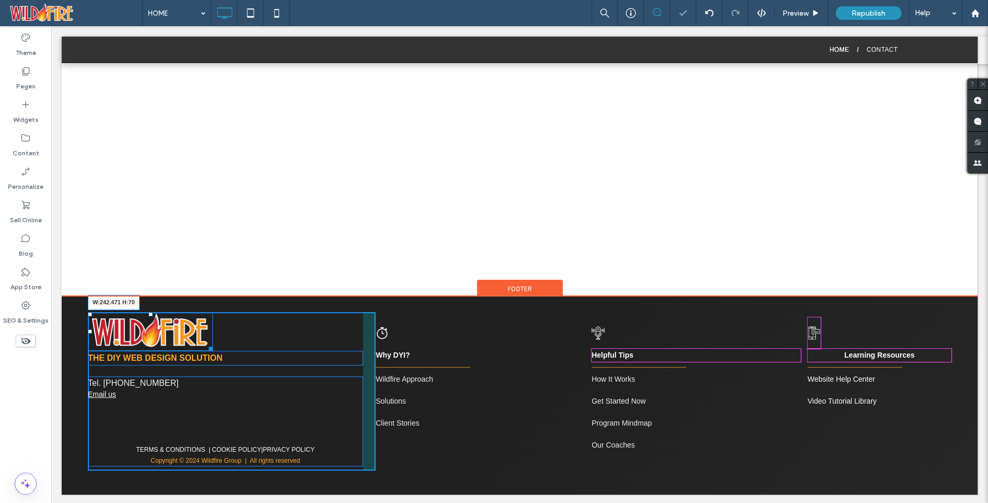
scroll to position [27761, 0]
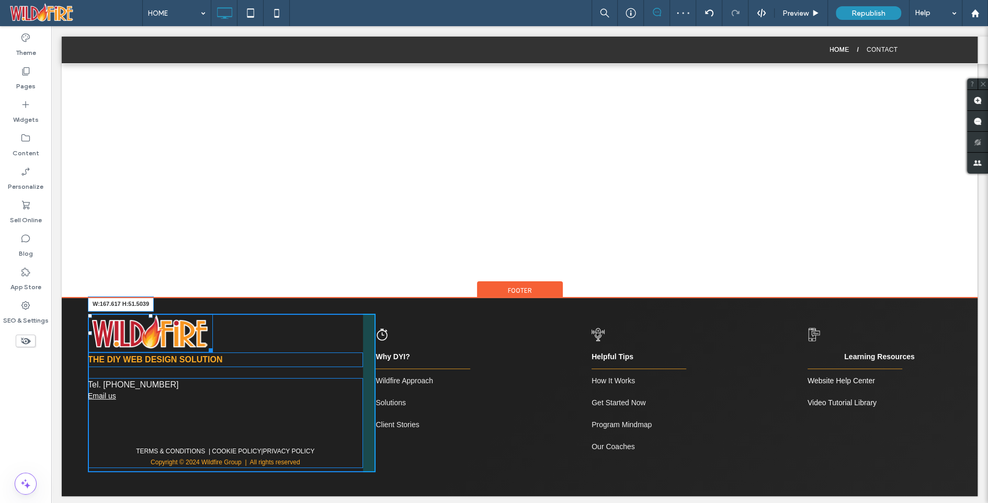
drag, startPoint x: 209, startPoint y: 344, endPoint x: 190, endPoint y: 334, distance: 21.3
click at [190, 334] on div "W:167.617 H:51.5039 THE DIY WEB DESIGN SOLUTION Tel. [PHONE_NUMBER] Email us TE…" at bounding box center [232, 393] width 288 height 159
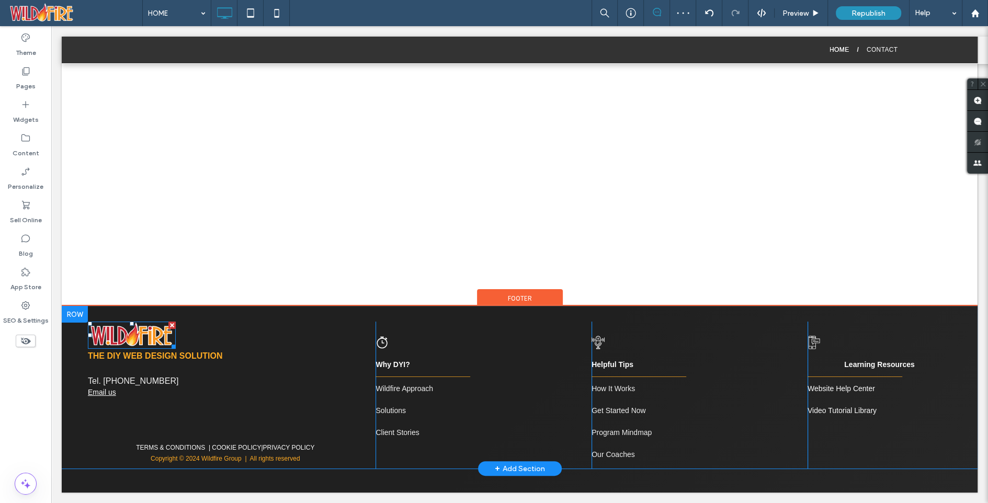
scroll to position [27751, 0]
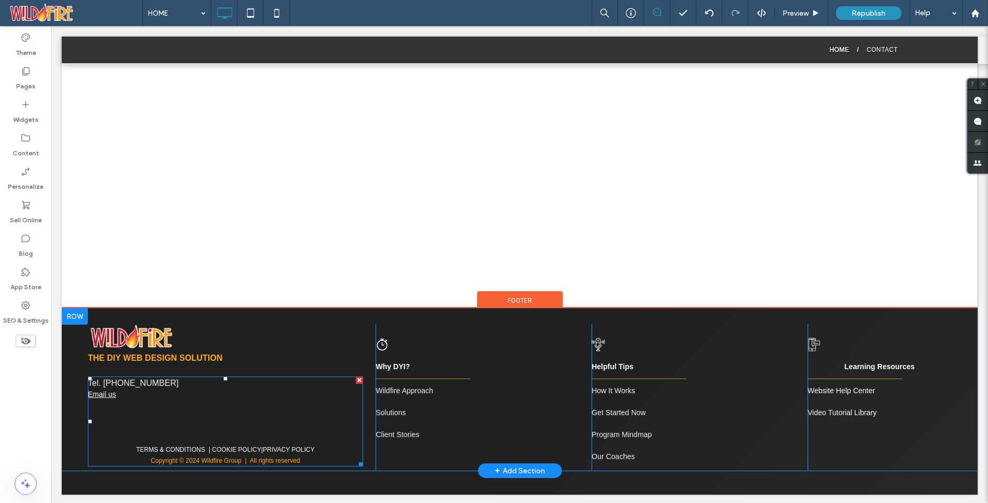
click at [143, 379] on span "Tel. [PHONE_NUMBER]" at bounding box center [133, 383] width 91 height 9
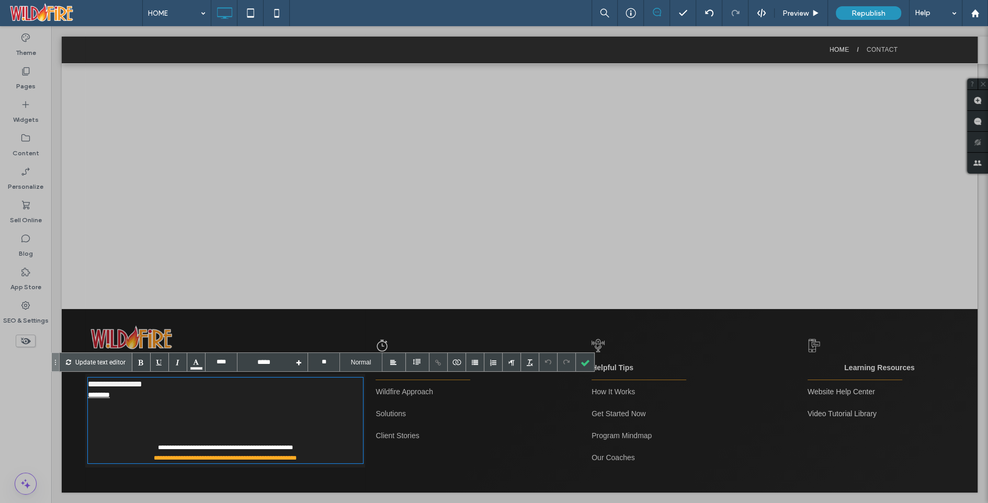
click at [120, 382] on span "**********" at bounding box center [115, 384] width 54 height 8
drag, startPoint x: 120, startPoint y: 382, endPoint x: 171, endPoint y: 381, distance: 50.8
click at [171, 381] on div "**********" at bounding box center [225, 384] width 275 height 10
click at [581, 364] on div at bounding box center [585, 362] width 18 height 18
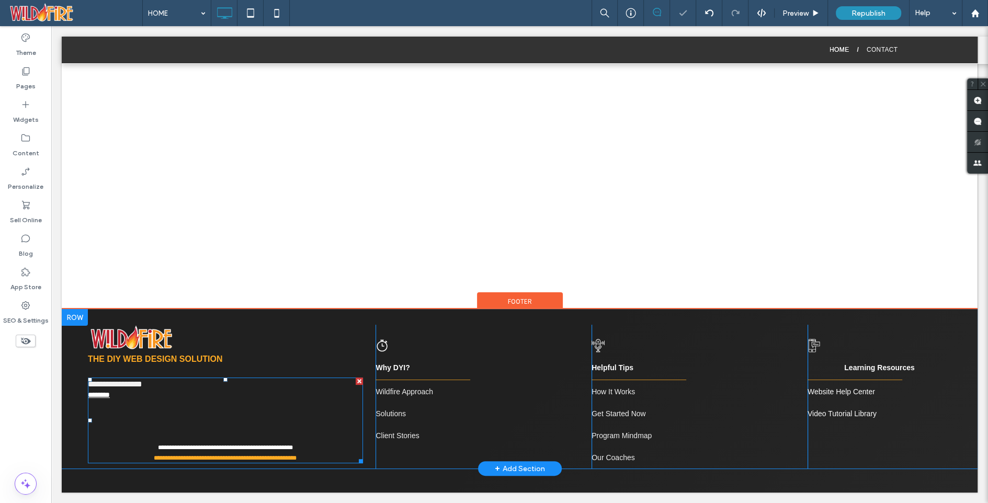
click at [148, 396] on div "********" at bounding box center [225, 394] width 275 height 10
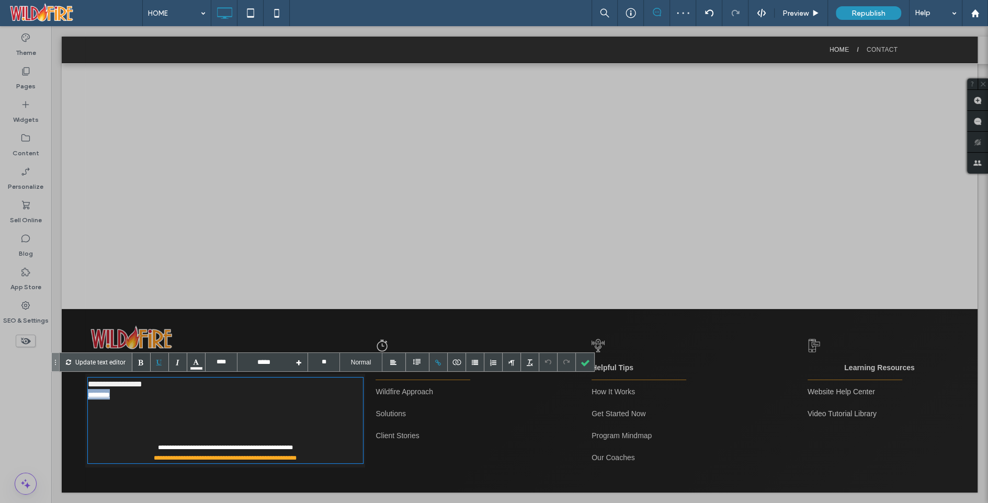
drag, startPoint x: 127, startPoint y: 394, endPoint x: 75, endPoint y: 390, distance: 51.9
click at [75, 390] on div "**********" at bounding box center [520, 389] width 916 height 160
click at [436, 360] on div at bounding box center [439, 362] width 18 height 18
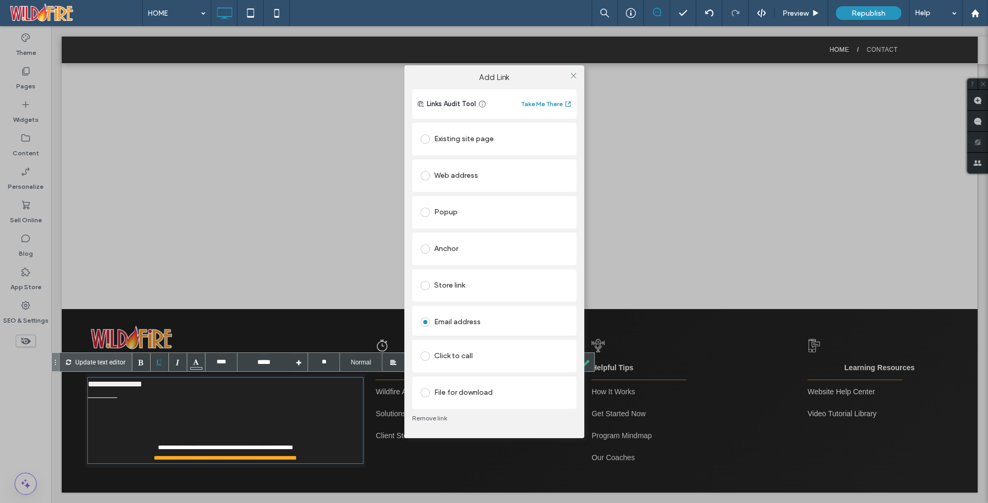
type input "****"
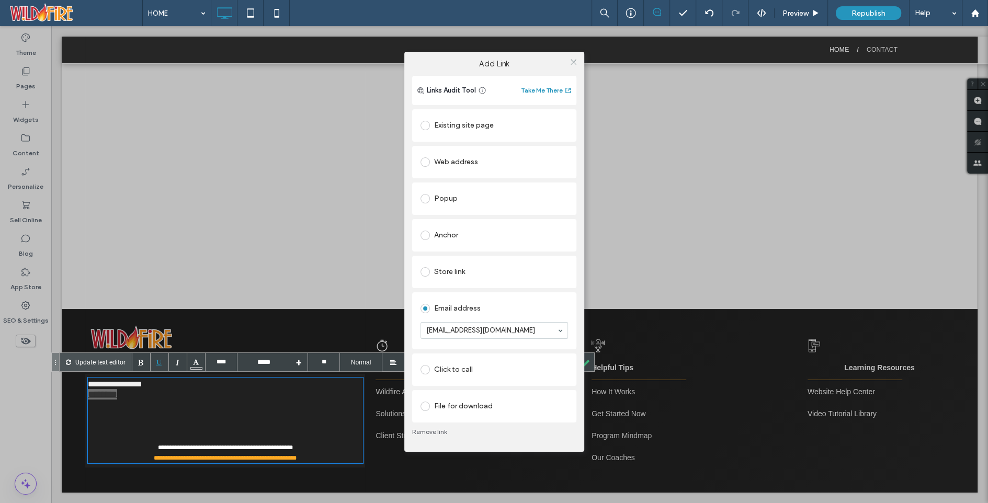
click at [479, 320] on section "[EMAIL_ADDRESS][DOMAIN_NAME]" at bounding box center [495, 330] width 148 height 27
type input "**********"
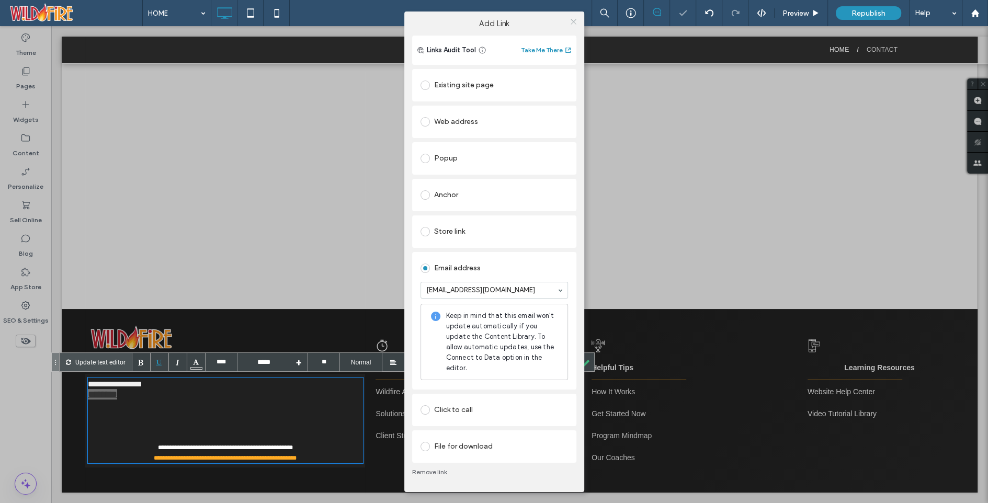
click at [575, 21] on icon at bounding box center [574, 22] width 8 height 8
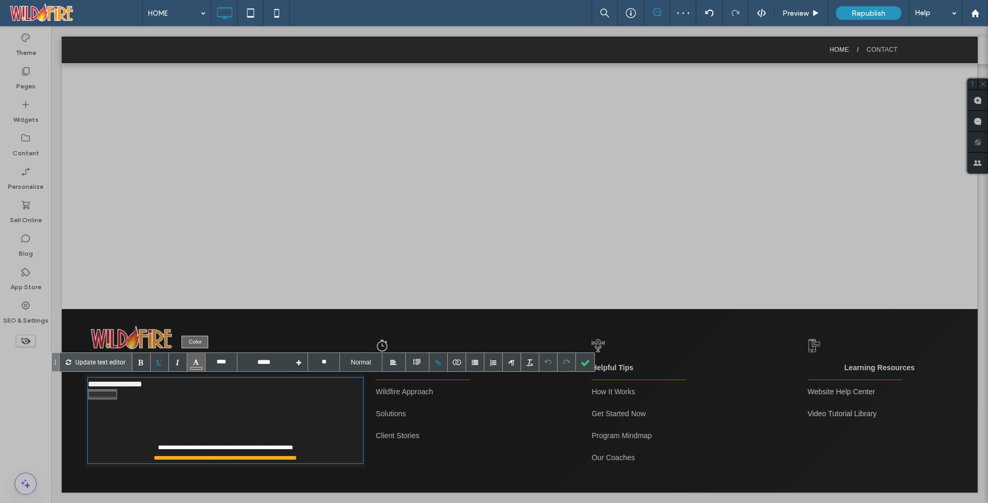
click at [191, 361] on div at bounding box center [196, 362] width 18 height 18
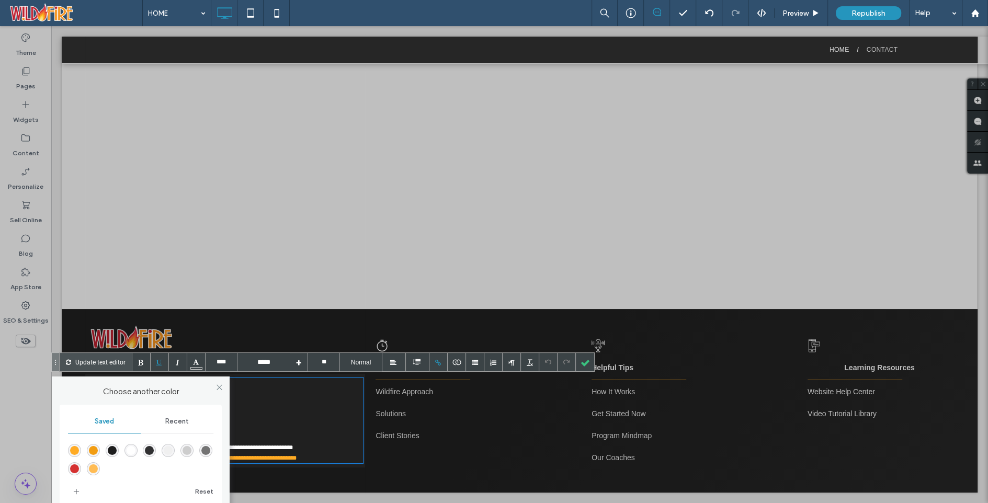
click at [128, 448] on div "rgba(255,255,255,1)" at bounding box center [131, 450] width 9 height 9
click at [582, 357] on div at bounding box center [585, 362] width 18 height 18
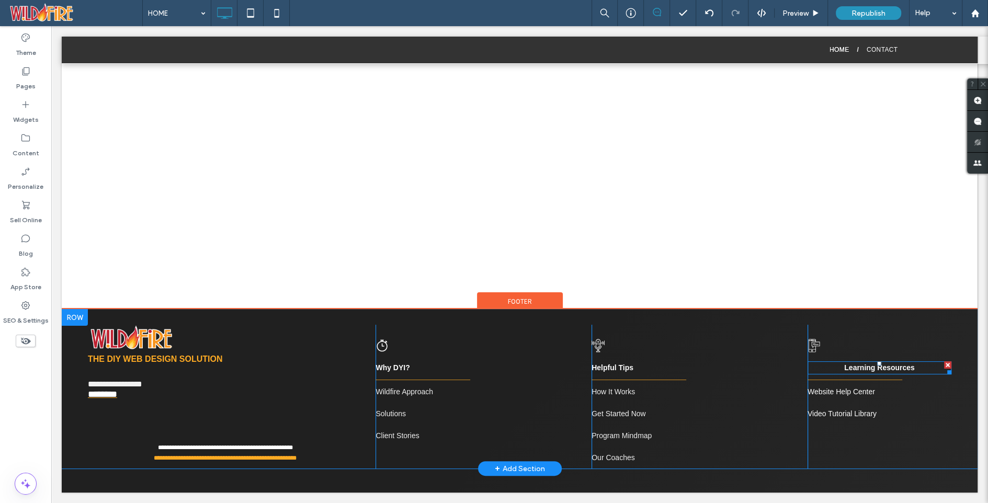
click at [849, 364] on b "Learning Resources" at bounding box center [880, 368] width 71 height 8
type input "****"
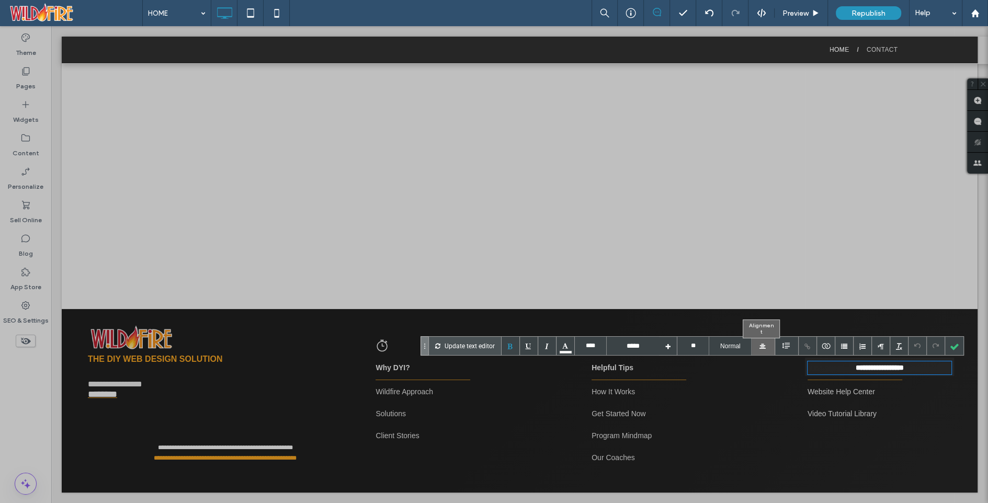
click at [765, 342] on div at bounding box center [764, 346] width 24 height 18
click at [765, 359] on div at bounding box center [764, 365] width 24 height 20
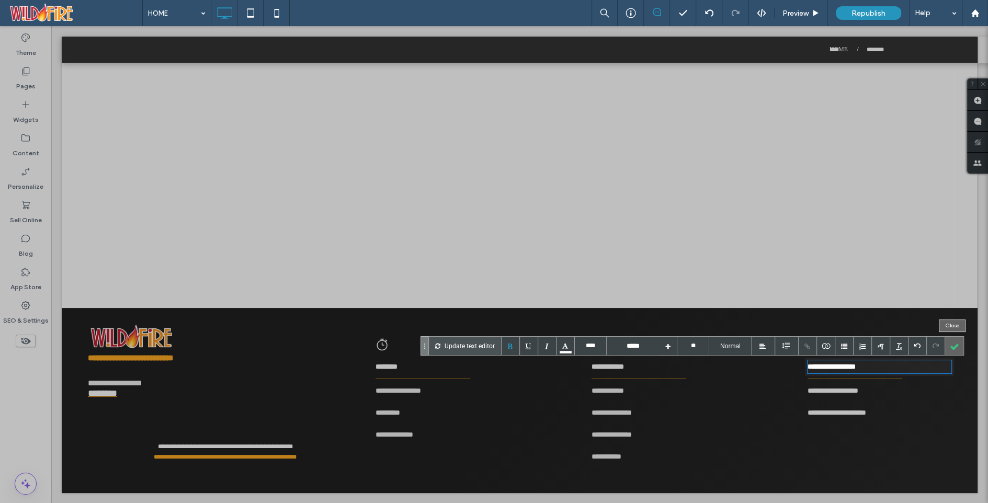
click at [952, 343] on div at bounding box center [955, 346] width 18 height 18
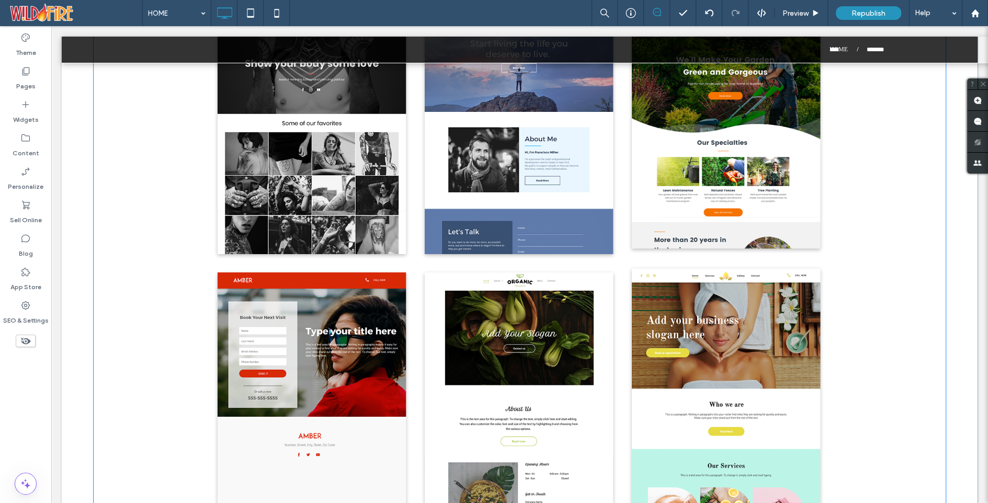
scroll to position [11340, 0]
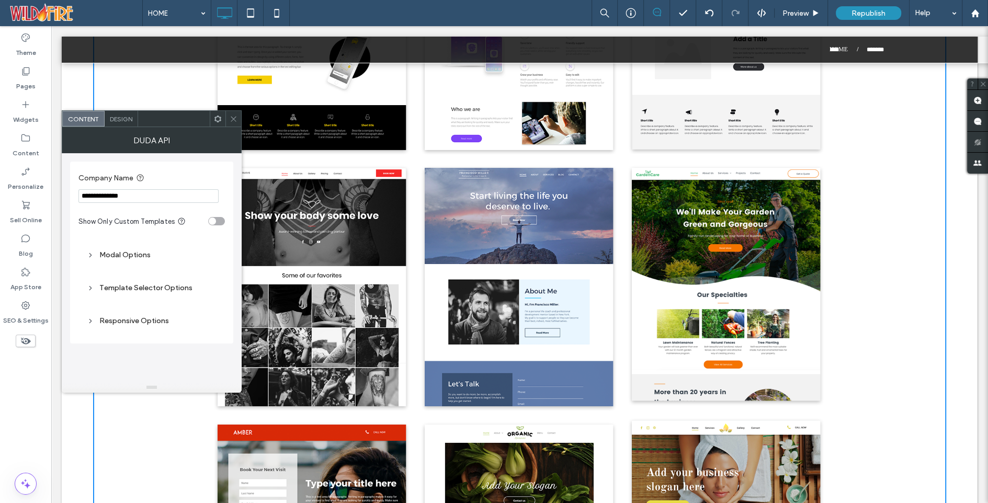
click at [126, 252] on div "Modal Options" at bounding box center [152, 255] width 130 height 9
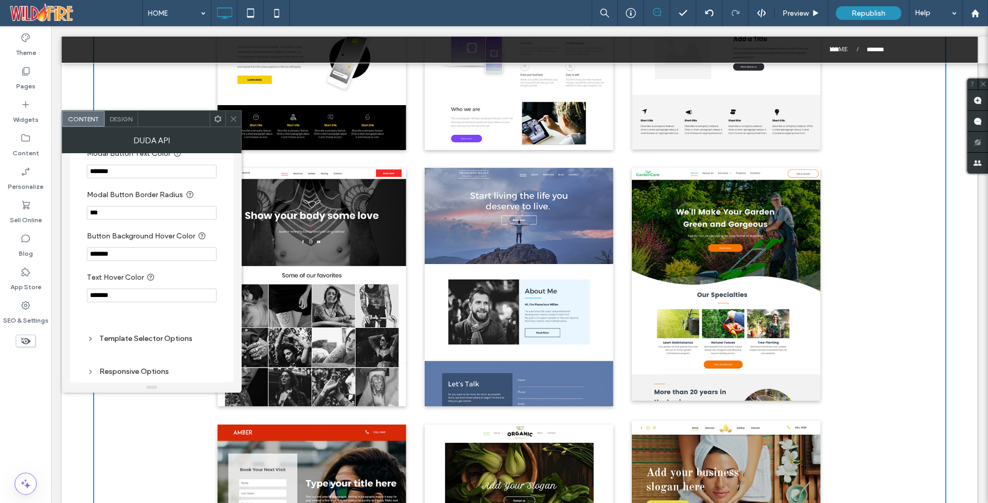
scroll to position [164, 0]
click at [119, 334] on div "Template Selector Options" at bounding box center [152, 336] width 130 height 9
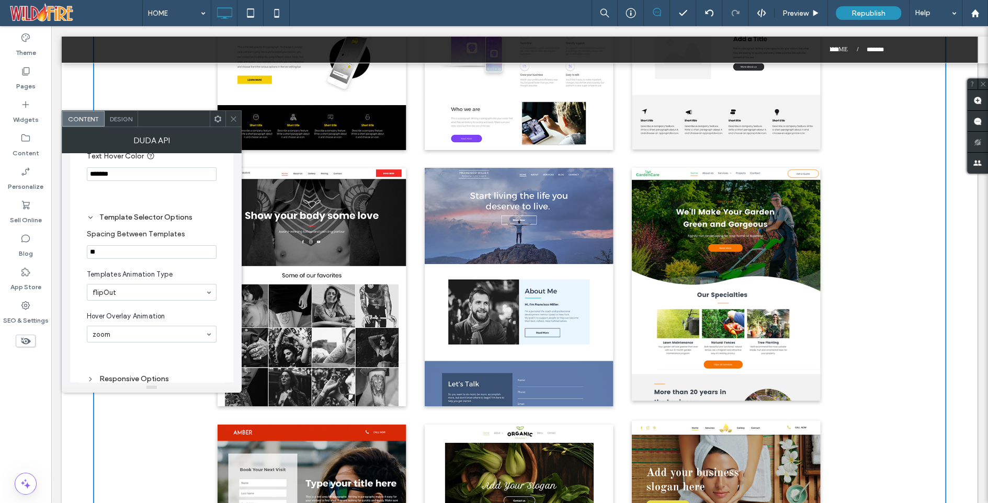
scroll to position [309, 0]
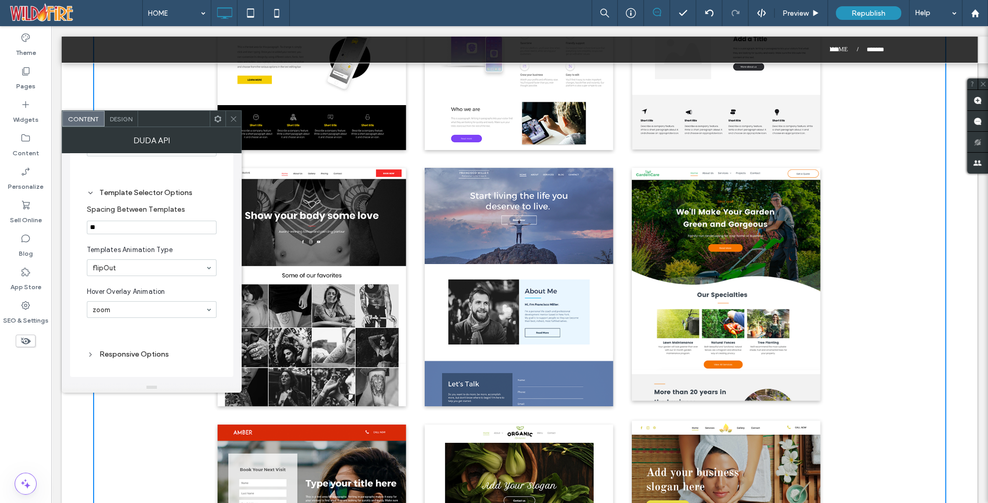
click at [98, 354] on div "Responsive Options" at bounding box center [152, 354] width 130 height 9
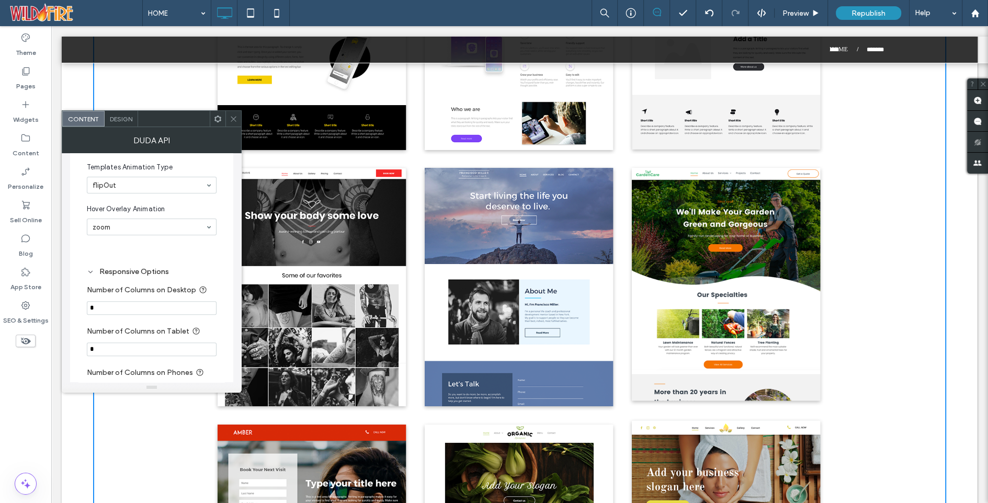
scroll to position [440, 0]
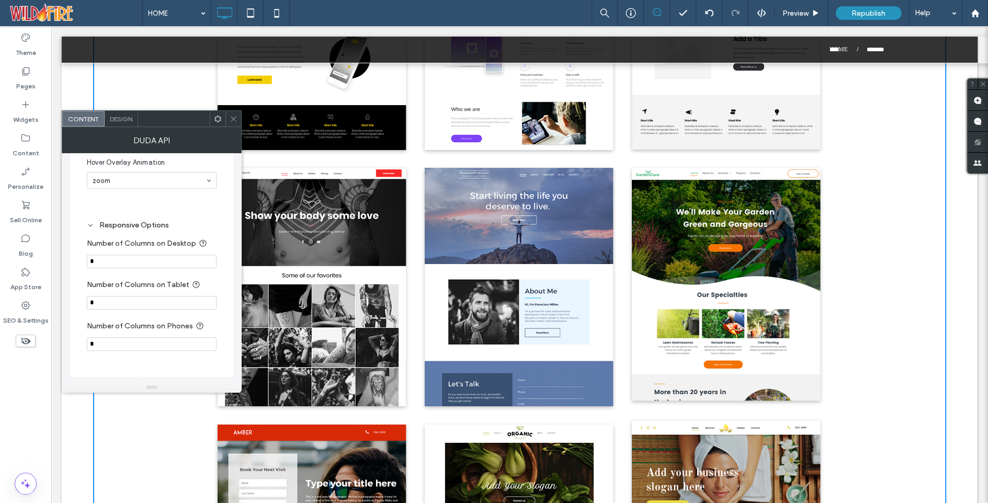
click at [230, 118] on icon at bounding box center [234, 119] width 8 height 8
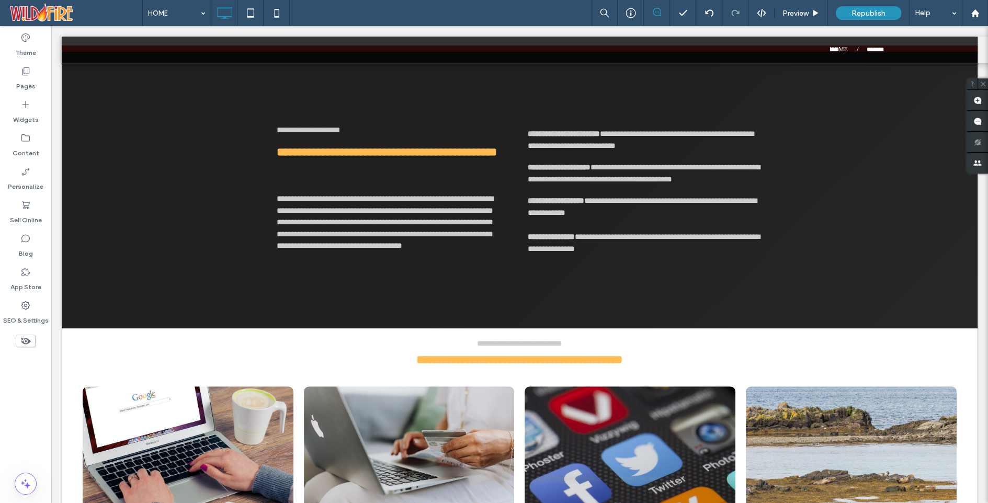
scroll to position [0, 0]
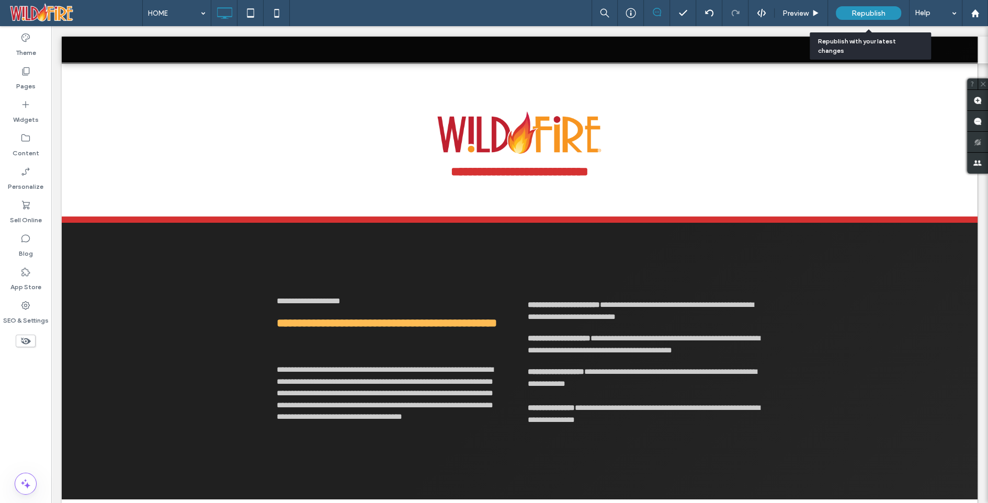
click at [863, 9] on span "Republish" at bounding box center [869, 13] width 34 height 9
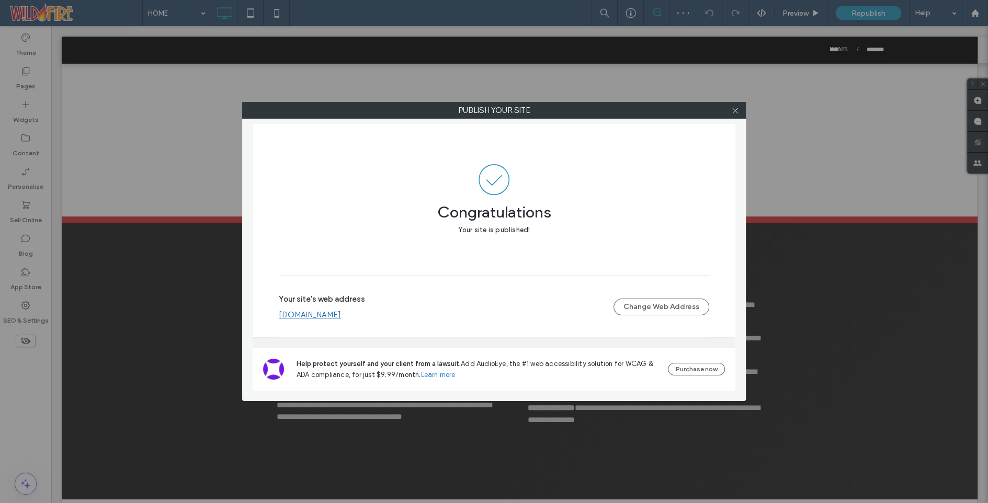
click at [312, 317] on link "[DOMAIN_NAME]" at bounding box center [310, 314] width 62 height 9
click at [732, 111] on icon at bounding box center [736, 111] width 8 height 8
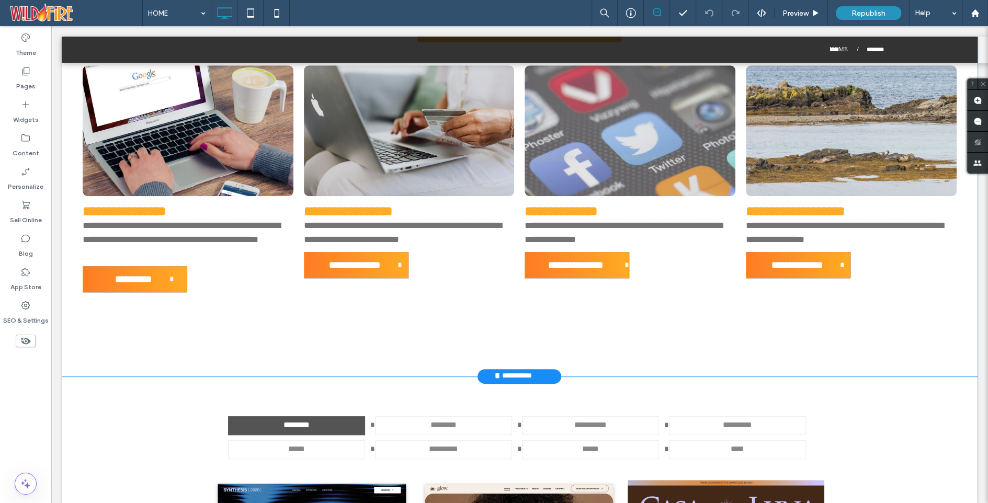
scroll to position [491, 0]
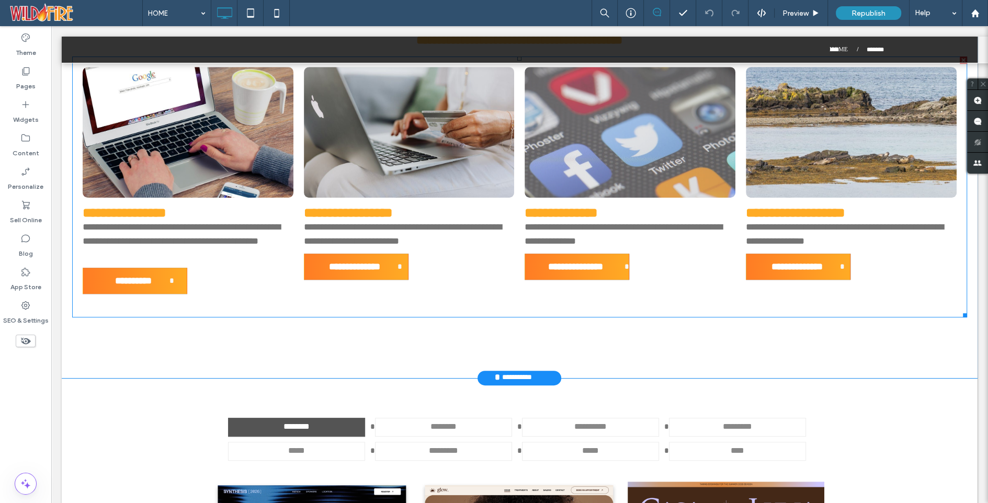
click at [559, 233] on div "**********" at bounding box center [630, 234] width 211 height 28
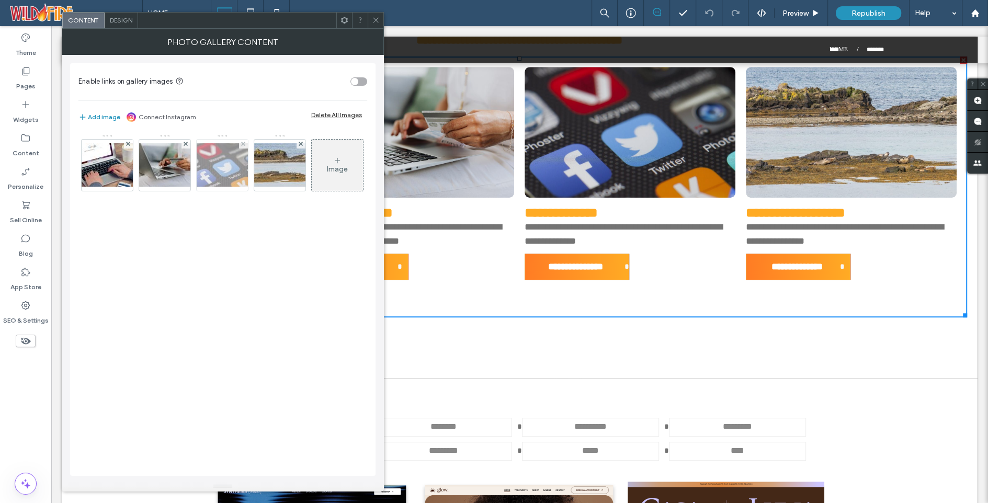
click at [228, 168] on img at bounding box center [223, 164] width 84 height 43
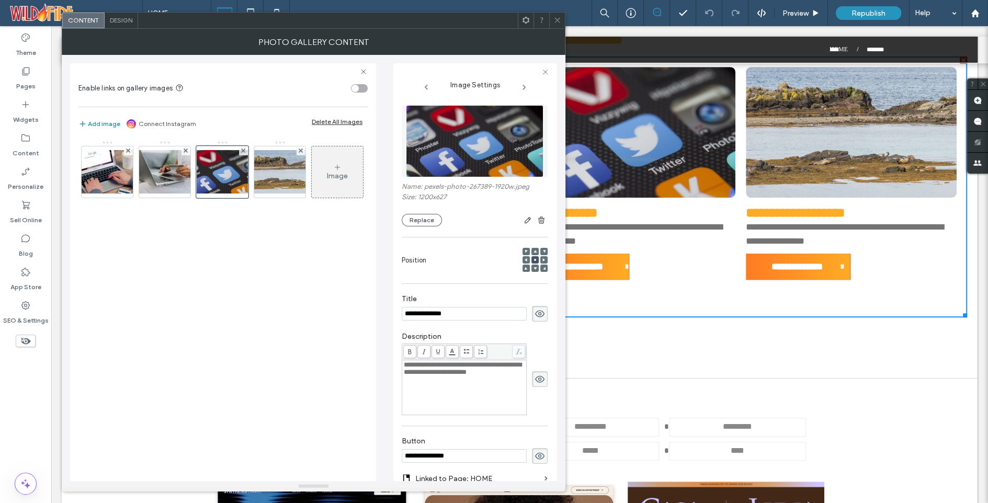
scroll to position [0, 0]
click at [428, 376] on div "**********" at bounding box center [464, 369] width 121 height 15
click at [559, 19] on icon at bounding box center [558, 20] width 8 height 8
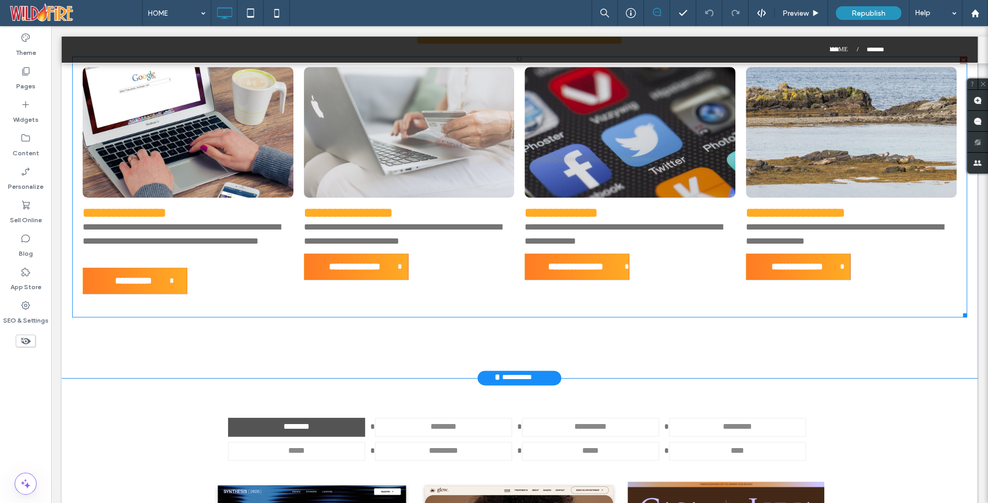
click at [369, 237] on div "**********" at bounding box center [409, 234] width 211 height 28
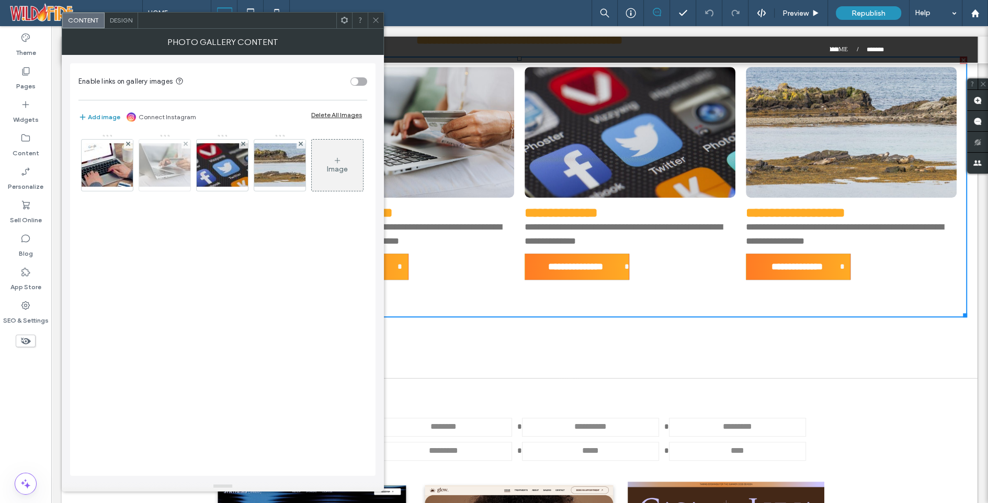
click at [161, 158] on img at bounding box center [165, 164] width 84 height 43
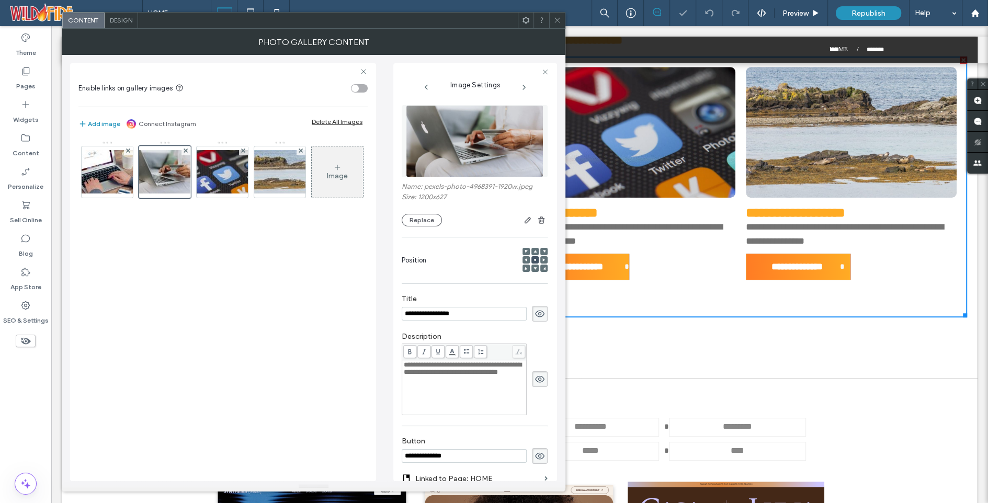
click at [480, 373] on span "**********" at bounding box center [463, 369] width 118 height 14
drag, startPoint x: 481, startPoint y: 374, endPoint x: 446, endPoint y: 373, distance: 35.1
click at [446, 373] on span "**********" at bounding box center [463, 369] width 118 height 14
click at [115, 168] on img at bounding box center [107, 171] width 84 height 43
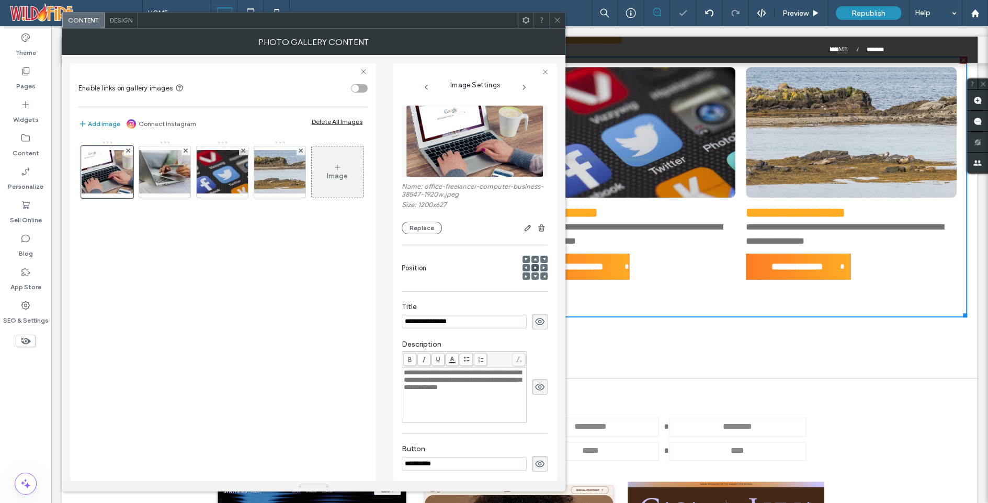
click at [499, 374] on span "**********" at bounding box center [463, 379] width 118 height 21
drag, startPoint x: 504, startPoint y: 374, endPoint x: 383, endPoint y: 366, distance: 121.2
click at [383, 366] on div "**********" at bounding box center [313, 268] width 487 height 426
click at [457, 384] on span "**********" at bounding box center [463, 376] width 118 height 14
click at [558, 24] on icon at bounding box center [558, 20] width 8 height 8
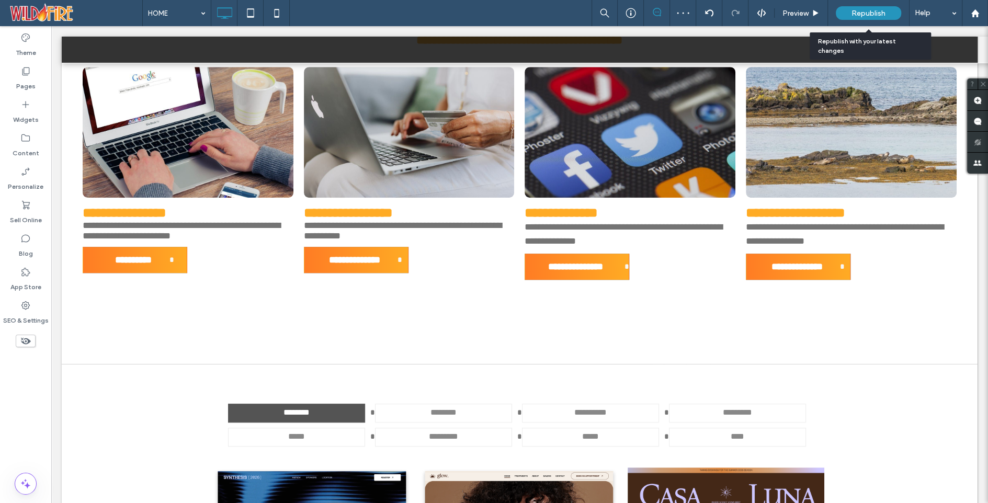
click at [870, 10] on span "Republish" at bounding box center [869, 13] width 34 height 9
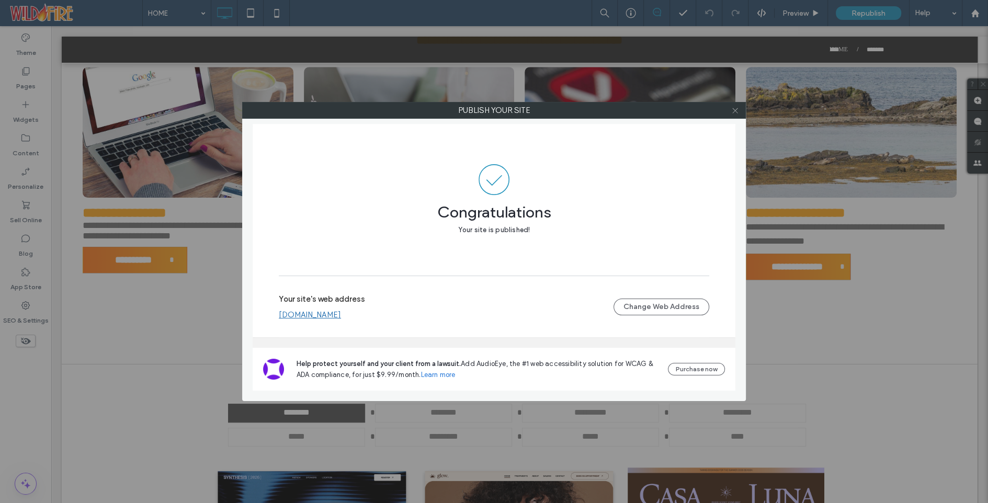
click at [734, 112] on icon at bounding box center [736, 111] width 8 height 8
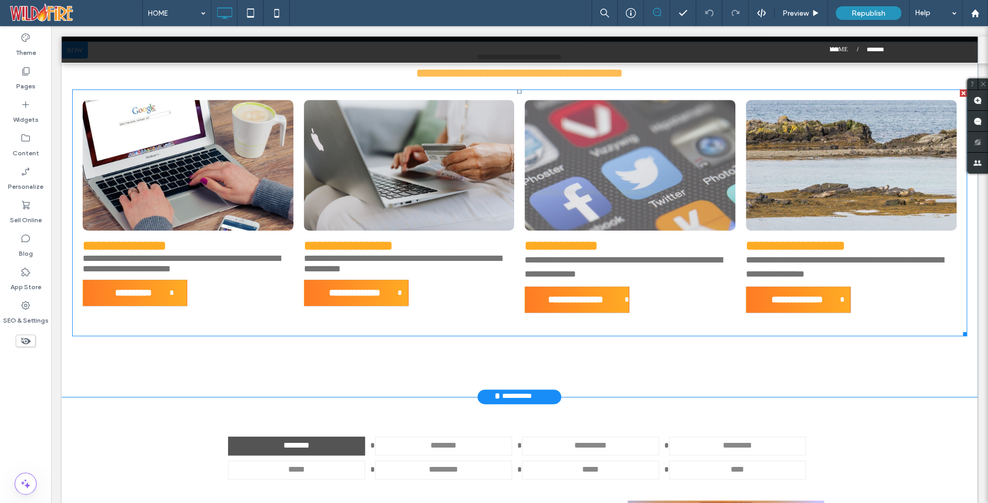
scroll to position [456, 0]
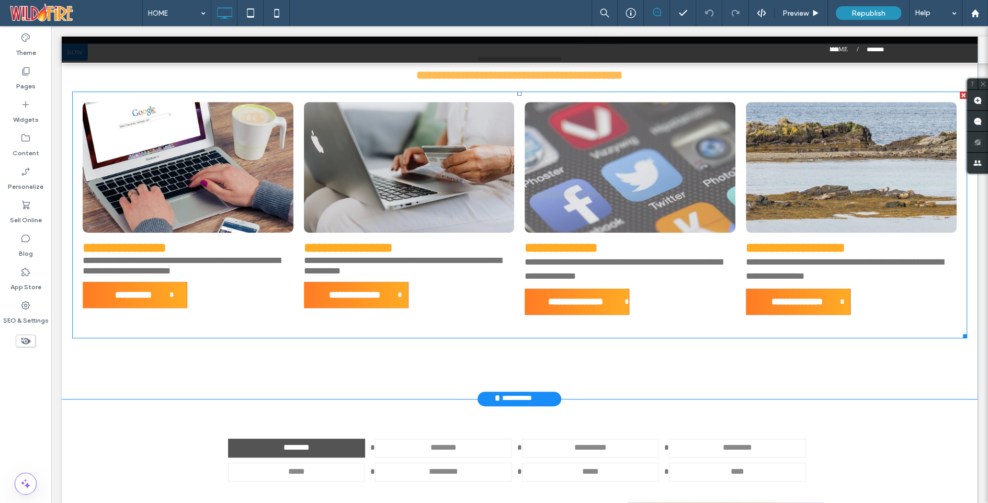
click at [562, 268] on div "**********" at bounding box center [630, 269] width 211 height 28
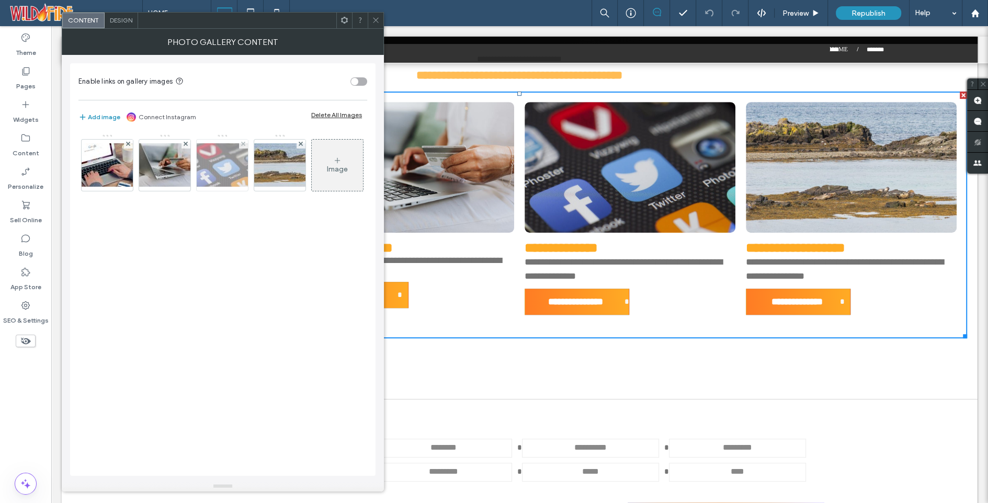
click at [228, 170] on img at bounding box center [223, 164] width 84 height 43
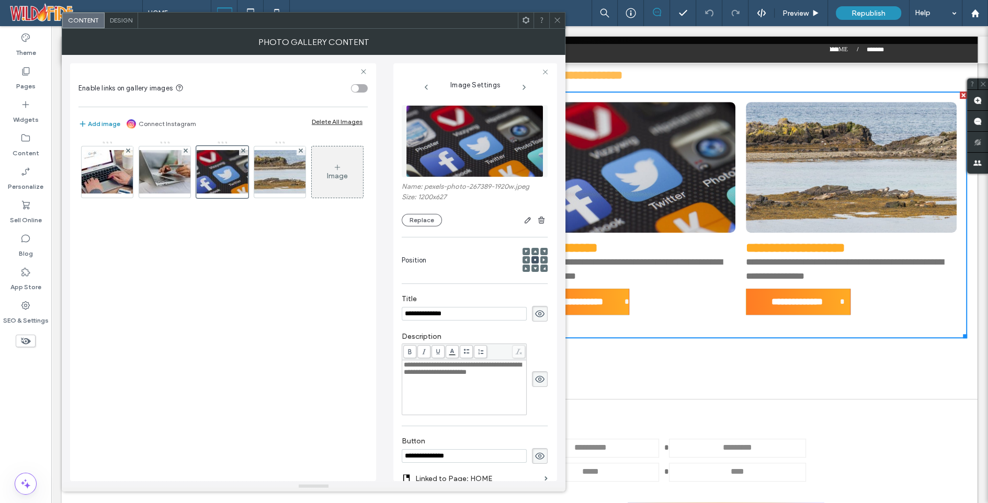
scroll to position [0, 0]
click at [427, 376] on div "**********" at bounding box center [464, 369] width 121 height 15
drag, startPoint x: 426, startPoint y: 381, endPoint x: 379, endPoint y: 362, distance: 50.2
click at [379, 362] on div "**********" at bounding box center [313, 268] width 487 height 426
click at [556, 16] on icon at bounding box center [558, 20] width 8 height 8
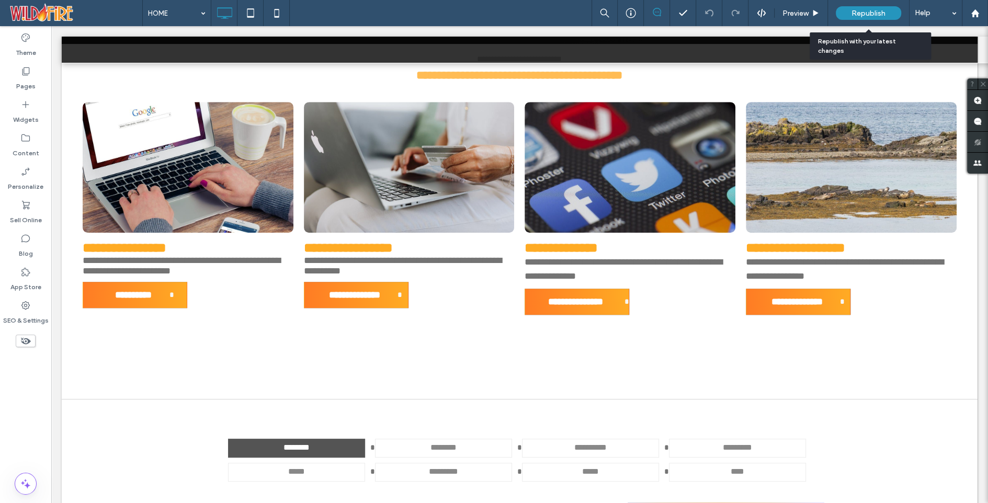
click at [856, 12] on span "Republish" at bounding box center [869, 13] width 34 height 9
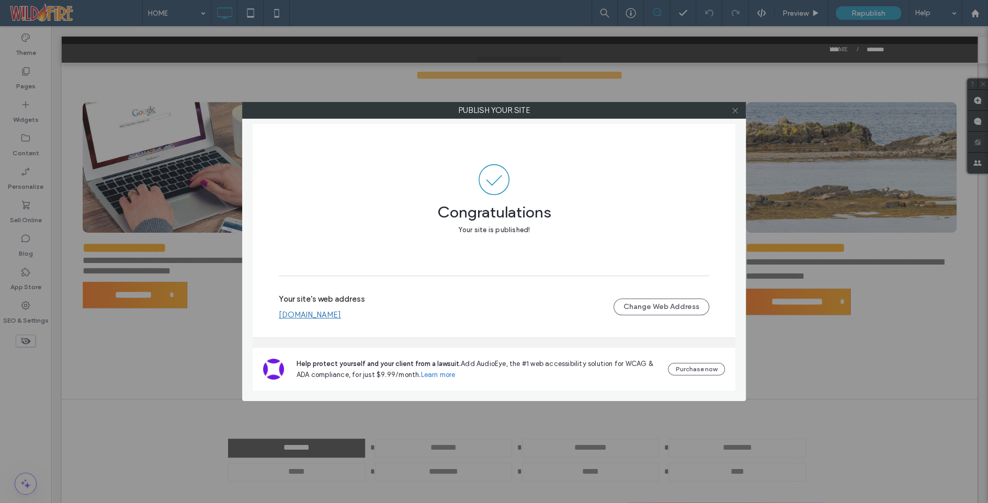
click at [734, 109] on use at bounding box center [735, 110] width 5 height 5
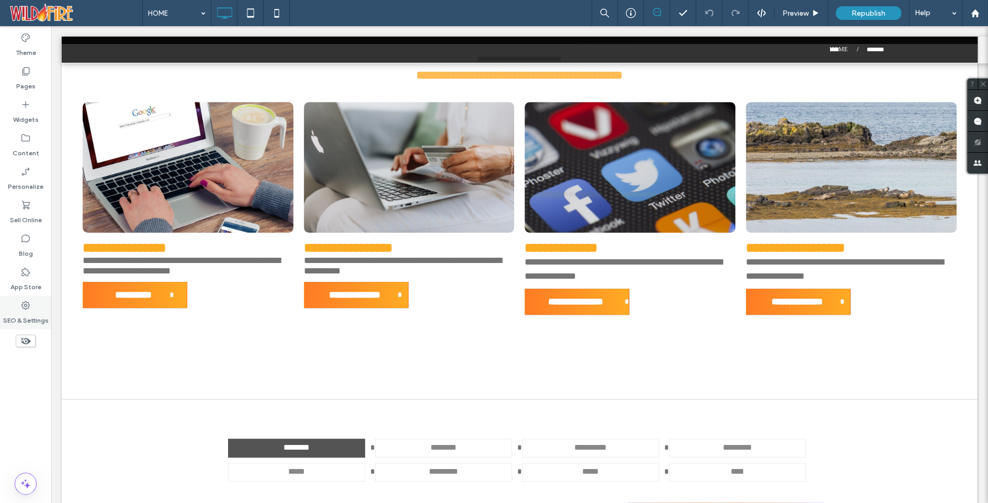
click at [20, 312] on label "SEO & Settings" at bounding box center [26, 318] width 46 height 15
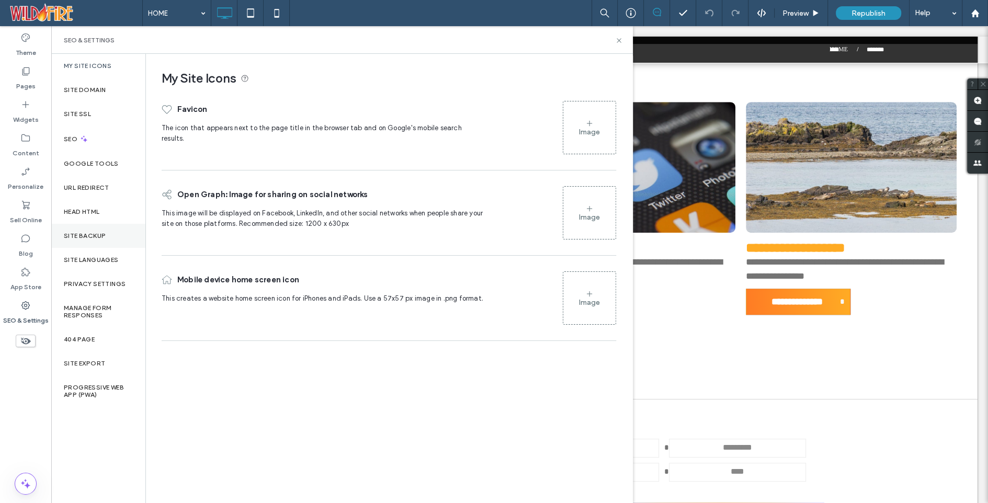
click at [92, 237] on label "Site Backup" at bounding box center [85, 235] width 42 height 7
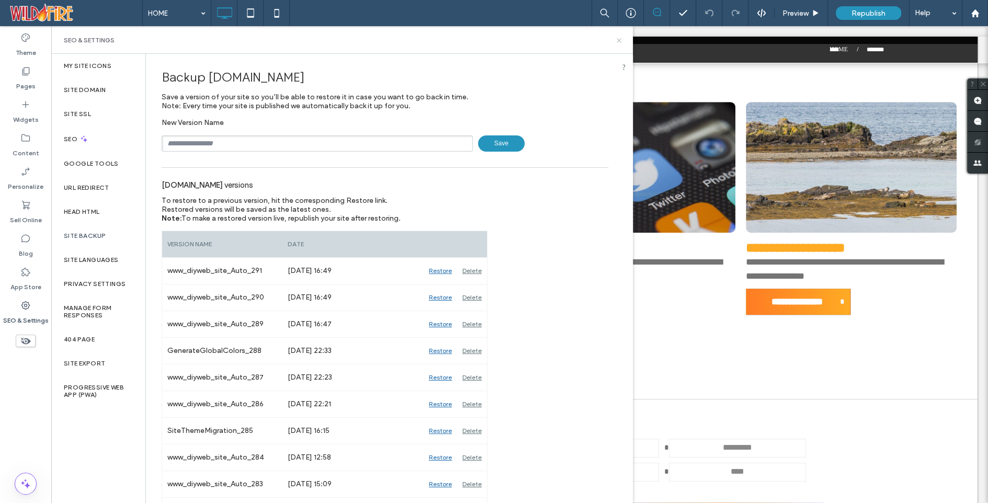
click at [617, 37] on icon at bounding box center [619, 41] width 8 height 8
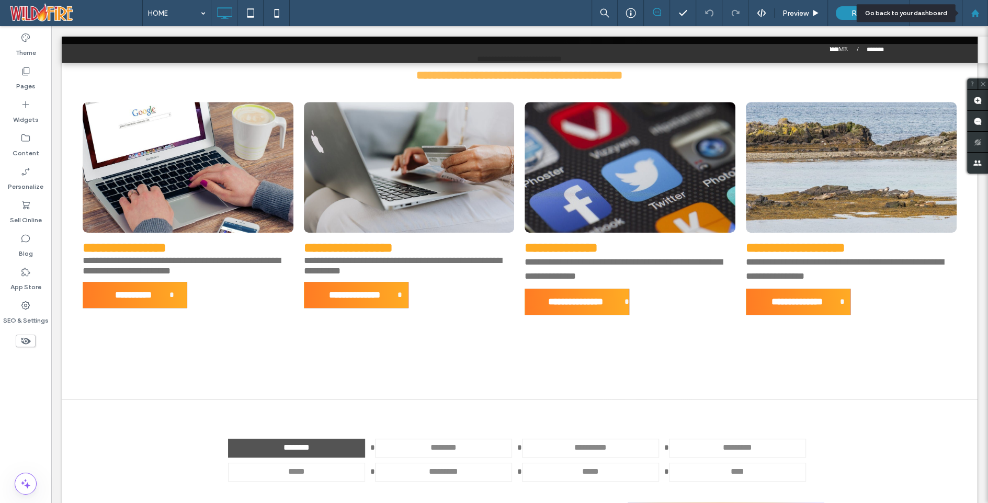
click at [974, 14] on use at bounding box center [975, 13] width 8 height 8
